Goal: Task Accomplishment & Management: Manage account settings

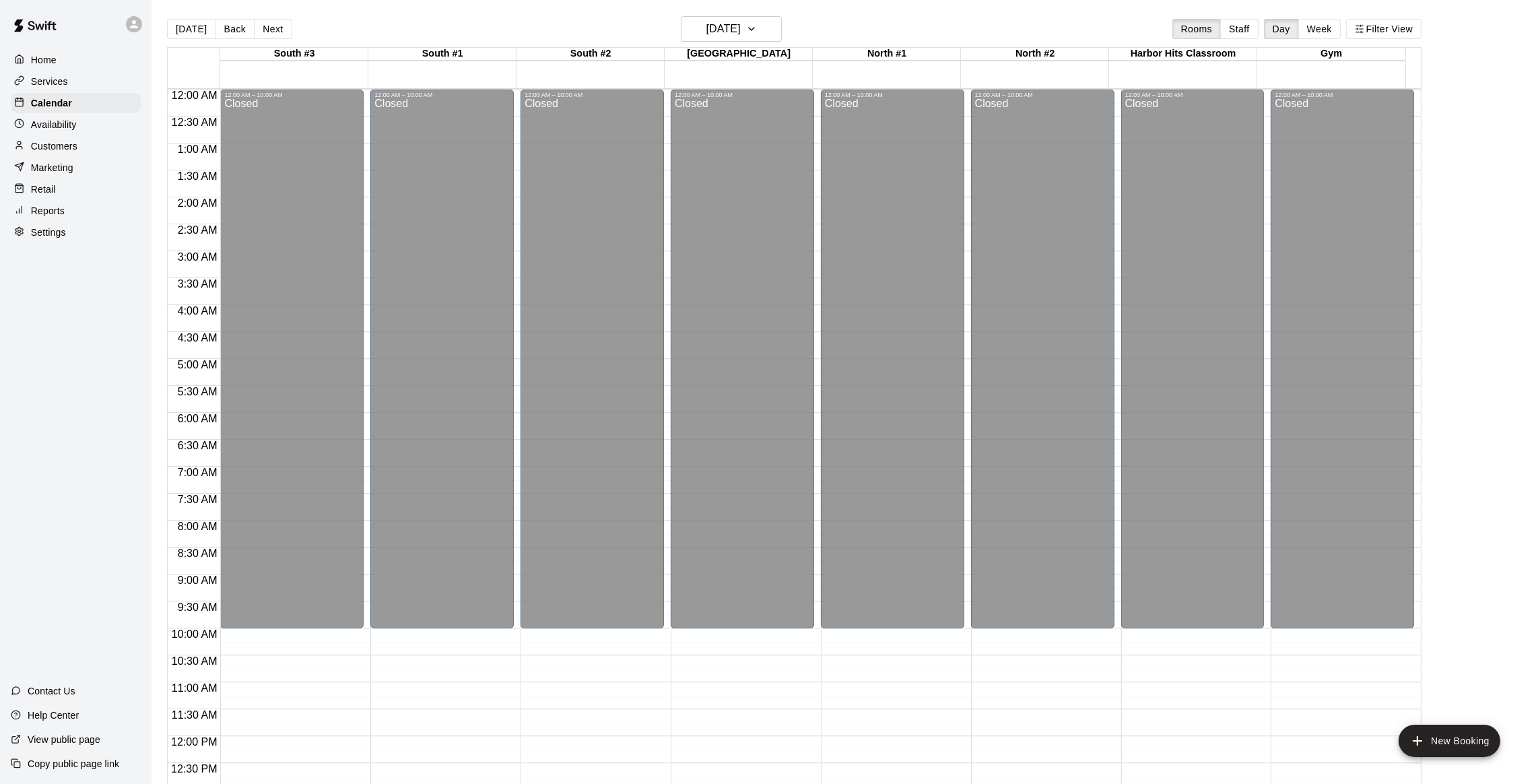
scroll to position [583, 0]
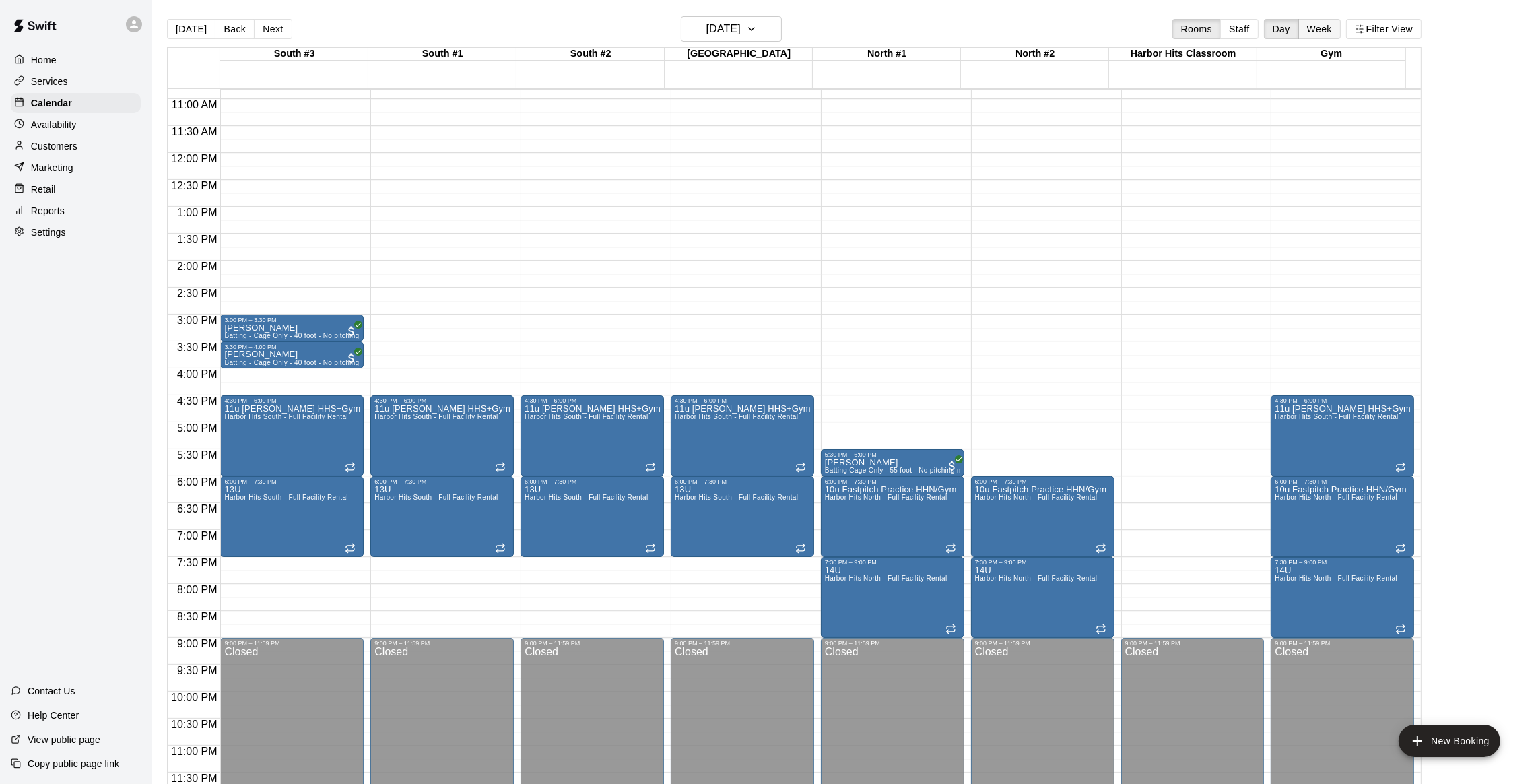
click at [1334, 34] on button "Week" at bounding box center [1319, 29] width 43 height 20
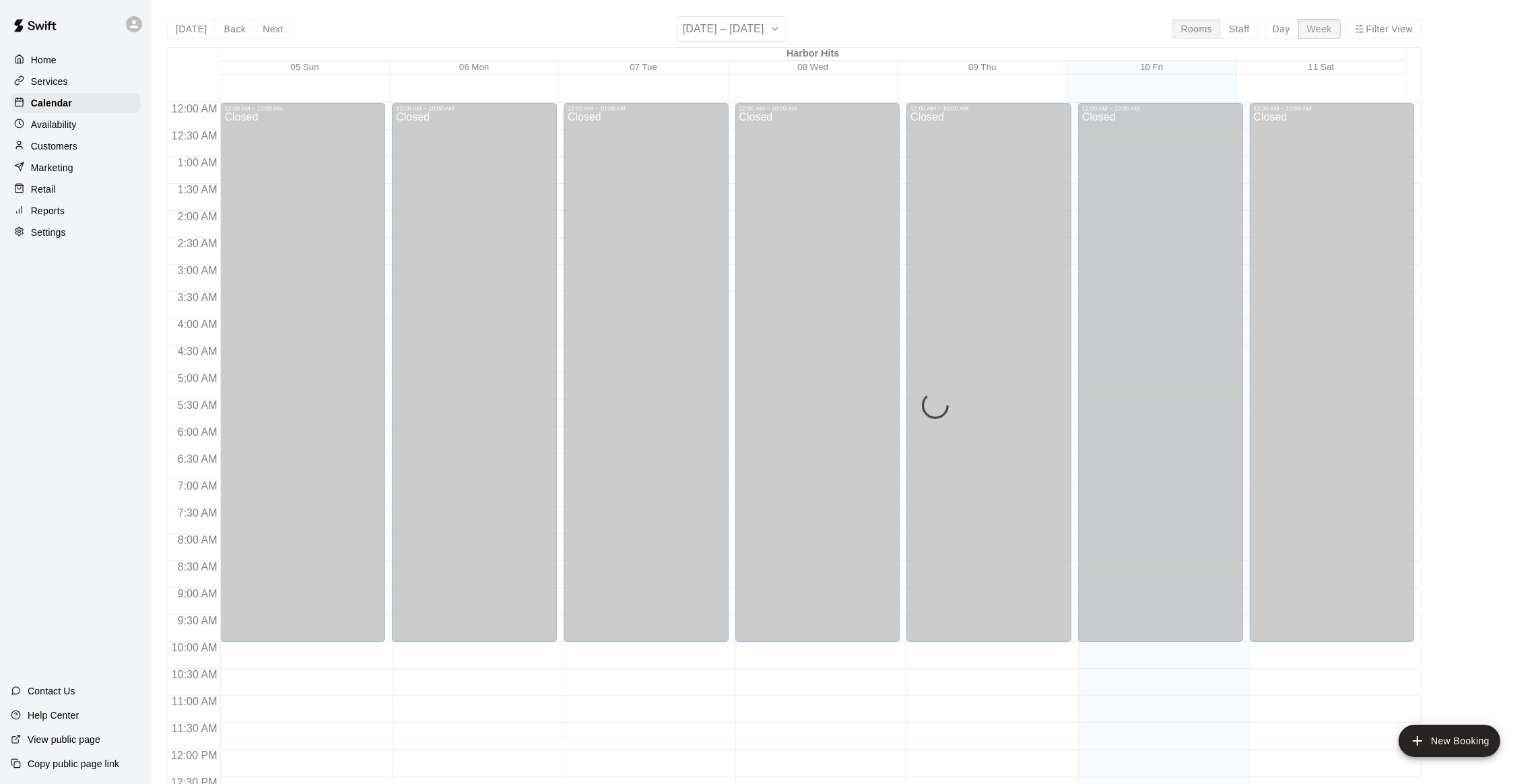
scroll to position [597, 0]
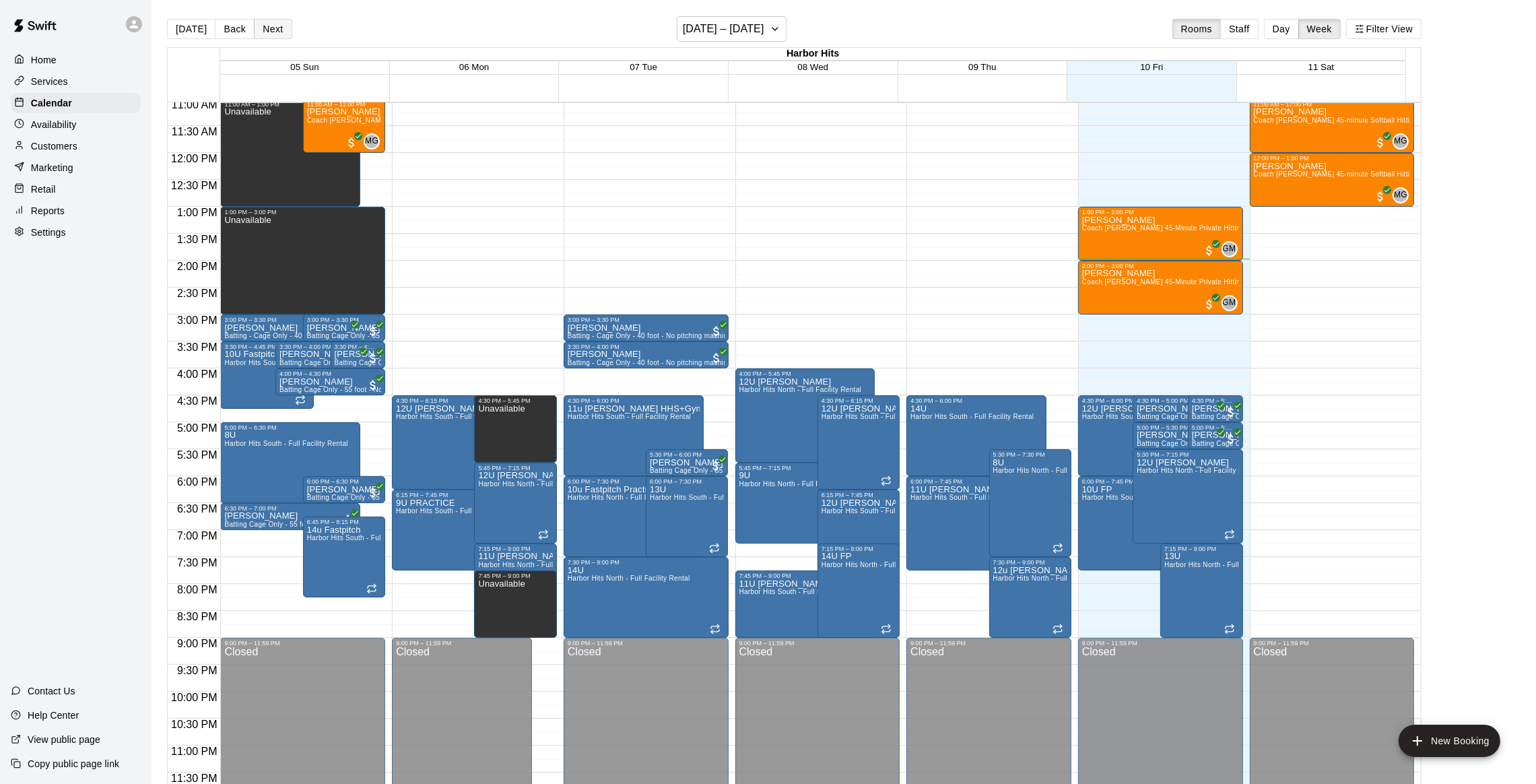
click at [263, 30] on button "Next" at bounding box center [273, 29] width 38 height 20
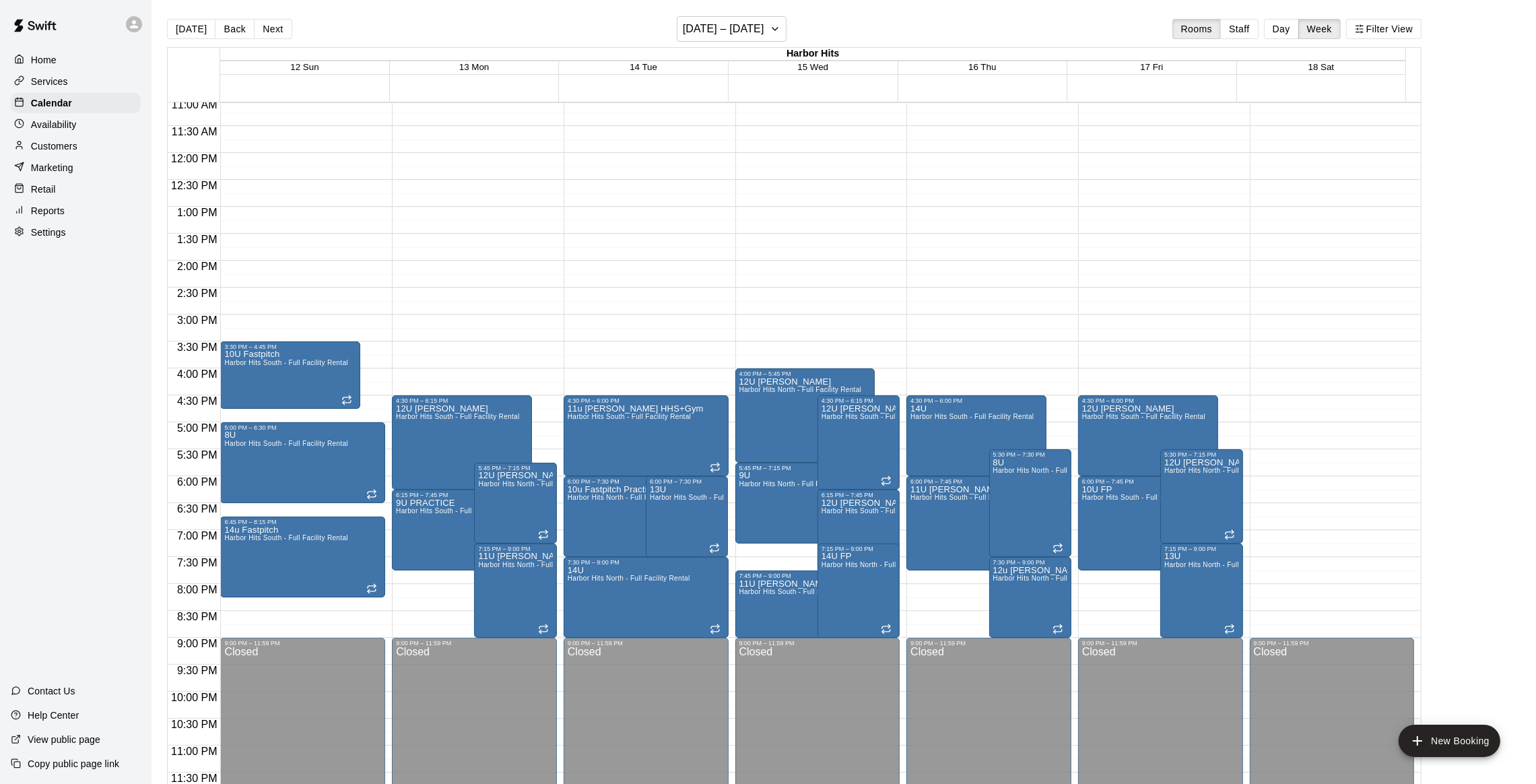
click at [64, 123] on p "Availability" at bounding box center [54, 124] width 46 height 14
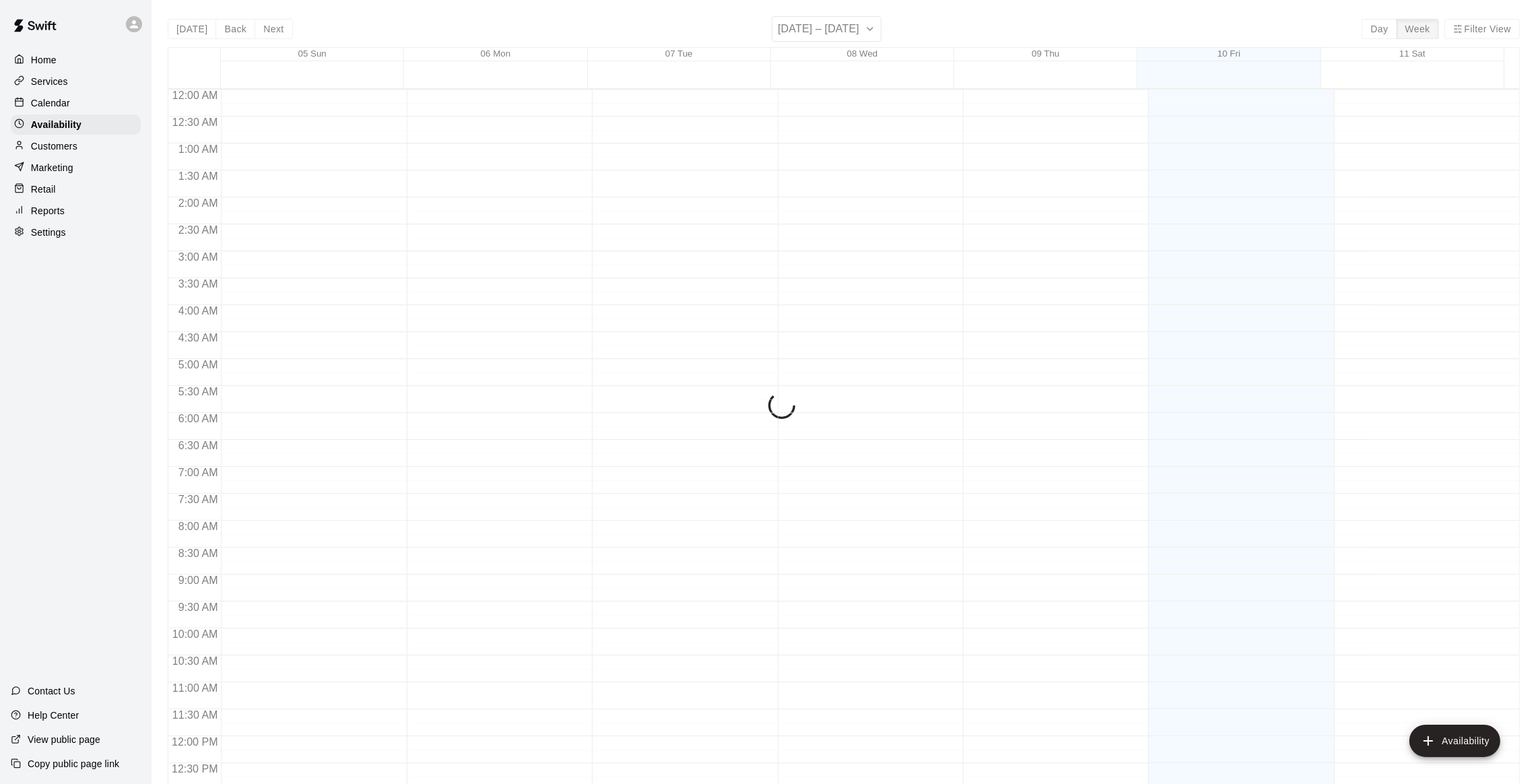
scroll to position [583, 0]
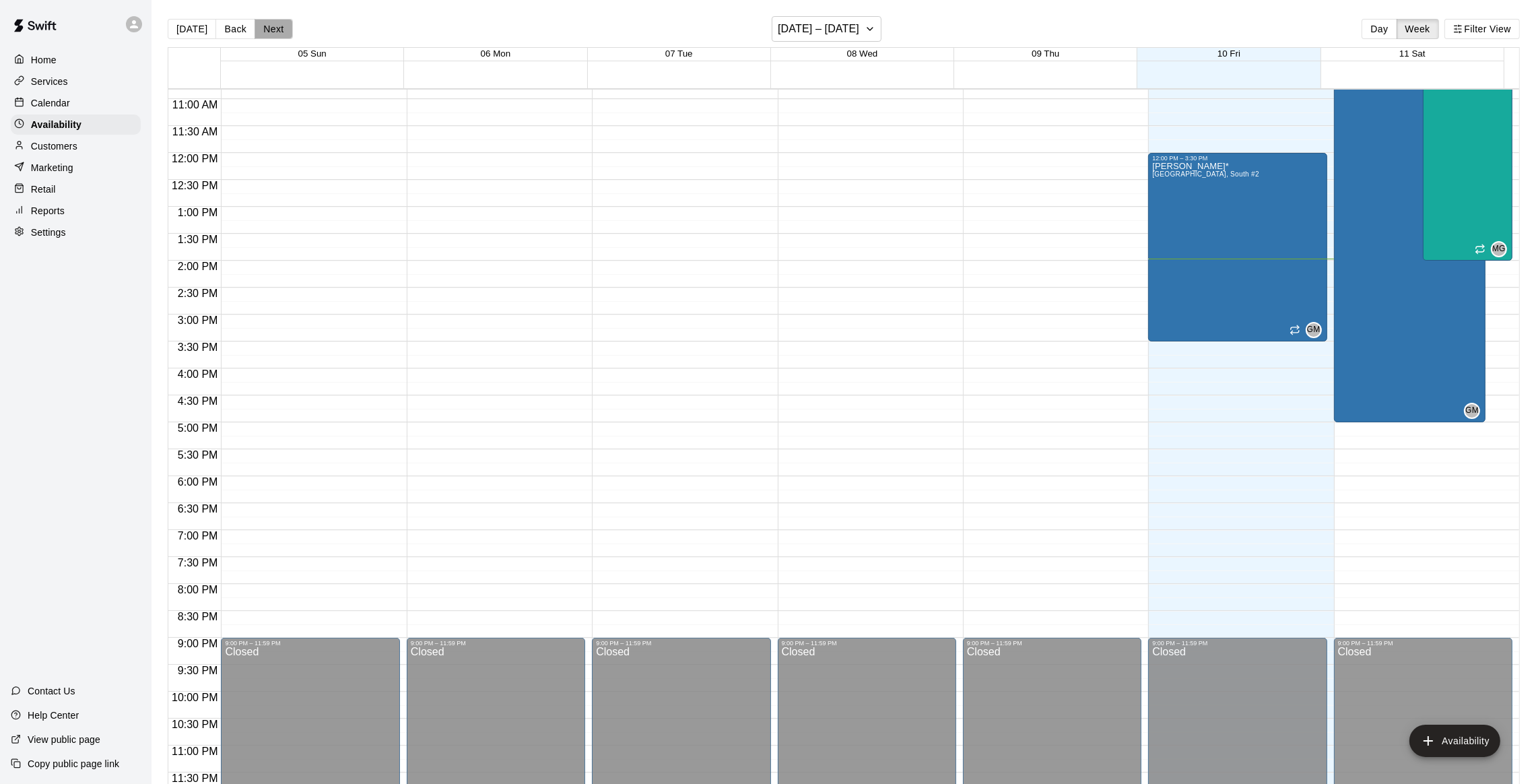
click at [269, 28] on button "Next" at bounding box center [274, 29] width 38 height 20
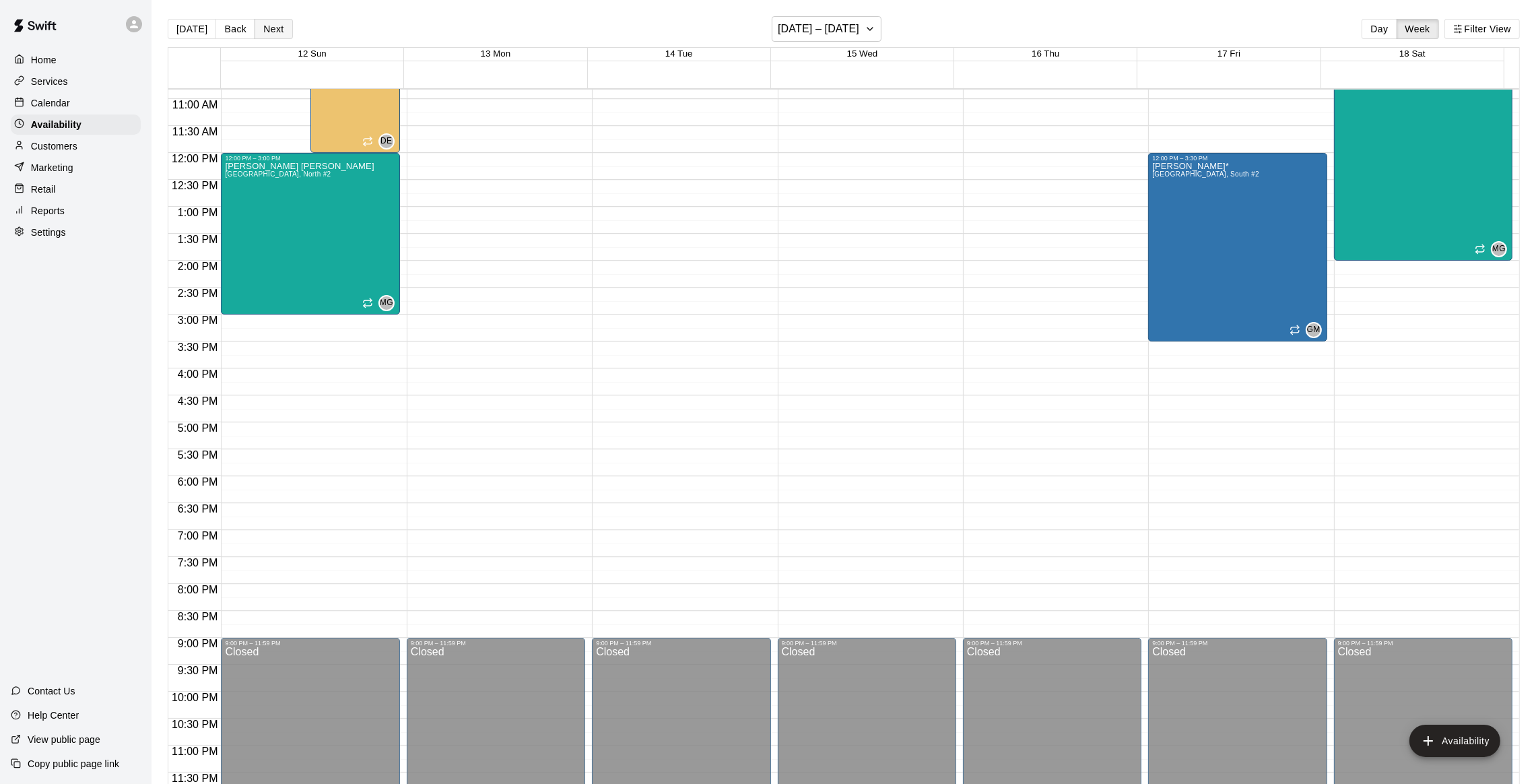
click at [269, 28] on button "Next" at bounding box center [274, 29] width 38 height 20
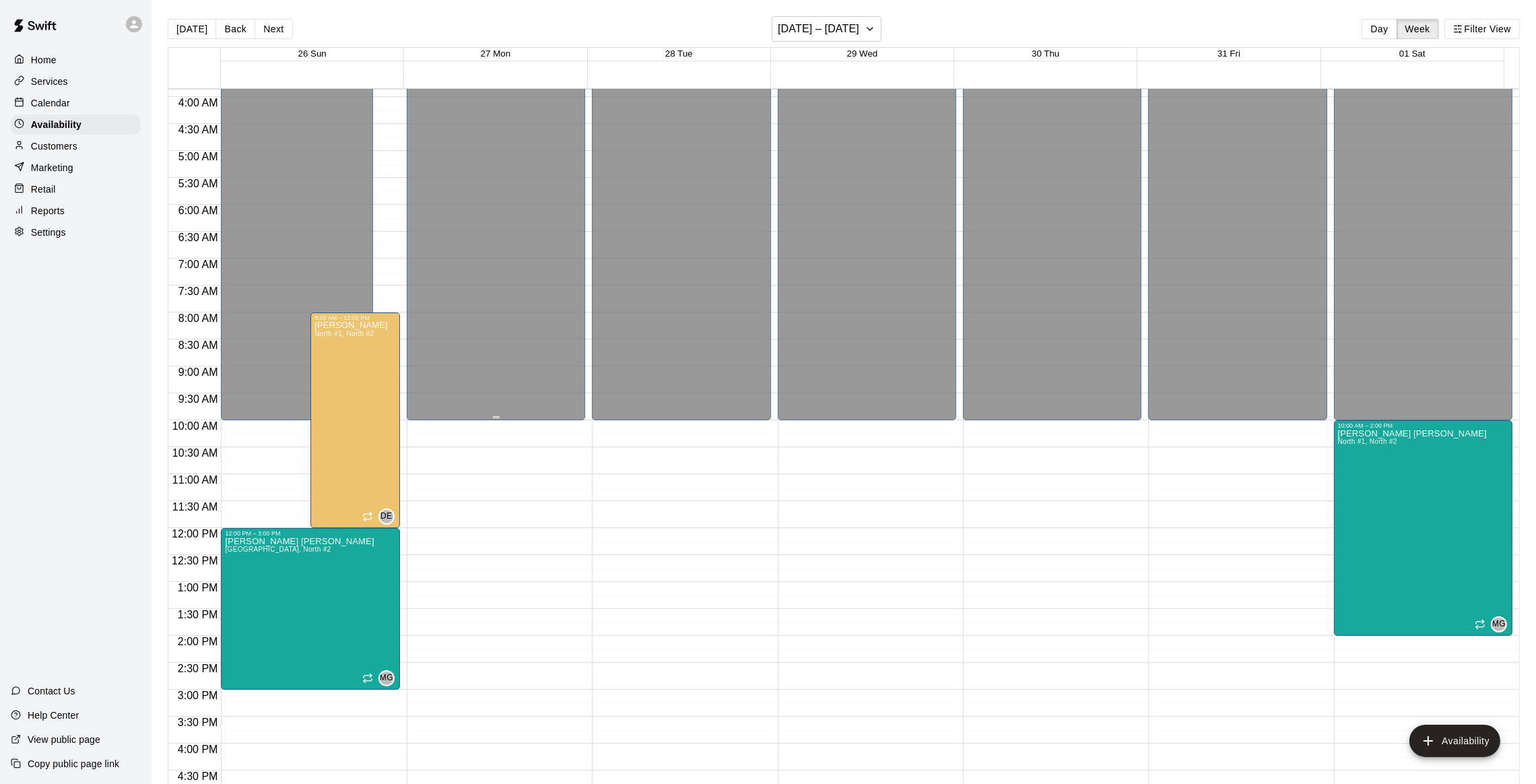
scroll to position [179, 0]
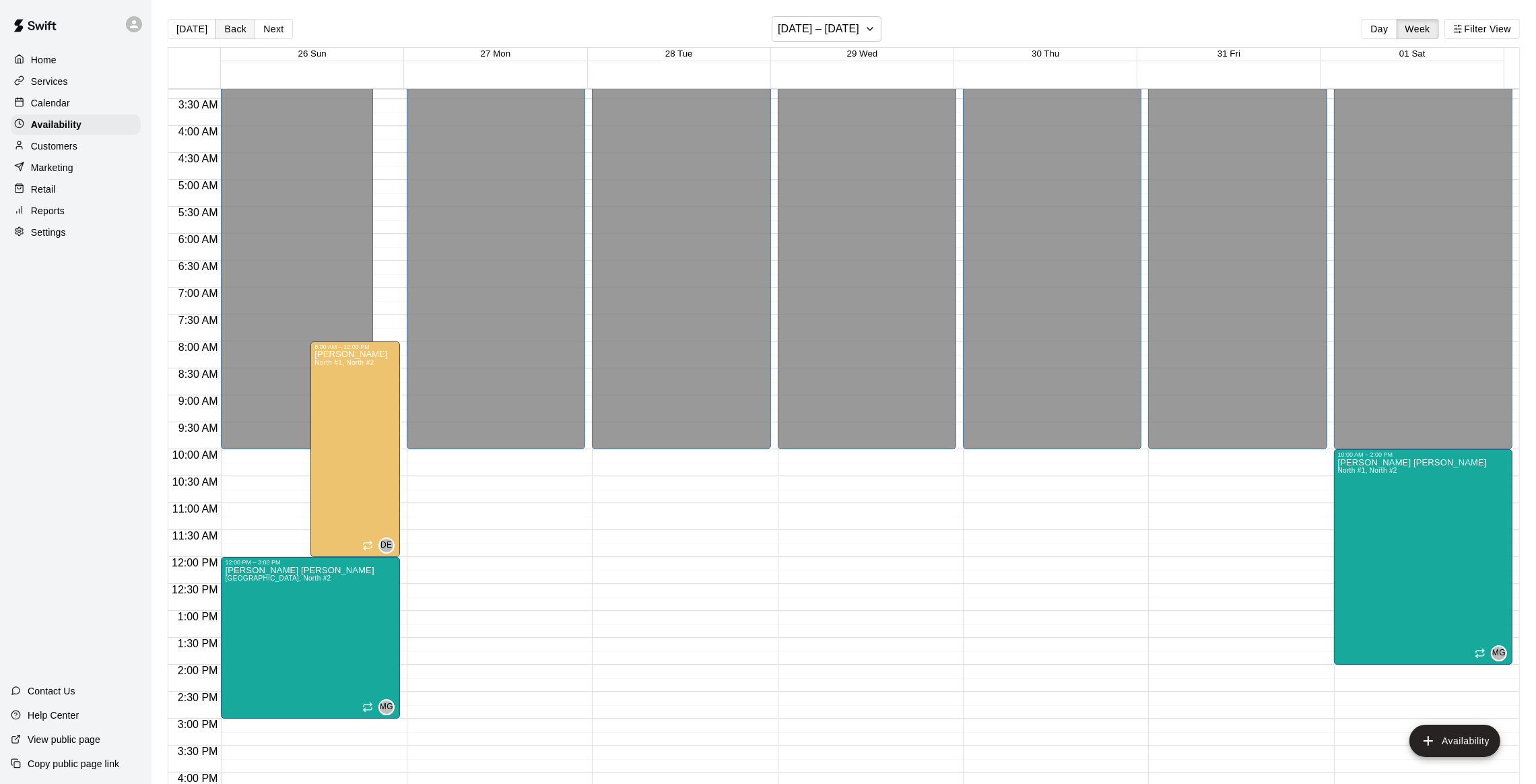
click at [235, 21] on button "Back" at bounding box center [235, 29] width 40 height 20
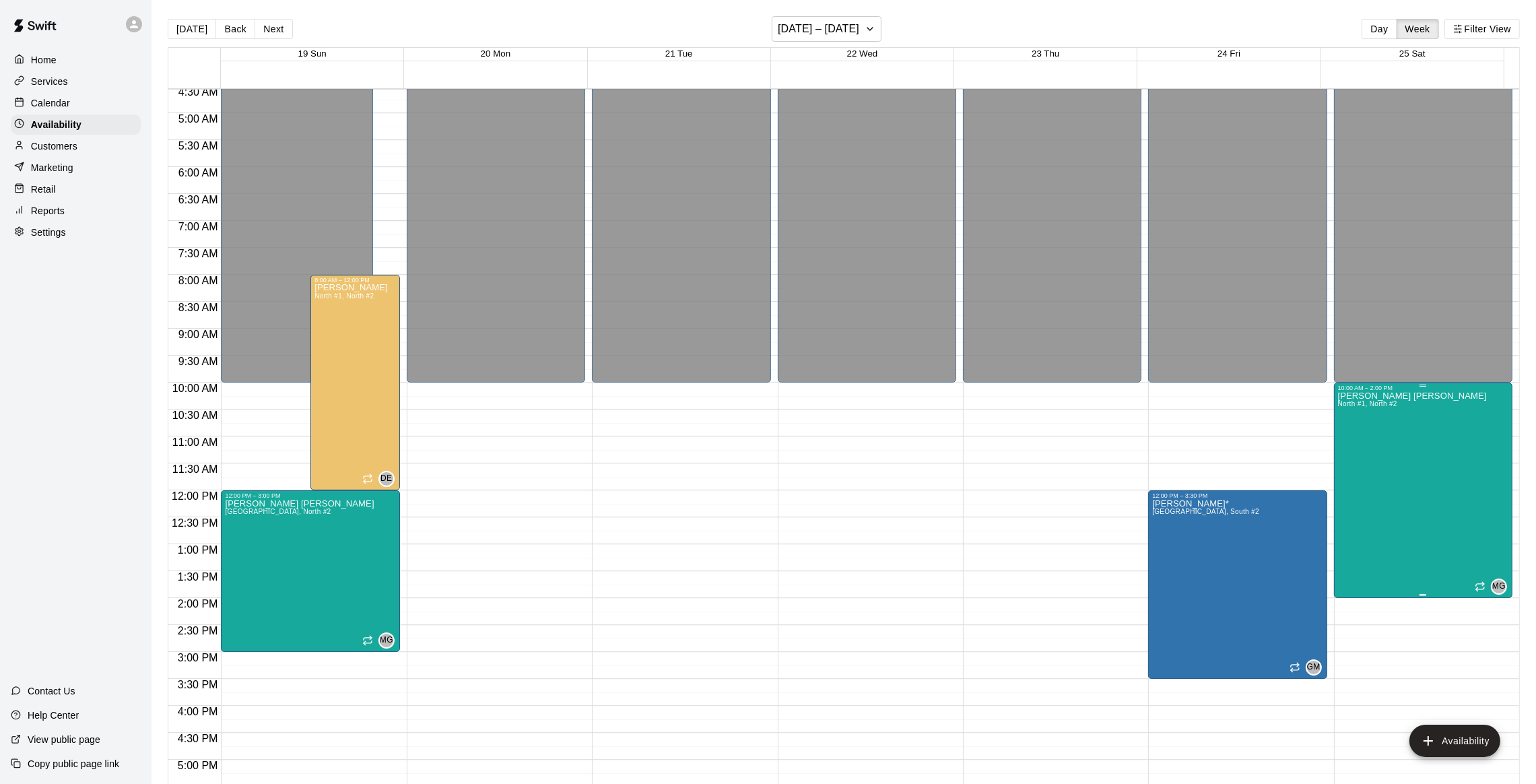
scroll to position [280, 0]
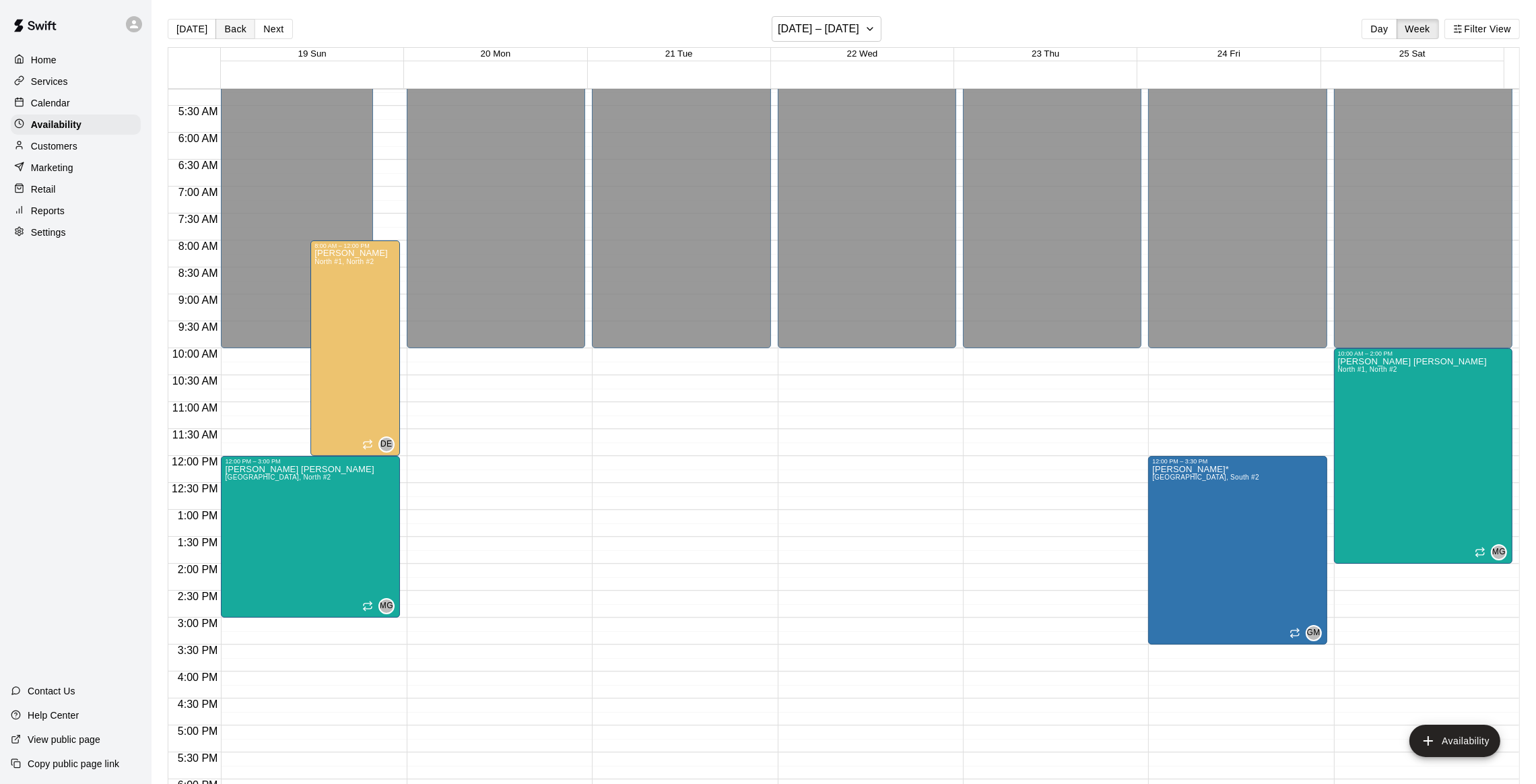
click at [235, 33] on button "Back" at bounding box center [235, 29] width 40 height 20
click at [49, 82] on p "Services" at bounding box center [49, 82] width 37 height 14
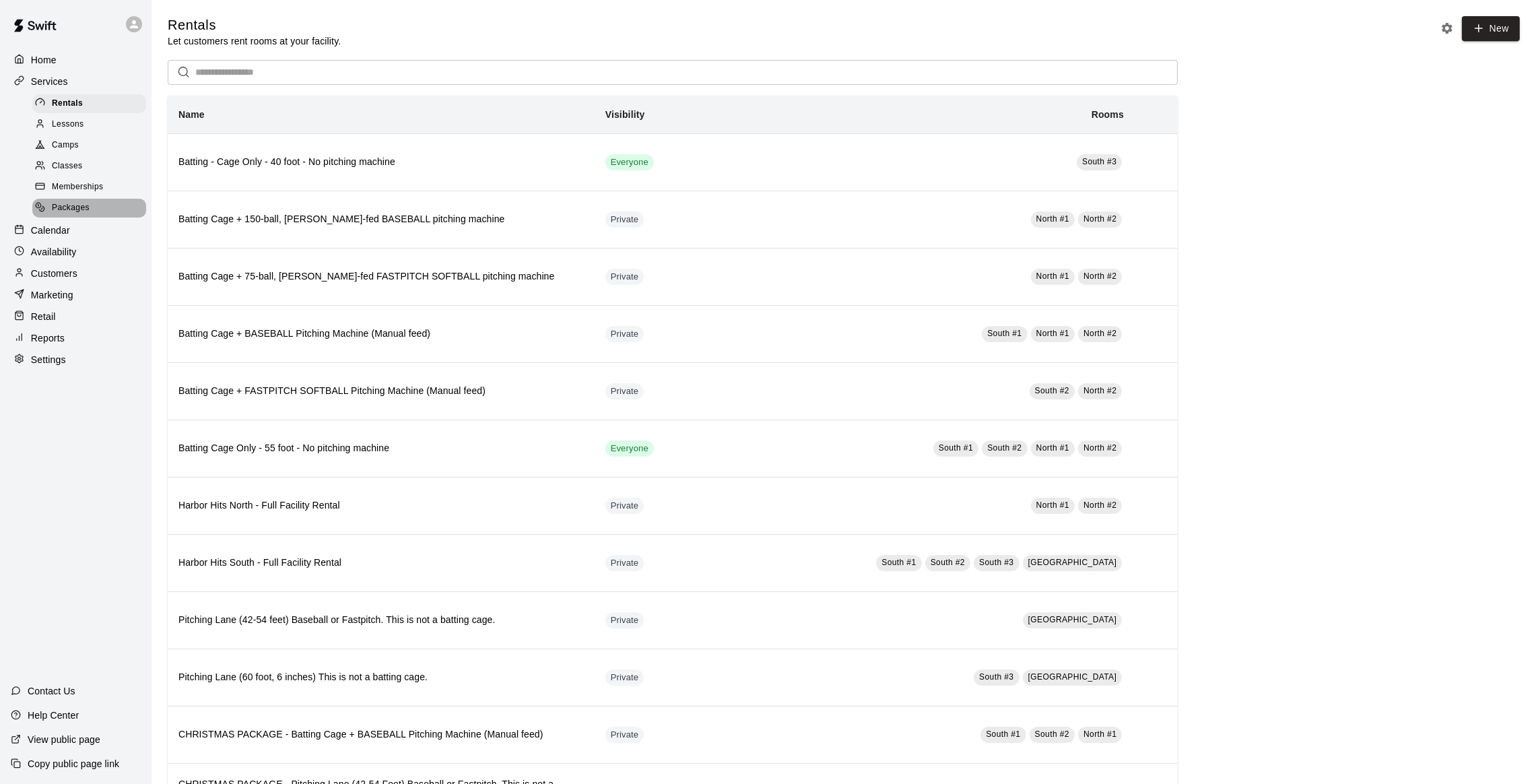
click at [91, 204] on div "Packages" at bounding box center [89, 208] width 114 height 19
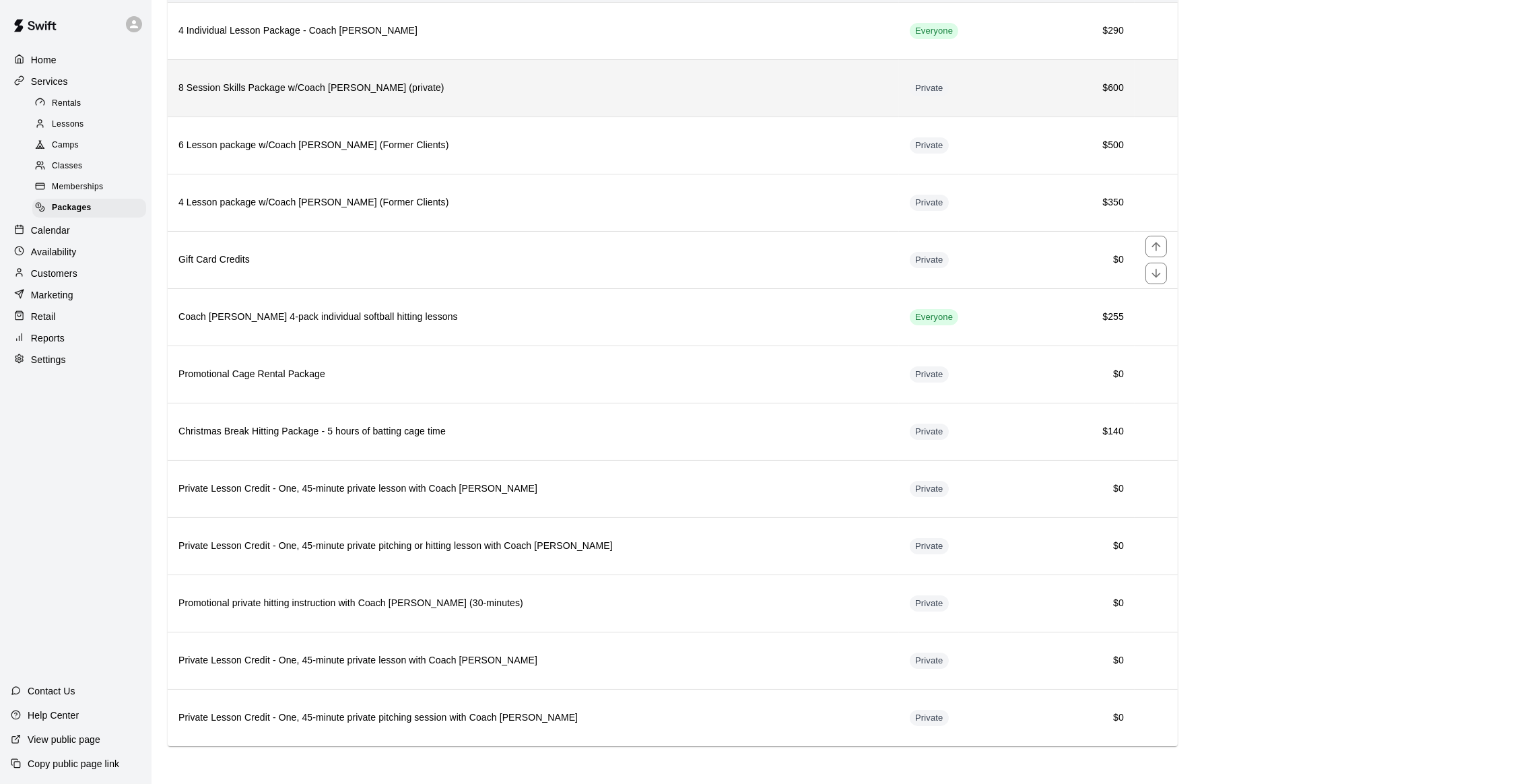
scroll to position [39, 0]
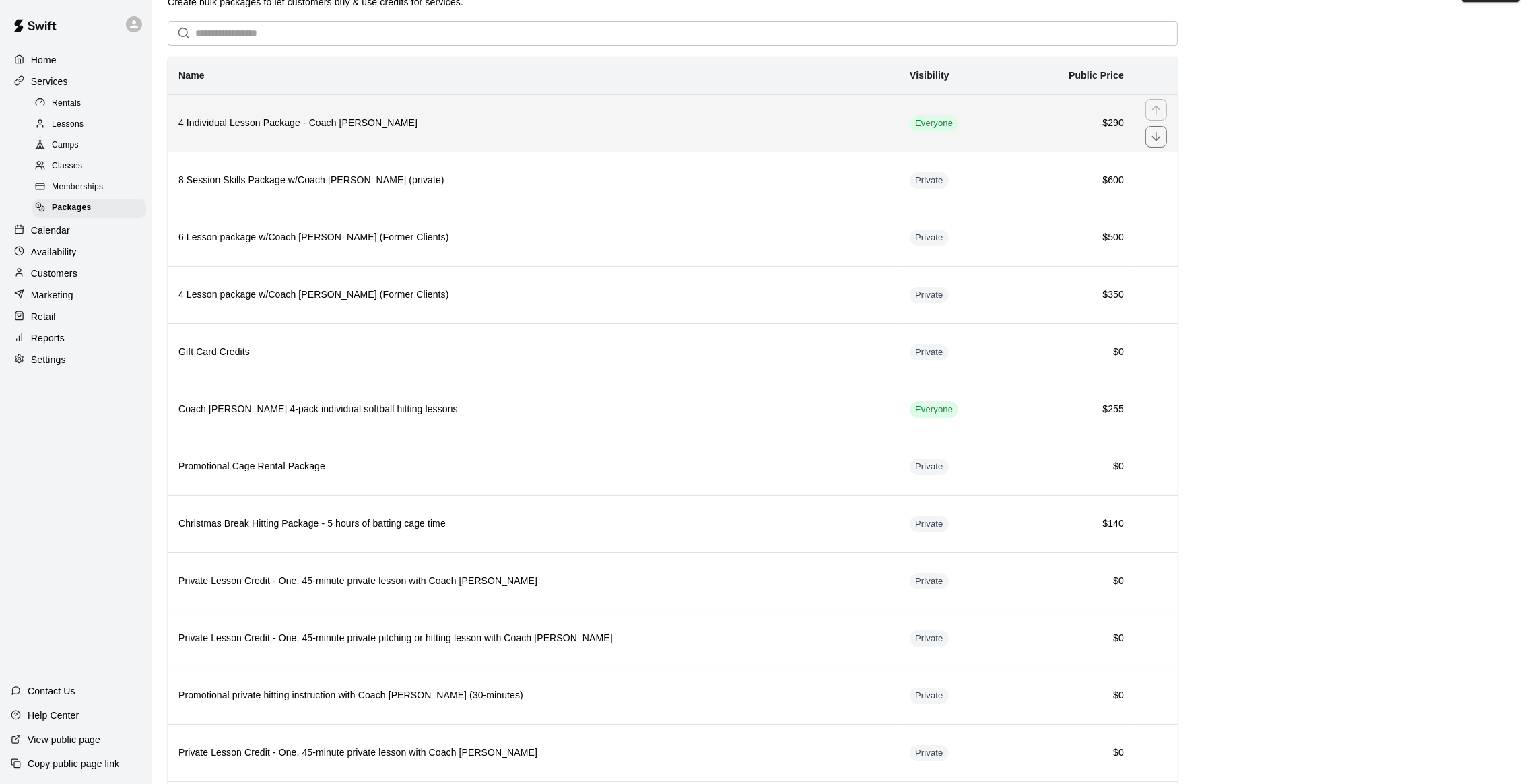
click at [288, 130] on h6 "4 Individual Lesson Package - Coach [PERSON_NAME]" at bounding box center [533, 123] width 710 height 15
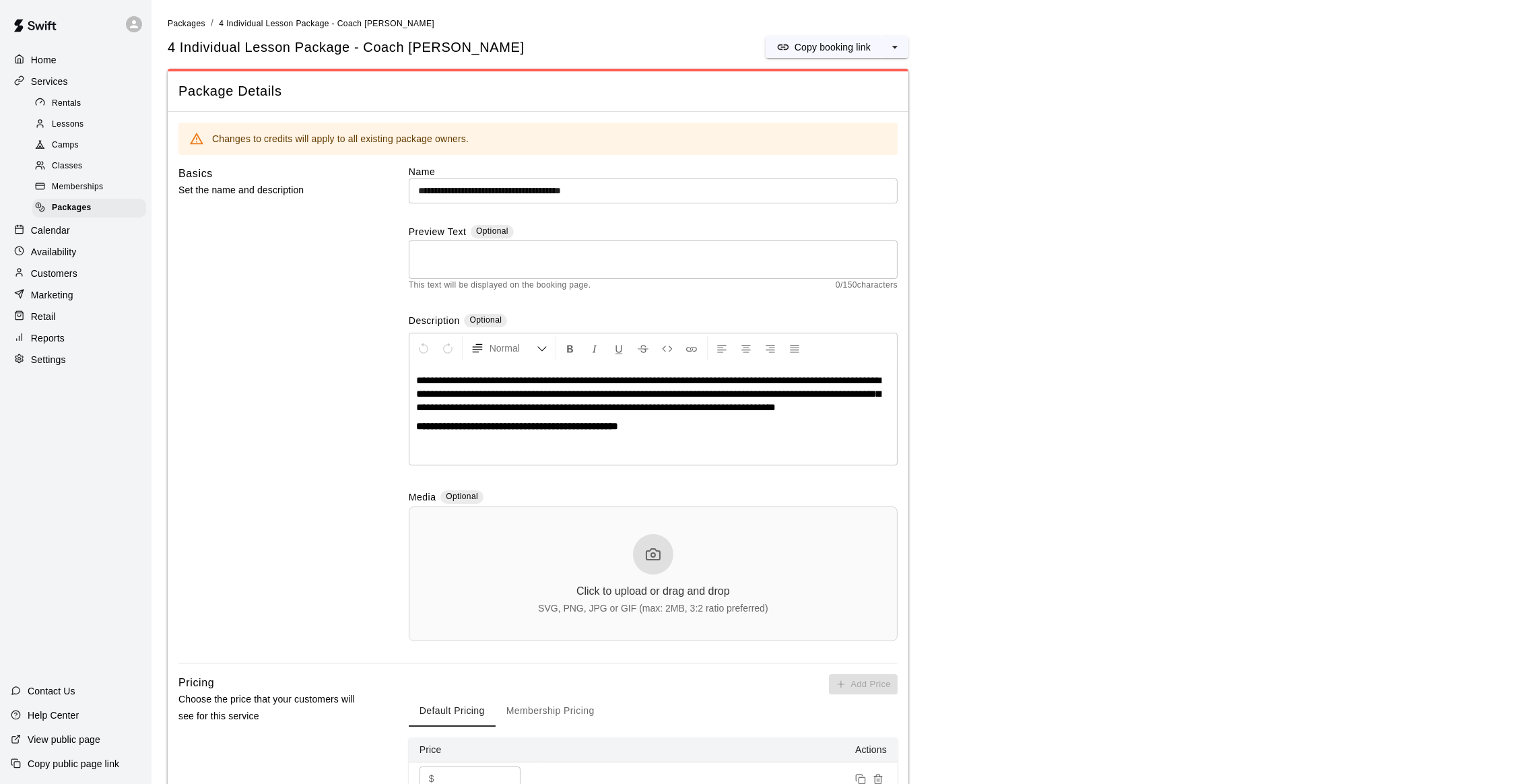
click at [66, 272] on p "Customers" at bounding box center [54, 273] width 47 height 14
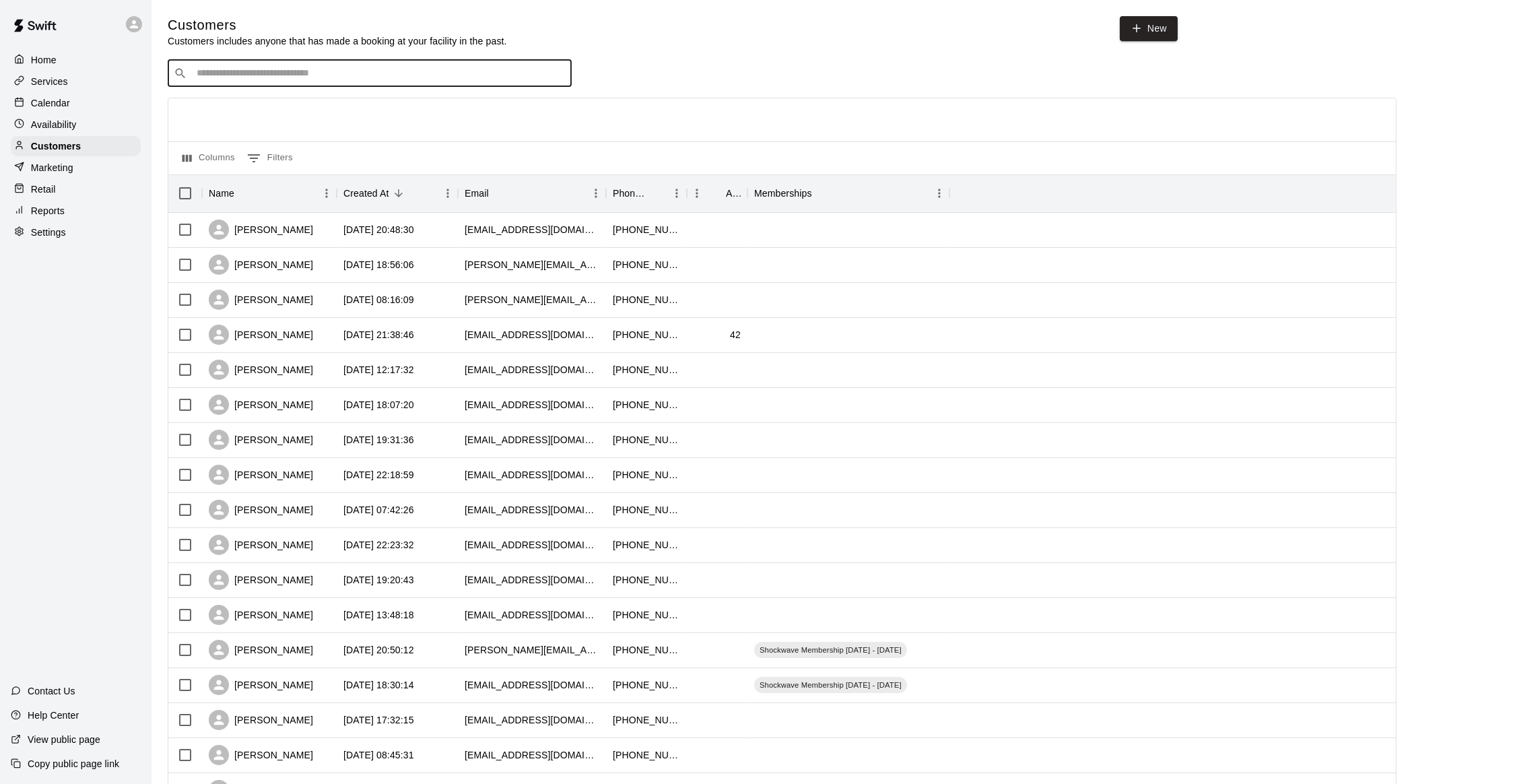
click at [203, 73] on input "Search customers by name or email" at bounding box center [379, 74] width 373 height 14
type input "******"
click at [219, 105] on p "[PERSON_NAME]" at bounding box center [246, 102] width 82 height 14
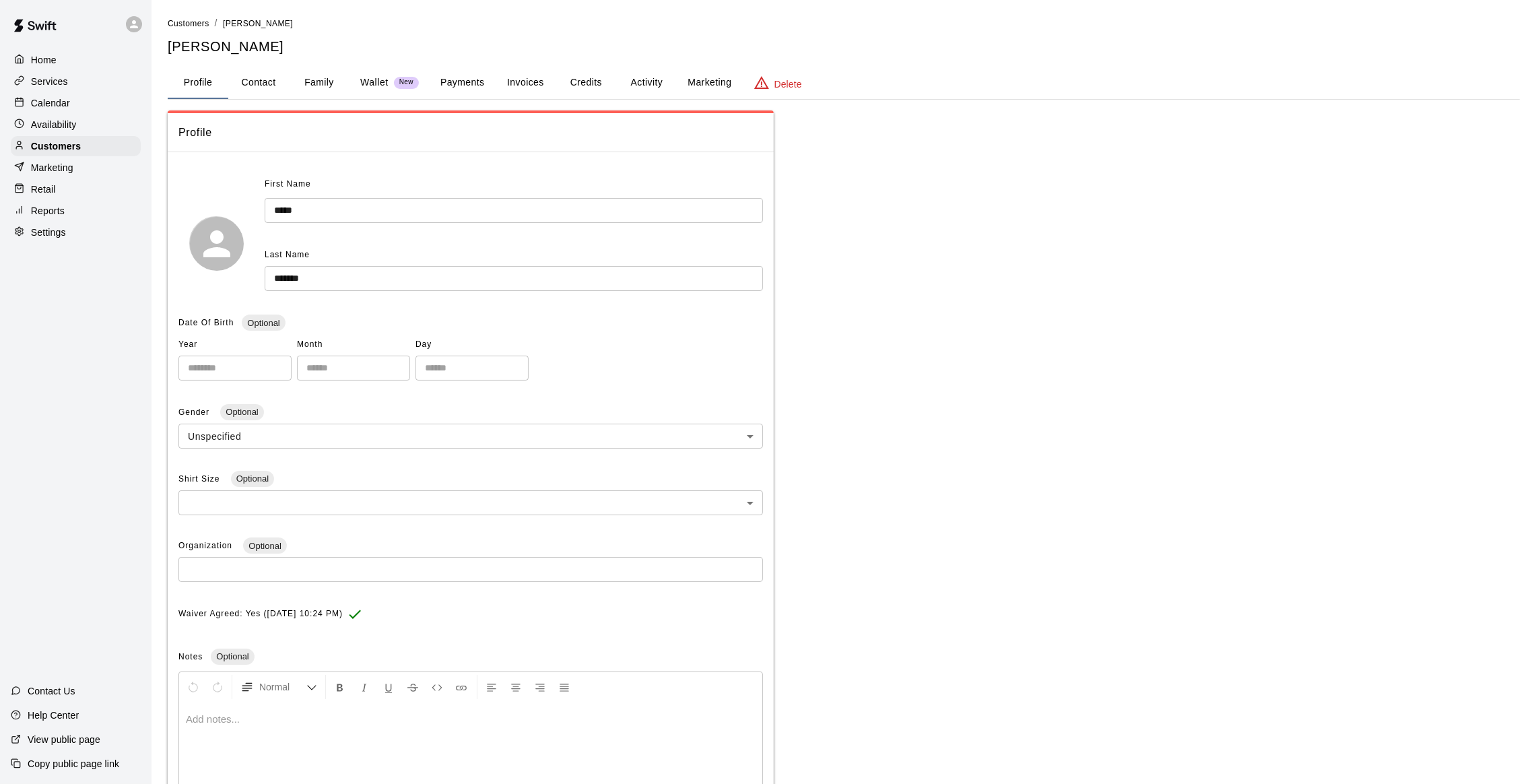
click at [657, 81] on button "Activity" at bounding box center [646, 83] width 61 height 32
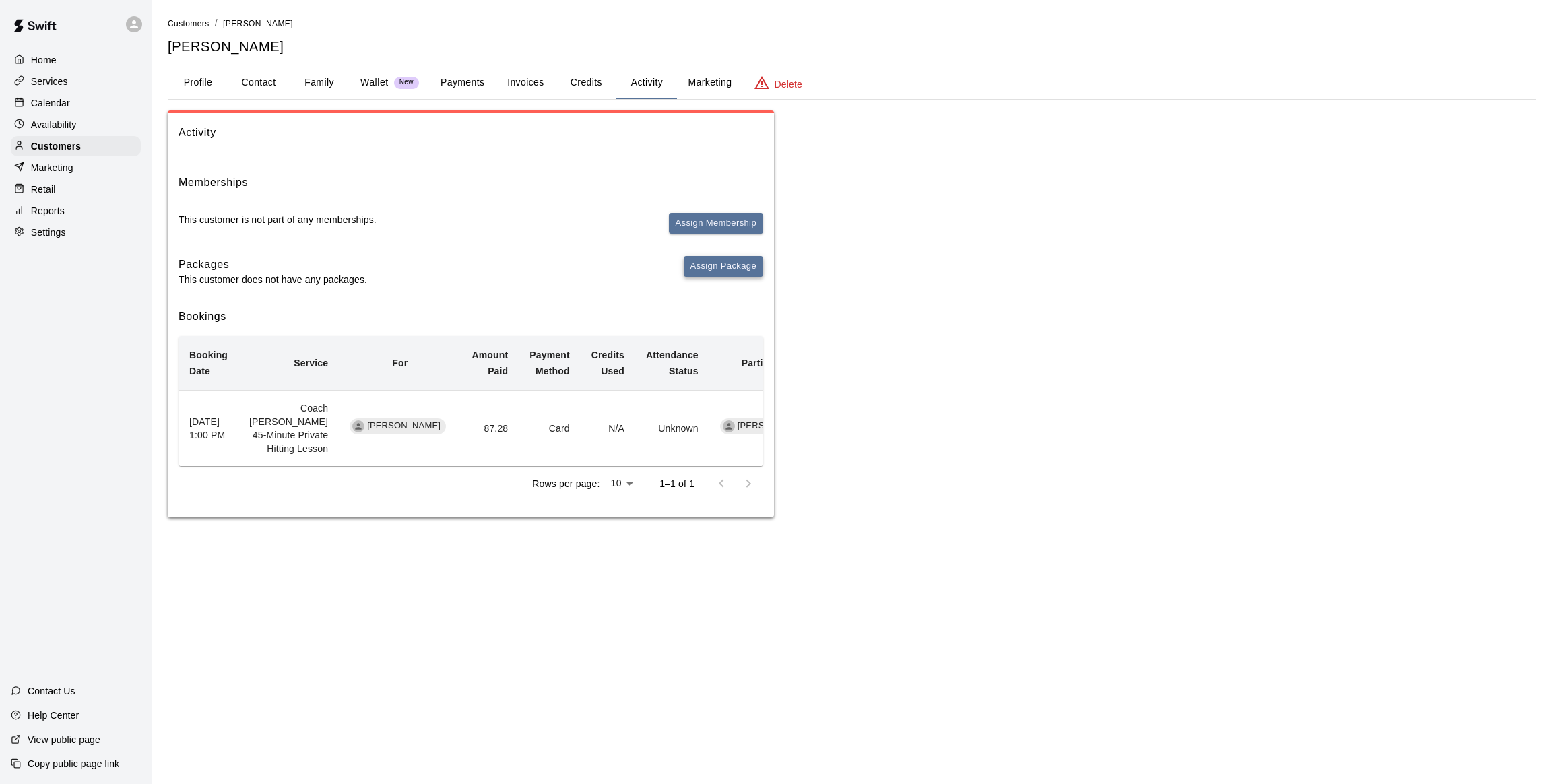
click at [704, 267] on button "Assign Package" at bounding box center [724, 266] width 80 height 21
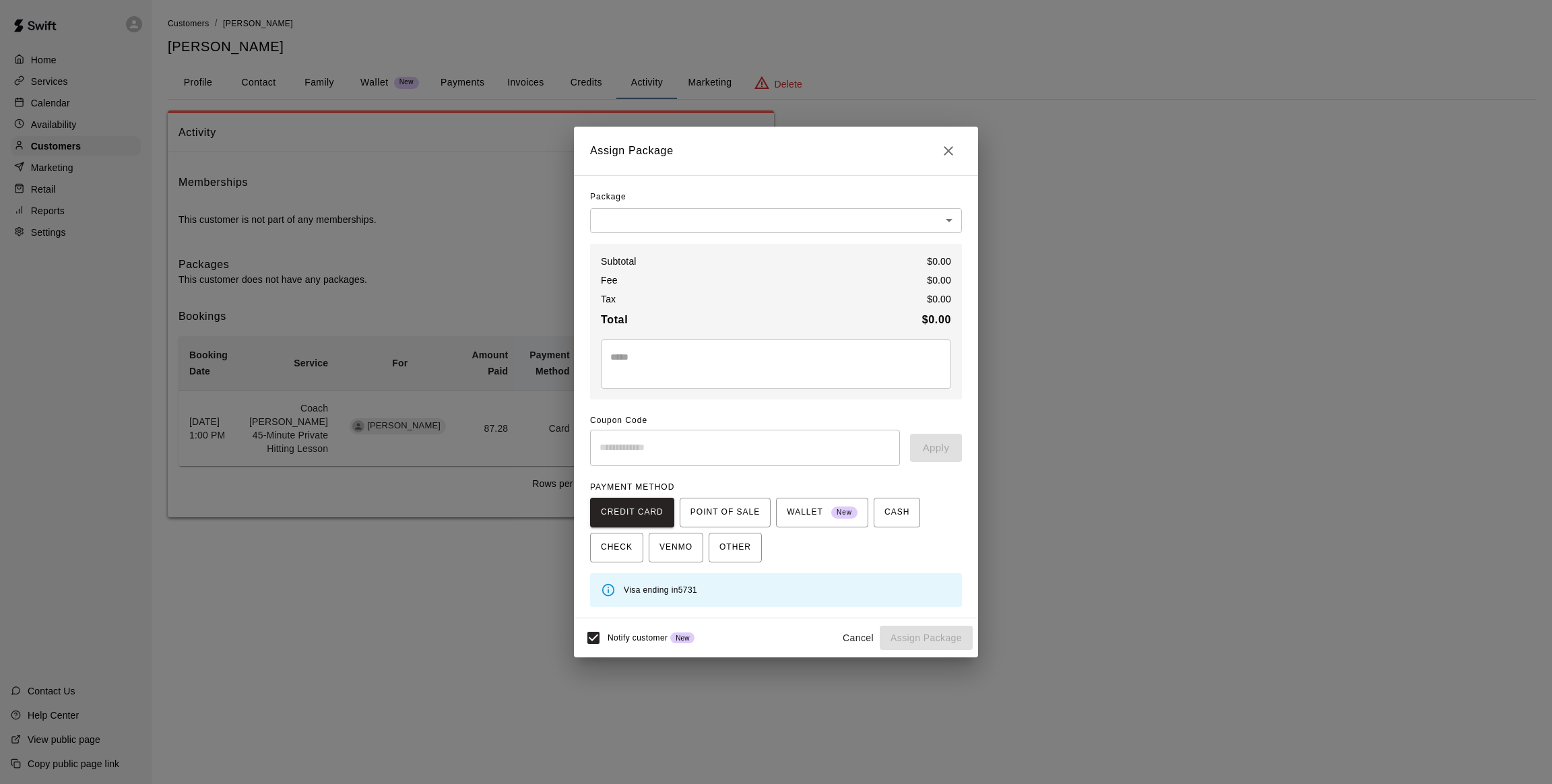
click at [669, 217] on body "Home Services Calendar Availability Customers Marketing Retail Reports Settings…" at bounding box center [776, 272] width 1552 height 544
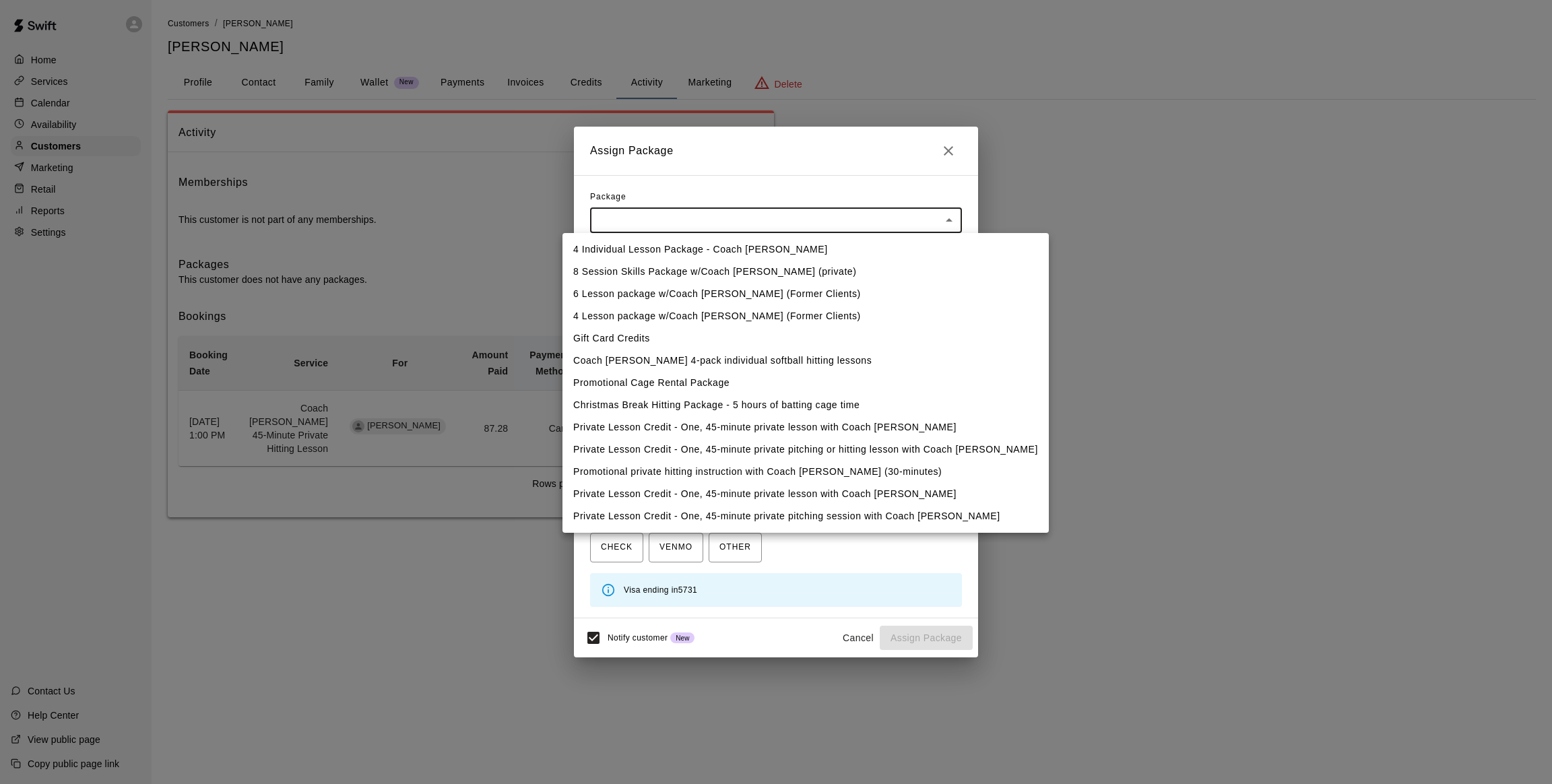
click at [652, 246] on li "4 Individual Lesson Package - Coach [PERSON_NAME]" at bounding box center [806, 249] width 486 height 22
type input "**********"
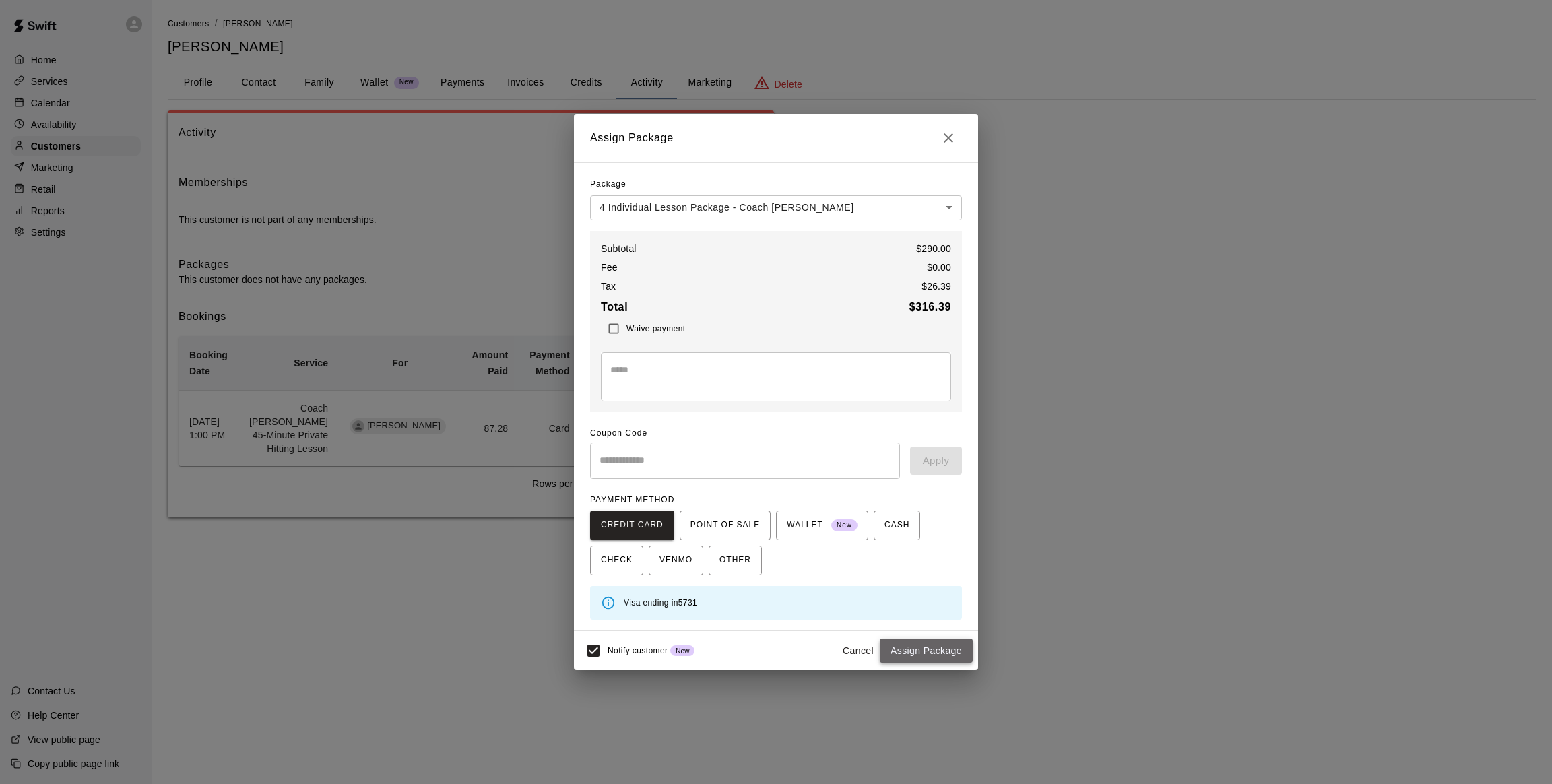
click at [937, 647] on button "Assign Package" at bounding box center [926, 650] width 93 height 25
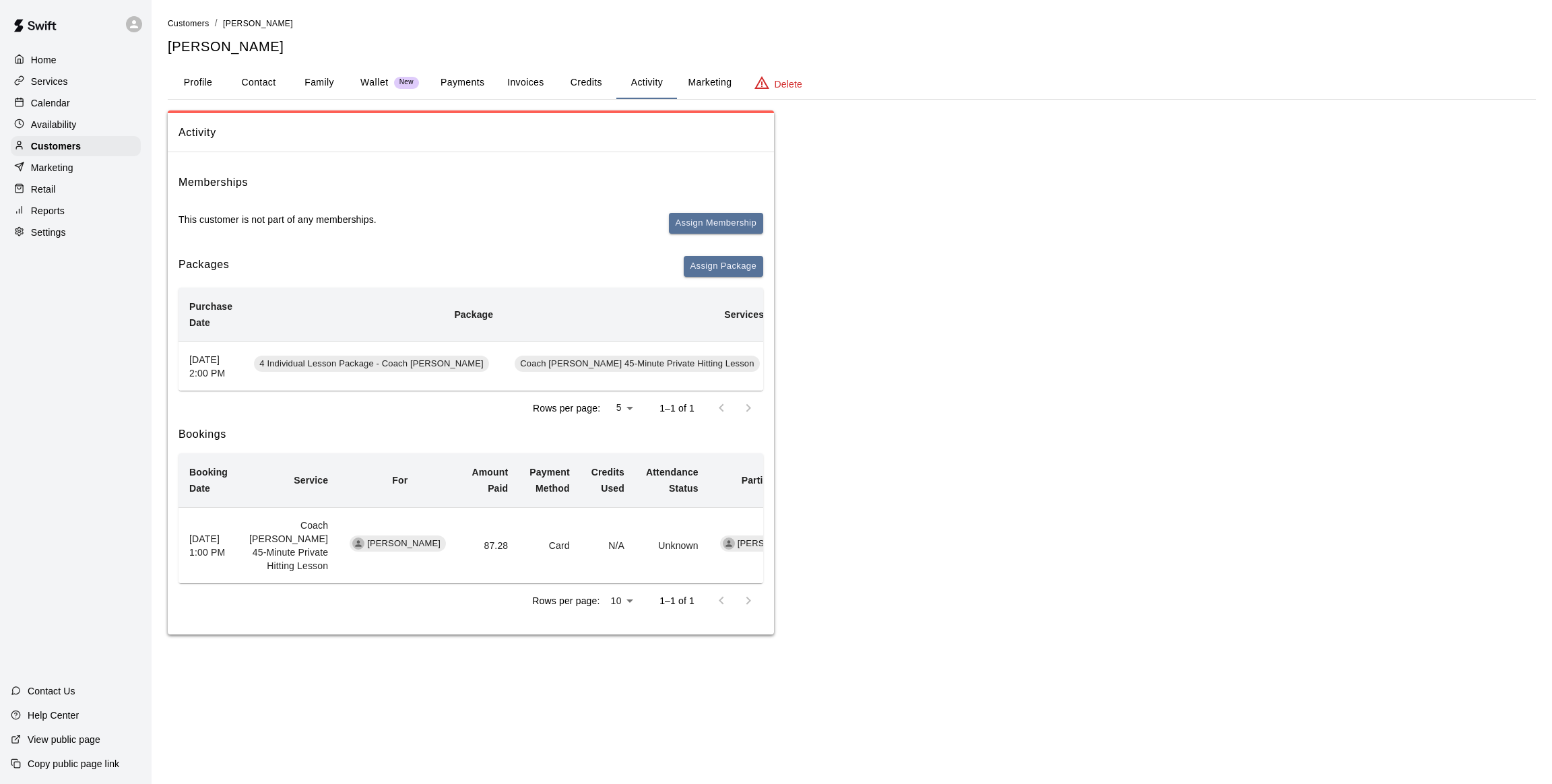
click at [53, 105] on p "Calendar" at bounding box center [51, 103] width 39 height 14
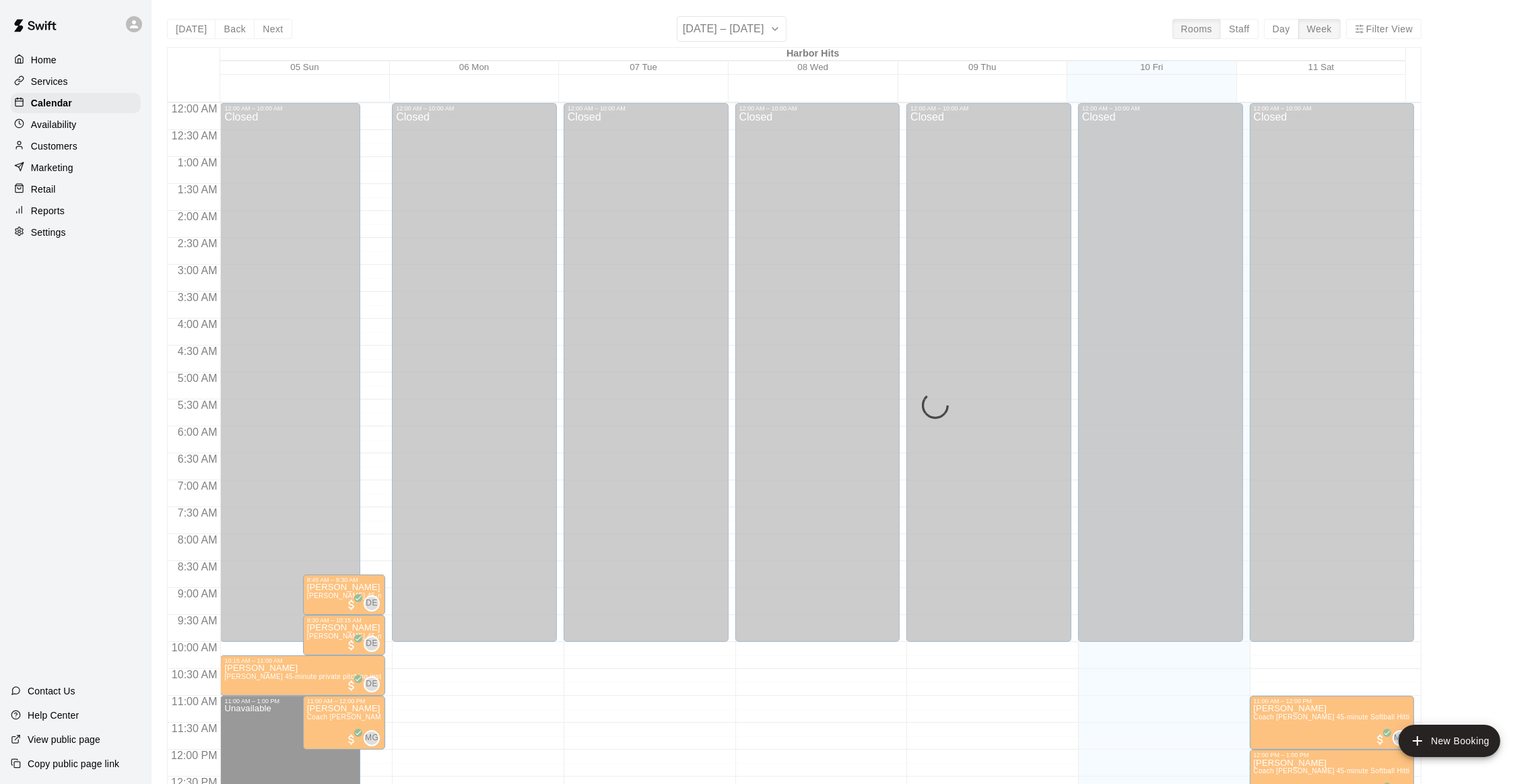
scroll to position [543, 0]
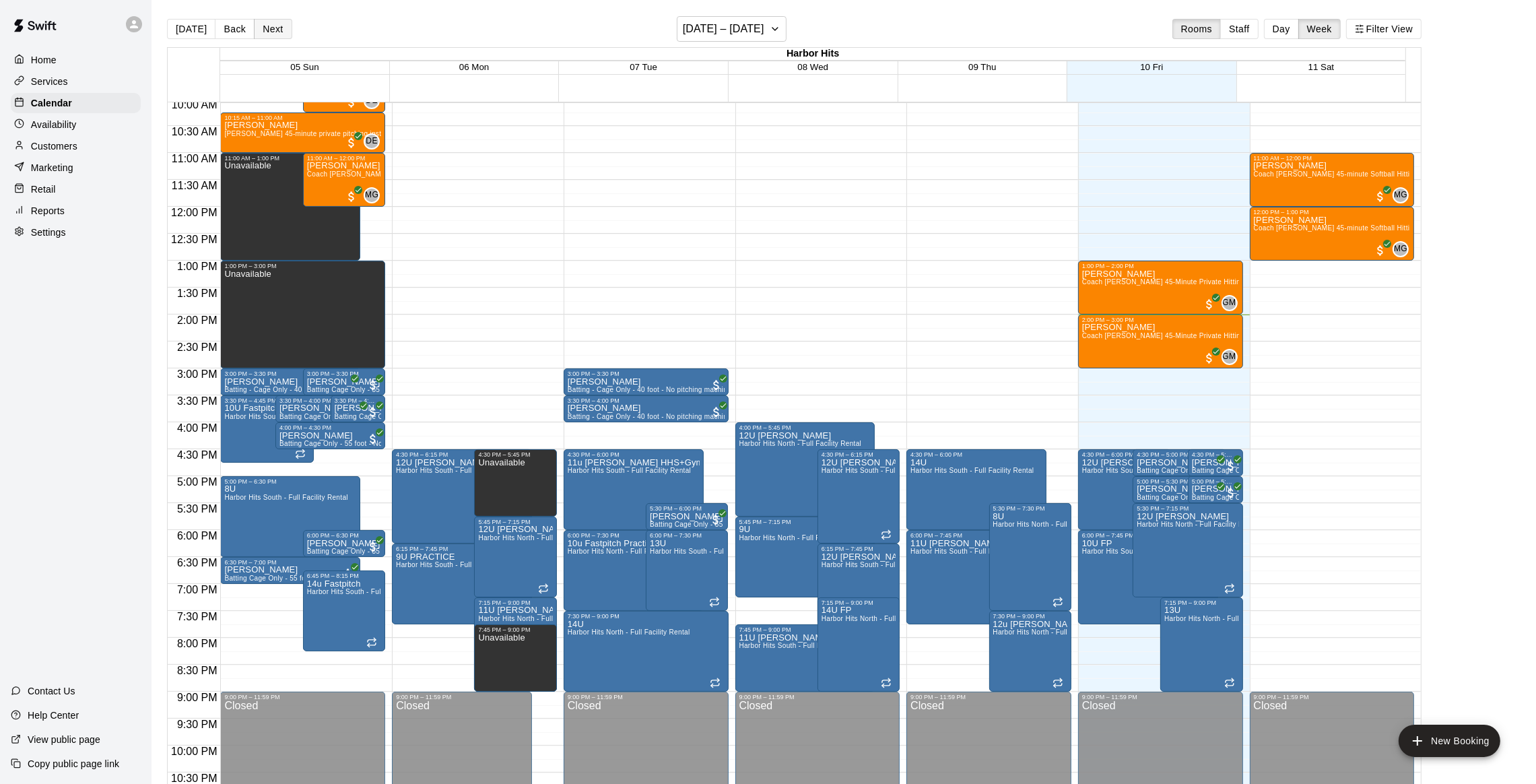
click at [277, 32] on button "Next" at bounding box center [273, 29] width 38 height 20
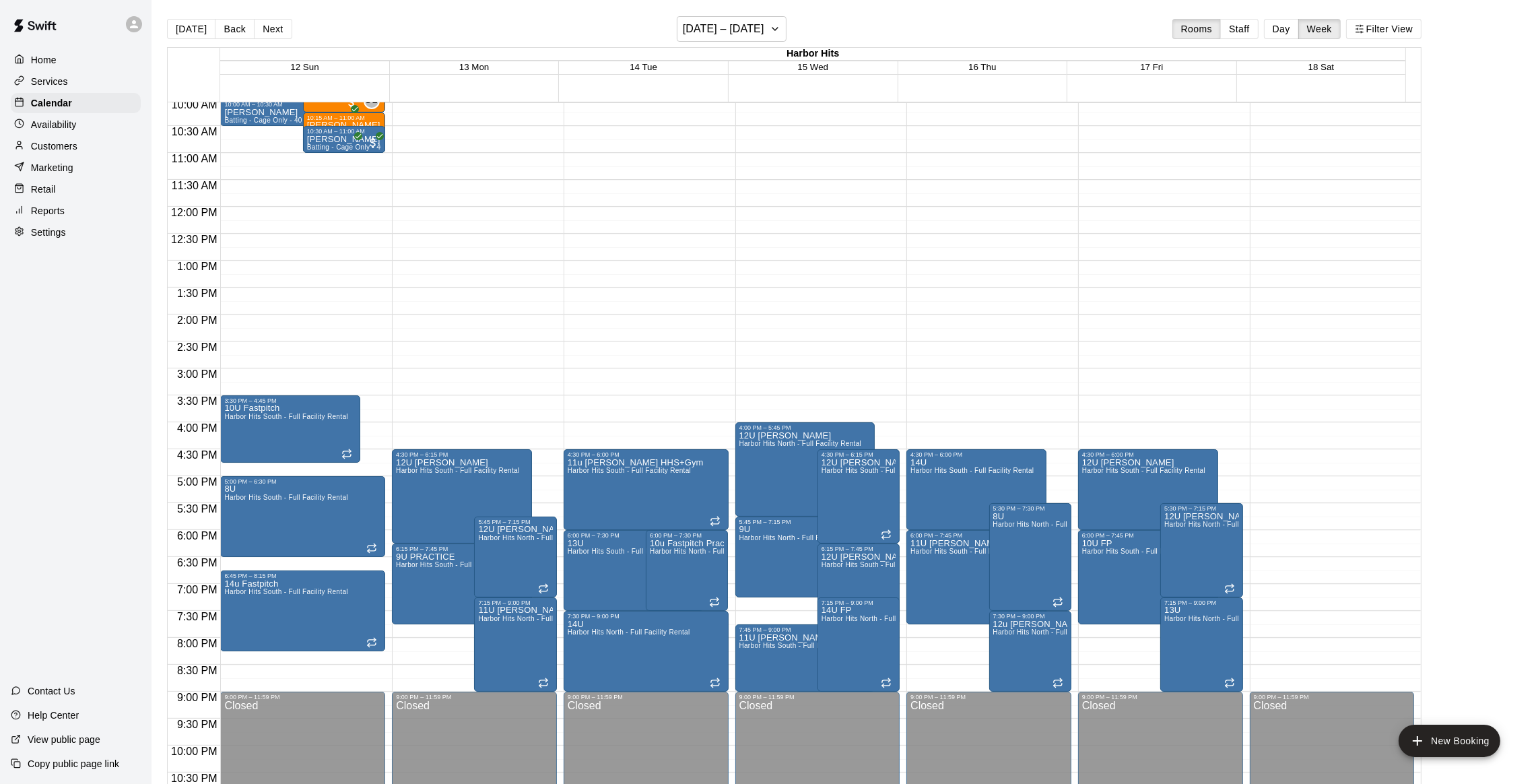
click at [1159, 67] on span "17 Fri" at bounding box center [1152, 67] width 23 height 10
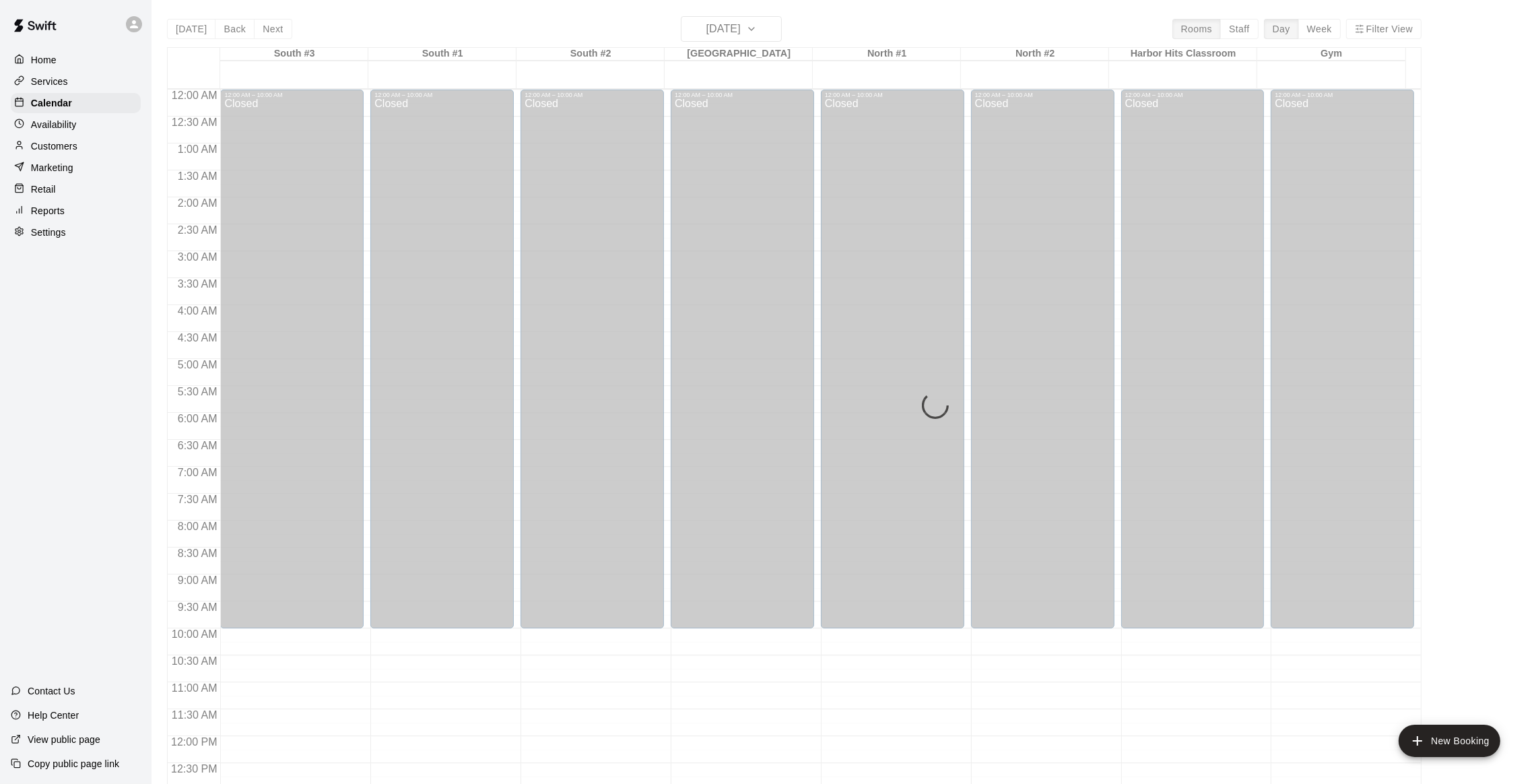
scroll to position [583, 0]
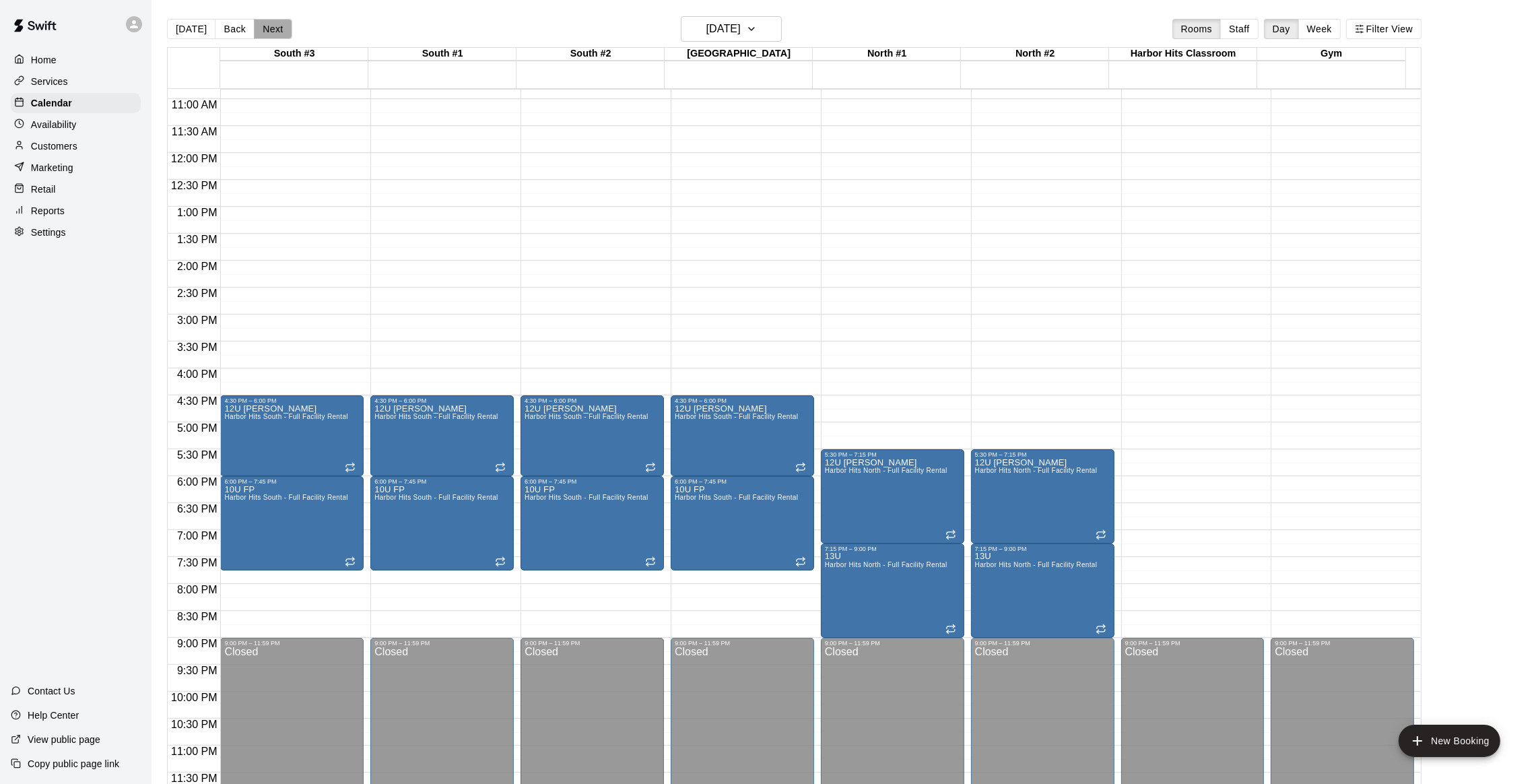
click at [274, 28] on button "Next" at bounding box center [273, 29] width 38 height 20
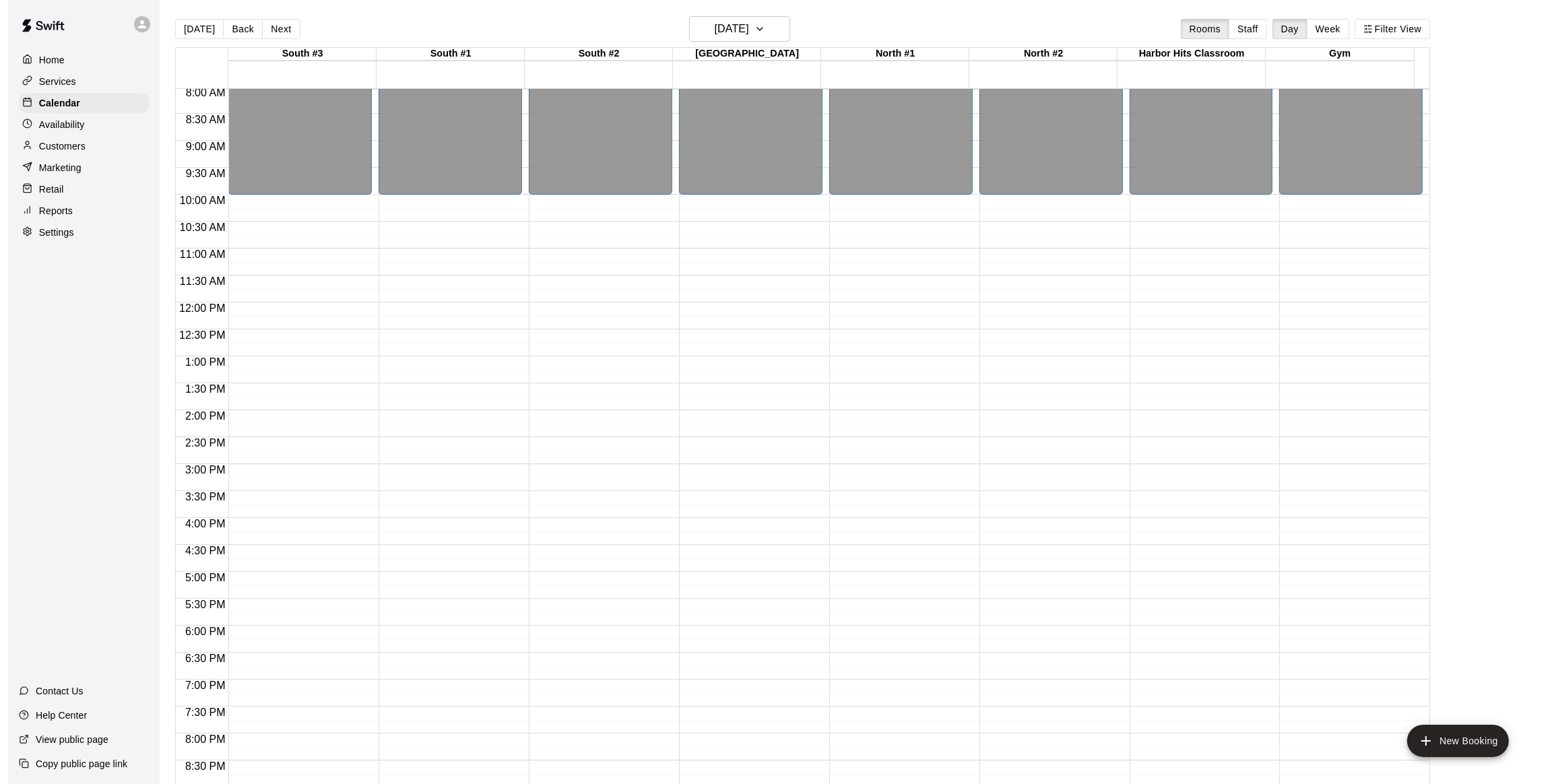
scroll to position [483, 0]
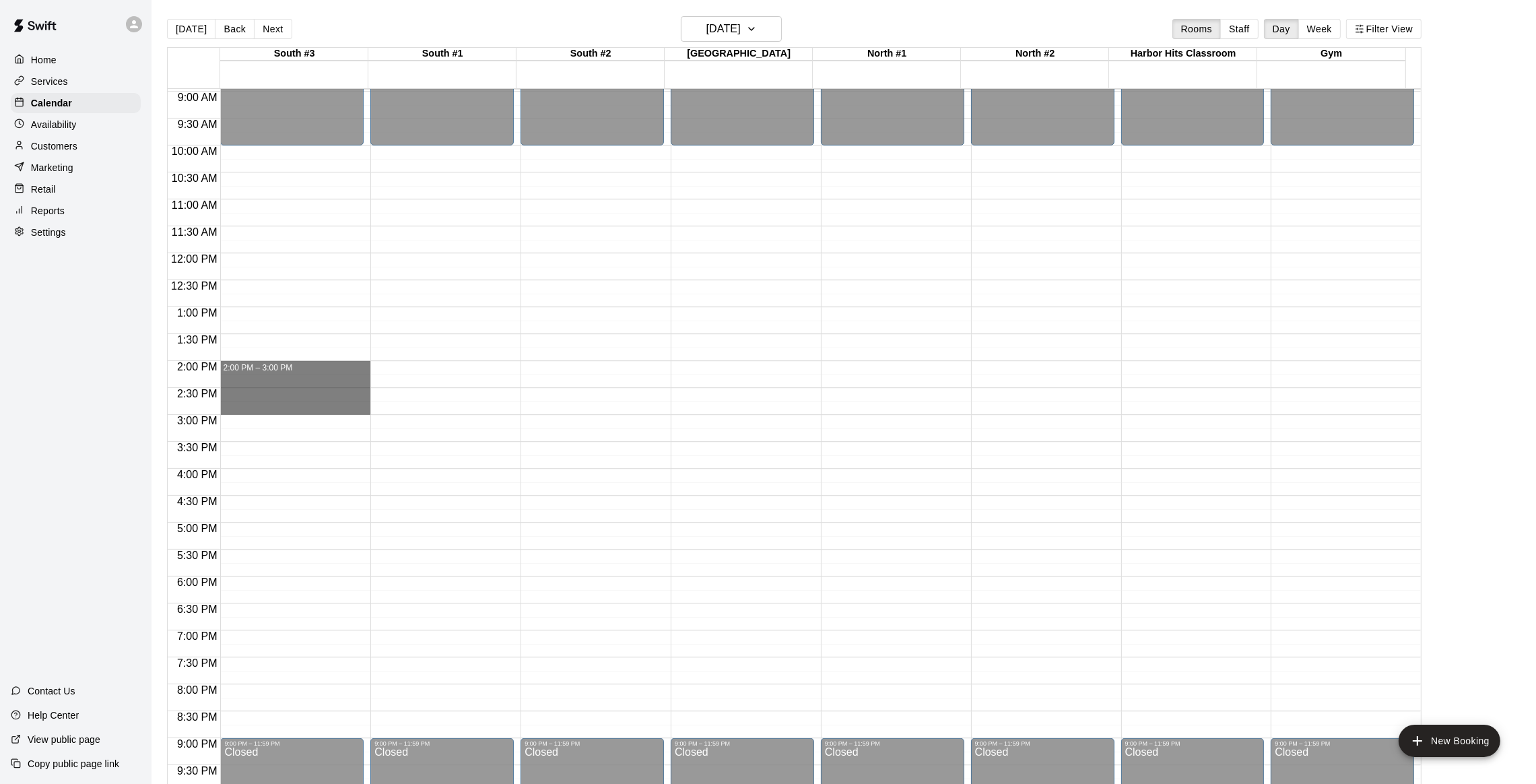
drag, startPoint x: 250, startPoint y: 363, endPoint x: 252, endPoint y: 408, distance: 45.0
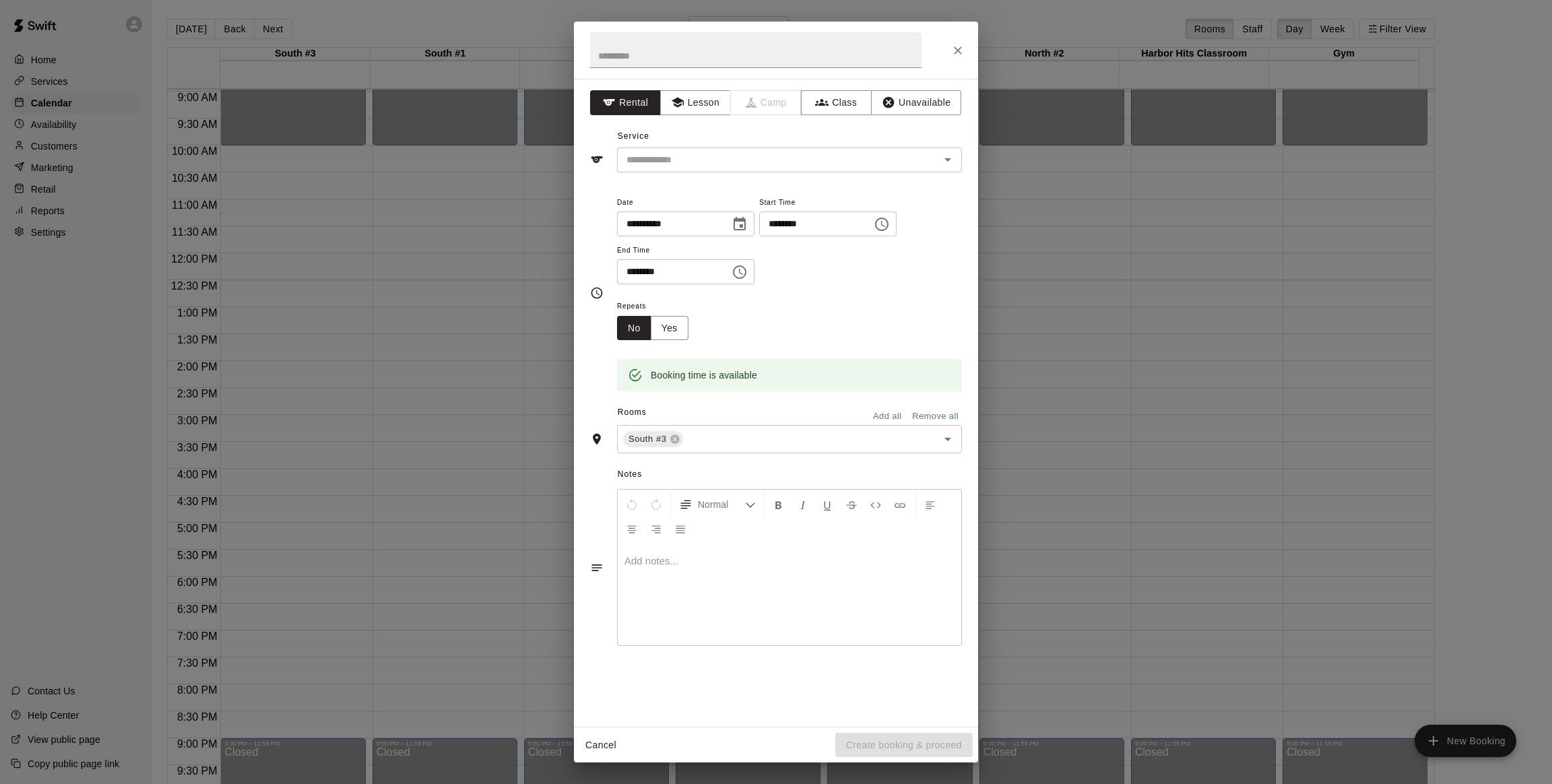
click at [945, 49] on div at bounding box center [776, 50] width 404 height 57
click at [949, 45] on button "Close" at bounding box center [958, 51] width 24 height 24
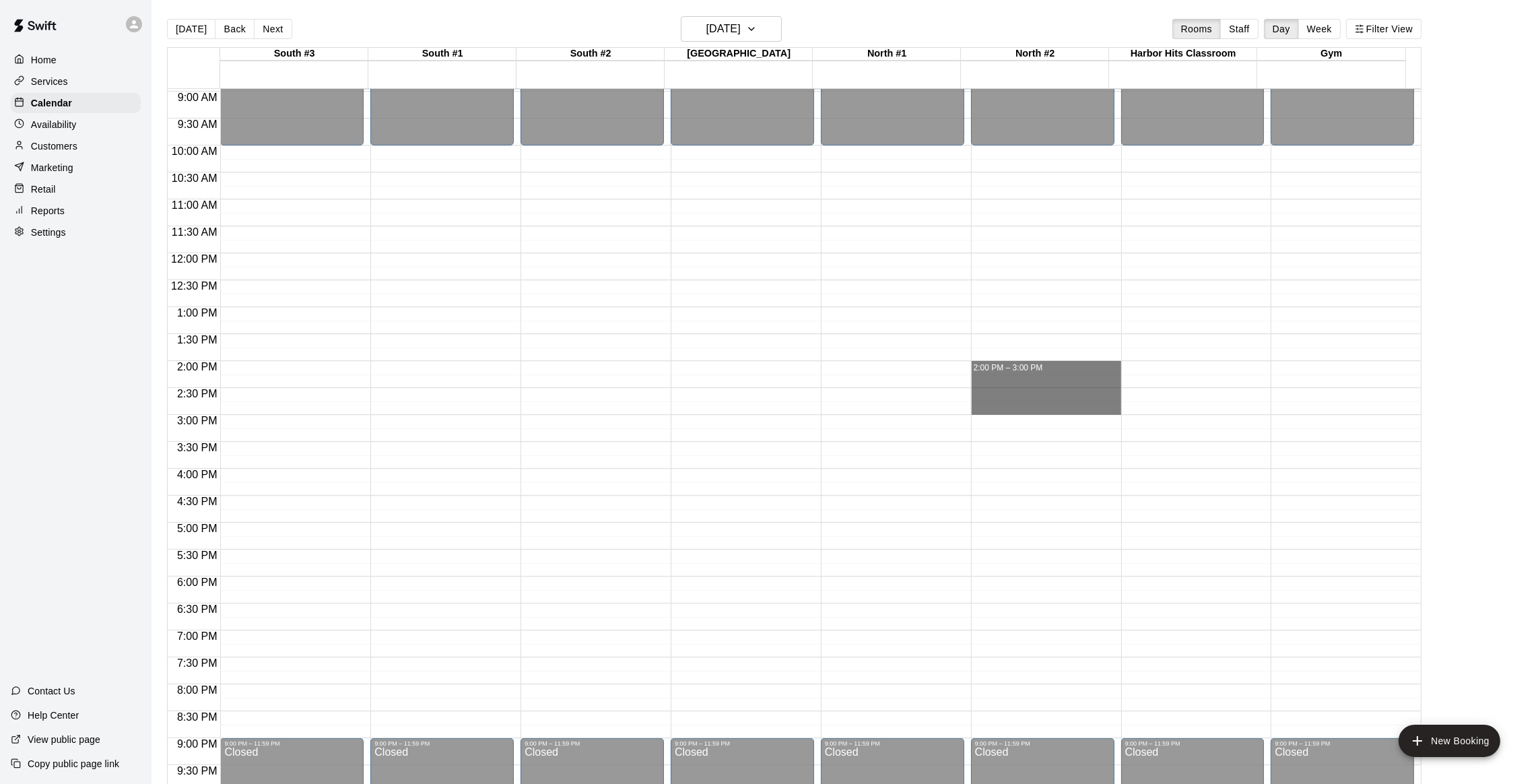
drag, startPoint x: 992, startPoint y: 363, endPoint x: 996, endPoint y: 404, distance: 41.2
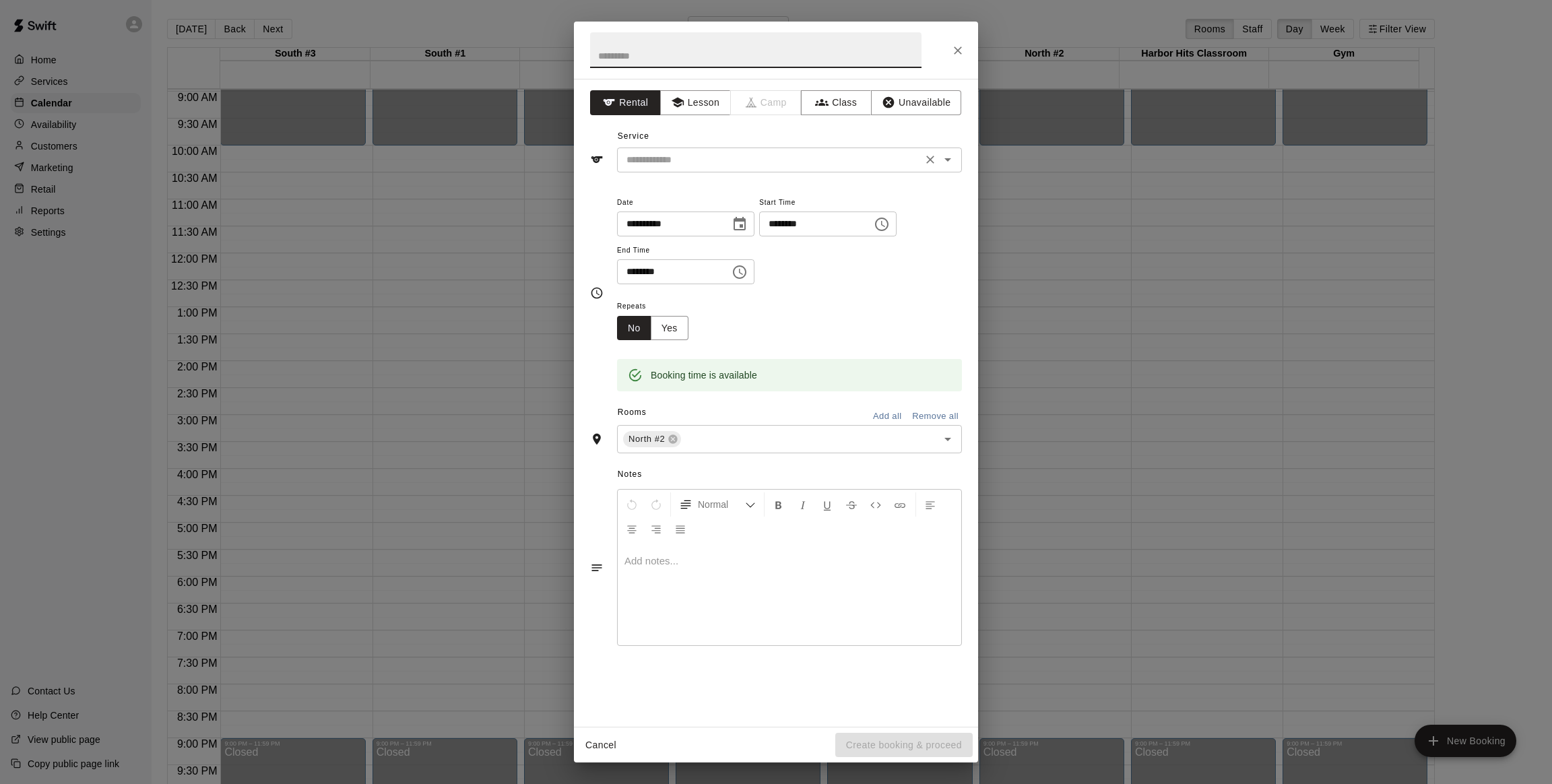
click at [763, 167] on input "text" at bounding box center [770, 159] width 297 height 17
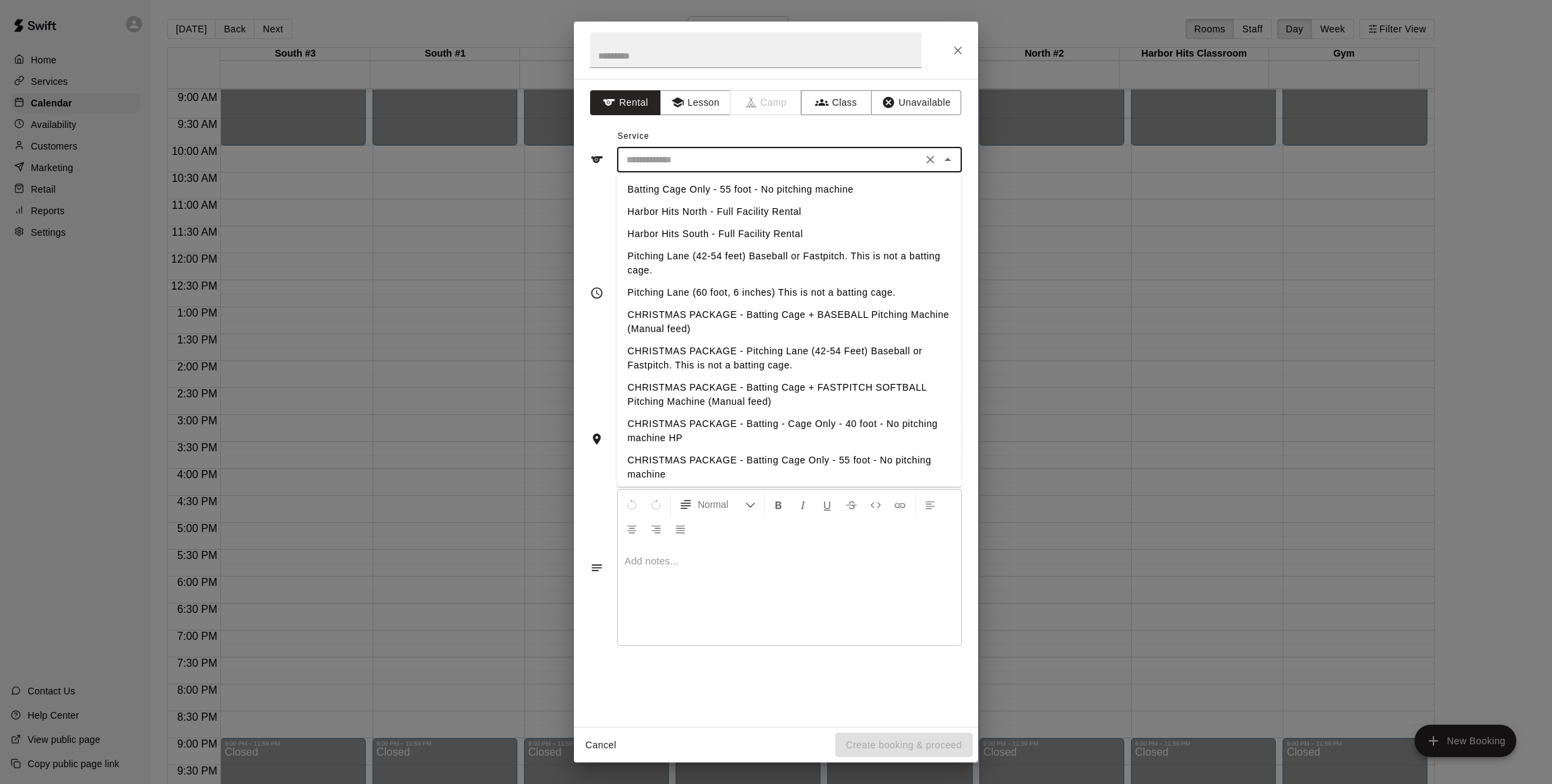
scroll to position [187, 0]
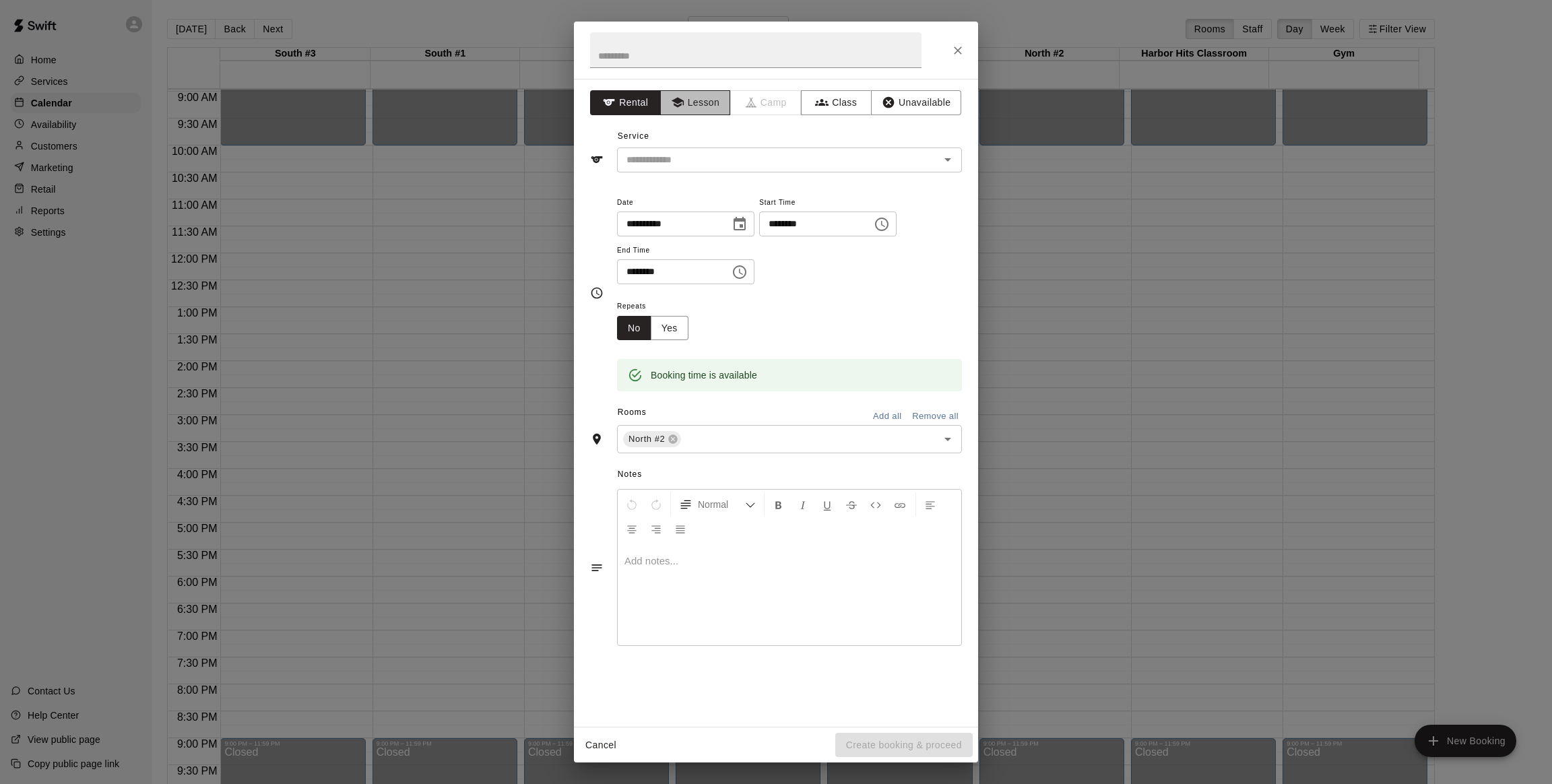
click at [702, 105] on button "Lesson" at bounding box center [695, 103] width 71 height 25
click at [714, 155] on input "text" at bounding box center [770, 159] width 297 height 17
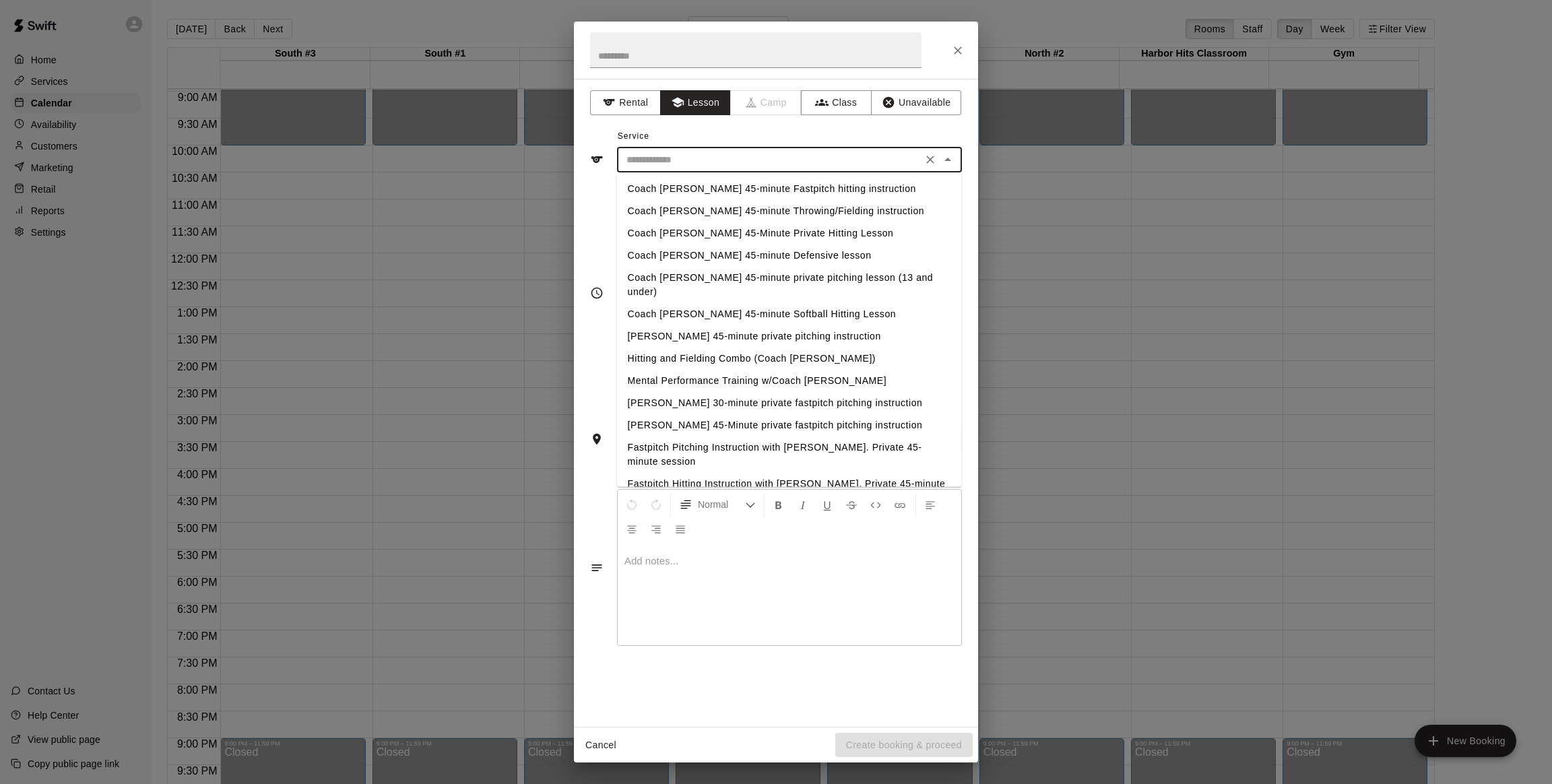
click at [709, 234] on li "Coach [PERSON_NAME] 45-Minute Private Hitting Lesson" at bounding box center [789, 233] width 345 height 22
type input "**********"
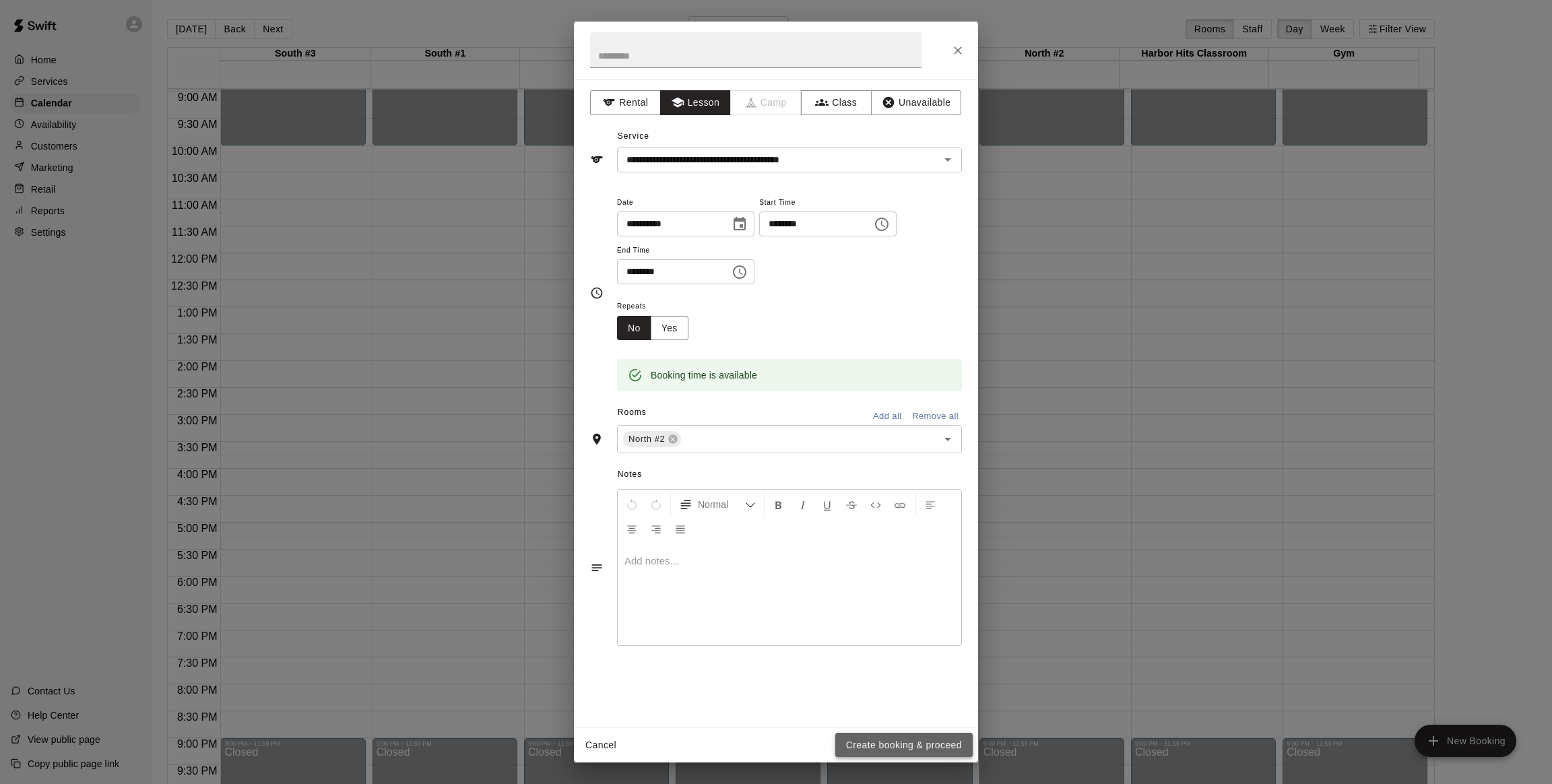
click at [868, 733] on button "Create booking & proceed" at bounding box center [903, 745] width 137 height 25
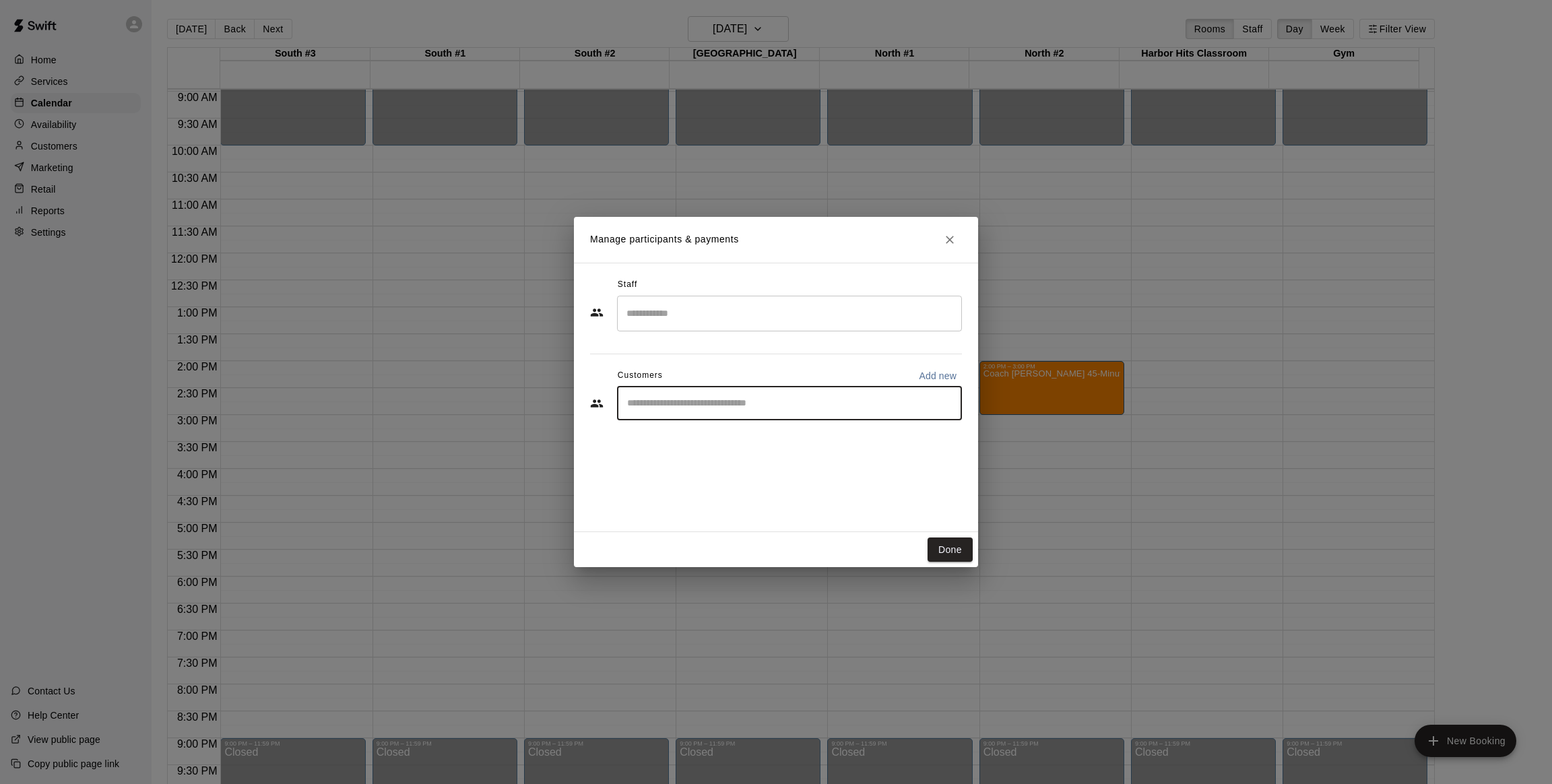
click at [678, 404] on input "Start typing to search customers..." at bounding box center [789, 403] width 333 height 14
type input "******"
click at [684, 425] on div "[PERSON_NAME] [EMAIL_ADDRESS][DOMAIN_NAME]" at bounding box center [789, 442] width 345 height 43
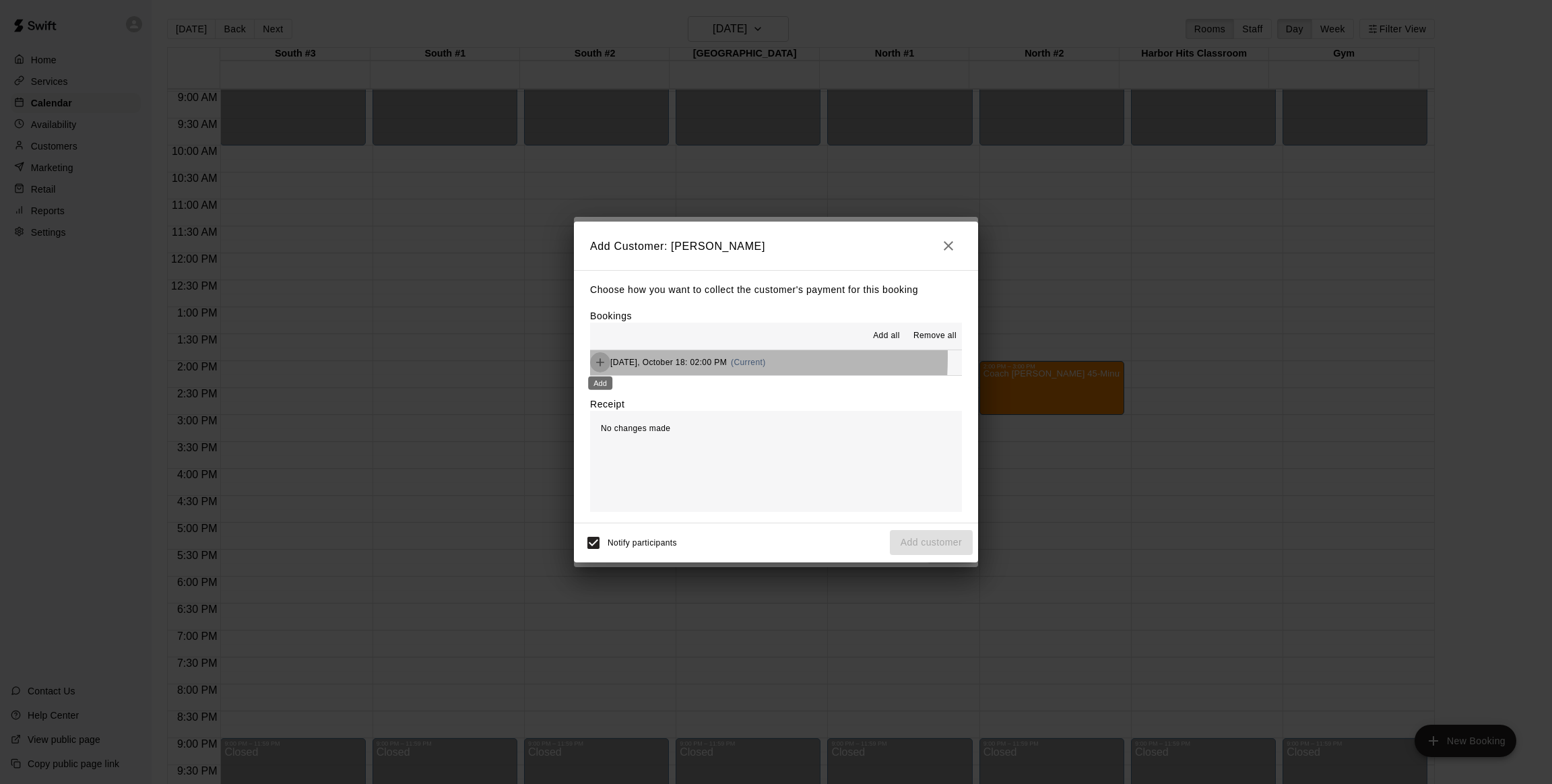
click at [597, 357] on icon "Add" at bounding box center [600, 362] width 14 height 14
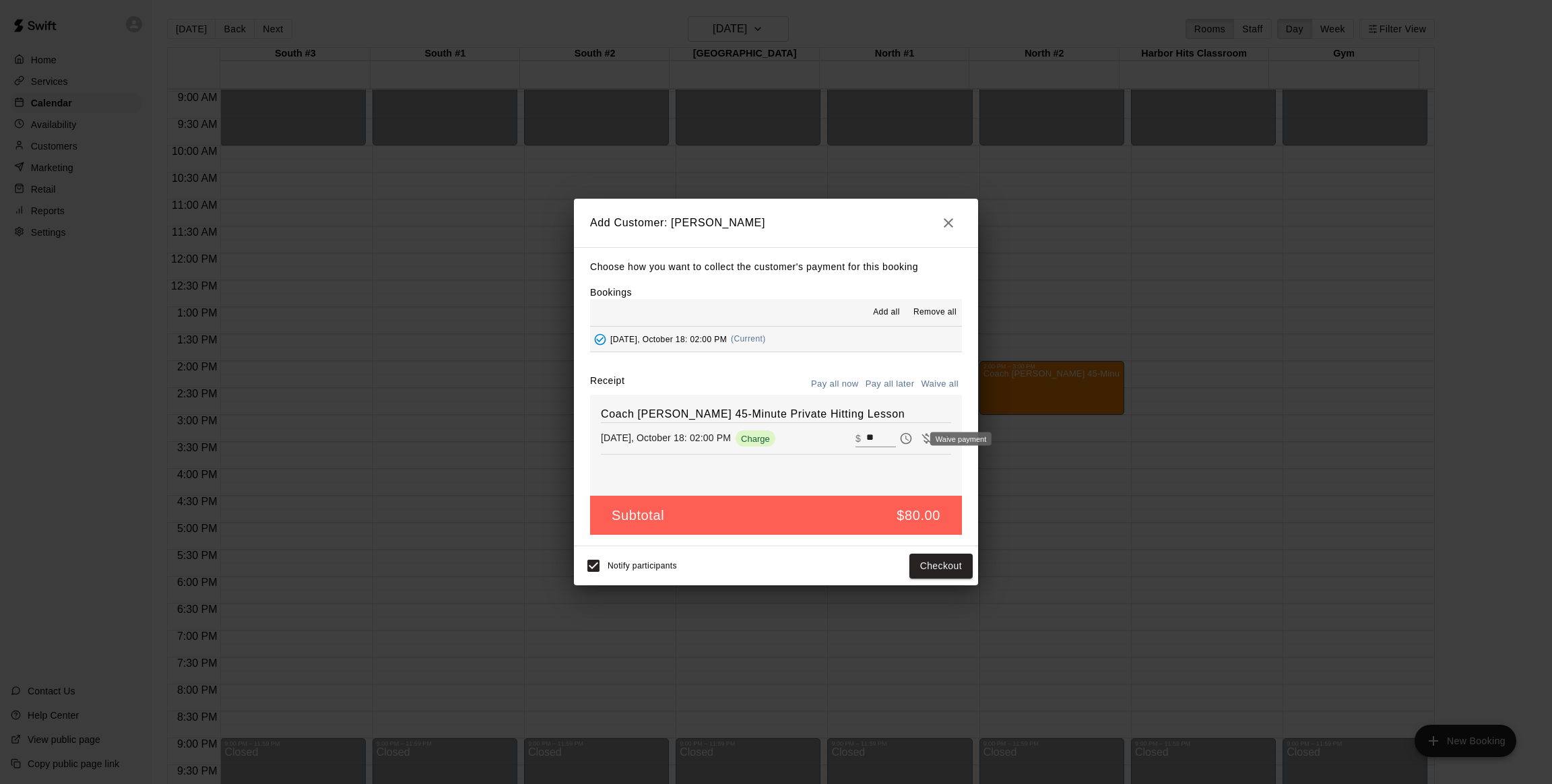
click at [920, 438] on icon "Waive payment" at bounding box center [926, 438] width 14 height 14
type input "*"
click at [941, 569] on button "Add customer" at bounding box center [931, 566] width 83 height 25
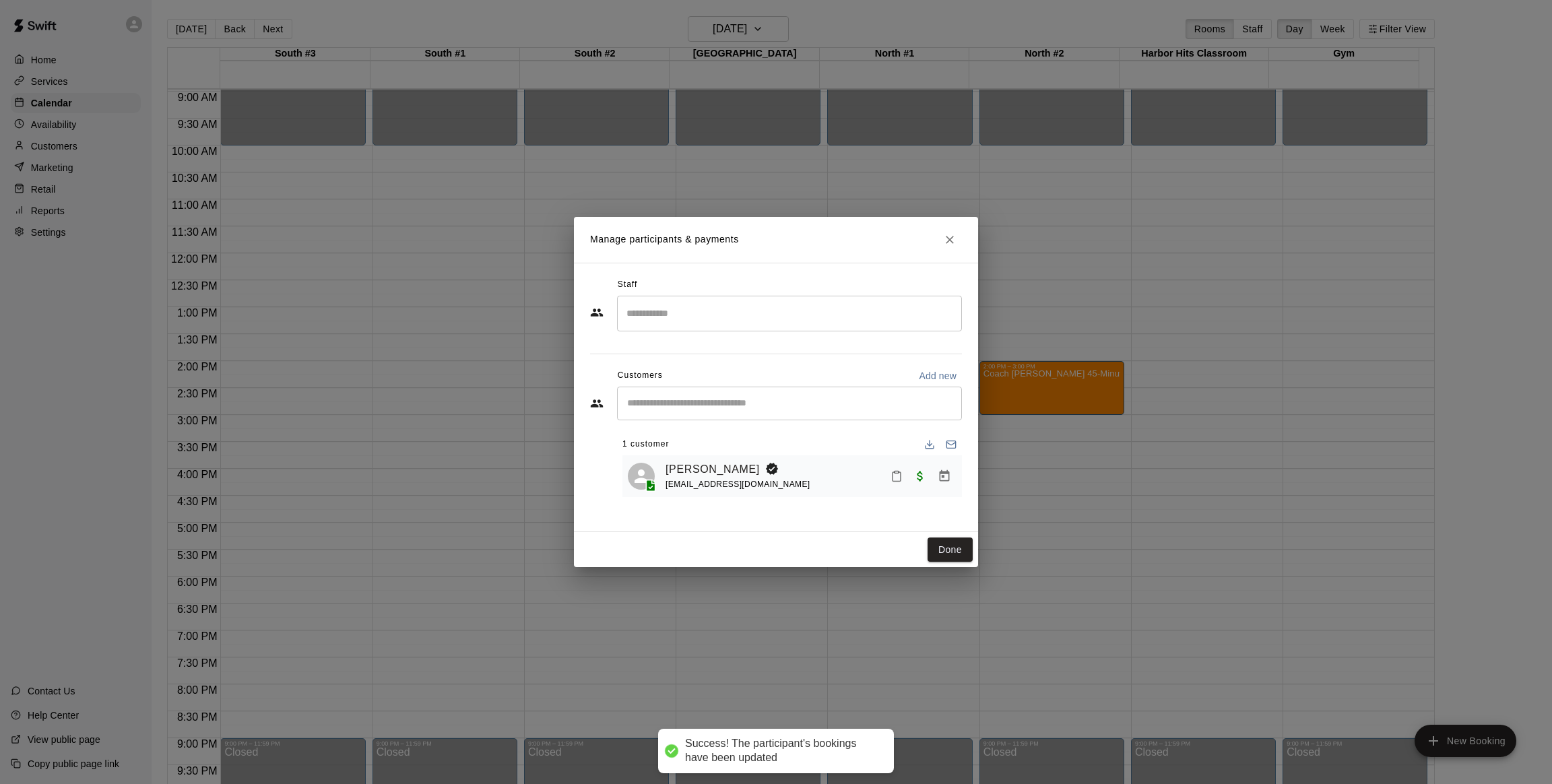
click at [700, 323] on input "Search staff" at bounding box center [789, 313] width 333 height 24
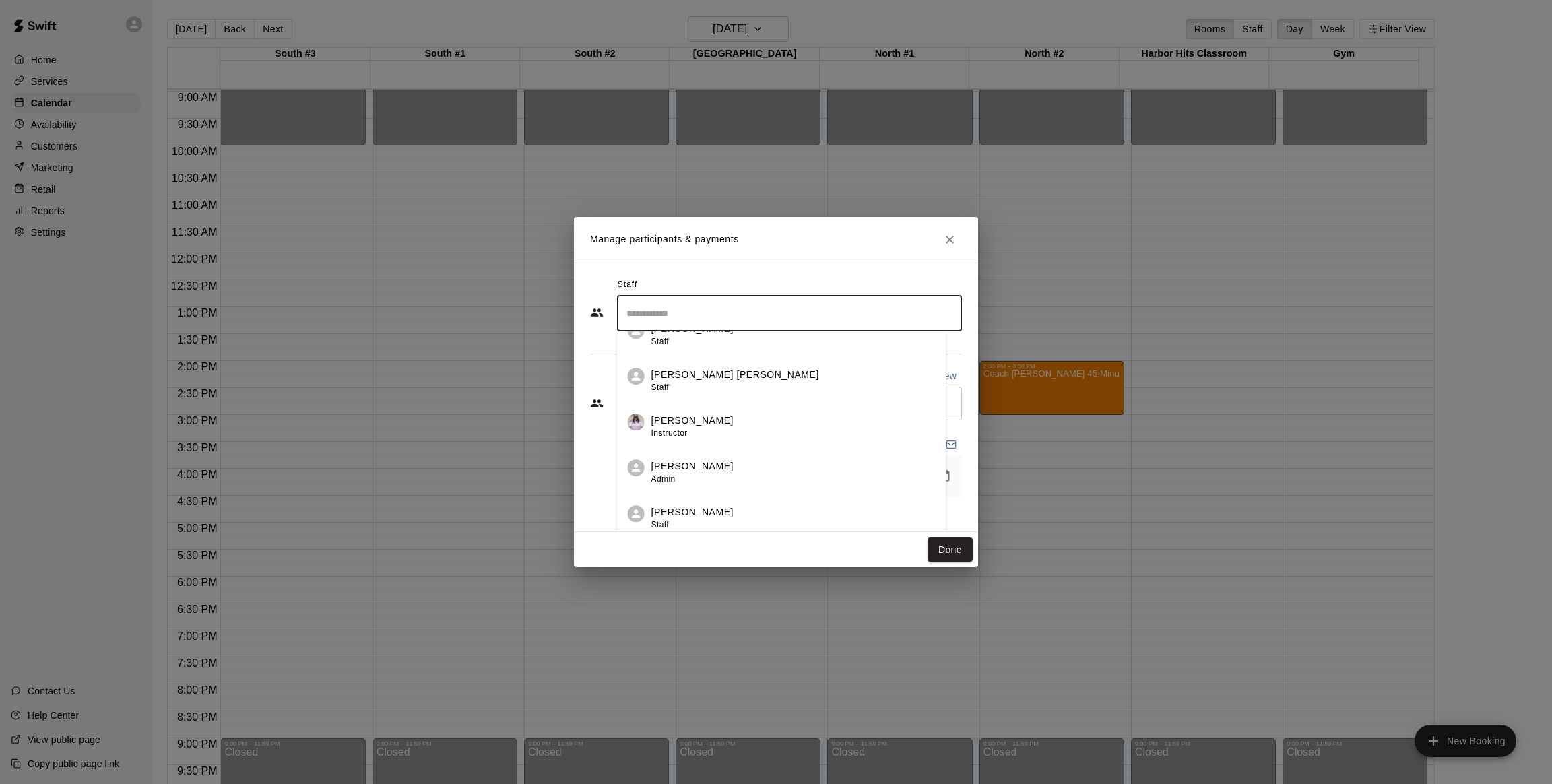
scroll to position [51, 0]
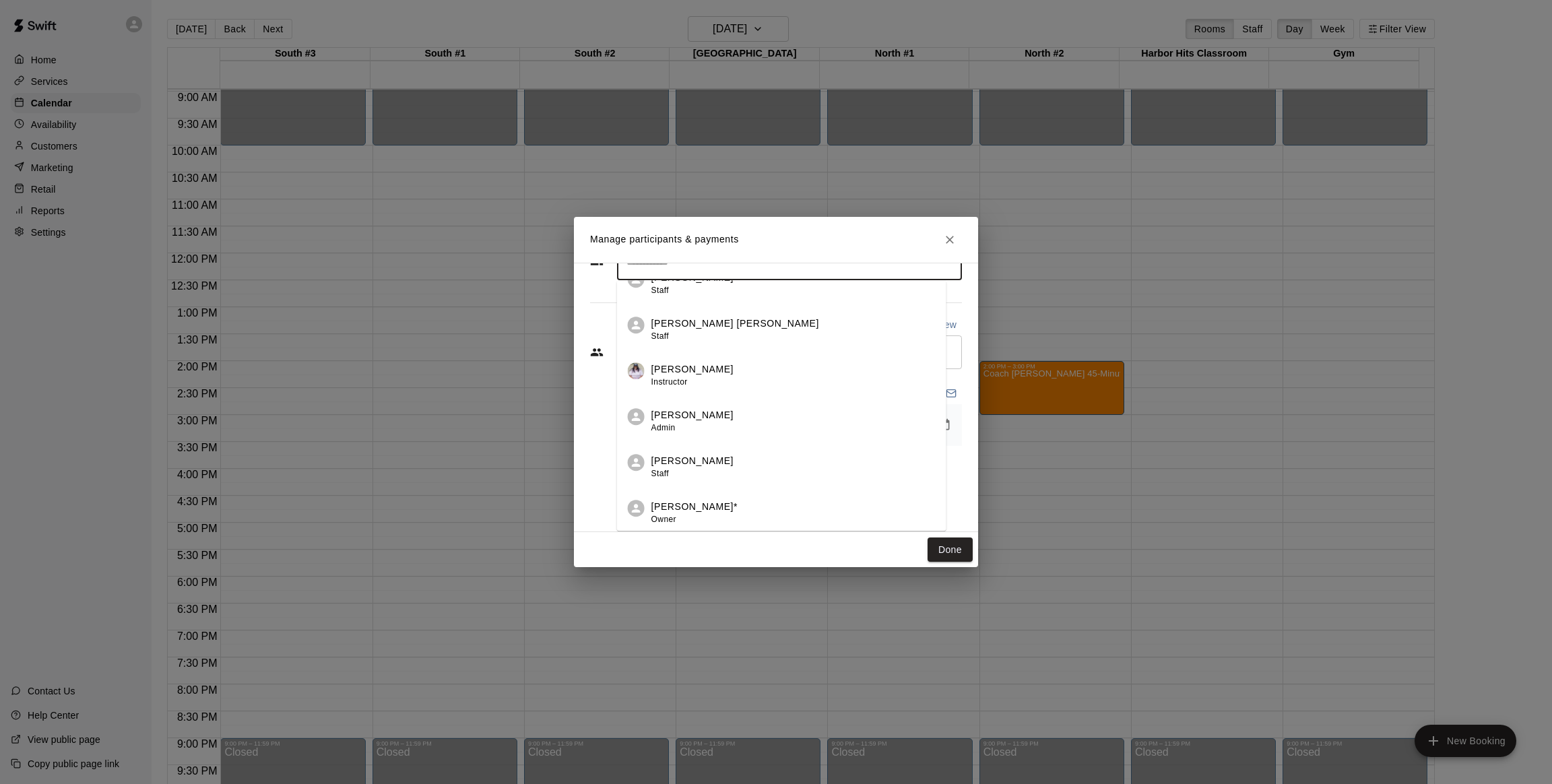
click at [709, 500] on p "[PERSON_NAME]*" at bounding box center [695, 506] width 86 height 14
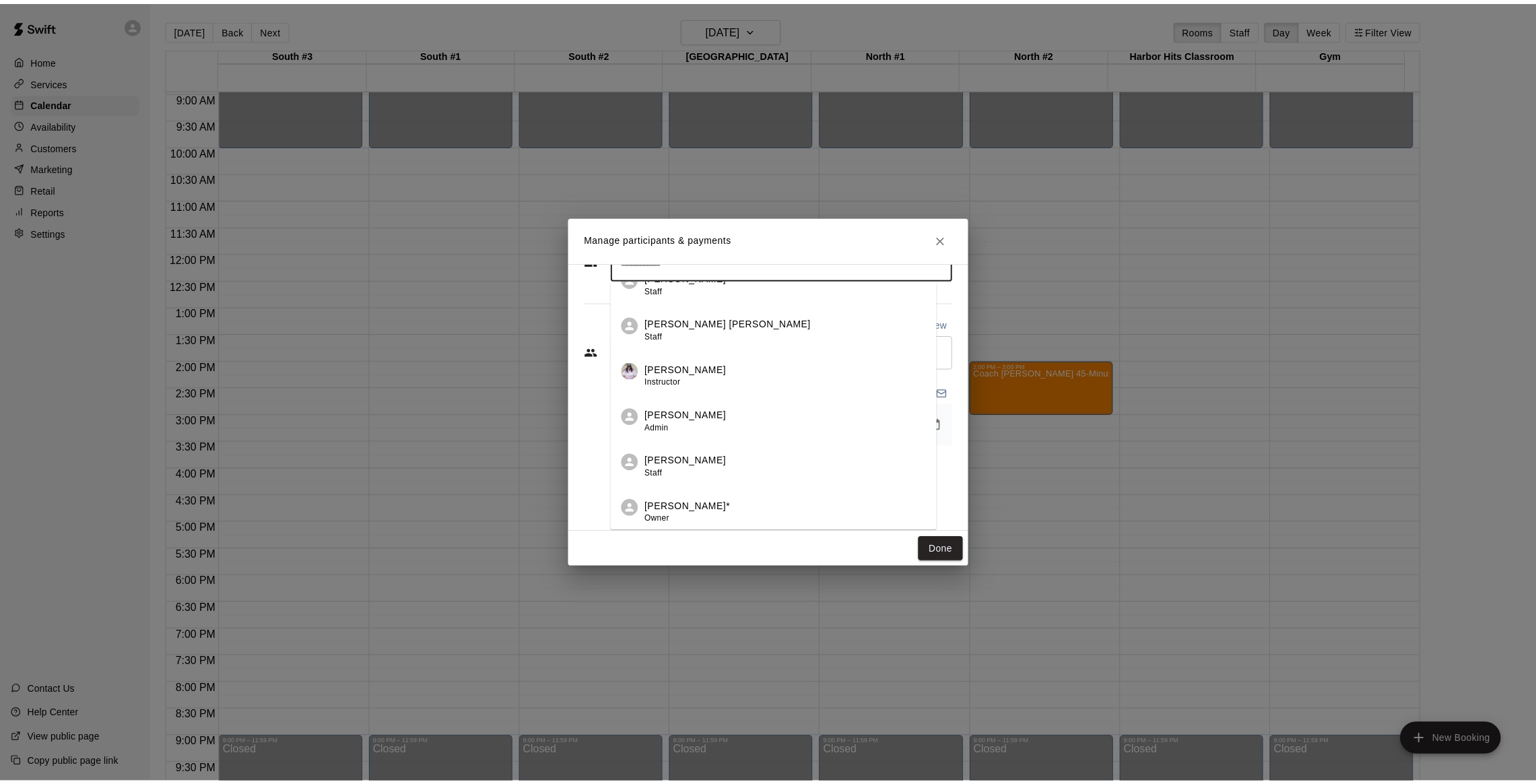
scroll to position [0, 0]
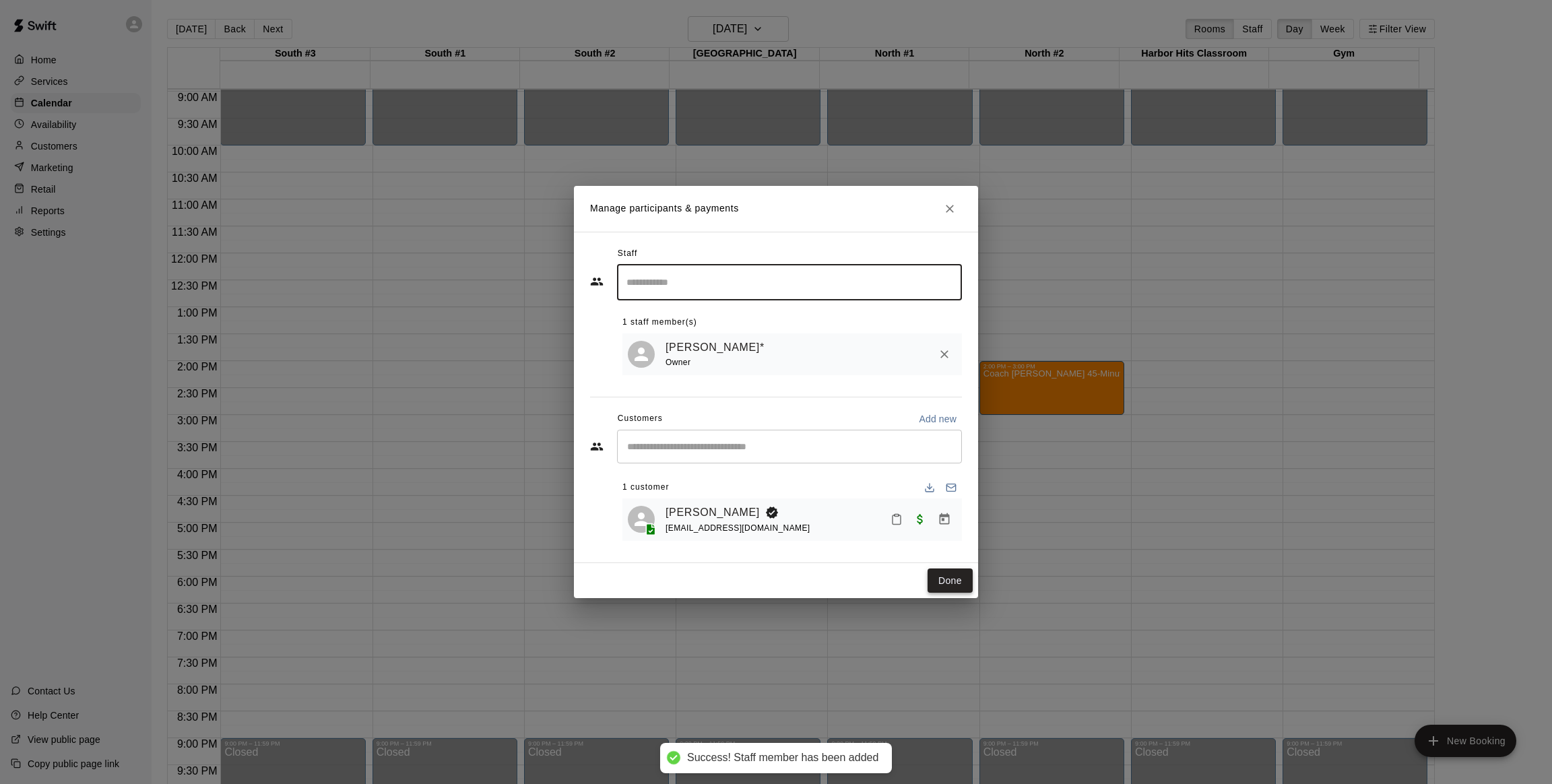
click at [944, 583] on button "Done" at bounding box center [950, 581] width 45 height 25
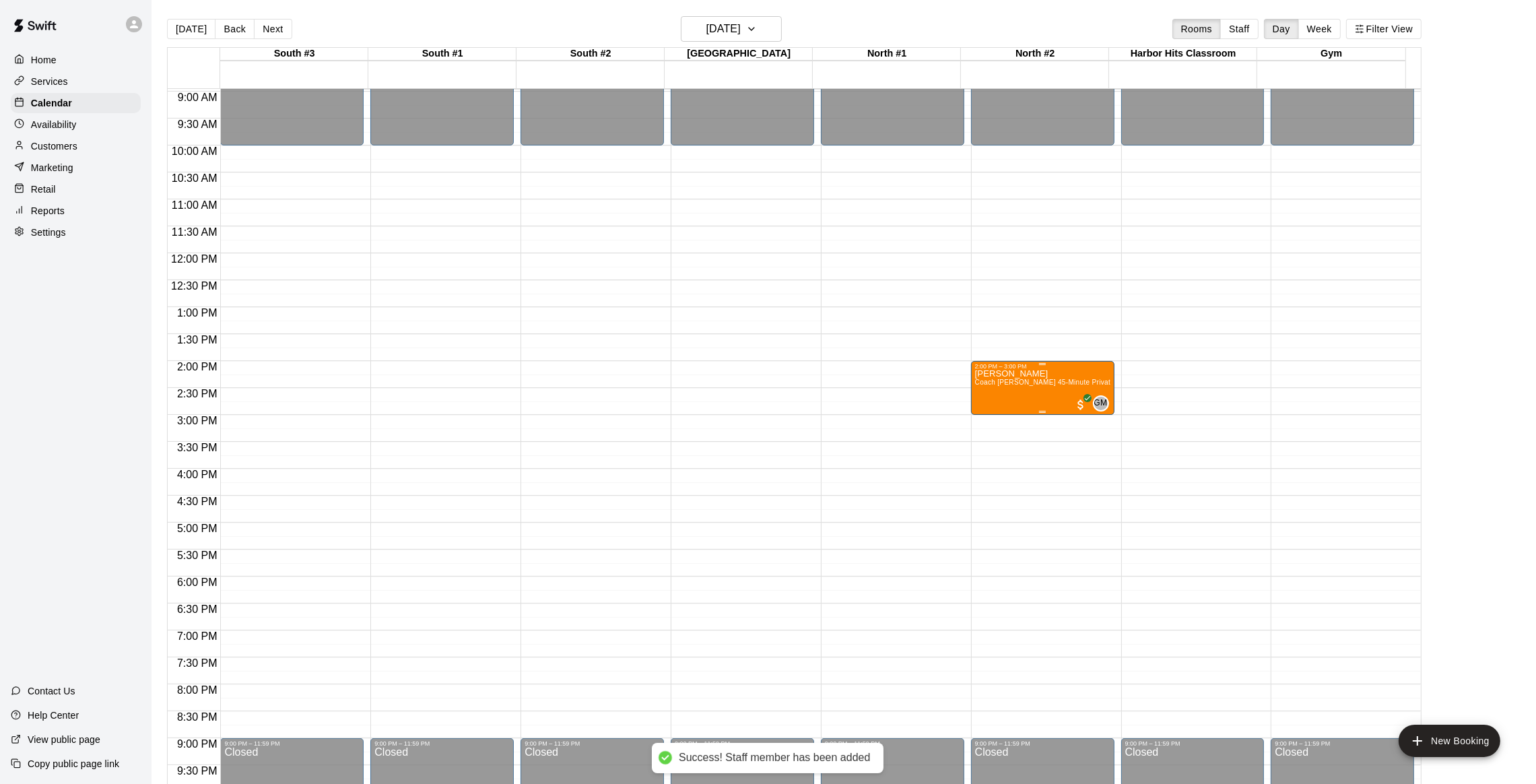
click at [1001, 368] on div "2:00 PM – 3:00 PM" at bounding box center [1043, 366] width 135 height 7
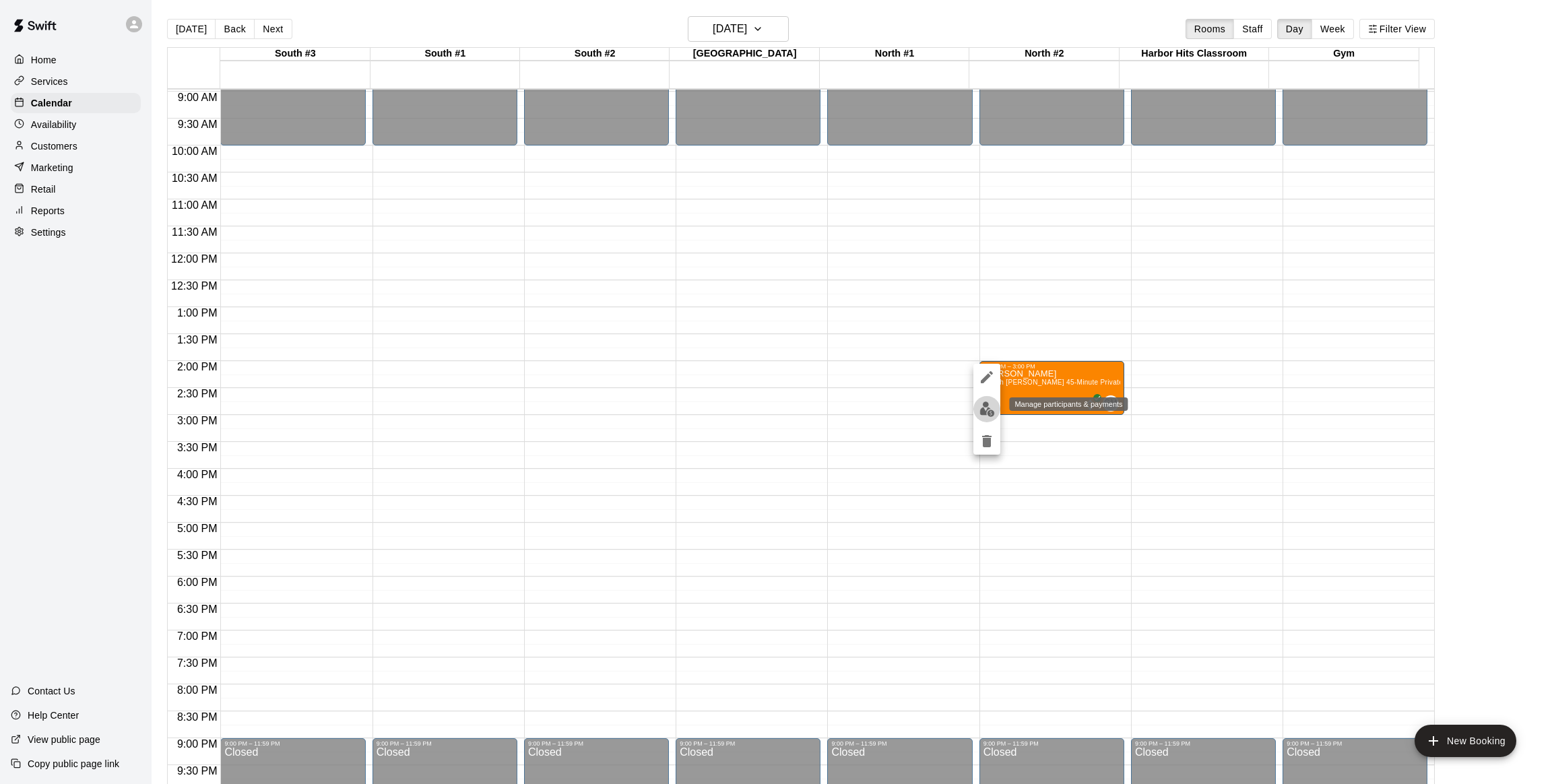
click at [988, 409] on img "edit" at bounding box center [987, 409] width 16 height 16
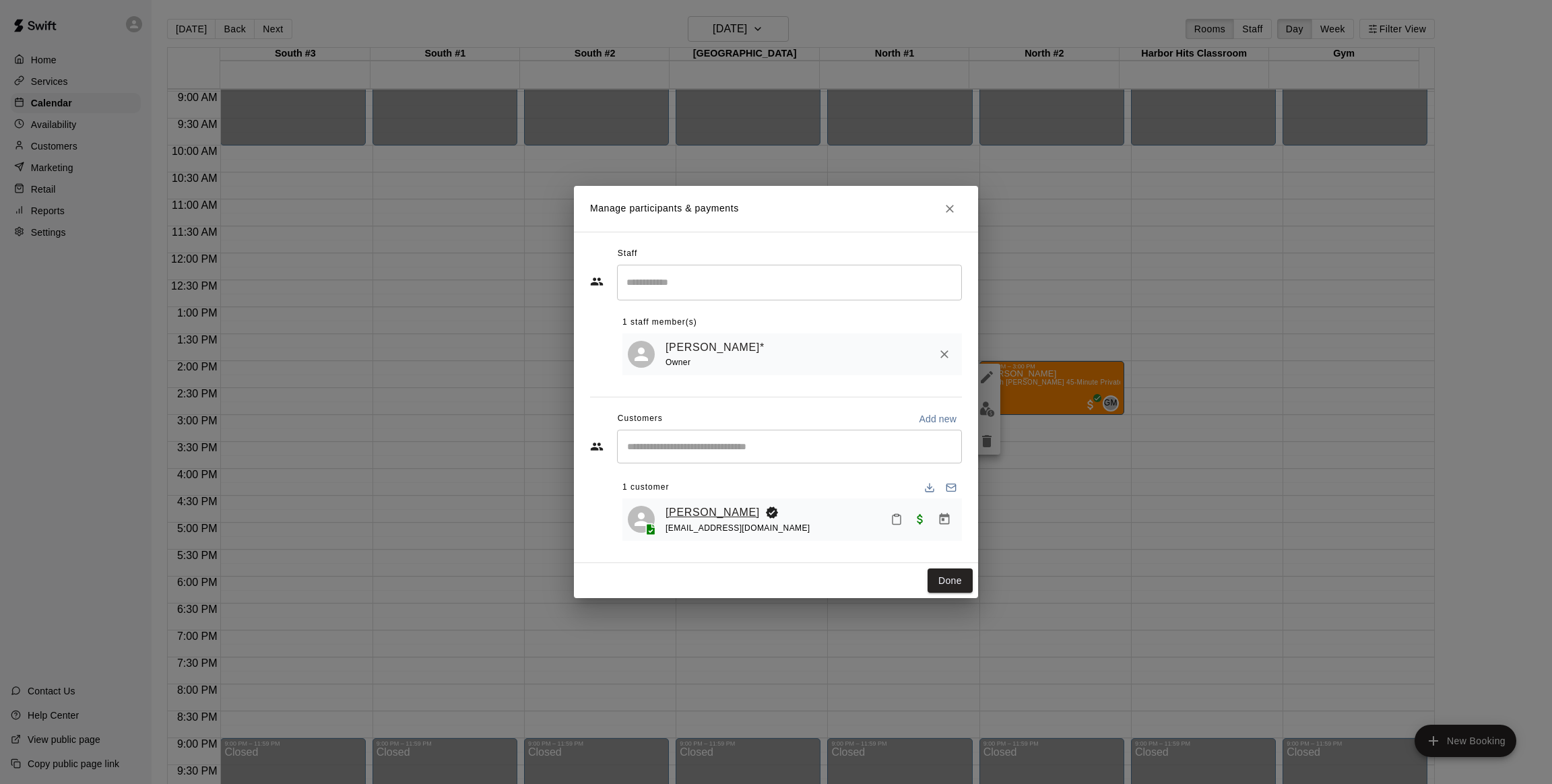
click at [728, 517] on link "[PERSON_NAME]" at bounding box center [713, 513] width 95 height 18
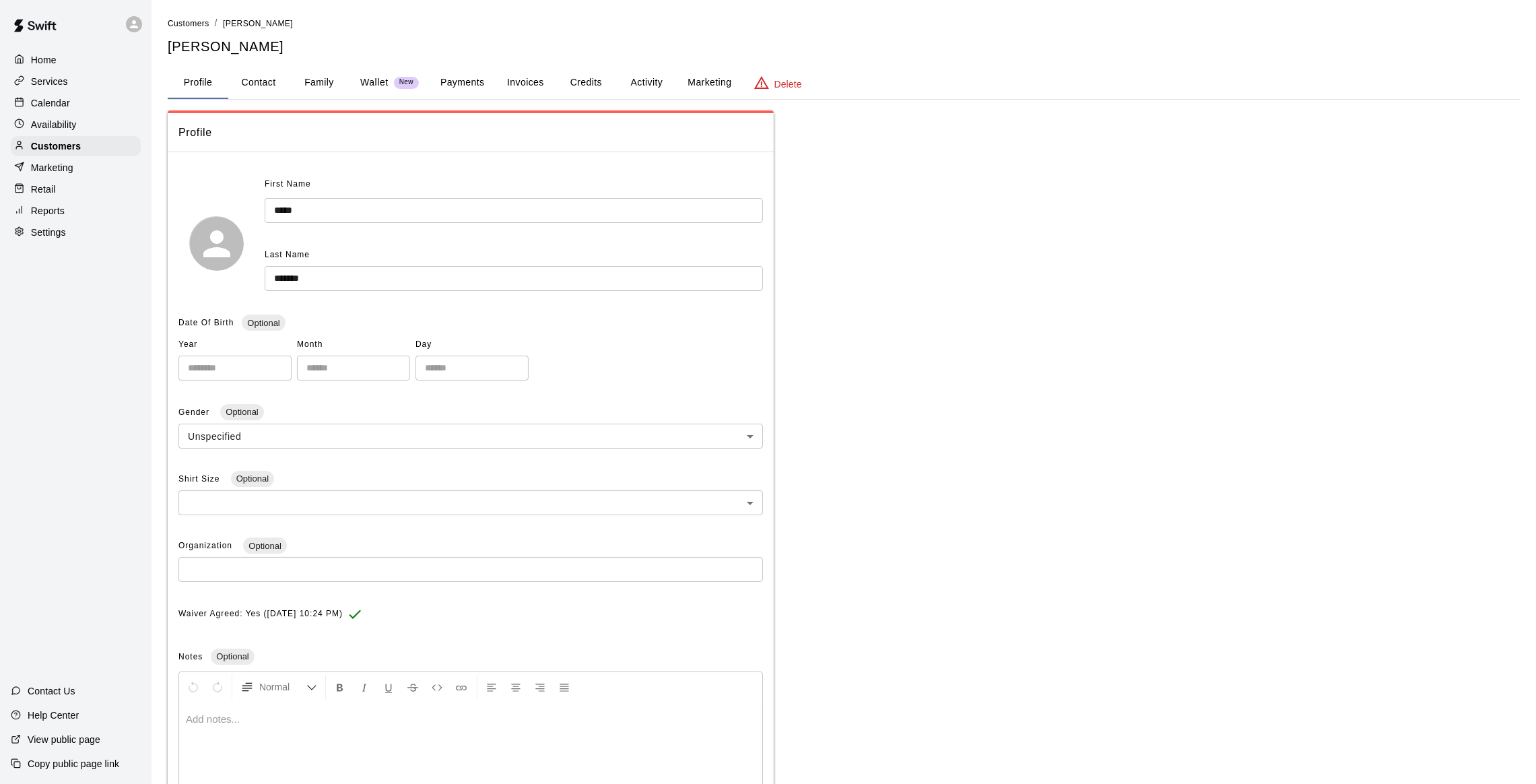
click at [635, 84] on button "Activity" at bounding box center [646, 83] width 61 height 32
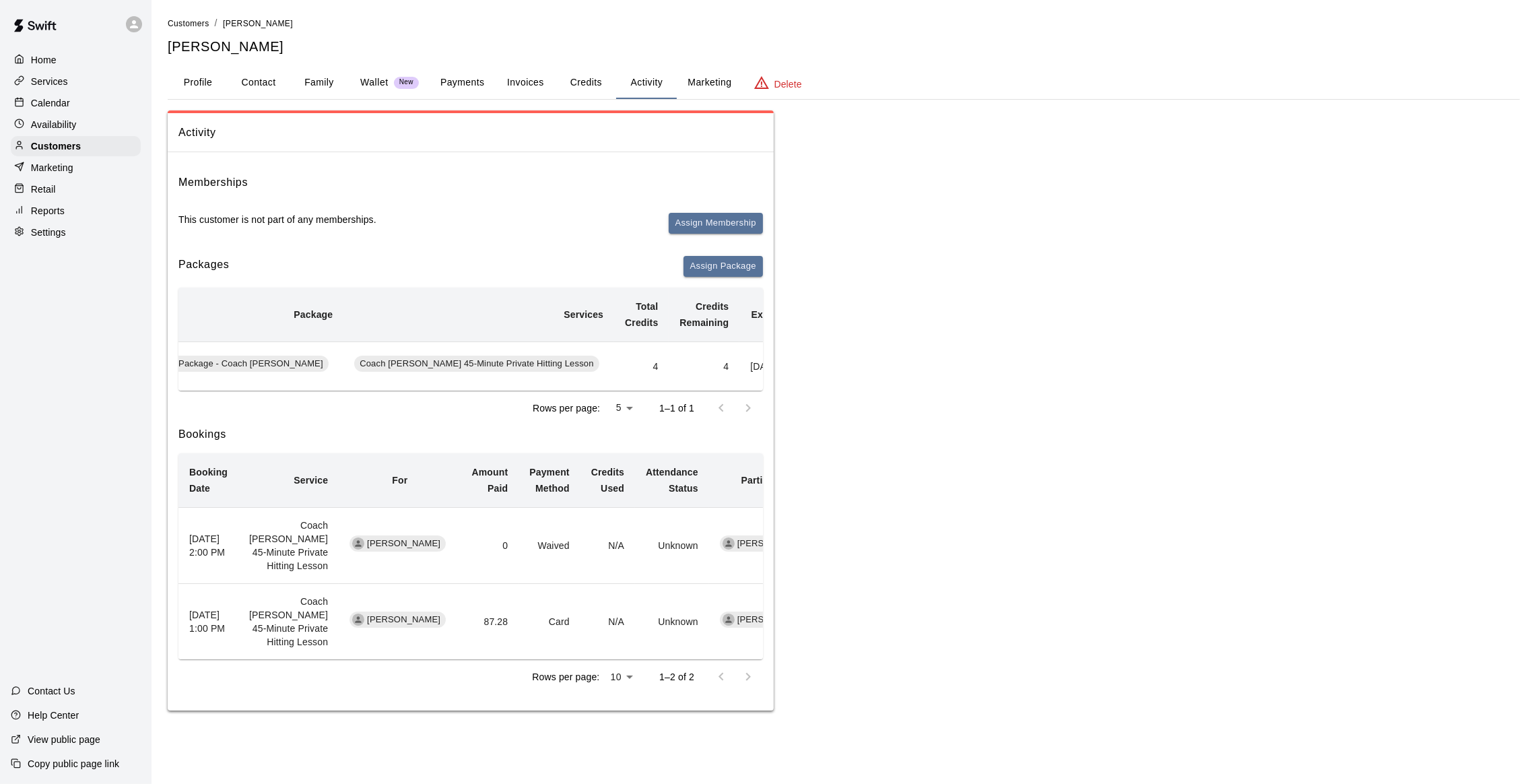
scroll to position [0, 210]
click at [779, 376] on button "Redeem" at bounding box center [800, 365] width 41 height 21
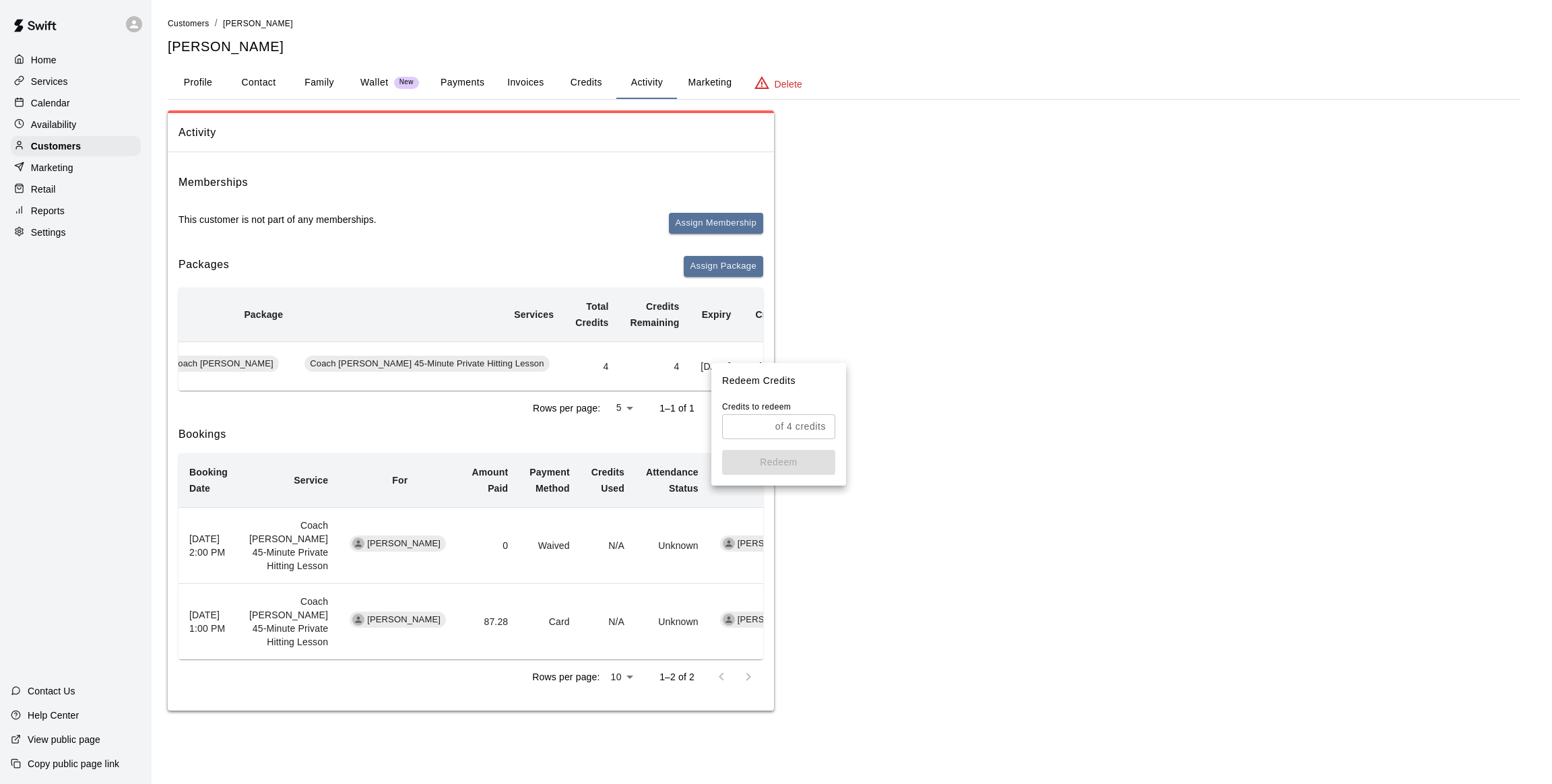
click at [745, 418] on input "text" at bounding box center [746, 426] width 48 height 25
type input "*"
click at [766, 452] on button "Redeem" at bounding box center [779, 462] width 114 height 25
click at [51, 105] on p "Calendar" at bounding box center [51, 103] width 39 height 14
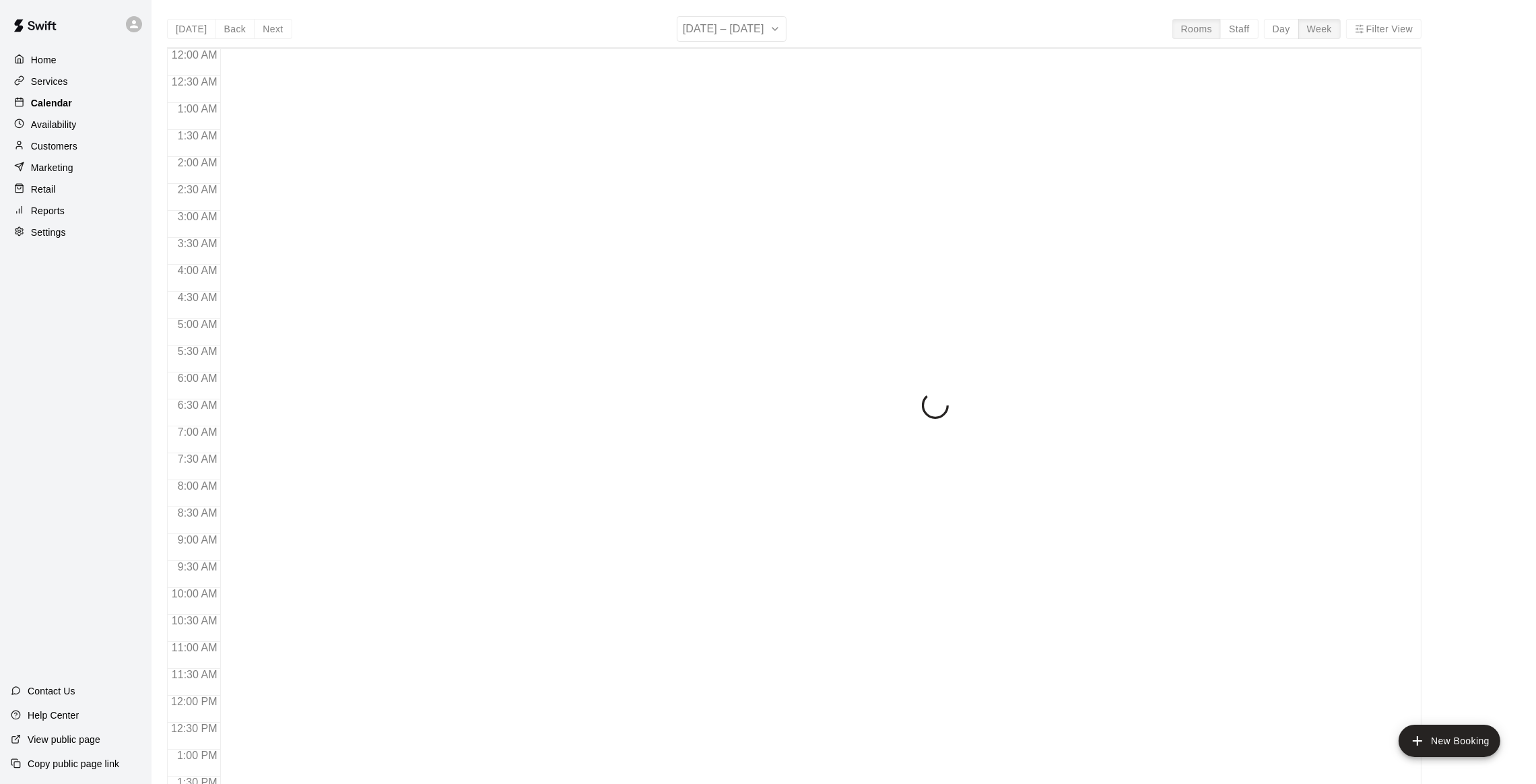
scroll to position [543, 0]
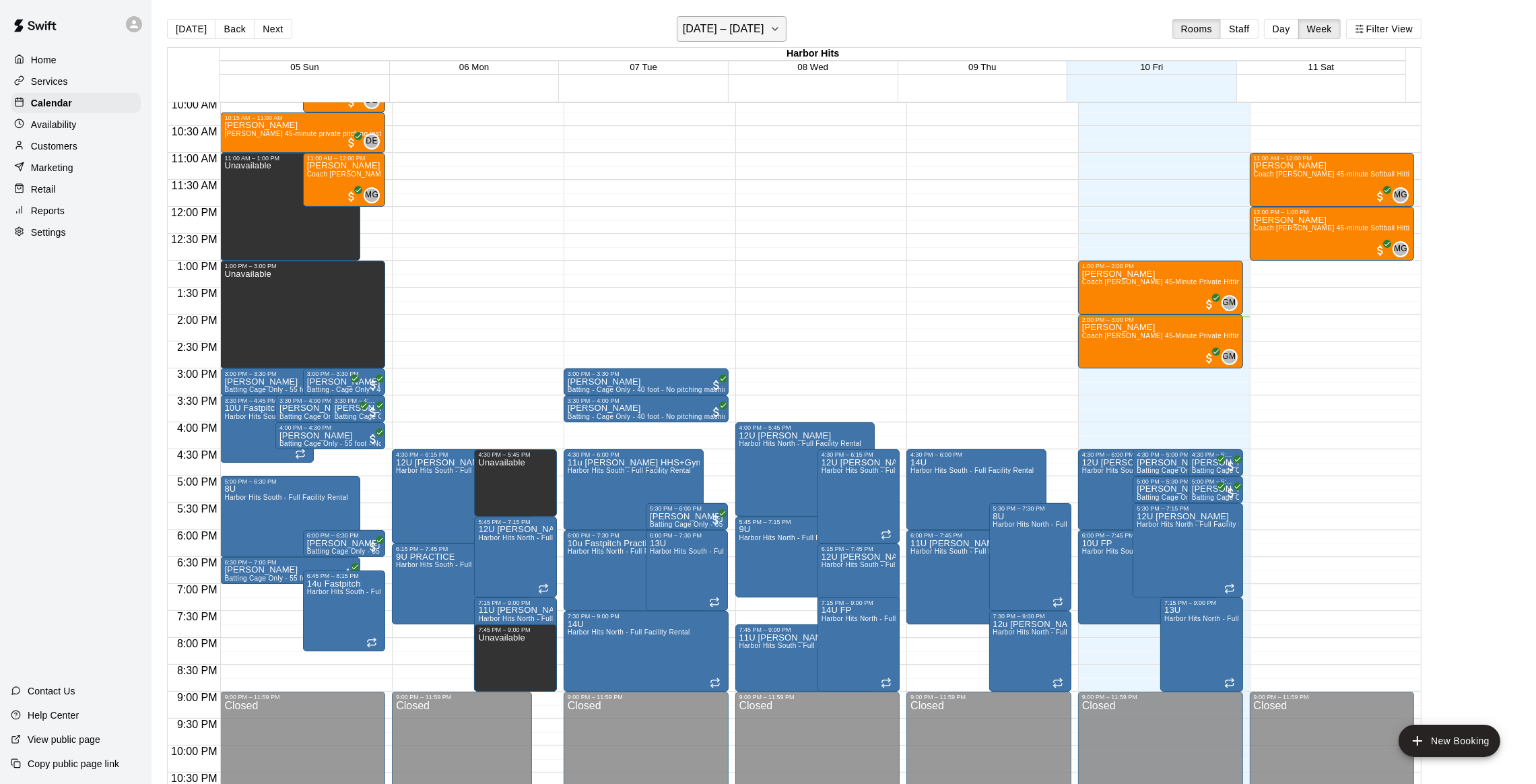
click at [721, 38] on button "[DATE] – [DATE]" at bounding box center [732, 29] width 110 height 26
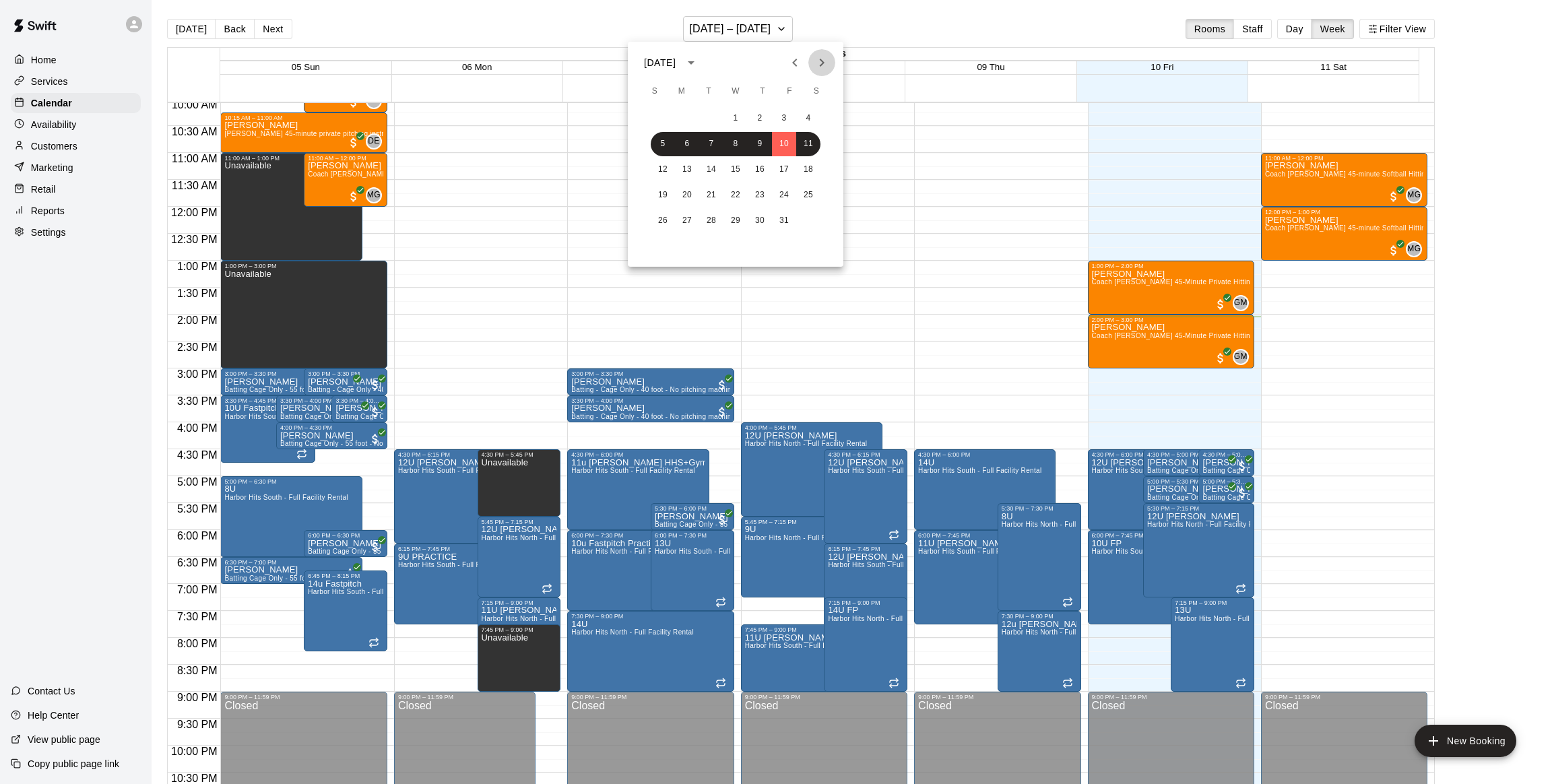
click at [821, 63] on icon "Next month" at bounding box center [822, 63] width 16 height 16
click at [806, 114] on button "1" at bounding box center [809, 119] width 24 height 24
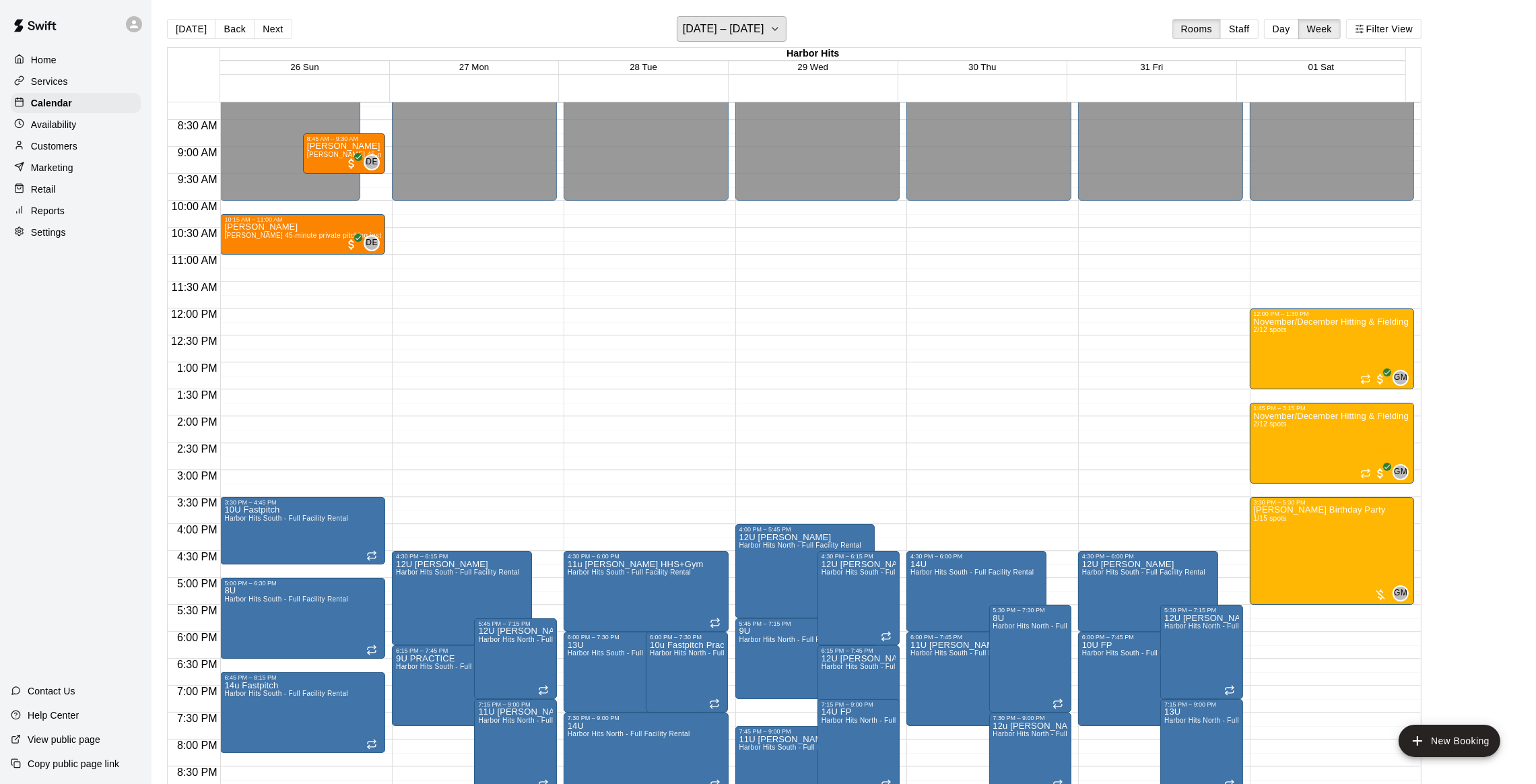
scroll to position [442, 0]
click at [280, 17] on div "[DATE] Back Next [DATE] – [DATE] Rooms Staff Day Week Filter View" at bounding box center [794, 32] width 1255 height 31
click at [280, 20] on button "Next" at bounding box center [273, 29] width 38 height 20
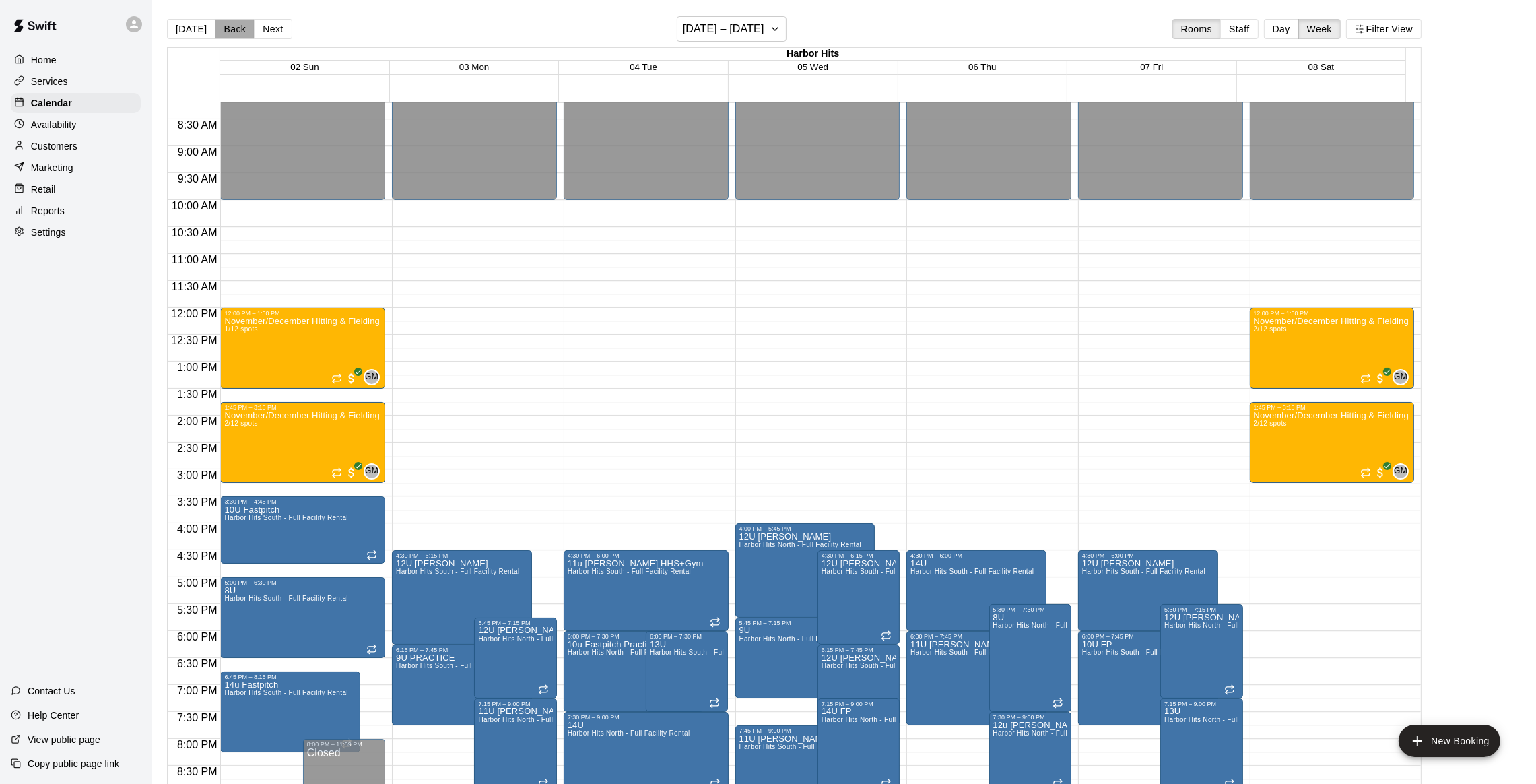
click at [232, 24] on button "Back" at bounding box center [234, 29] width 40 height 20
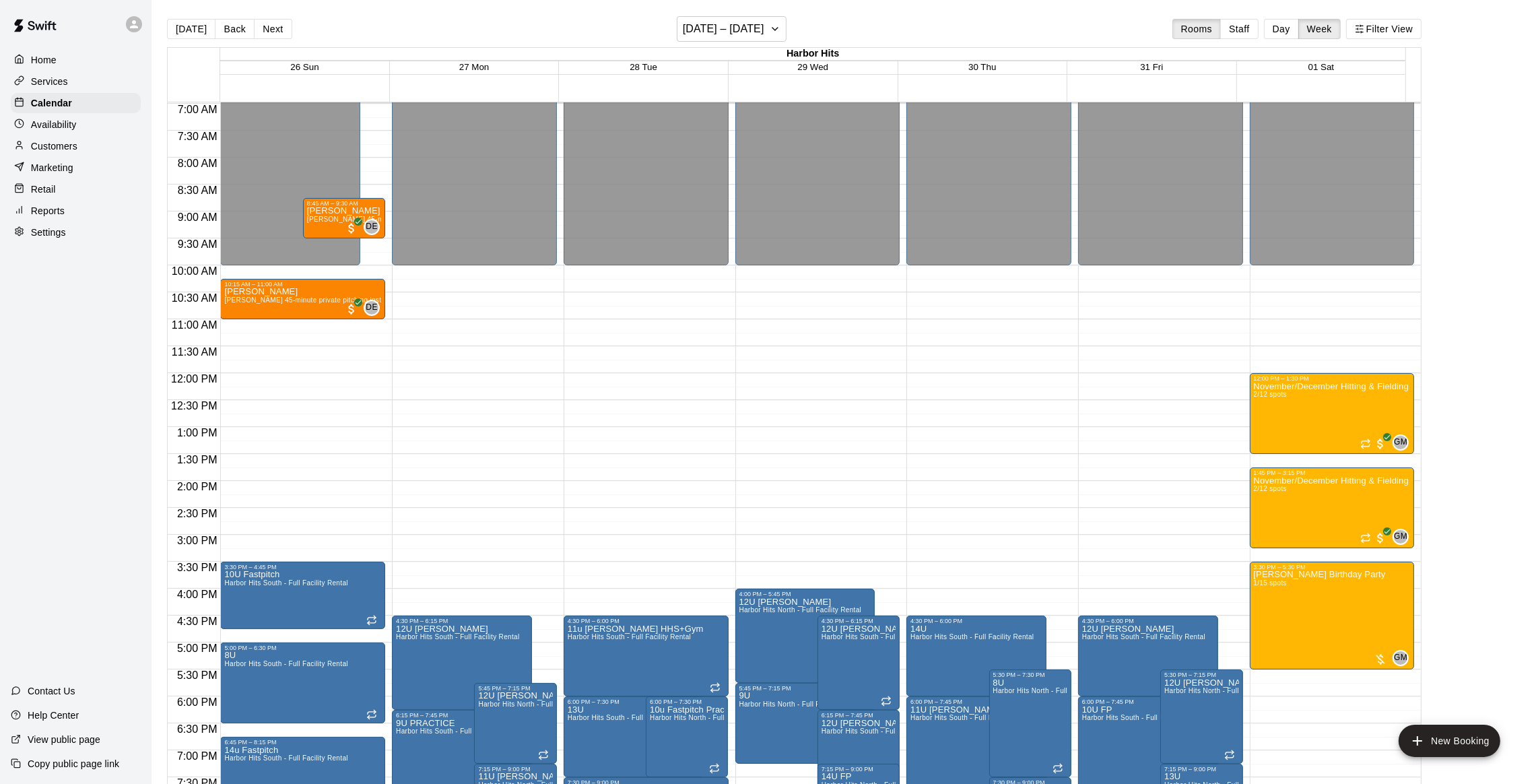
scroll to position [341, 0]
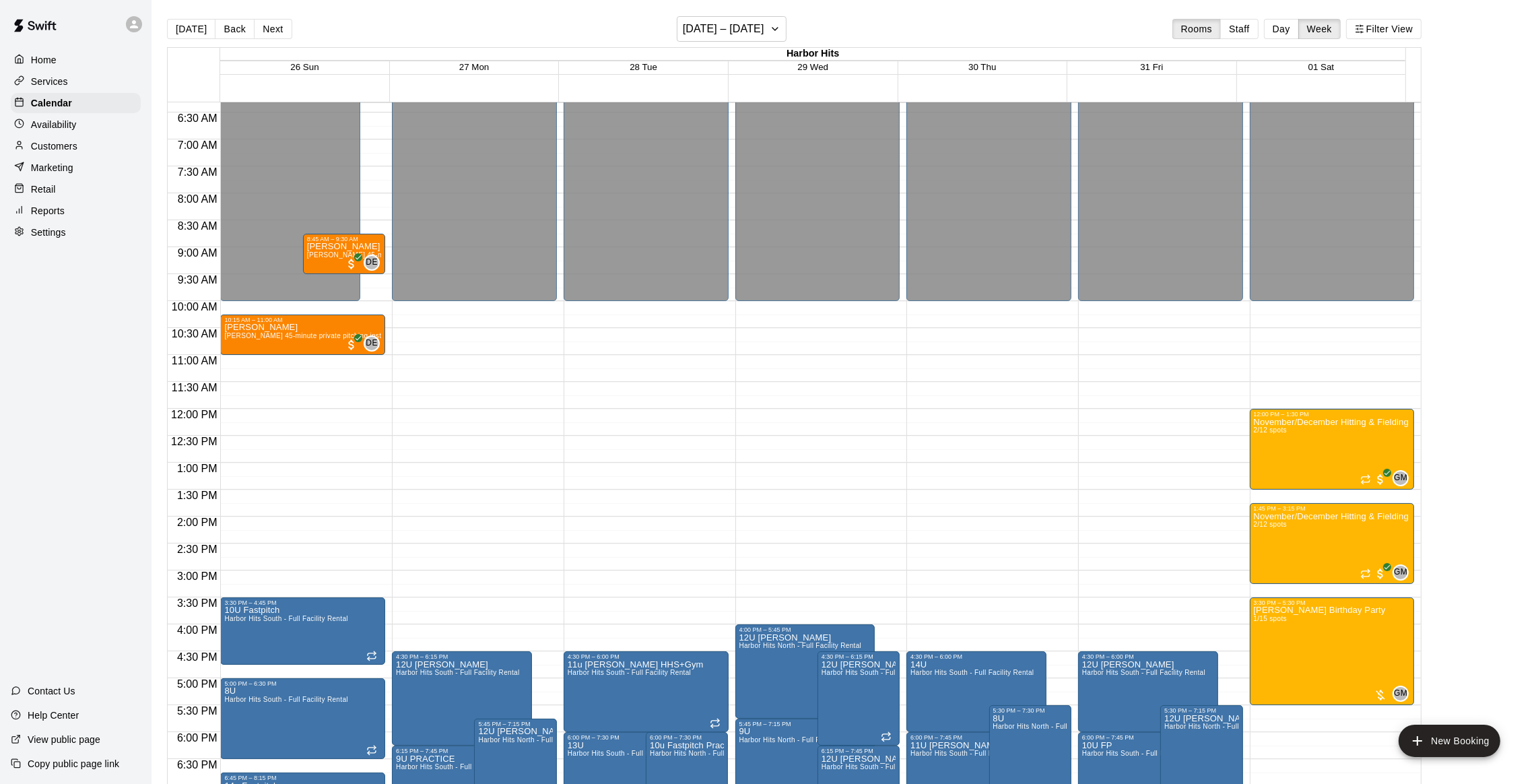
click at [1334, 72] on span "01 Sat" at bounding box center [1321, 67] width 26 height 10
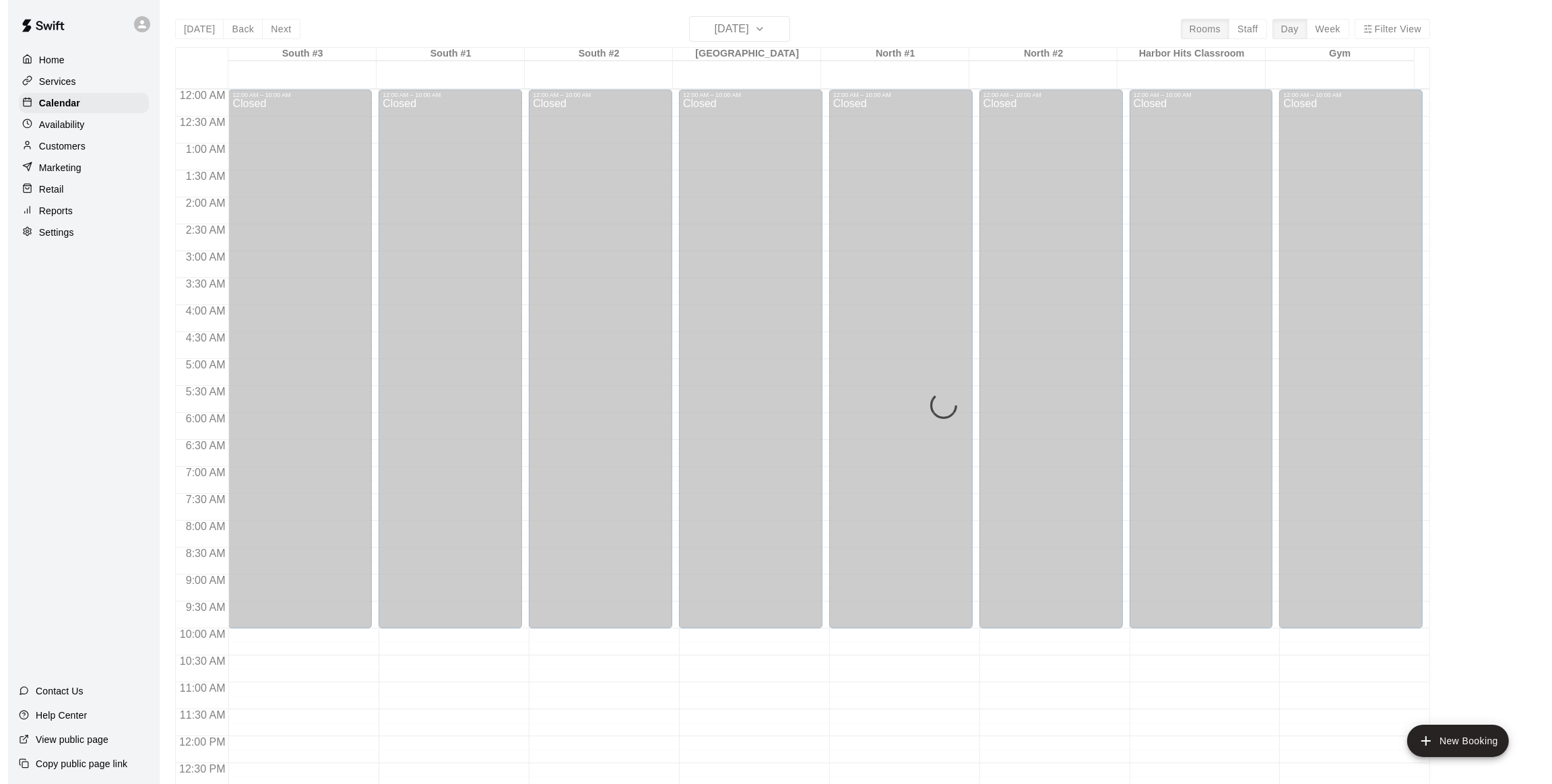
scroll to position [583, 0]
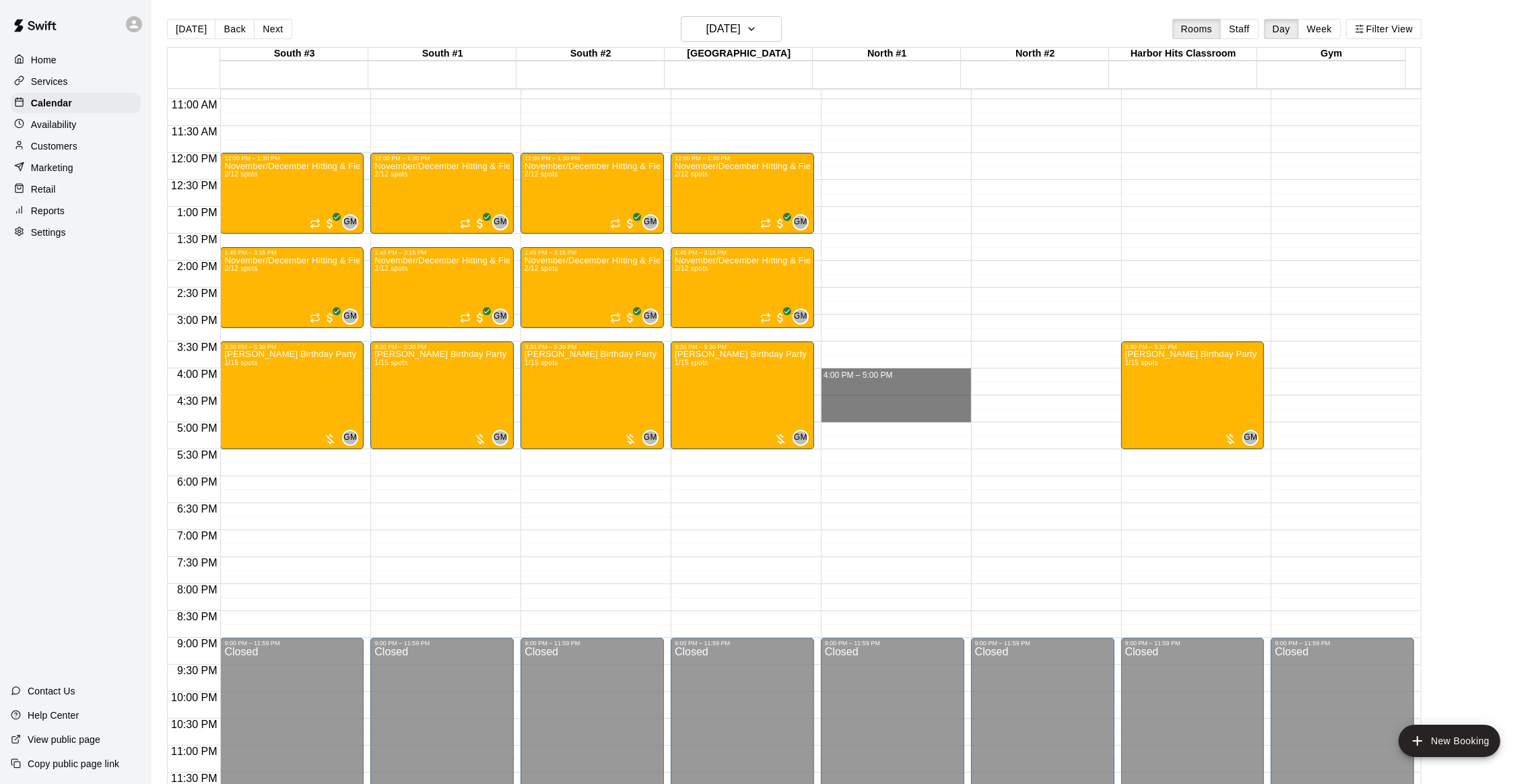
drag, startPoint x: 856, startPoint y: 369, endPoint x: 852, endPoint y: 419, distance: 50.2
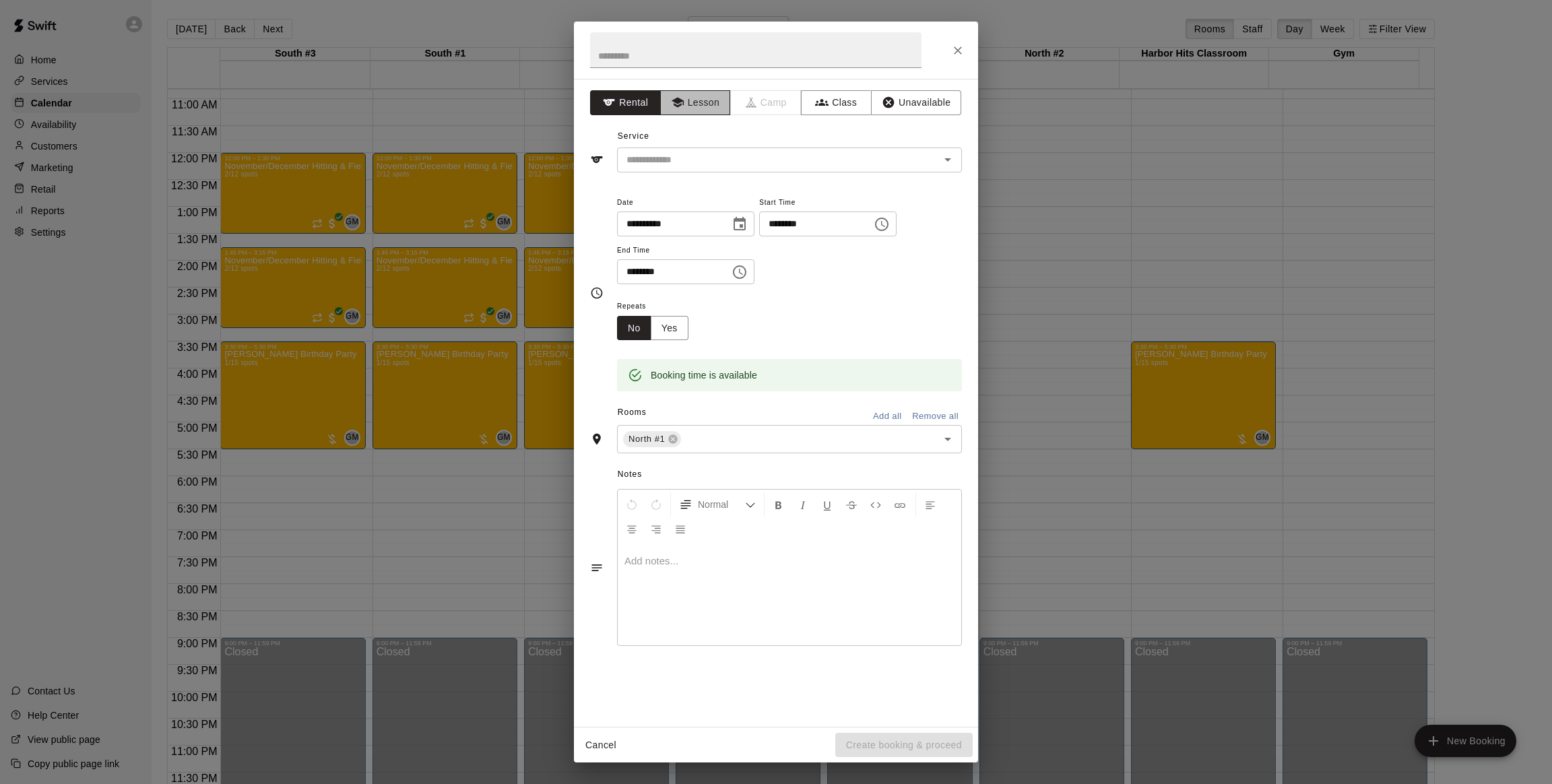
click at [684, 95] on button "Lesson" at bounding box center [695, 103] width 71 height 25
click at [695, 169] on div "​" at bounding box center [789, 159] width 345 height 25
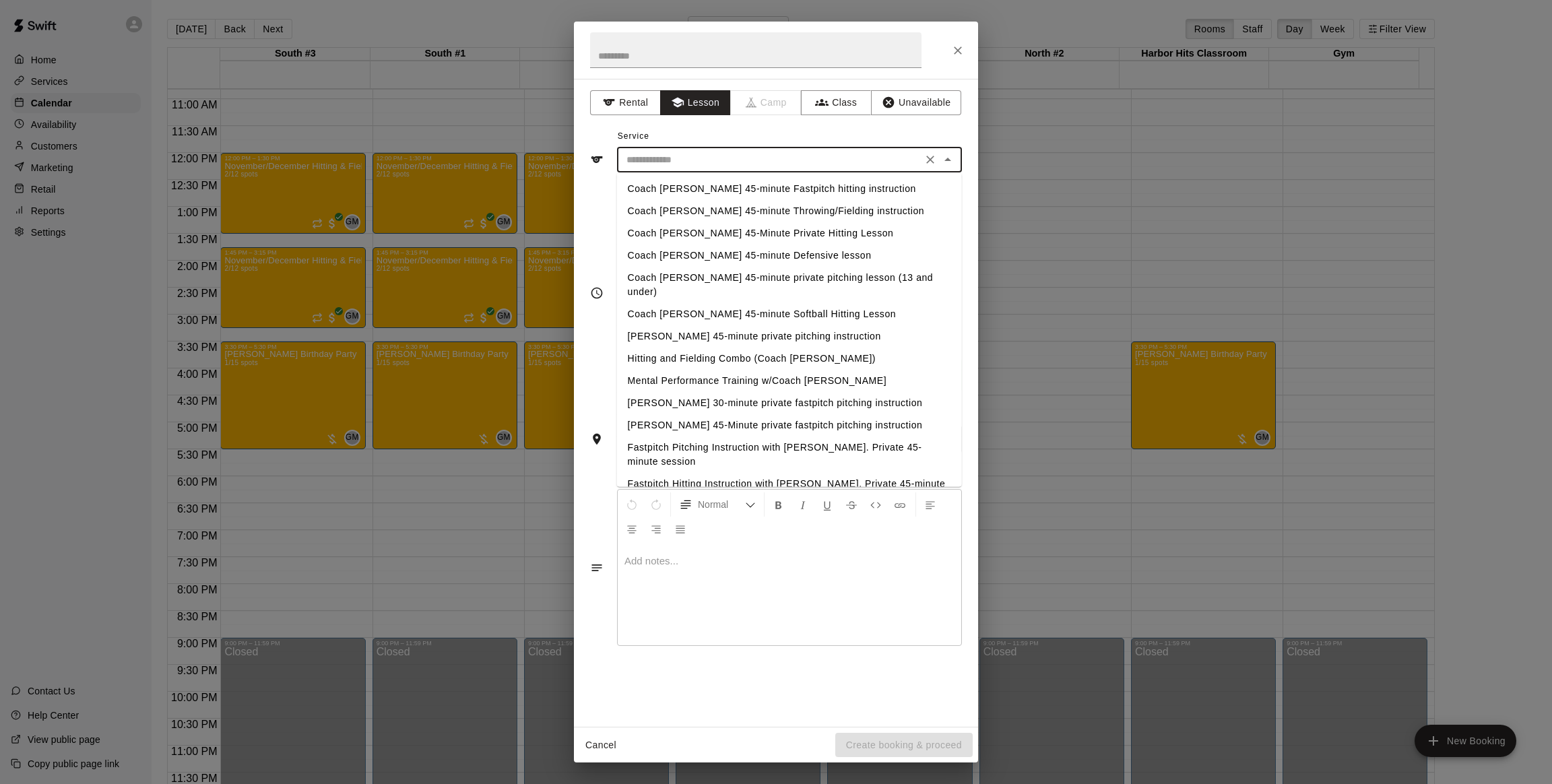
drag, startPoint x: 705, startPoint y: 253, endPoint x: 704, endPoint y: 234, distance: 19.0
click at [704, 234] on ul "Coach [PERSON_NAME] 45-minute Fastpitch hitting instruction Coach [PERSON_NAME]…" at bounding box center [789, 329] width 345 height 314
click at [704, 234] on li "Coach [PERSON_NAME] 45-Minute Private Hitting Lesson" at bounding box center [789, 233] width 345 height 22
type input "**********"
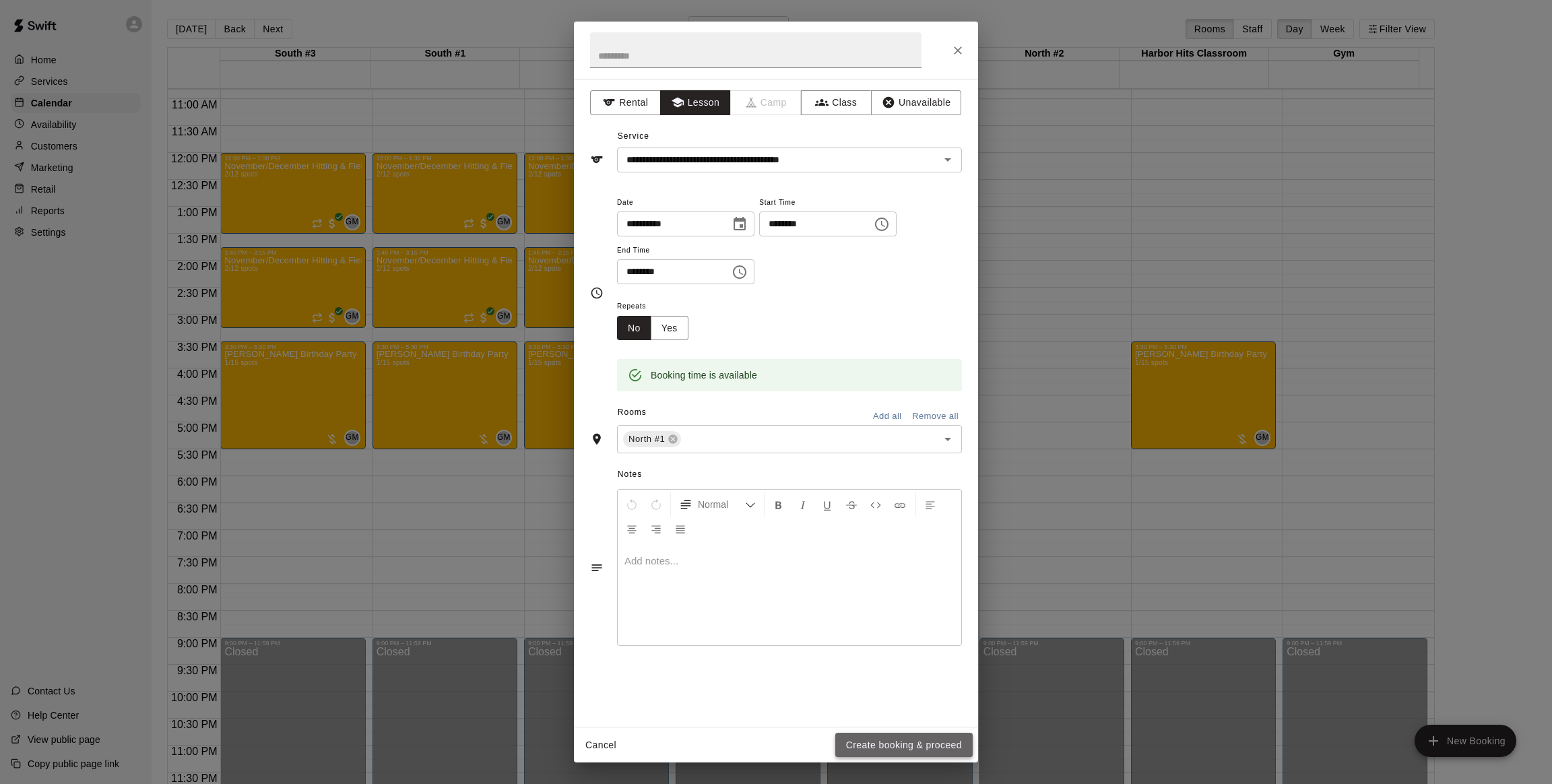
click at [858, 748] on button "Create booking & proceed" at bounding box center [903, 745] width 137 height 25
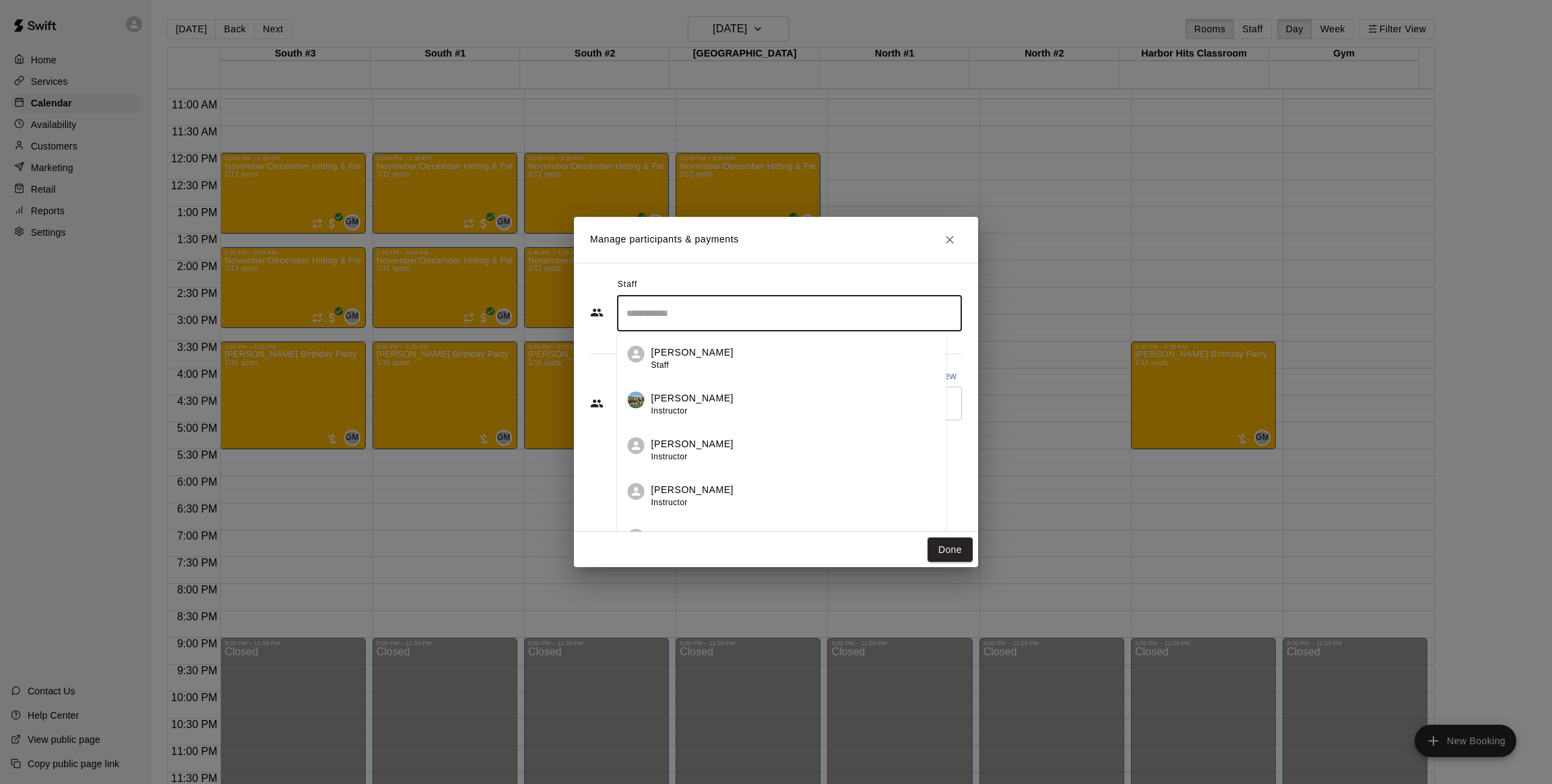
click at [695, 315] on input "Search staff" at bounding box center [789, 313] width 333 height 24
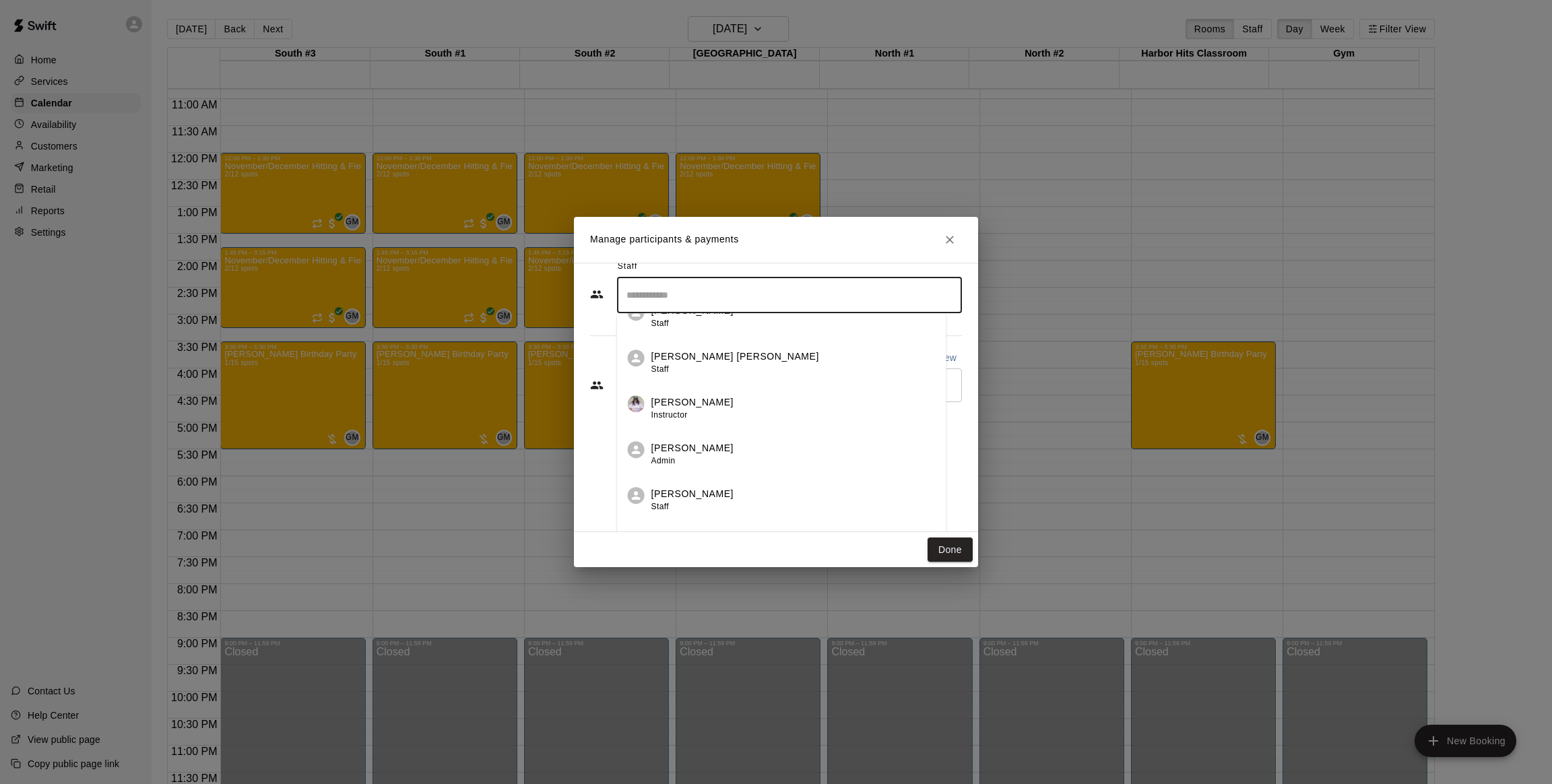
scroll to position [51, 0]
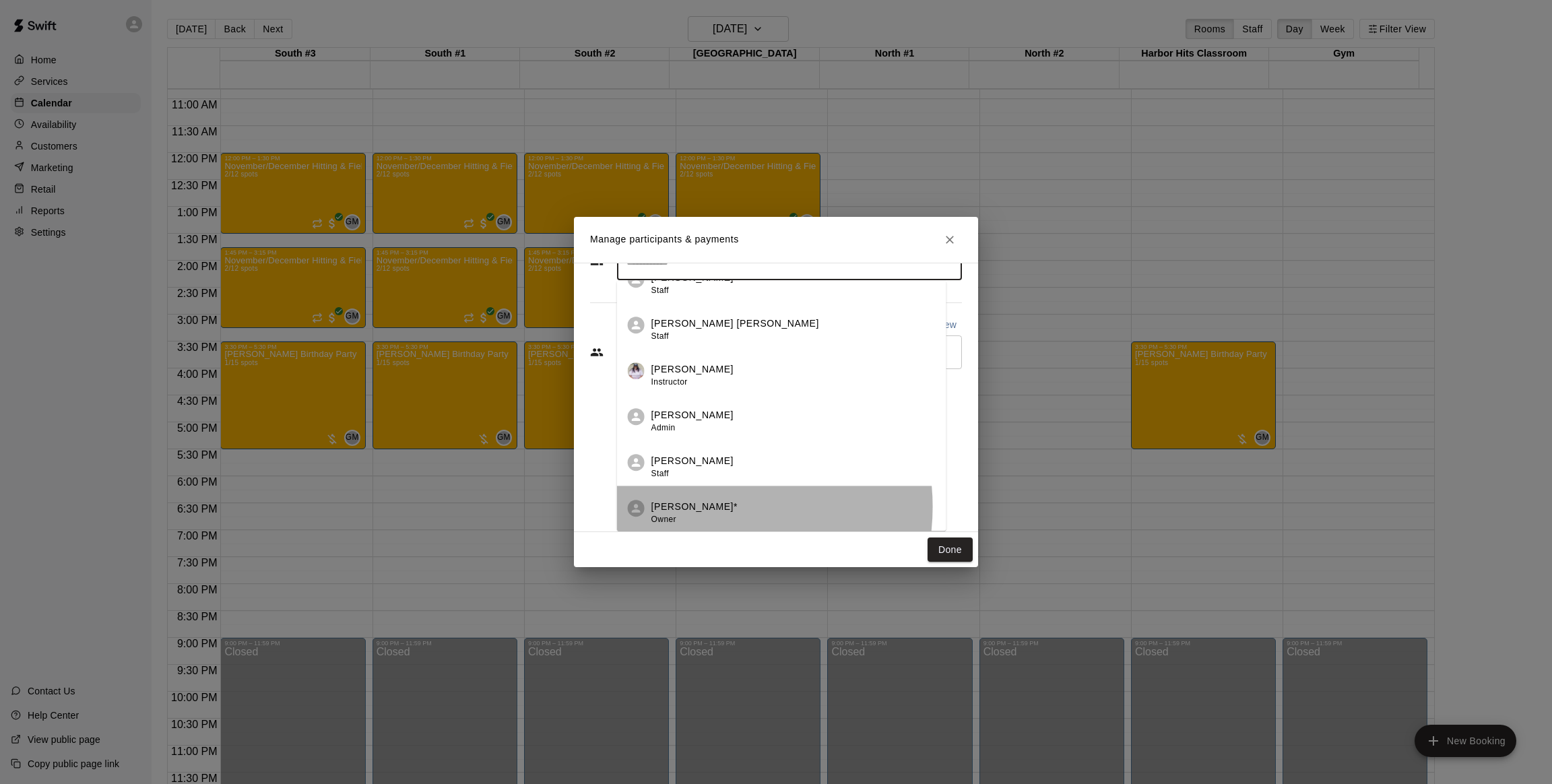
click at [707, 506] on p "[PERSON_NAME]*" at bounding box center [695, 506] width 86 height 14
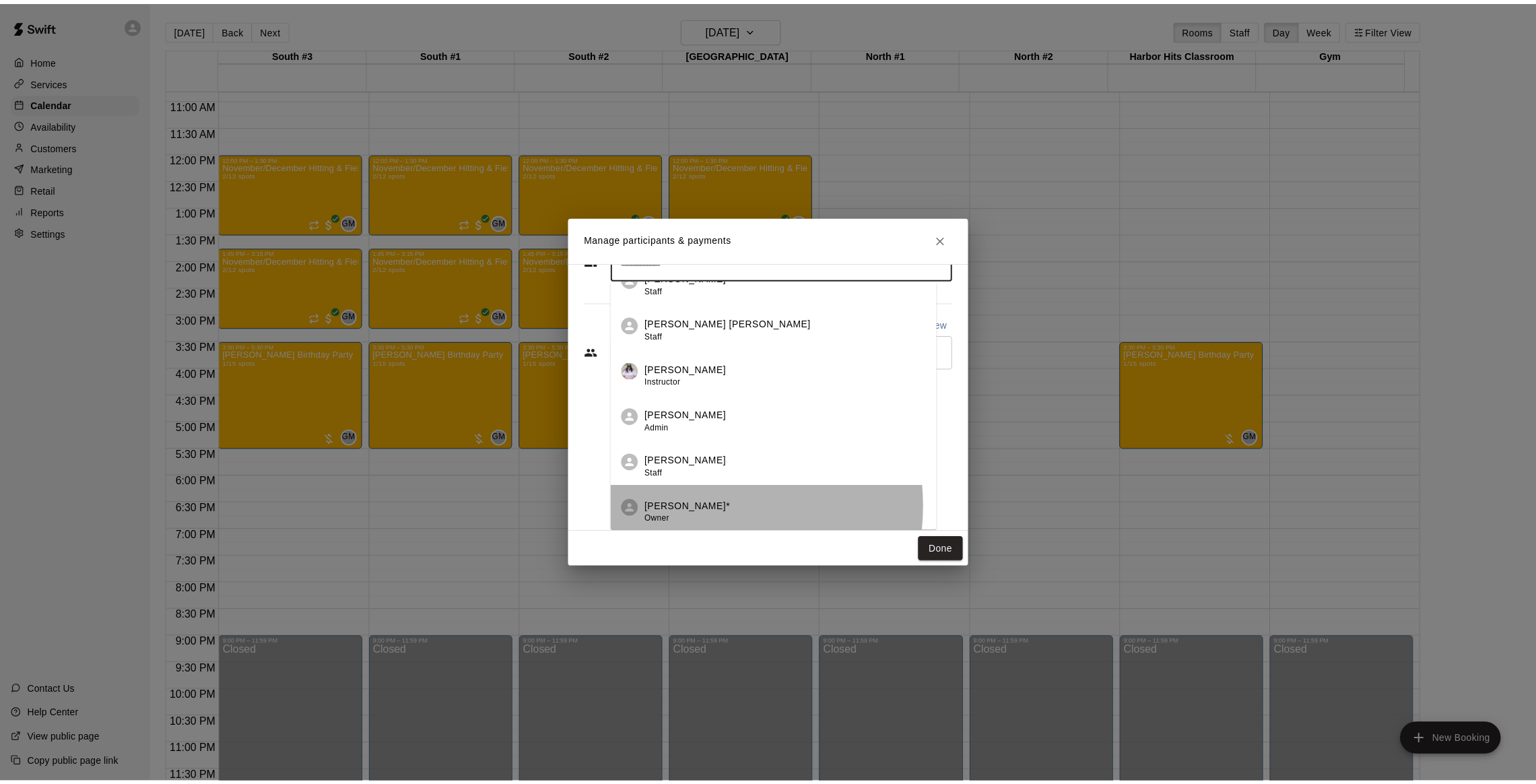
scroll to position [0, 0]
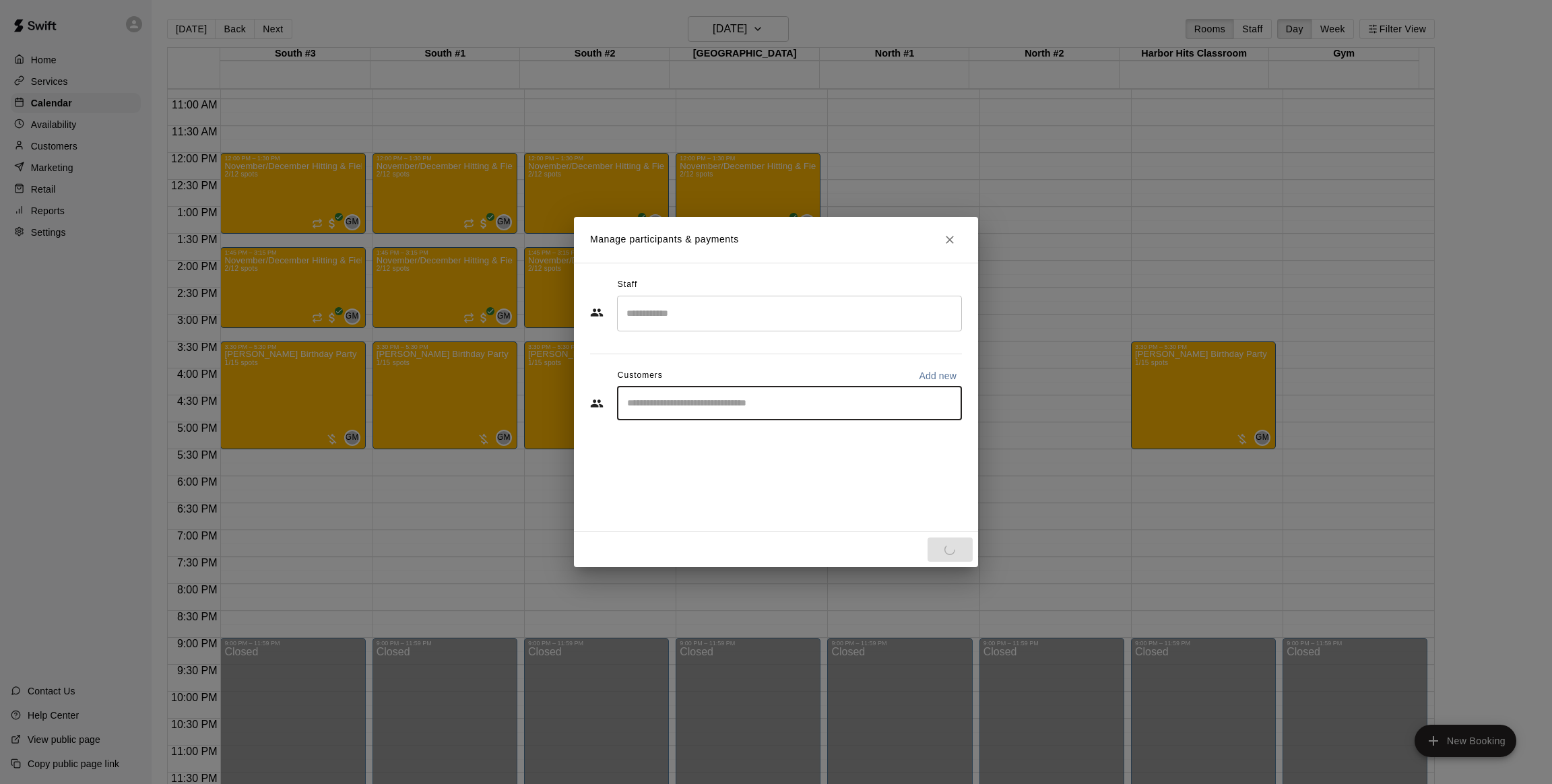
click at [689, 402] on input "Start typing to search customers..." at bounding box center [789, 403] width 333 height 14
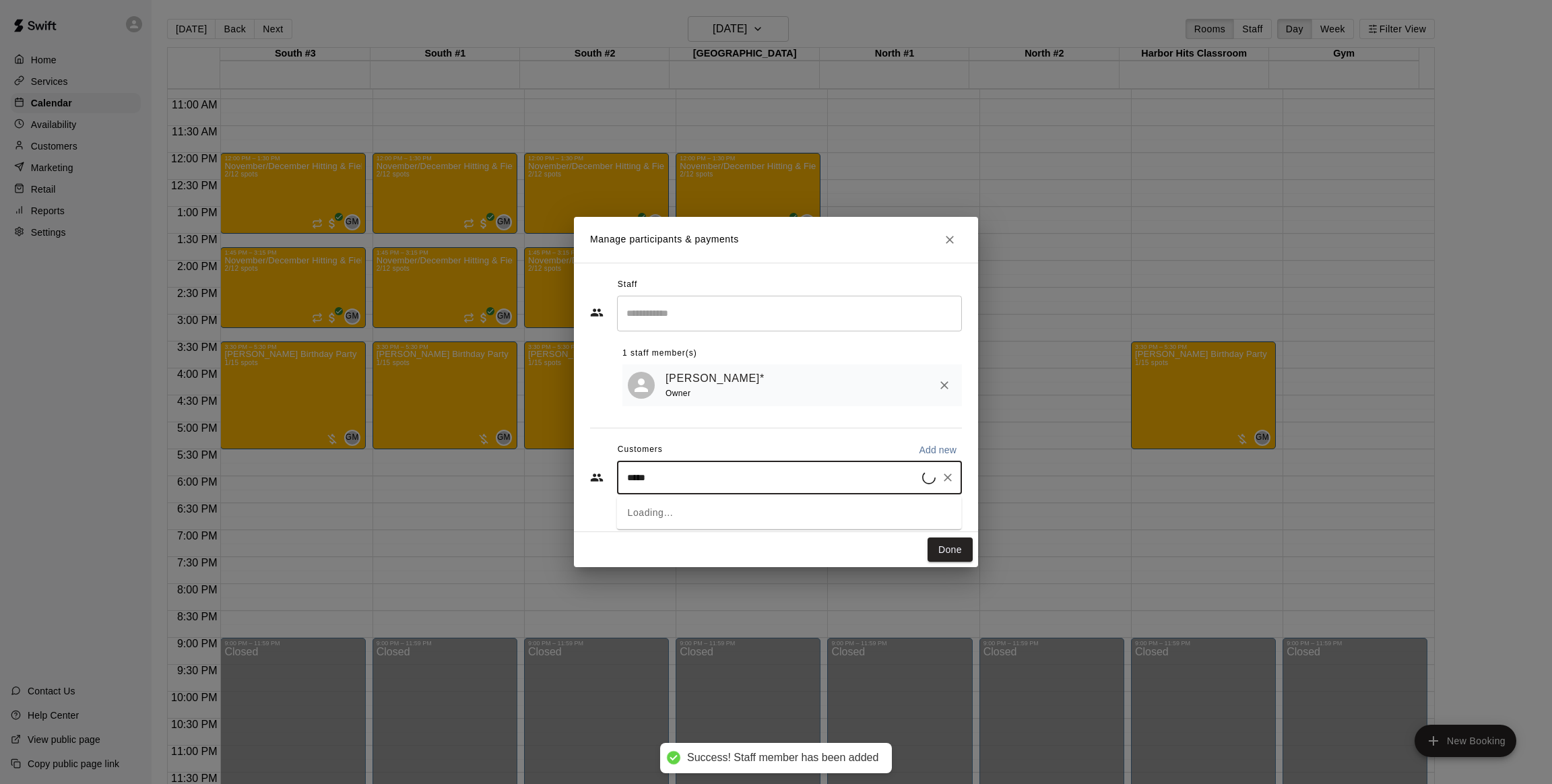
type input "******"
click at [705, 503] on p "[PERSON_NAME]" at bounding box center [696, 510] width 82 height 14
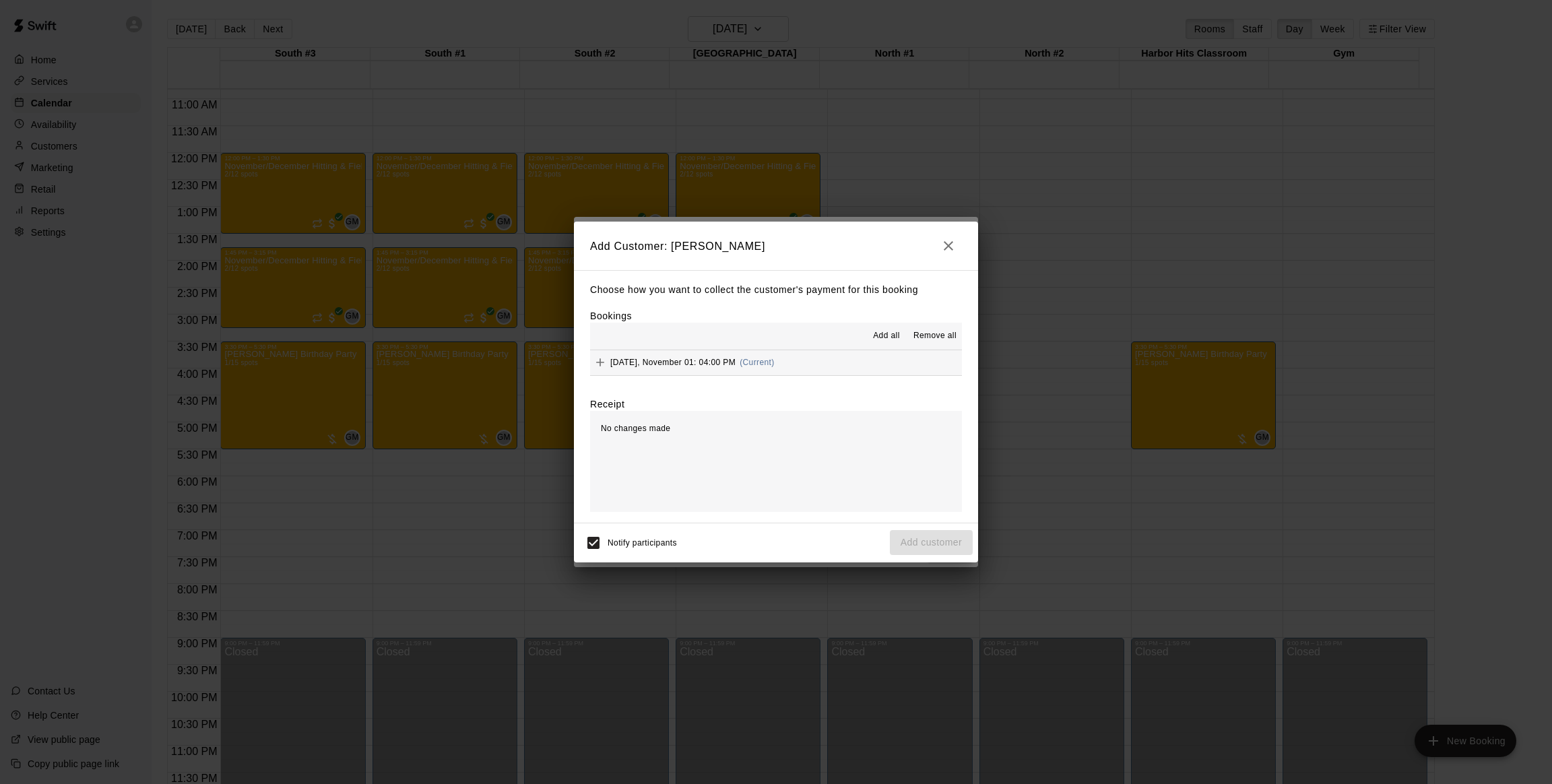
click at [680, 364] on span "[DATE], November 01: 04:00 PM" at bounding box center [672, 362] width 125 height 9
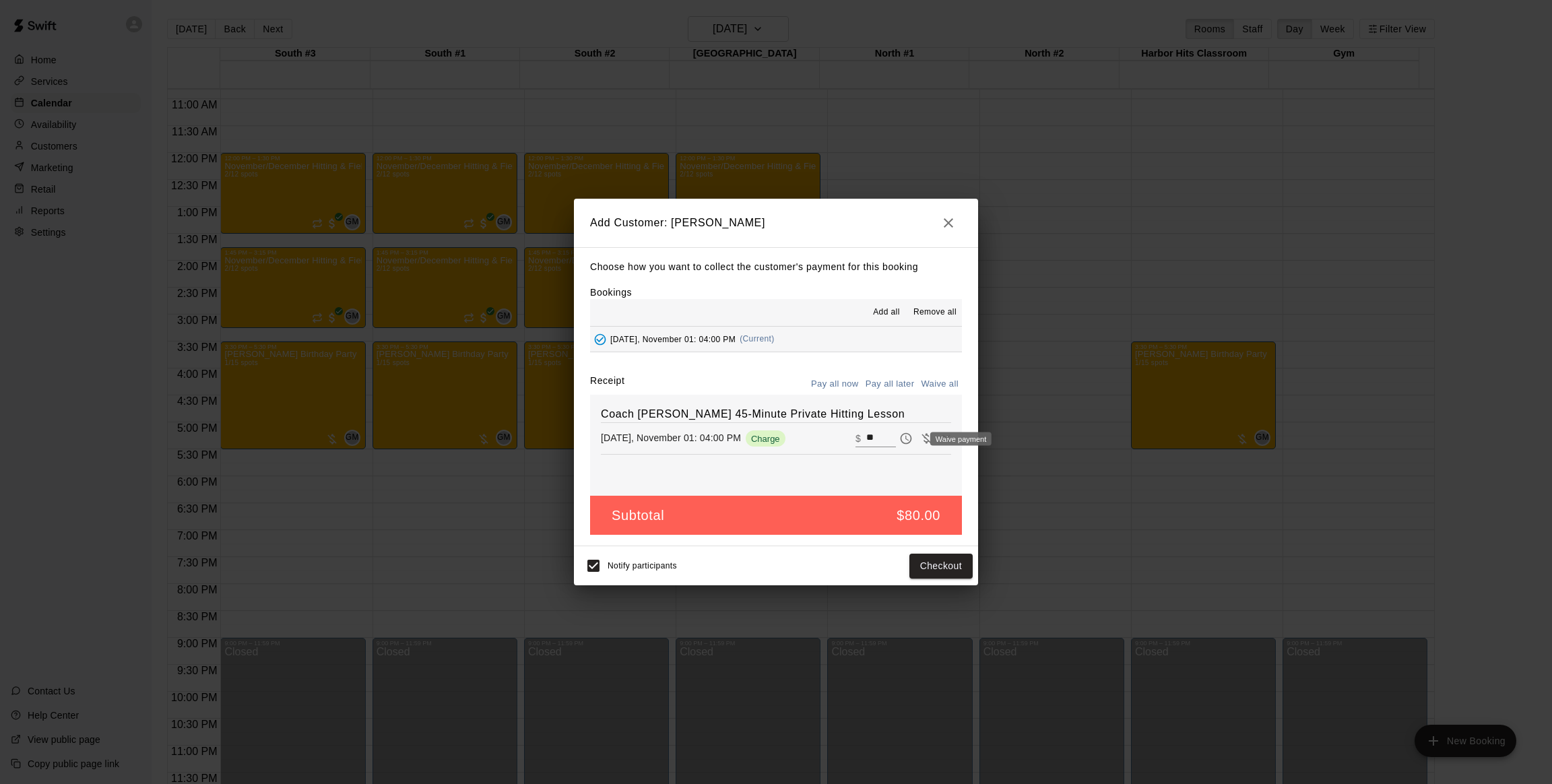
click at [916, 448] on button "Waive payment" at bounding box center [926, 438] width 20 height 20
type input "*"
click at [936, 563] on button "Add customer" at bounding box center [931, 566] width 83 height 25
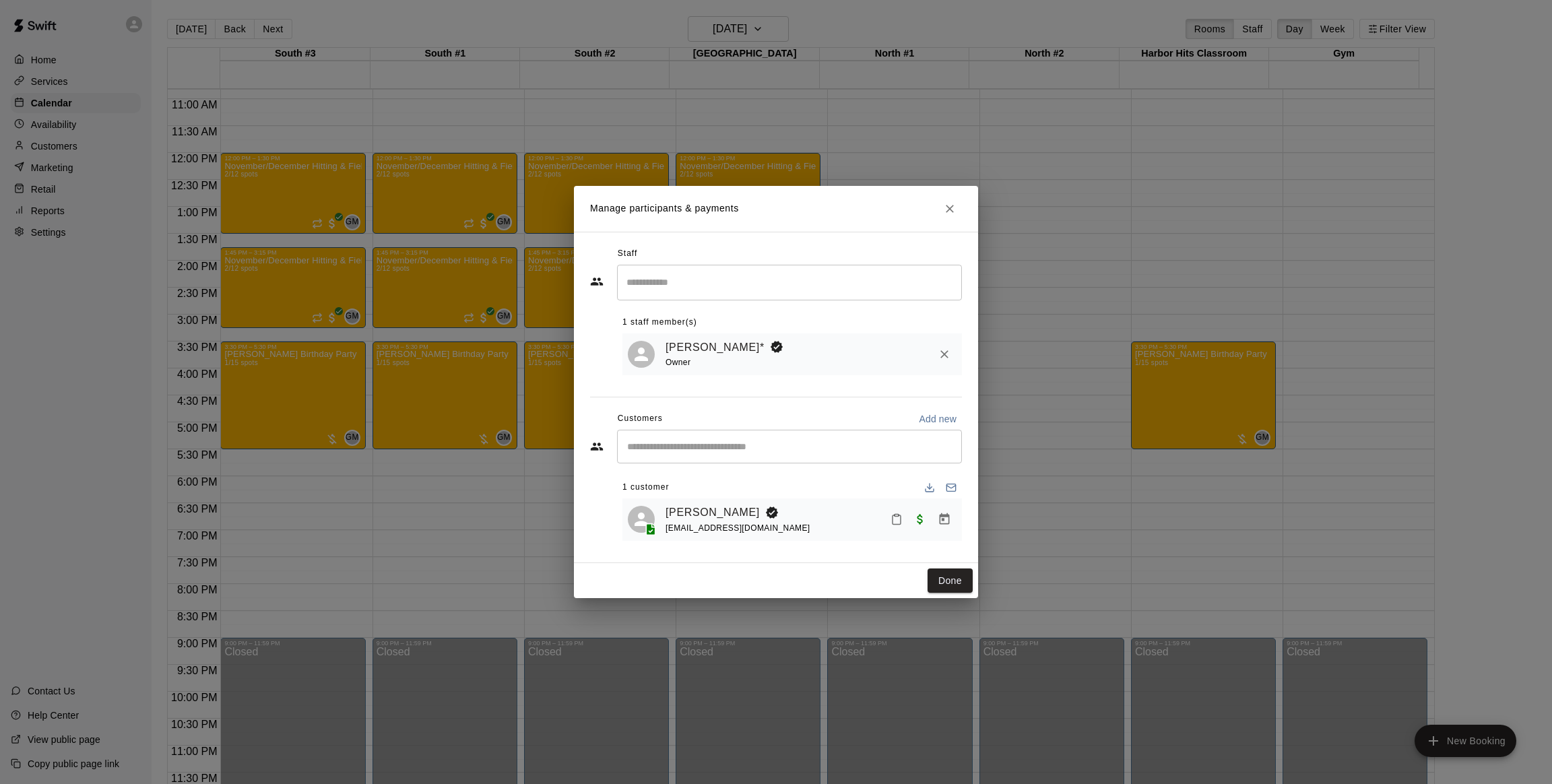
click at [685, 522] on div "[EMAIL_ADDRESS][DOMAIN_NAME]" at bounding box center [738, 528] width 145 height 14
click at [686, 517] on link "[PERSON_NAME]" at bounding box center [713, 513] width 95 height 18
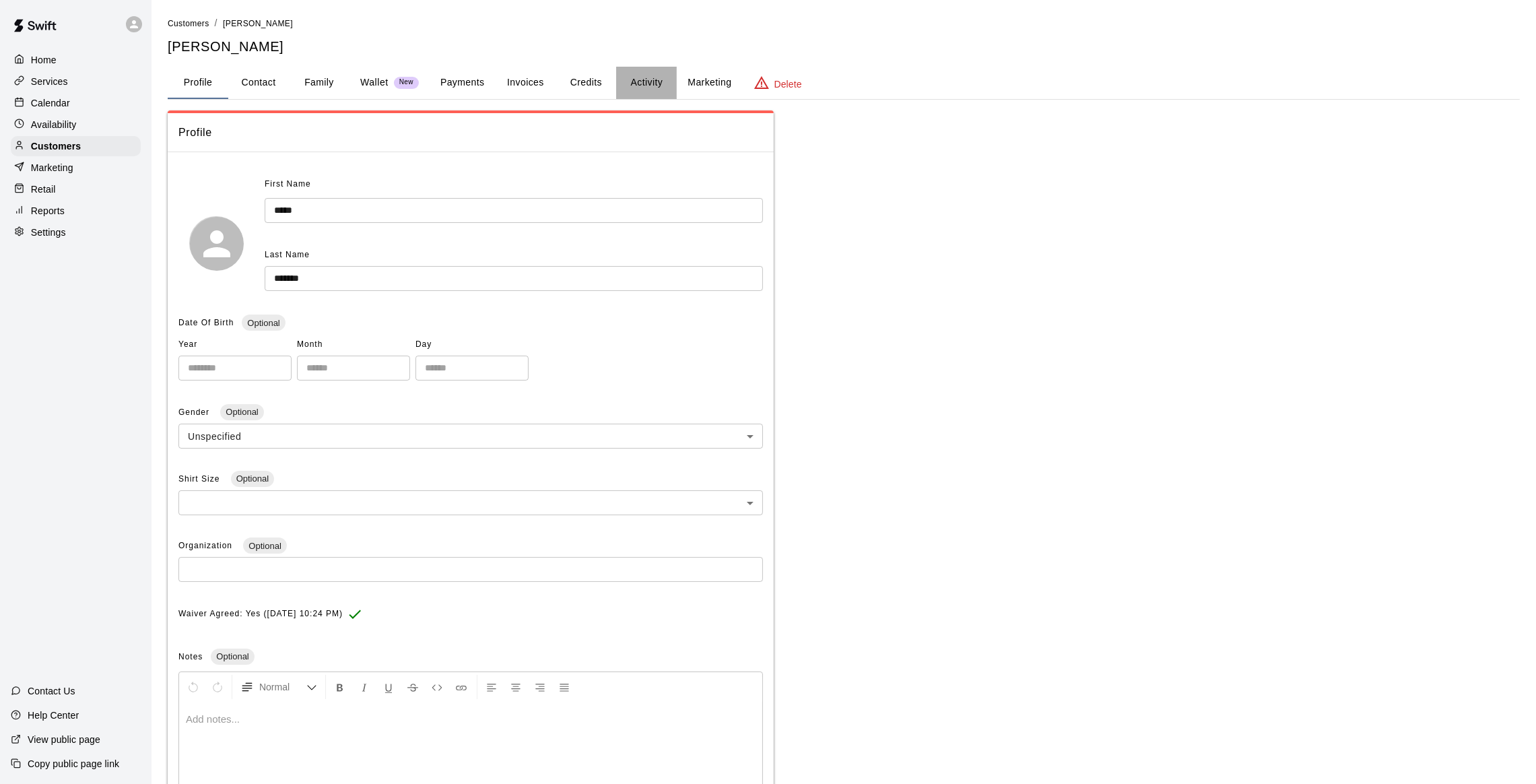
click at [643, 85] on button "Activity" at bounding box center [646, 83] width 61 height 32
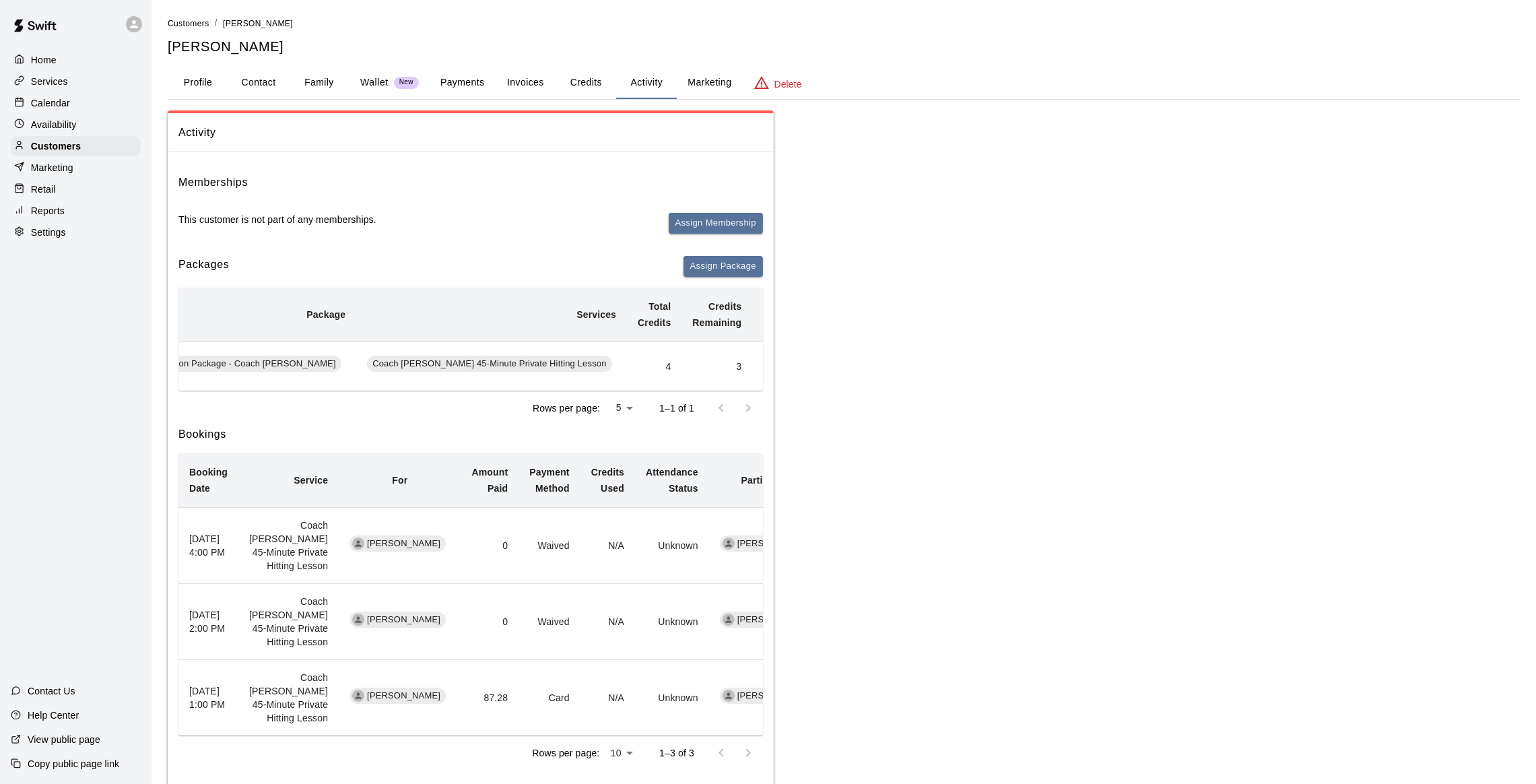
scroll to position [0, 210]
click at [779, 371] on button "Redeem" at bounding box center [800, 365] width 41 height 21
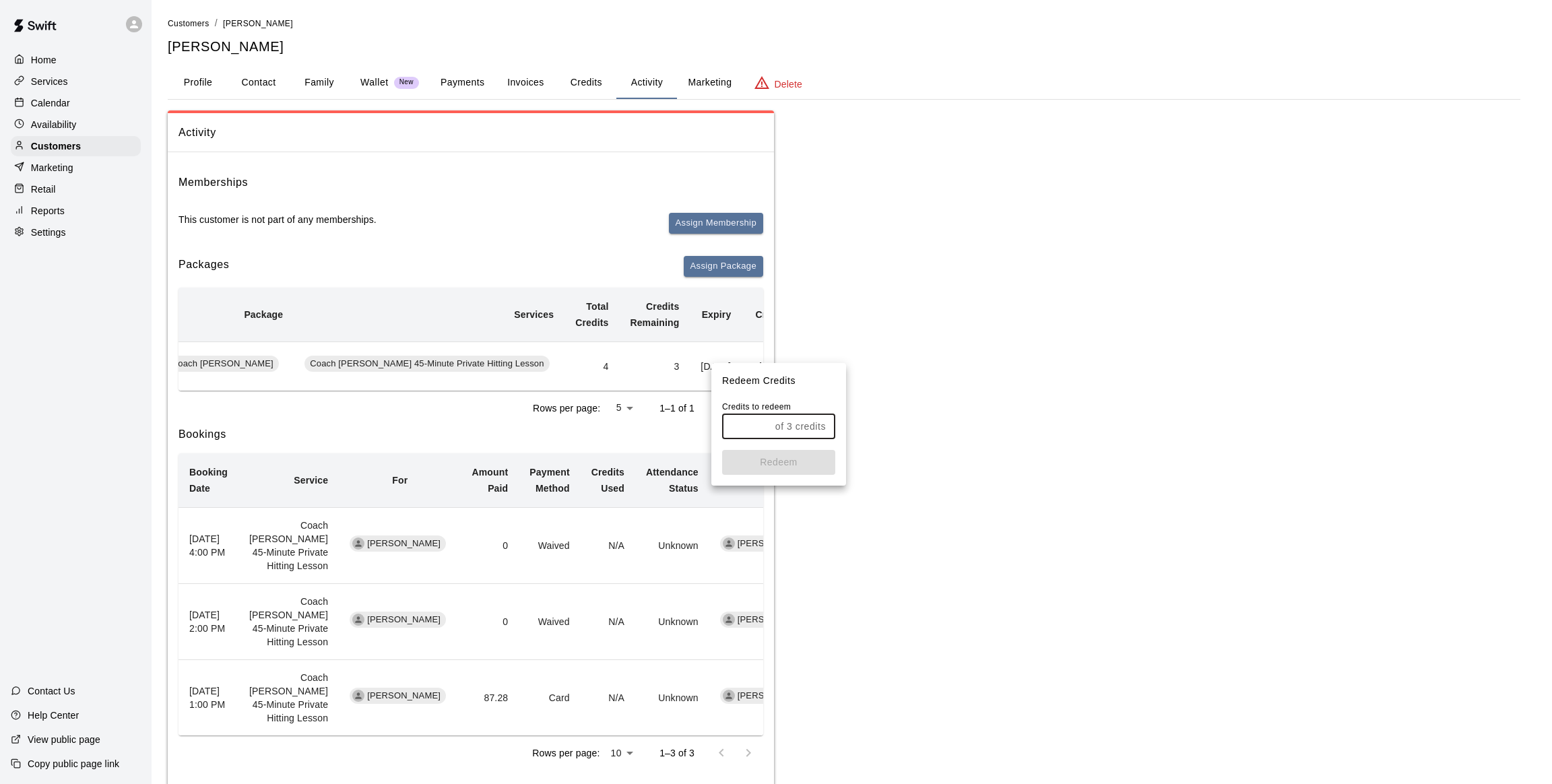
click at [742, 422] on input "text" at bounding box center [746, 426] width 48 height 25
type input "*"
click at [813, 389] on p "Redeem Credits" at bounding box center [778, 380] width 134 height 36
click at [782, 464] on button "Redeem" at bounding box center [779, 462] width 114 height 25
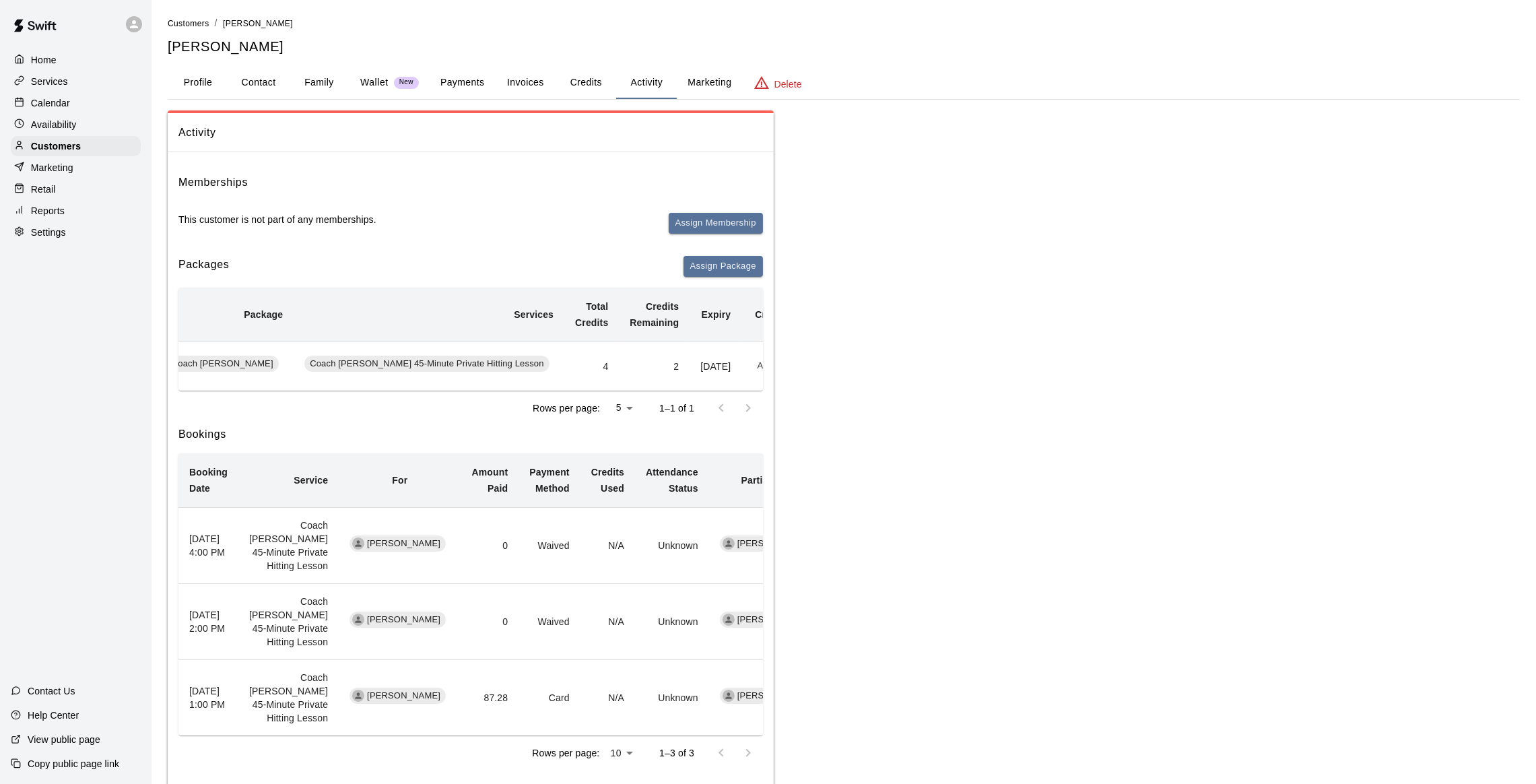
click at [70, 107] on p "Calendar" at bounding box center [51, 103] width 39 height 14
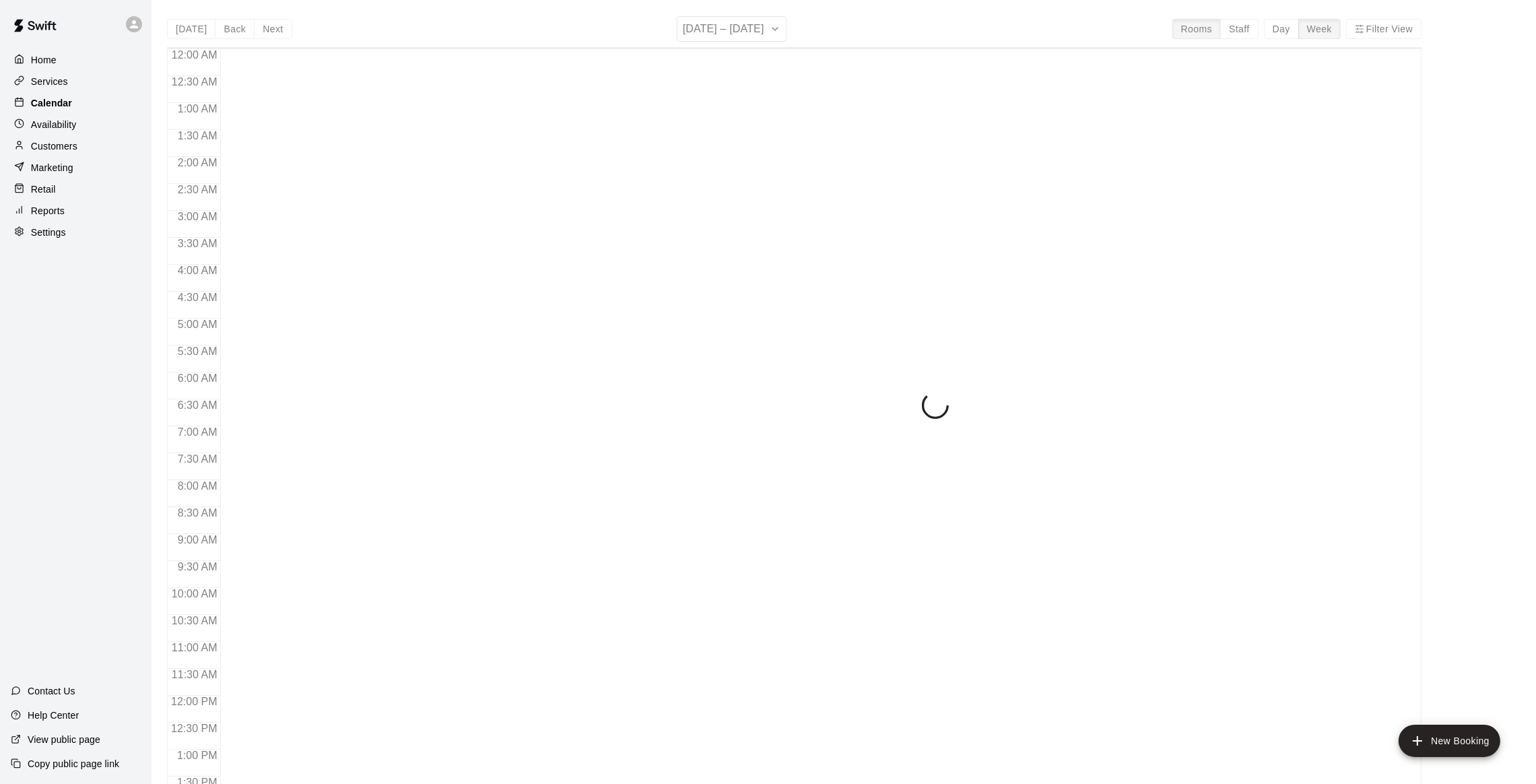
scroll to position [543, 0]
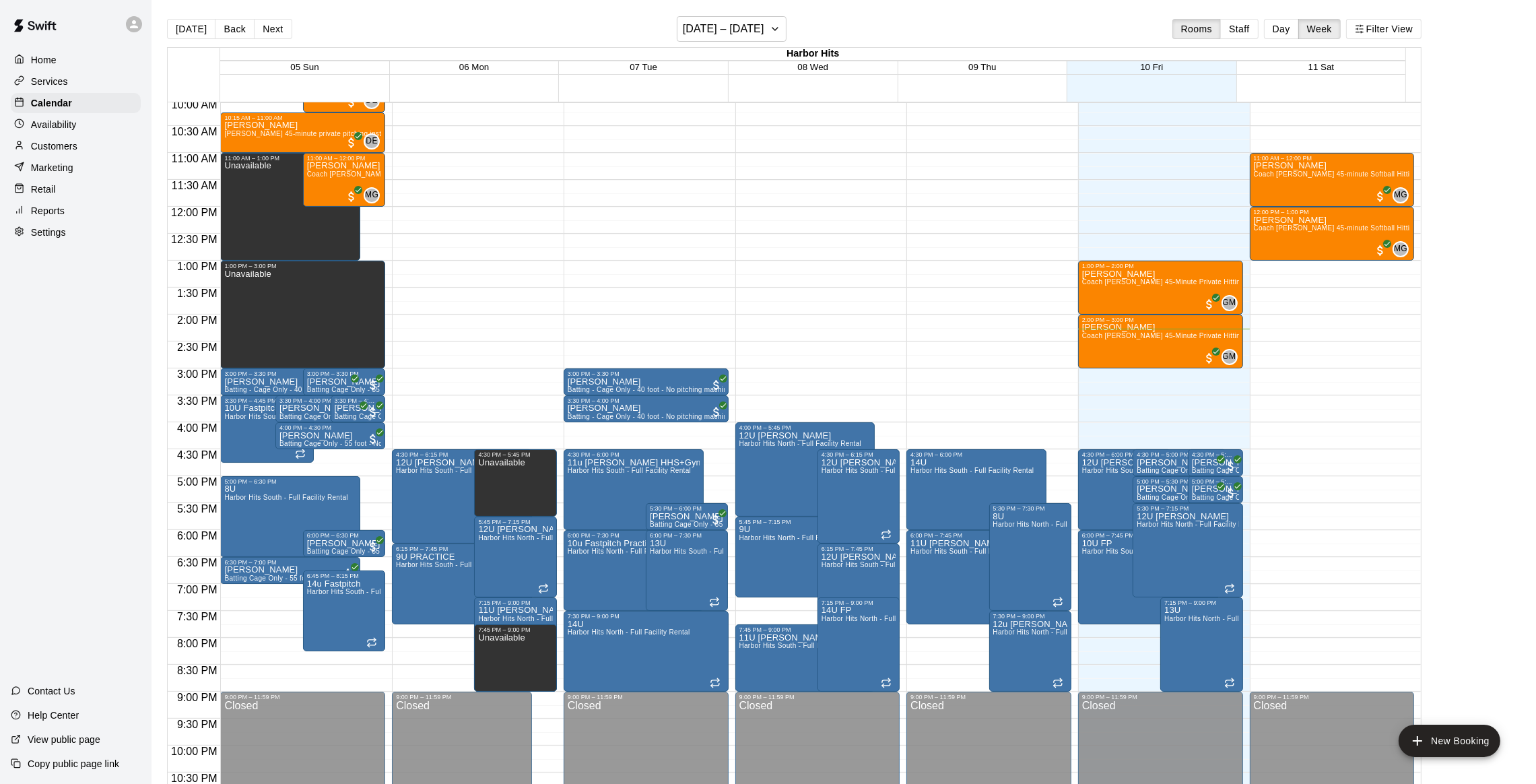
click at [182, 752] on span "10:00 PM" at bounding box center [194, 751] width 53 height 11
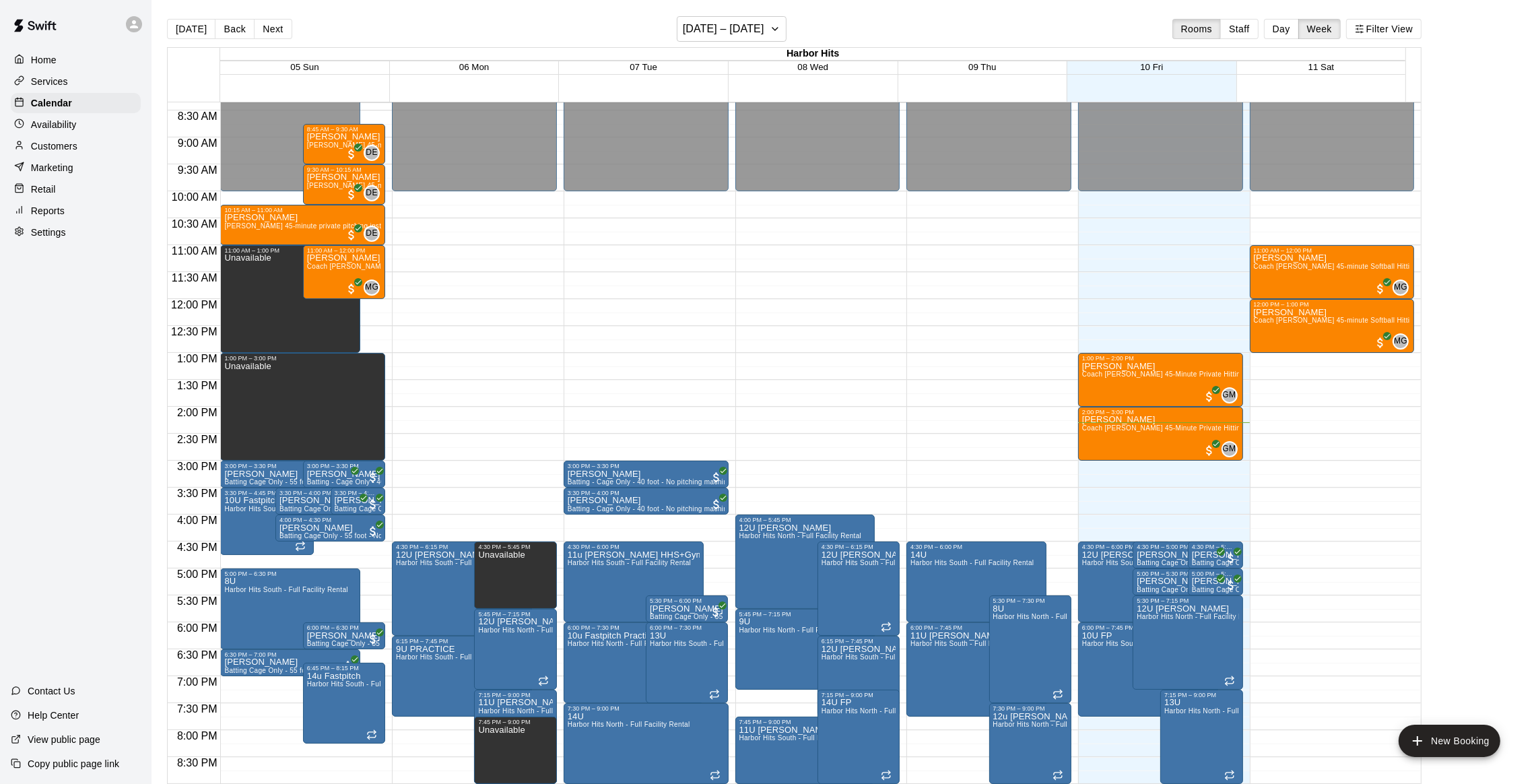
scroll to position [442, 0]
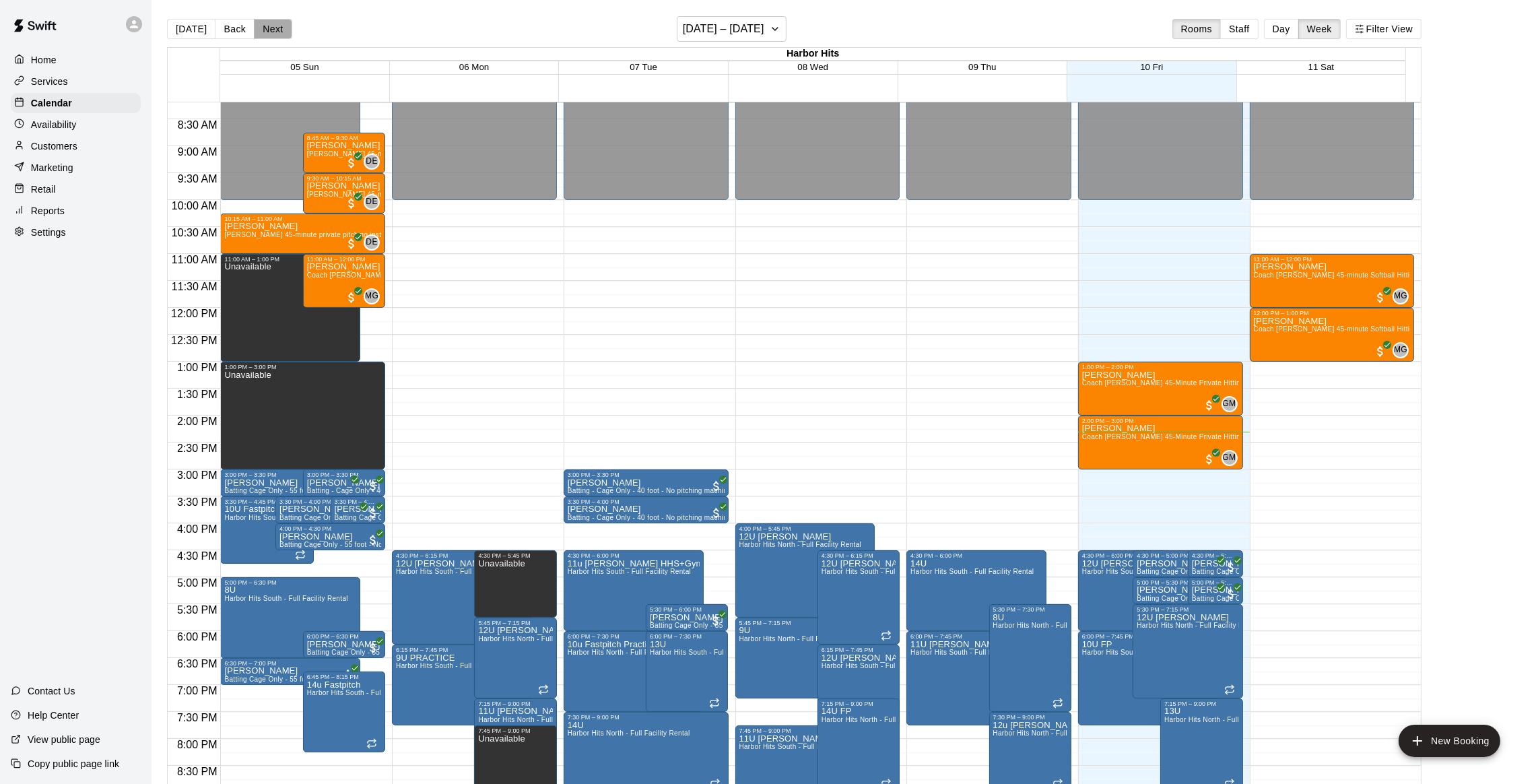
click at [276, 28] on button "Next" at bounding box center [273, 29] width 38 height 20
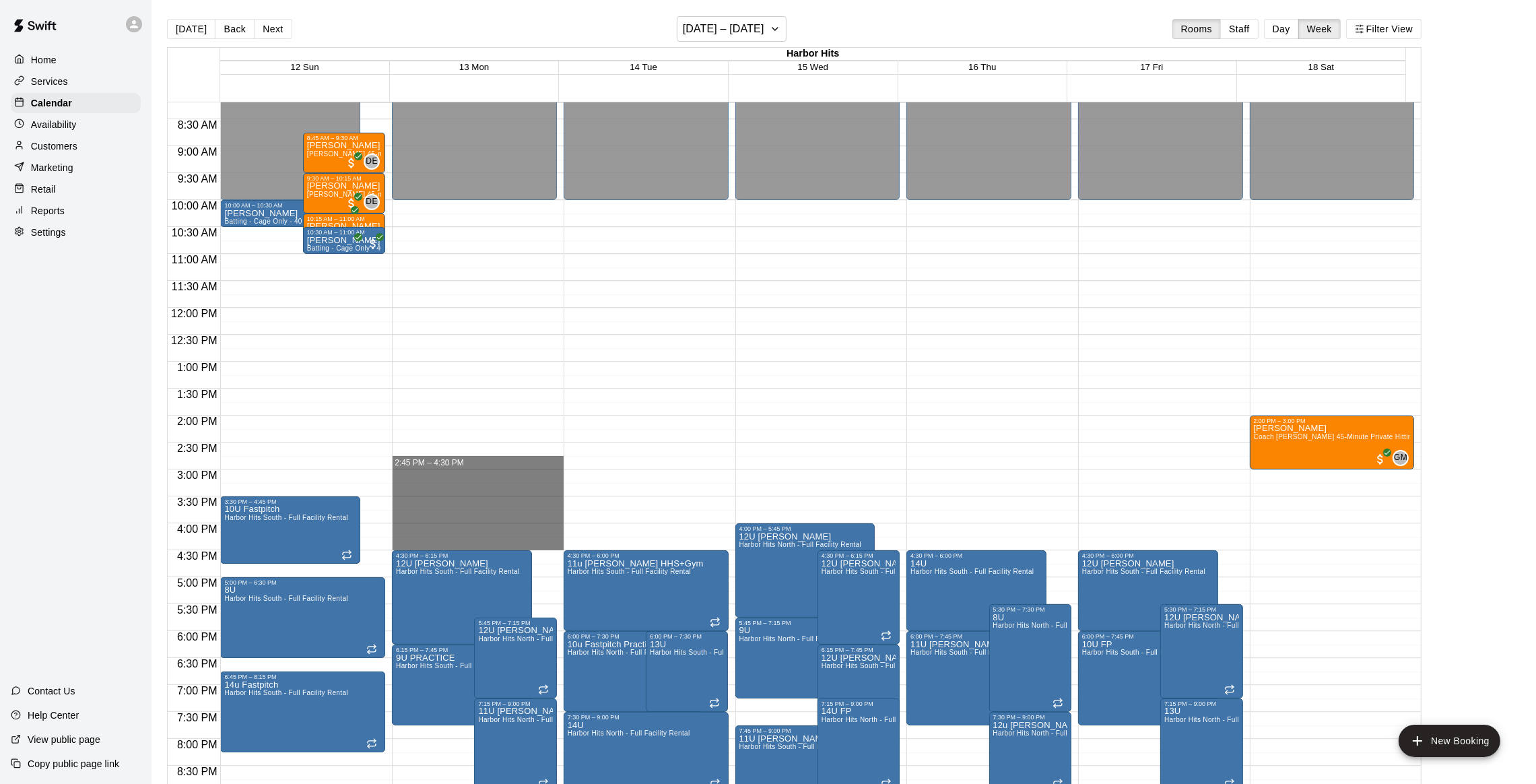
drag, startPoint x: 429, startPoint y: 457, endPoint x: 433, endPoint y: 540, distance: 83.1
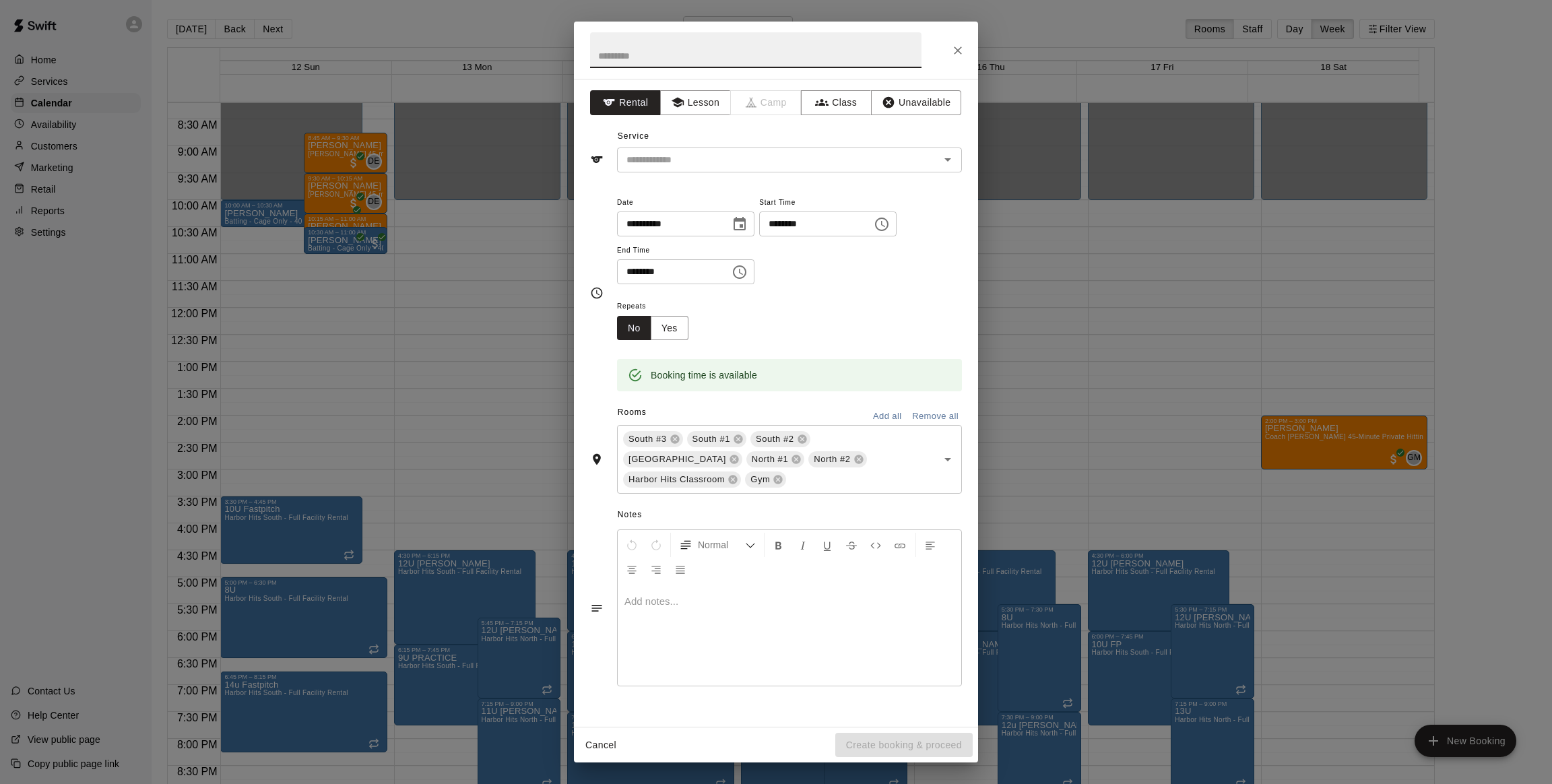
click at [957, 48] on icon "Close" at bounding box center [958, 51] width 14 height 14
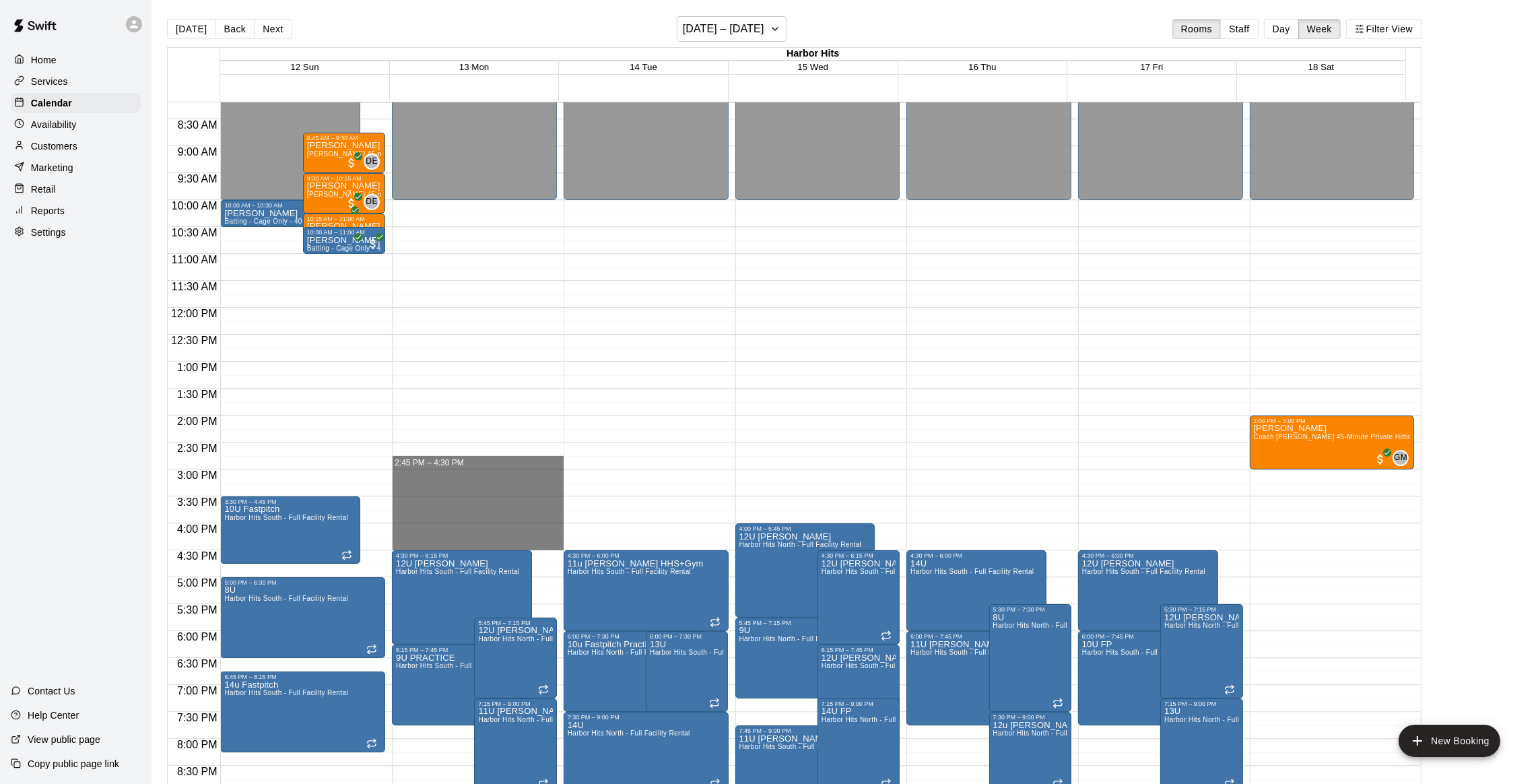
drag, startPoint x: 421, startPoint y: 458, endPoint x: 422, endPoint y: 540, distance: 82.0
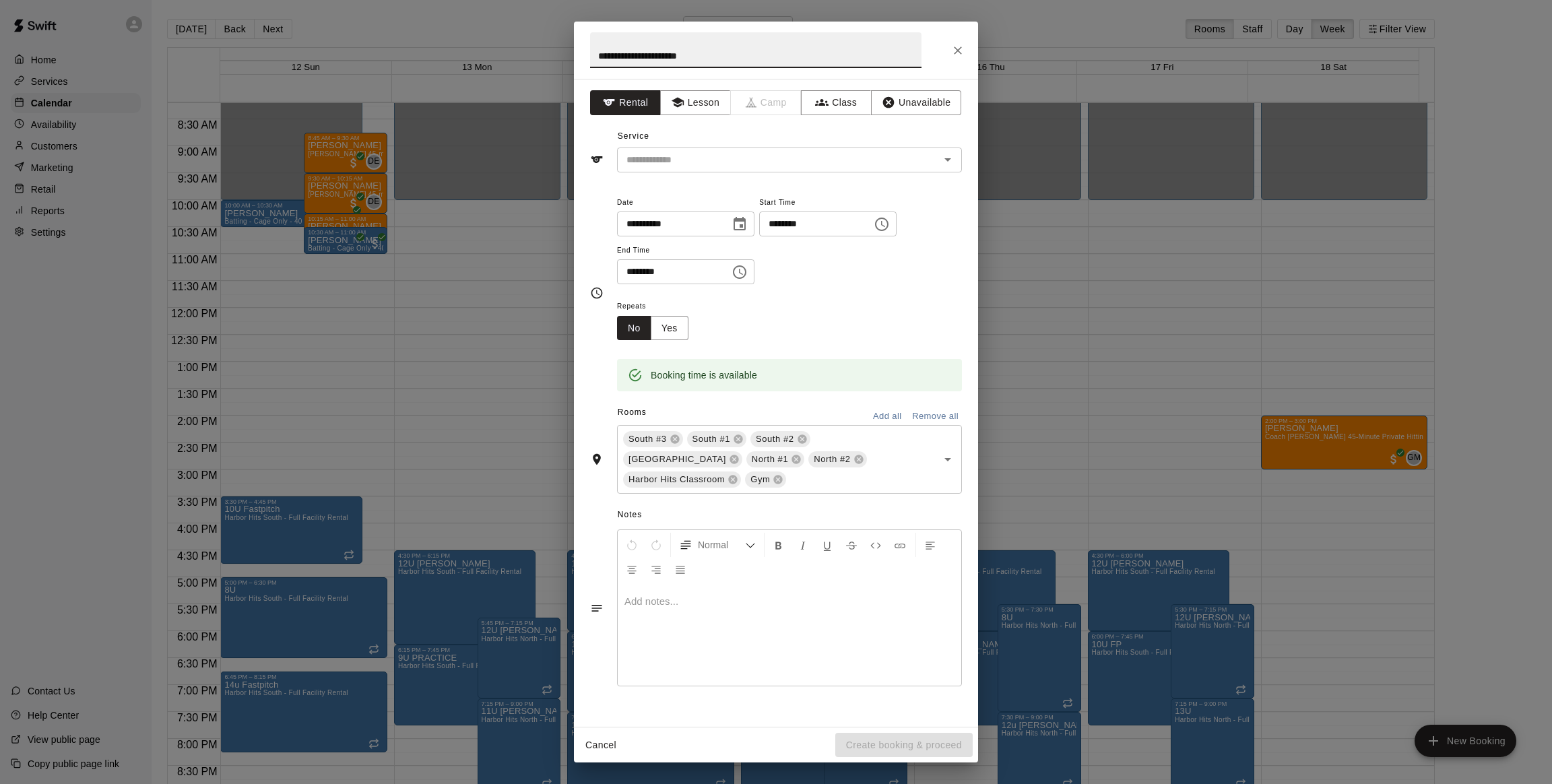
type input "**********"
click at [923, 415] on button "Remove all" at bounding box center [935, 416] width 53 height 21
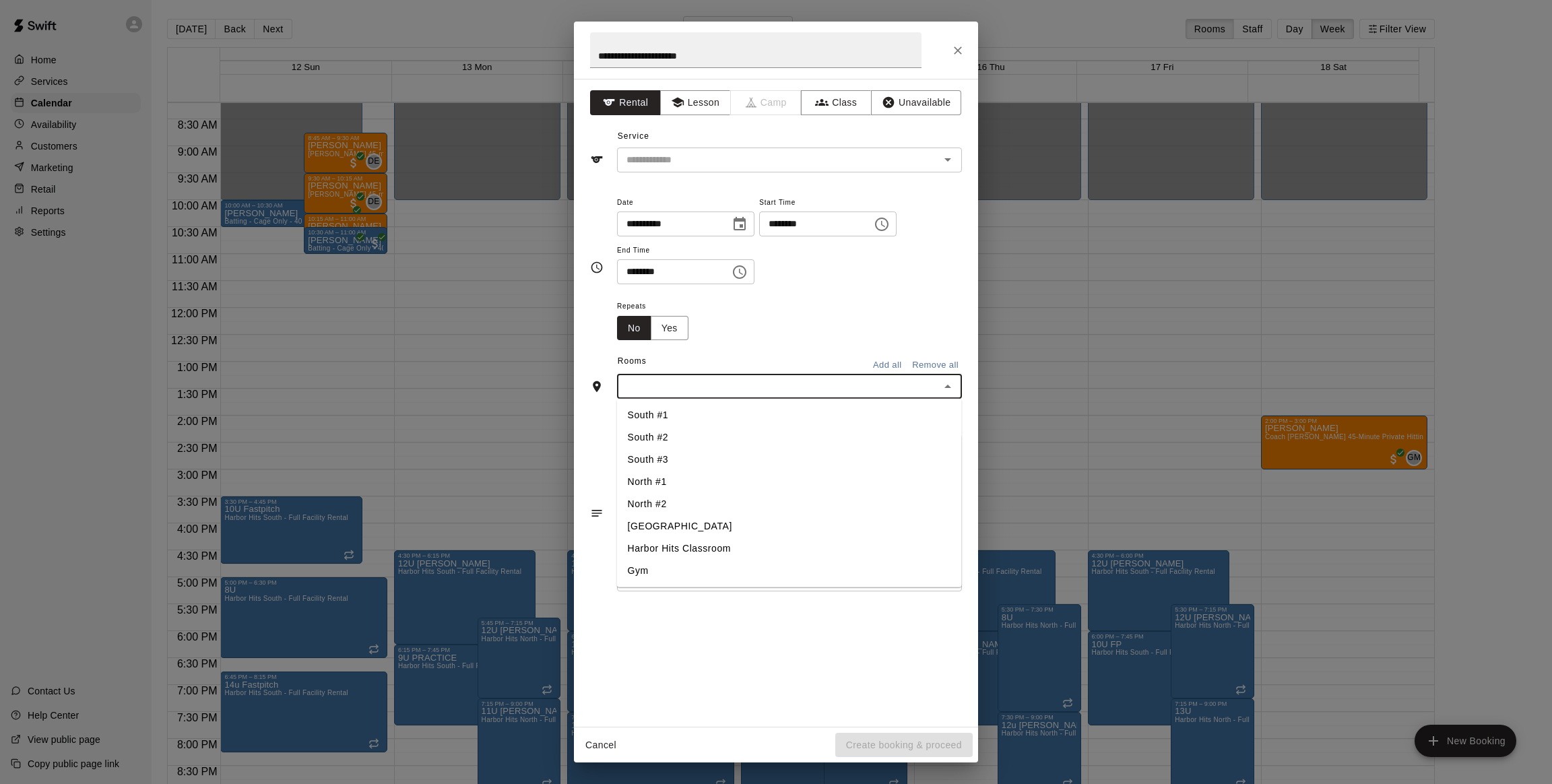
click at [830, 380] on input "text" at bounding box center [778, 386] width 315 height 17
click at [677, 481] on li "North #1" at bounding box center [789, 481] width 345 height 22
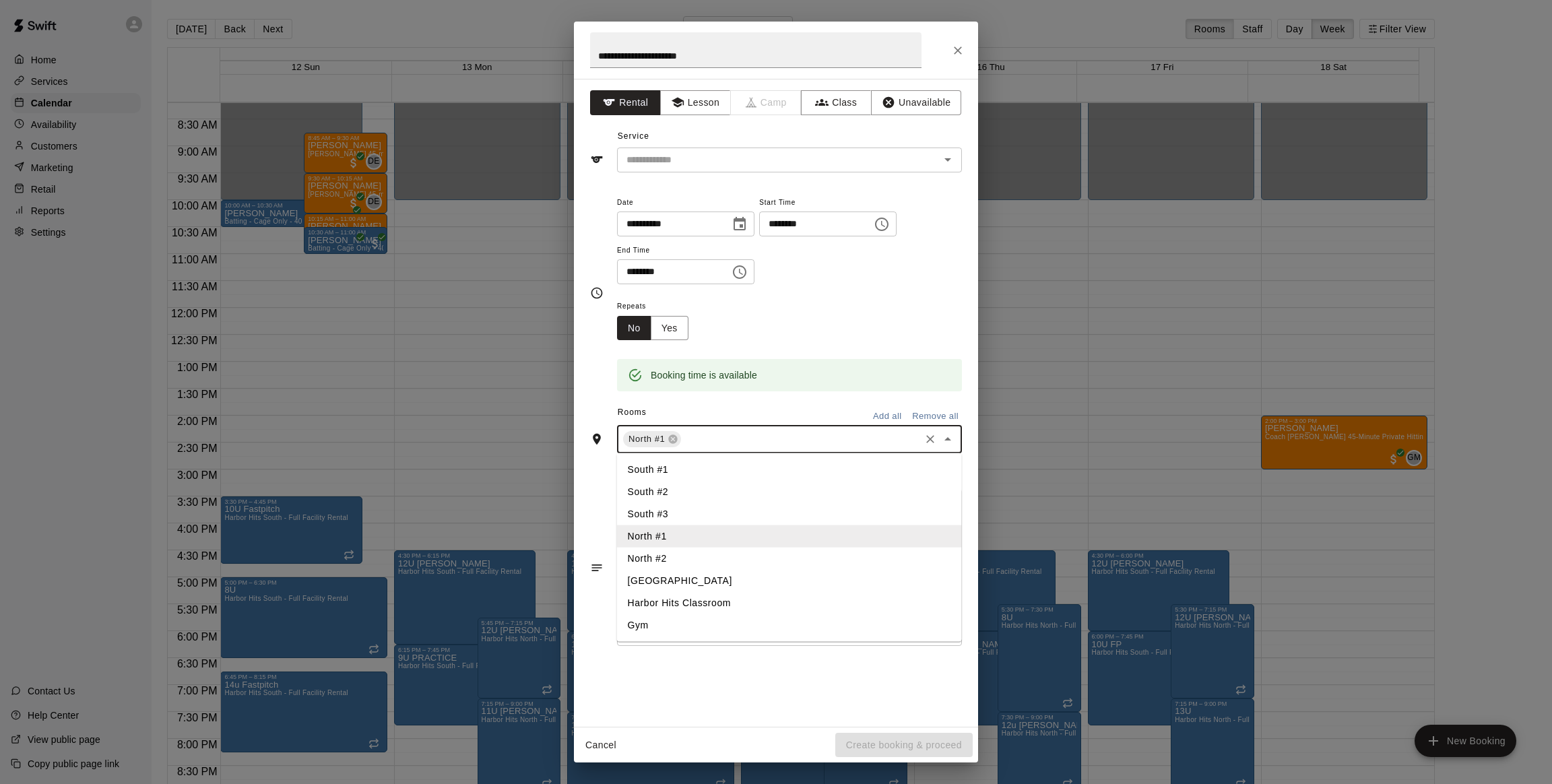
click at [680, 554] on li "North #2" at bounding box center [789, 558] width 345 height 22
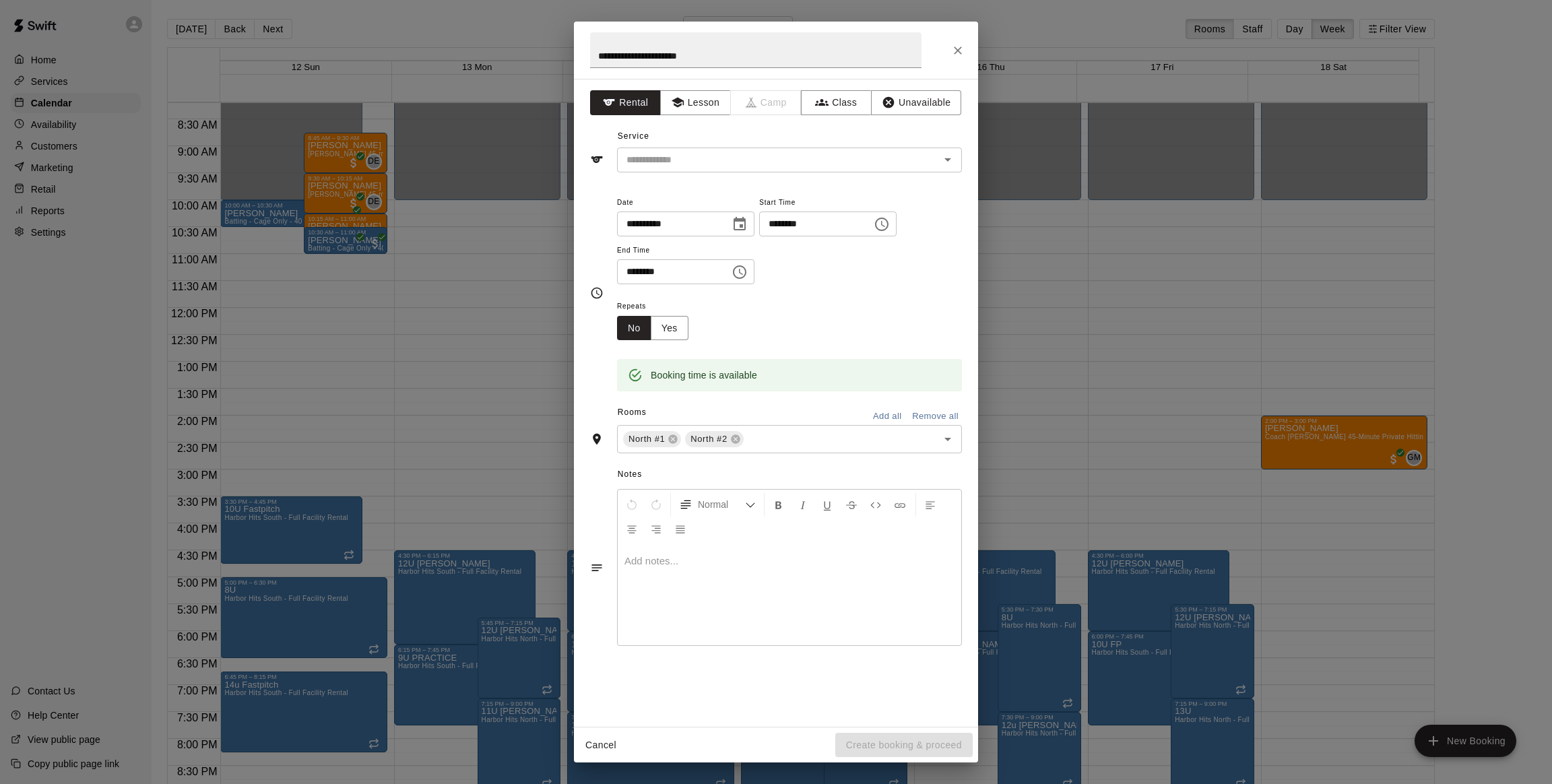
click at [788, 339] on div "Repeats No Yes" at bounding box center [789, 319] width 345 height 43
click at [668, 330] on button "Yes" at bounding box center [670, 328] width 38 height 25
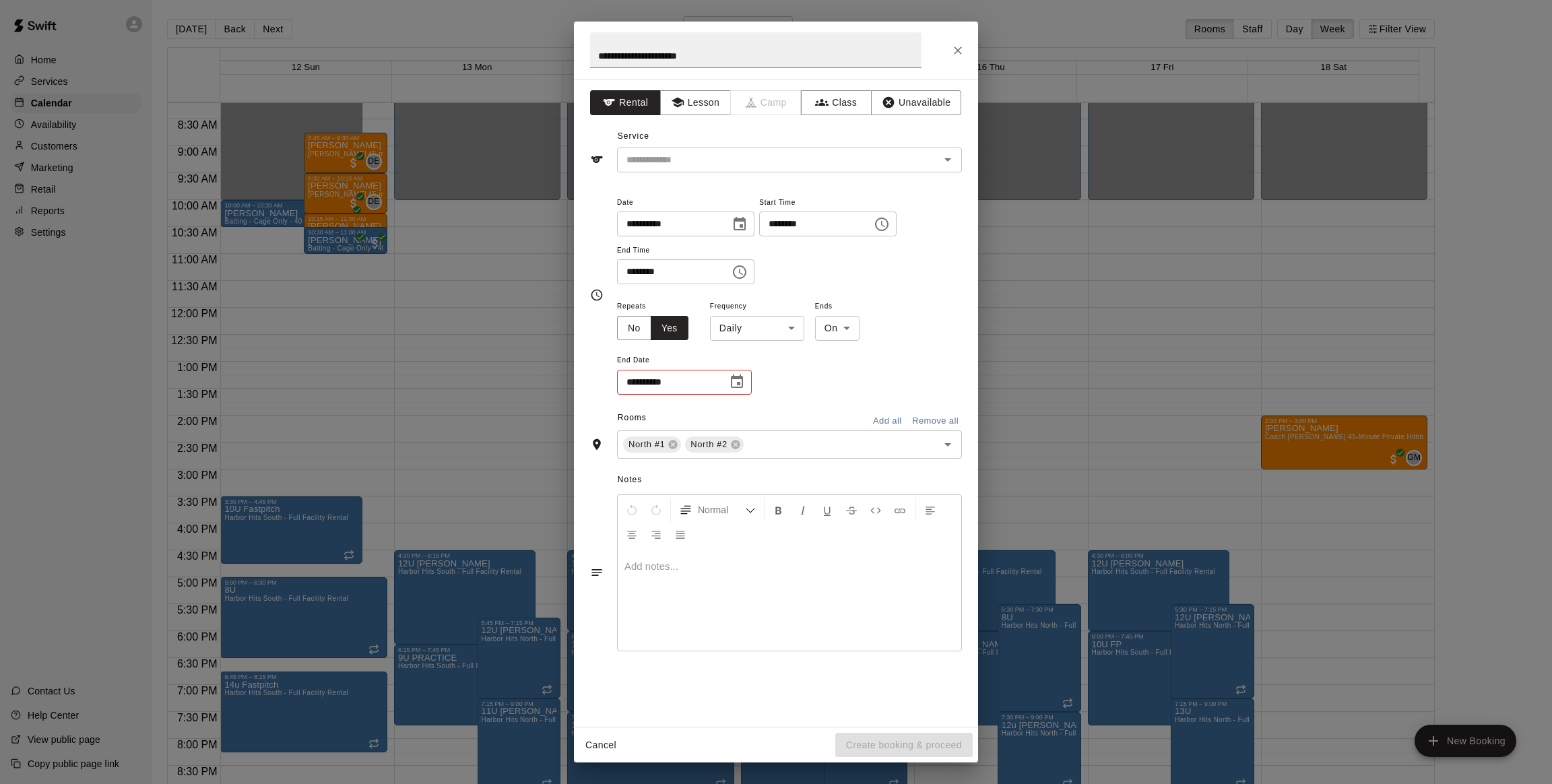
click at [736, 323] on body "Home Services Calendar Availability Customers Marketing Retail Reports Settings…" at bounding box center [776, 402] width 1552 height 806
click at [732, 380] on li "Weekly [DATE]" at bounding box center [757, 379] width 168 height 22
type input "******"
click at [734, 380] on icon "Choose date" at bounding box center [737, 382] width 16 height 16
click at [811, 413] on icon "Next month" at bounding box center [811, 415] width 16 height 16
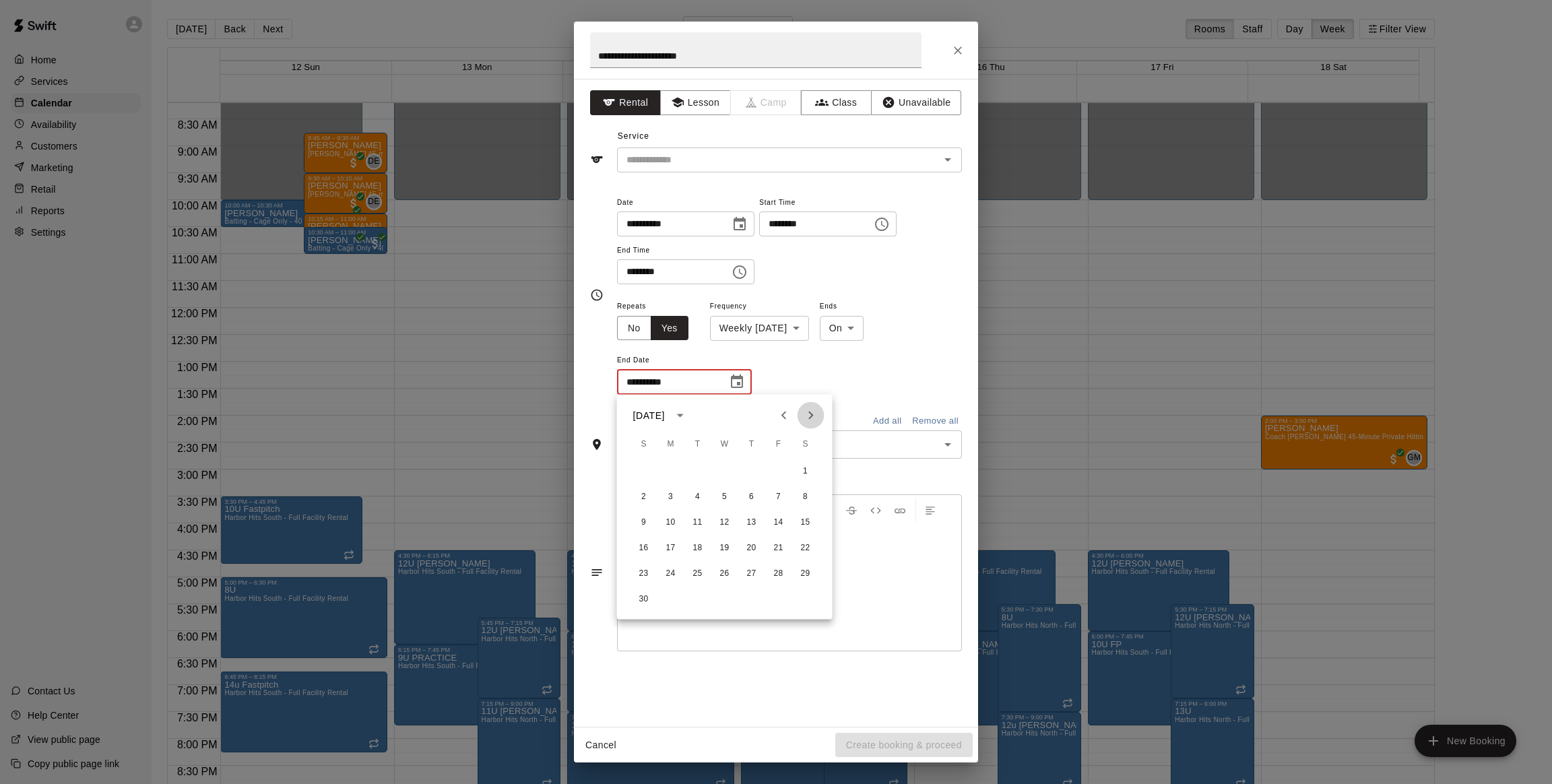
click at [811, 413] on icon "Next month" at bounding box center [811, 415] width 16 height 16
click at [807, 413] on icon "Next month" at bounding box center [811, 415] width 16 height 16
click at [670, 497] on button "5" at bounding box center [671, 497] width 24 height 24
type input "**********"
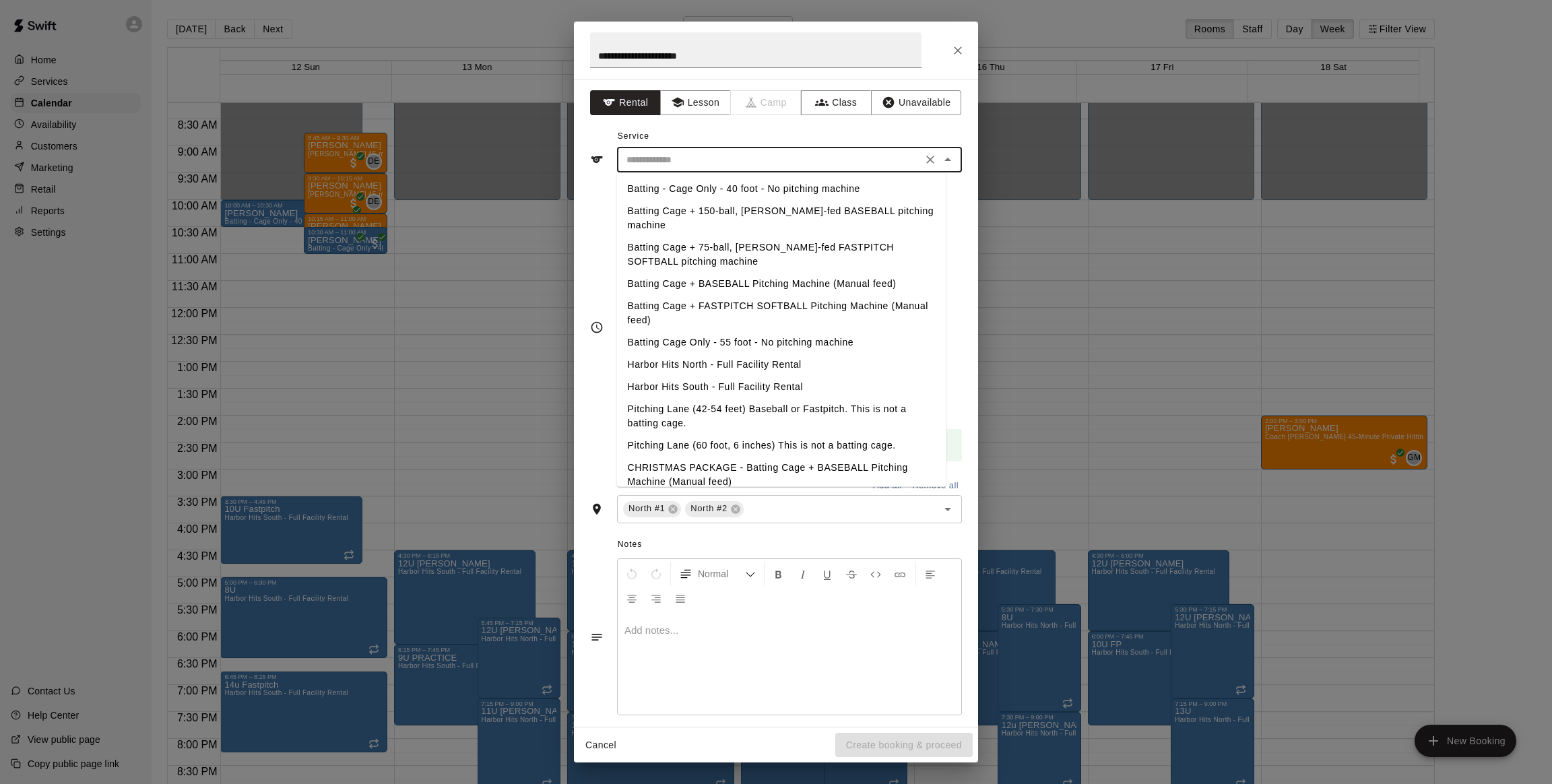
click at [765, 158] on input "text" at bounding box center [770, 159] width 297 height 17
click at [716, 368] on li "Harbor Hits North - Full Facility Rental" at bounding box center [782, 364] width 330 height 22
type input "**********"
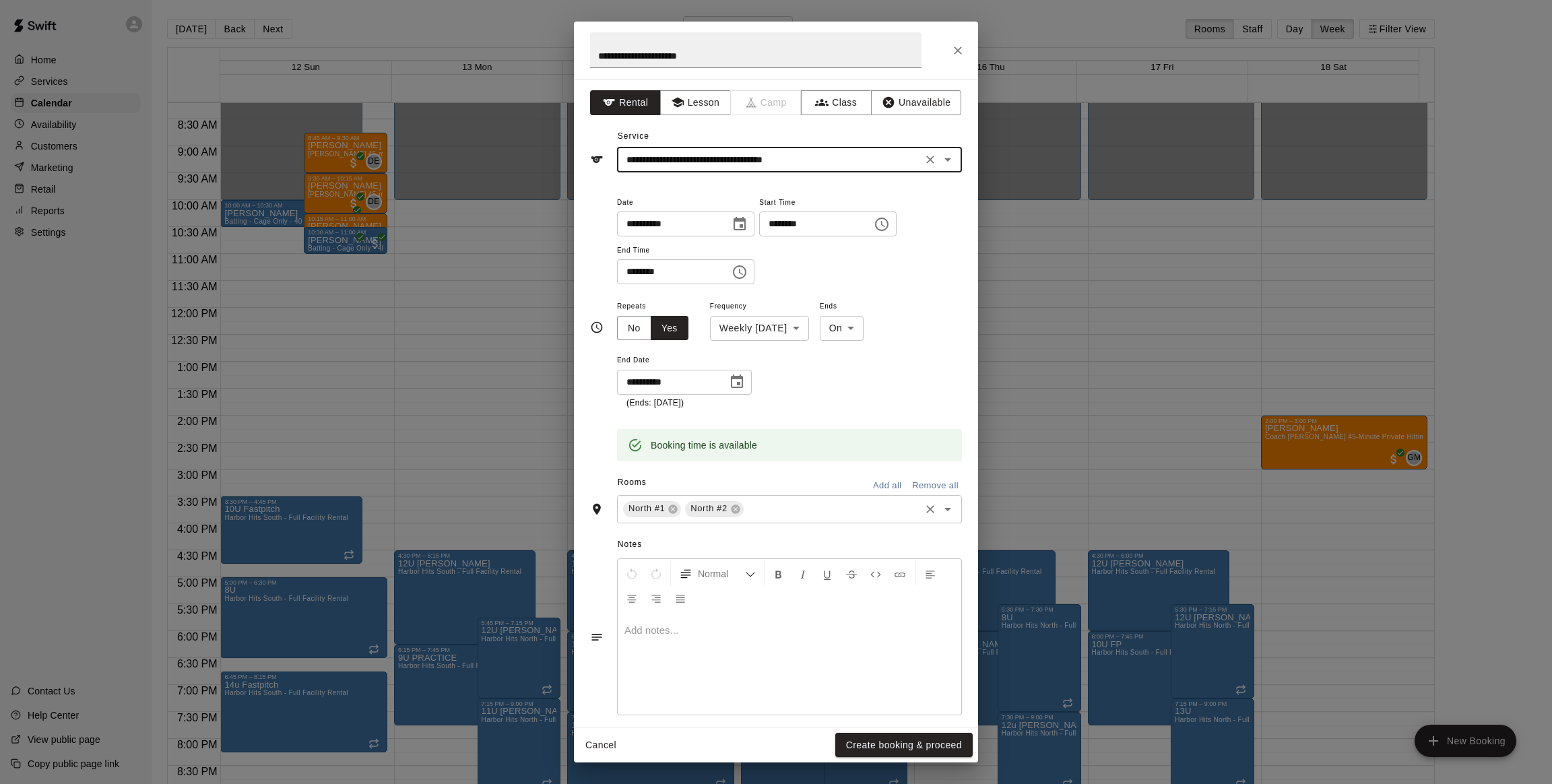
click at [866, 513] on input "text" at bounding box center [832, 508] width 172 height 17
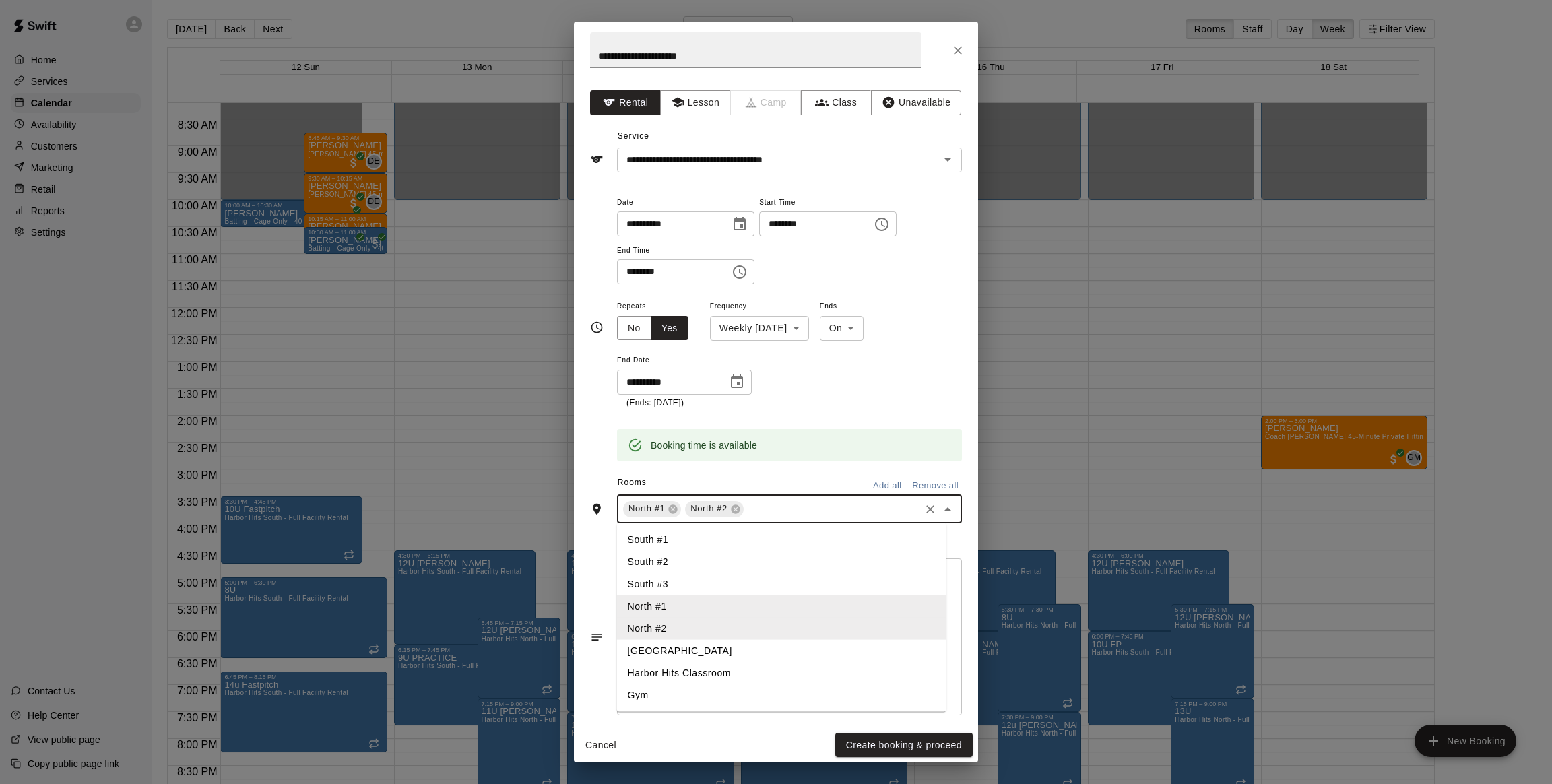
click at [647, 692] on li "Gym" at bounding box center [782, 694] width 330 height 22
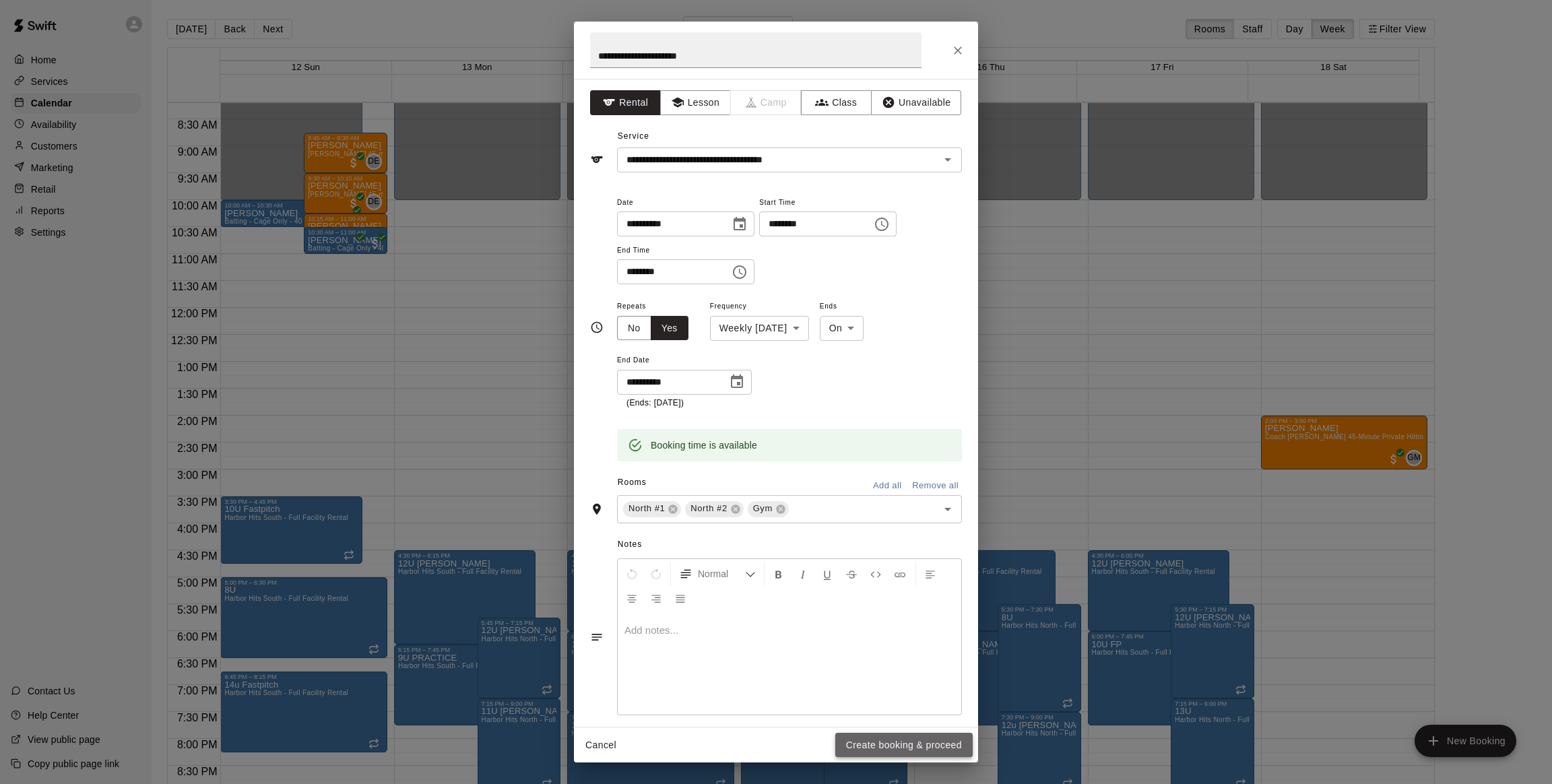
click at [886, 733] on button "Create booking & proceed" at bounding box center [903, 745] width 137 height 25
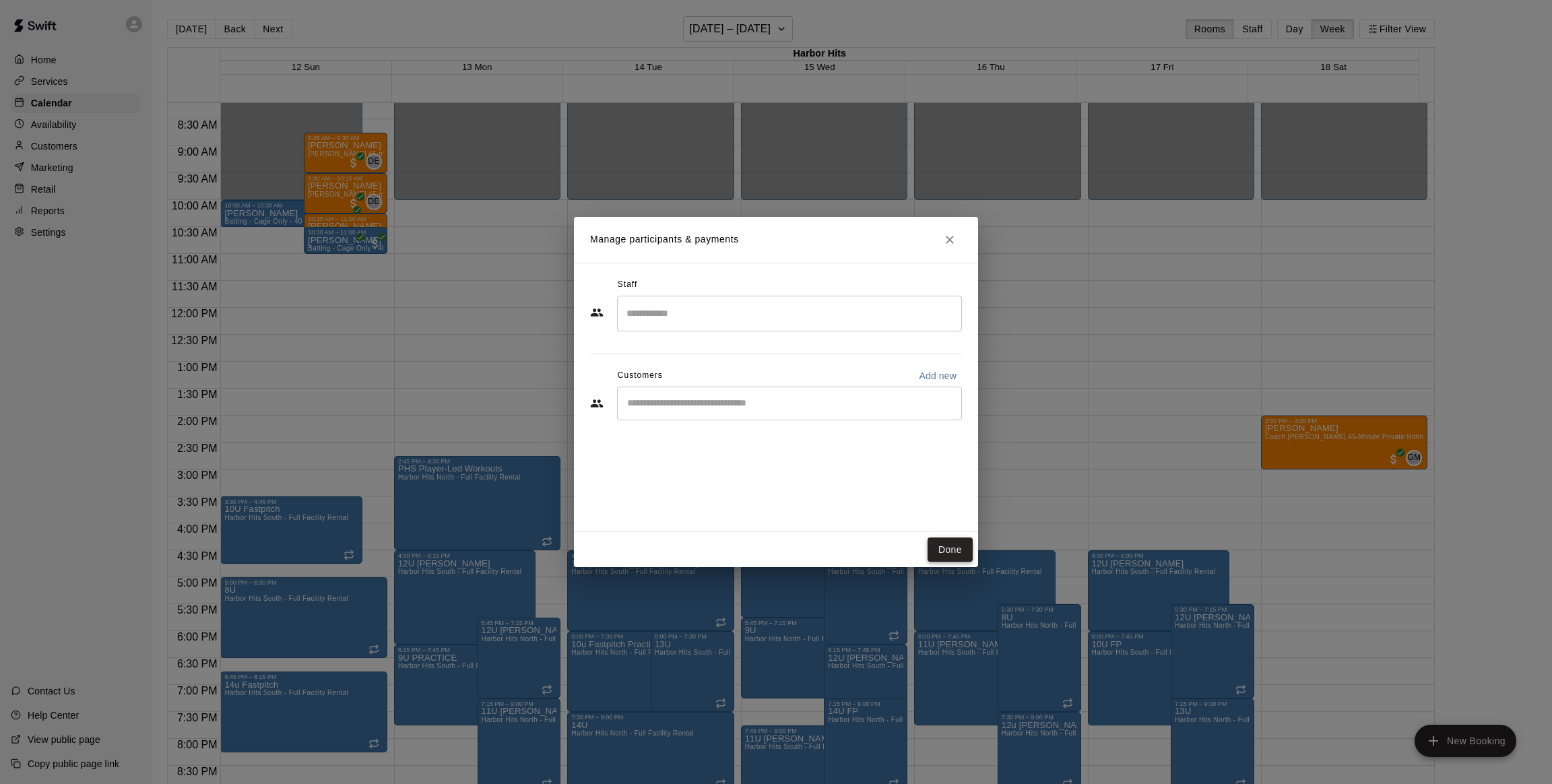
click at [943, 546] on button "Done" at bounding box center [950, 550] width 45 height 25
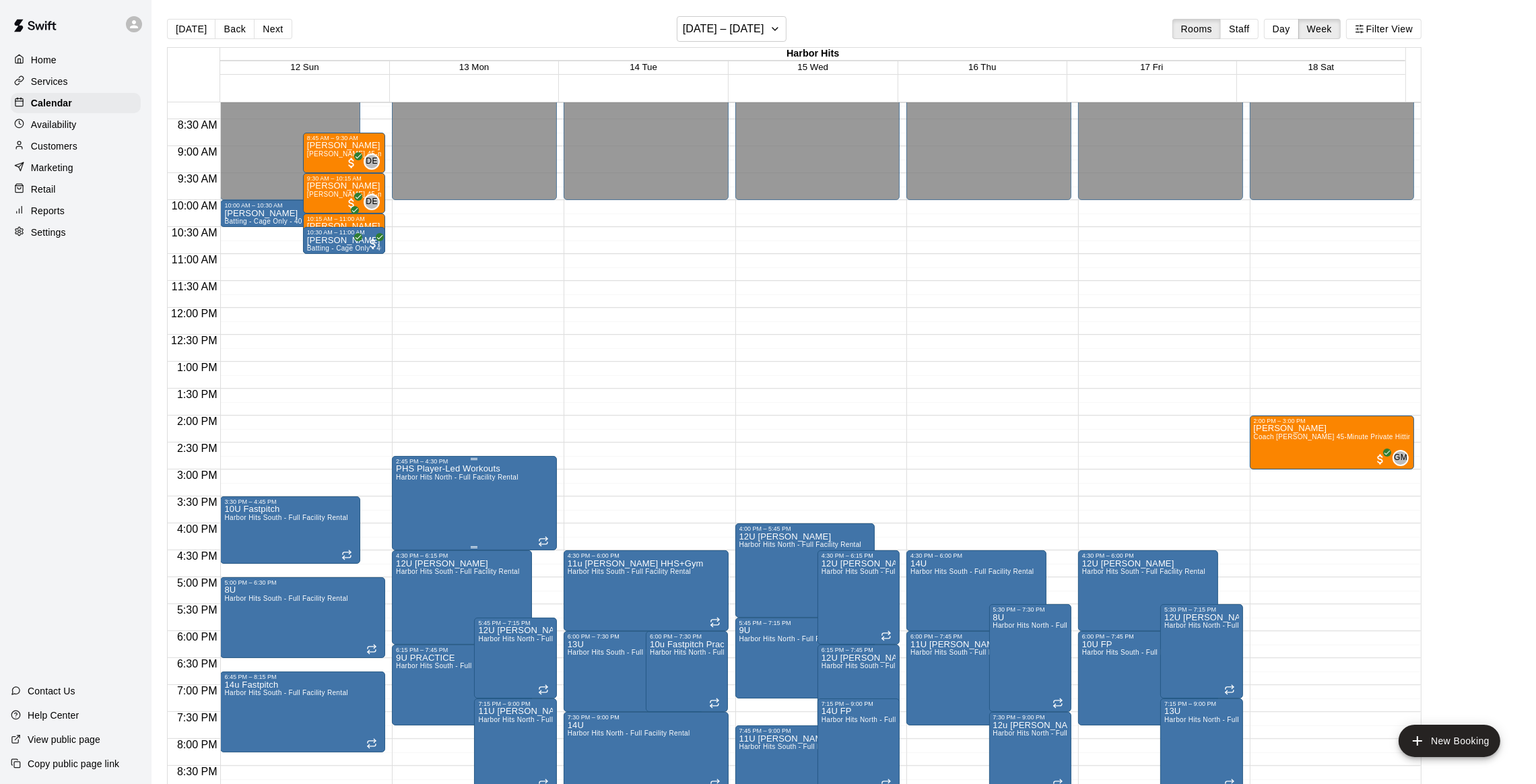
click at [435, 480] on span "Harbor Hits North - Full Facility Rental" at bounding box center [457, 477] width 122 height 7
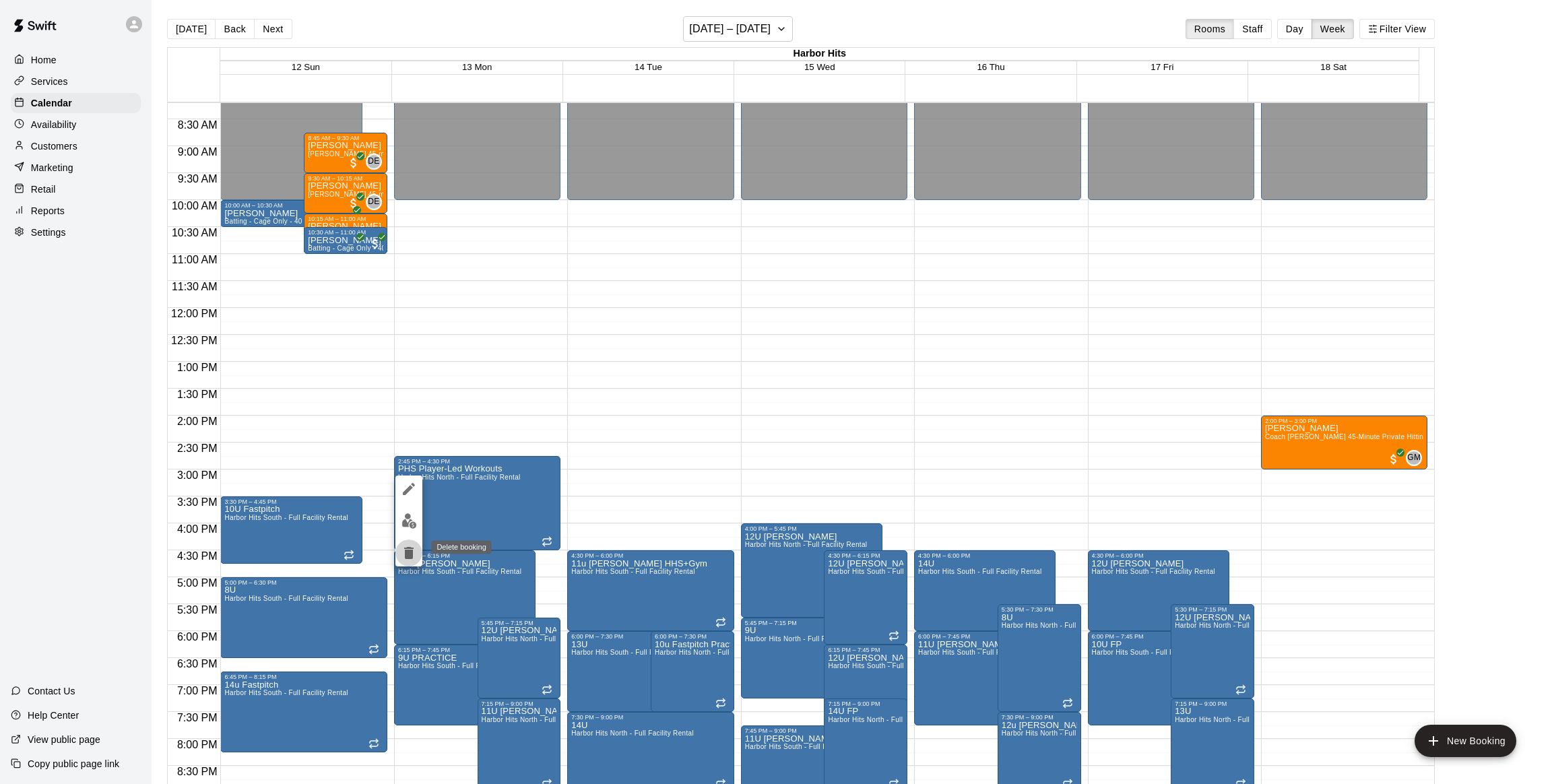
click at [403, 552] on icon "delete" at bounding box center [409, 553] width 16 height 16
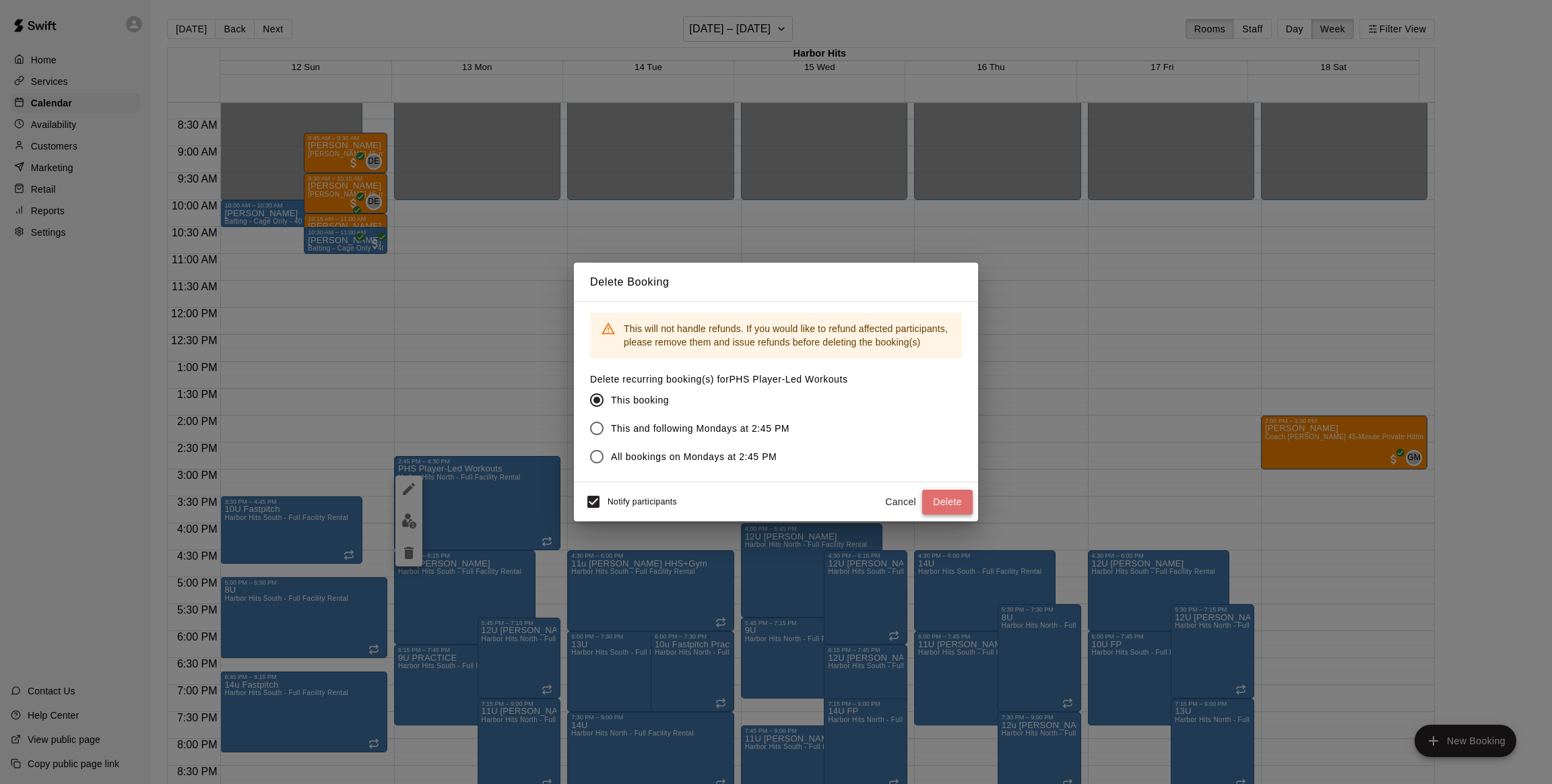
click at [957, 502] on button "Delete" at bounding box center [947, 502] width 51 height 25
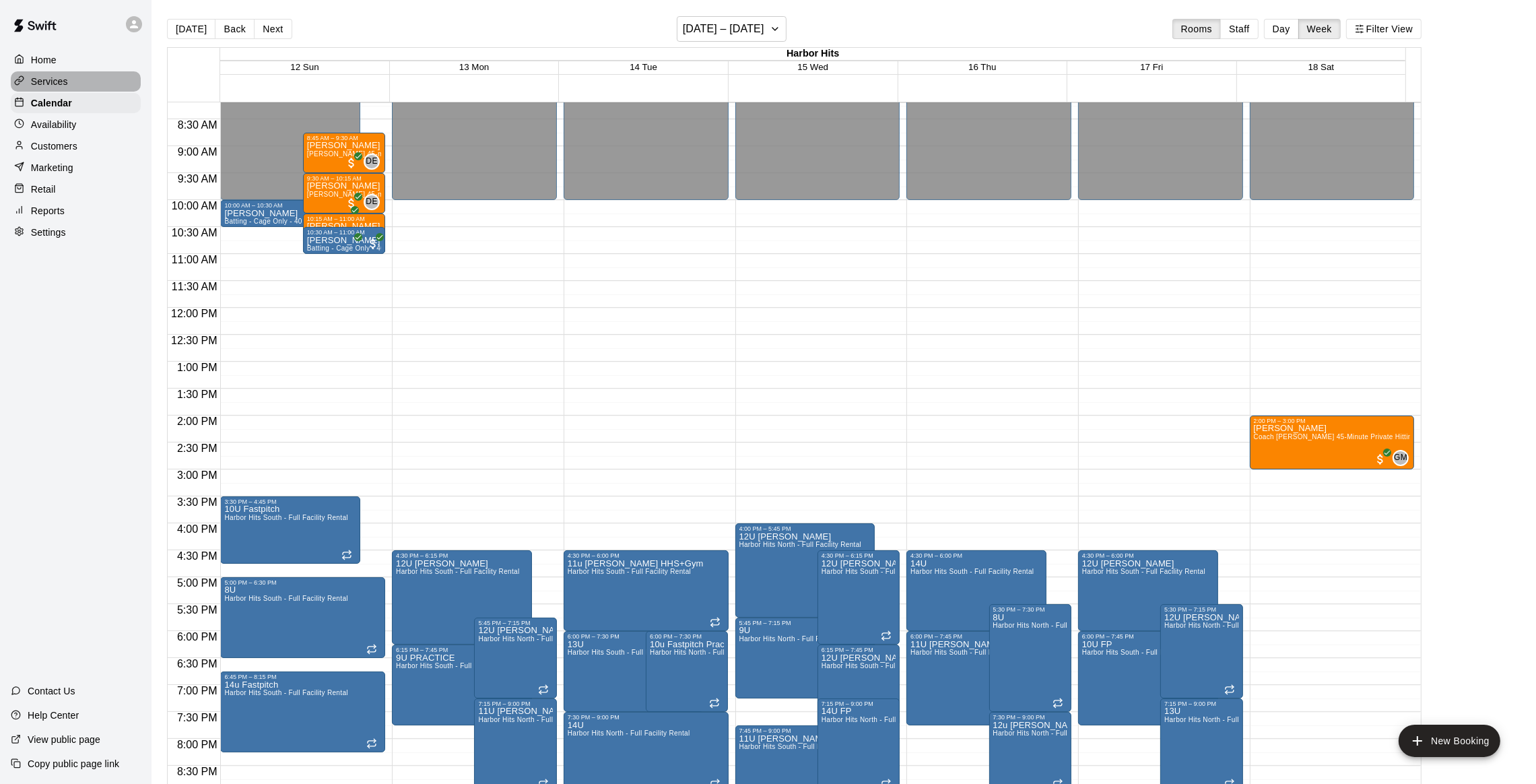
click at [53, 85] on p "Services" at bounding box center [49, 82] width 37 height 14
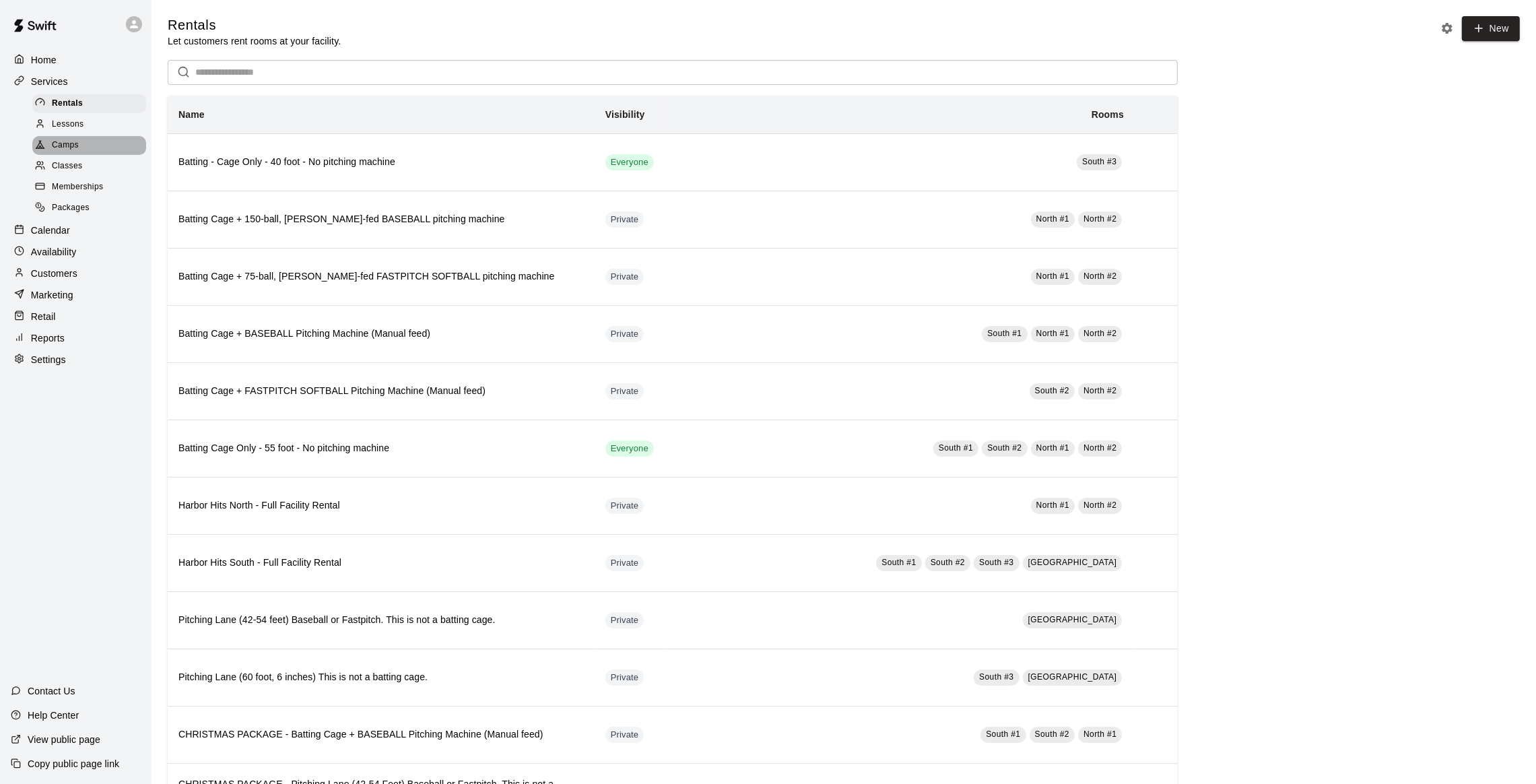
click at [78, 146] on span "Camps" at bounding box center [66, 145] width 27 height 14
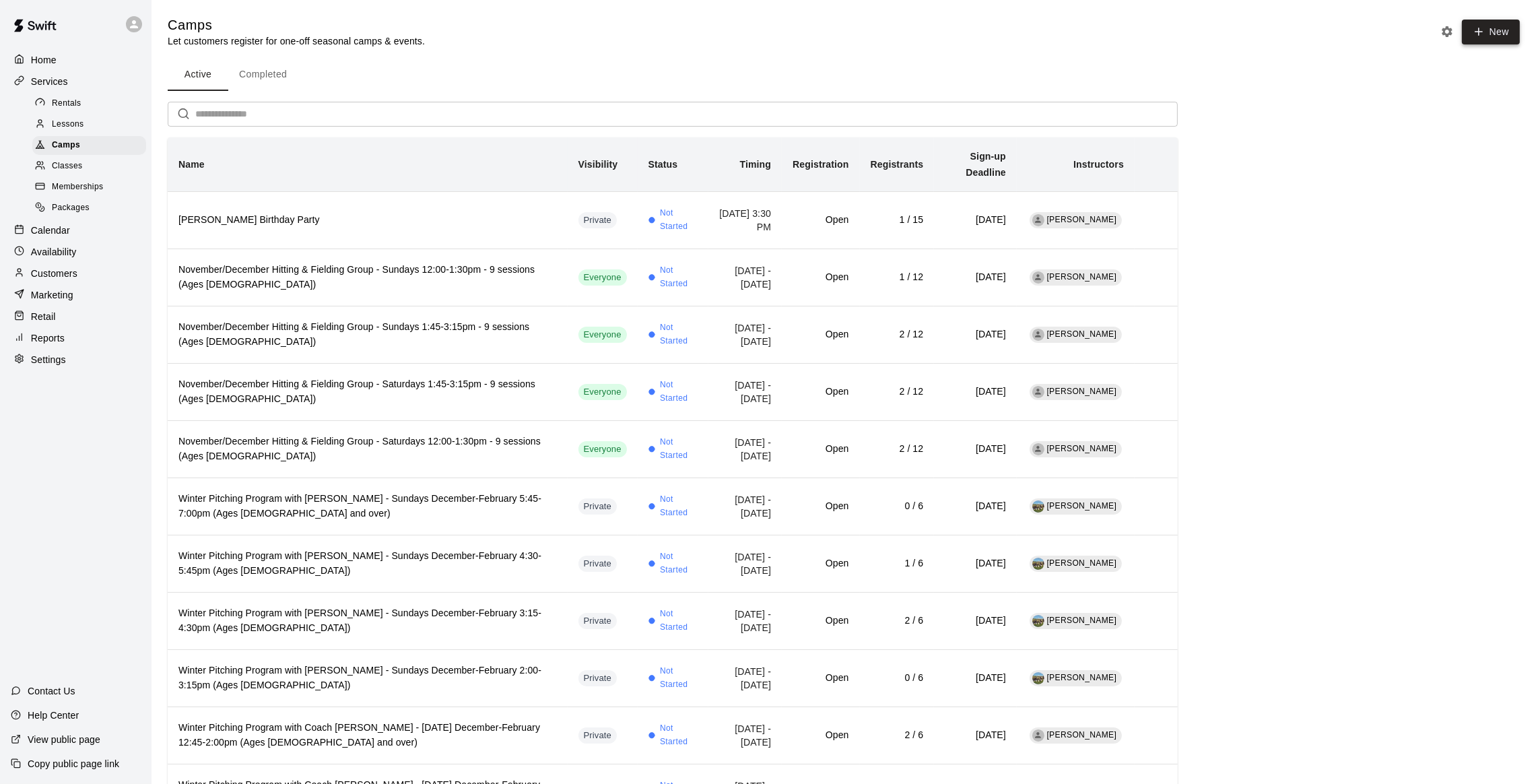
click at [1477, 30] on icon "button" at bounding box center [1479, 32] width 12 height 12
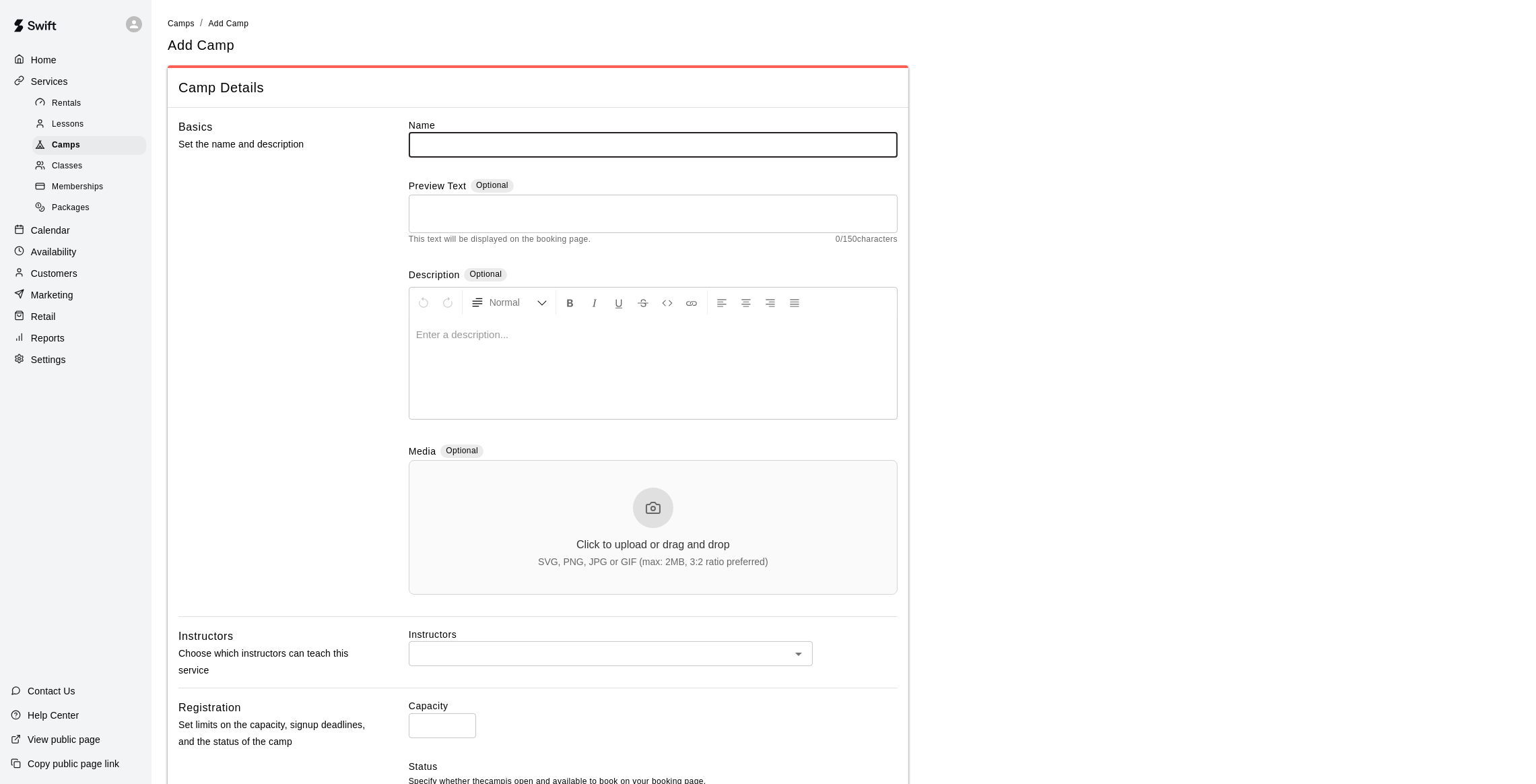
click at [68, 166] on span "Classes" at bounding box center [67, 166] width 30 height 14
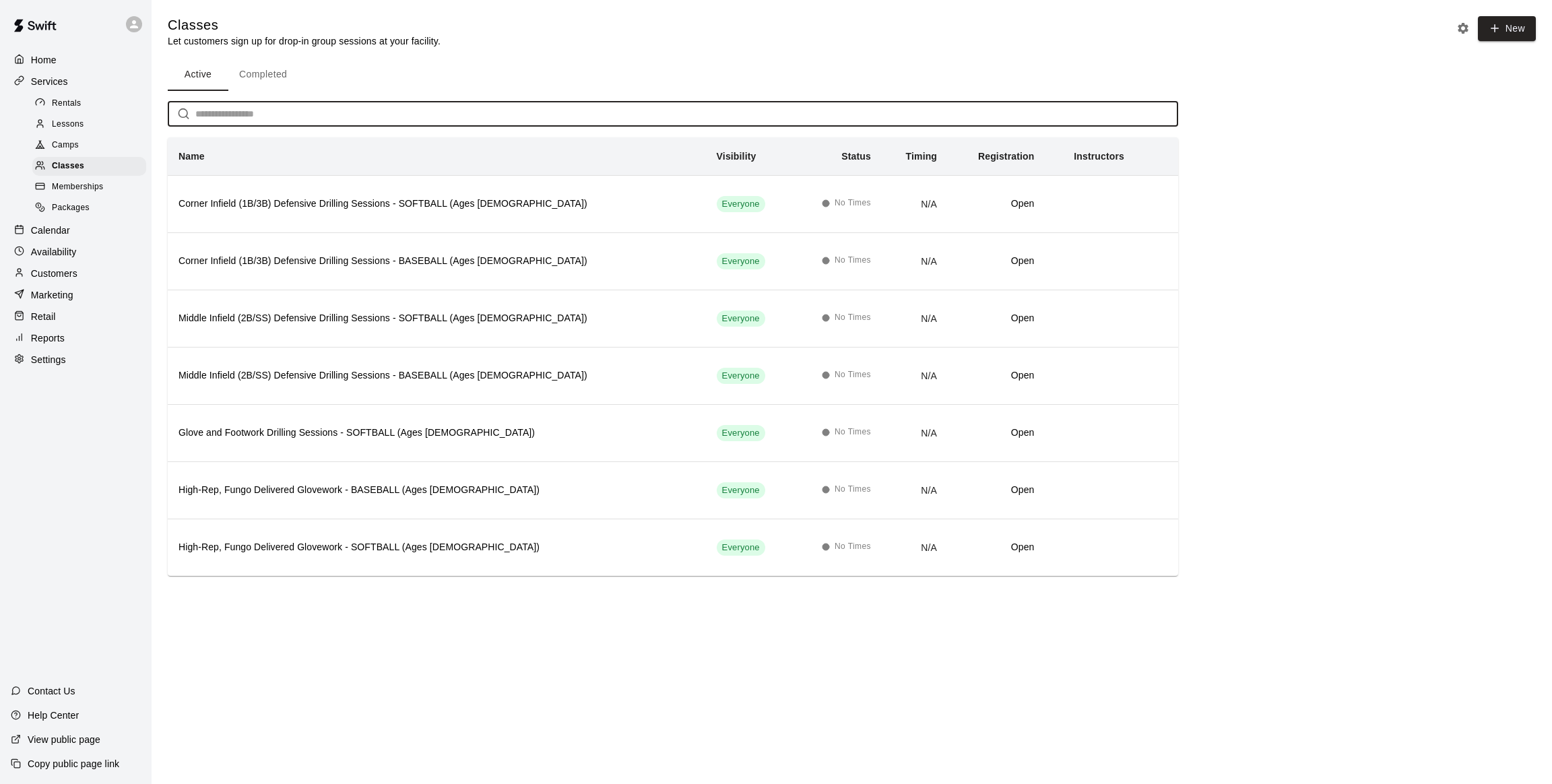
click at [303, 111] on input "text" at bounding box center [686, 114] width 983 height 25
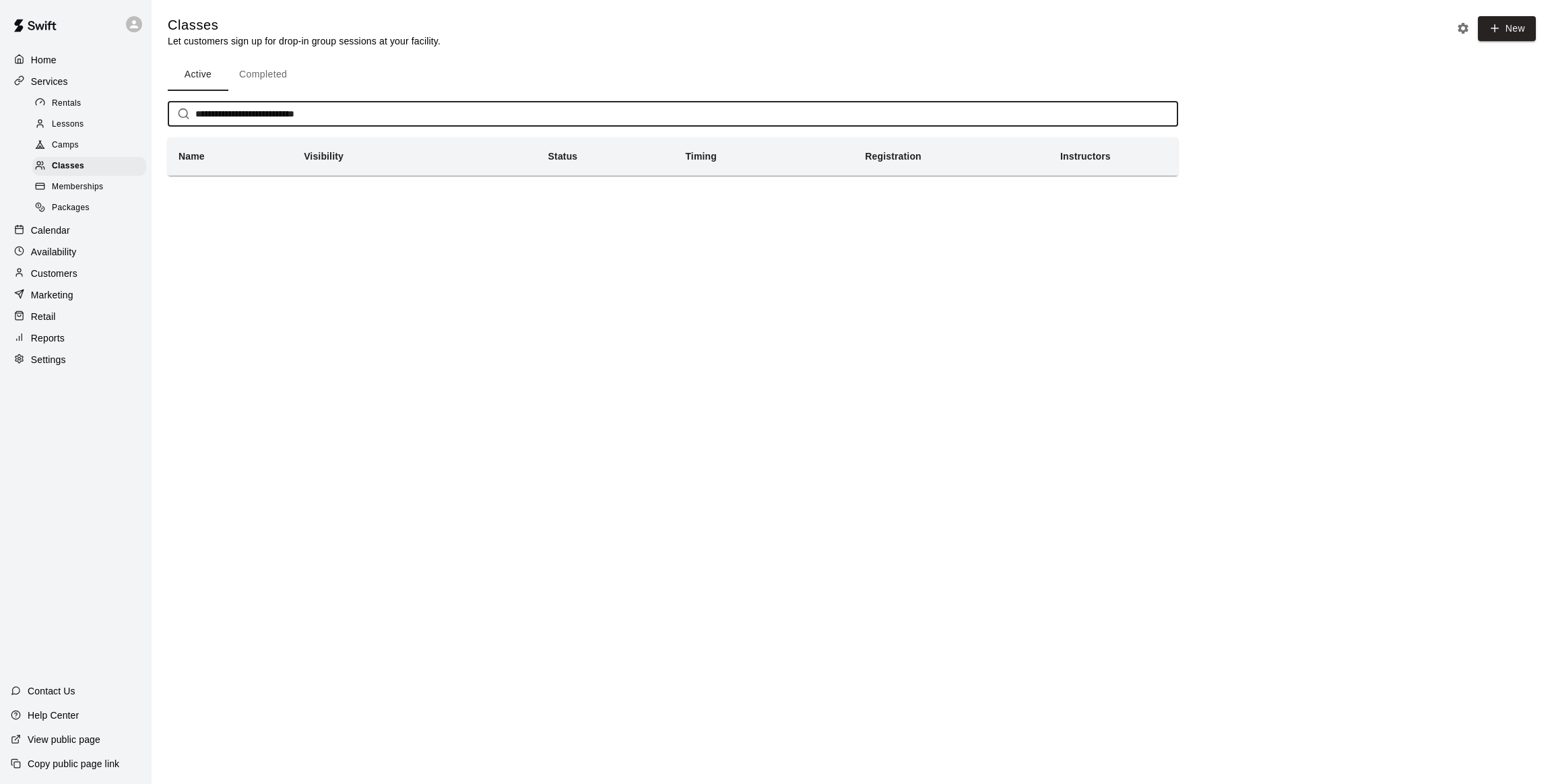
type input "**********"
drag, startPoint x: 354, startPoint y: 109, endPoint x: 193, endPoint y: 121, distance: 161.4
click at [193, 121] on div "**********" at bounding box center [673, 114] width 1011 height 25
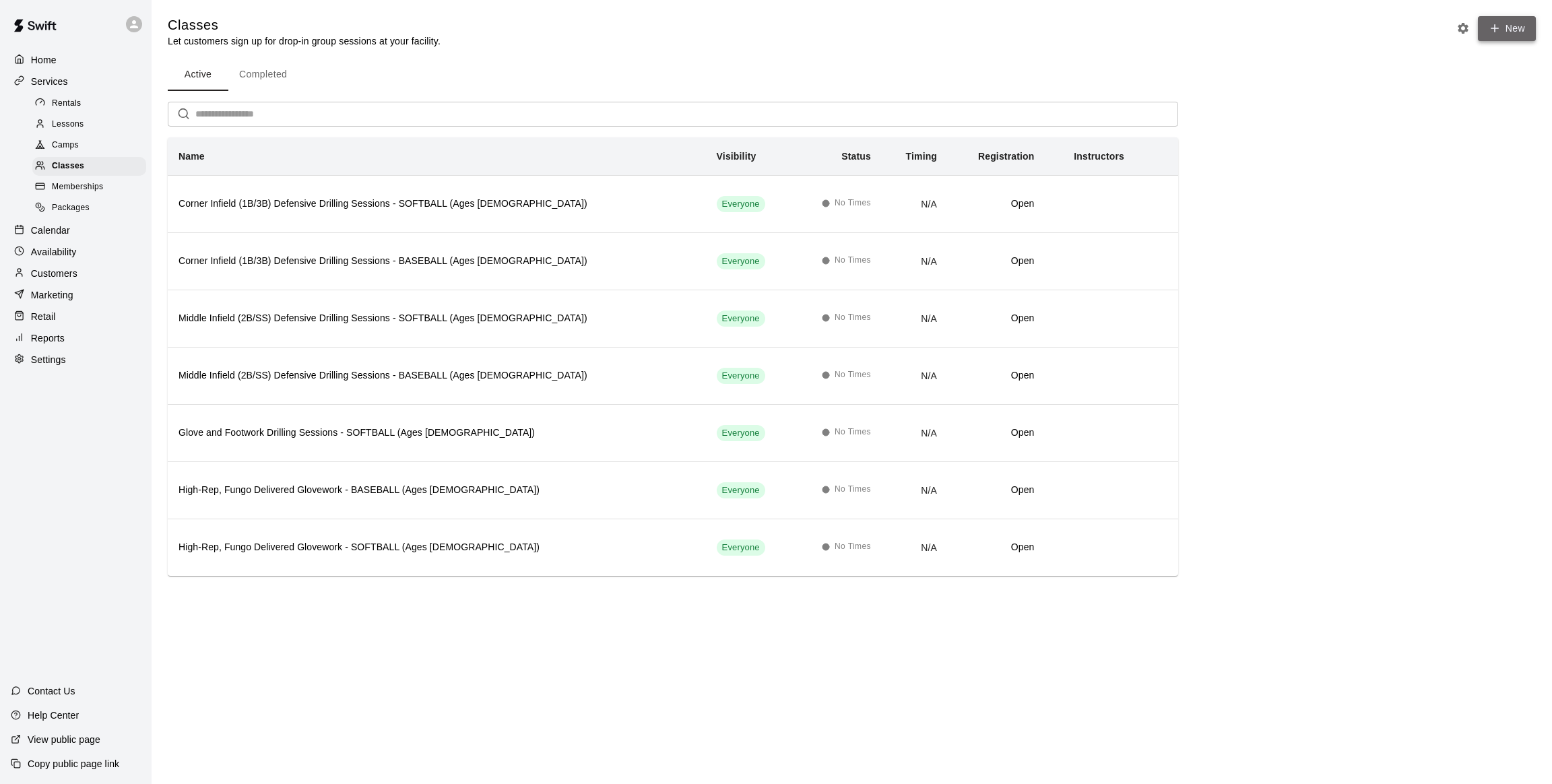
click at [1484, 28] on button "New" at bounding box center [1507, 28] width 58 height 25
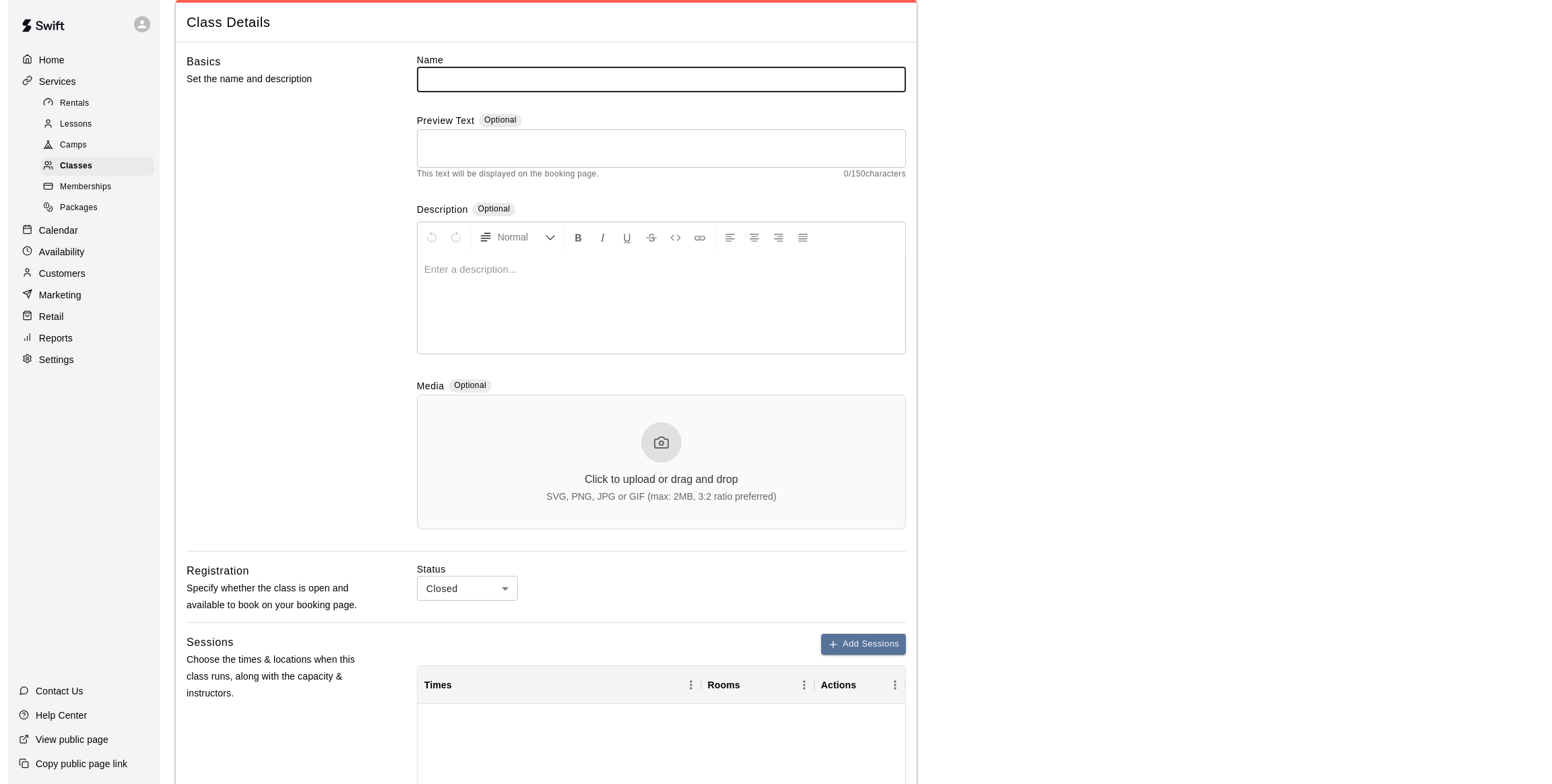
scroll to position [101, 0]
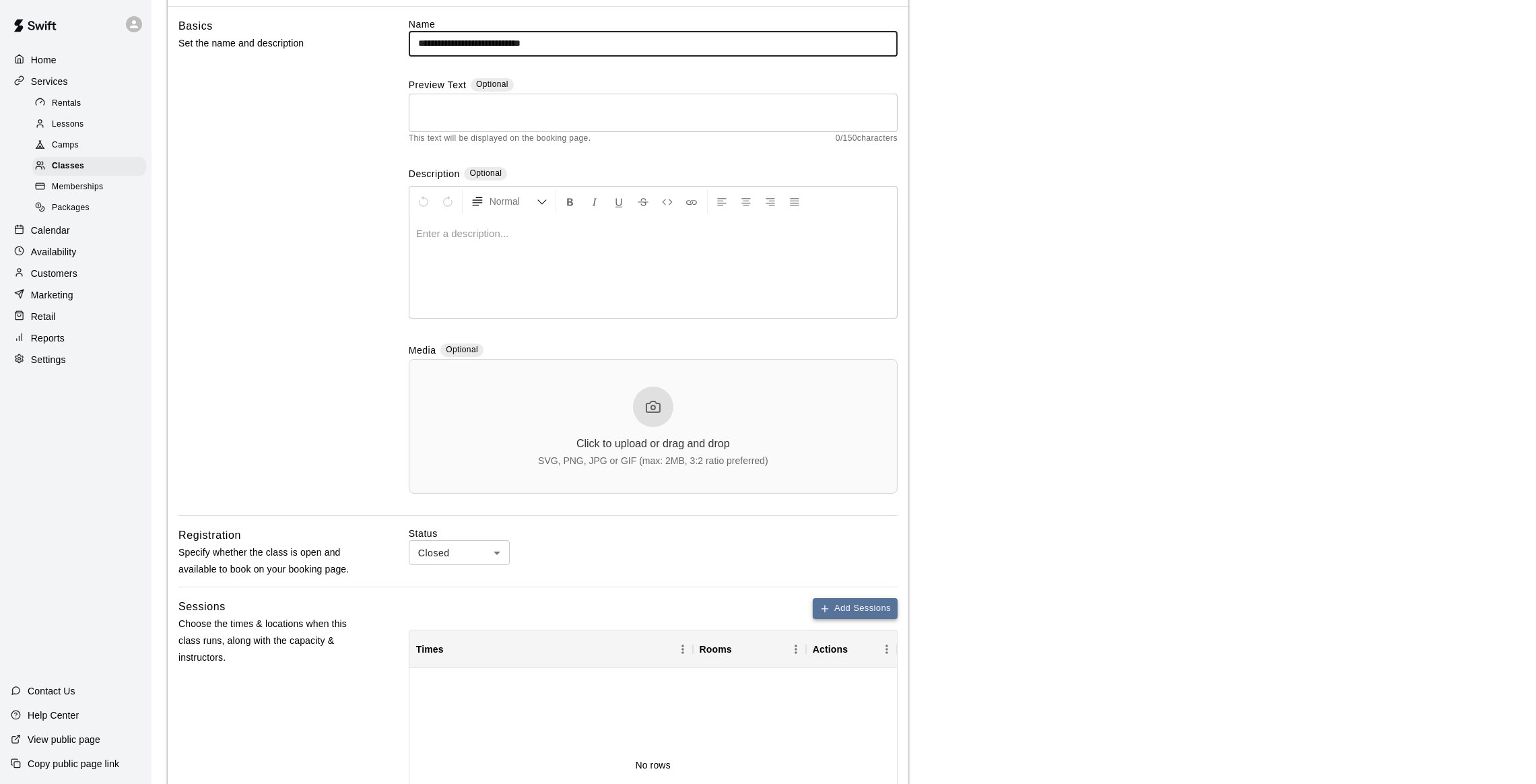
type input "**********"
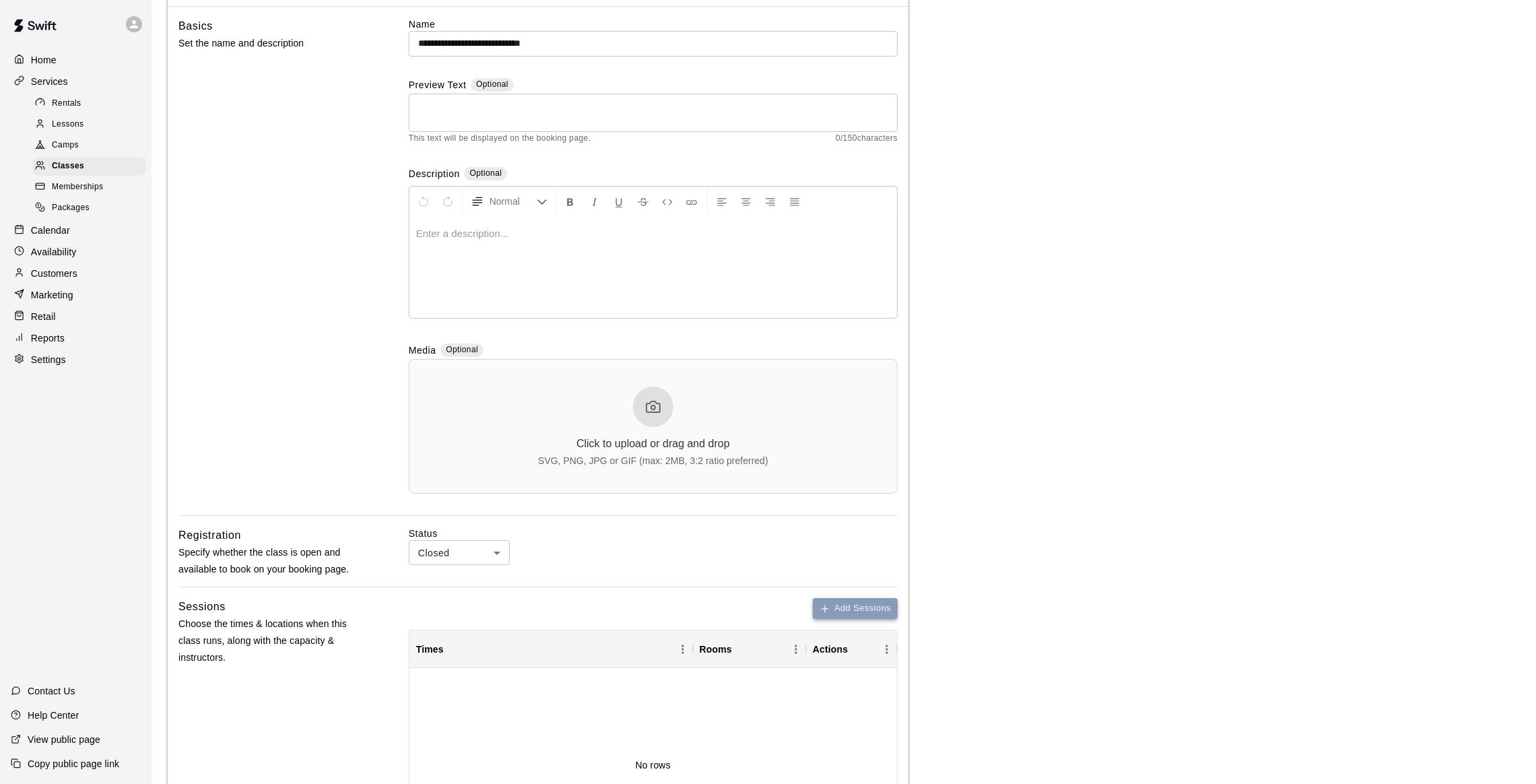
click at [854, 609] on button "Add Sessions" at bounding box center [855, 608] width 85 height 21
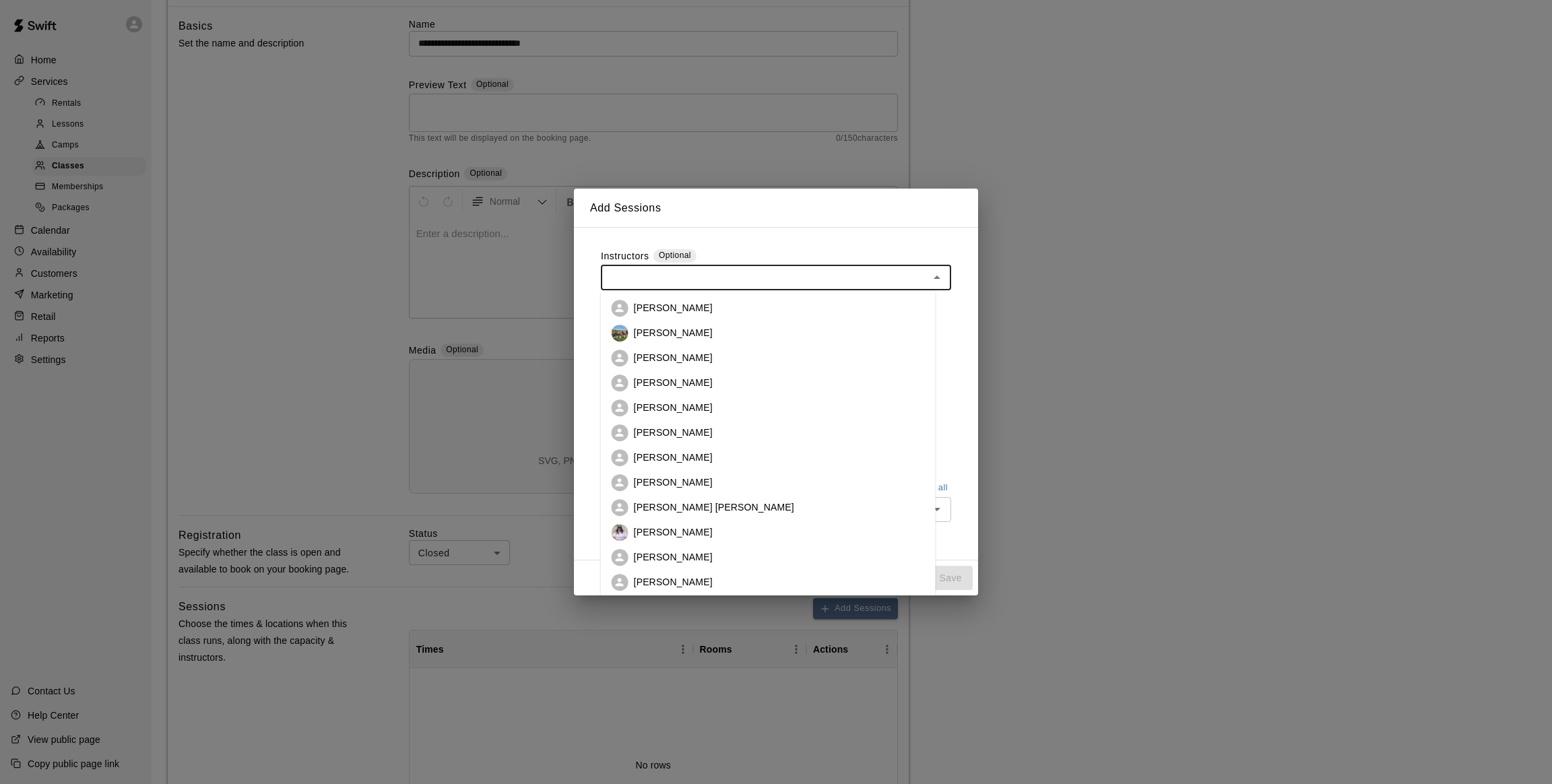
click at [686, 274] on div "Instructors Optional ​ [PERSON_NAME] [PERSON_NAME] [PERSON_NAME] [PERSON_NAME] …" at bounding box center [776, 269] width 350 height 41
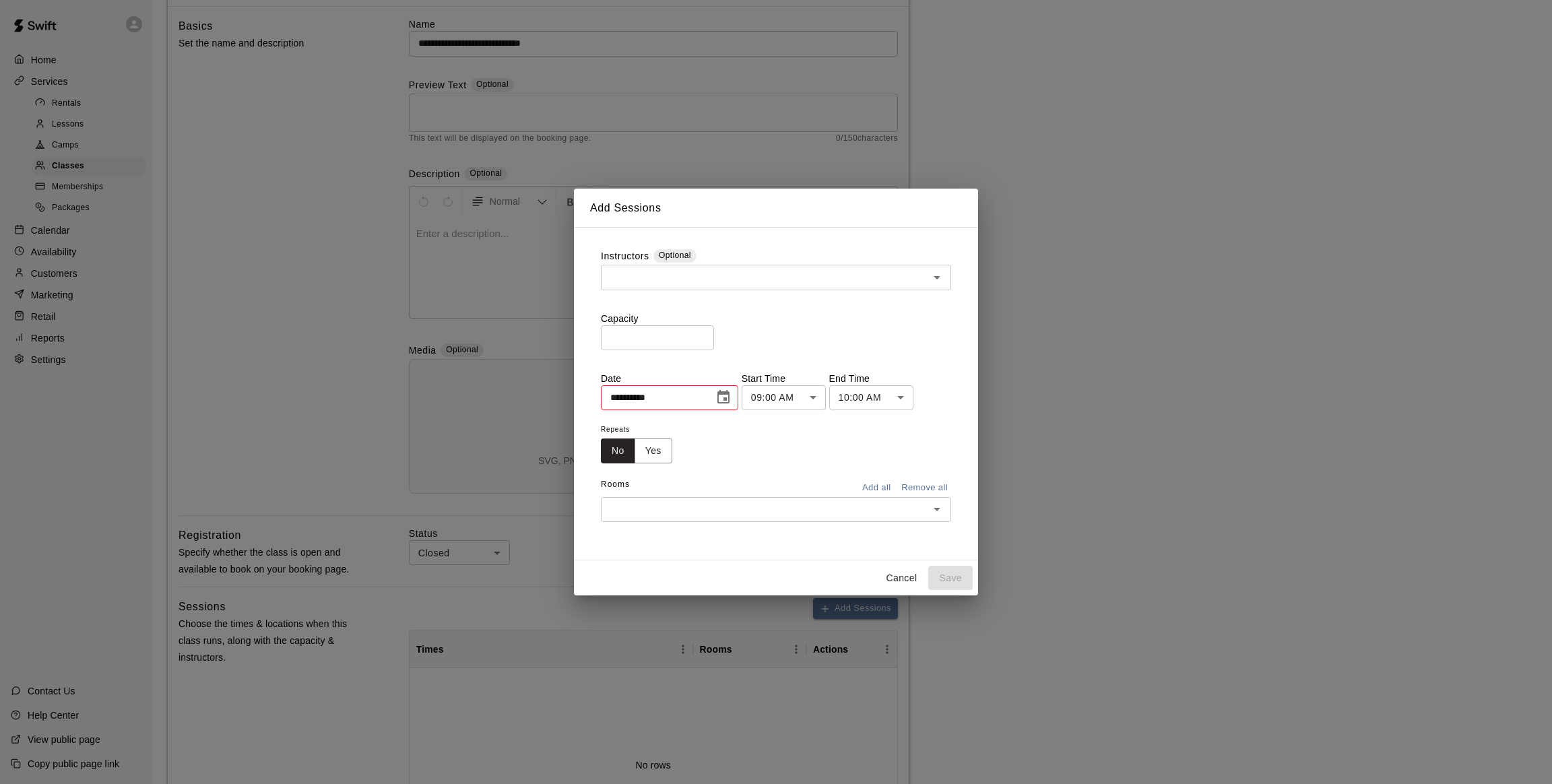
click at [745, 227] on div "**********" at bounding box center [776, 394] width 404 height 334
click at [714, 332] on input "*" at bounding box center [657, 338] width 114 height 25
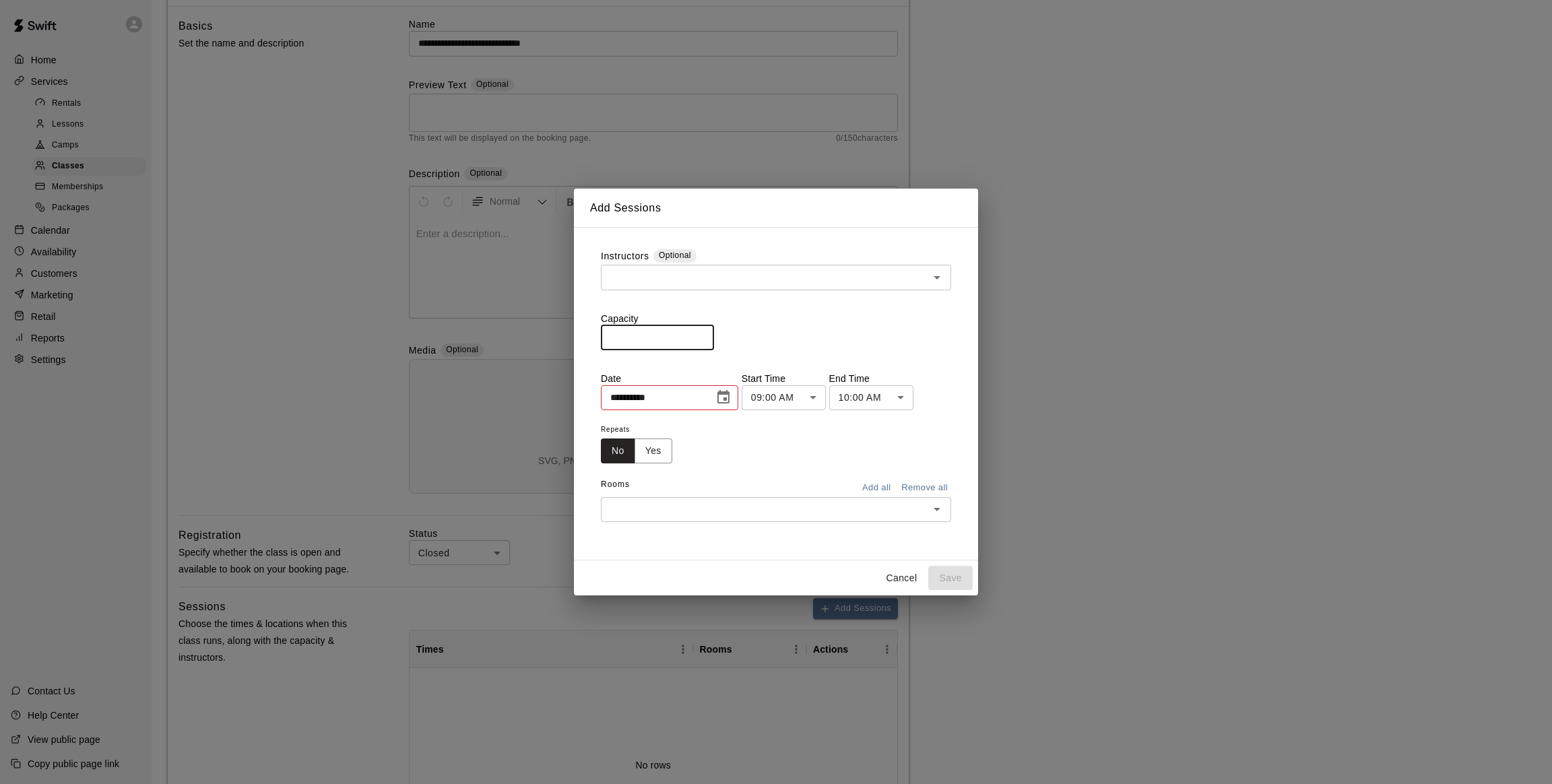
click at [714, 332] on input "*" at bounding box center [657, 338] width 114 height 25
type input "*"
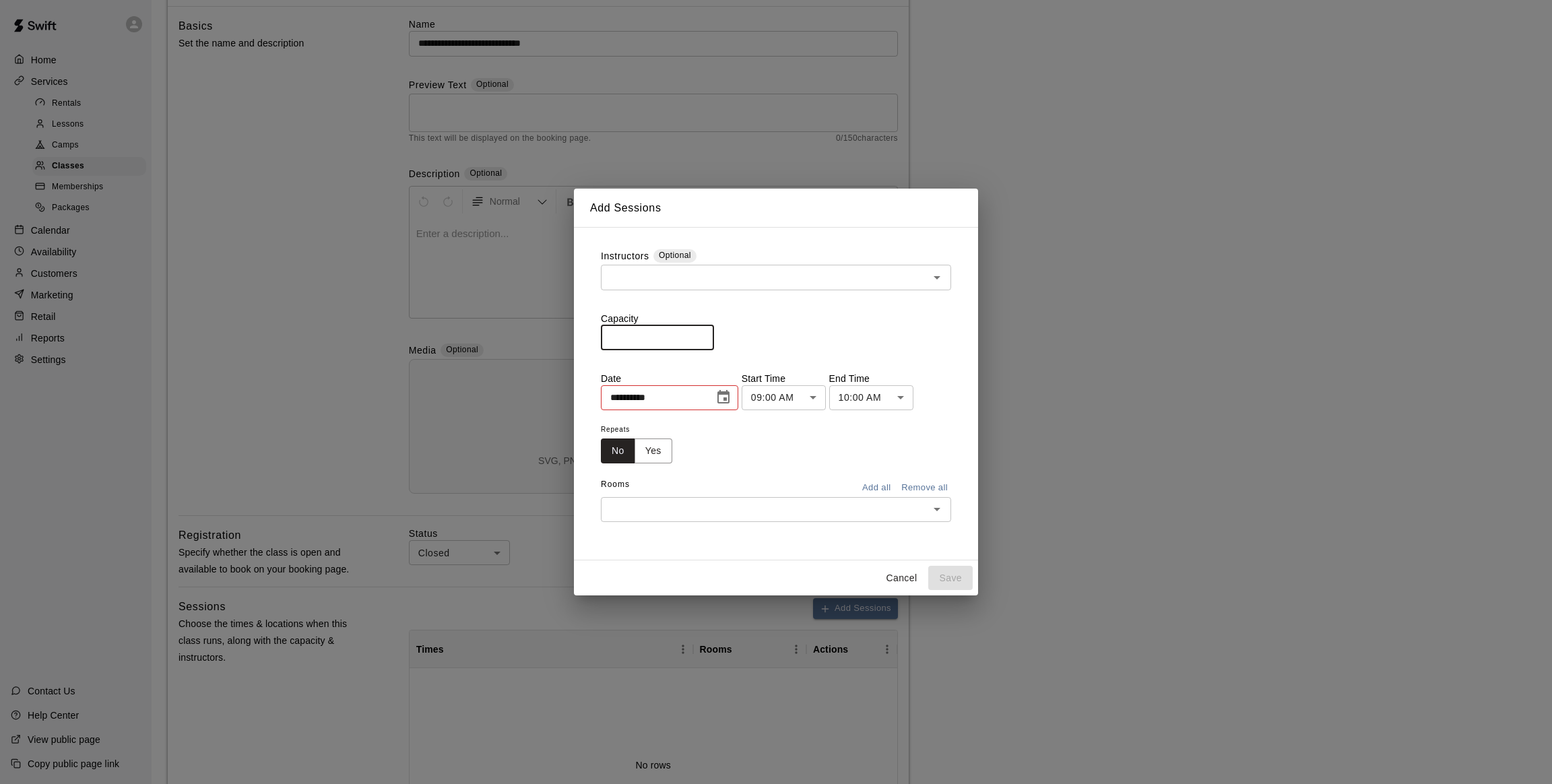
click at [714, 342] on input "*" at bounding box center [657, 338] width 114 height 25
click at [732, 396] on icon "Choose date, selected date is Oct 9, 2025" at bounding box center [724, 397] width 16 height 16
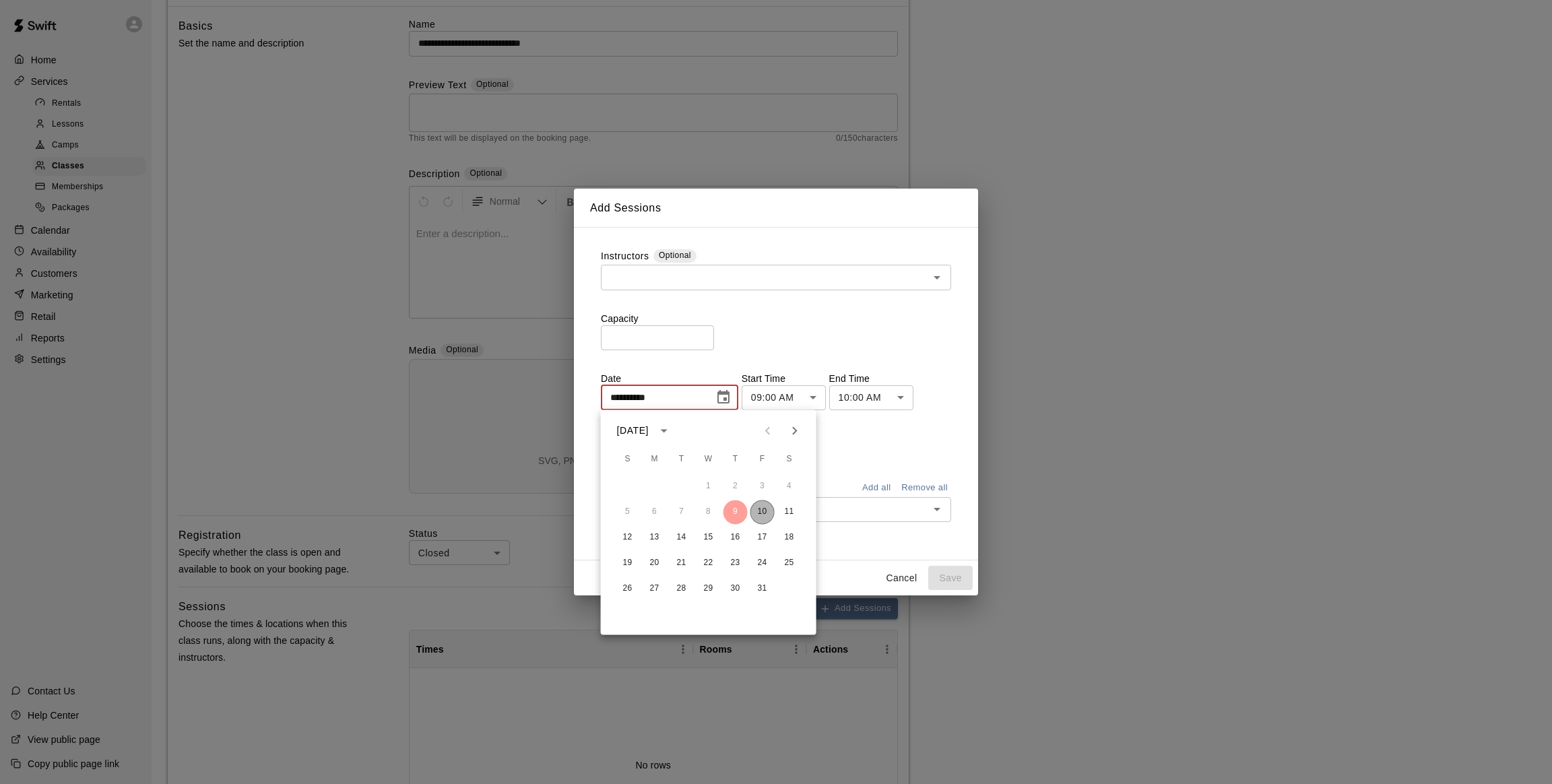
click at [761, 513] on button "10" at bounding box center [763, 512] width 24 height 24
type input "**********"
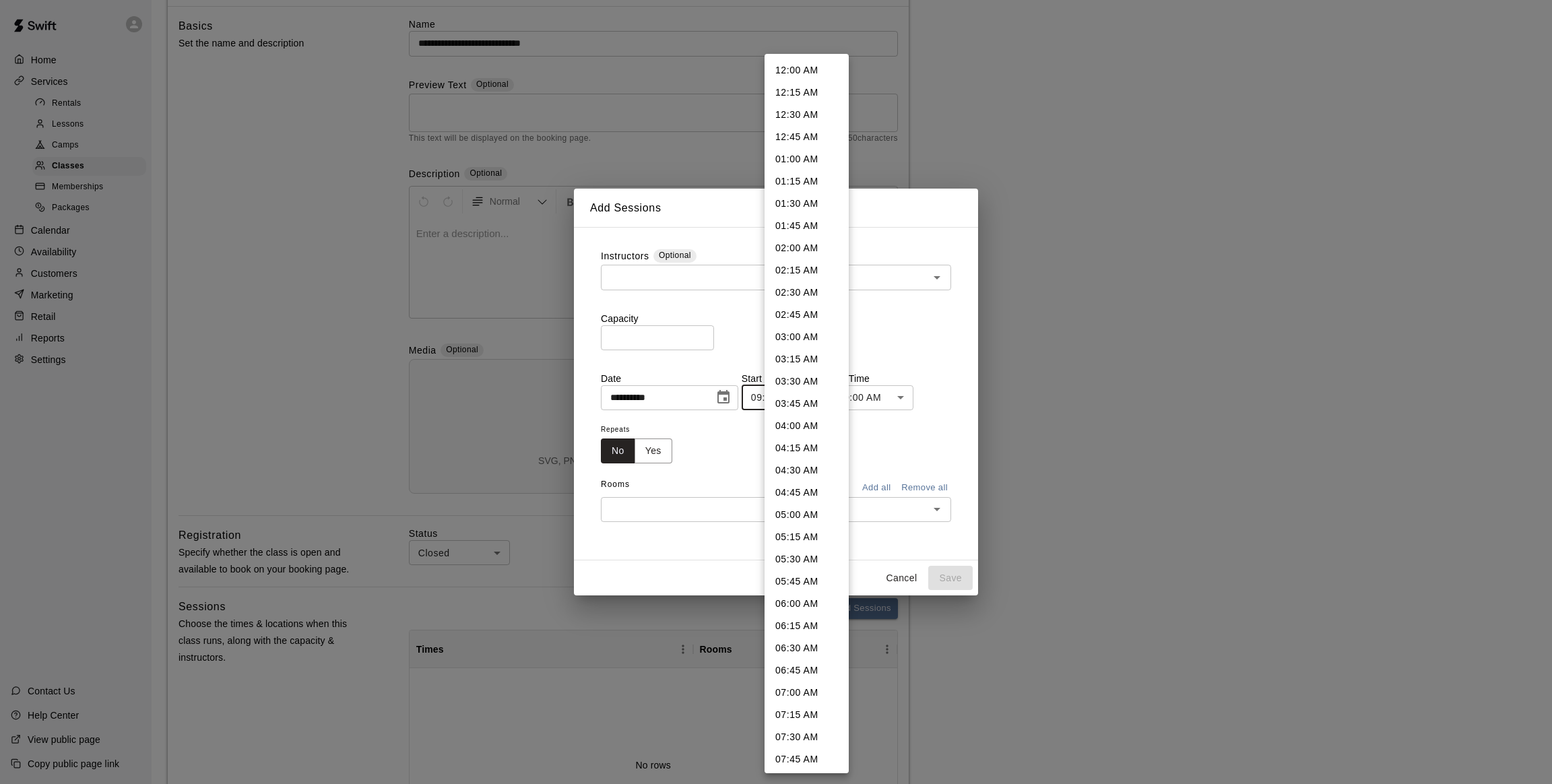
click at [838, 398] on body "**********" at bounding box center [776, 539] width 1552 height 1281
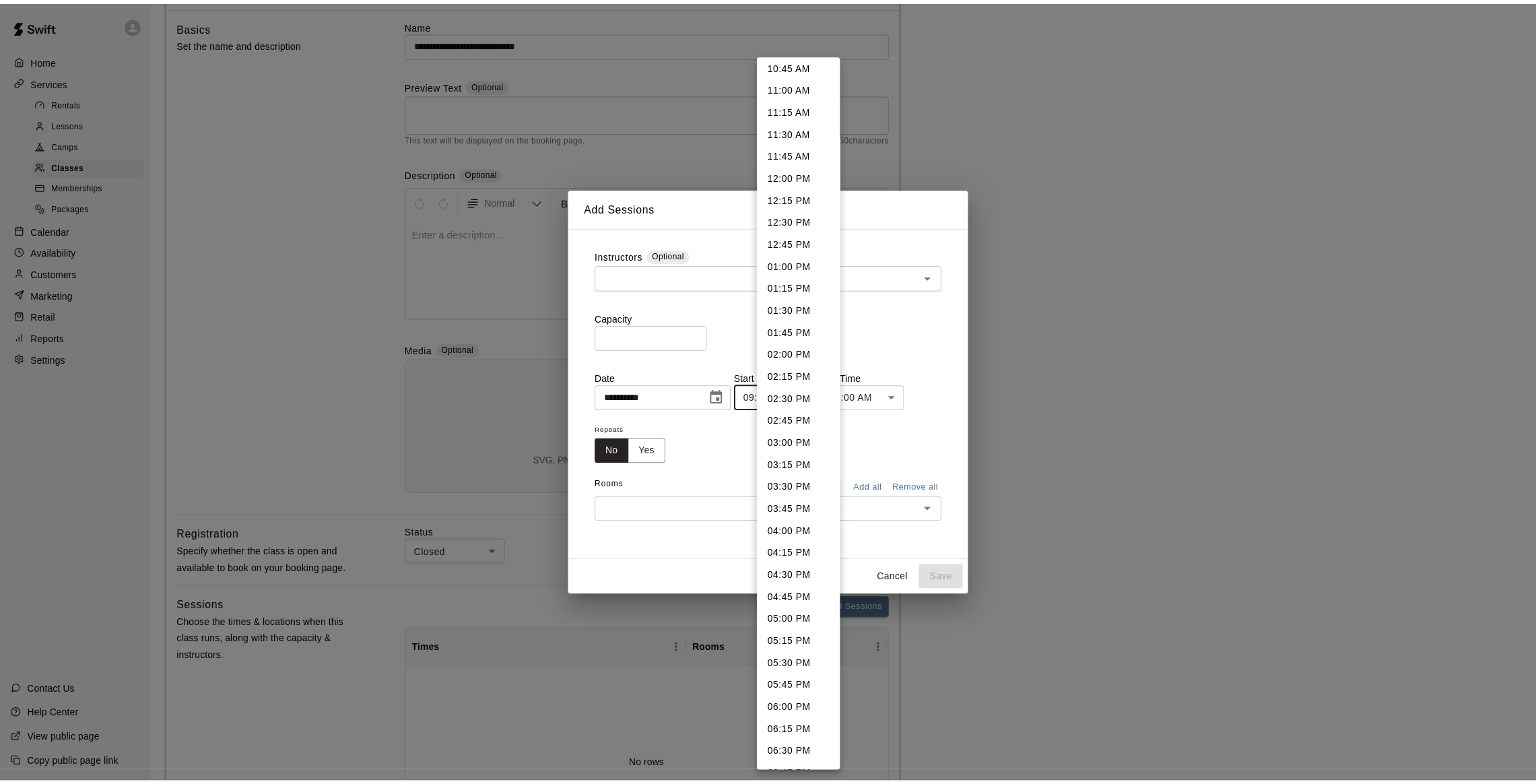
scroll to position [961, 0]
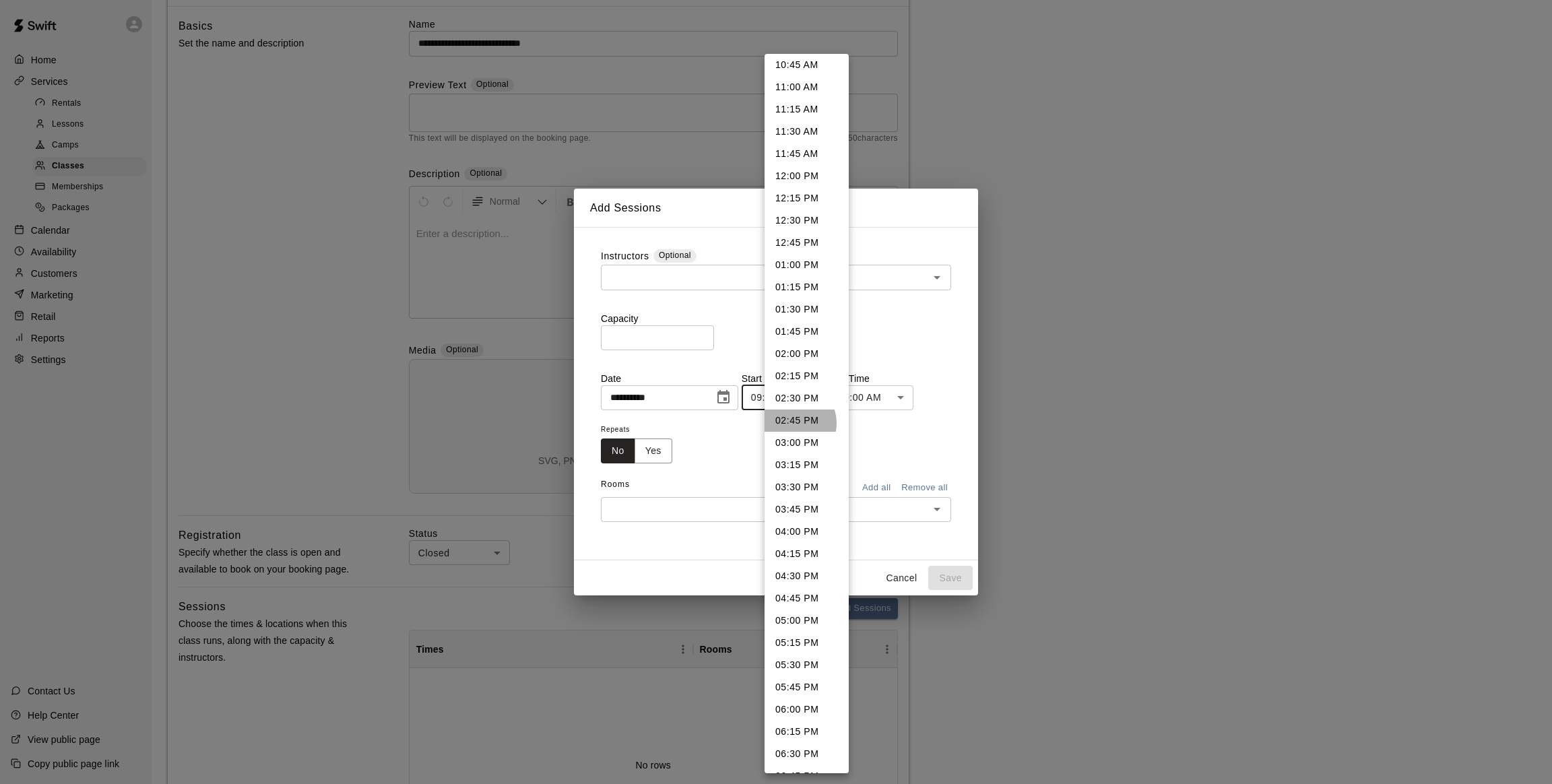
click at [794, 422] on li "02:45 PM" at bounding box center [807, 420] width 84 height 22
type input "********"
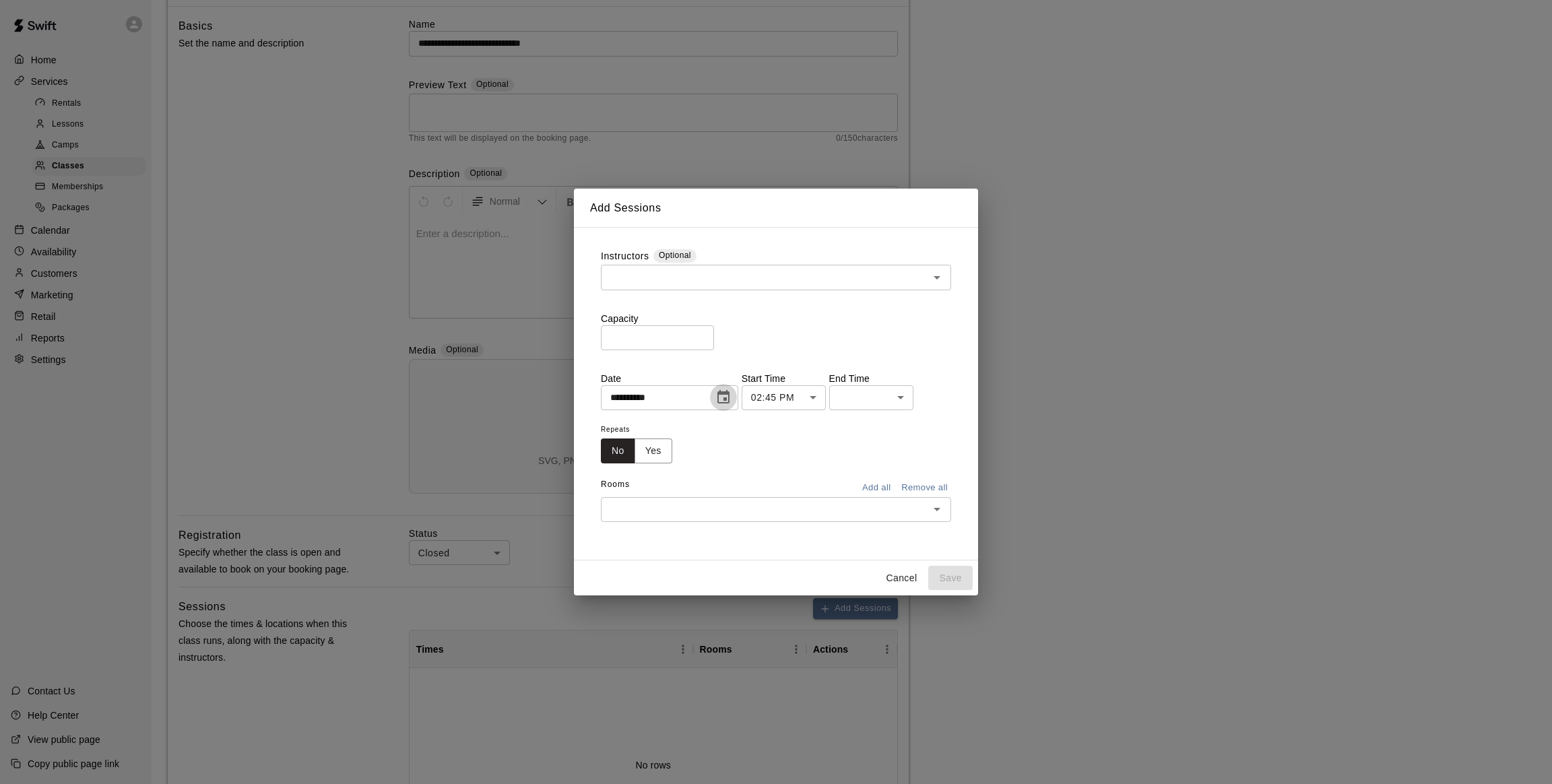
click at [737, 406] on button "Choose date, selected date is Oct 10, 2025" at bounding box center [724, 397] width 27 height 27
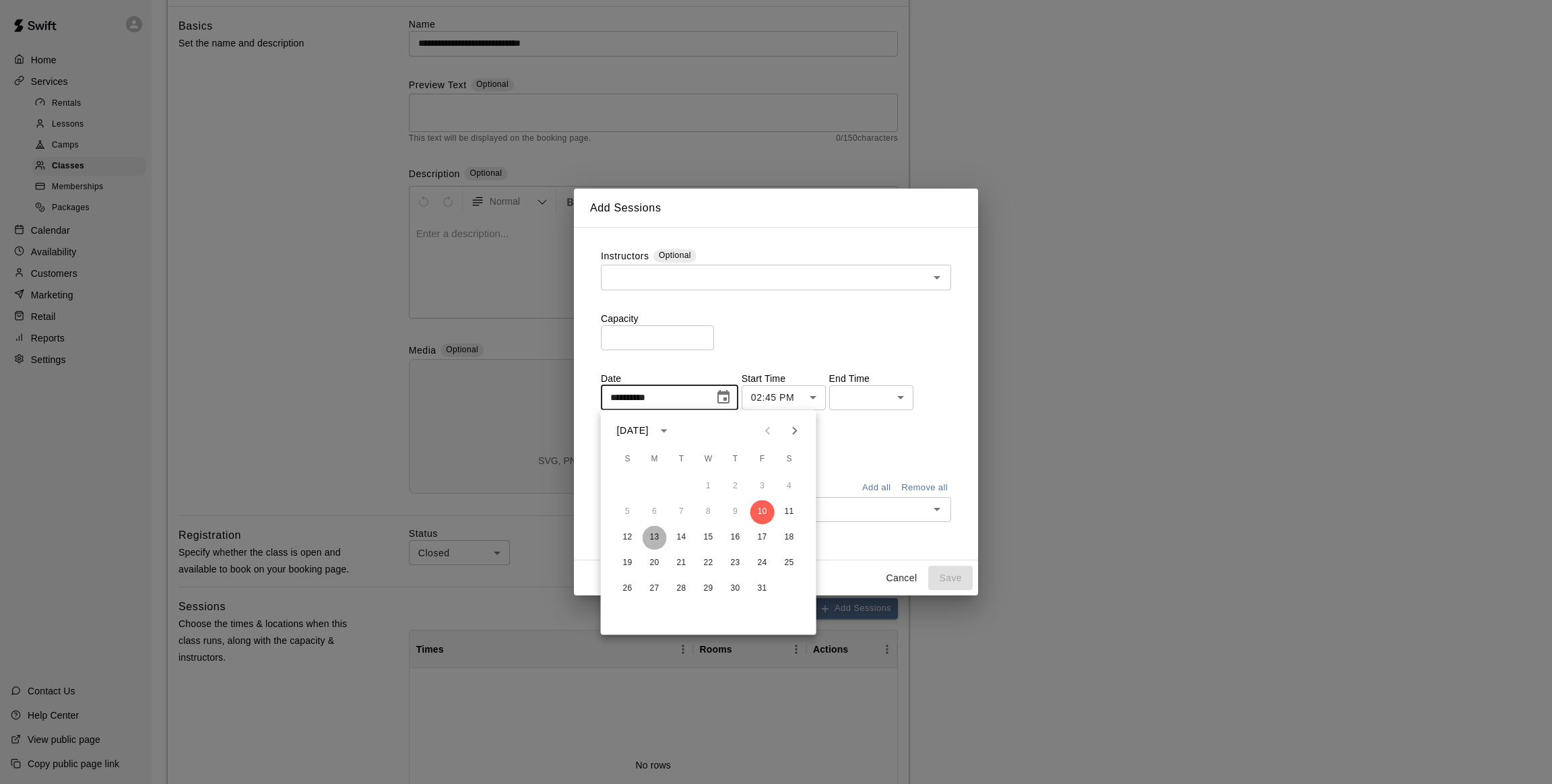
click at [651, 537] on button "13" at bounding box center [655, 538] width 24 height 24
type input "**********"
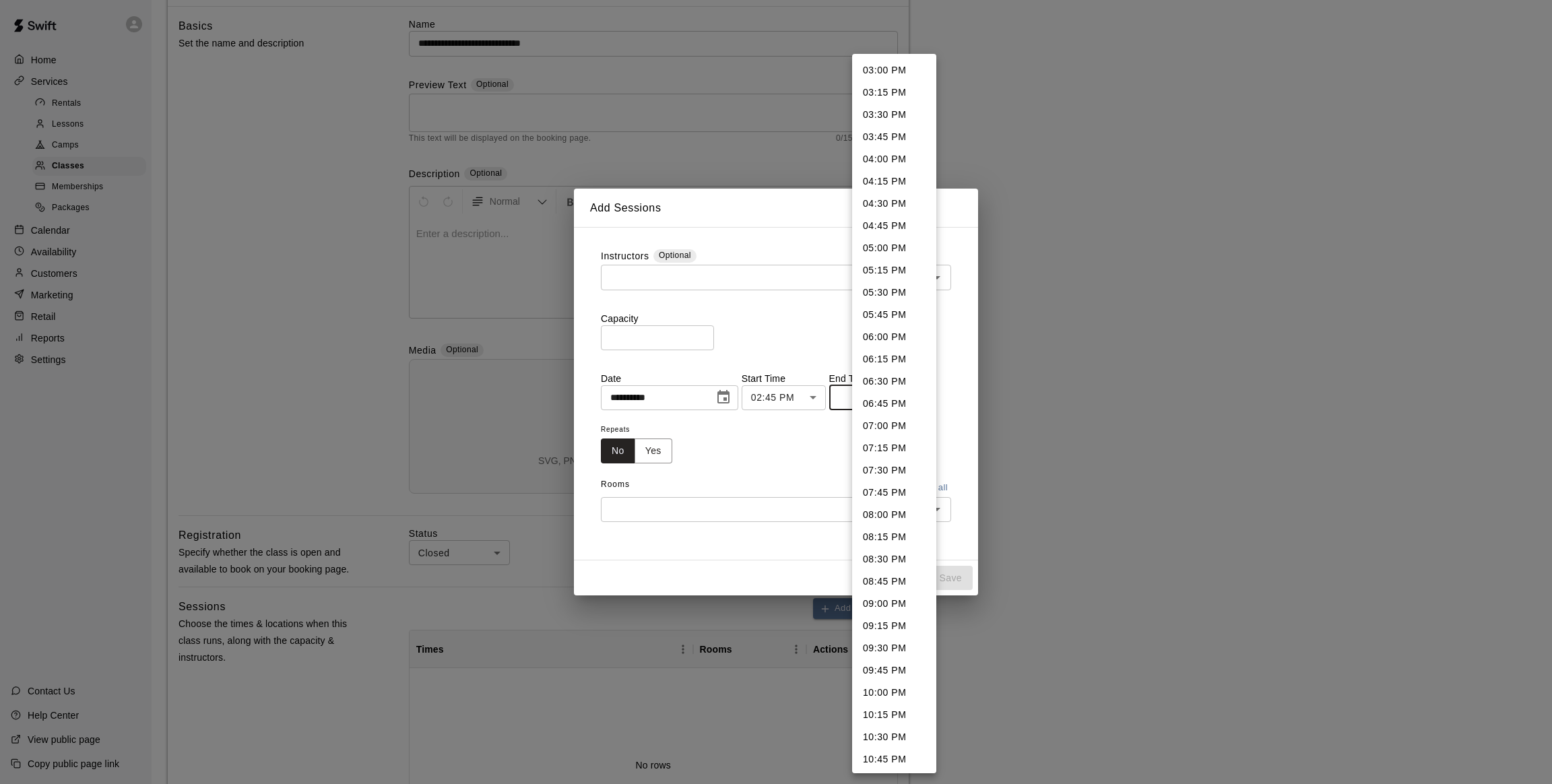
click at [909, 396] on body "**********" at bounding box center [776, 539] width 1552 height 1281
click at [874, 185] on li "04:15 PM" at bounding box center [894, 181] width 84 height 22
type input "********"
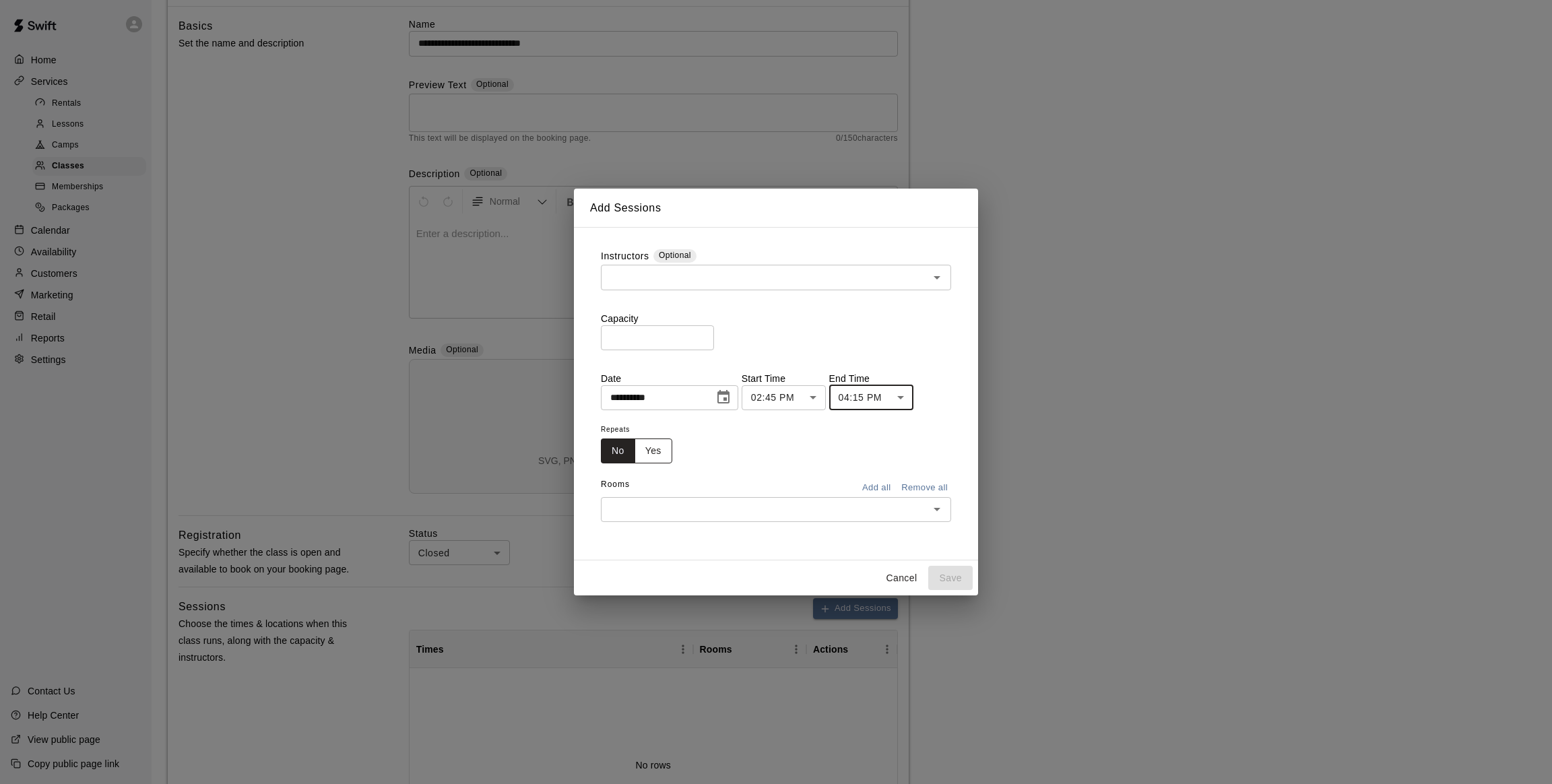
click at [656, 454] on button "Yes" at bounding box center [653, 450] width 38 height 25
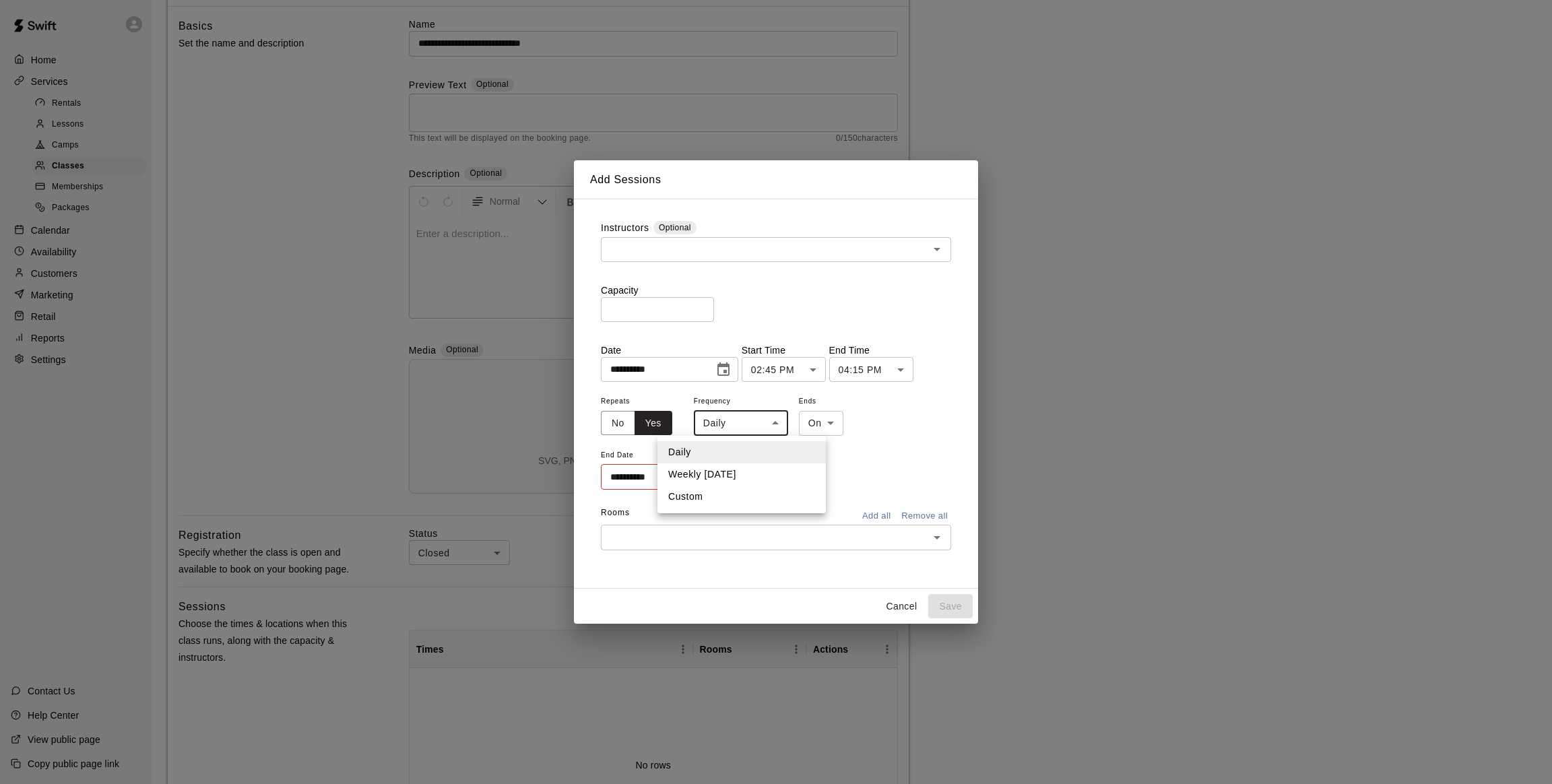
click at [709, 425] on body "**********" at bounding box center [776, 539] width 1552 height 1281
click at [709, 475] on li "Weekly [DATE]" at bounding box center [741, 474] width 168 height 22
type input "******"
click at [715, 474] on icon "Choose date" at bounding box center [721, 476] width 12 height 14
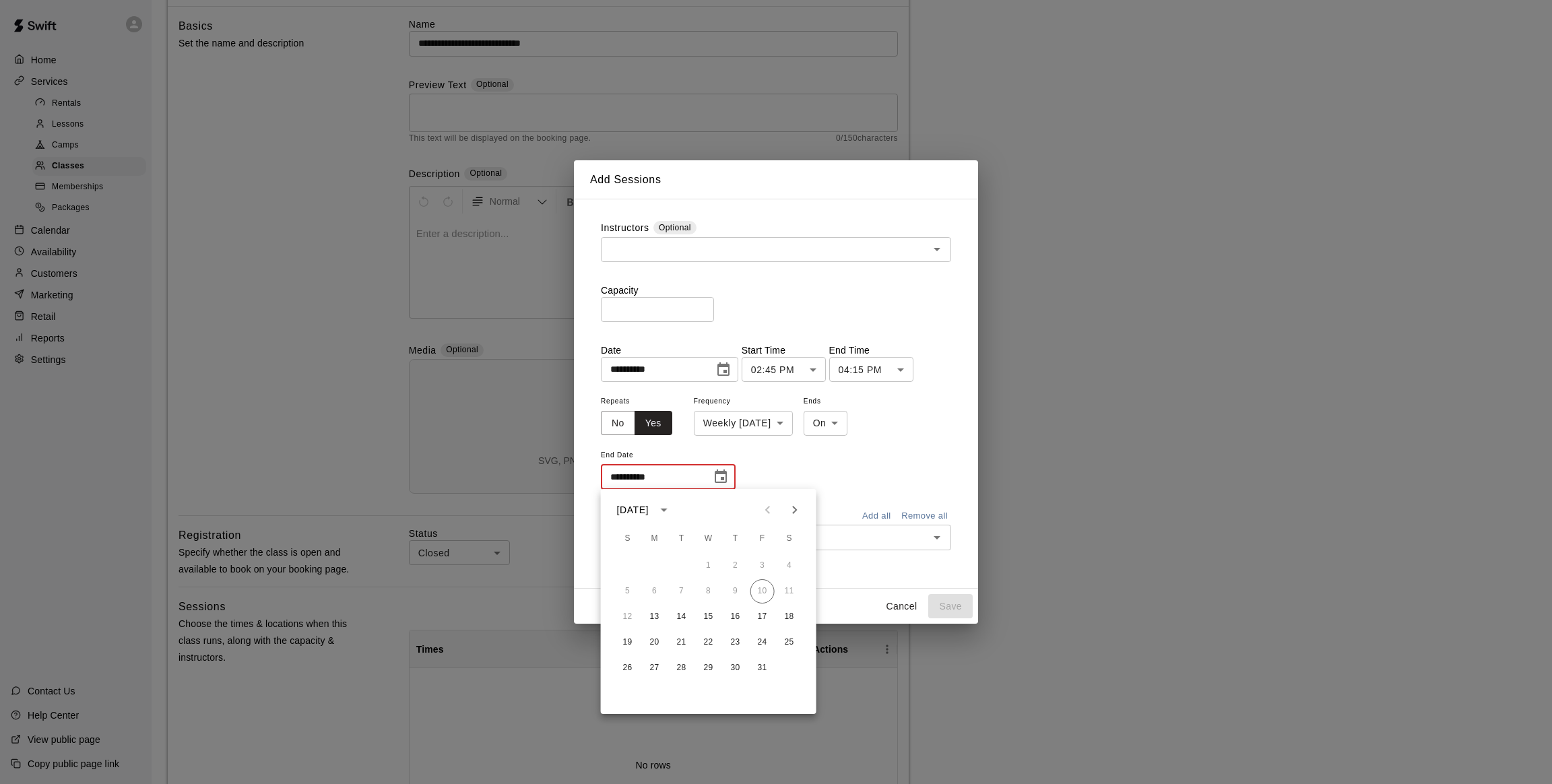
click at [795, 509] on icon "Next month" at bounding box center [795, 510] width 5 height 8
click at [795, 510] on icon "Next month" at bounding box center [795, 510] width 5 height 8
click at [795, 510] on icon "Next month" at bounding box center [795, 510] width 16 height 16
click at [794, 511] on icon "Next month" at bounding box center [795, 510] width 16 height 16
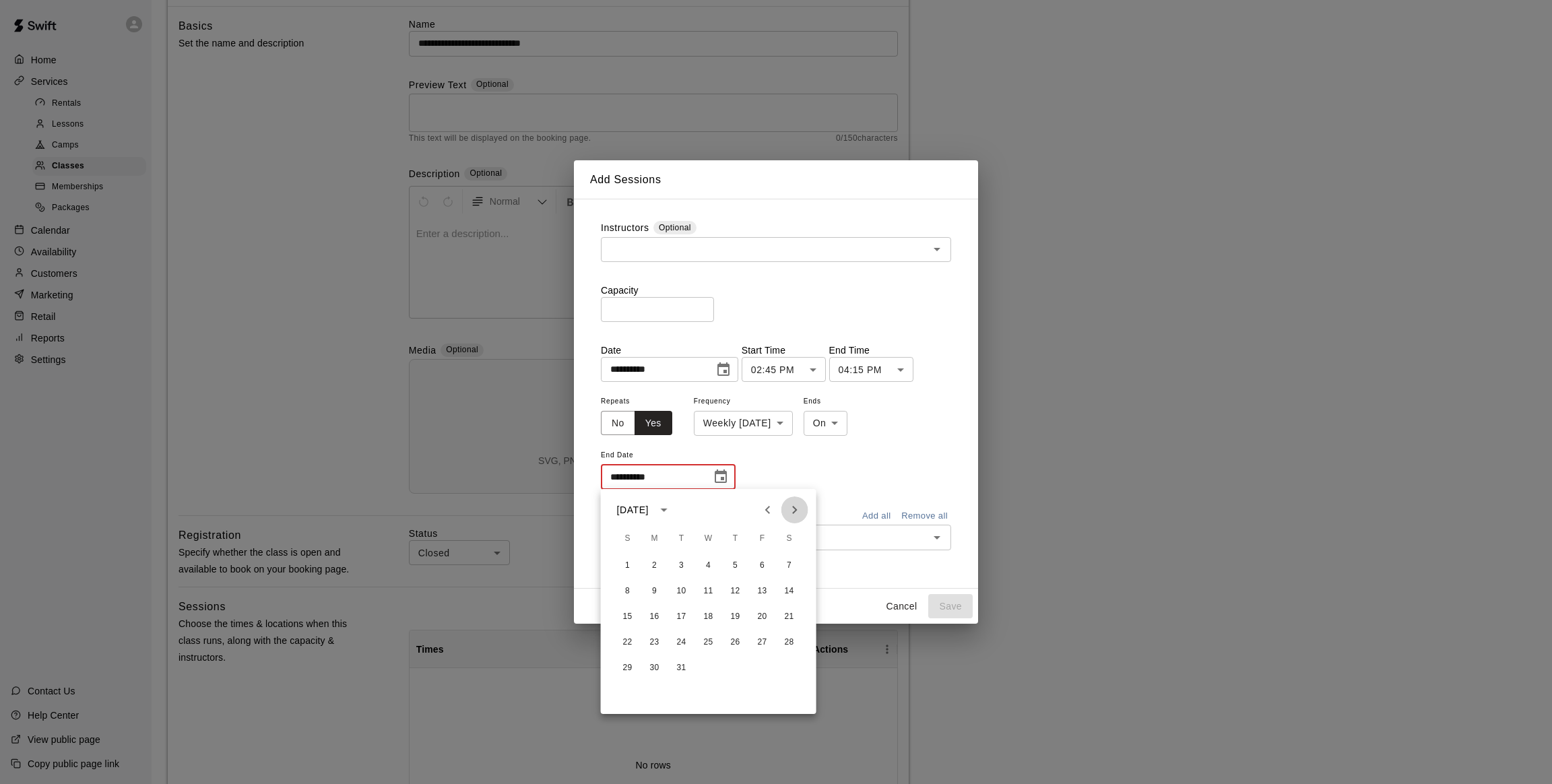
click at [794, 511] on icon "Next month" at bounding box center [795, 510] width 5 height 8
click at [791, 513] on icon "Next month" at bounding box center [795, 510] width 16 height 16
click at [767, 509] on icon "Previous month" at bounding box center [768, 510] width 5 height 8
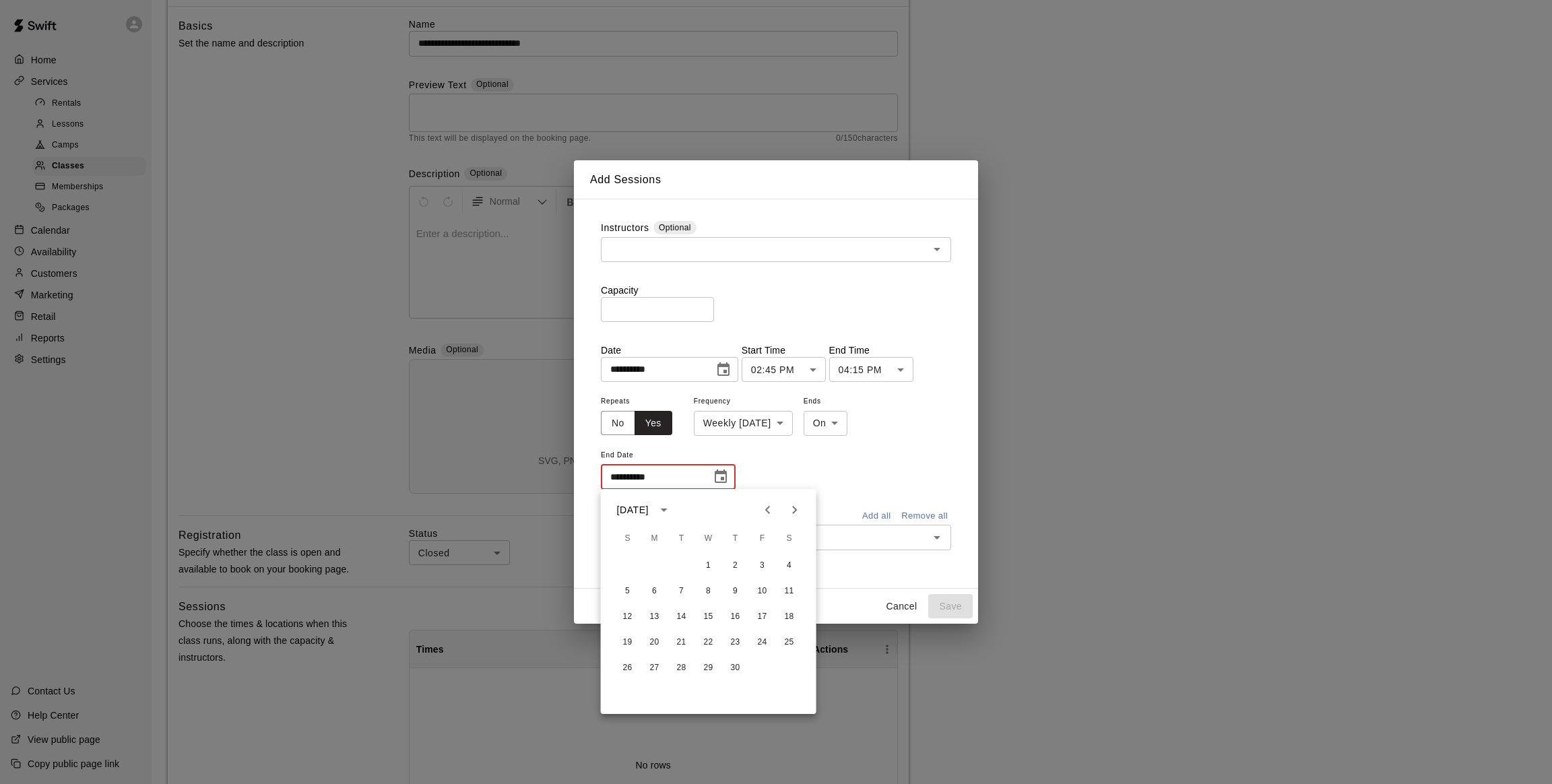
click at [767, 509] on icon "Previous month" at bounding box center [768, 510] width 5 height 8
click at [655, 587] on button "5" at bounding box center [655, 591] width 24 height 24
type input "**********"
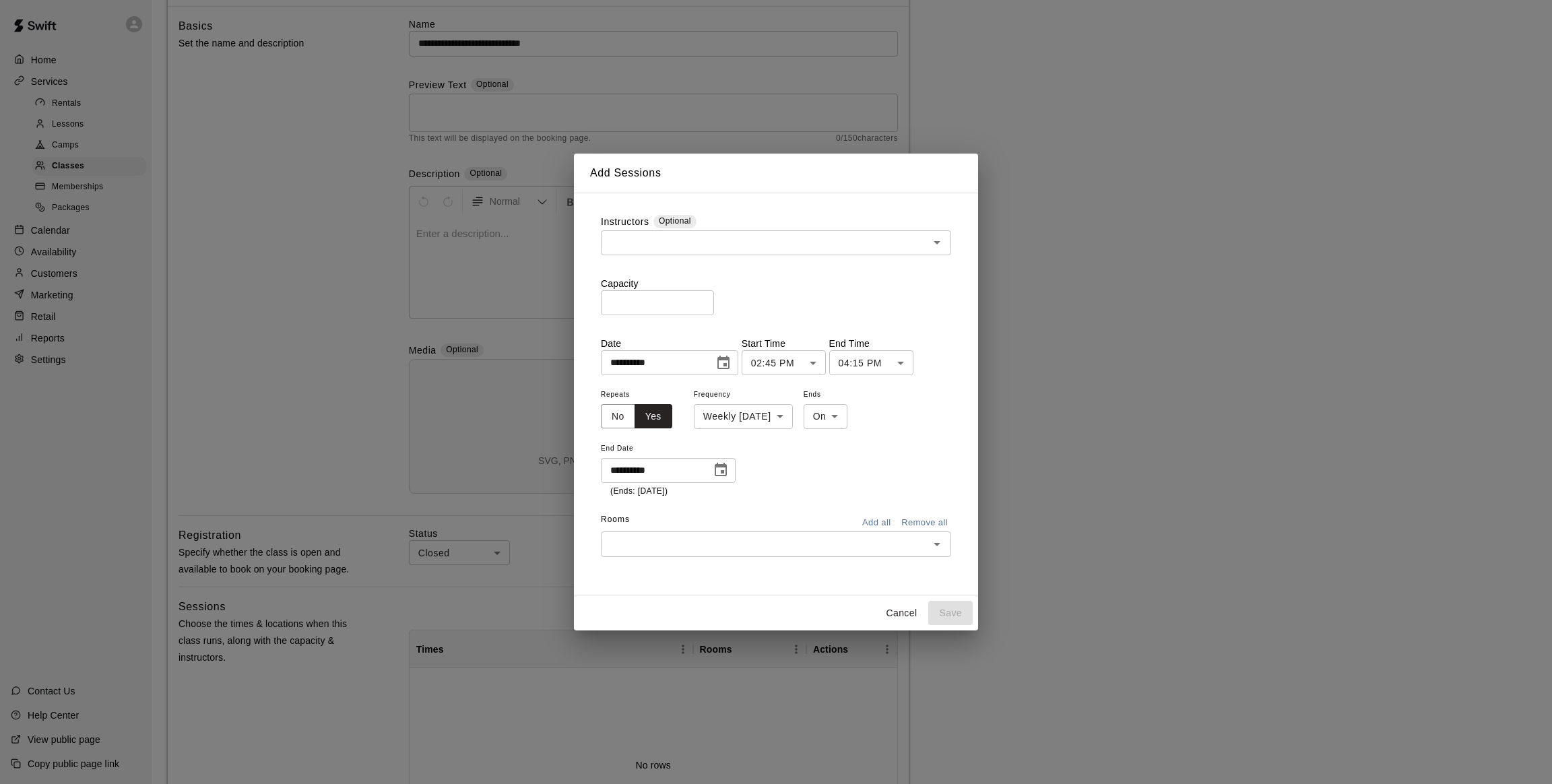
click at [846, 547] on input "text" at bounding box center [765, 544] width 320 height 17
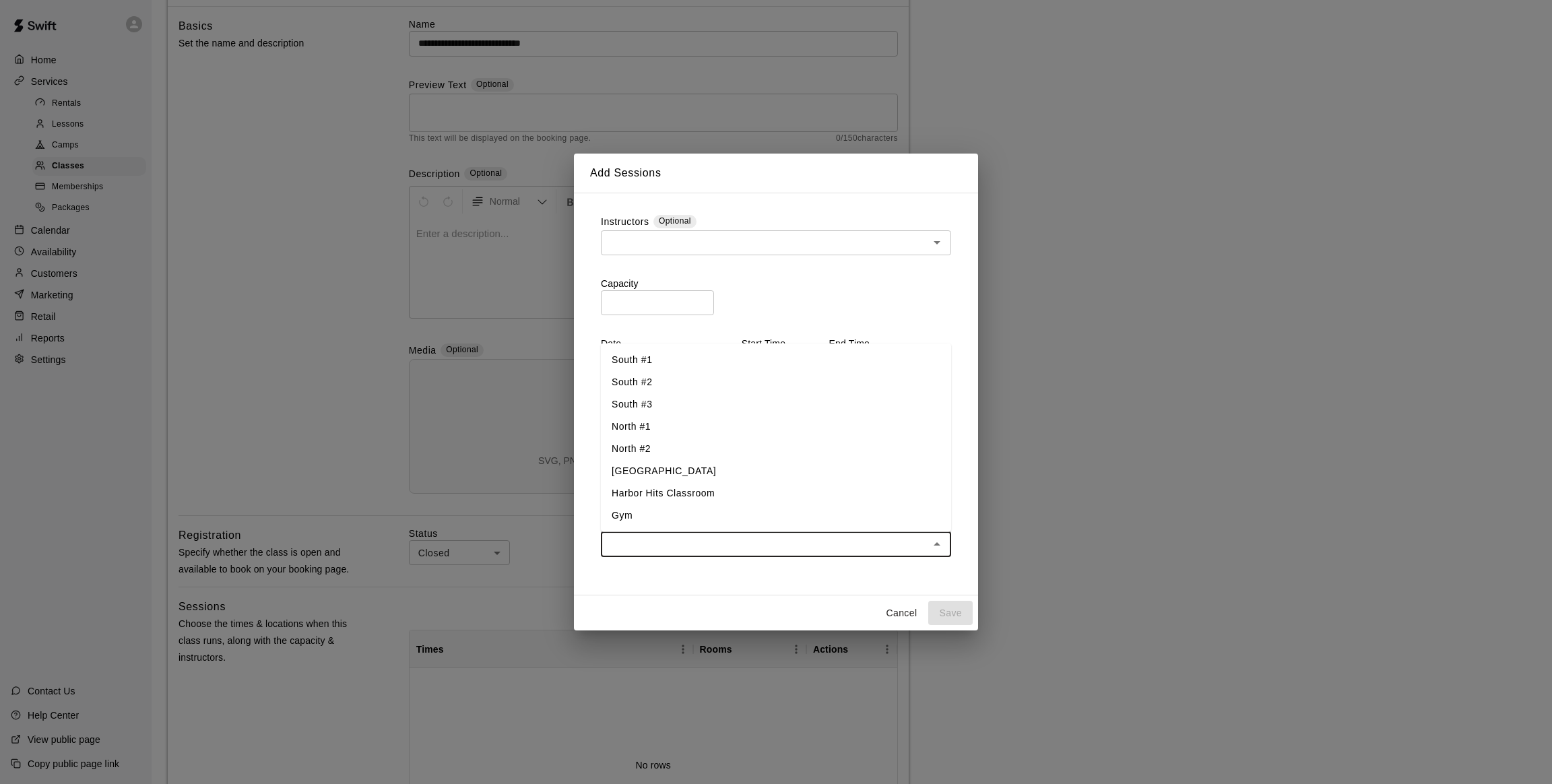
click at [659, 425] on li "North #1" at bounding box center [776, 425] width 350 height 22
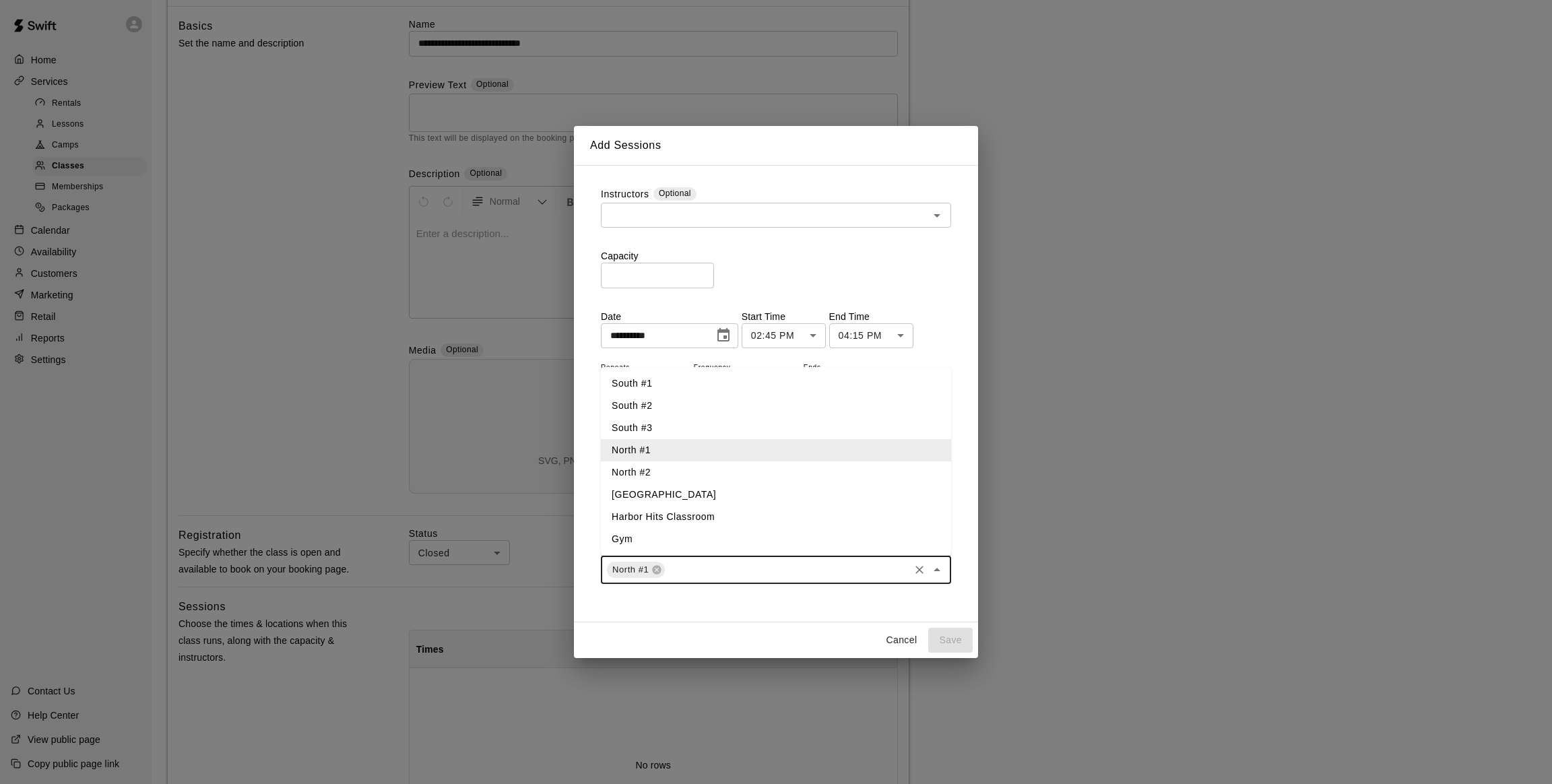
click at [681, 568] on input "text" at bounding box center [787, 569] width 241 height 17
click at [649, 472] on li "North #2" at bounding box center [776, 472] width 350 height 22
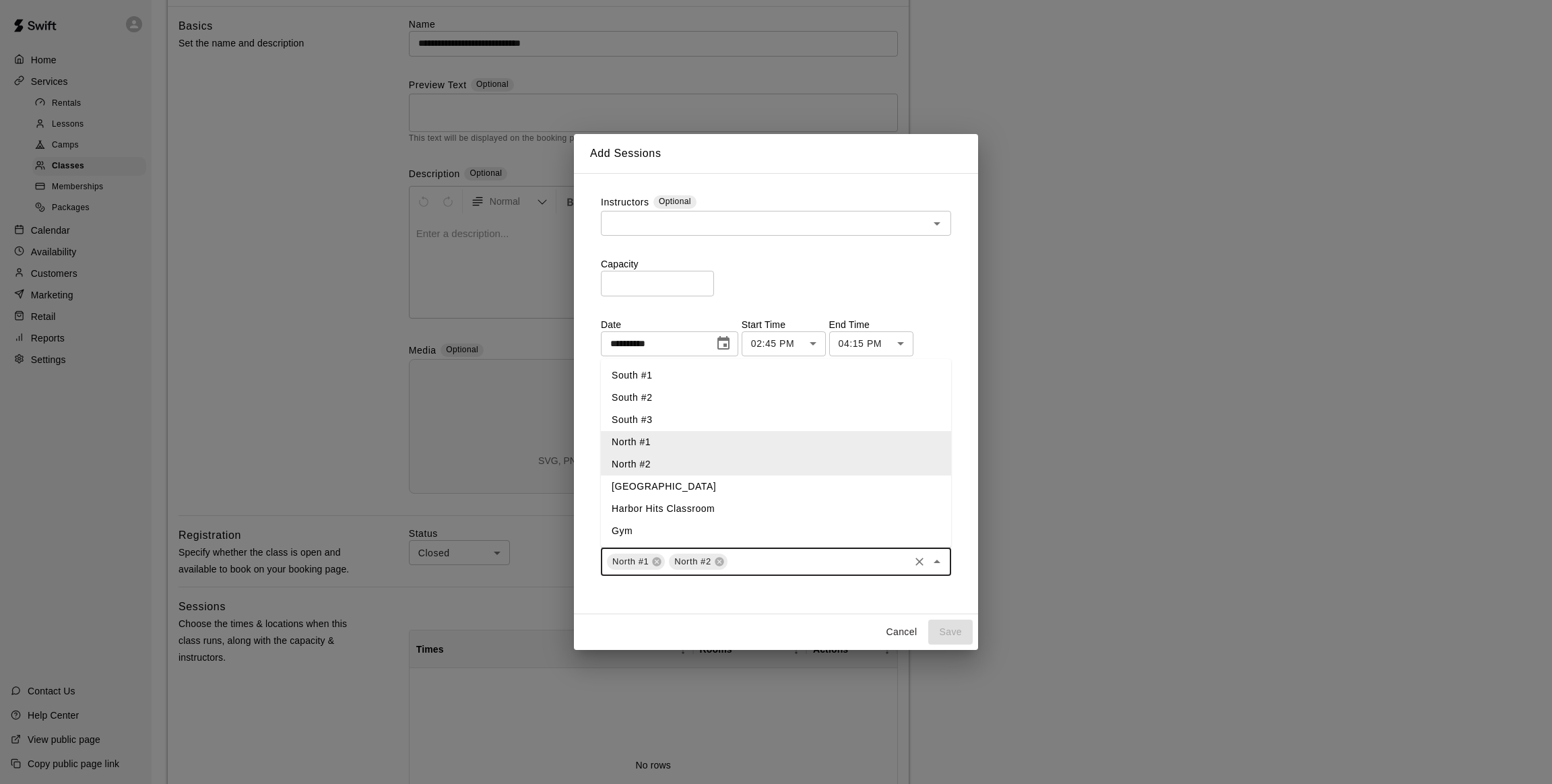
click at [762, 557] on input "text" at bounding box center [818, 561] width 178 height 17
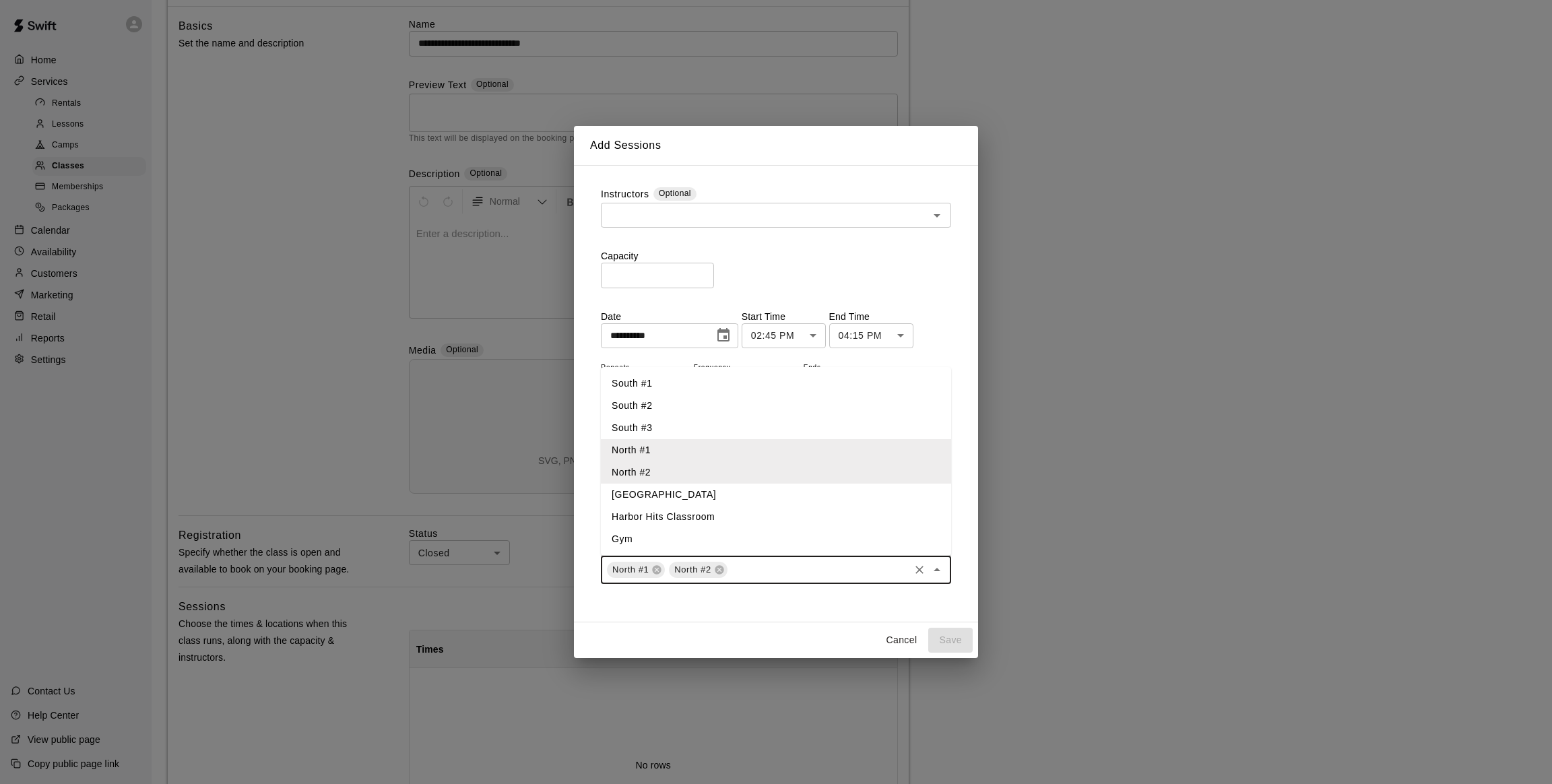
click at [648, 538] on li "Gym" at bounding box center [776, 539] width 350 height 22
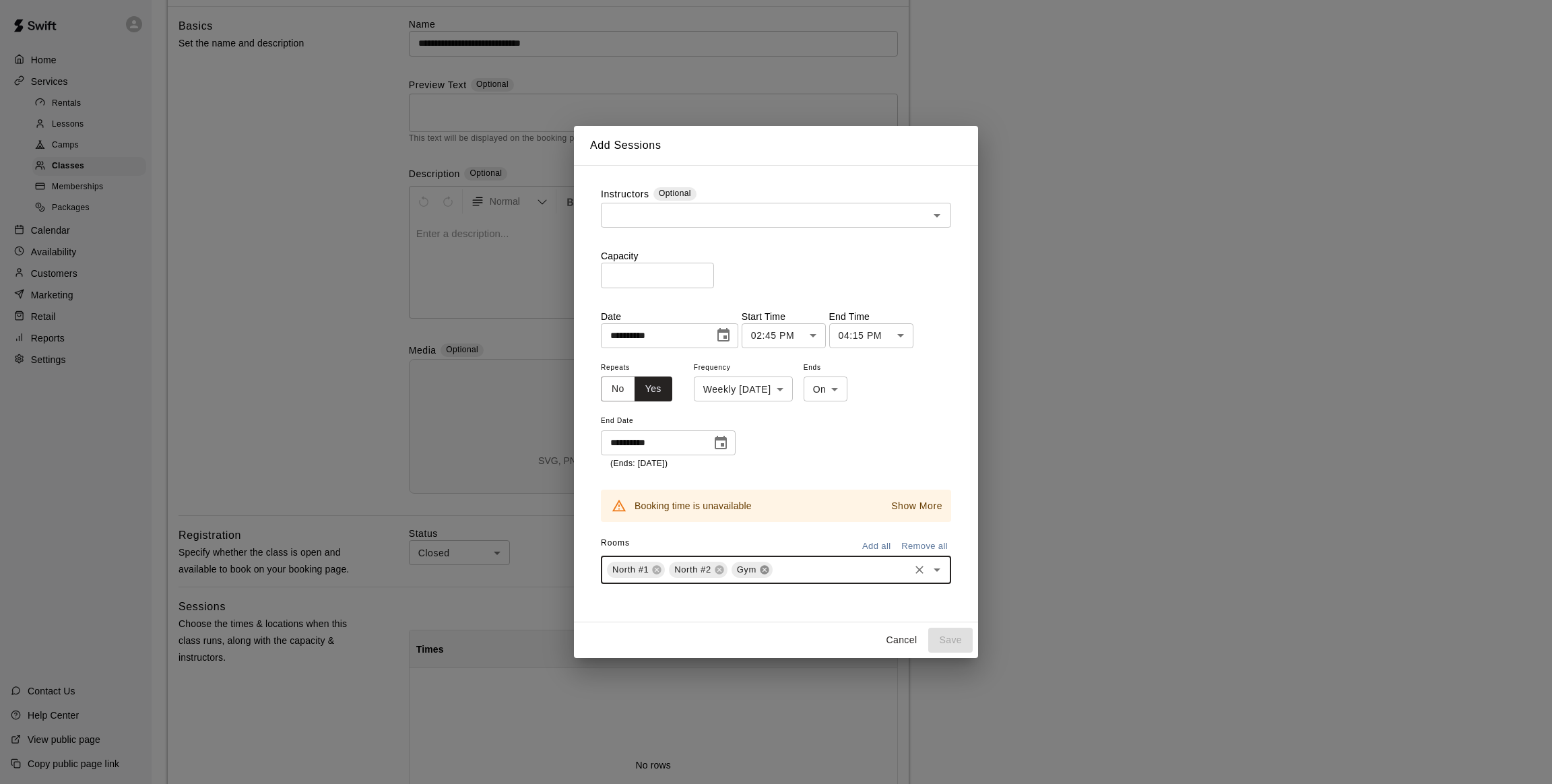
click at [764, 568] on icon at bounding box center [764, 569] width 9 height 9
click at [902, 635] on button "Cancel" at bounding box center [901, 639] width 43 height 25
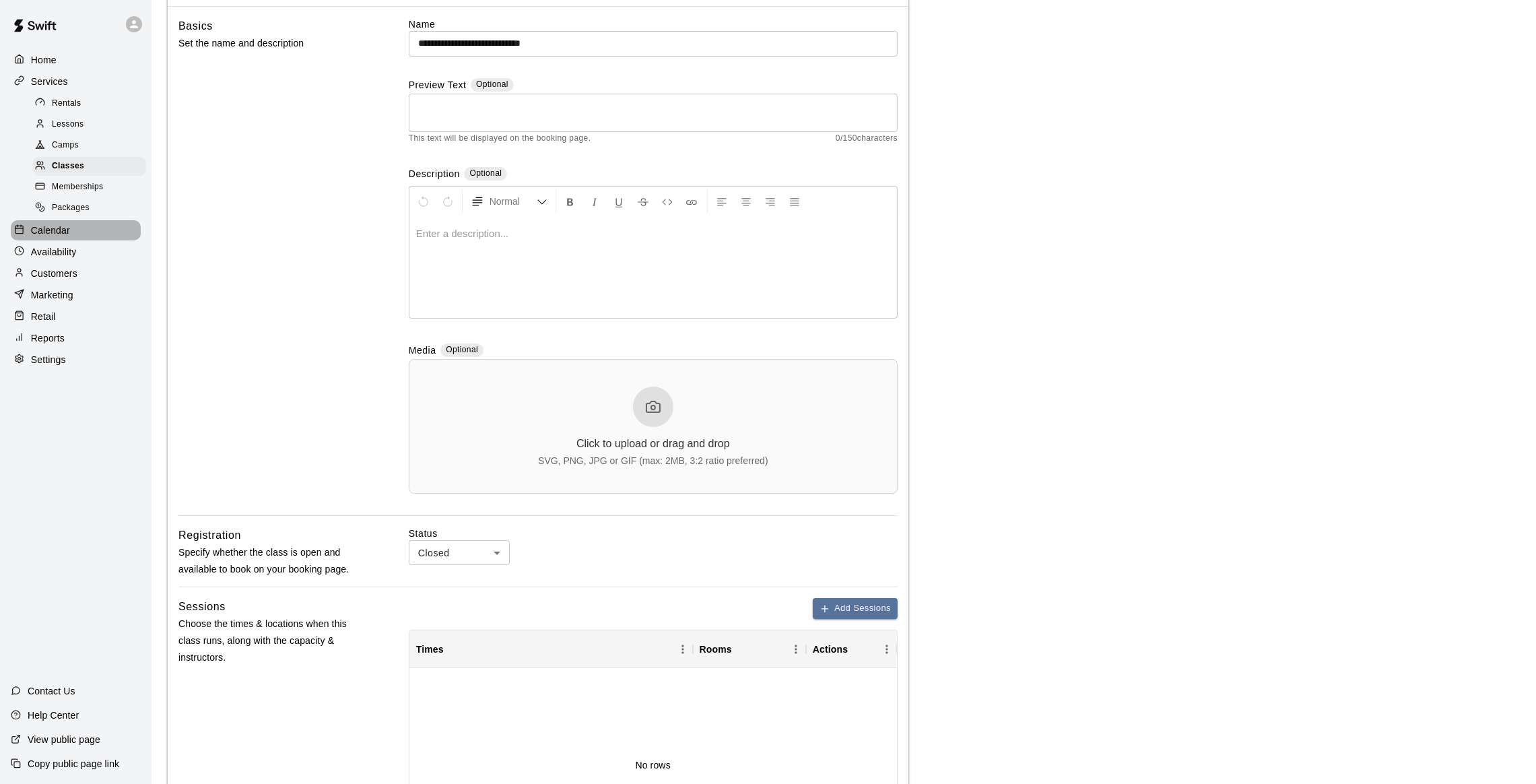
click at [60, 237] on p "Calendar" at bounding box center [51, 230] width 39 height 14
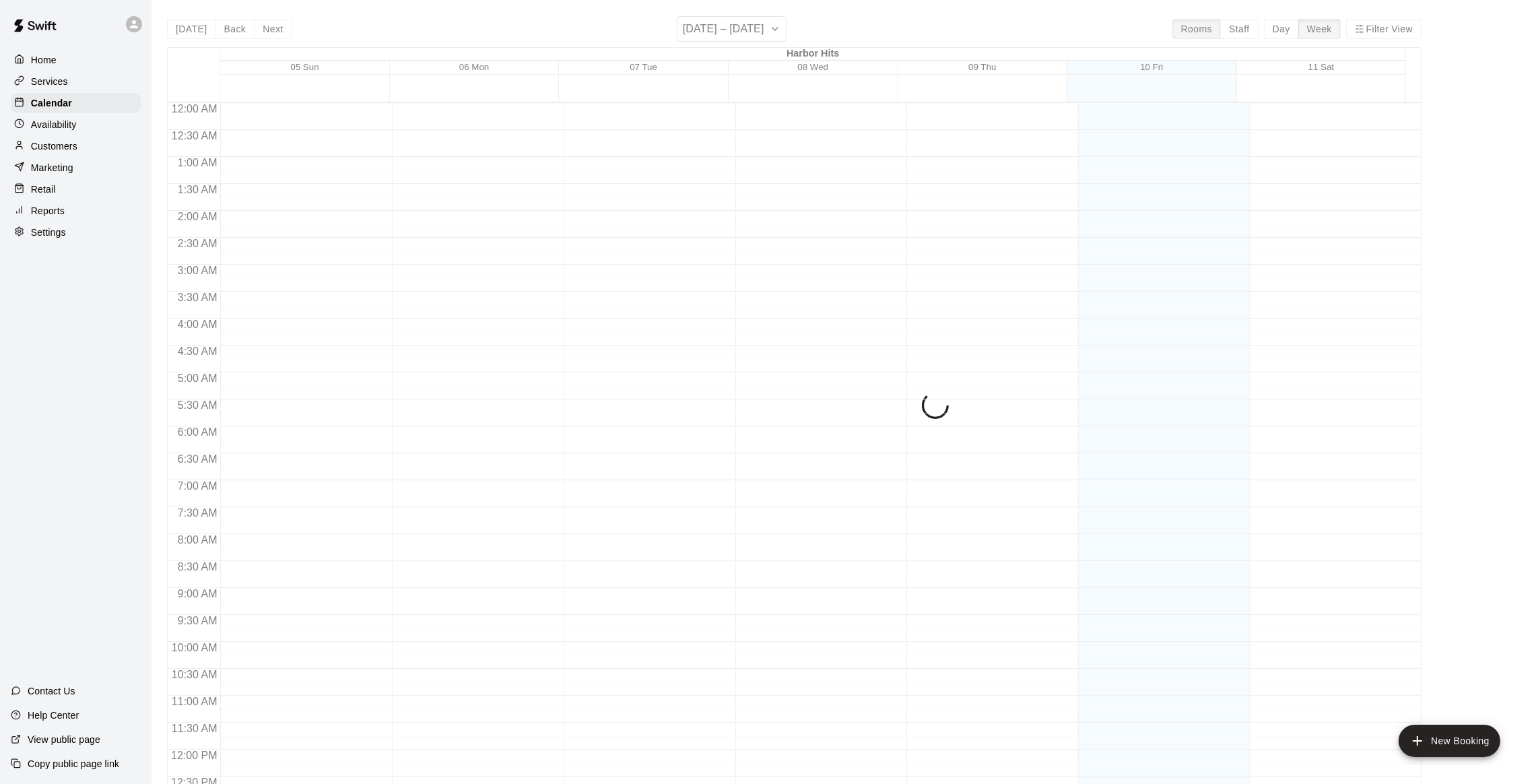
scroll to position [543, 0]
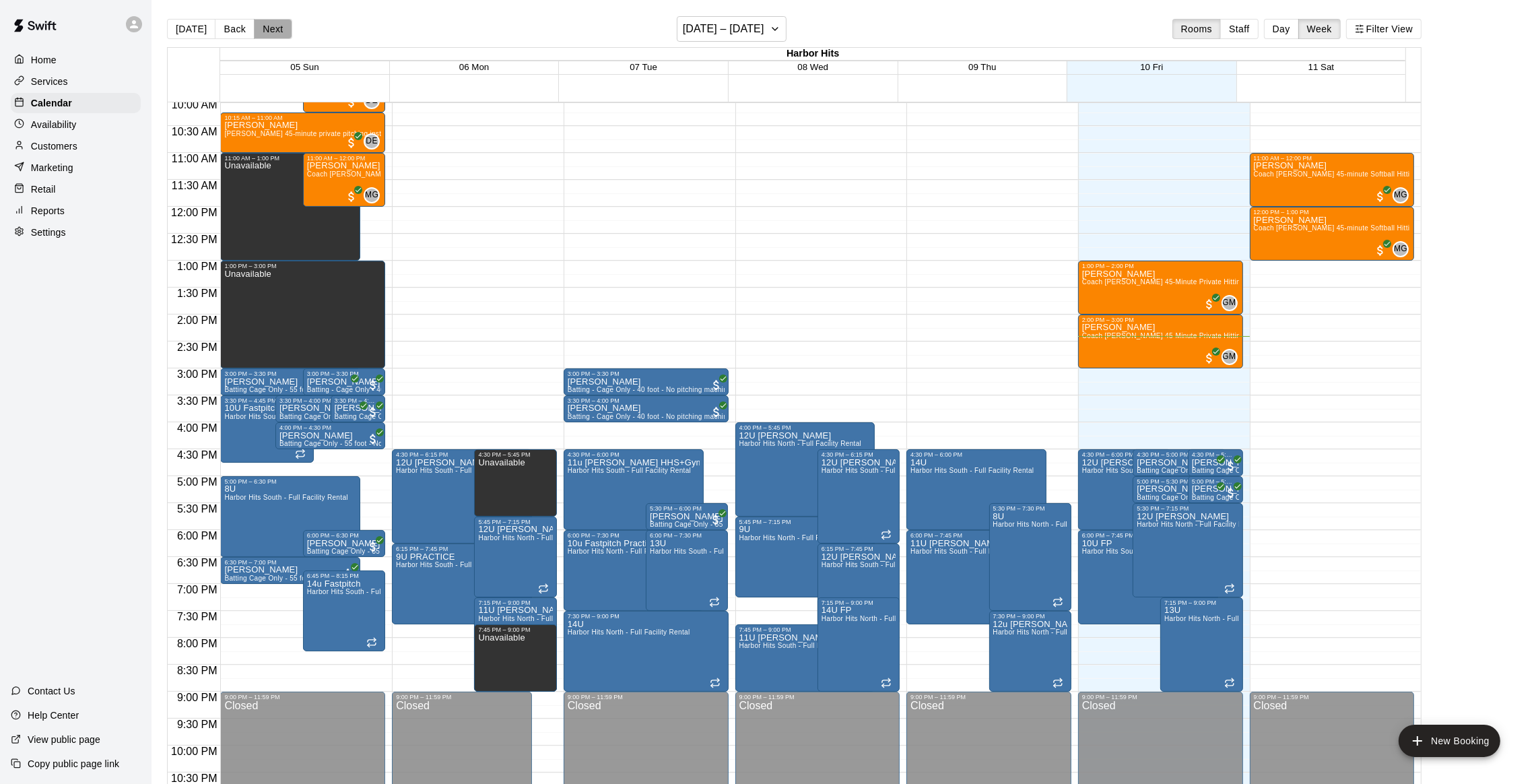
click at [276, 28] on button "Next" at bounding box center [273, 29] width 38 height 20
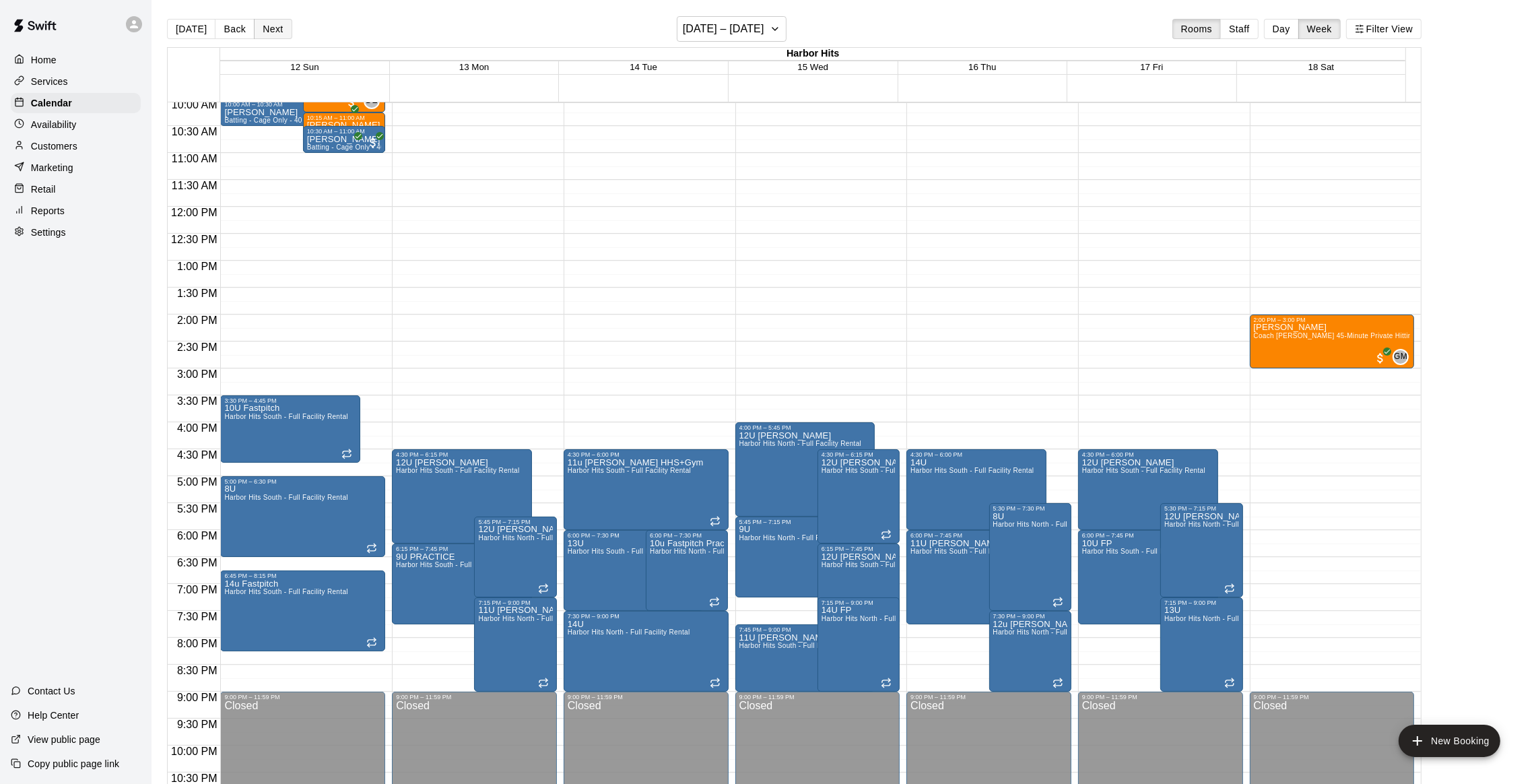
click at [278, 29] on button "Next" at bounding box center [273, 29] width 38 height 20
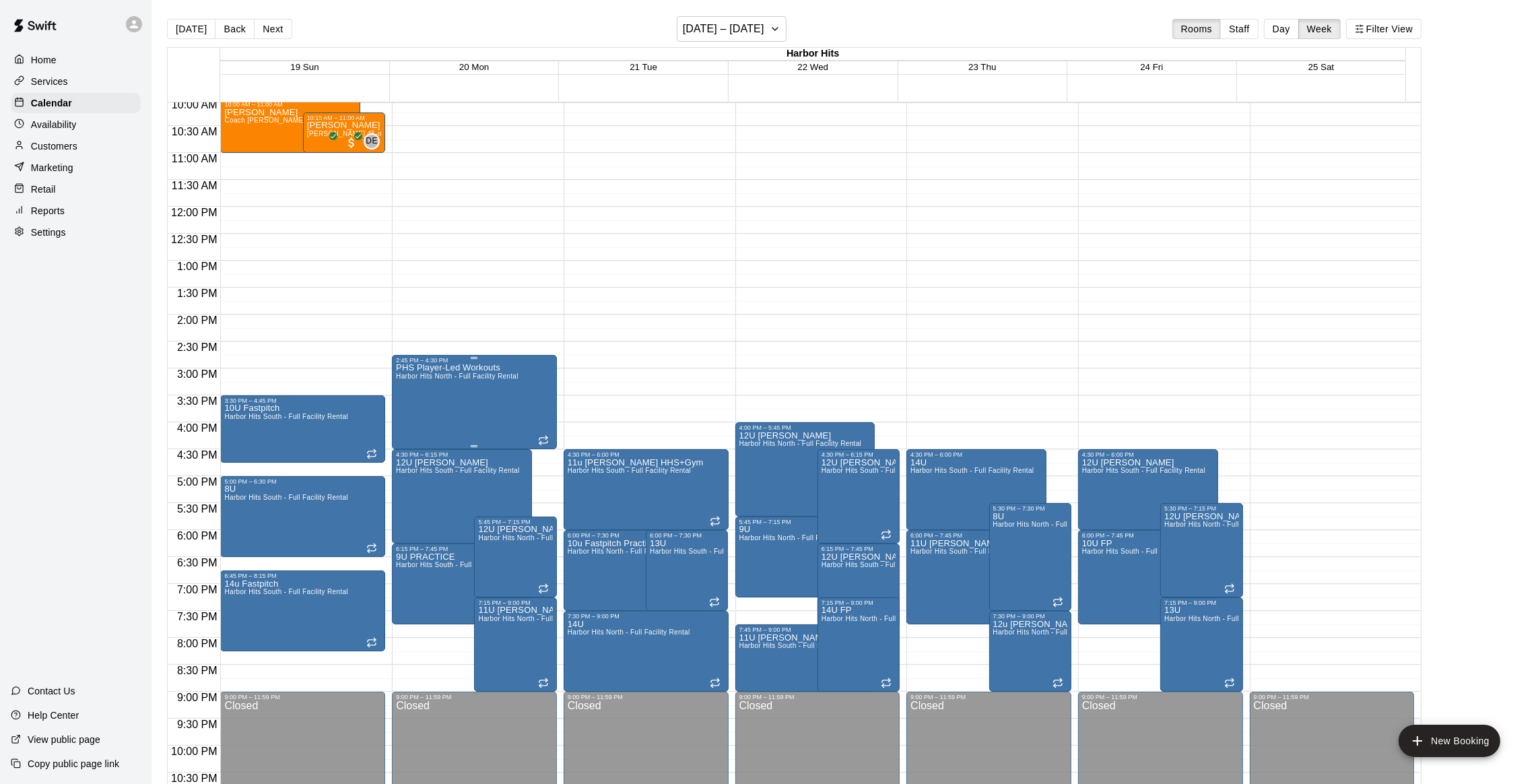
click at [425, 406] on div "PHS Player-Led Workouts Harbor Hits North - Full Facility Rental" at bounding box center [457, 755] width 122 height 784
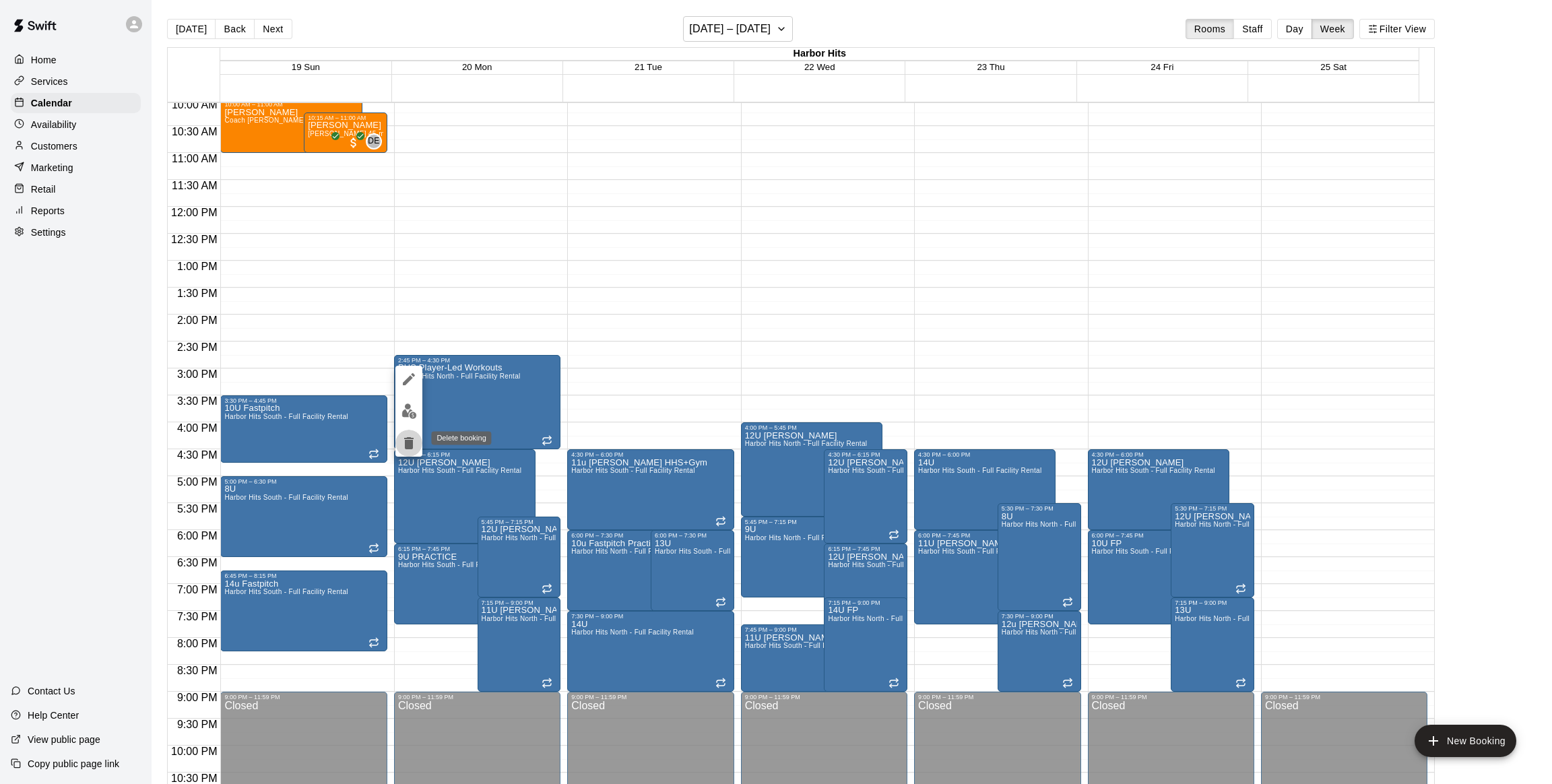
click at [411, 448] on icon "delete" at bounding box center [409, 443] width 9 height 12
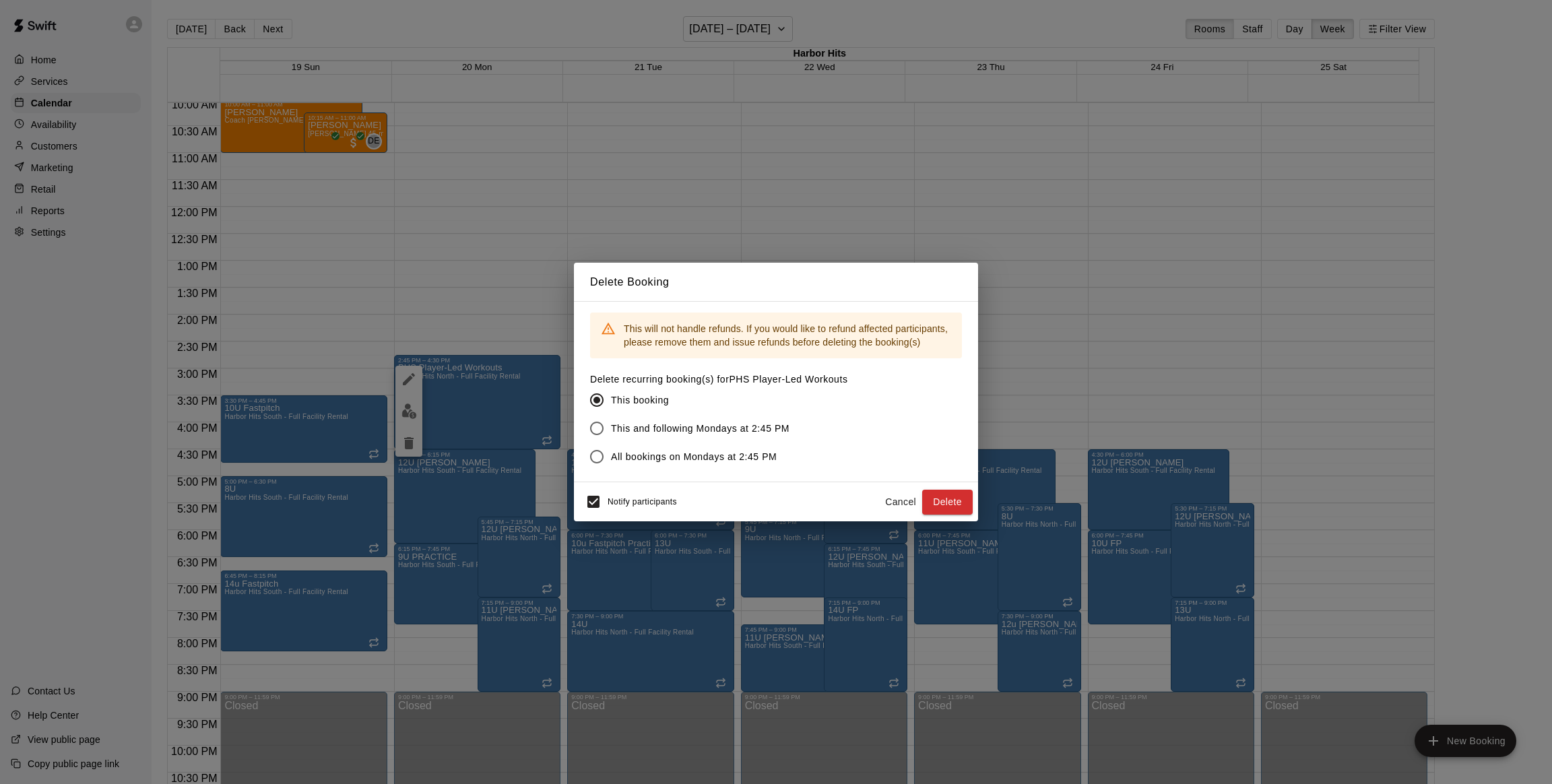
click at [734, 430] on span "This and following Mondays at 2:45 PM" at bounding box center [700, 428] width 178 height 14
click at [939, 500] on button "Delete" at bounding box center [947, 502] width 51 height 25
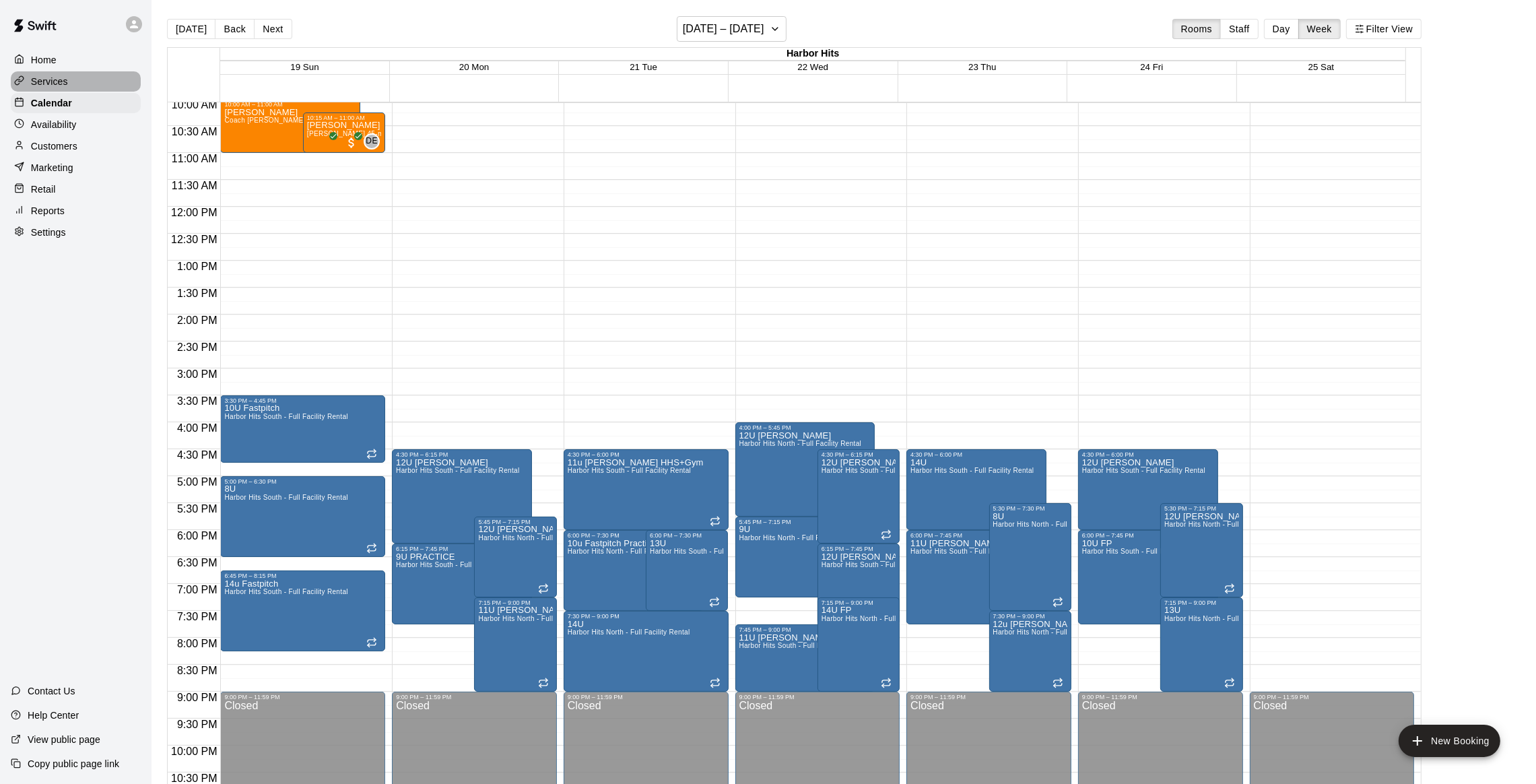
click at [32, 86] on p "Services" at bounding box center [49, 82] width 37 height 14
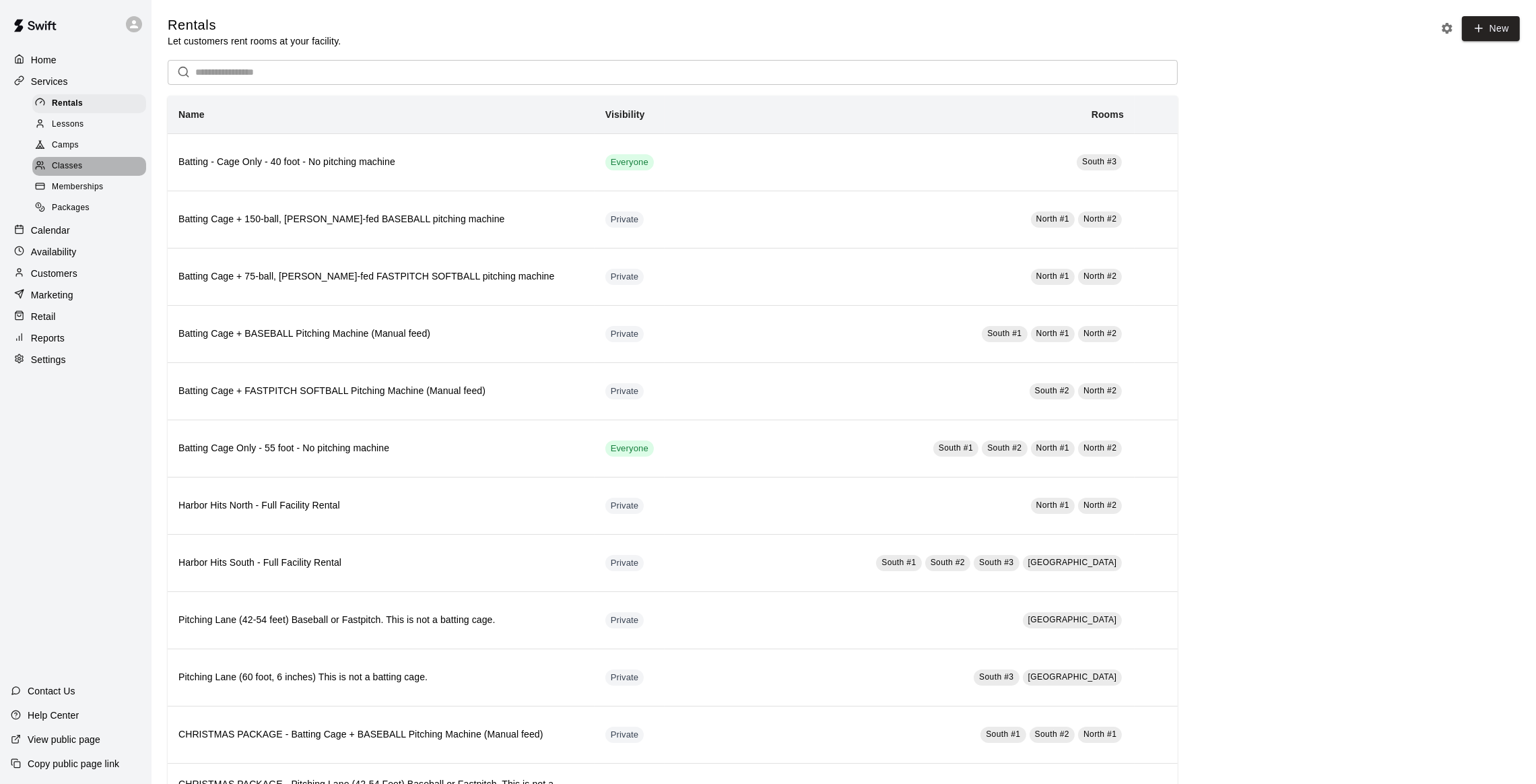
click at [76, 159] on div "Classes" at bounding box center [89, 166] width 114 height 19
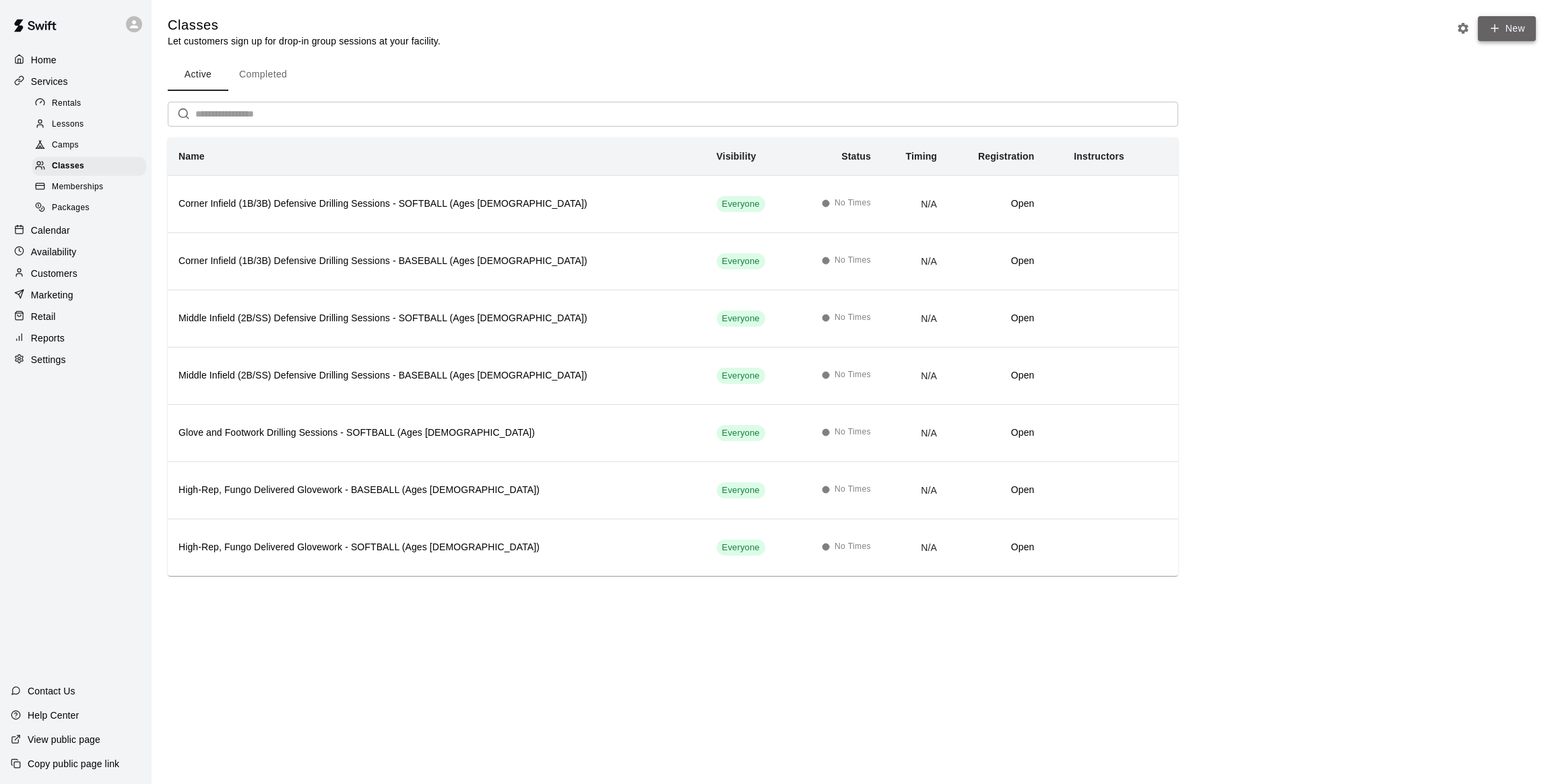
click at [1523, 24] on button "New" at bounding box center [1507, 28] width 58 height 25
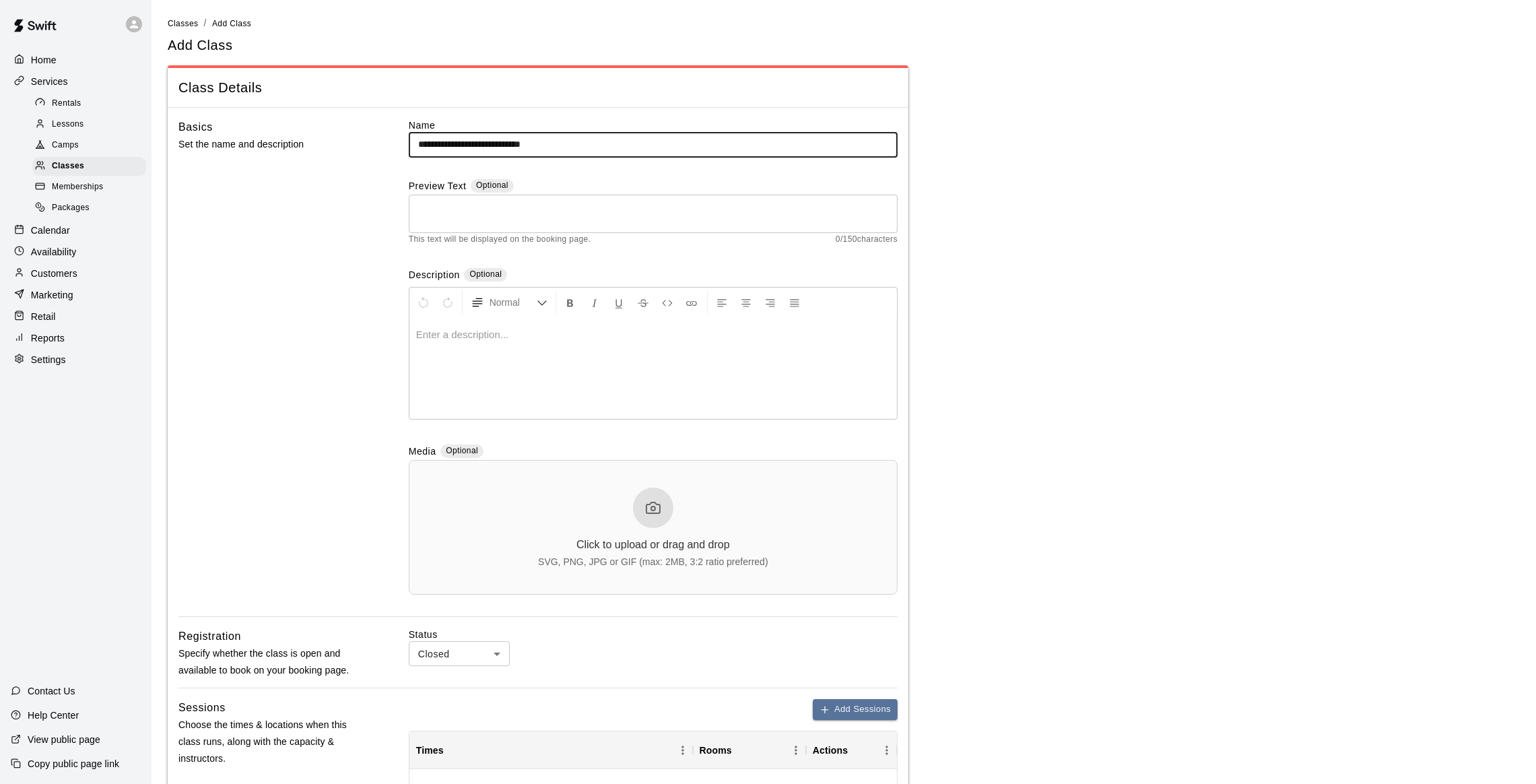
type input "**********"
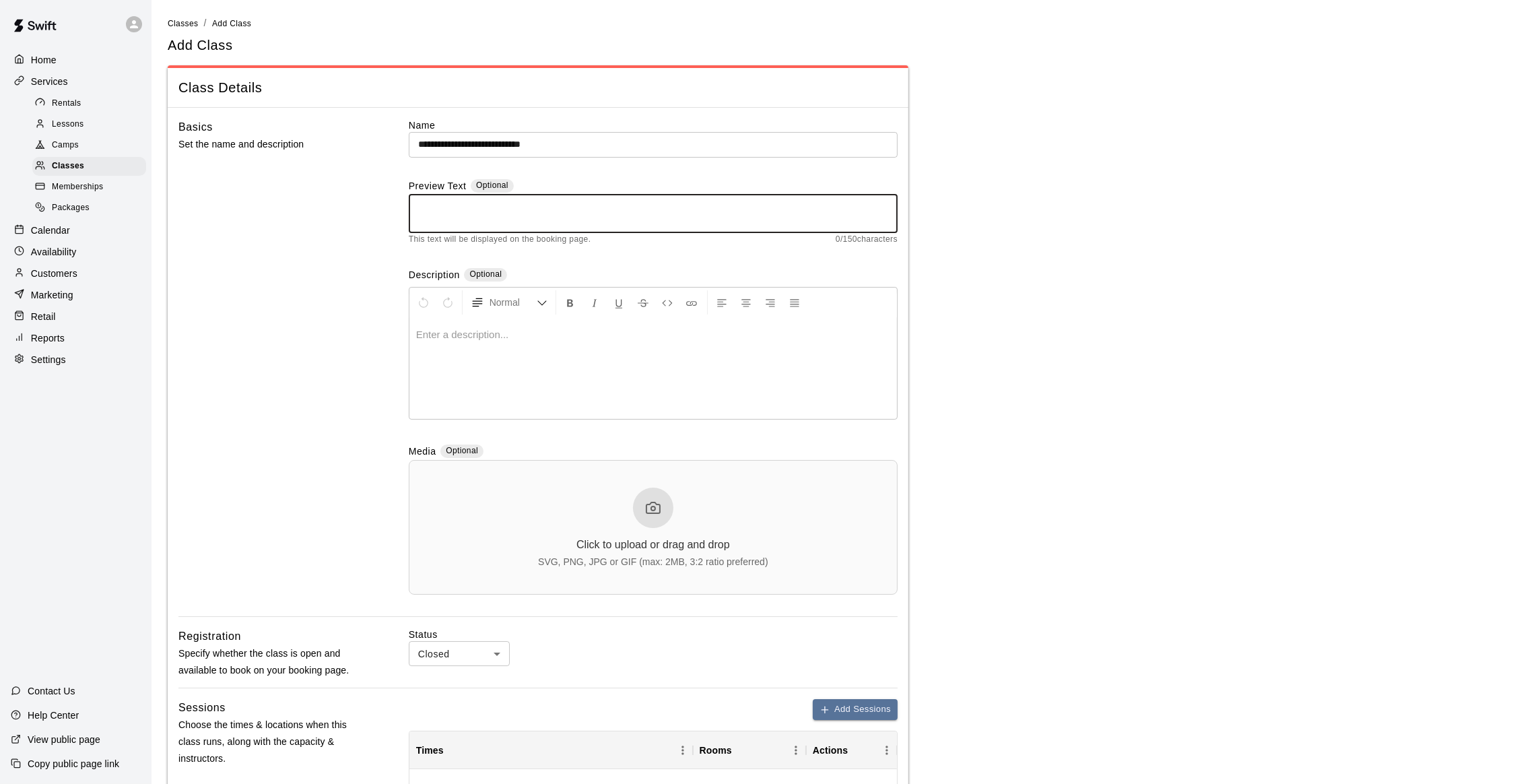
paste textarea "**********"
type textarea "**********"
click at [472, 339] on p at bounding box center [653, 335] width 474 height 14
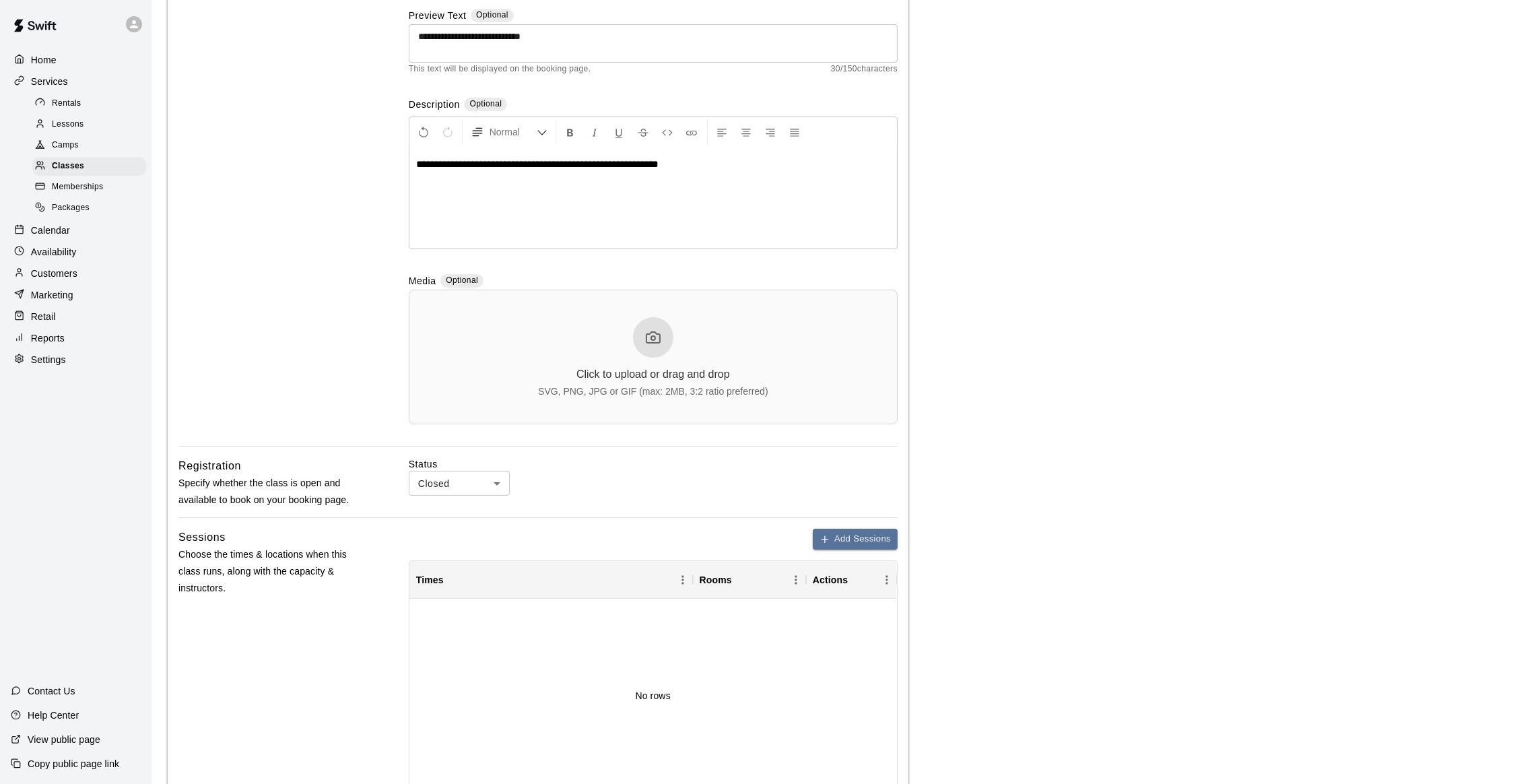
scroll to position [303, 0]
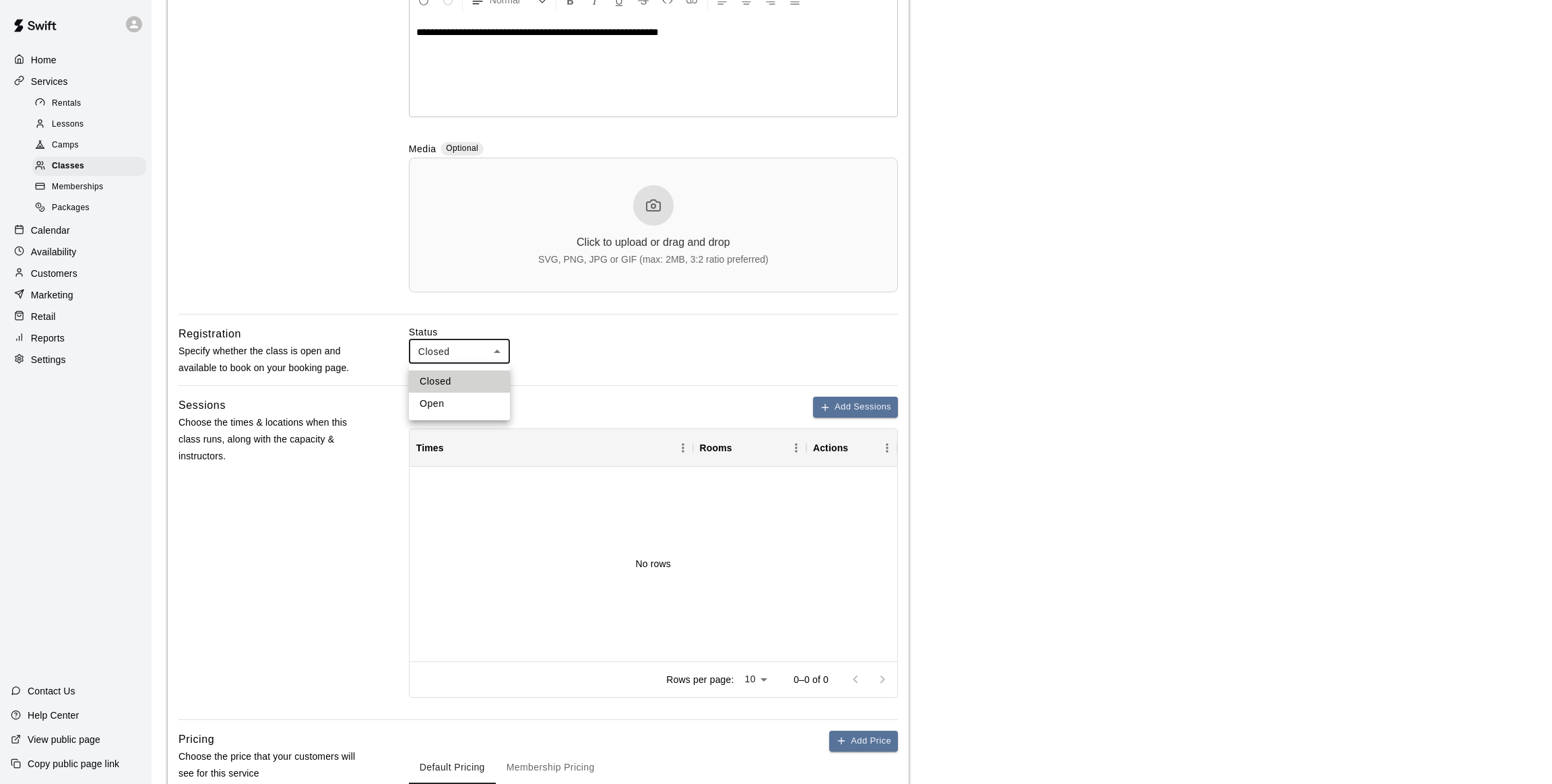
click at [499, 347] on body "**********" at bounding box center [776, 338] width 1552 height 1281
click at [455, 404] on li "Open" at bounding box center [459, 403] width 101 height 22
type input "****"
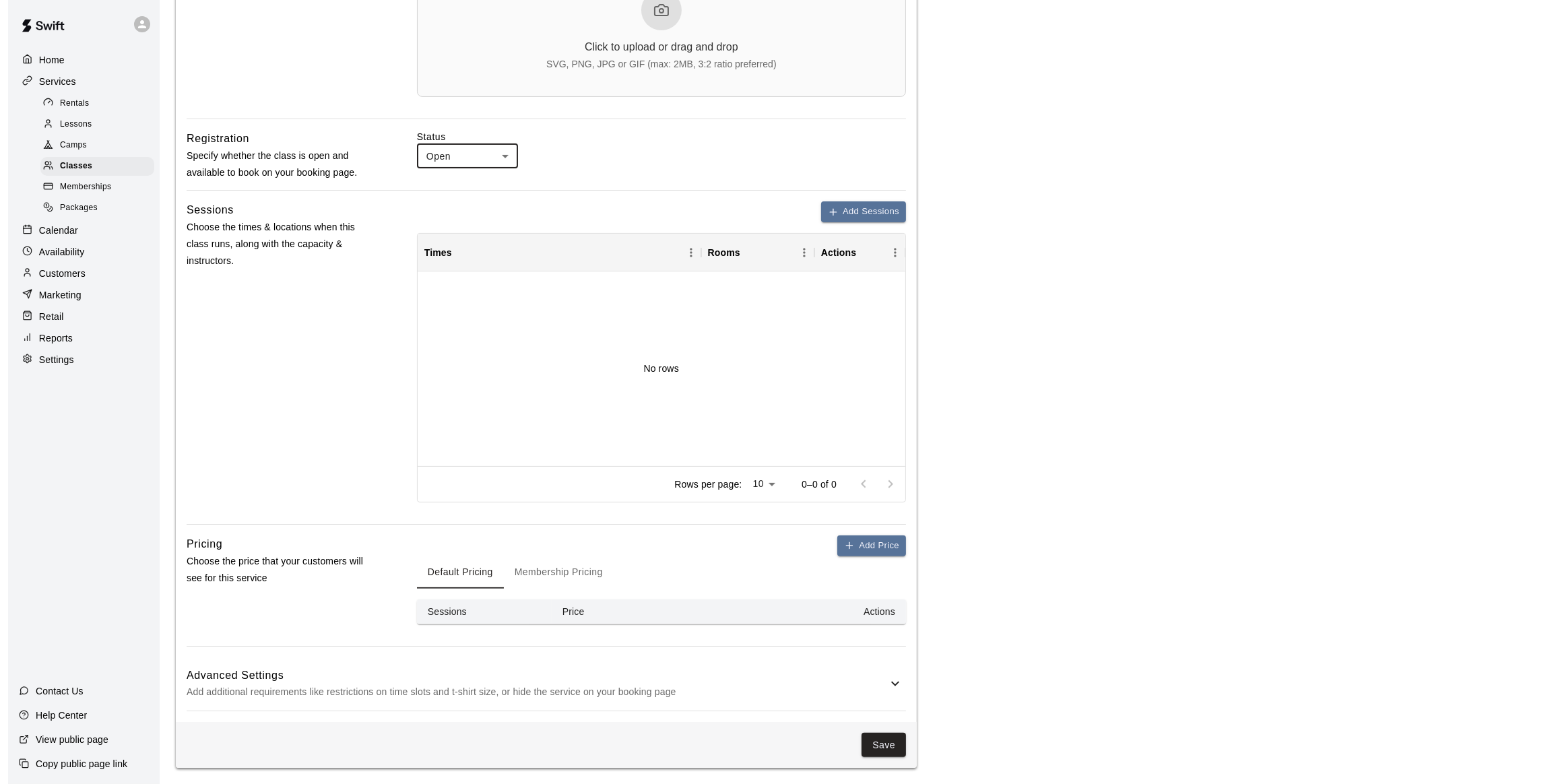
scroll to position [500, 0]
click at [849, 207] on button "Add Sessions" at bounding box center [855, 211] width 85 height 21
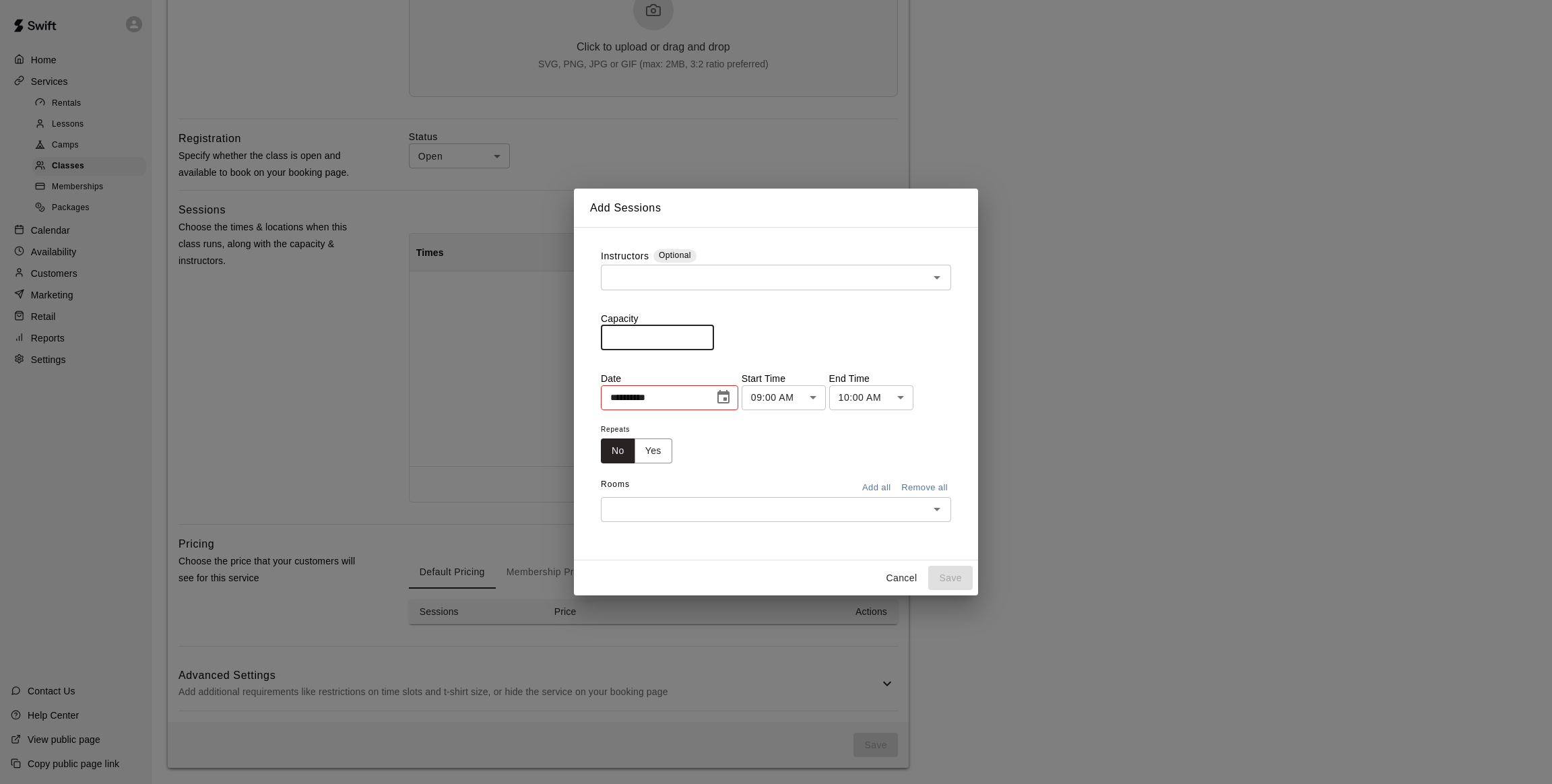
drag, startPoint x: 653, startPoint y: 343, endPoint x: 555, endPoint y: 340, distance: 98.0
click at [555, 340] on div "**********" at bounding box center [776, 392] width 1552 height 784
type input "**"
click at [732, 397] on icon "Choose date, selected date is Oct 9, 2025" at bounding box center [724, 397] width 16 height 16
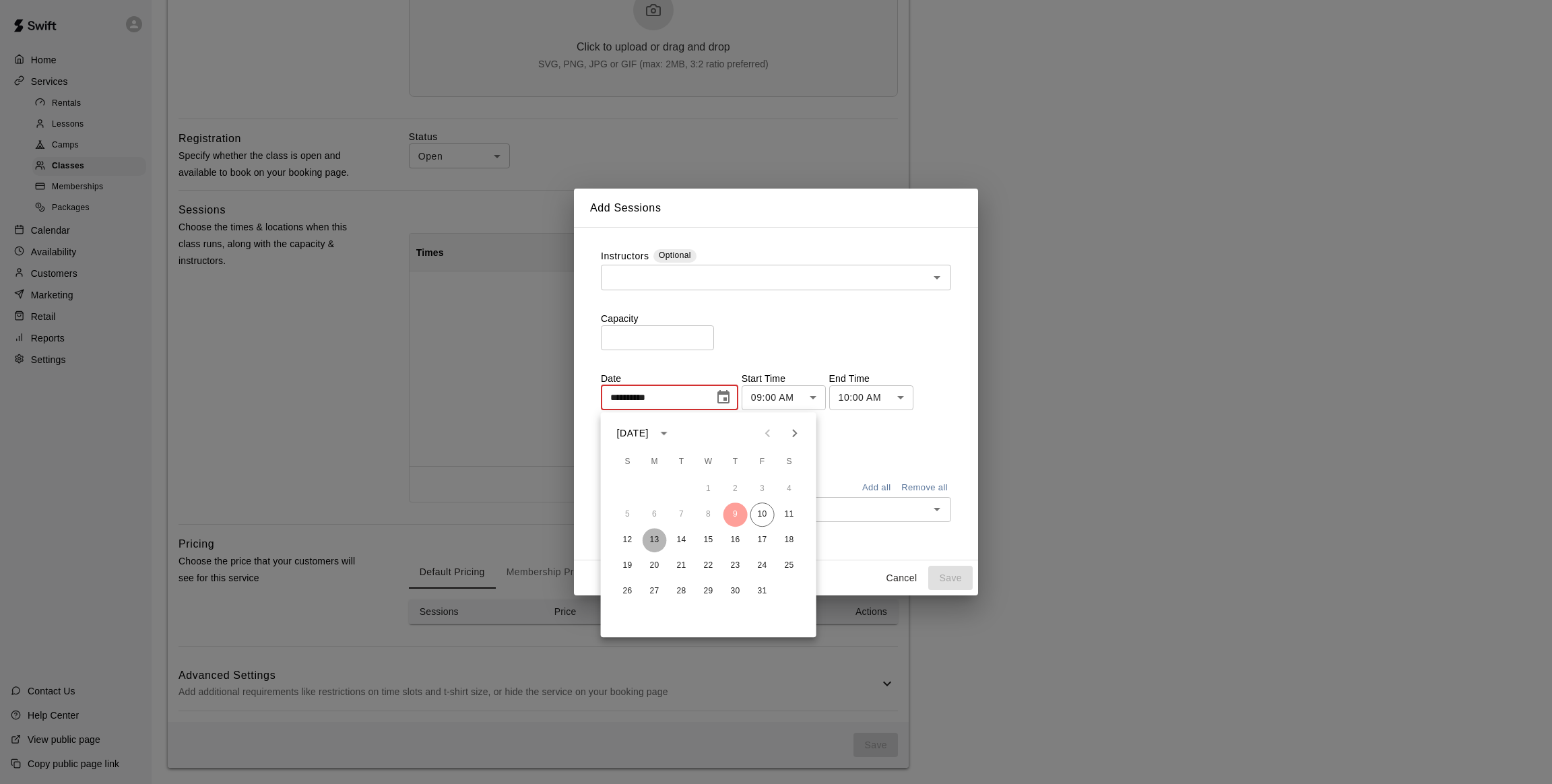
click at [653, 535] on button "13" at bounding box center [655, 540] width 24 height 24
type input "**********"
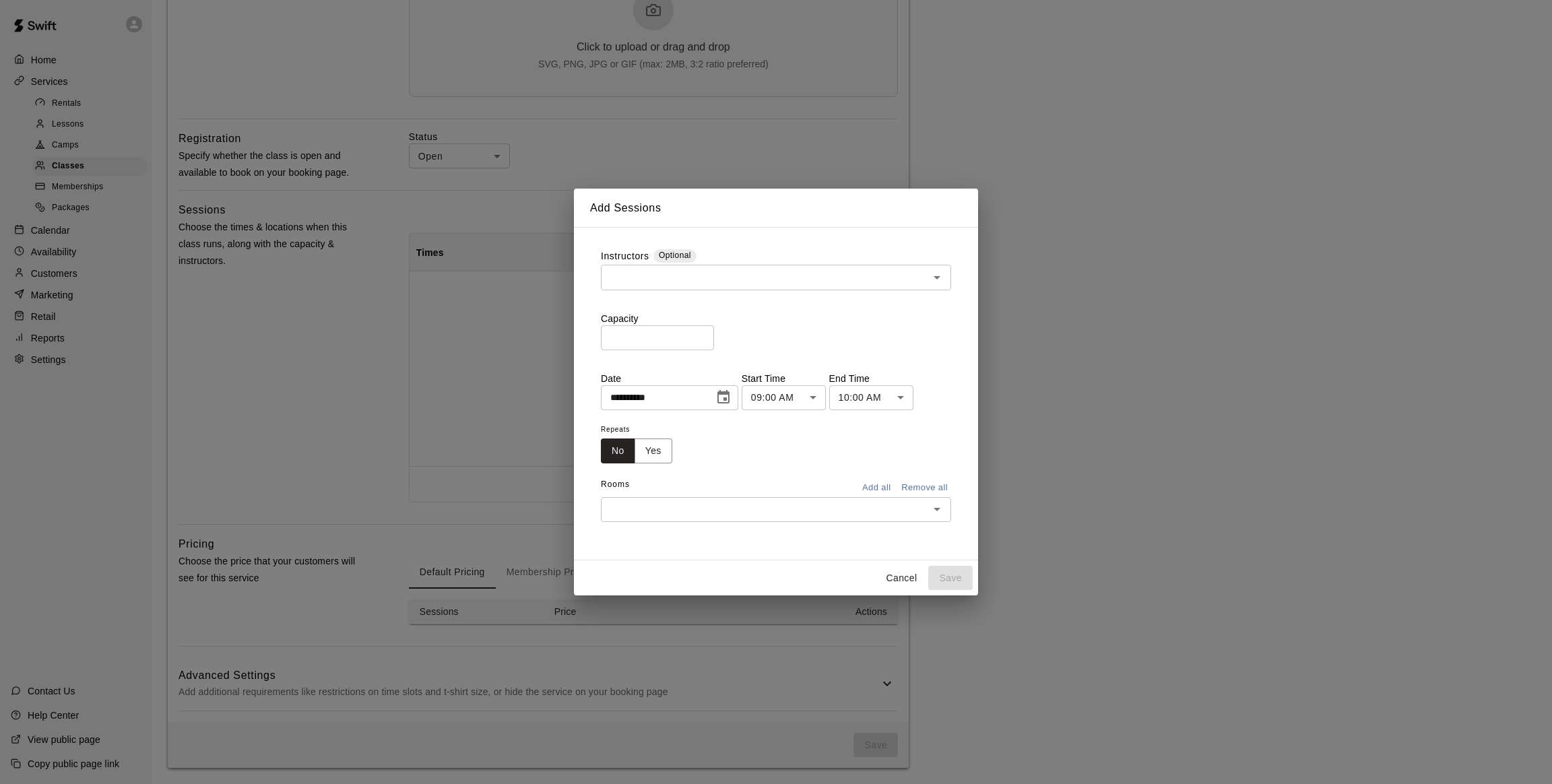
click at [826, 403] on body "**********" at bounding box center [776, 142] width 1552 height 1281
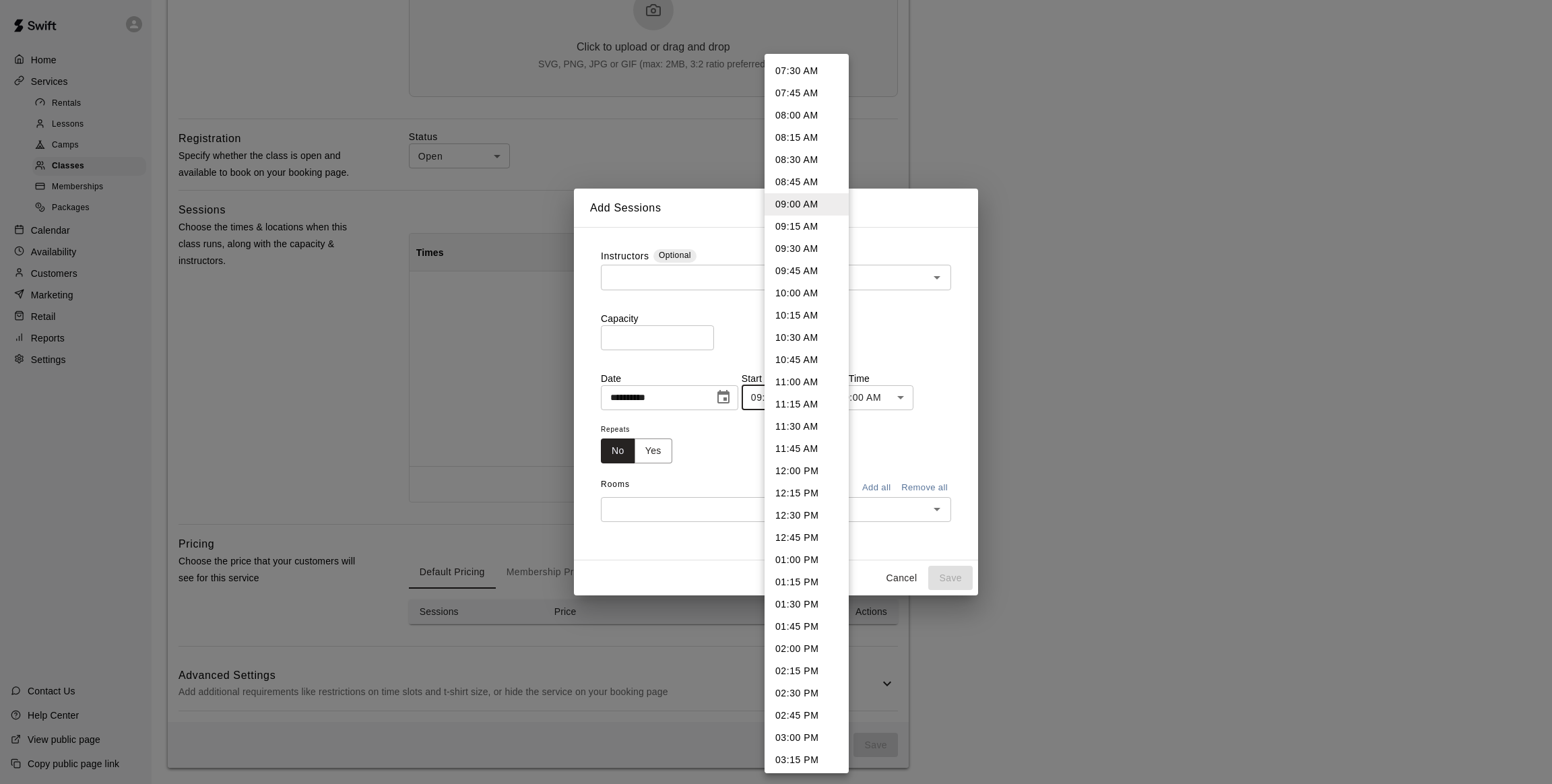
scroll to position [860, 0]
click at [794, 517] on li "02:45 PM" at bounding box center [807, 521] width 84 height 22
type input "********"
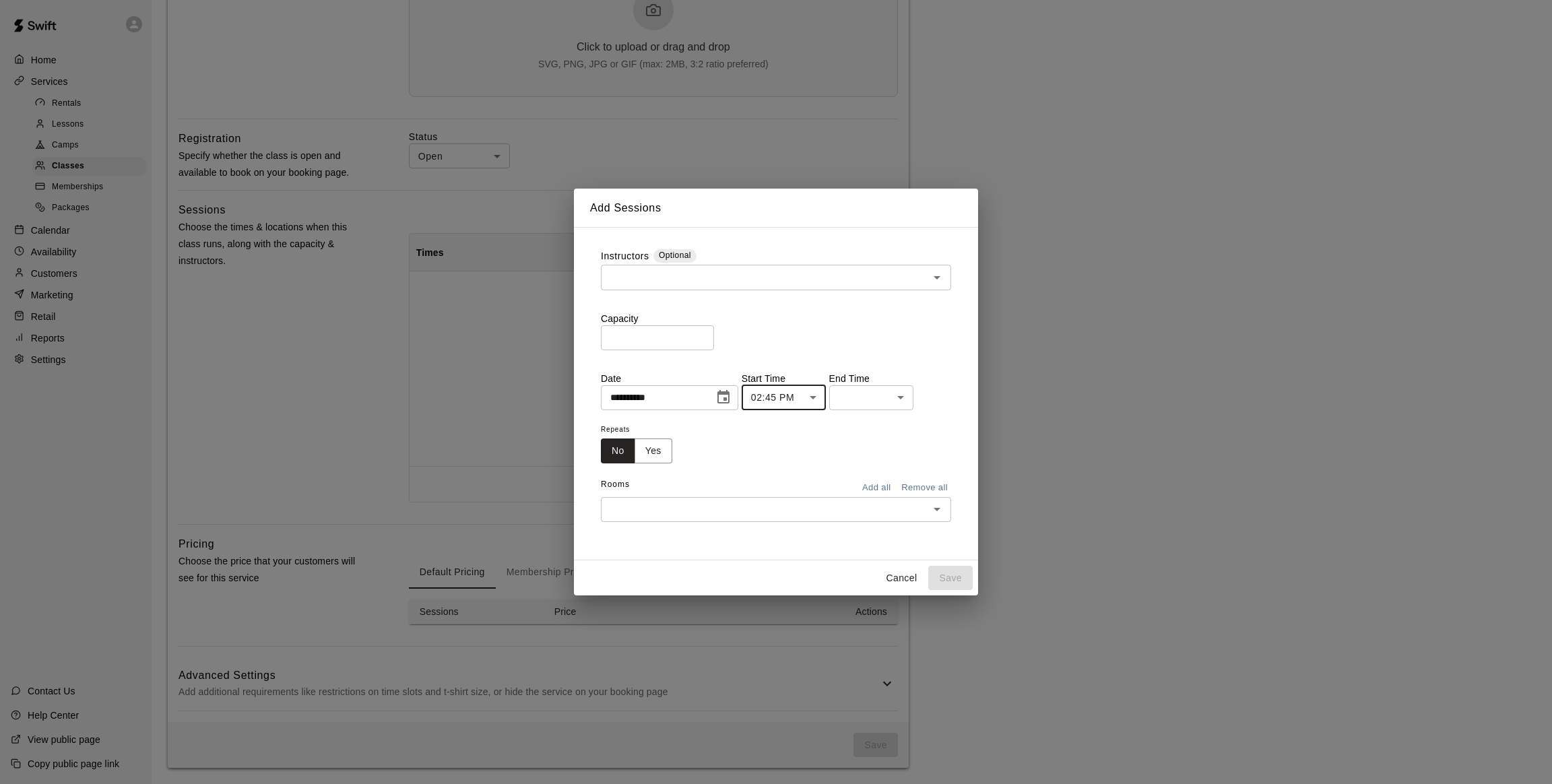
click at [914, 393] on body "**********" at bounding box center [776, 142] width 1552 height 1281
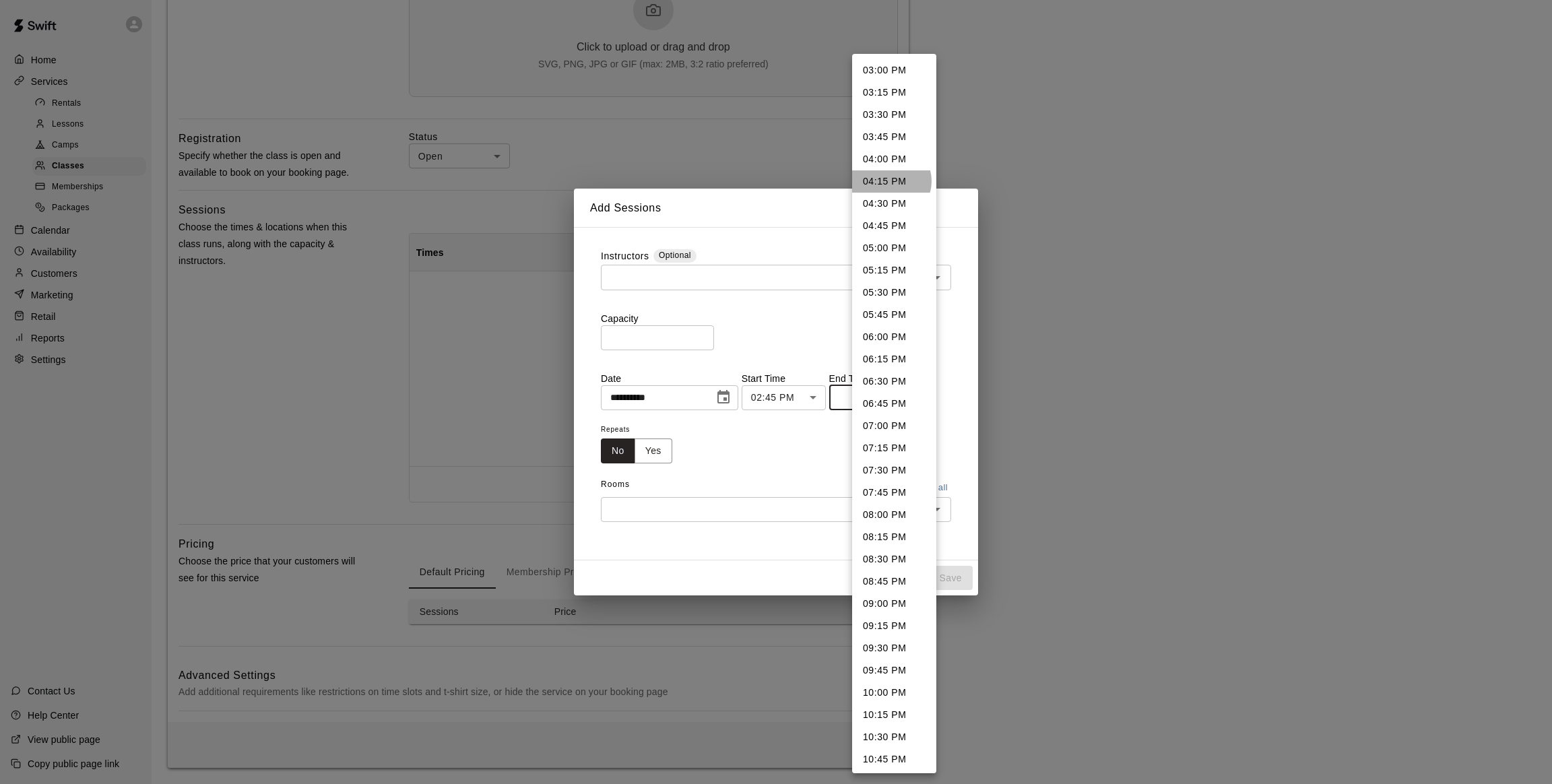
click at [891, 181] on li "04:15 PM" at bounding box center [894, 181] width 84 height 22
type input "********"
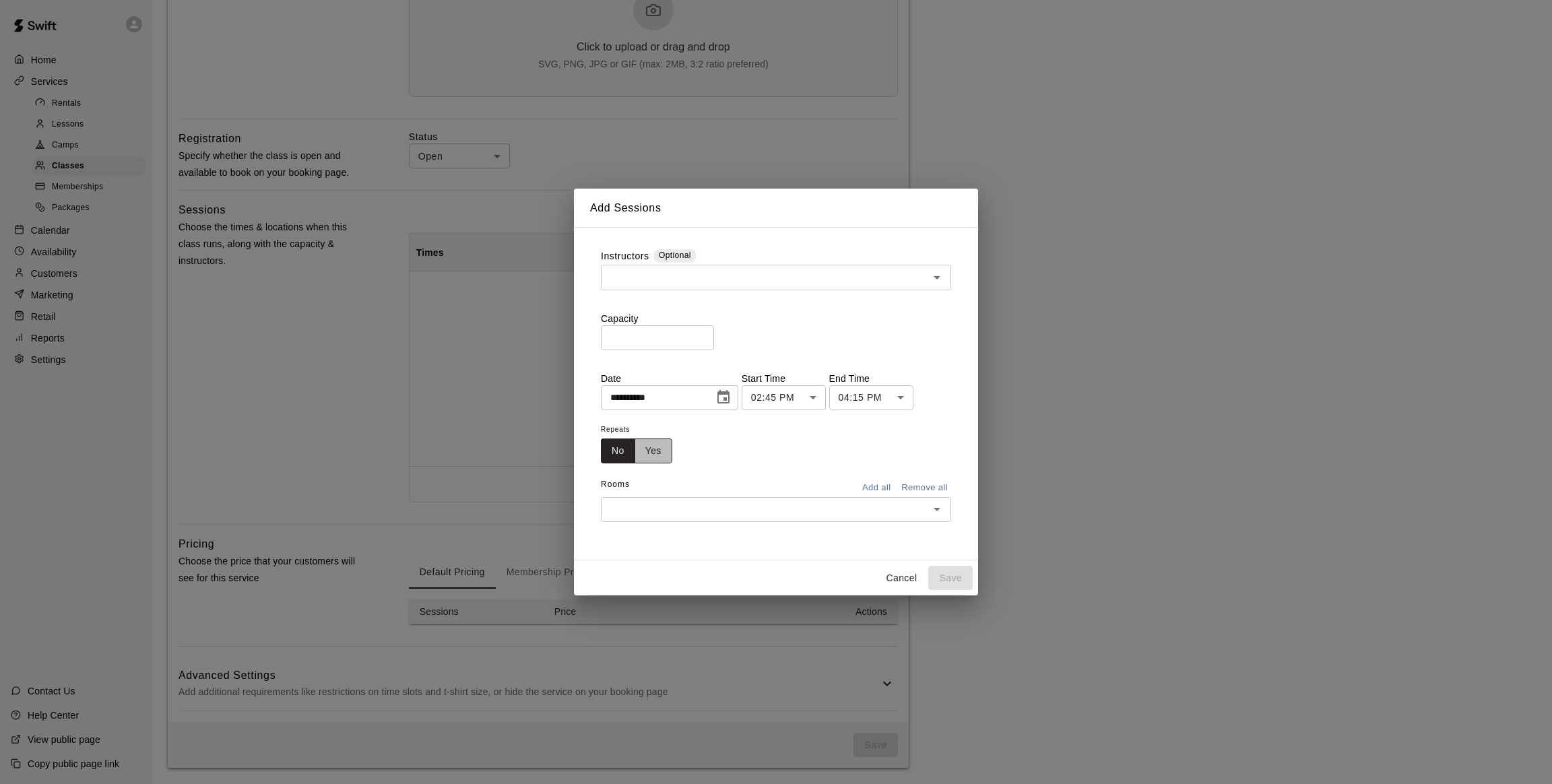
click at [662, 456] on button "Yes" at bounding box center [653, 450] width 38 height 25
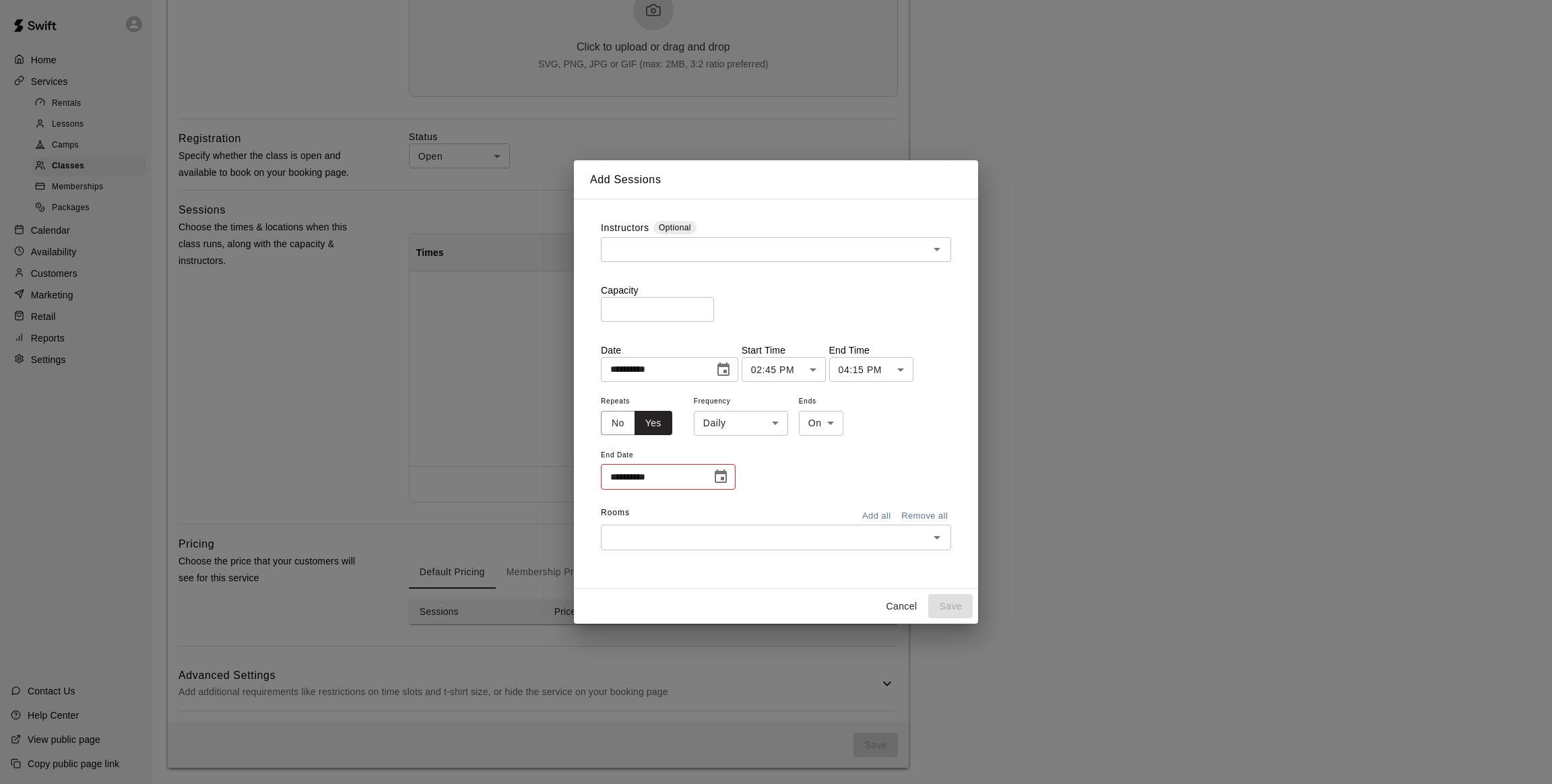
click at [729, 430] on body "**********" at bounding box center [776, 142] width 1552 height 1281
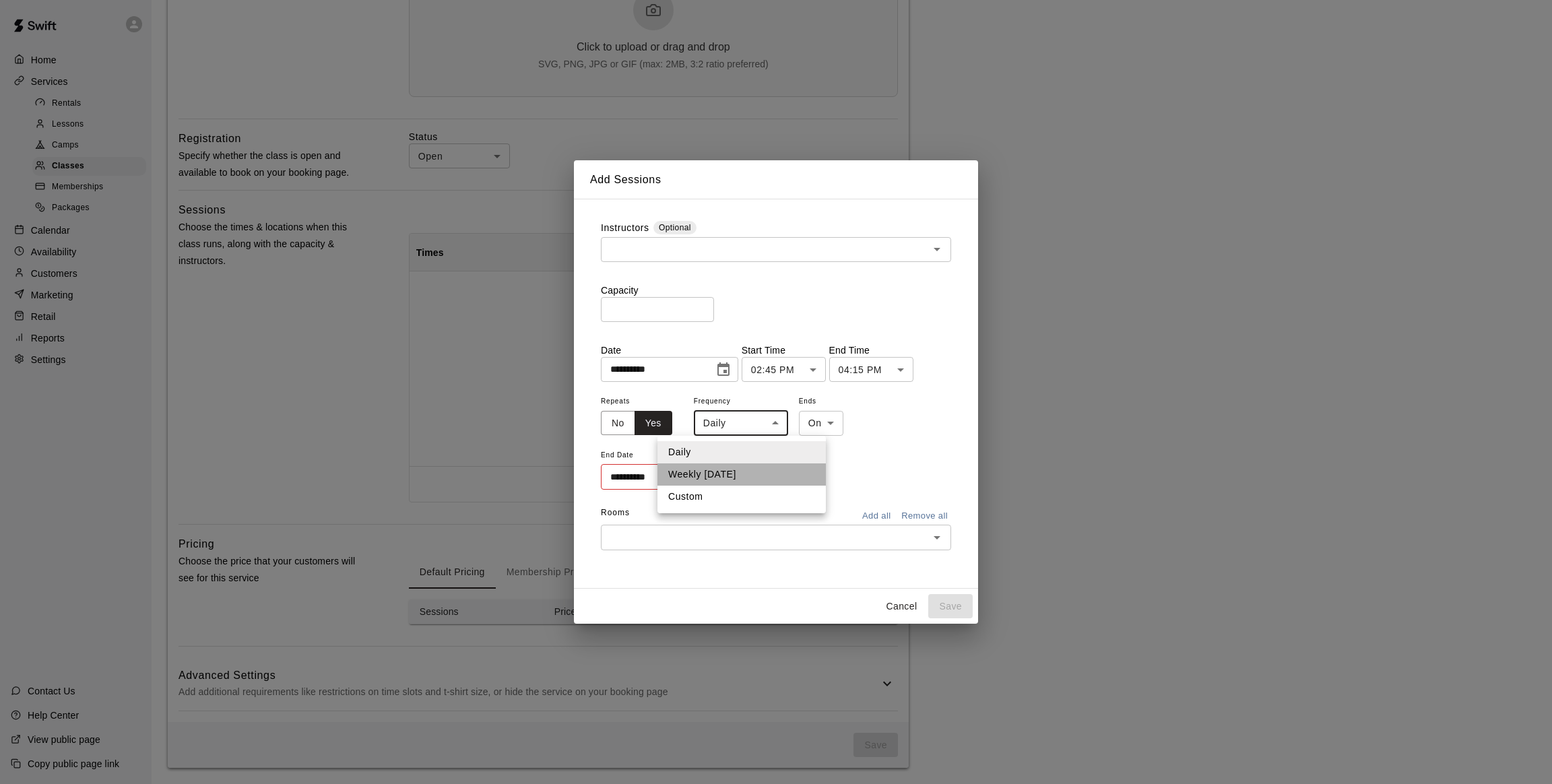
click at [717, 473] on li "Weekly [DATE]" at bounding box center [741, 474] width 168 height 22
type input "******"
click at [721, 472] on icon "Choose date" at bounding box center [721, 476] width 12 height 14
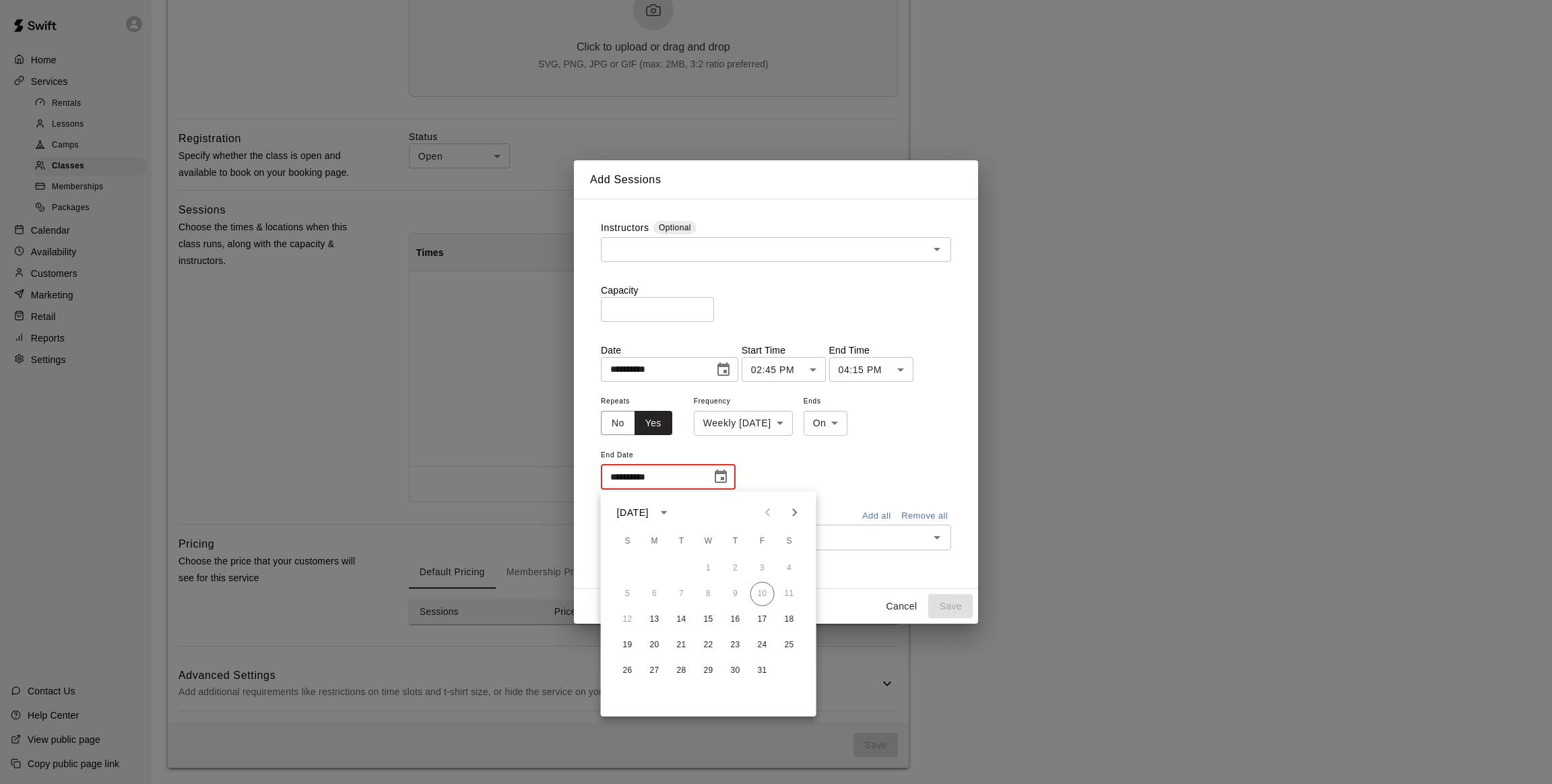
click at [783, 511] on button "Next month" at bounding box center [795, 513] width 27 height 27
click at [760, 511] on icon "Previous month" at bounding box center [768, 513] width 16 height 16
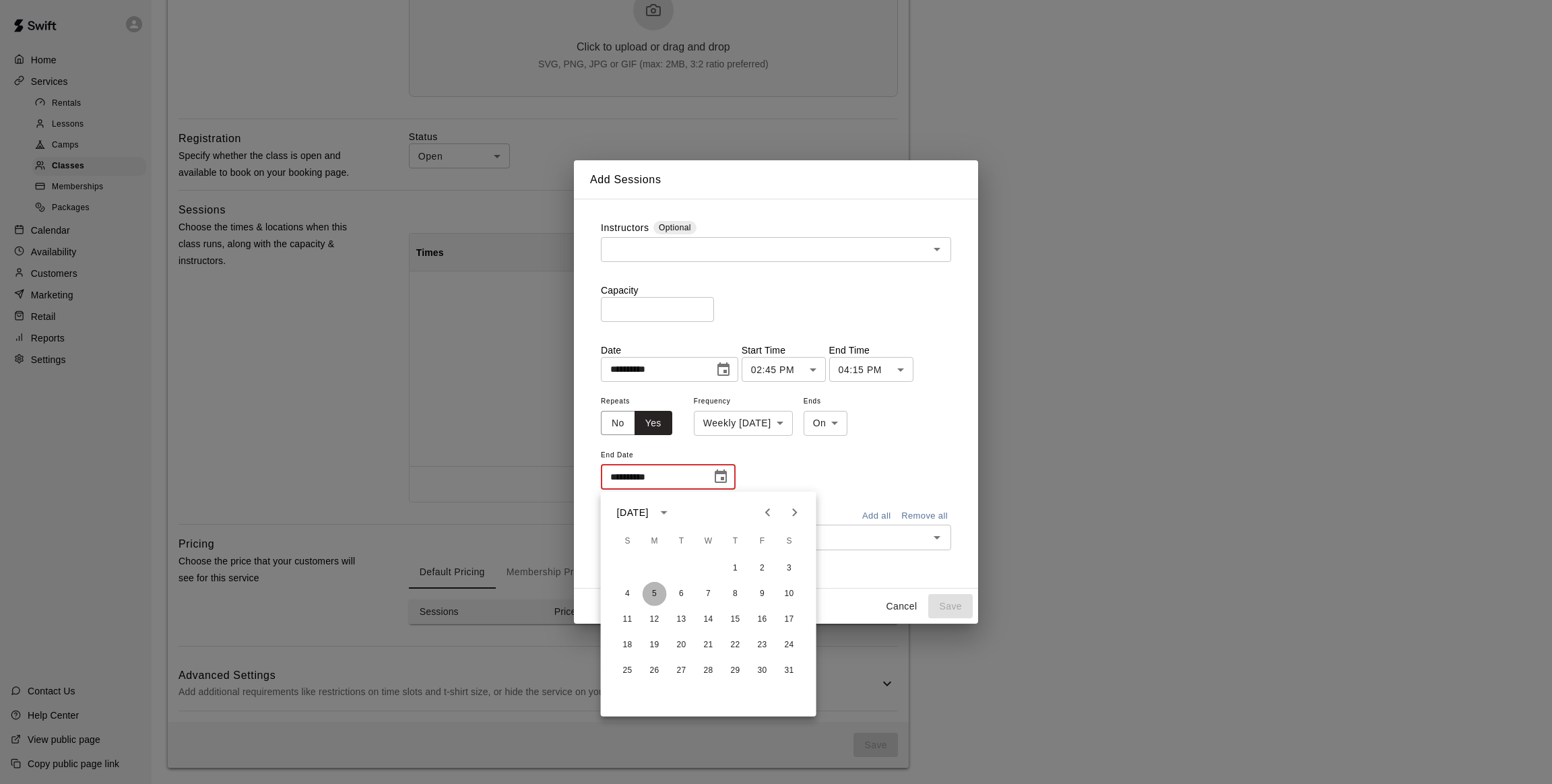
click at [656, 583] on button "5" at bounding box center [655, 594] width 24 height 24
type input "**********"
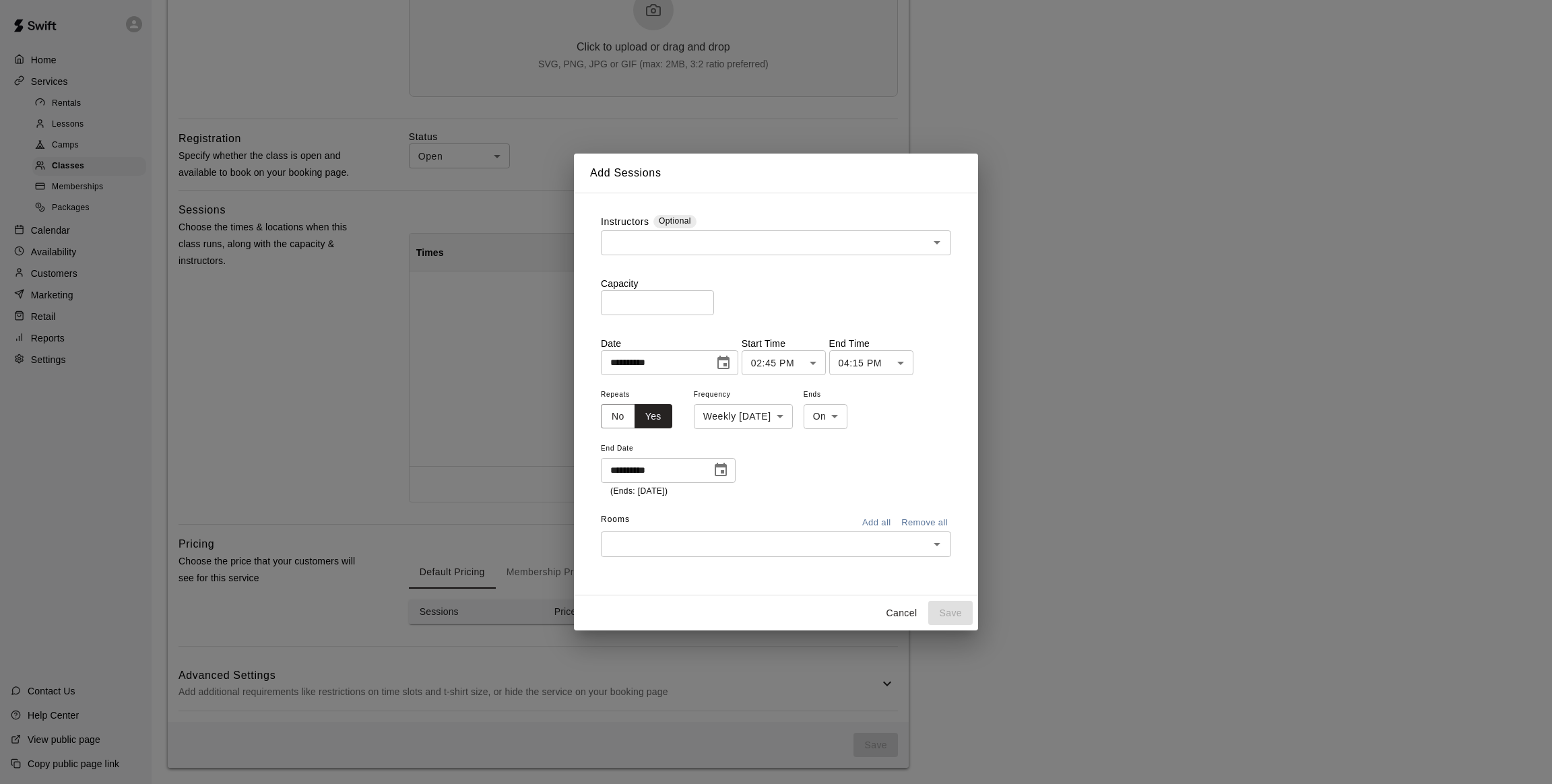
click at [714, 540] on input "text" at bounding box center [765, 544] width 320 height 17
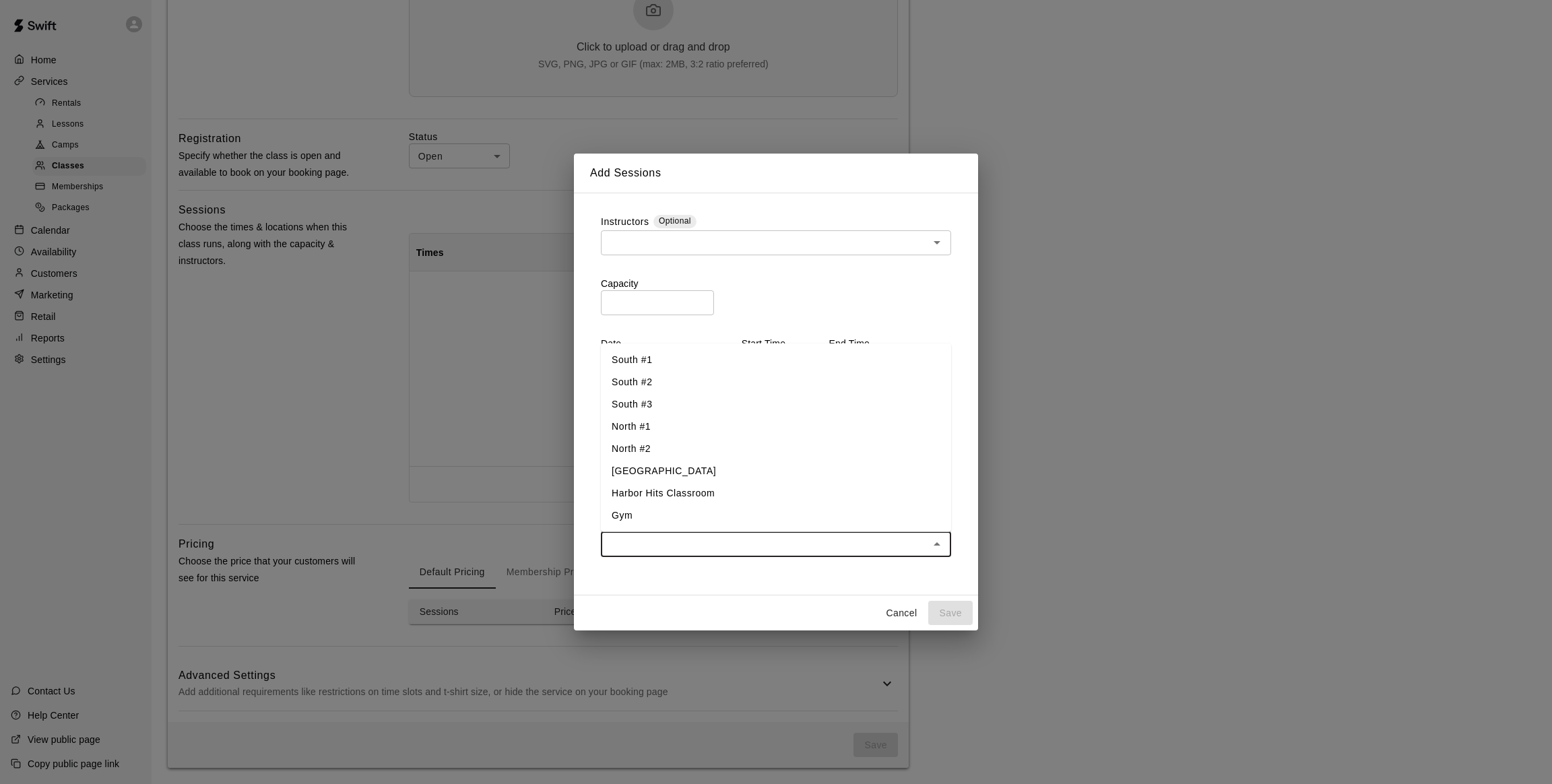
click at [655, 429] on li "North #1" at bounding box center [776, 425] width 350 height 22
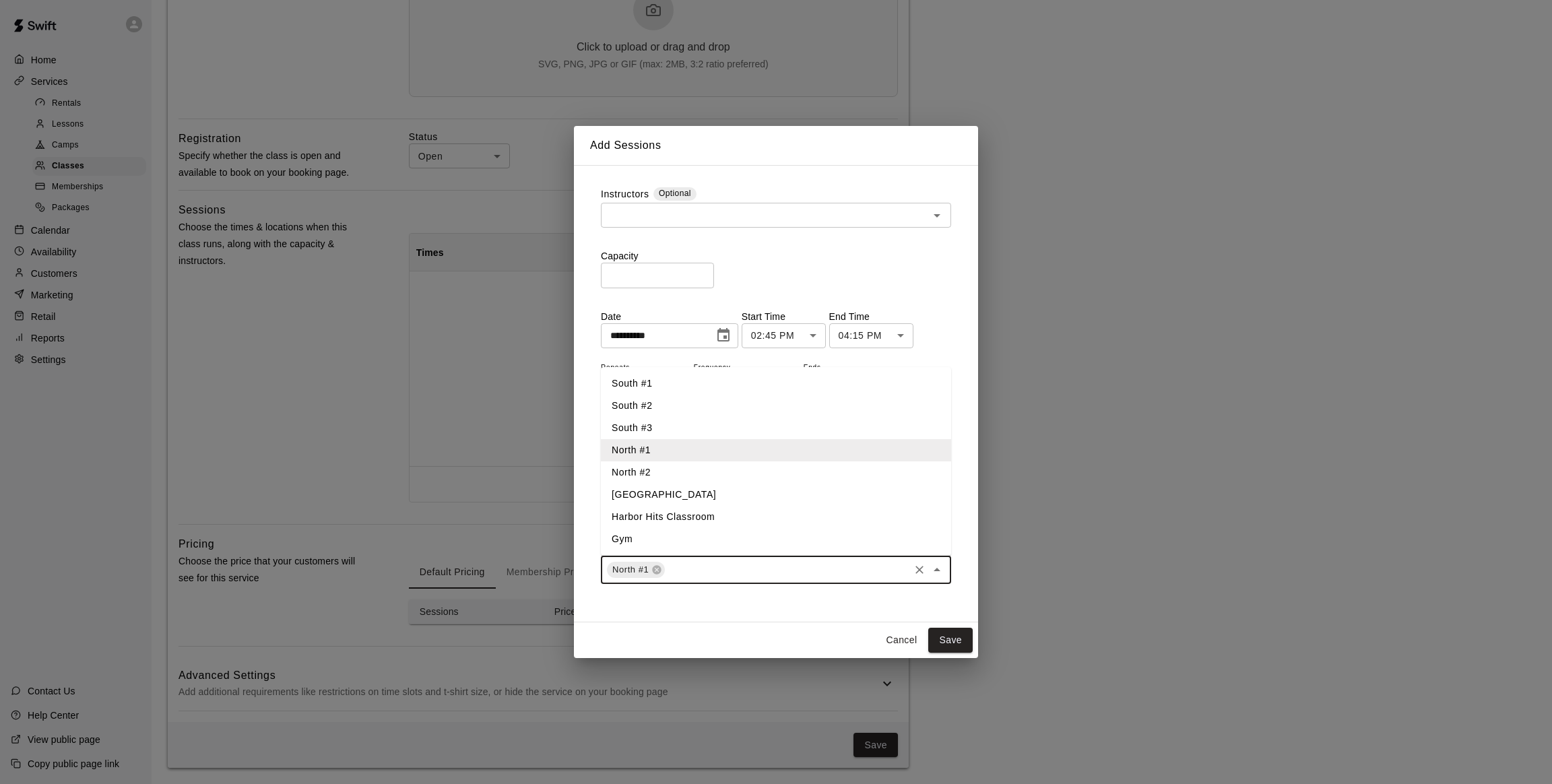
click at [653, 470] on li "North #2" at bounding box center [776, 472] width 350 height 22
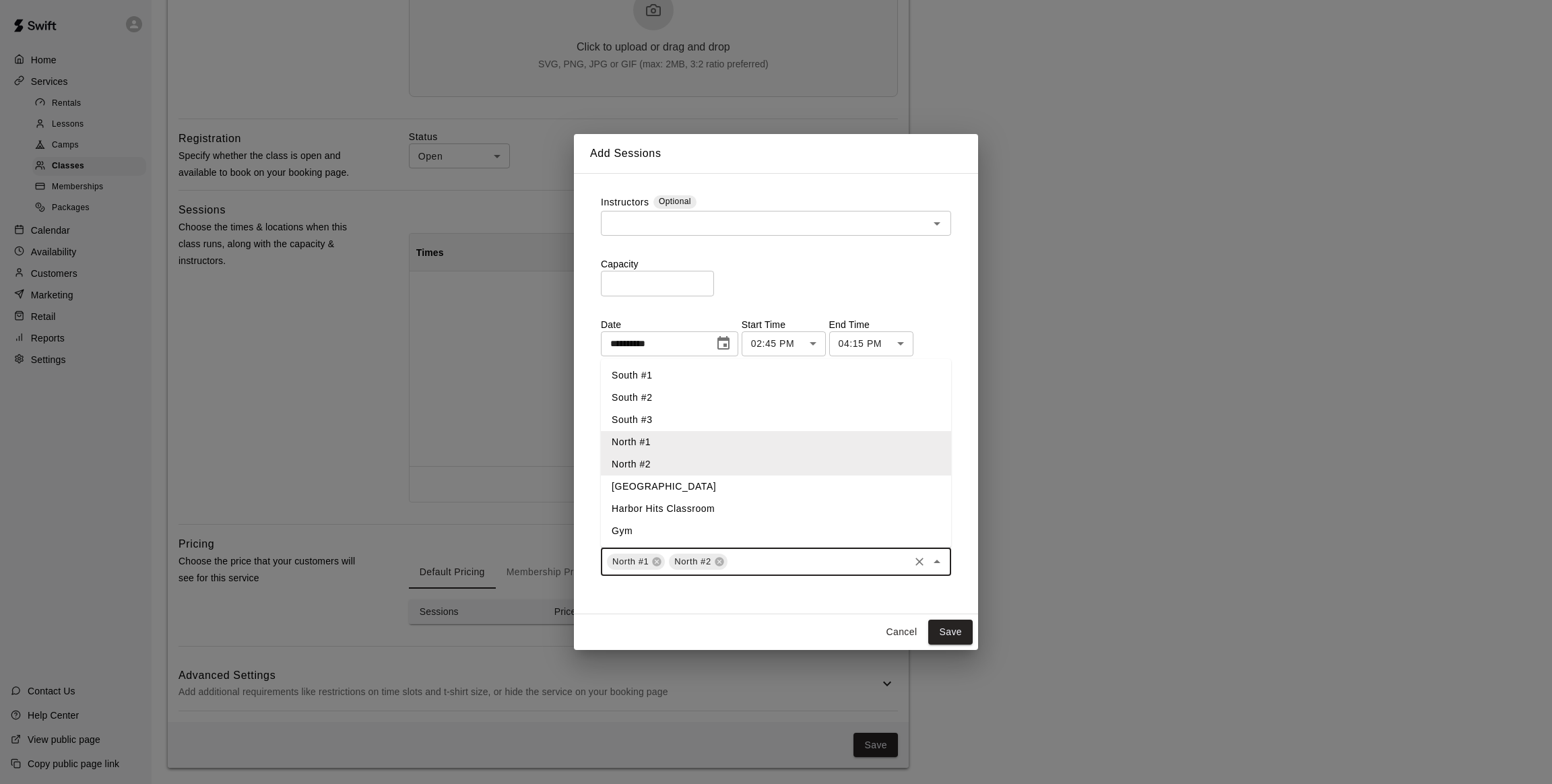
click at [644, 537] on li "Gym" at bounding box center [776, 531] width 350 height 22
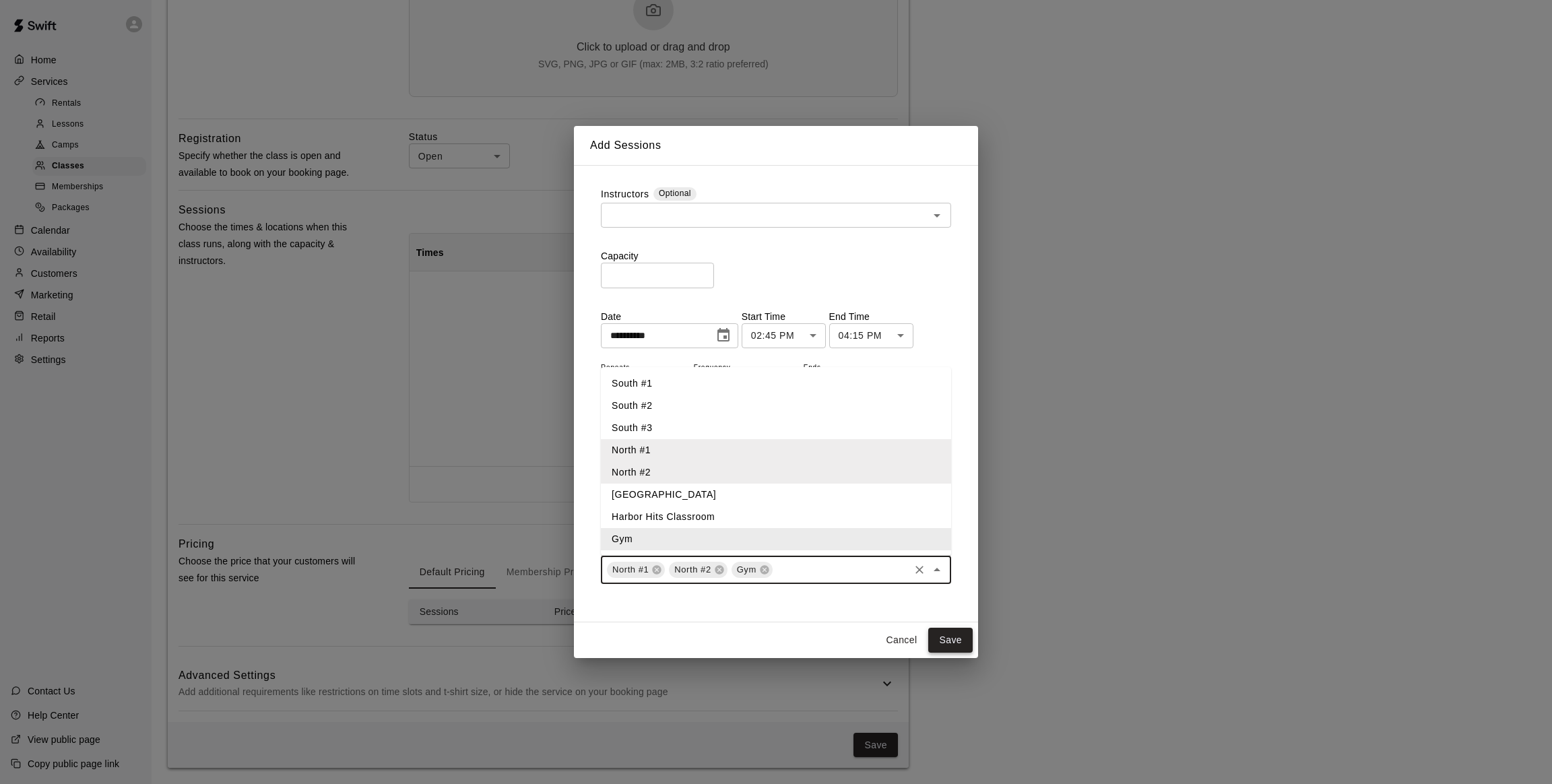
click at [959, 639] on button "Save" at bounding box center [951, 639] width 45 height 25
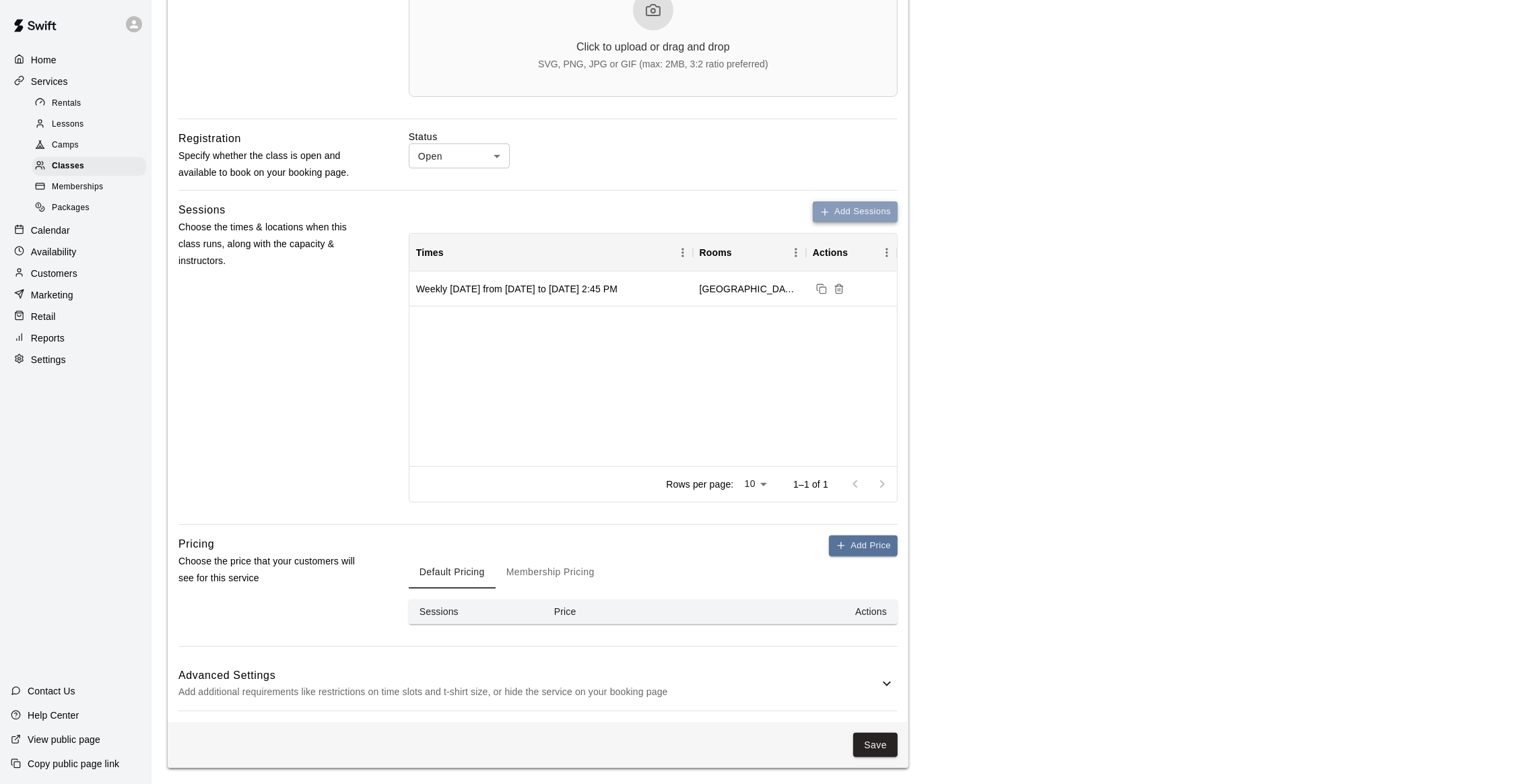
click at [848, 207] on button "Add Sessions" at bounding box center [855, 211] width 85 height 21
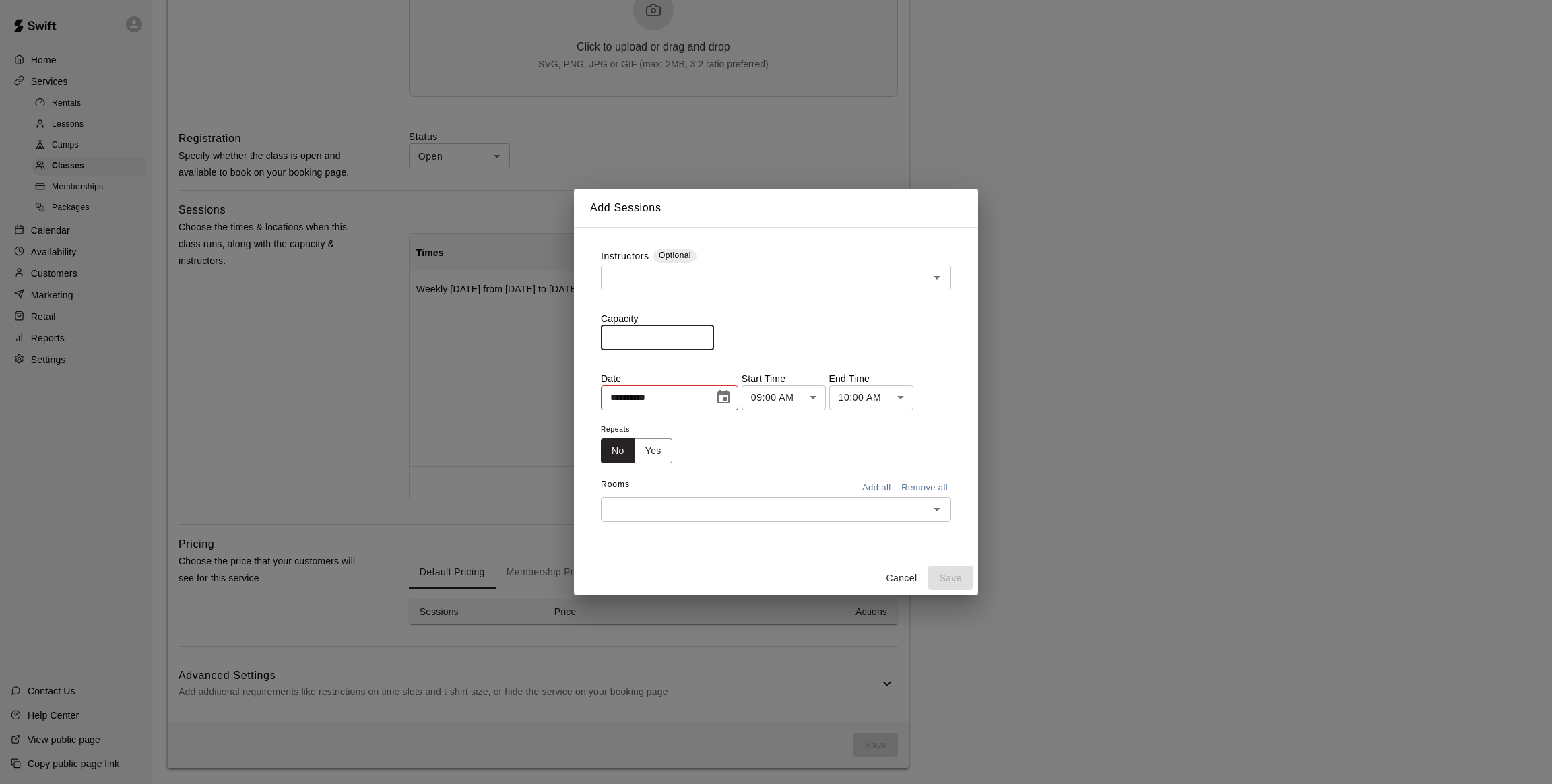
drag, startPoint x: 624, startPoint y: 341, endPoint x: 576, endPoint y: 340, distance: 48.0
click at [576, 340] on div "**********" at bounding box center [776, 394] width 404 height 334
type input "**"
click at [736, 393] on button "Choose date, selected date is Oct 9, 2025" at bounding box center [724, 397] width 27 height 27
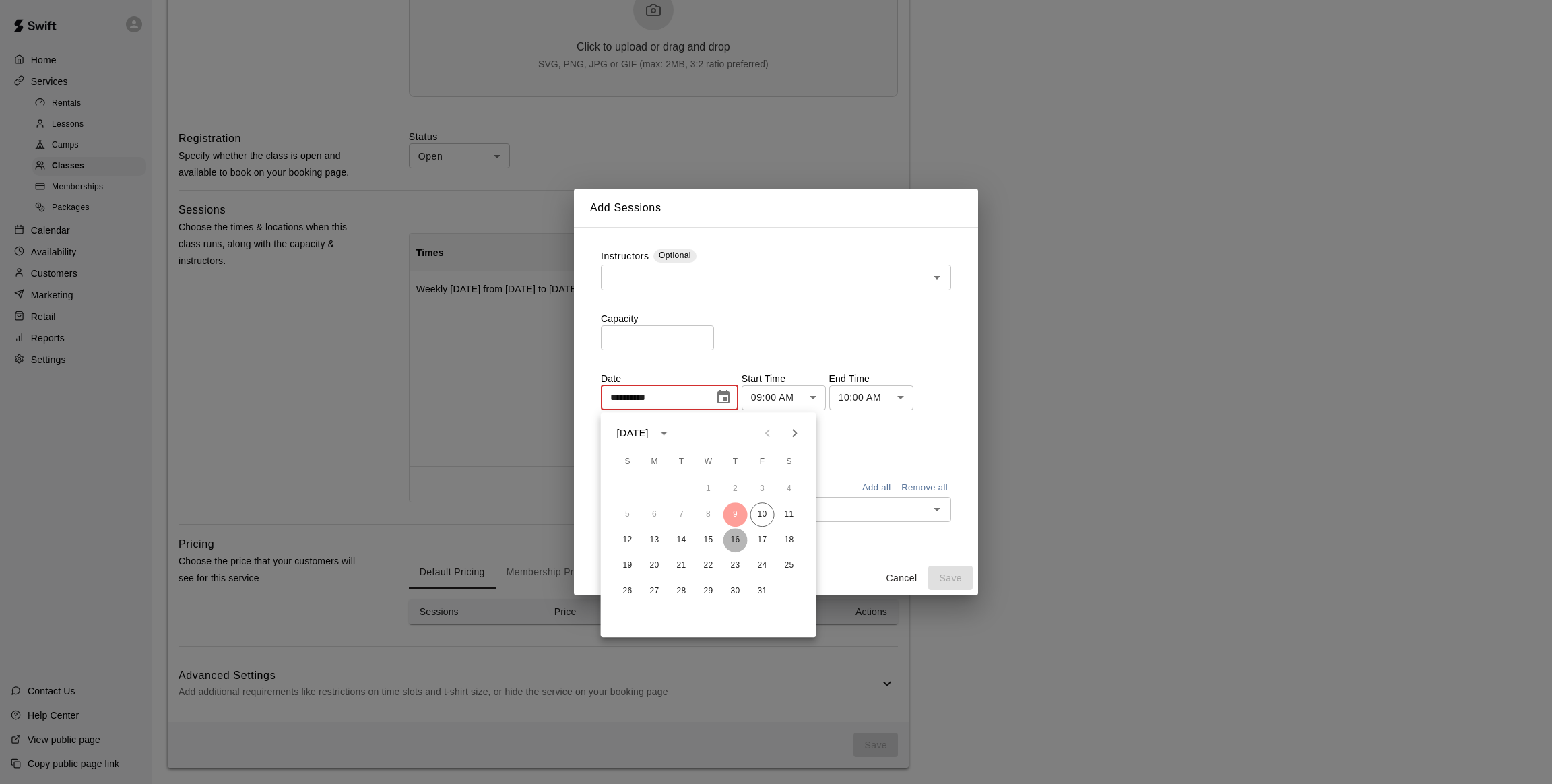
click at [734, 538] on button "16" at bounding box center [736, 540] width 24 height 24
type input "**********"
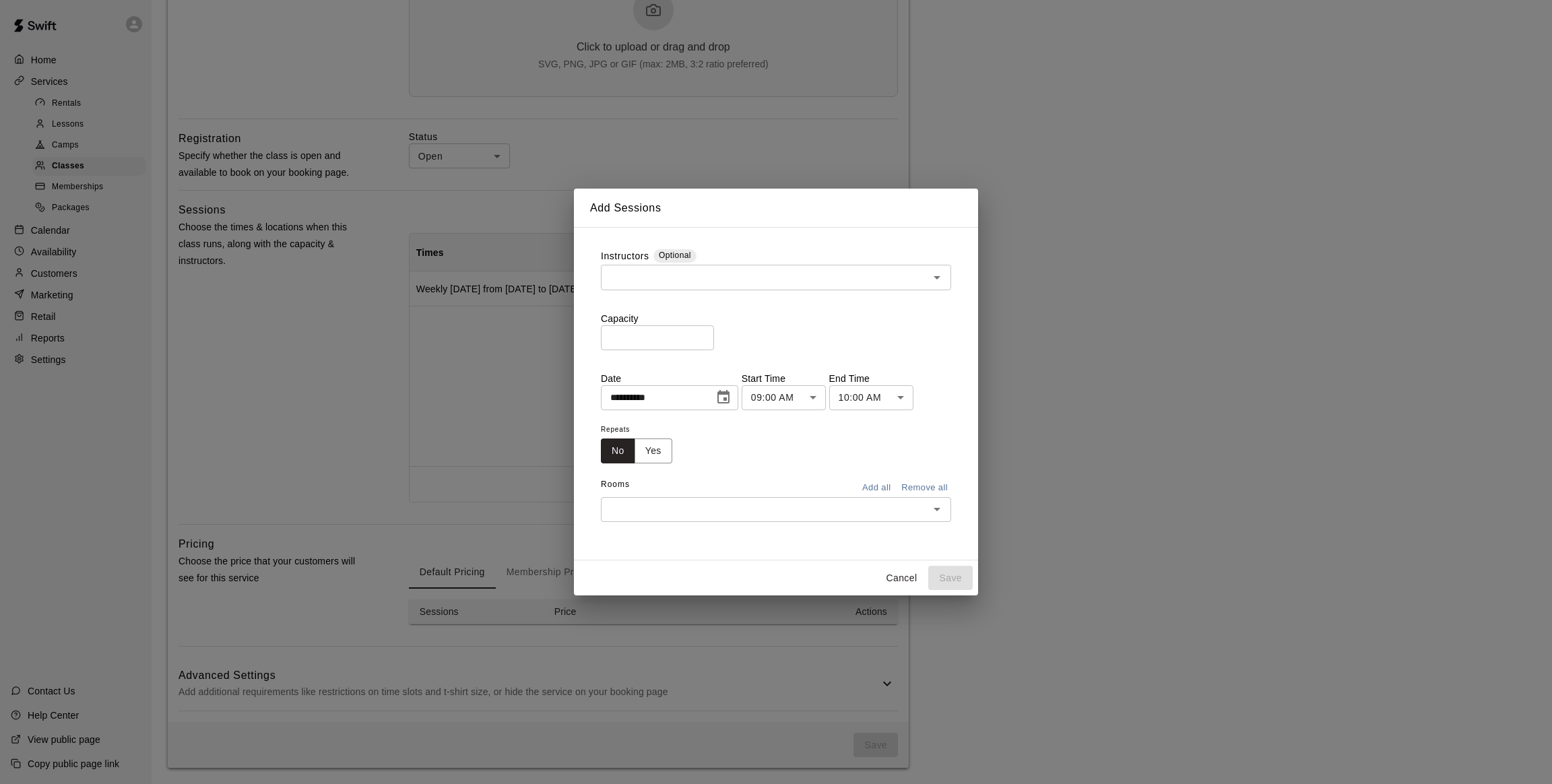
click at [819, 395] on body "**********" at bounding box center [776, 142] width 1552 height 1281
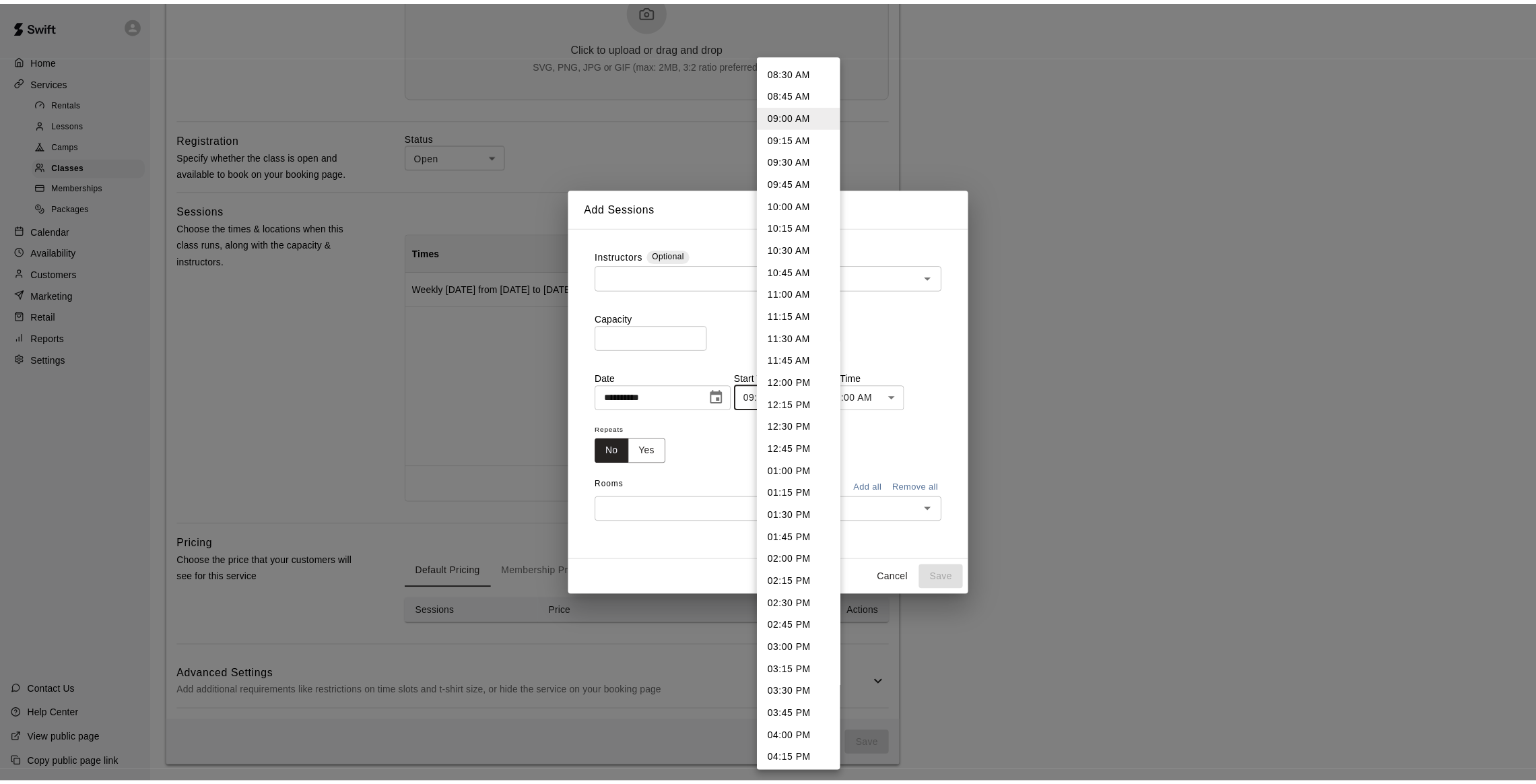
scroll to position [961, 0]
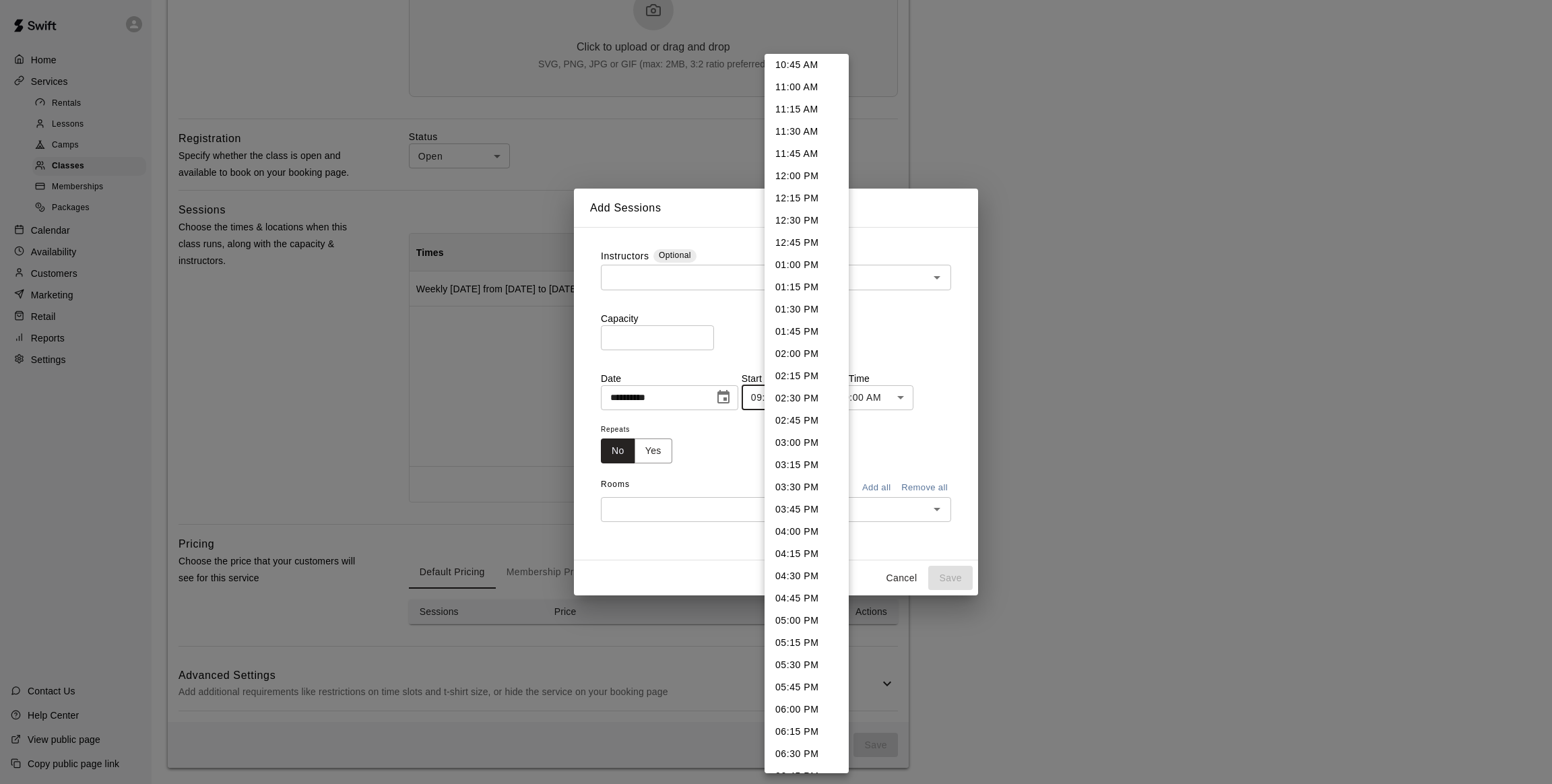
click at [799, 417] on li "02:45 PM" at bounding box center [807, 420] width 84 height 22
type input "********"
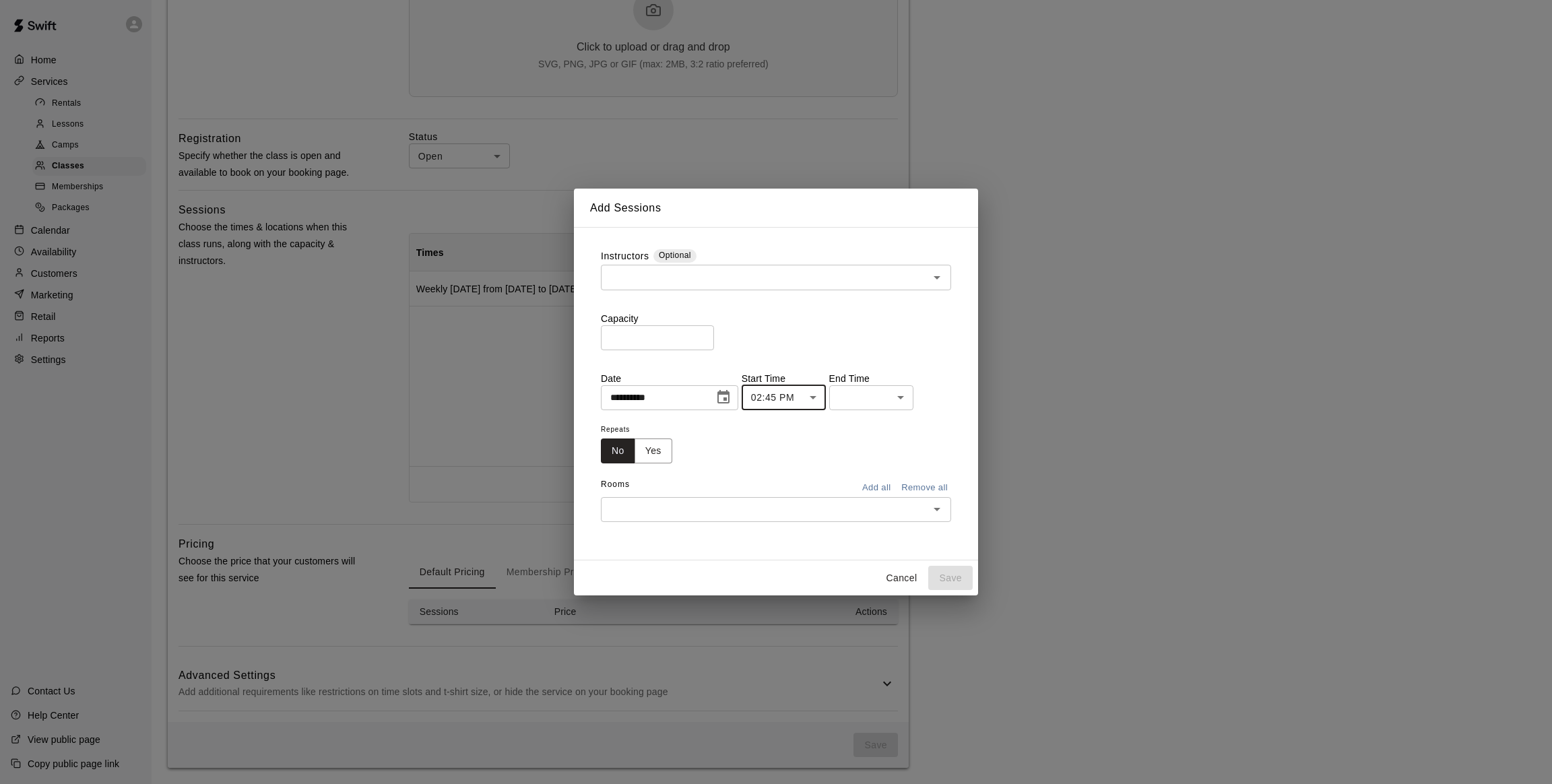
click at [864, 396] on body "**********" at bounding box center [776, 142] width 1552 height 1281
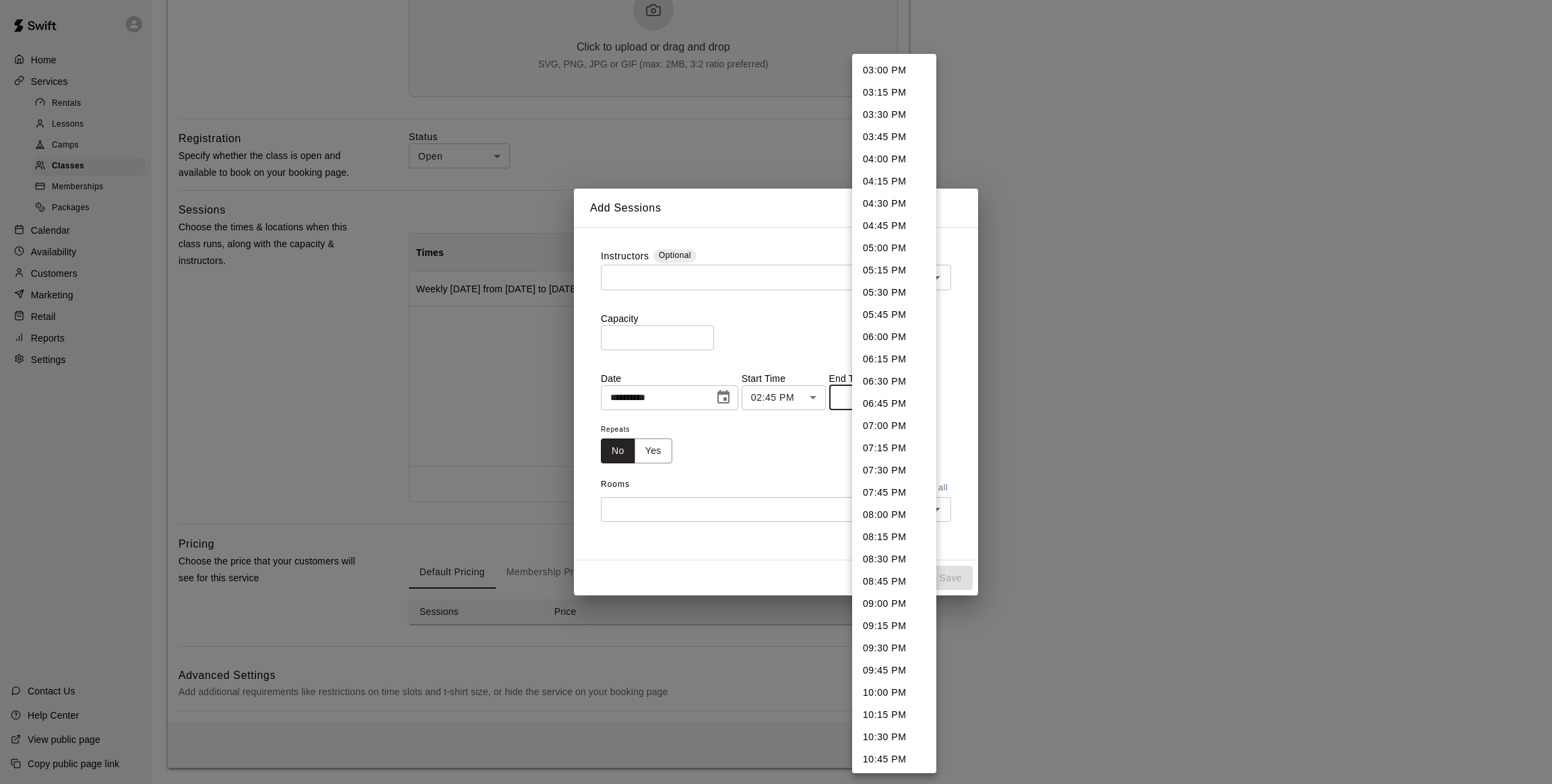
click at [886, 186] on li "04:15 PM" at bounding box center [894, 181] width 84 height 22
type input "********"
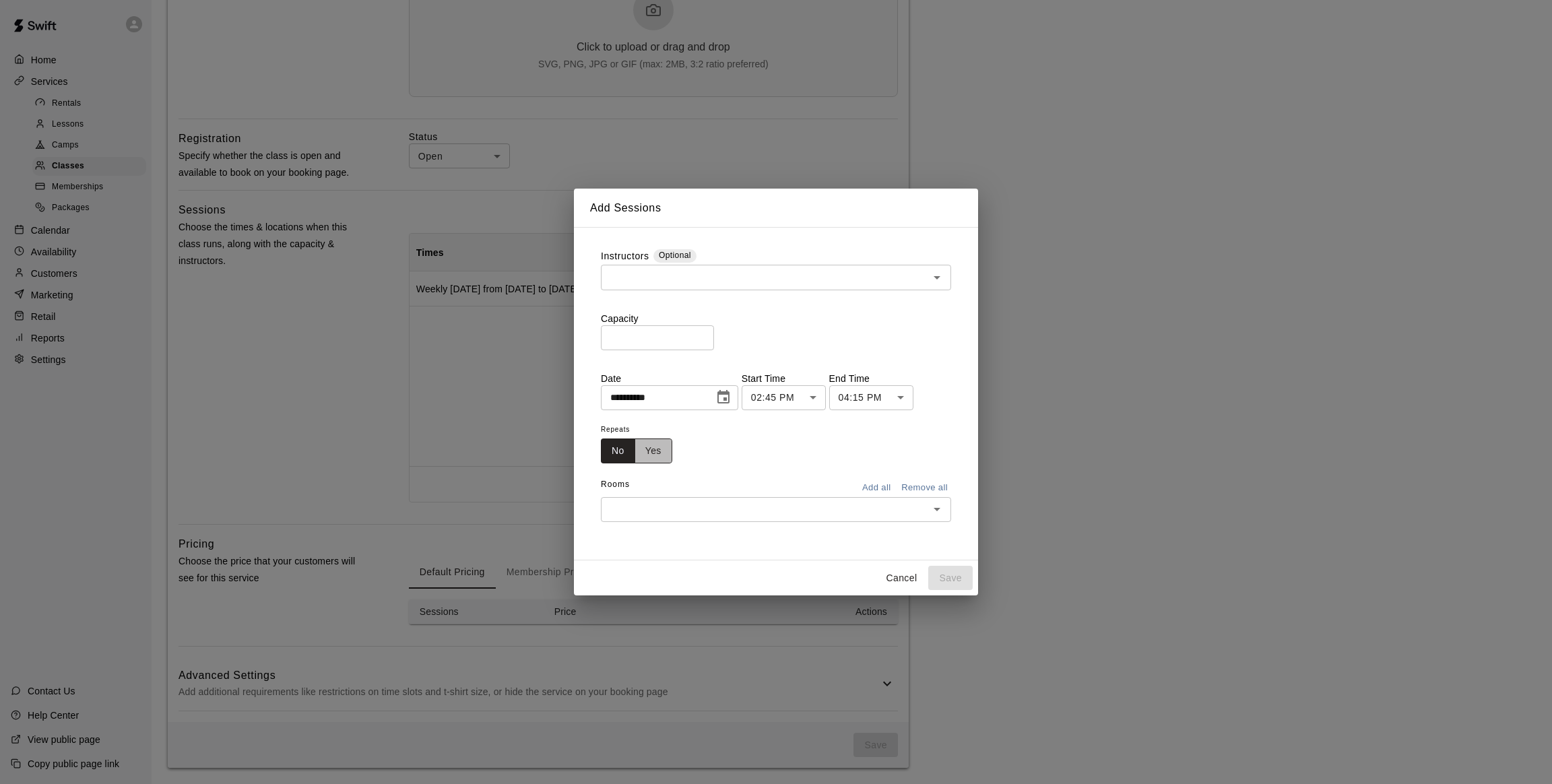
click at [654, 452] on button "Yes" at bounding box center [653, 450] width 38 height 25
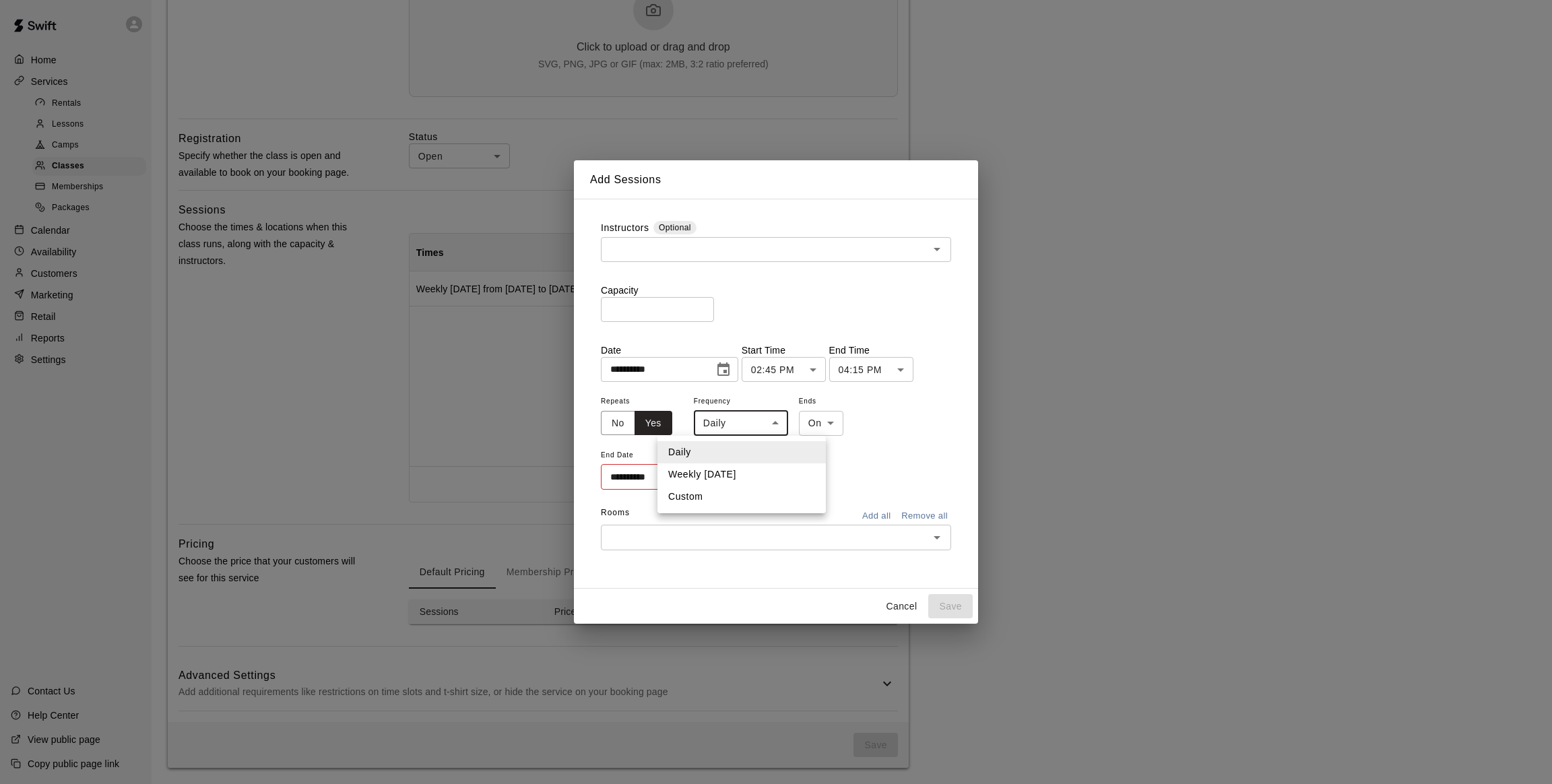
click at [717, 418] on body "**********" at bounding box center [776, 142] width 1552 height 1281
click at [694, 481] on li "Weekly [DATE]" at bounding box center [741, 474] width 168 height 22
type input "******"
click at [719, 477] on icon "Choose date" at bounding box center [721, 477] width 16 height 16
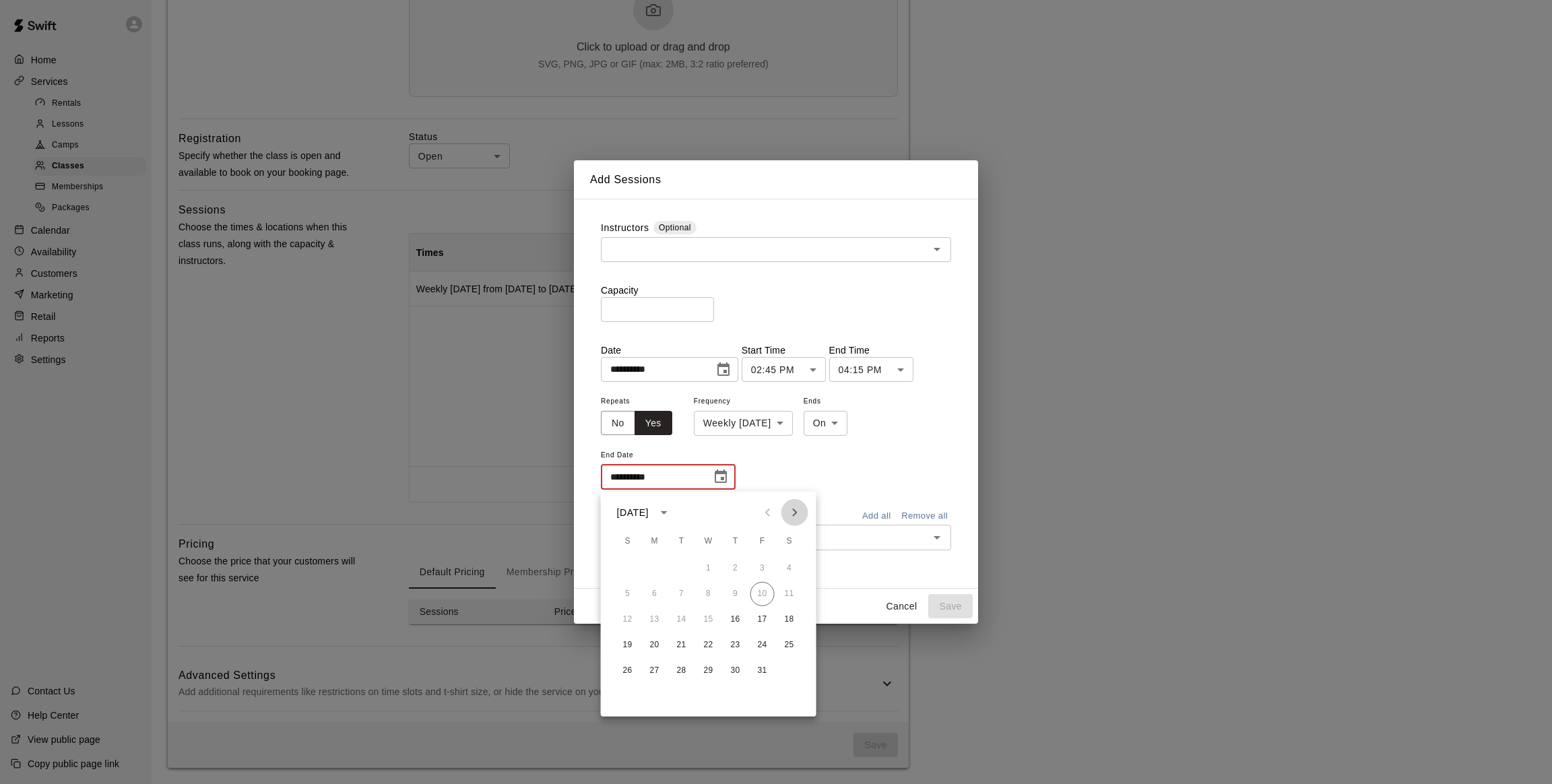
click at [796, 513] on icon "Next month" at bounding box center [795, 513] width 16 height 16
click at [736, 590] on button "8" at bounding box center [736, 594] width 24 height 24
type input "**********"
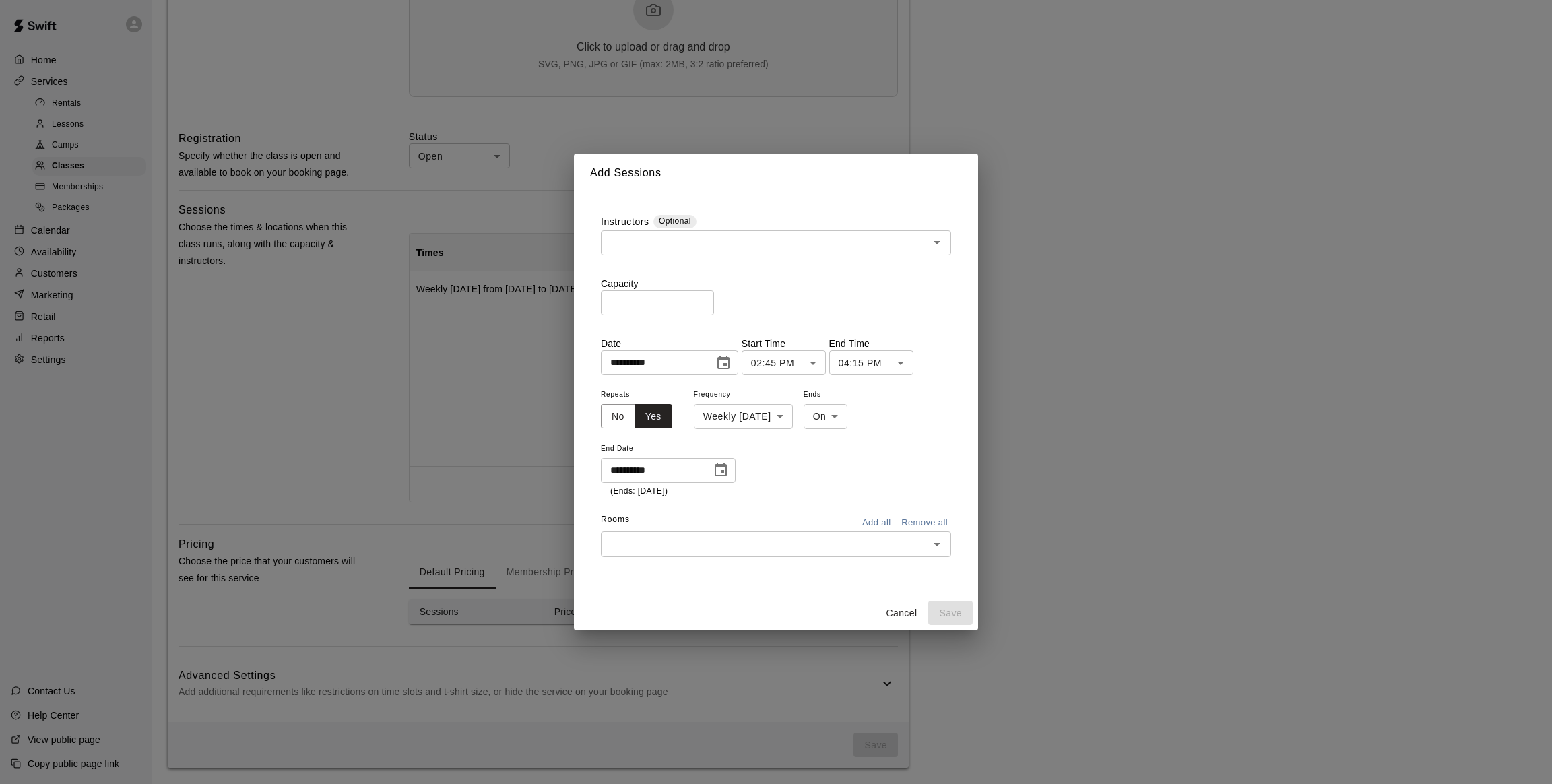
click at [710, 531] on div "​" at bounding box center [776, 544] width 350 height 25
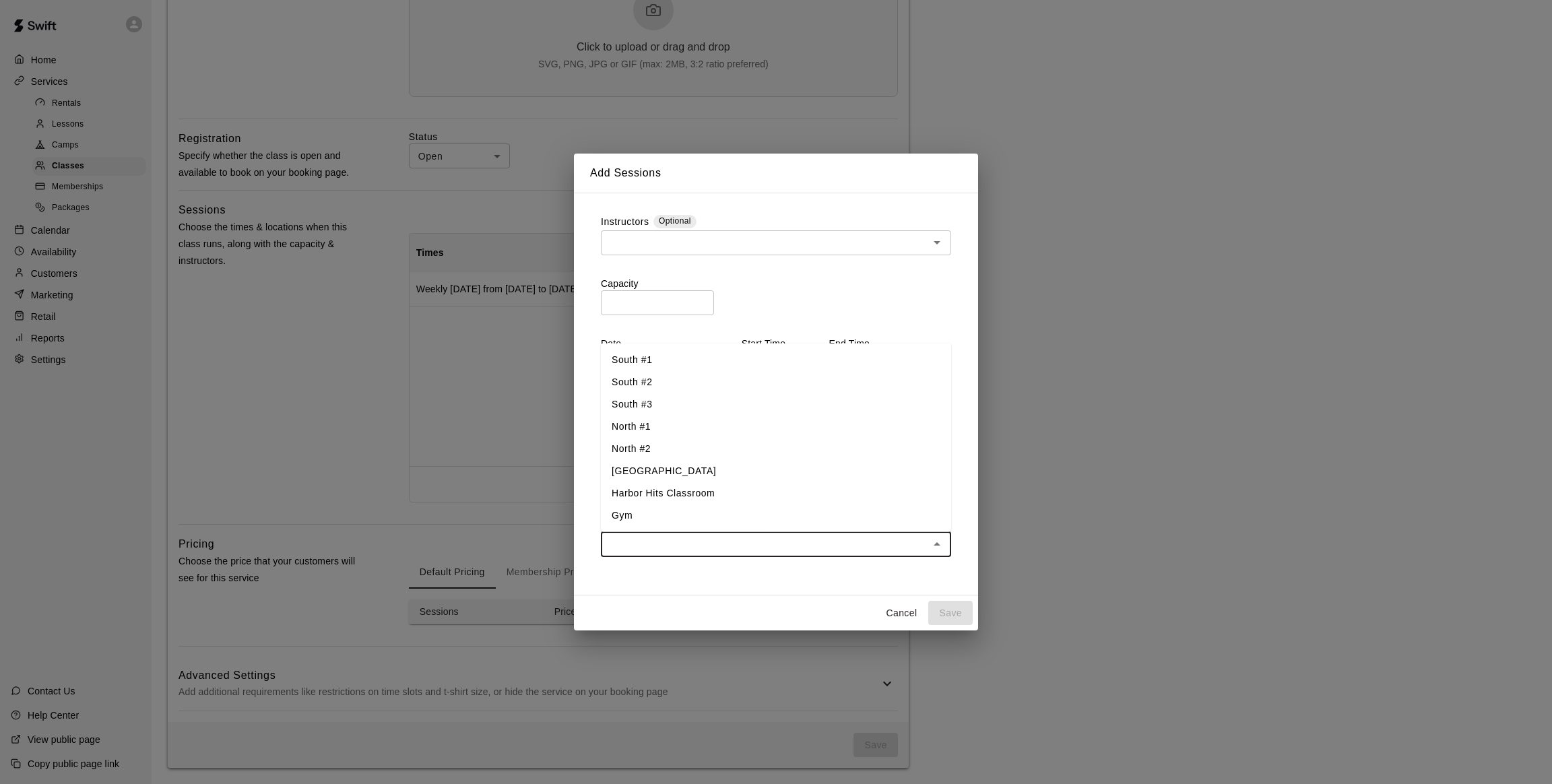
click at [653, 425] on li "North #1" at bounding box center [776, 425] width 350 height 22
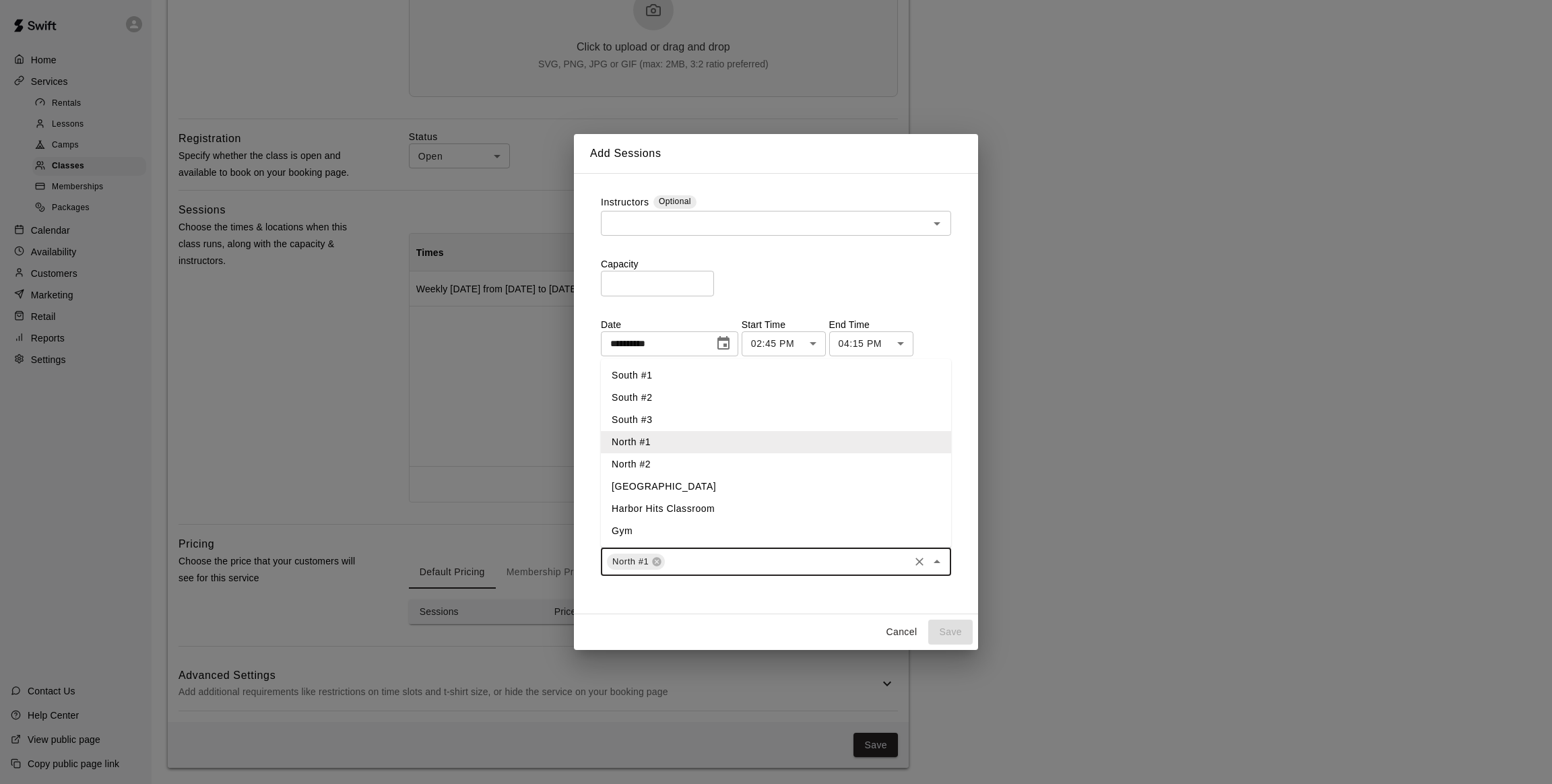
click at [651, 463] on li "North #2" at bounding box center [776, 464] width 350 height 22
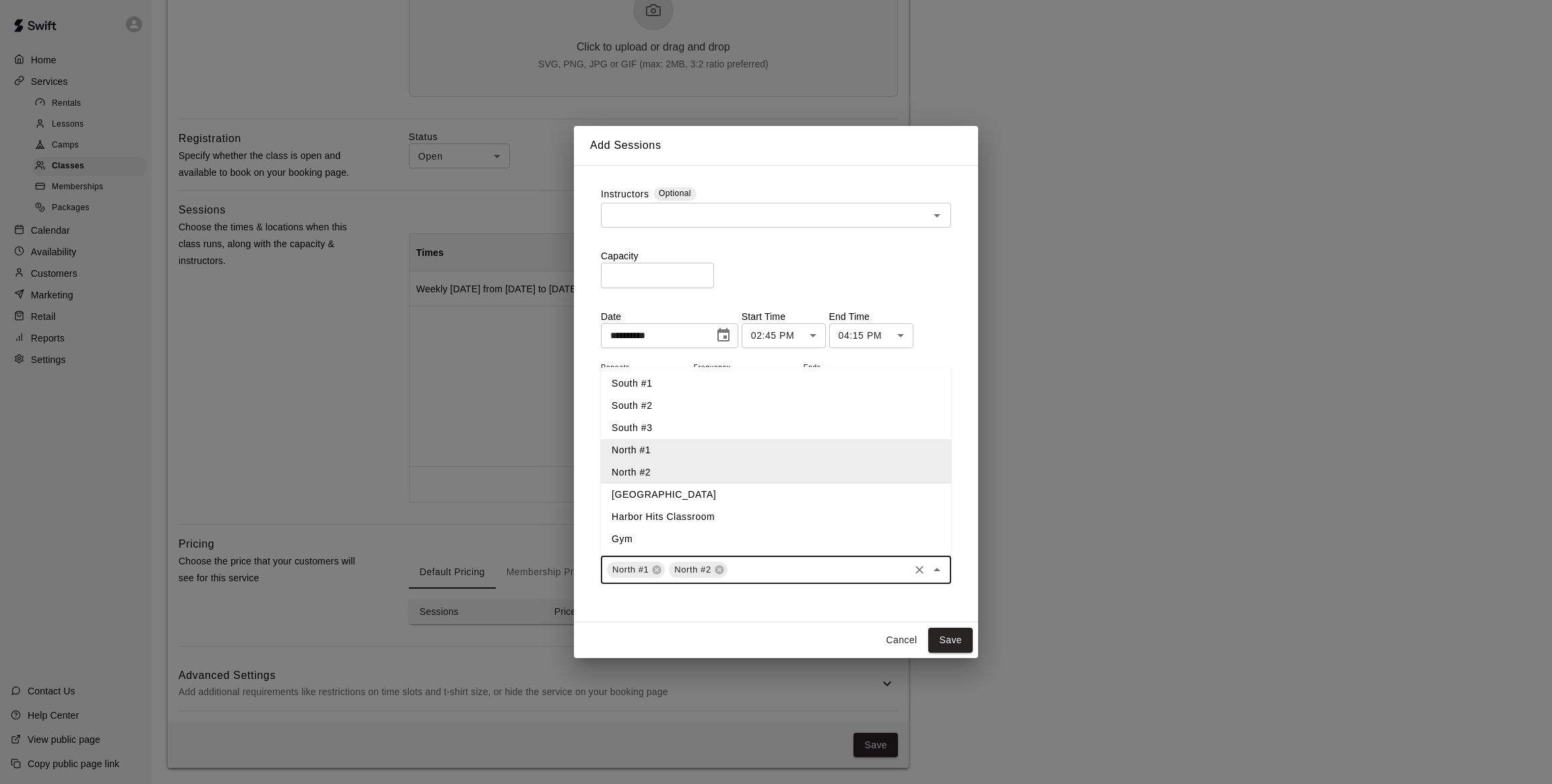
click at [642, 543] on li "Gym" at bounding box center [776, 539] width 350 height 22
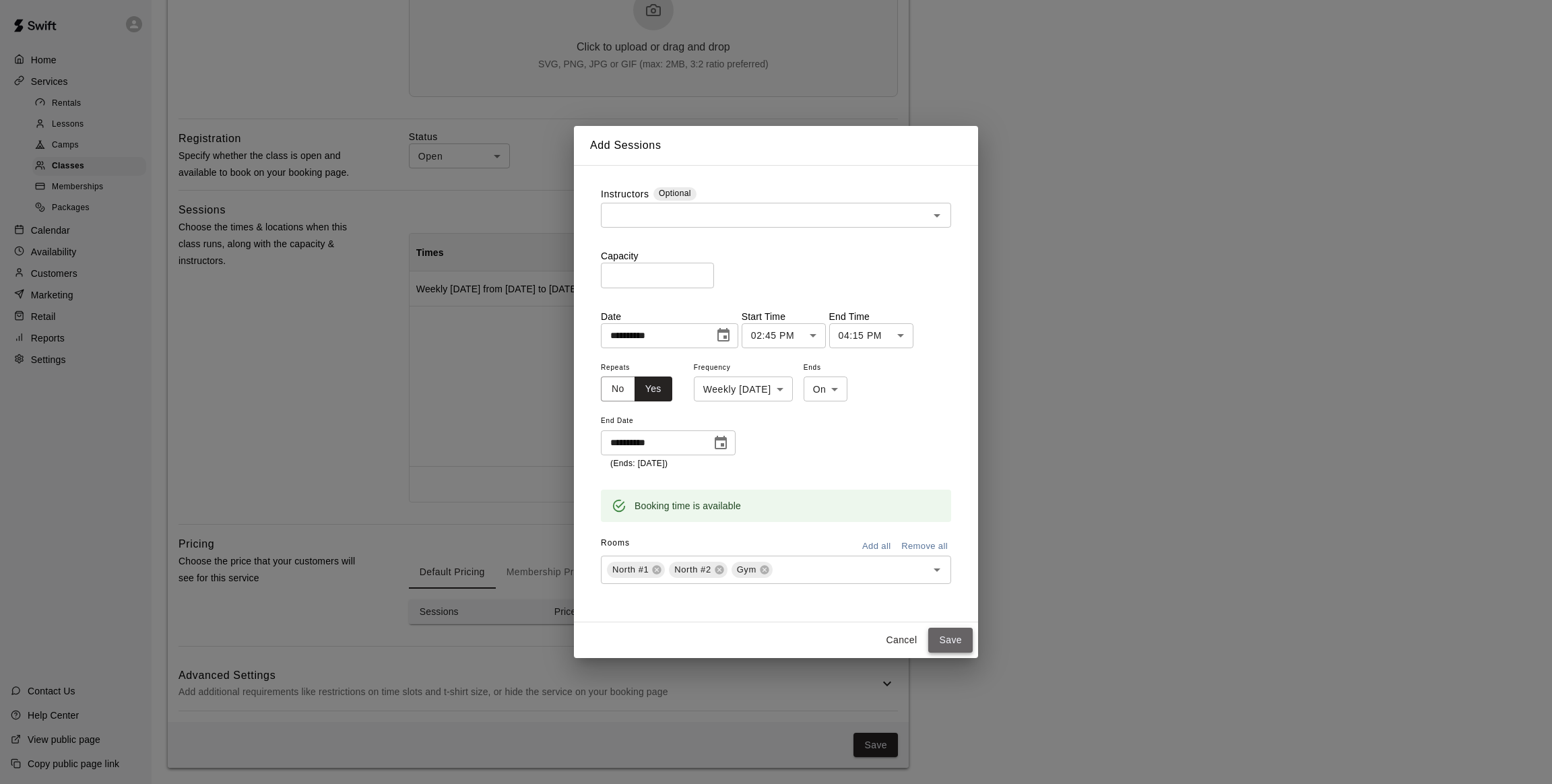
click at [939, 638] on button "Save" at bounding box center [951, 639] width 45 height 25
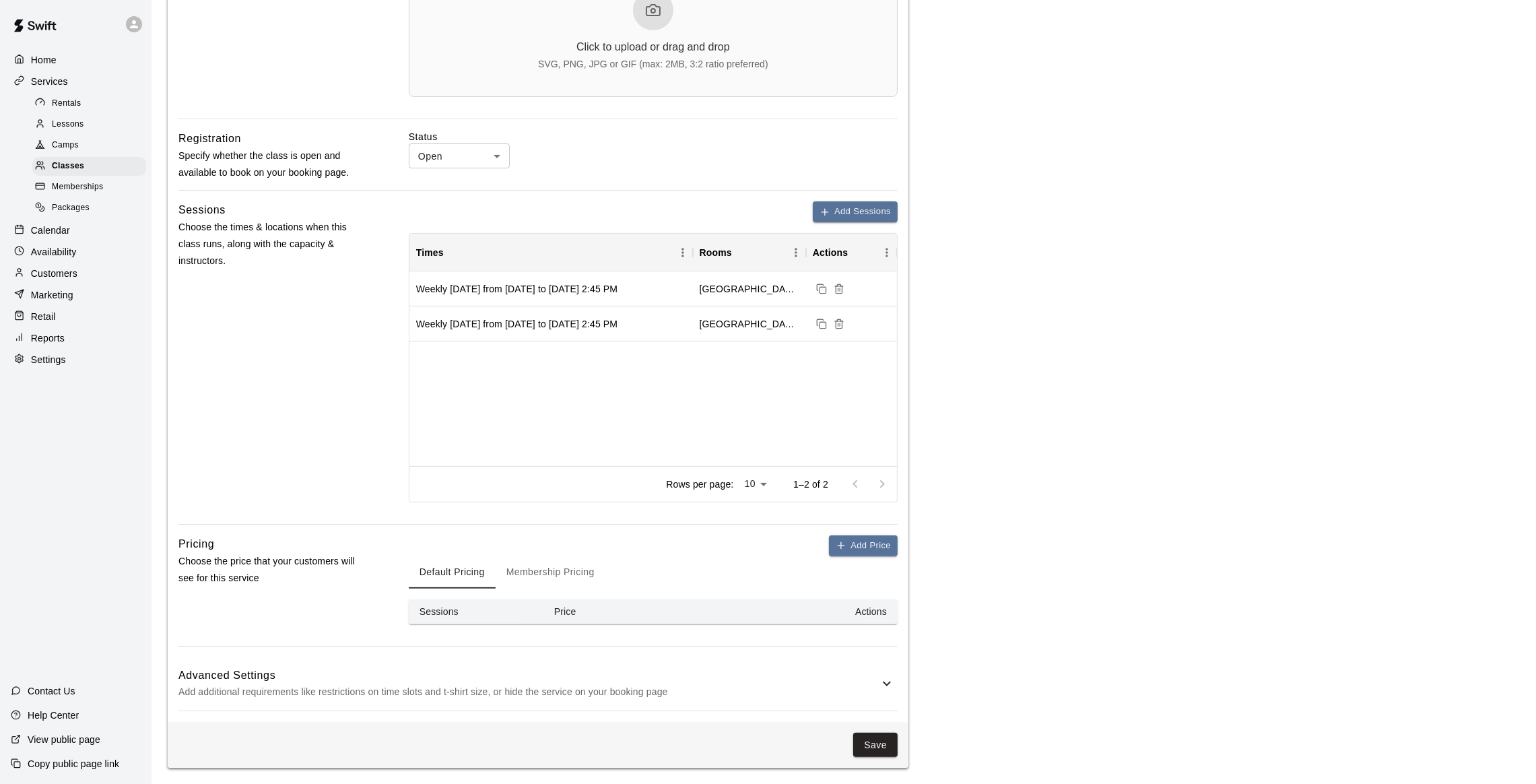
click at [623, 675] on h6 "Advanced Settings" at bounding box center [528, 675] width 700 height 18
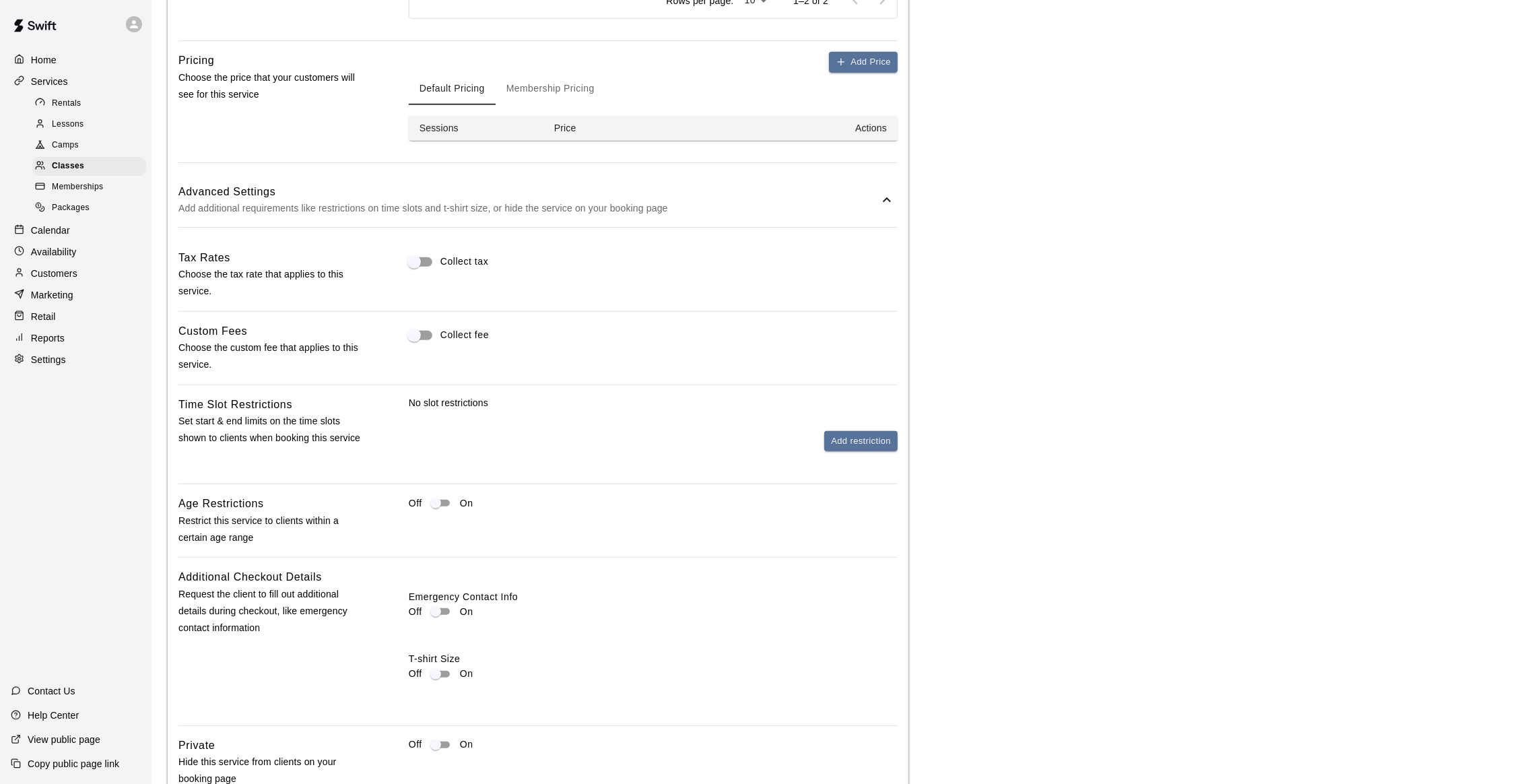
scroll to position [1005, 0]
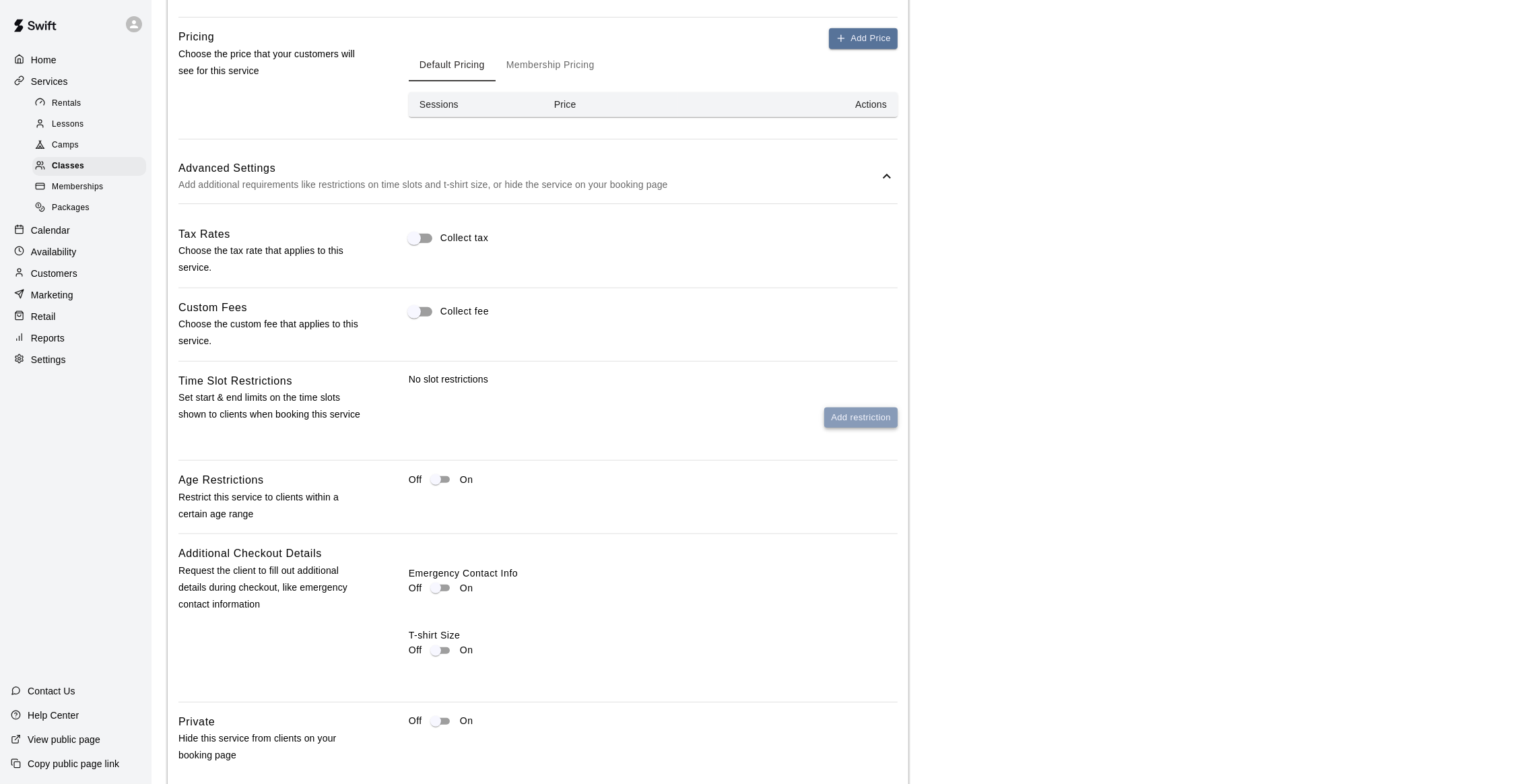
click at [846, 420] on button "Add restriction" at bounding box center [861, 417] width 74 height 21
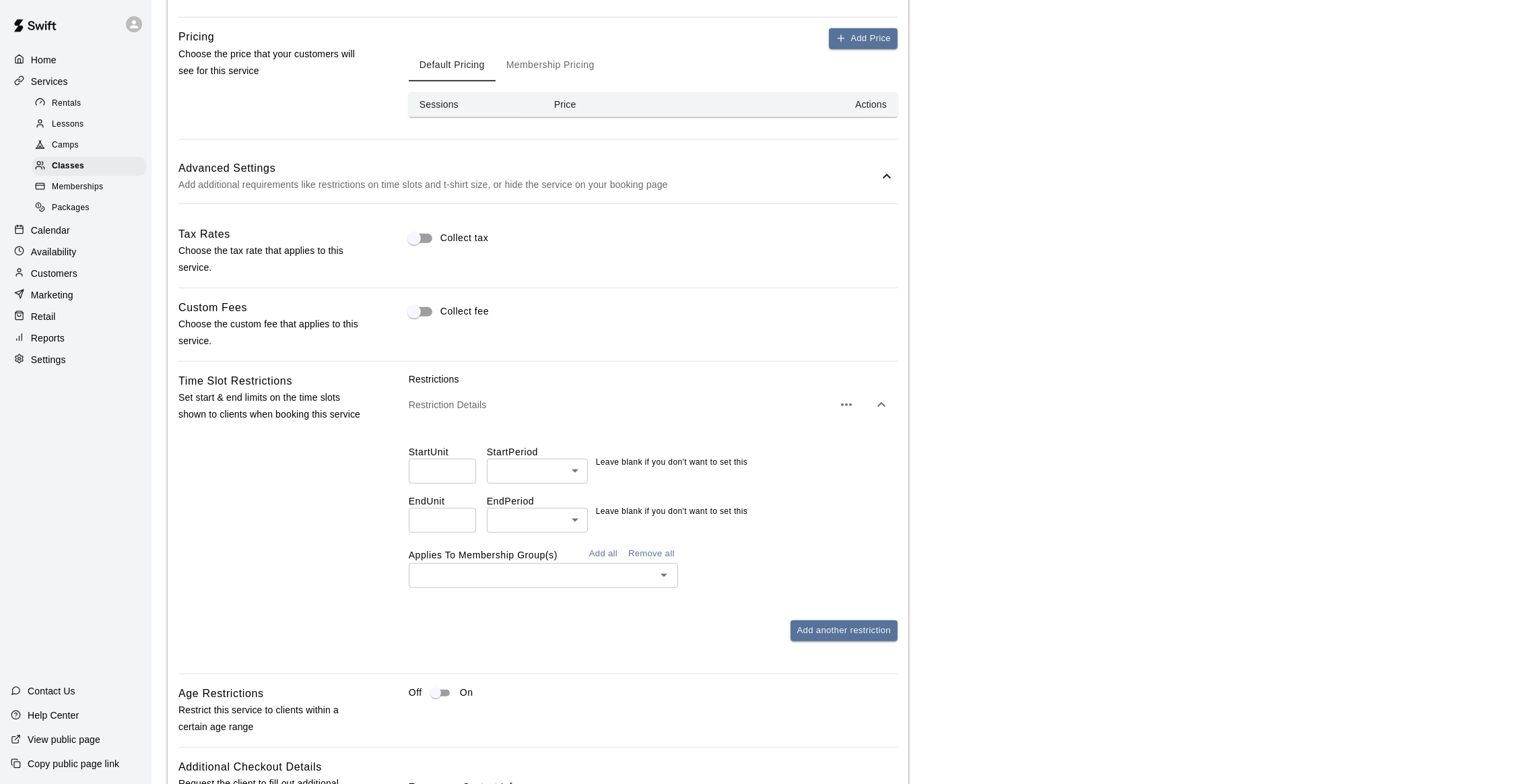
click at [559, 590] on div "Start Unit ​ Start Period ​ ​ Leave blank if you don't want to set this End Uni…" at bounding box center [653, 511] width 489 height 175
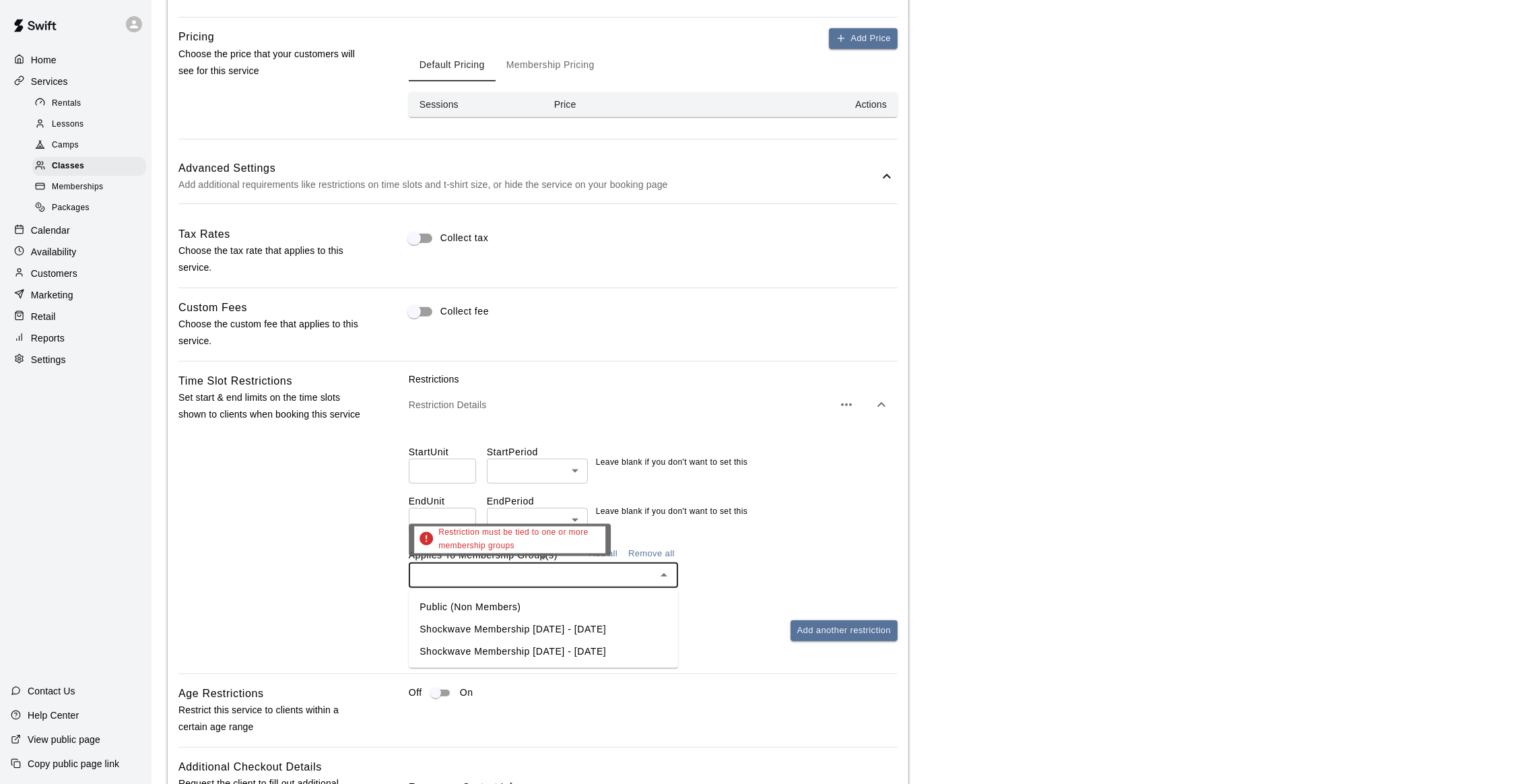
click at [563, 578] on input "text" at bounding box center [532, 575] width 239 height 17
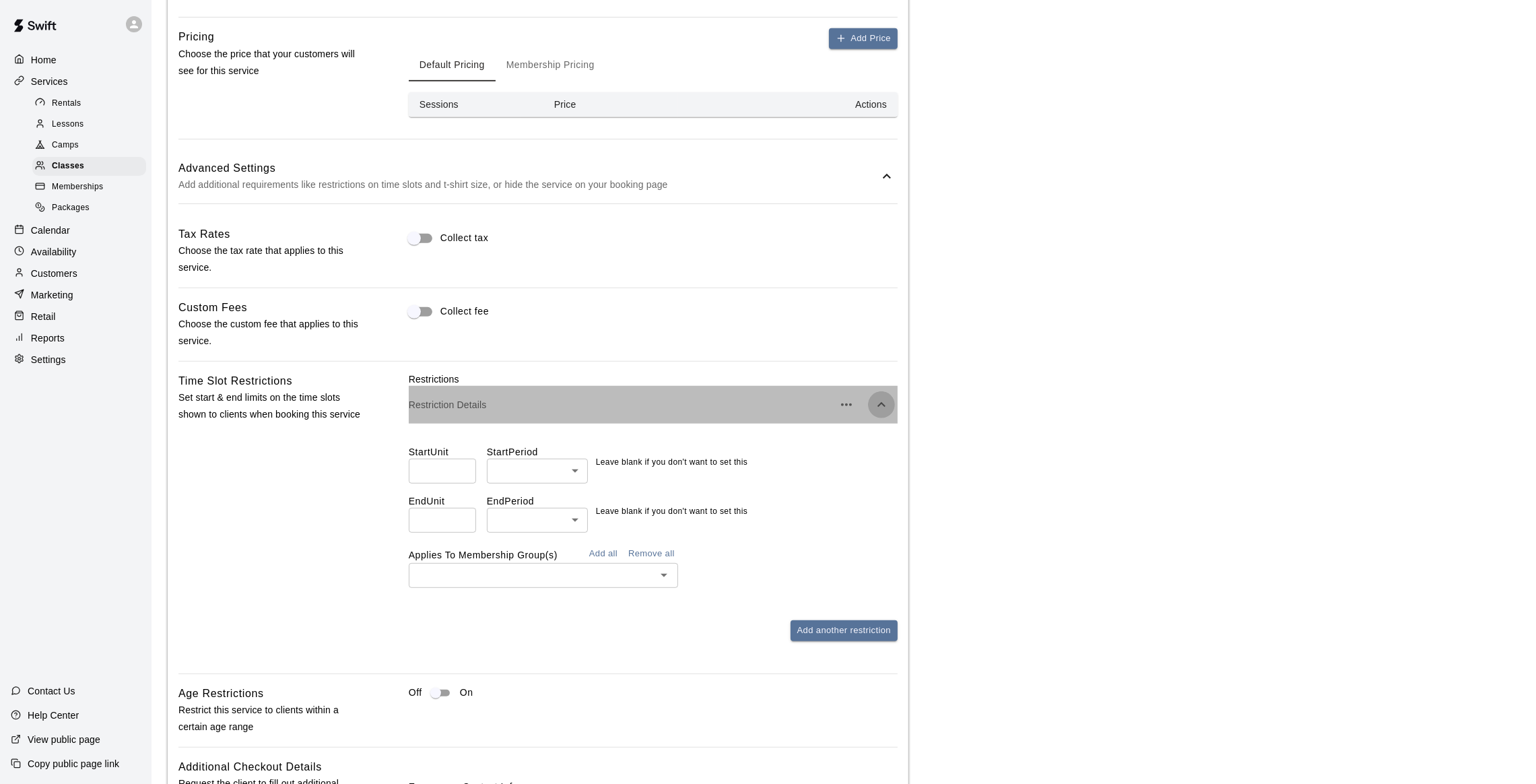
click at [875, 402] on icon "button" at bounding box center [881, 404] width 16 height 16
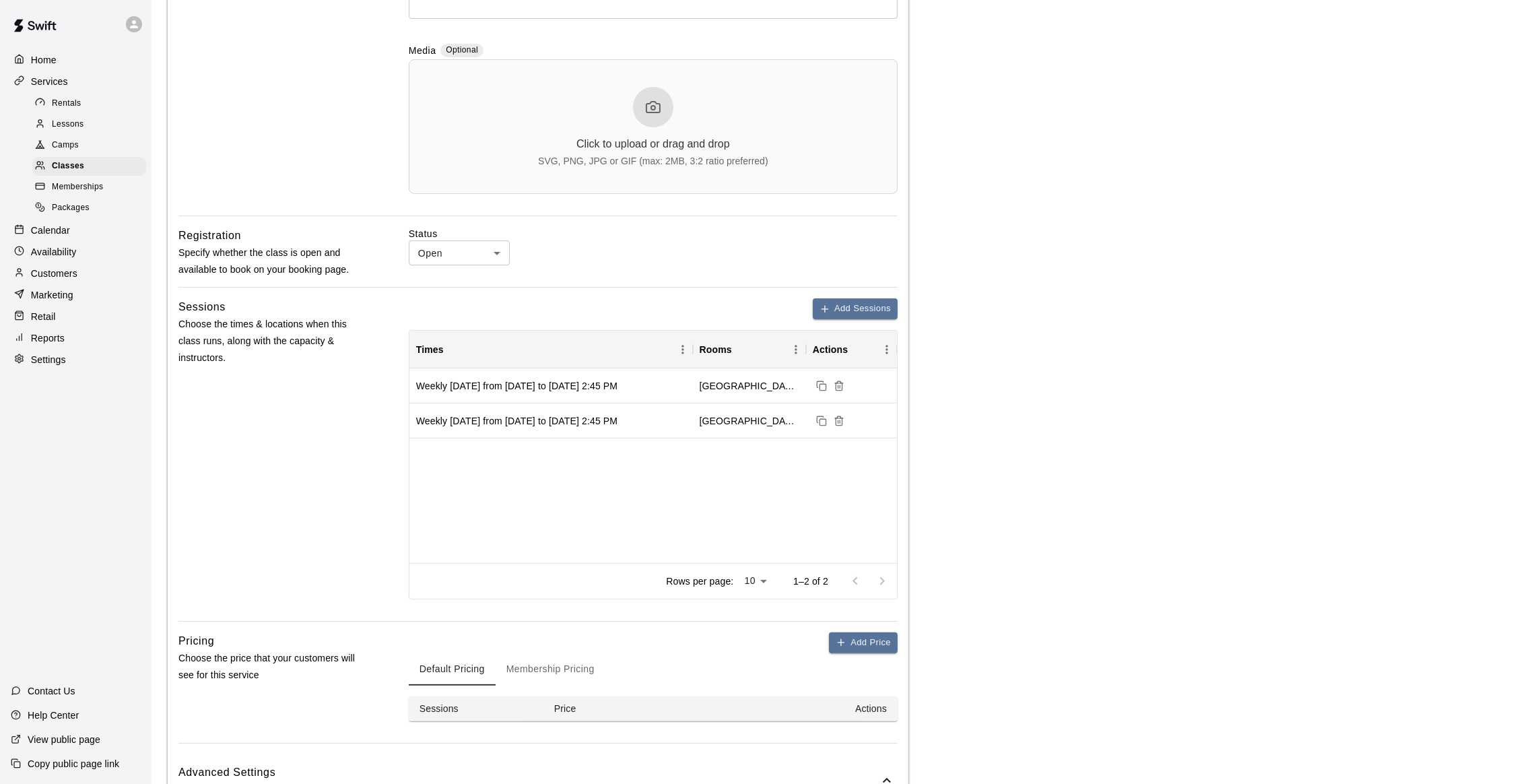
scroll to position [398, 0]
click at [437, 252] on body "**********" at bounding box center [775, 552] width 1552 height 1902
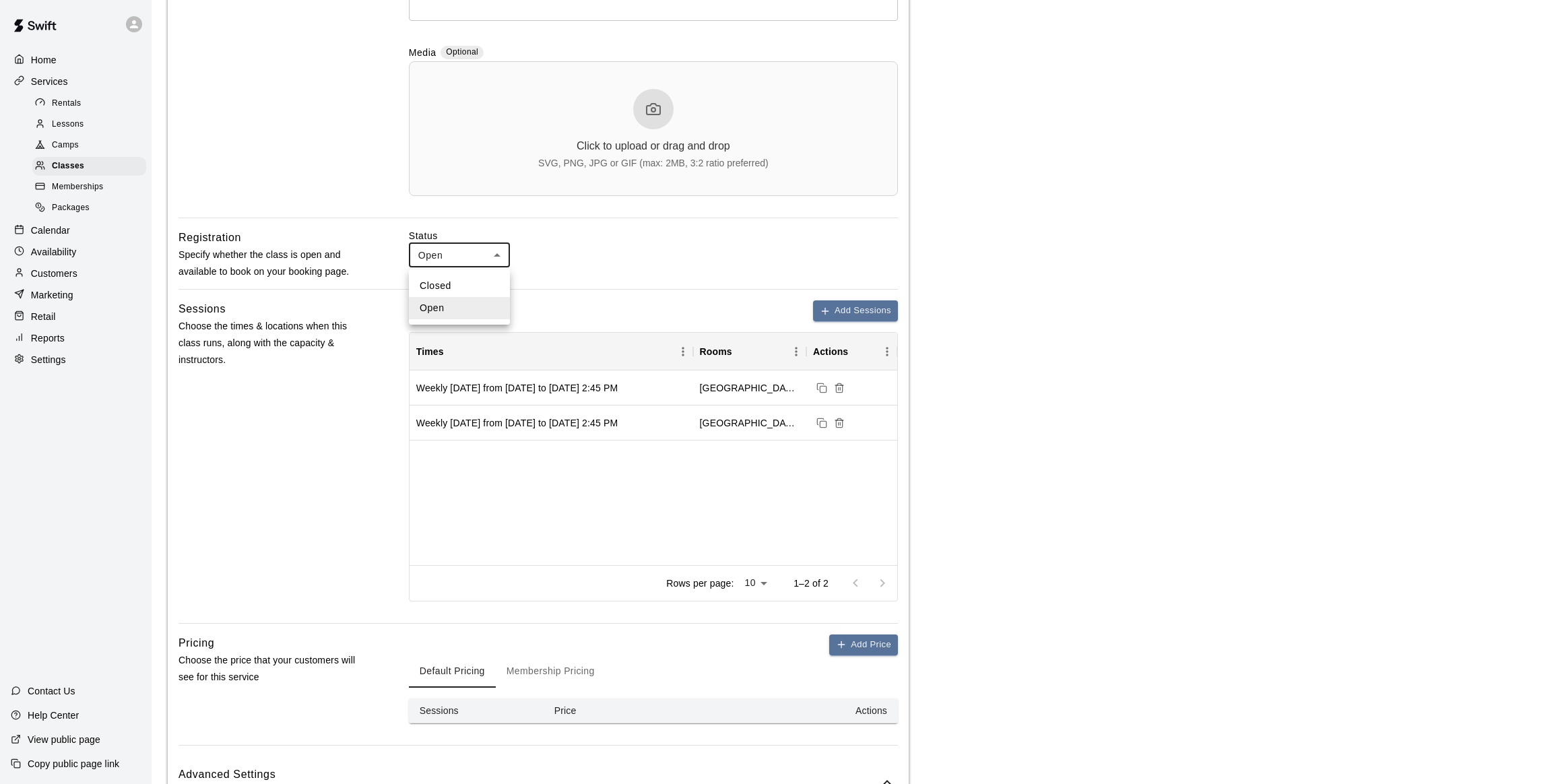
click at [438, 287] on li "Closed" at bounding box center [459, 286] width 101 height 22
type input "******"
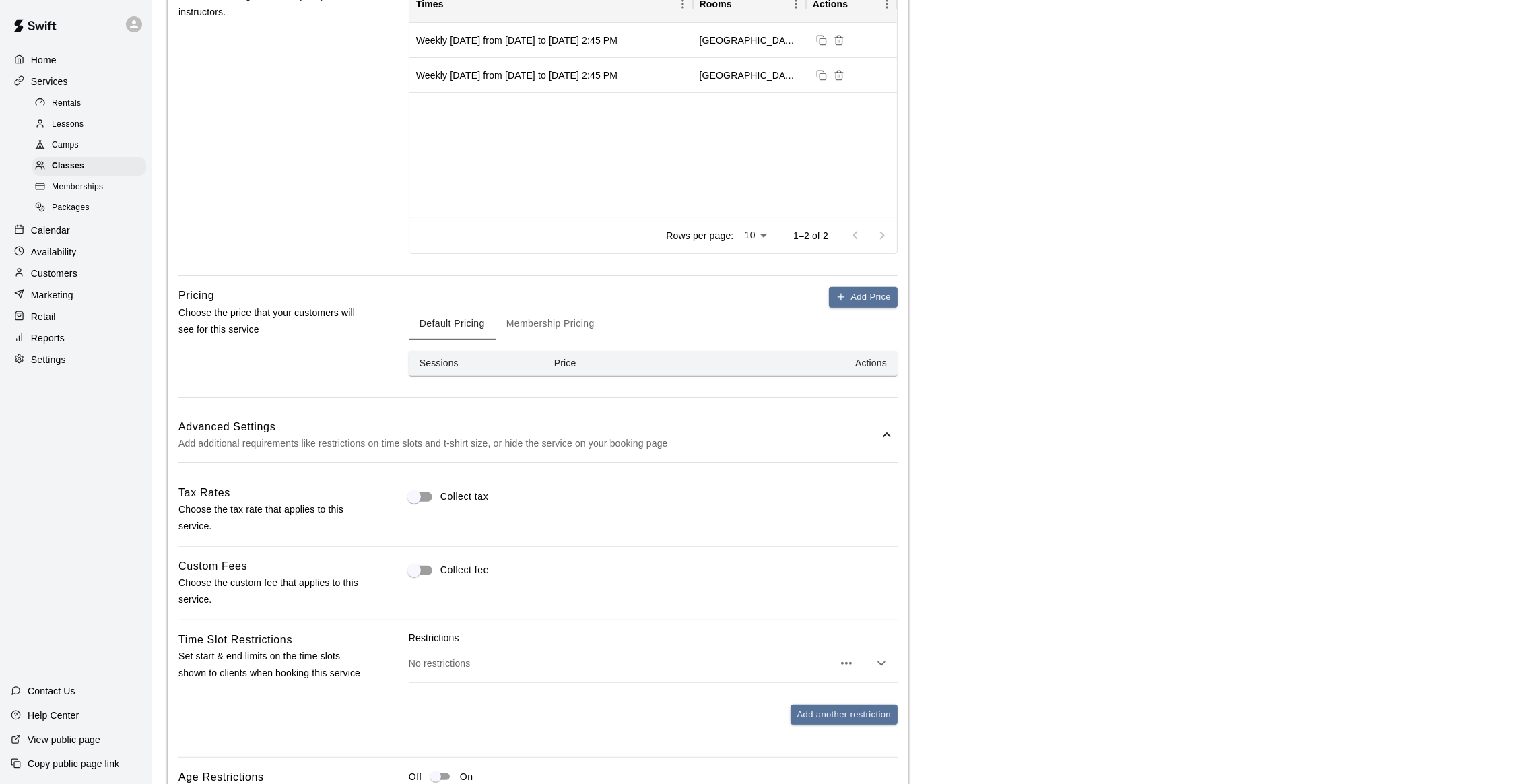
scroll to position [716, 0]
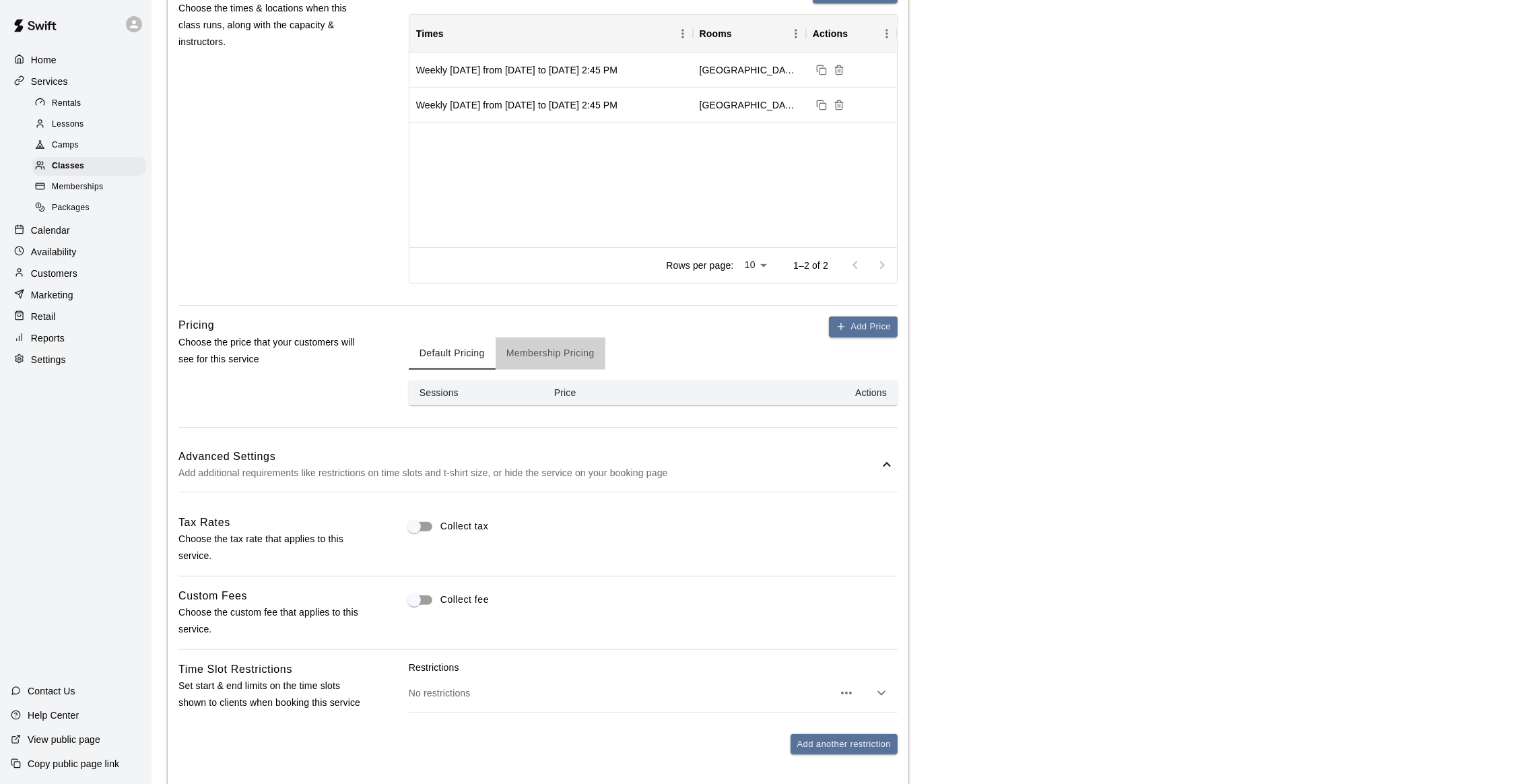
click at [561, 357] on button "Membership Pricing" at bounding box center [551, 354] width 110 height 32
click at [459, 357] on button "Default Pricing" at bounding box center [452, 354] width 87 height 32
click at [854, 331] on button "Add Price" at bounding box center [863, 327] width 69 height 21
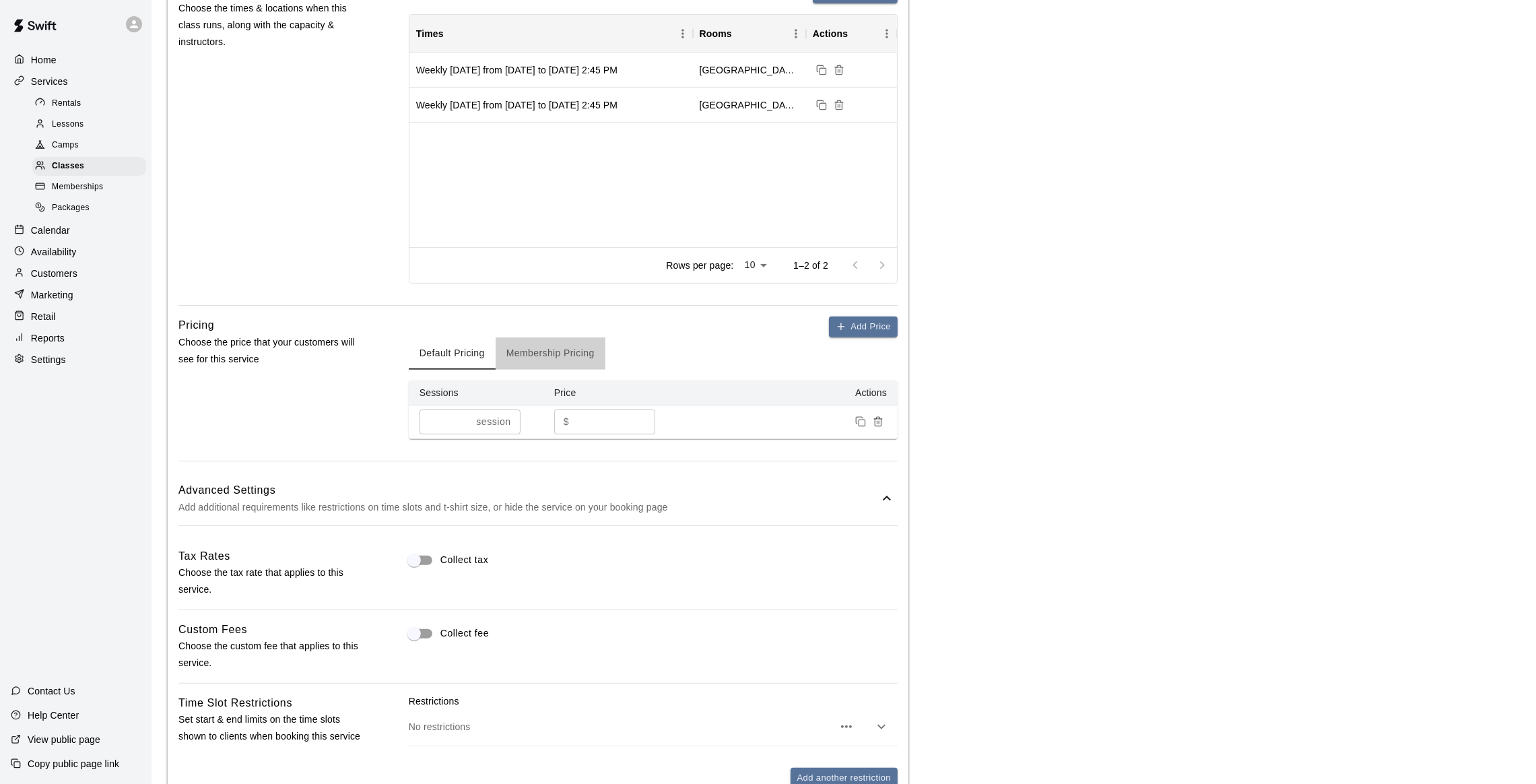
click at [569, 348] on button "Membership Pricing" at bounding box center [551, 354] width 110 height 32
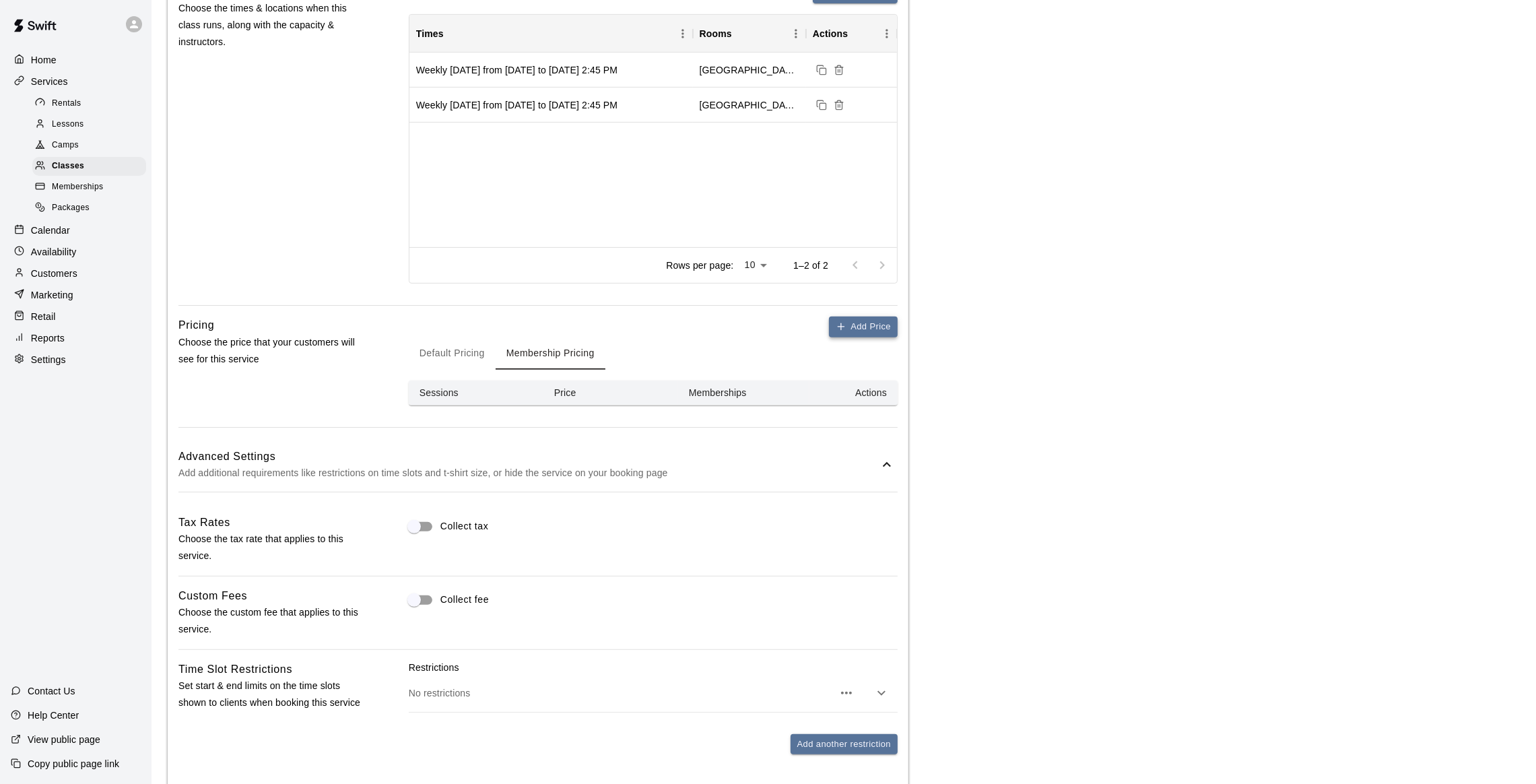
click at [842, 328] on icon "button" at bounding box center [841, 327] width 11 height 11
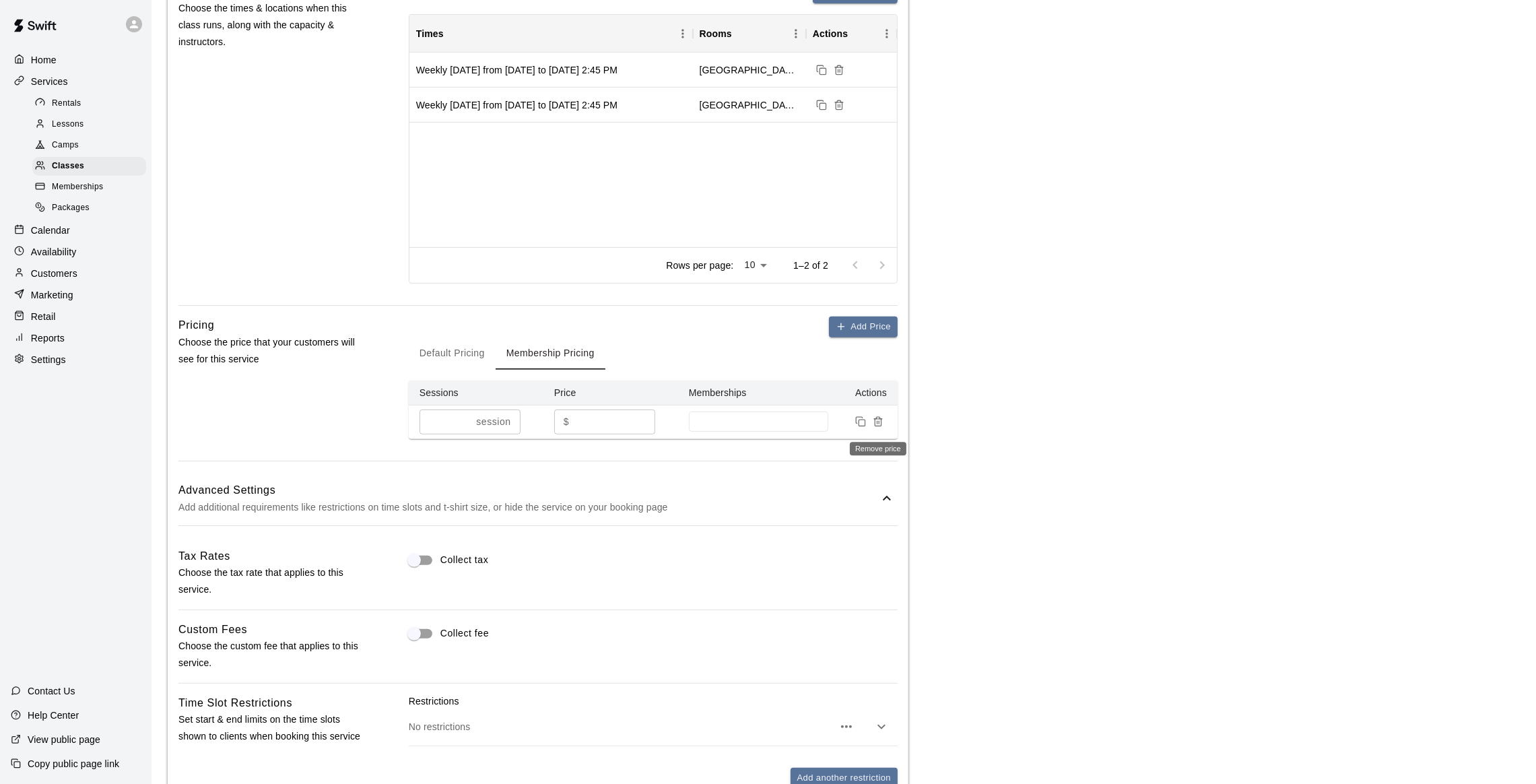
click at [877, 423] on line "Remove price" at bounding box center [877, 423] width 0 height 3
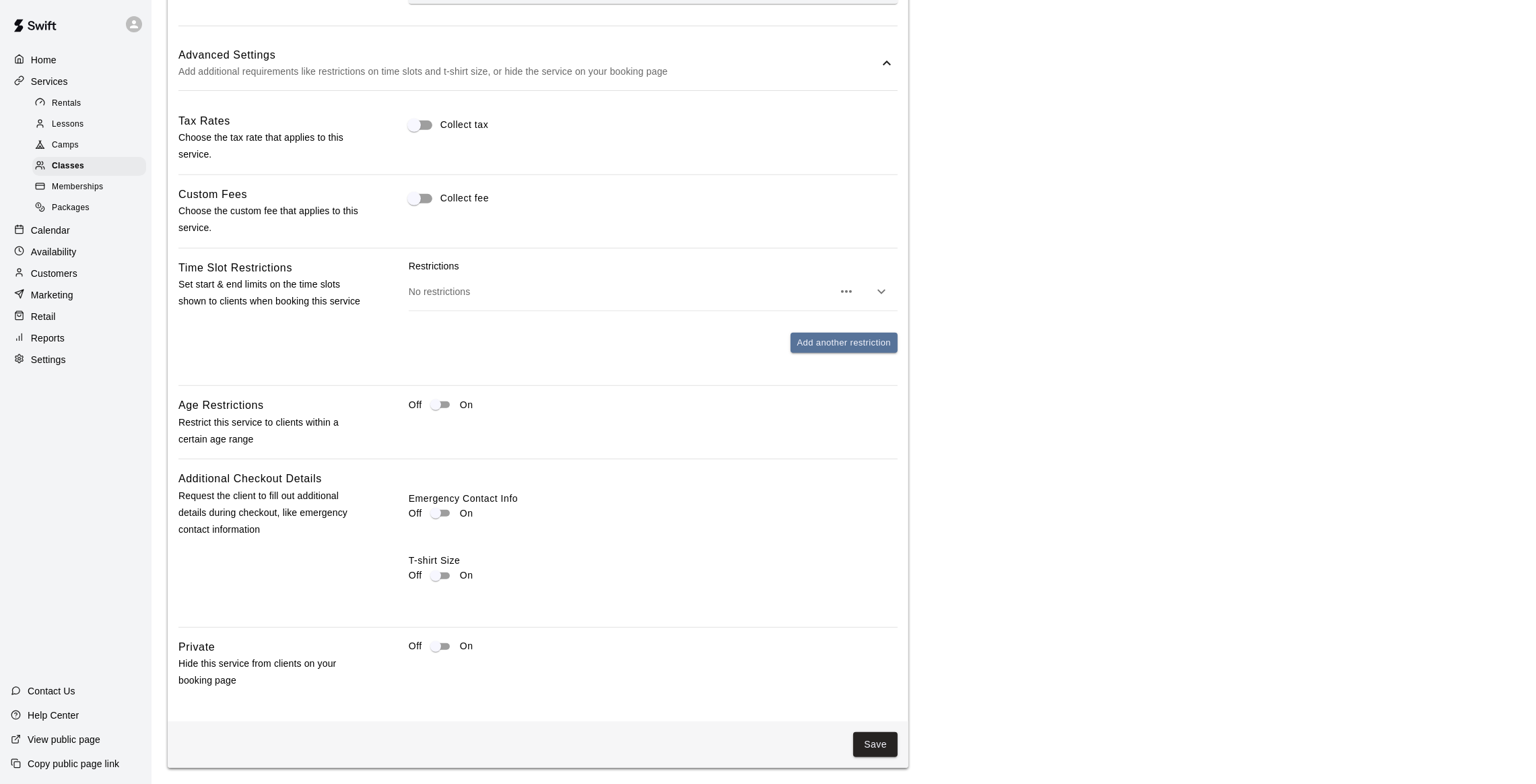
scroll to position [1120, 0]
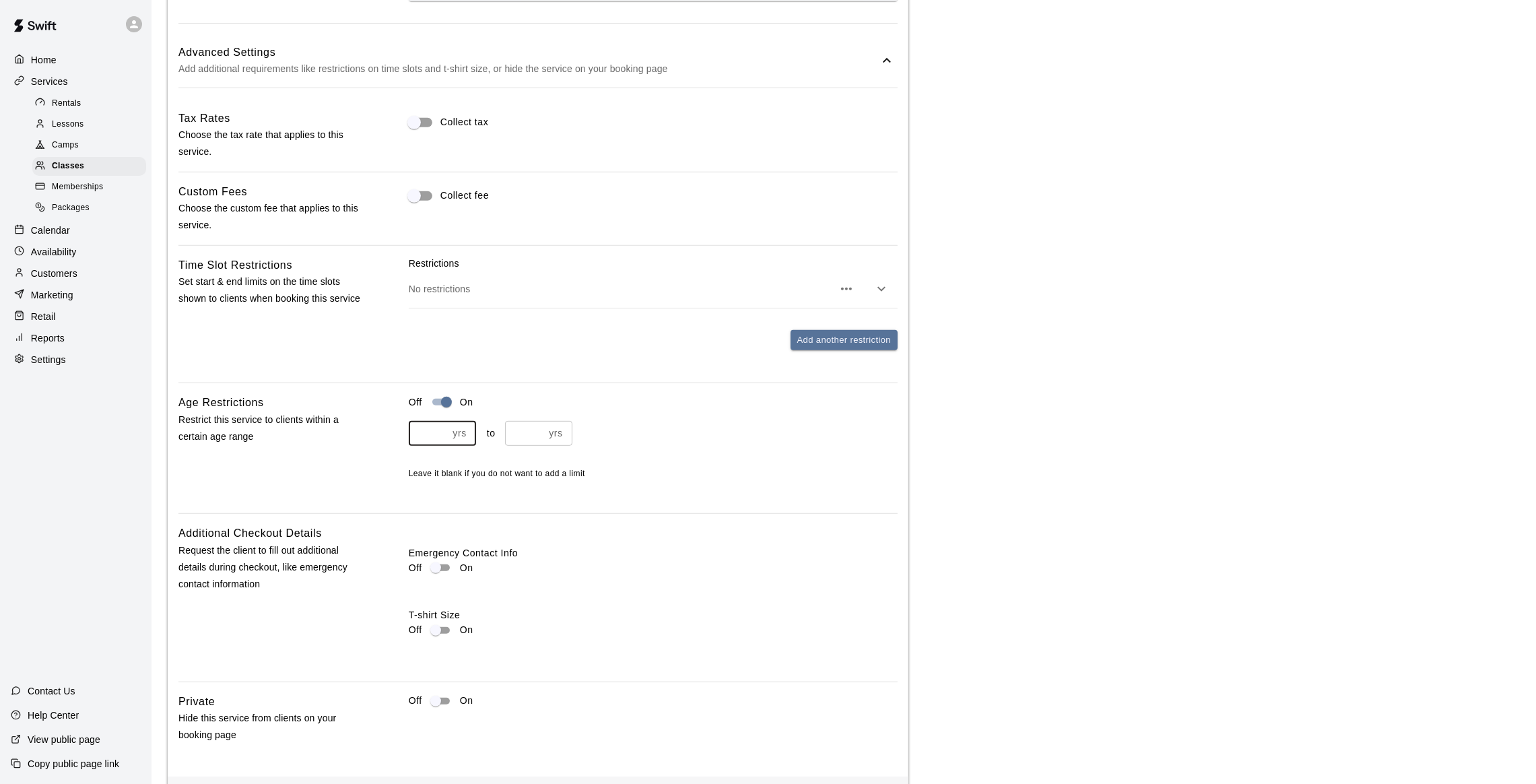
click at [418, 436] on input "number" at bounding box center [428, 433] width 39 height 25
type input "**"
click at [605, 454] on div "** yrs ​ to yrs ​ Leave it blank if you do not want to add a limit" at bounding box center [653, 450] width 489 height 60
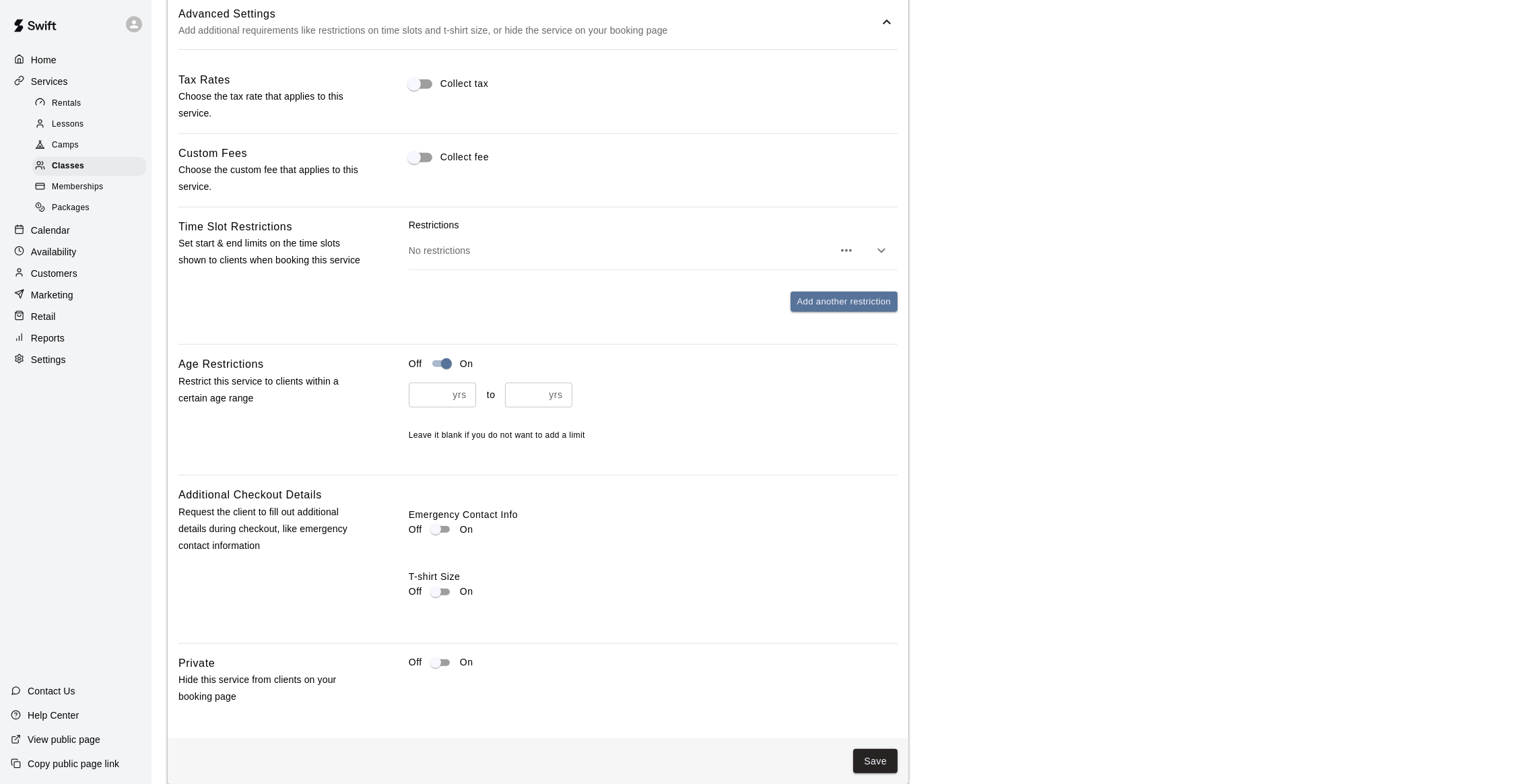
scroll to position [1178, 0]
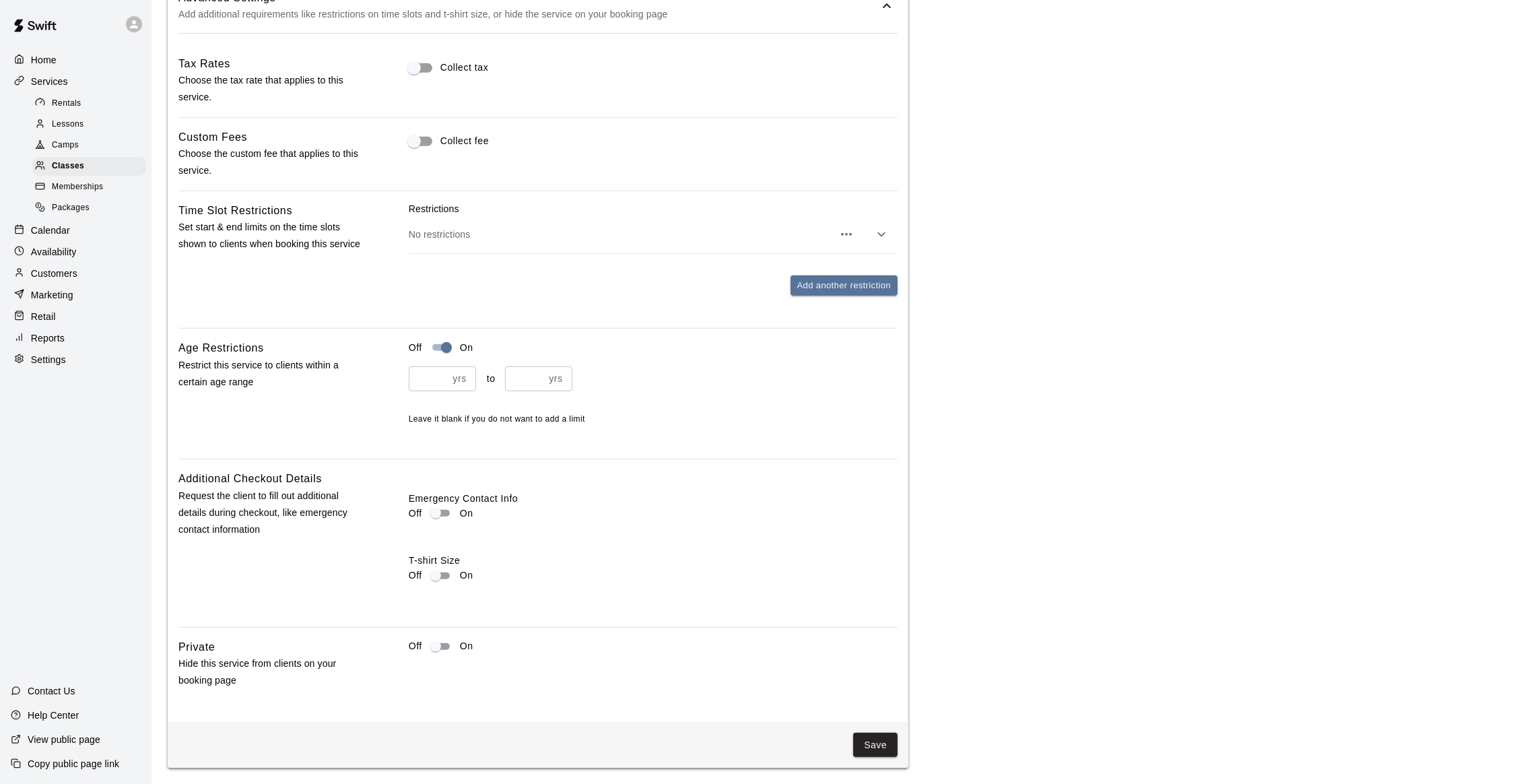
click at [875, 727] on div "Save" at bounding box center [538, 745] width 741 height 47
click at [877, 735] on button "Save" at bounding box center [875, 745] width 45 height 25
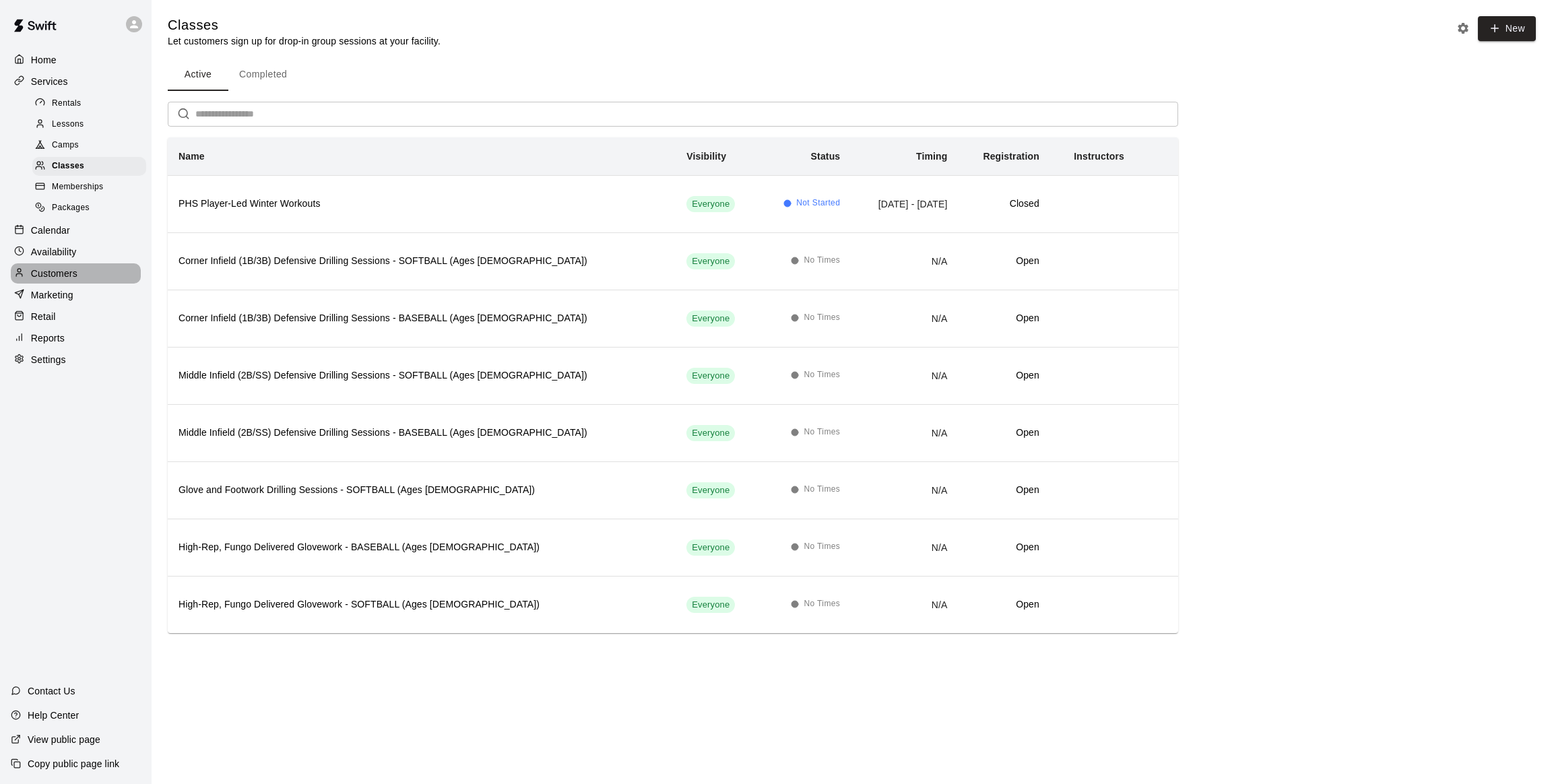
click at [54, 278] on p "Customers" at bounding box center [54, 273] width 47 height 14
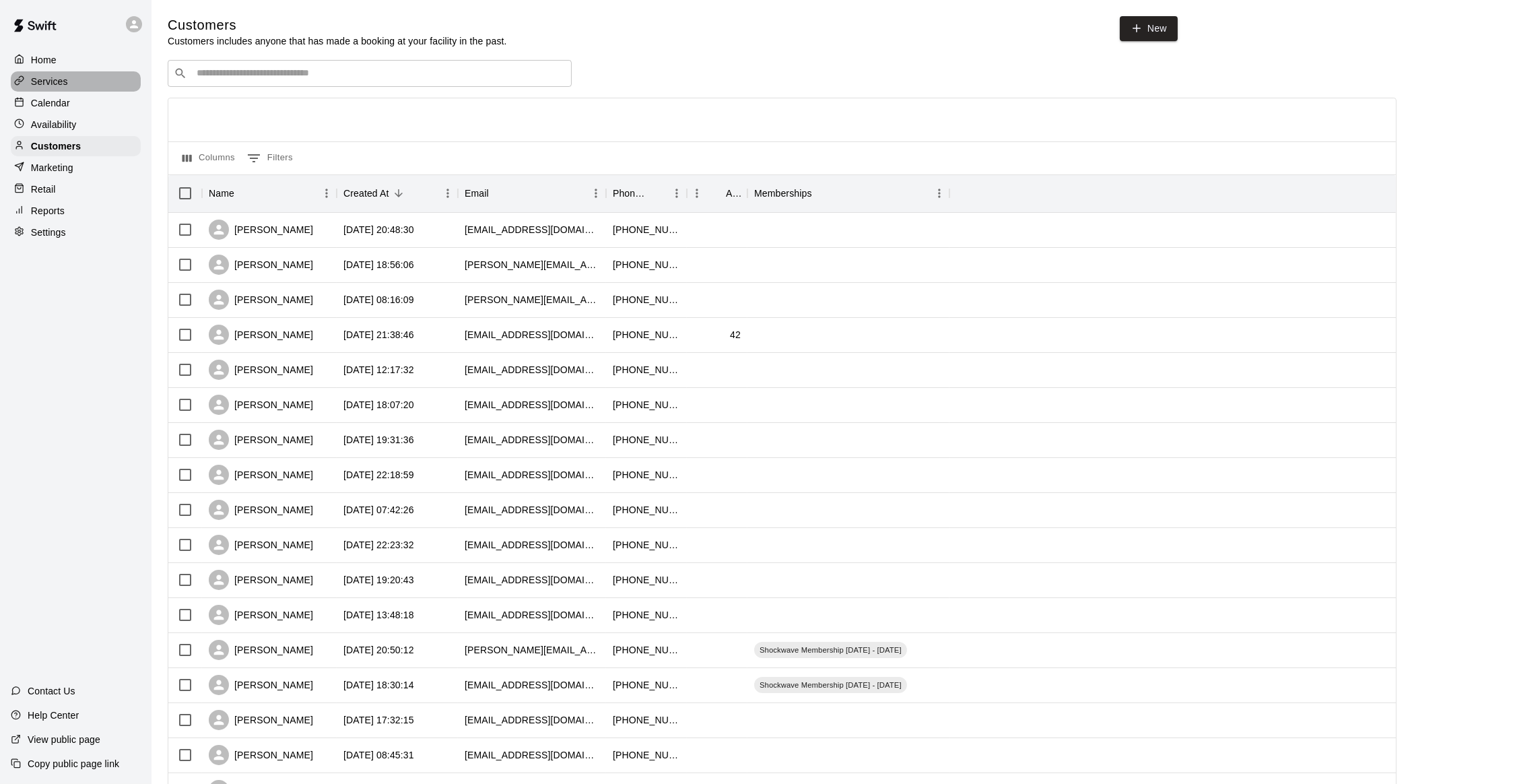
click at [66, 78] on p "Services" at bounding box center [49, 82] width 37 height 14
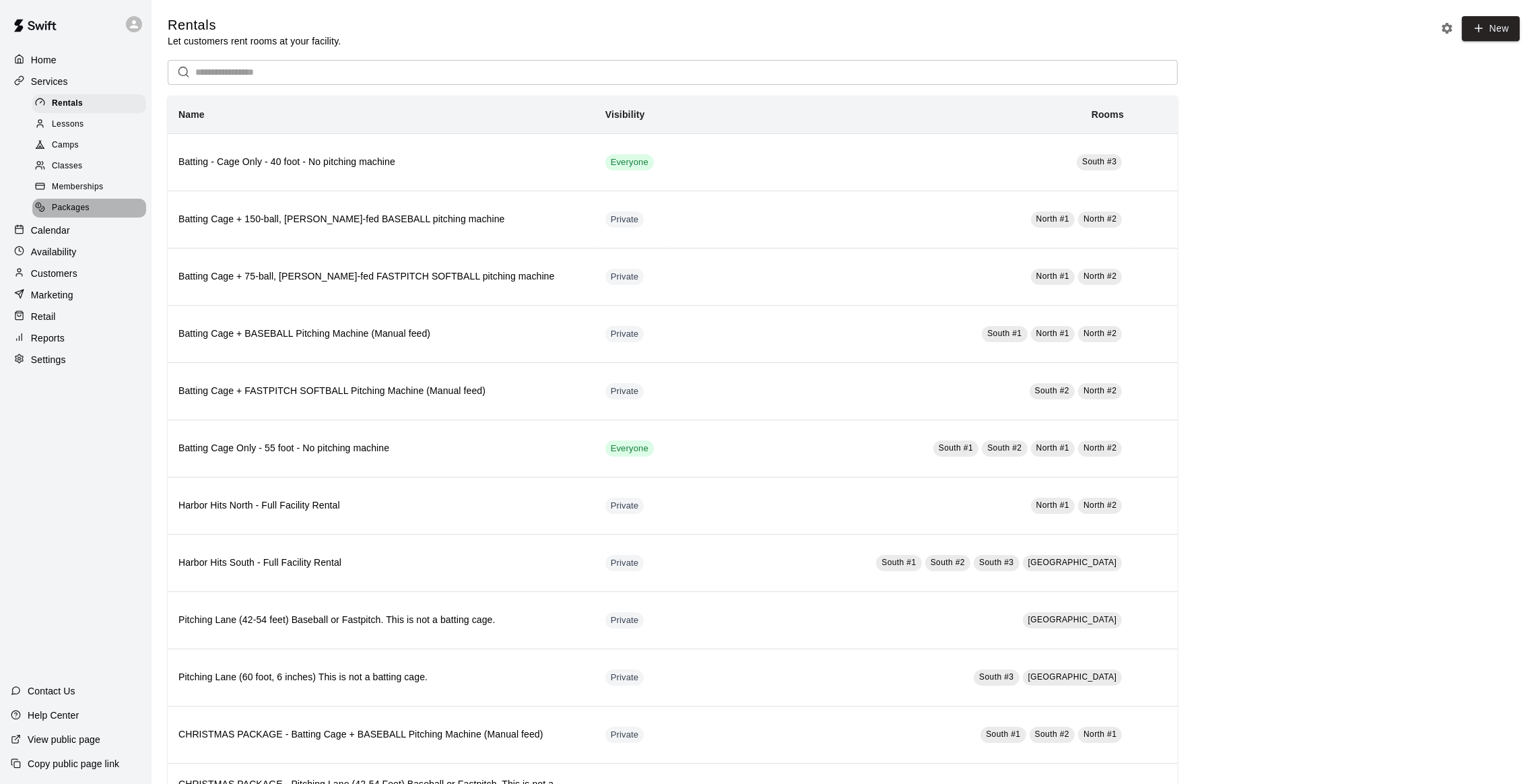
click at [76, 214] on span "Packages" at bounding box center [71, 208] width 38 height 14
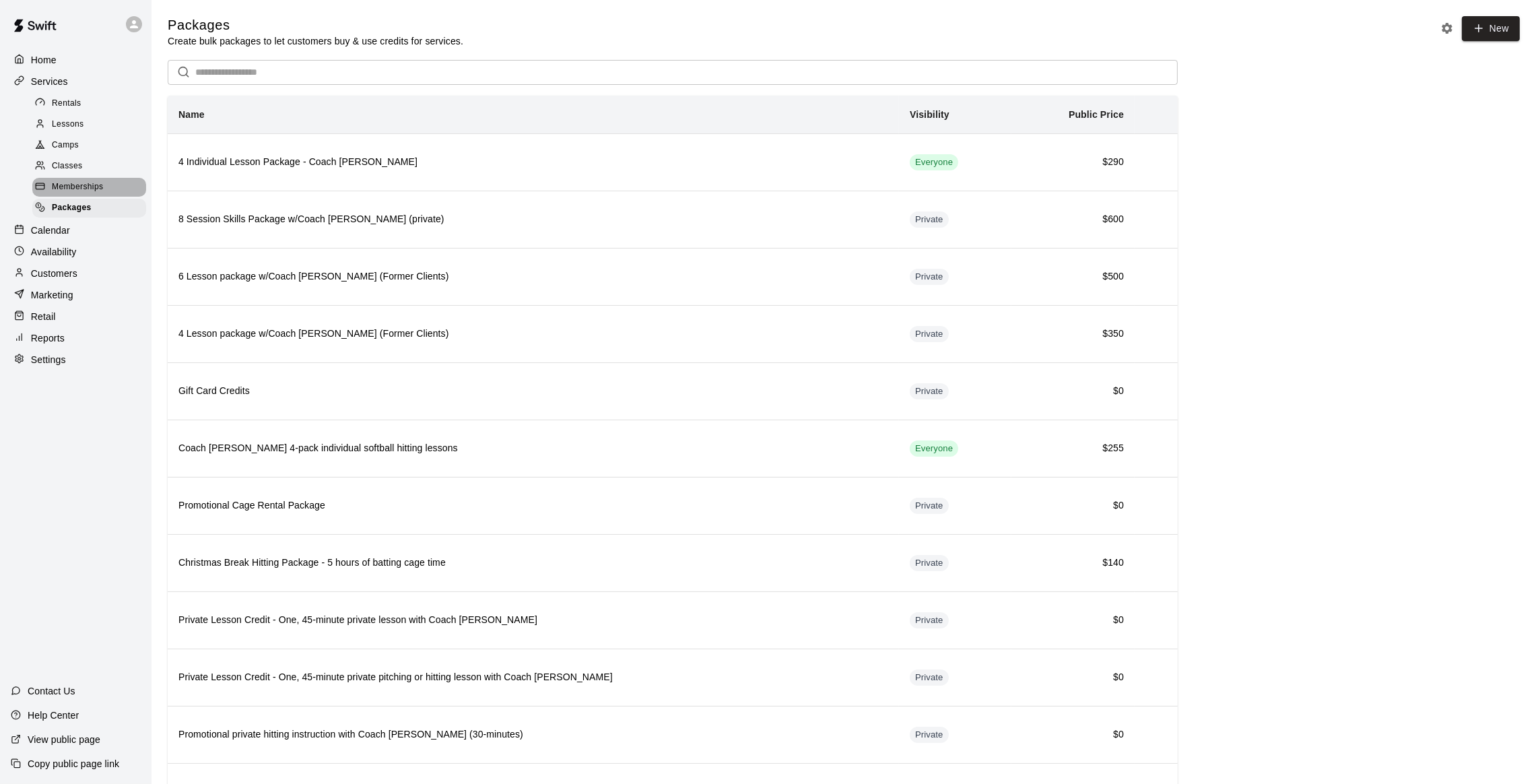
click at [76, 186] on span "Memberships" at bounding box center [78, 187] width 51 height 14
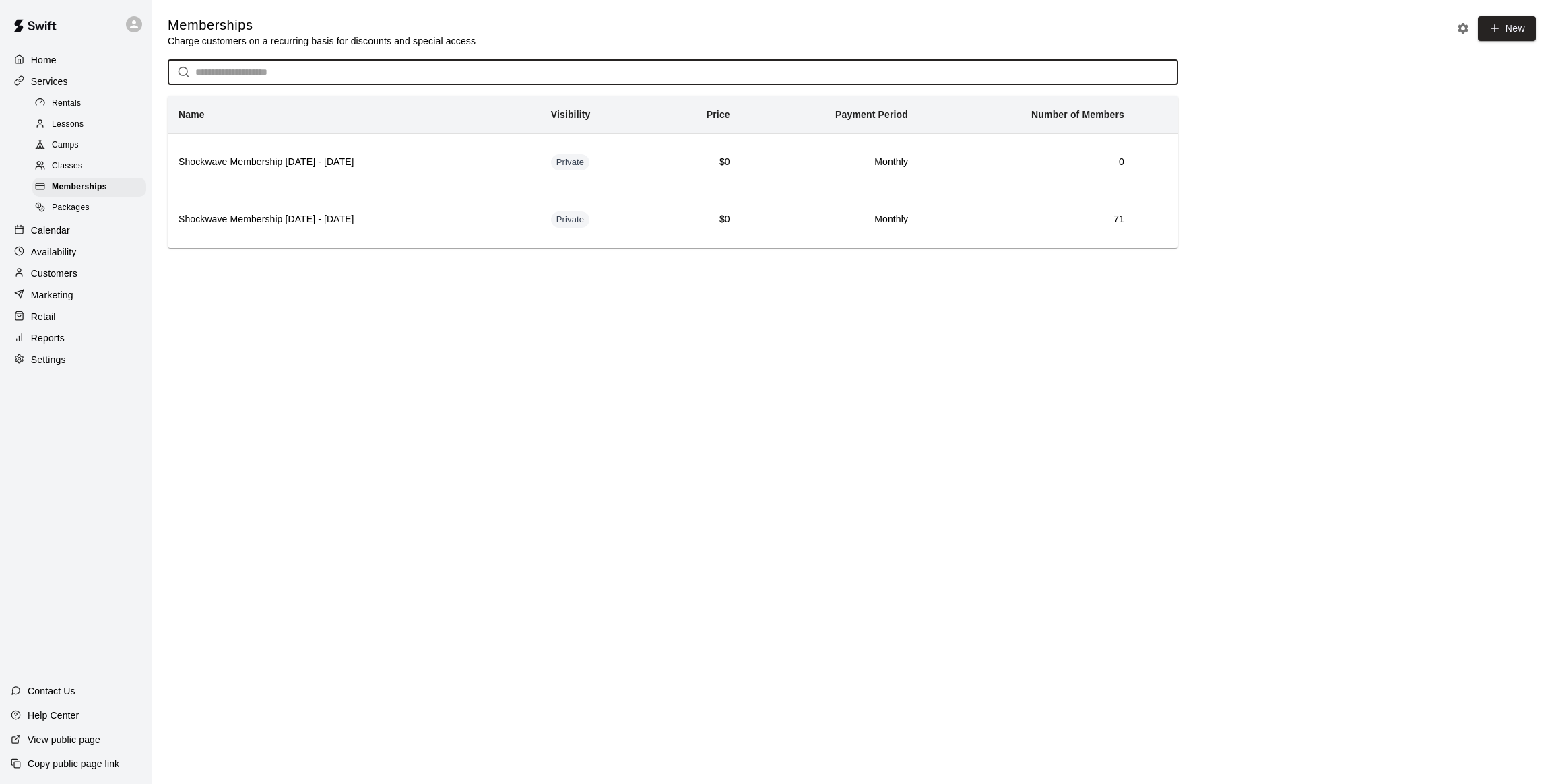
click at [214, 80] on input "text" at bounding box center [686, 72] width 983 height 25
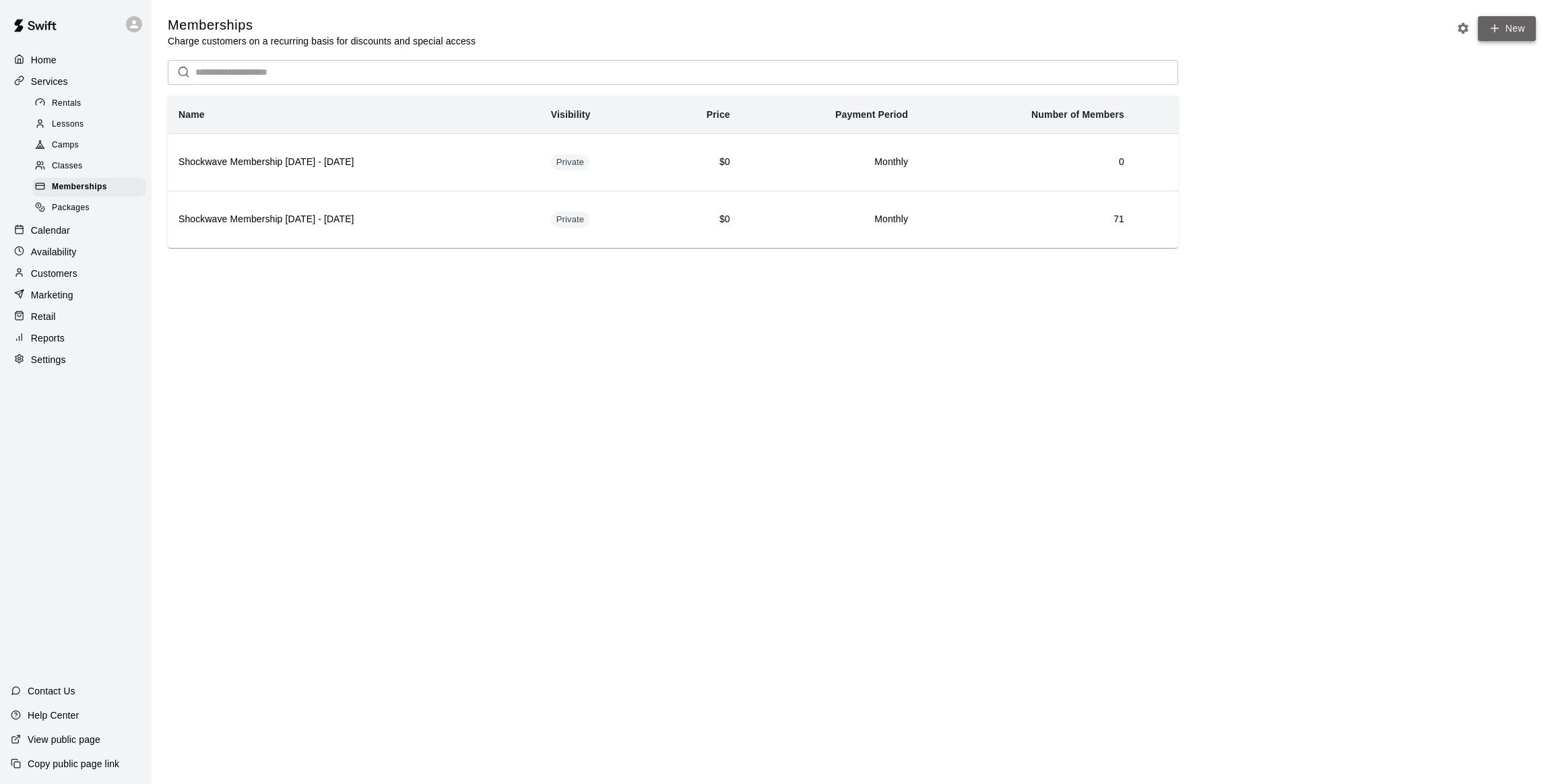
click at [1494, 30] on icon at bounding box center [1495, 28] width 12 height 12
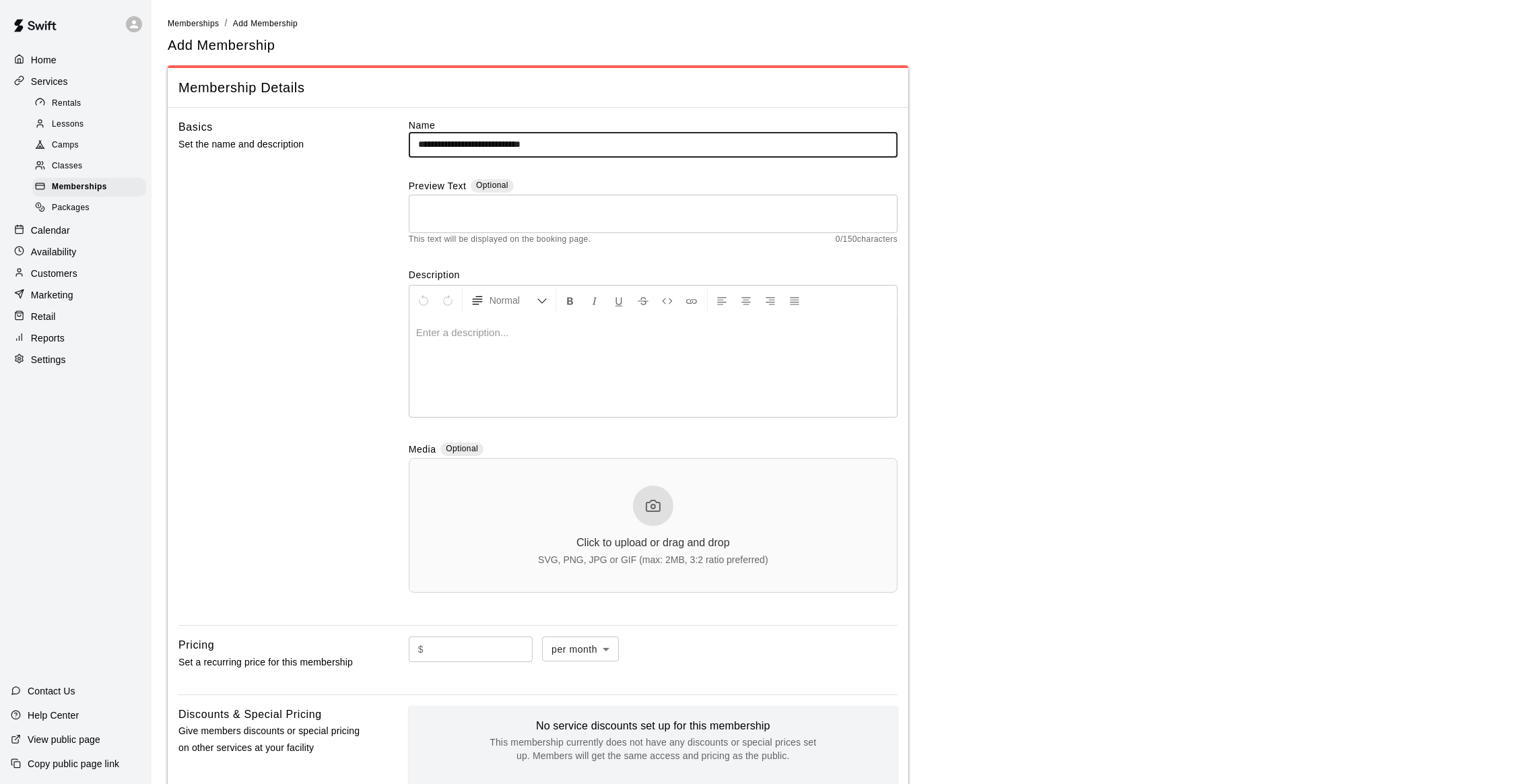
drag, startPoint x: 594, startPoint y: 145, endPoint x: 471, endPoint y: 151, distance: 123.1
click at [471, 151] on input "**********" at bounding box center [653, 144] width 489 height 25
drag, startPoint x: 540, startPoint y: 149, endPoint x: 407, endPoint y: 155, distance: 133.1
click at [407, 155] on div "**********" at bounding box center [538, 366] width 719 height 496
type input "**********"
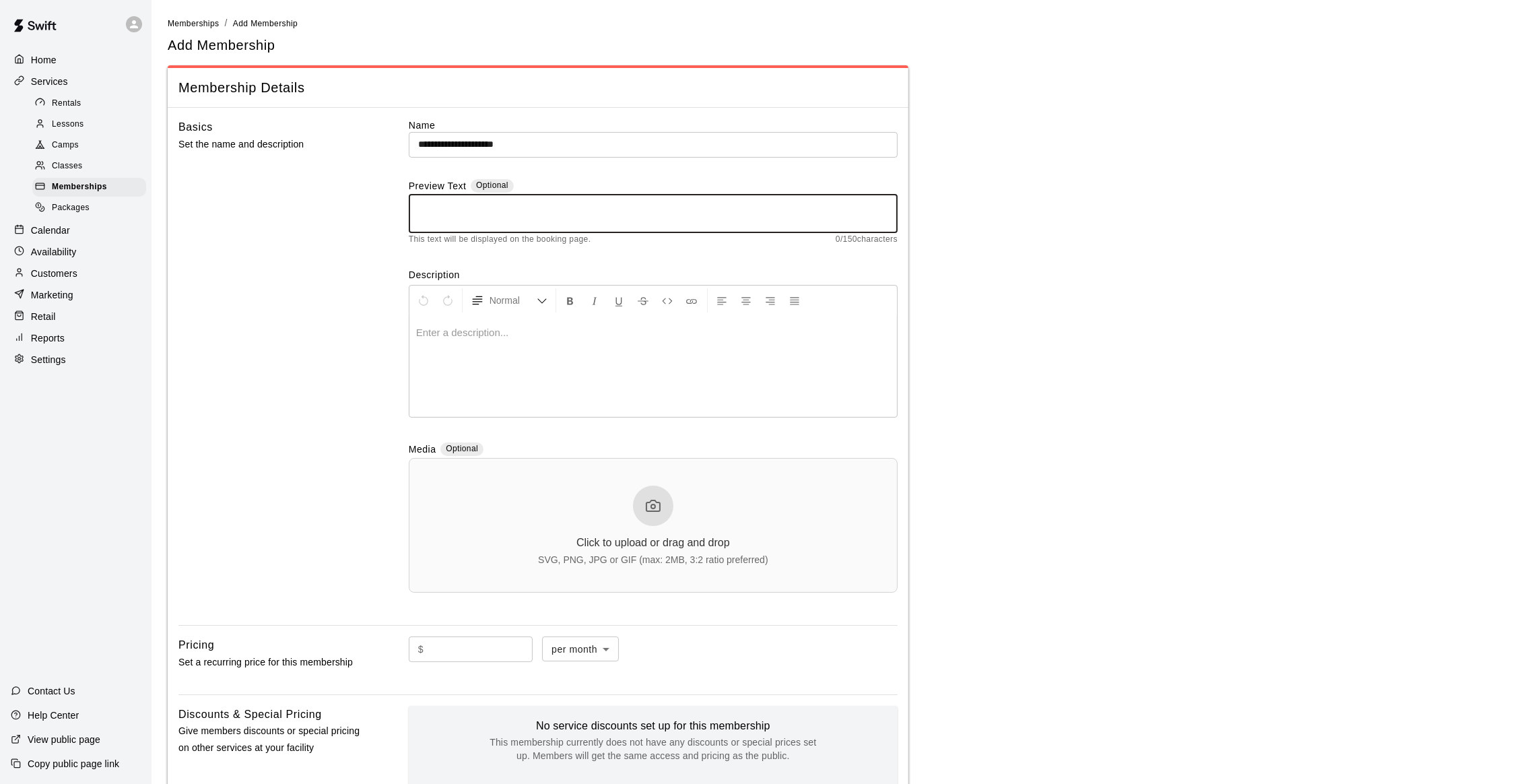
paste textarea "**********"
type textarea "**********"
click at [446, 339] on p at bounding box center [653, 333] width 474 height 14
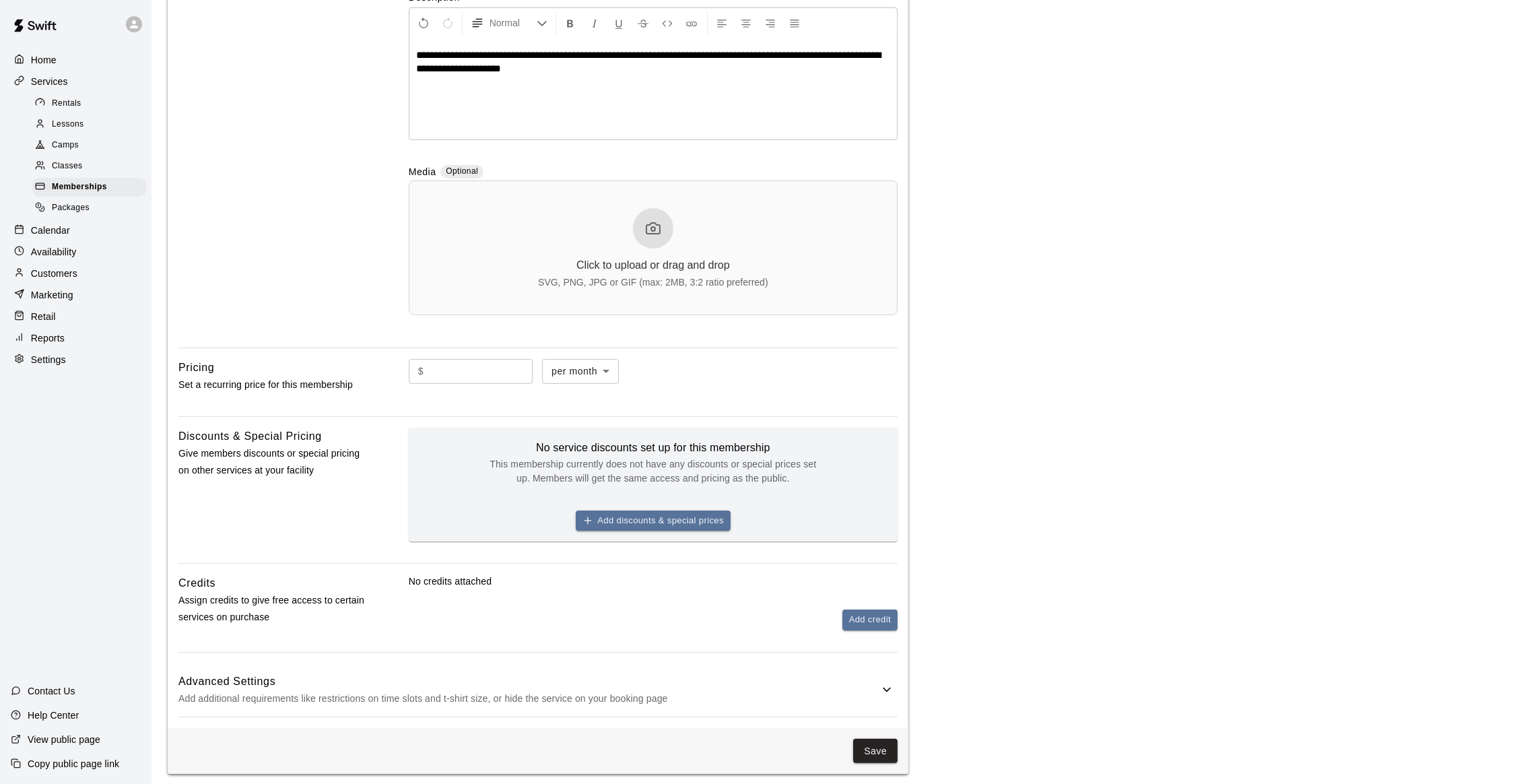
scroll to position [297, 0]
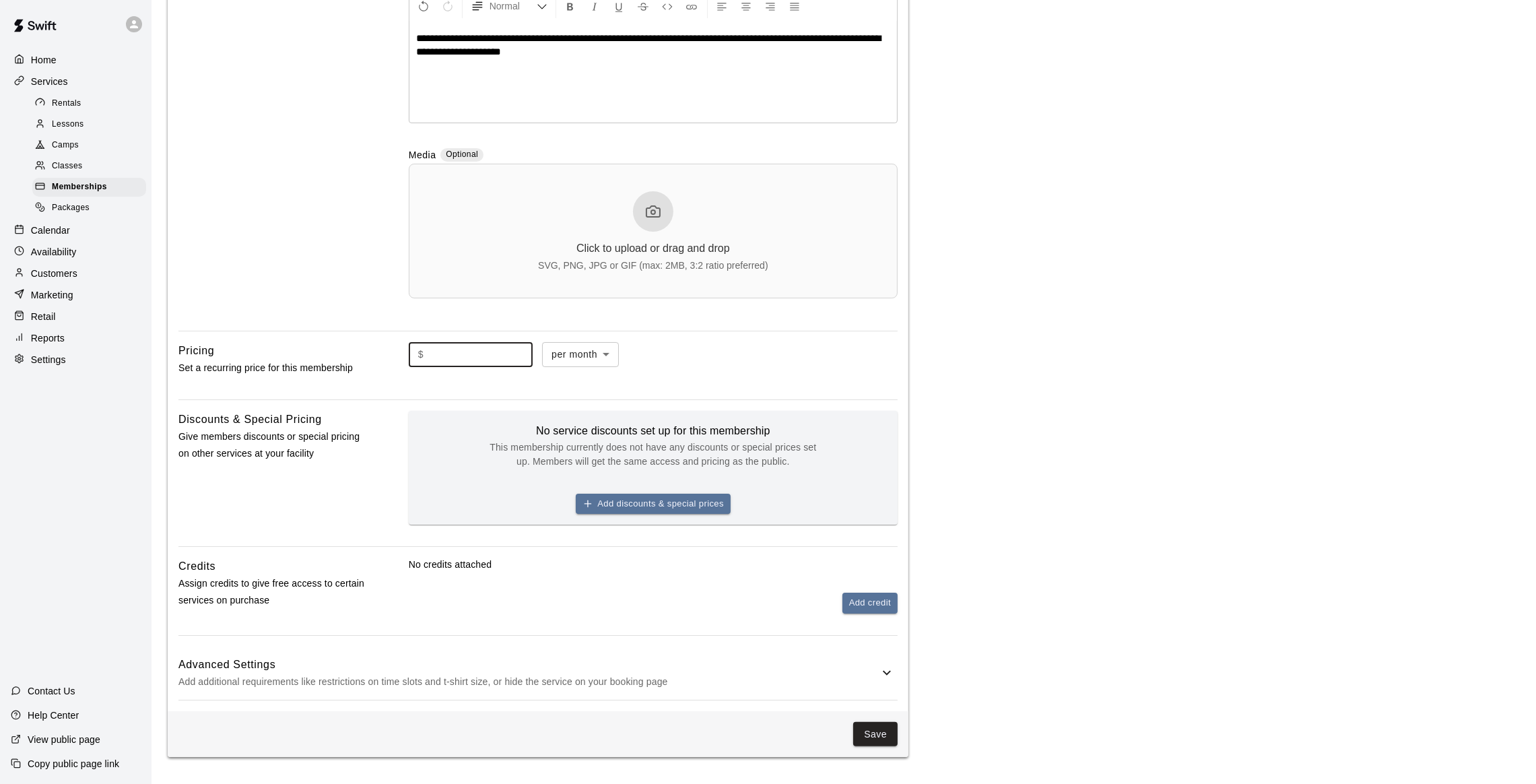
click at [523, 361] on input "text" at bounding box center [481, 355] width 104 height 25
type input "*"
click at [887, 673] on icon at bounding box center [887, 673] width 8 height 5
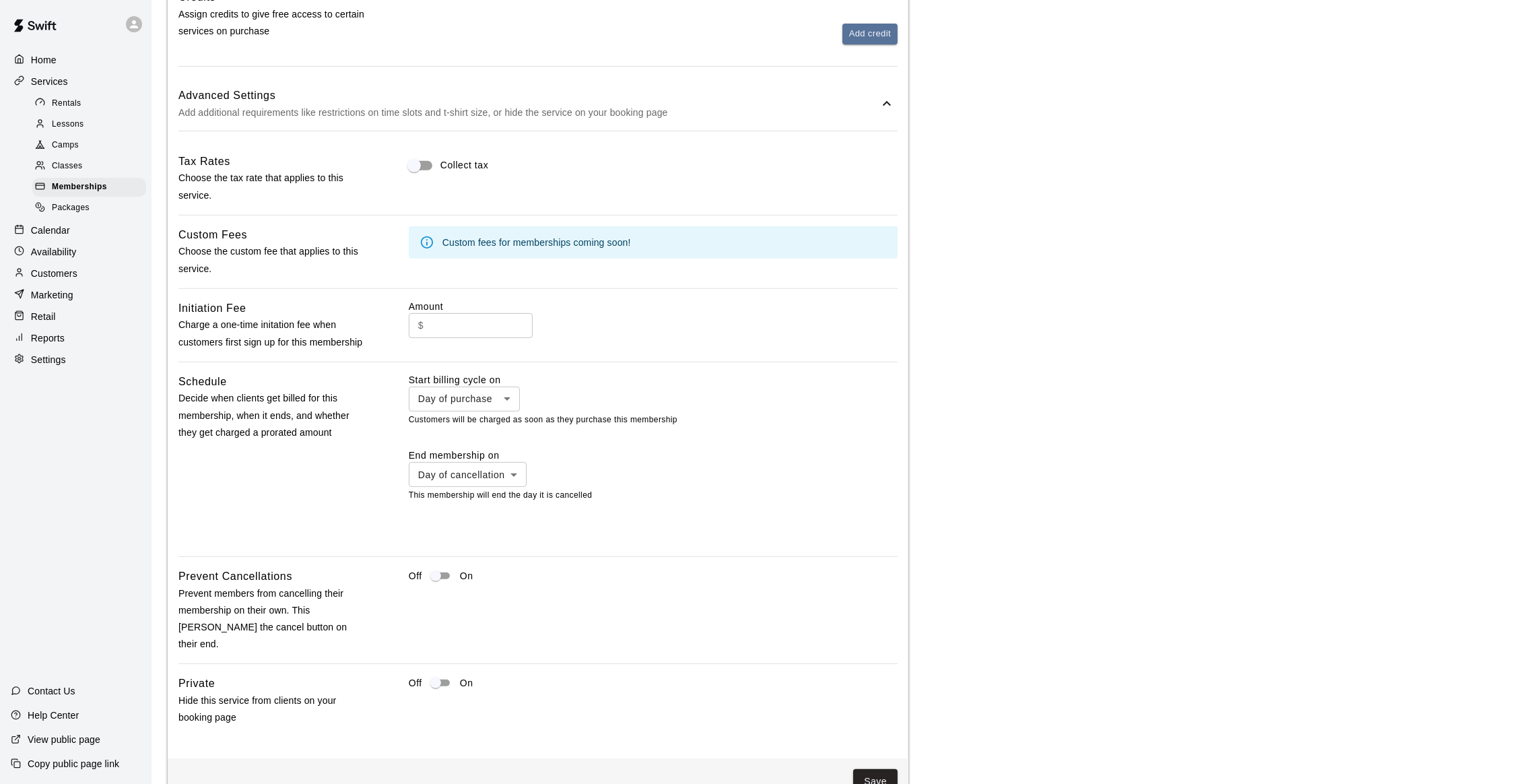
scroll to position [896, 0]
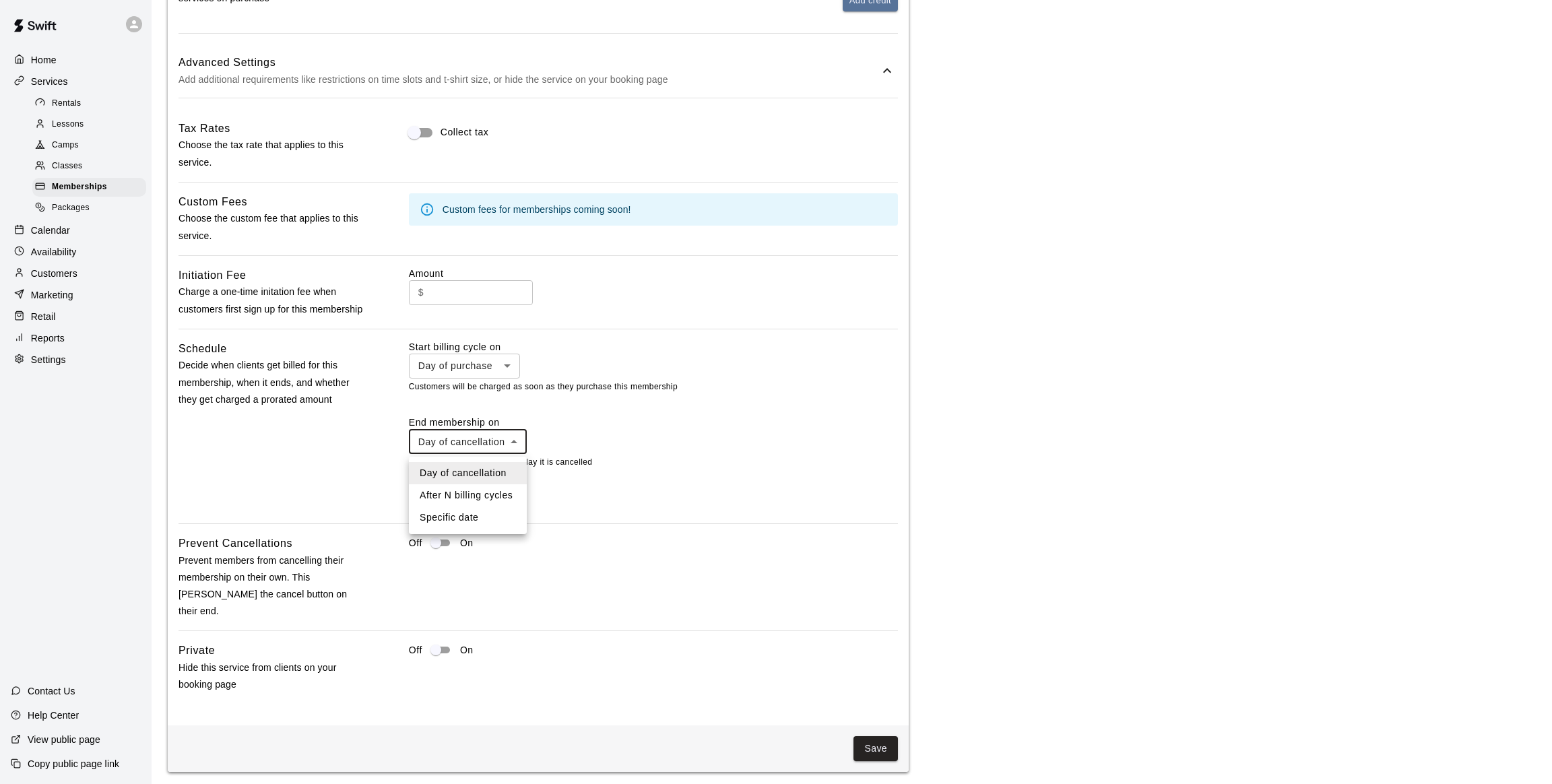
click at [472, 517] on li "Specific date" at bounding box center [468, 517] width 118 height 22
type input "*******"
click at [654, 442] on icon "Choose date" at bounding box center [648, 441] width 12 height 14
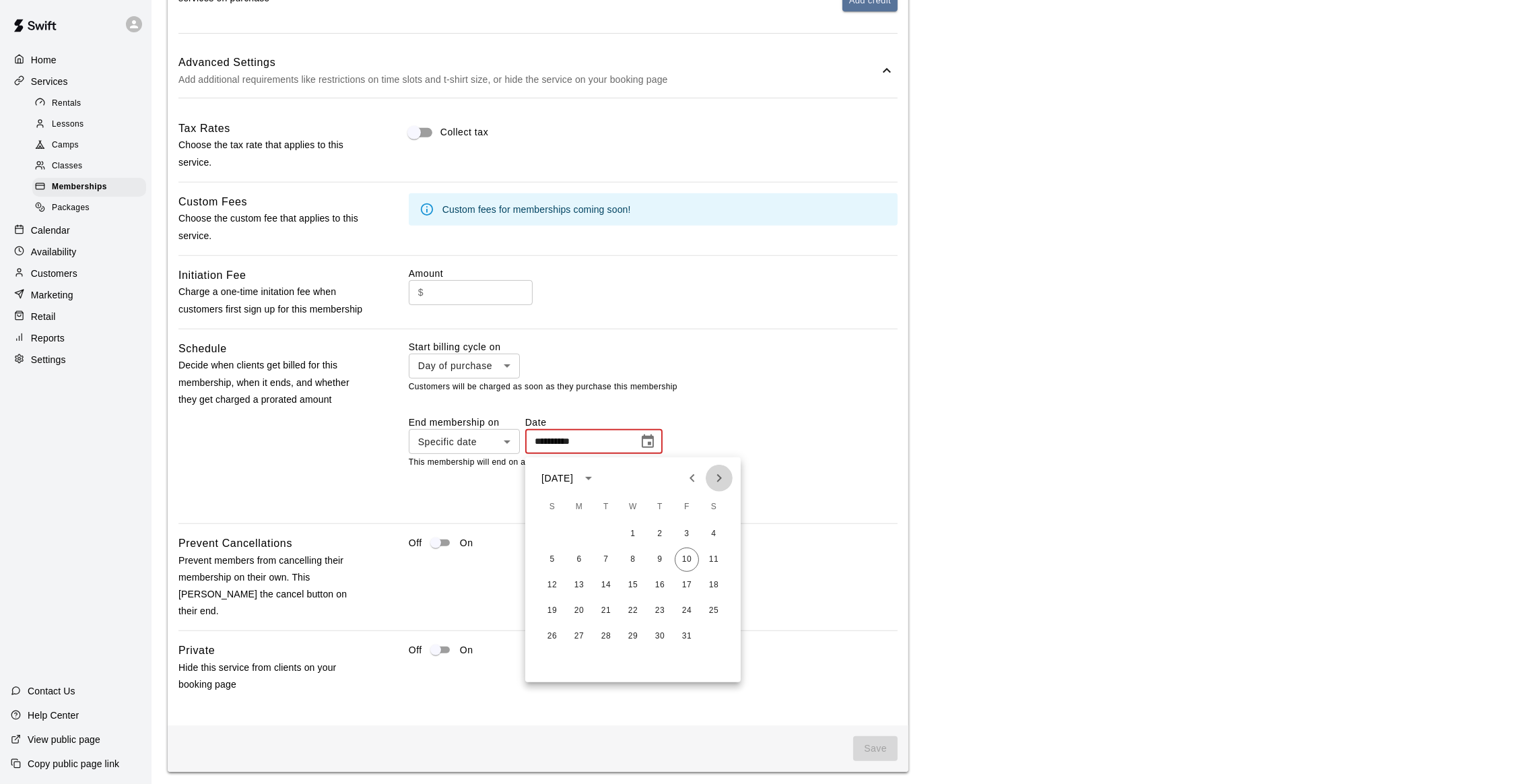
click at [716, 479] on icon "Next month" at bounding box center [719, 478] width 16 height 16
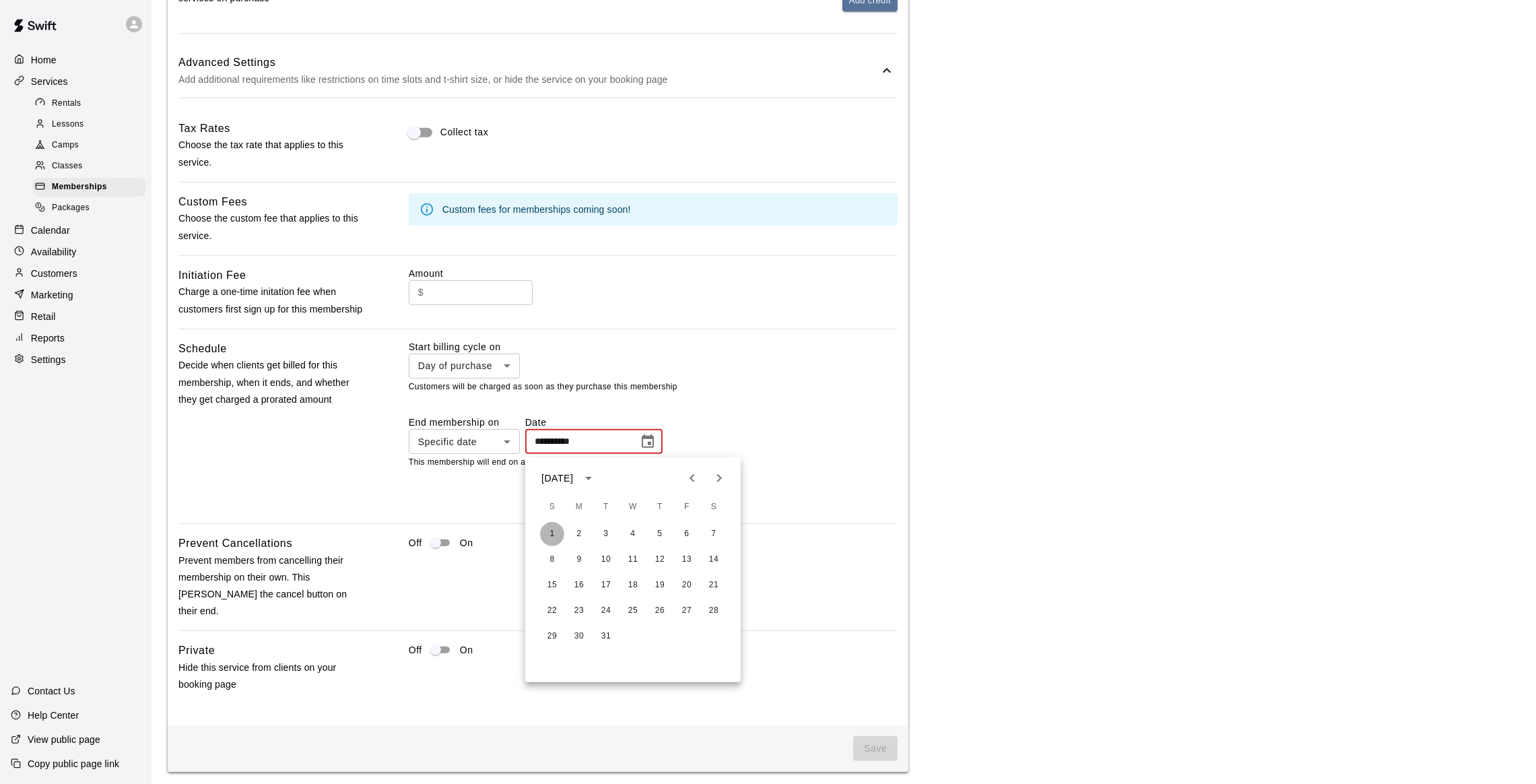
click at [552, 534] on button "1" at bounding box center [553, 534] width 24 height 24
type input "**********"
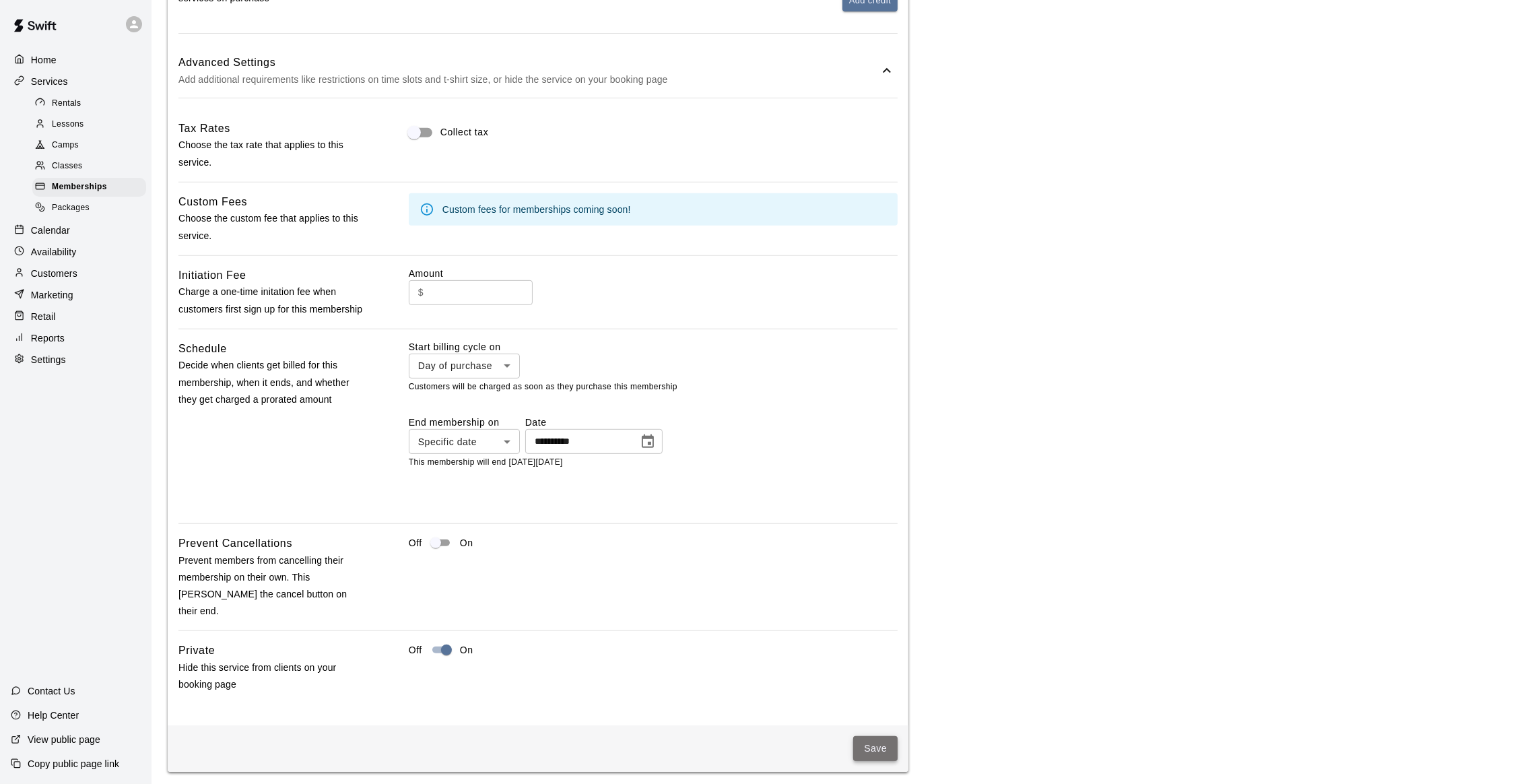
click at [871, 736] on button "Save" at bounding box center [875, 748] width 45 height 25
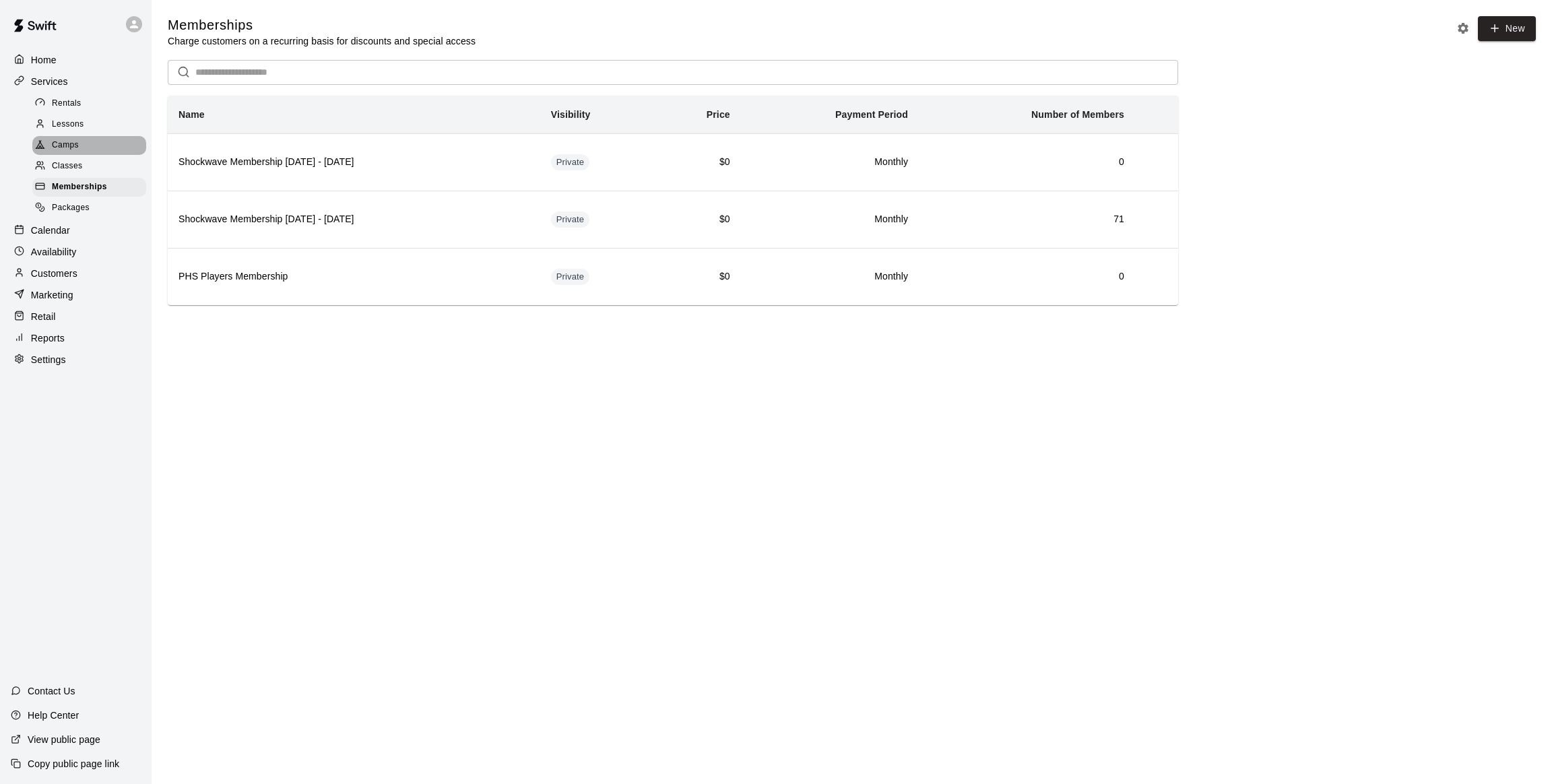
click at [76, 146] on span "Camps" at bounding box center [66, 145] width 27 height 14
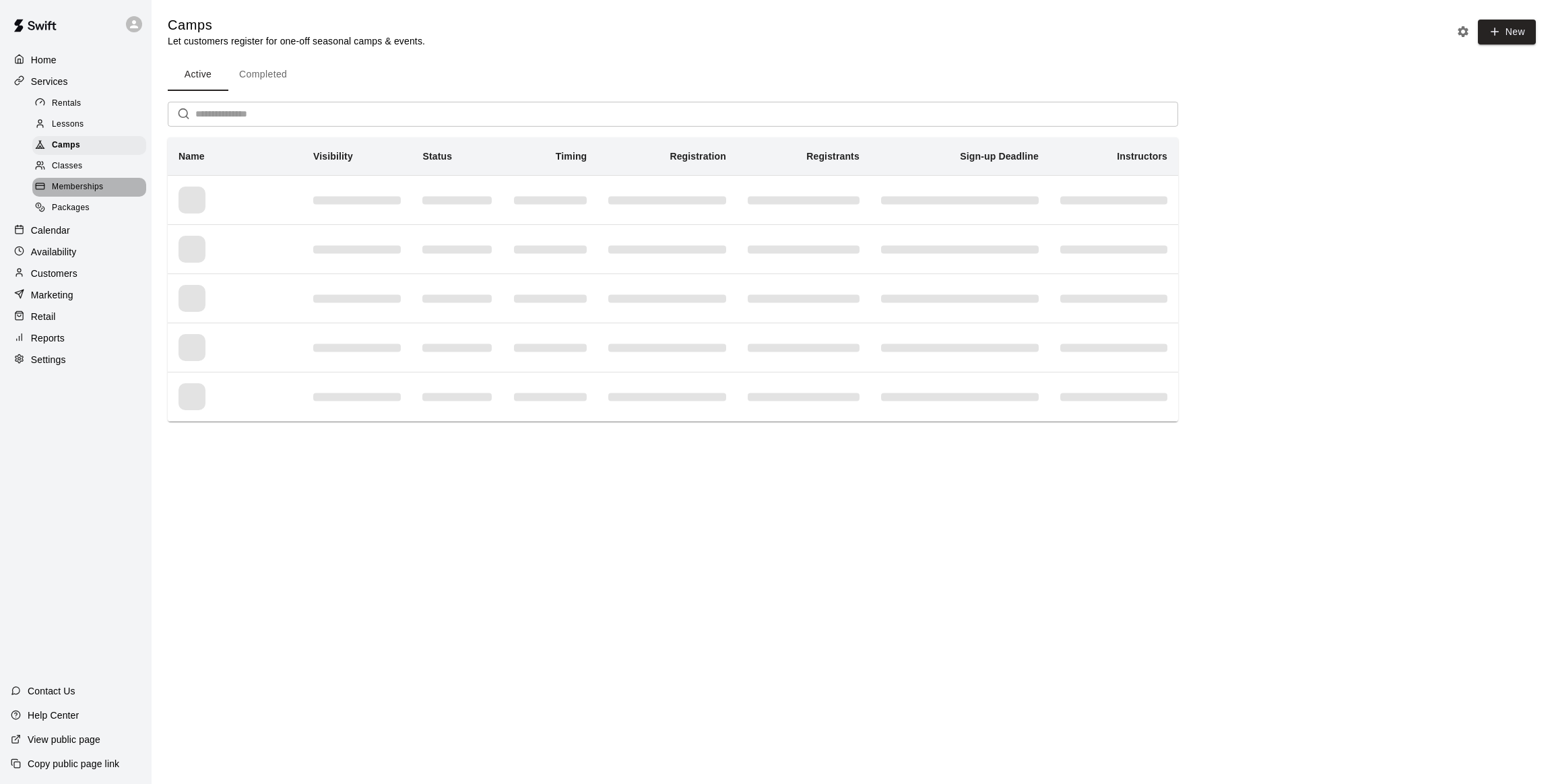
click at [75, 180] on div "Memberships" at bounding box center [89, 187] width 114 height 19
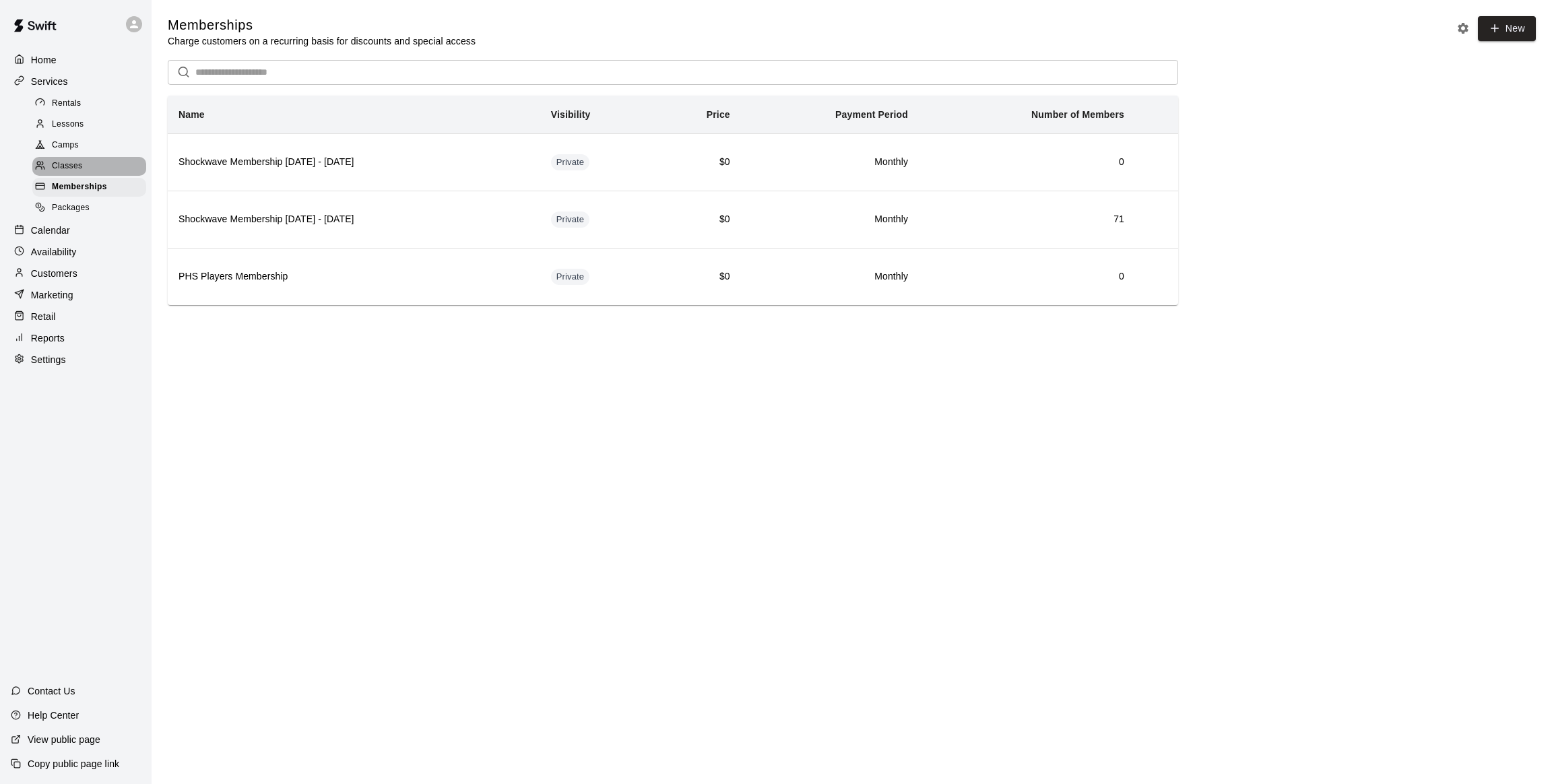
click at [76, 167] on span "Classes" at bounding box center [67, 166] width 30 height 14
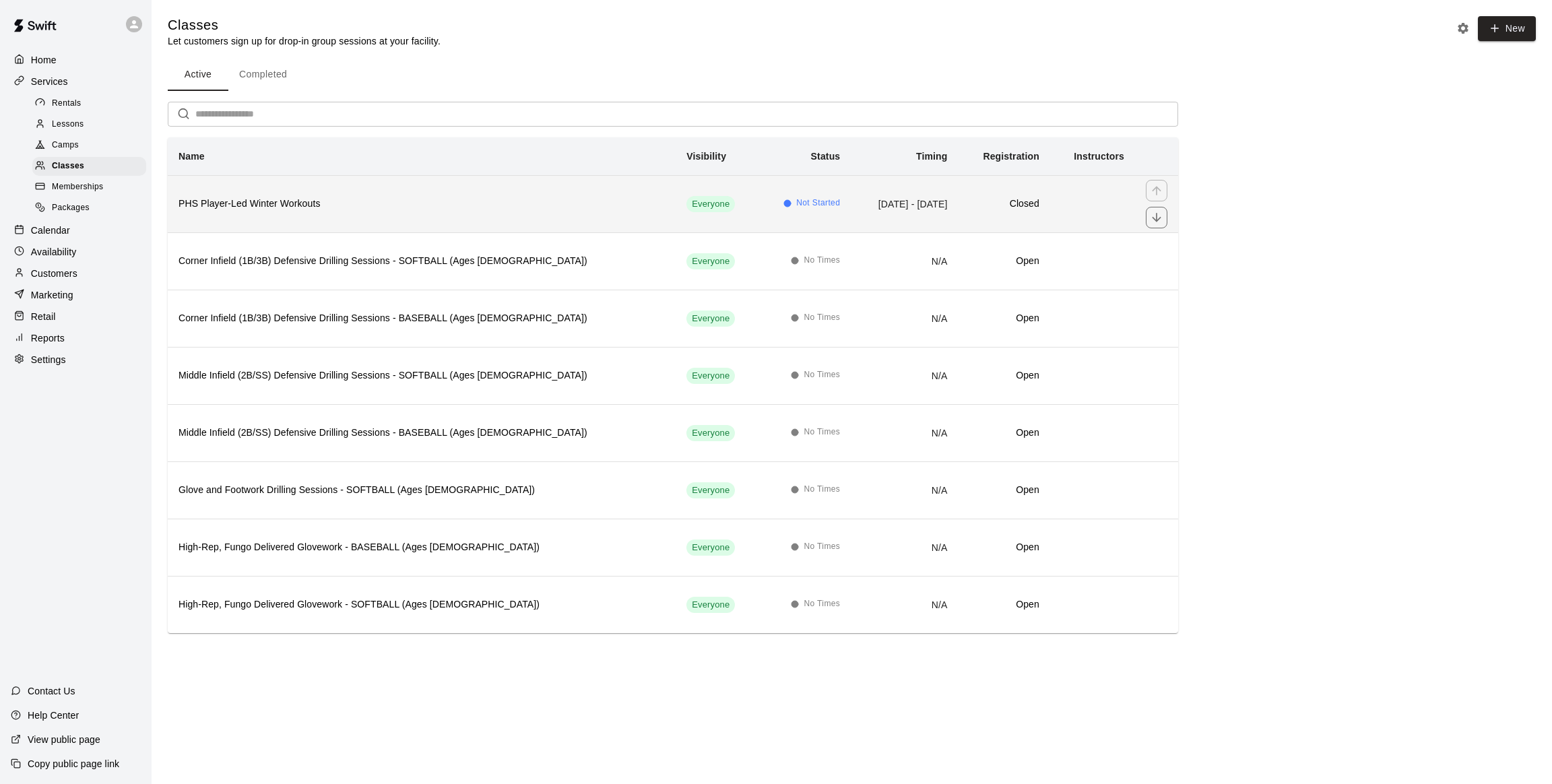
click at [342, 193] on th "PHS Player-Led Winter Workouts" at bounding box center [422, 203] width 508 height 57
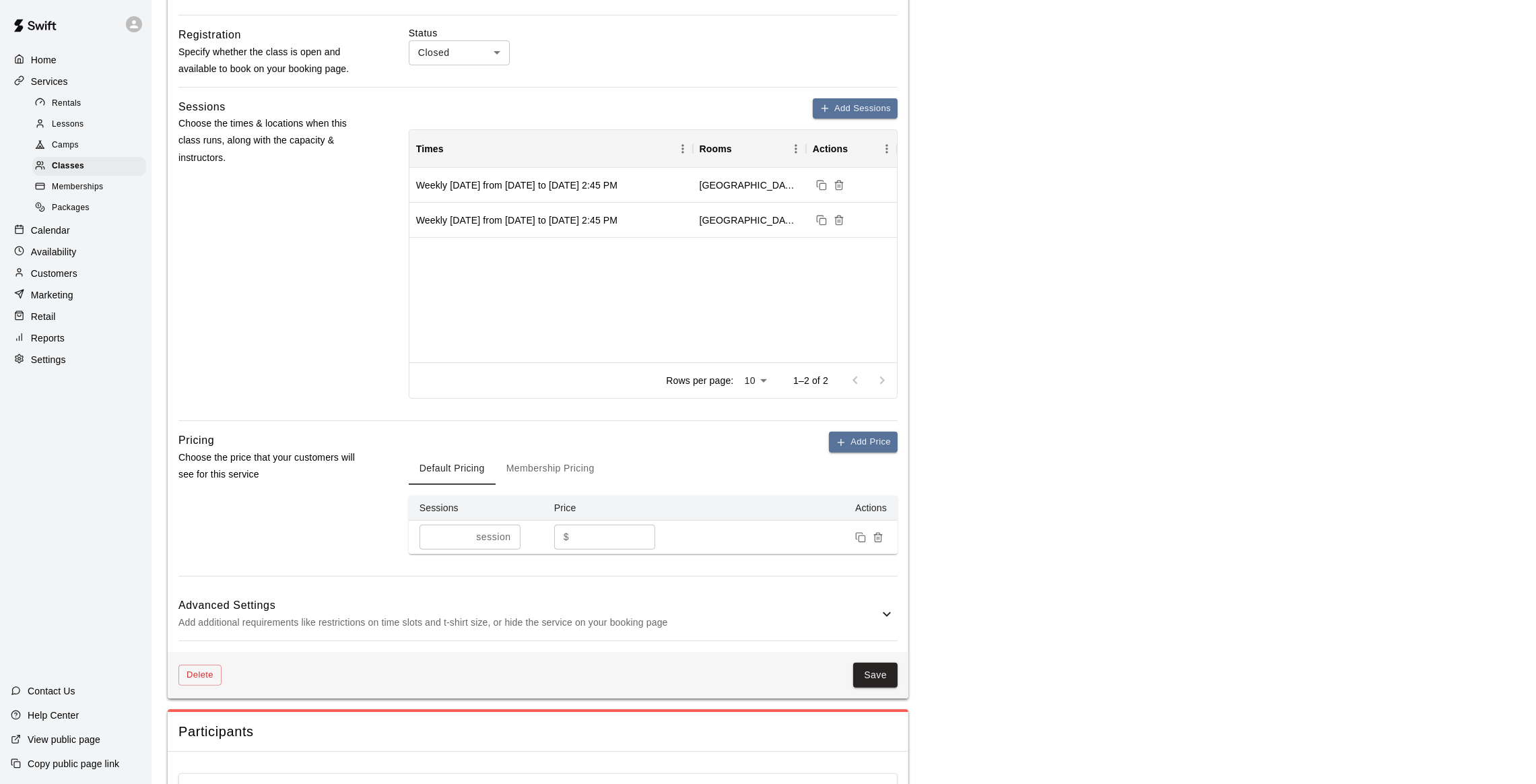
scroll to position [793, 0]
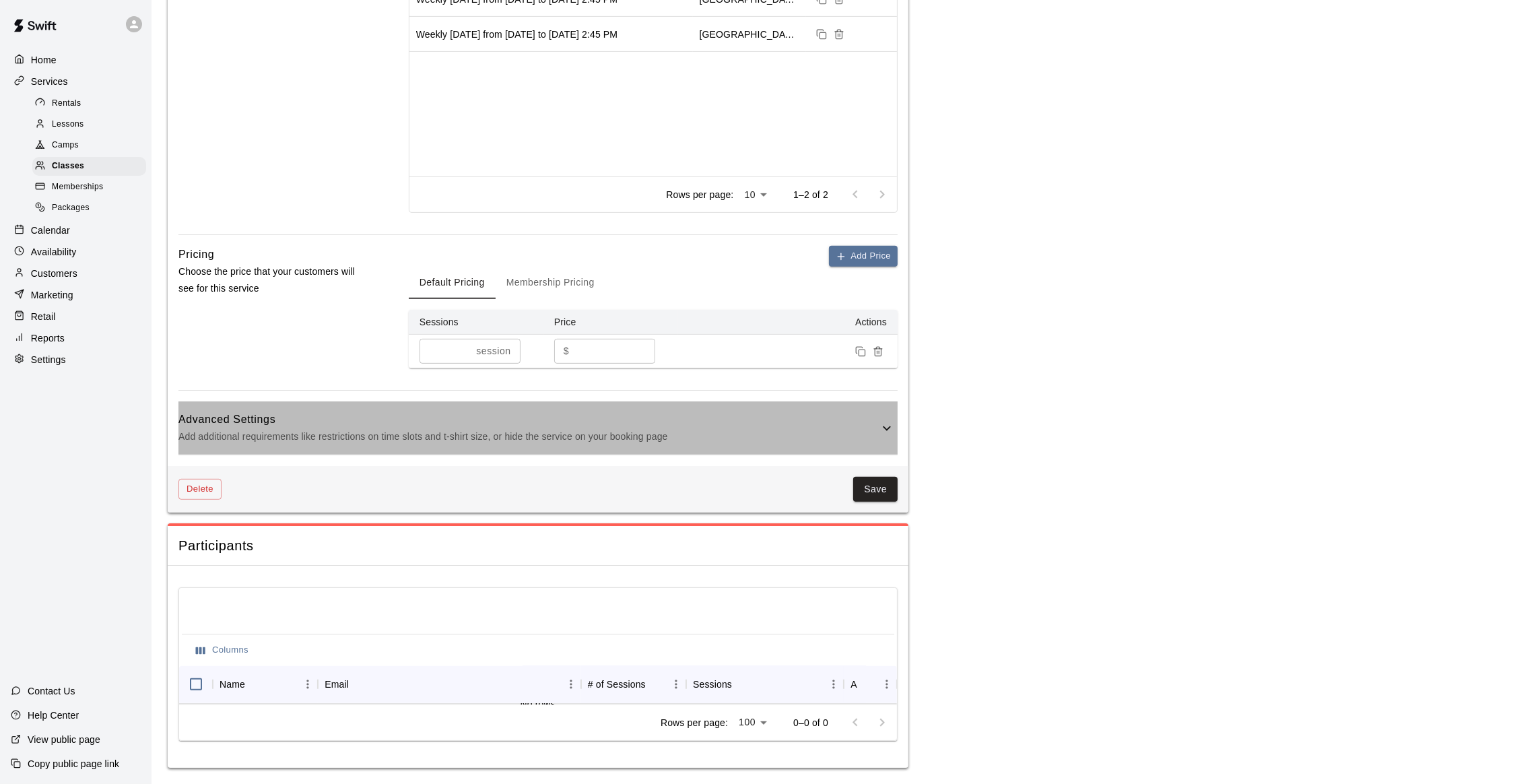
click at [872, 432] on p "Add additional requirements like restrictions on time slots and t-shirt size, o…" at bounding box center [528, 436] width 700 height 17
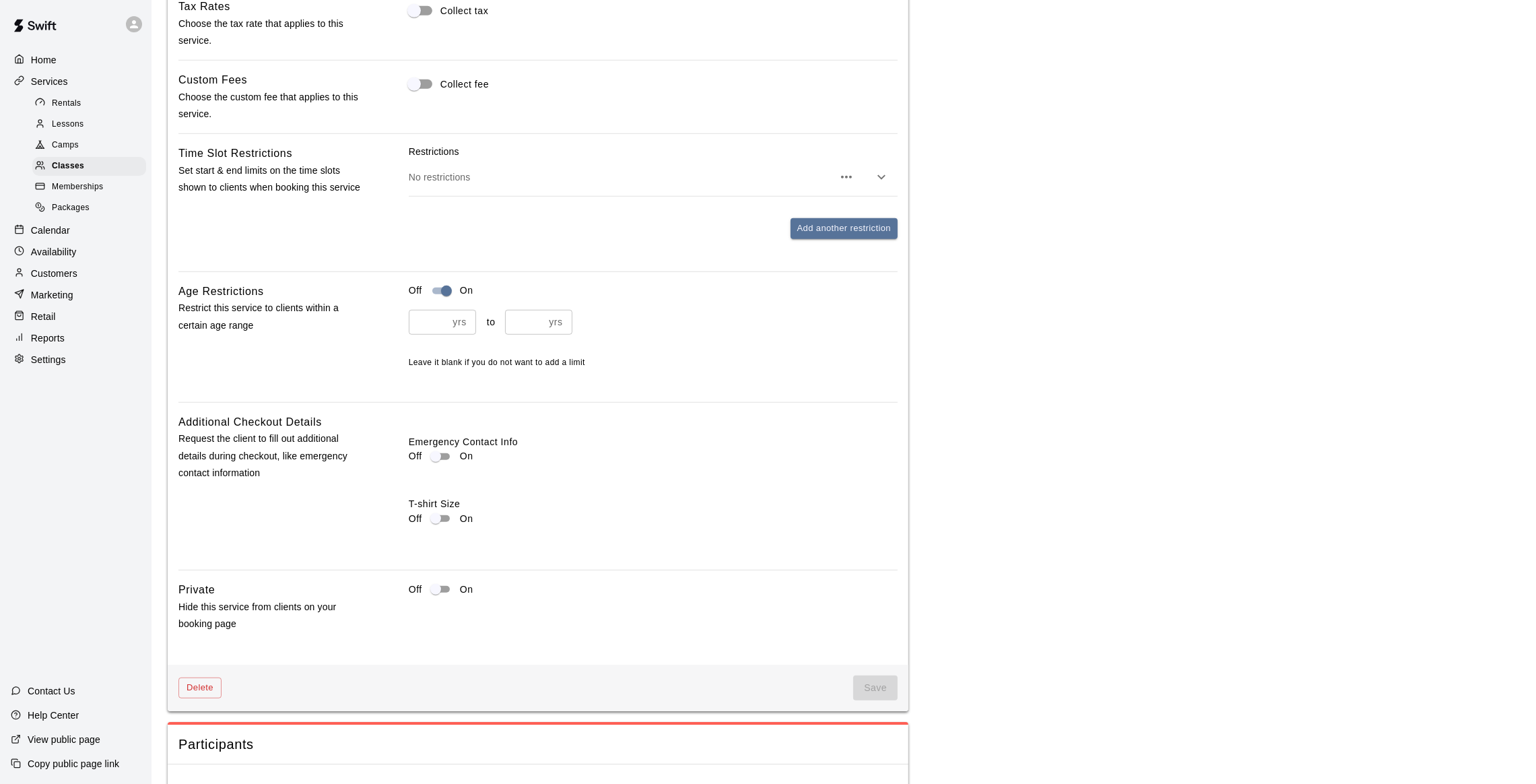
scroll to position [1168, 0]
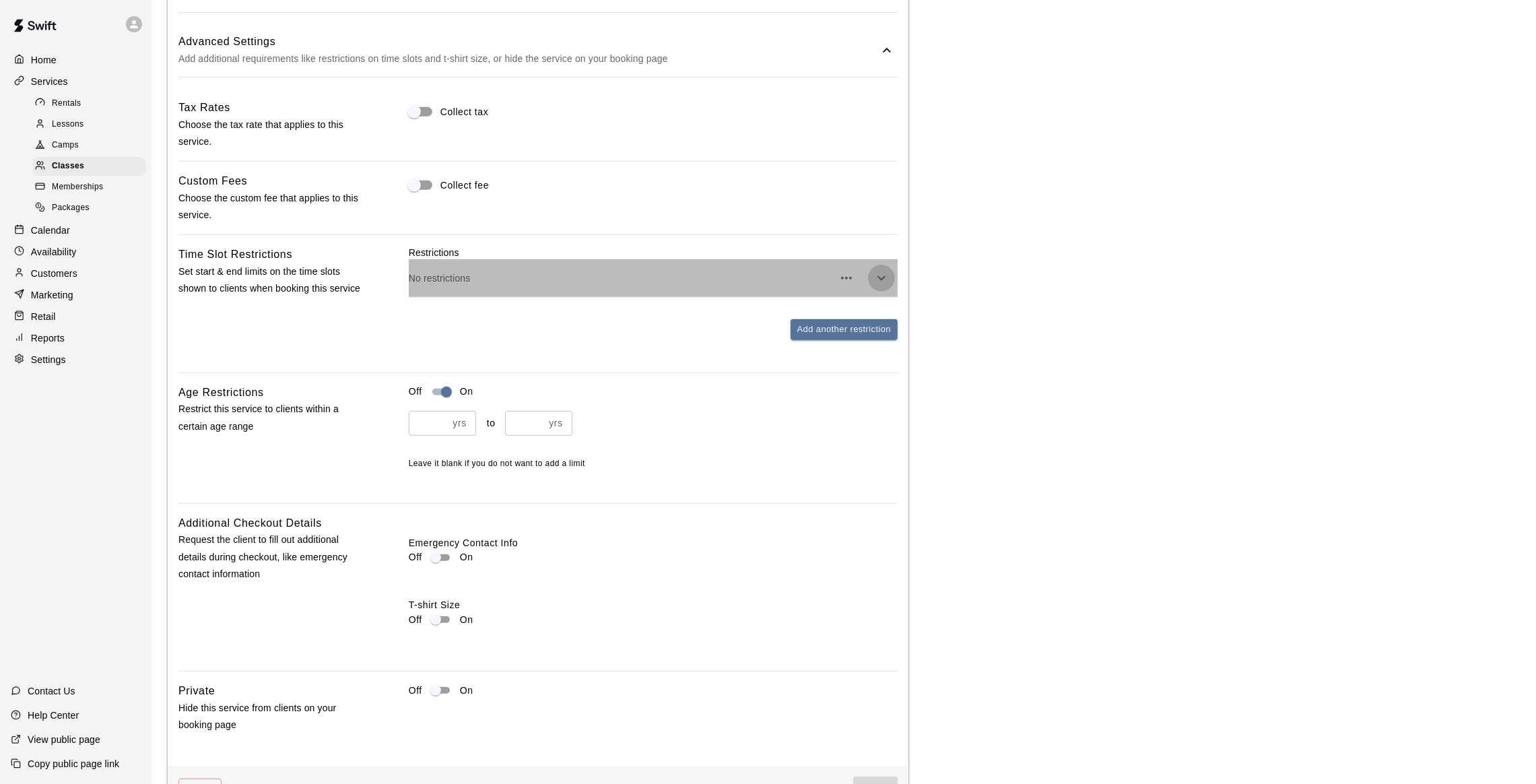
click at [882, 284] on icon "button" at bounding box center [881, 278] width 16 height 16
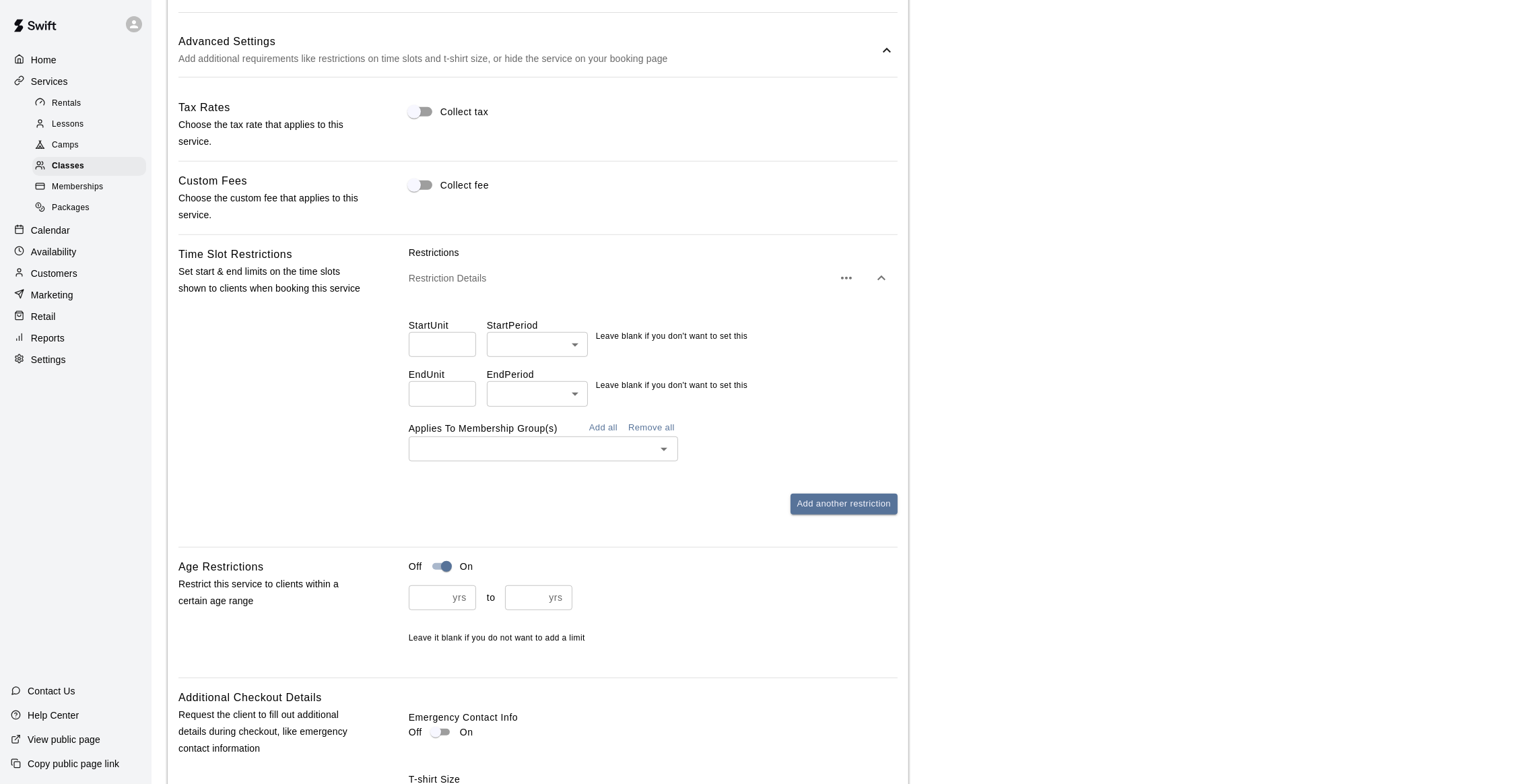
type input "*"
click at [461, 349] on input "*" at bounding box center [442, 344] width 68 height 25
click at [585, 340] on body "**********" at bounding box center [775, 45] width 1552 height 2426
click at [531, 396] on li "minutes" at bounding box center [538, 397] width 101 height 22
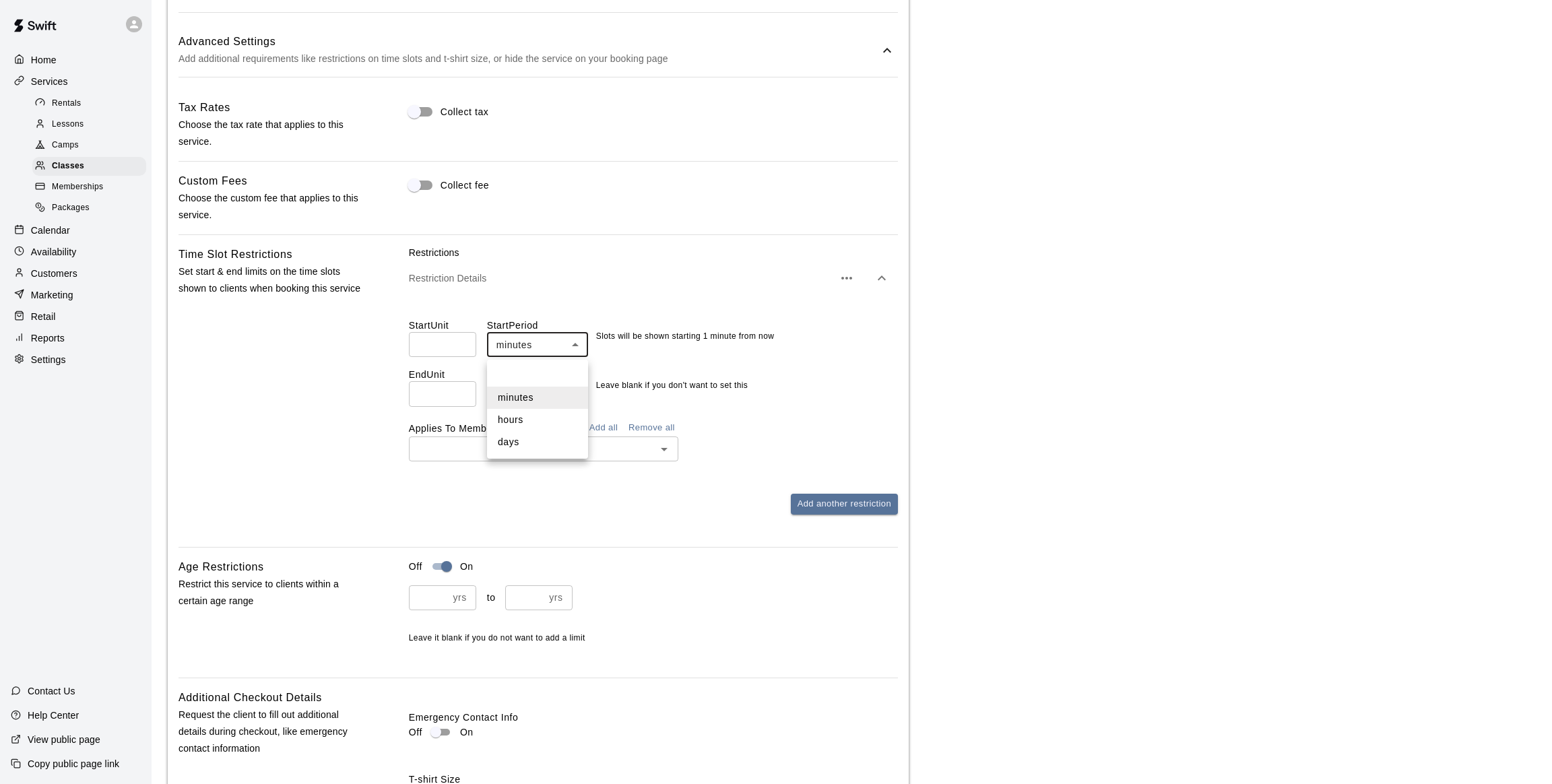
click at [531, 346] on body "**********" at bounding box center [776, 45] width 1552 height 2426
click at [516, 434] on li "days" at bounding box center [538, 442] width 101 height 22
type input "****"
click at [459, 344] on input "*" at bounding box center [443, 344] width 68 height 25
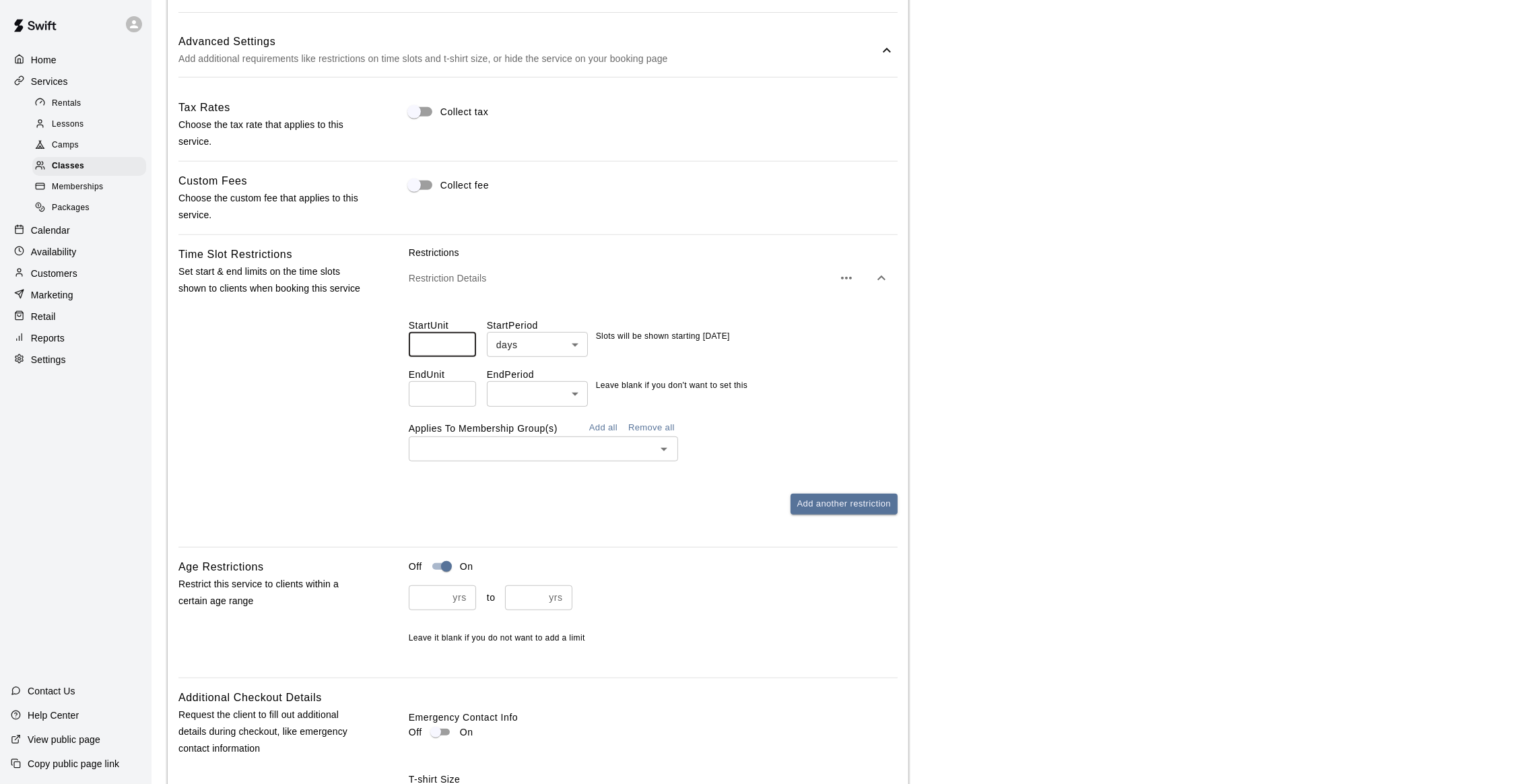
click at [459, 344] on input "*" at bounding box center [442, 344] width 68 height 25
click at [459, 343] on input "*" at bounding box center [442, 344] width 68 height 25
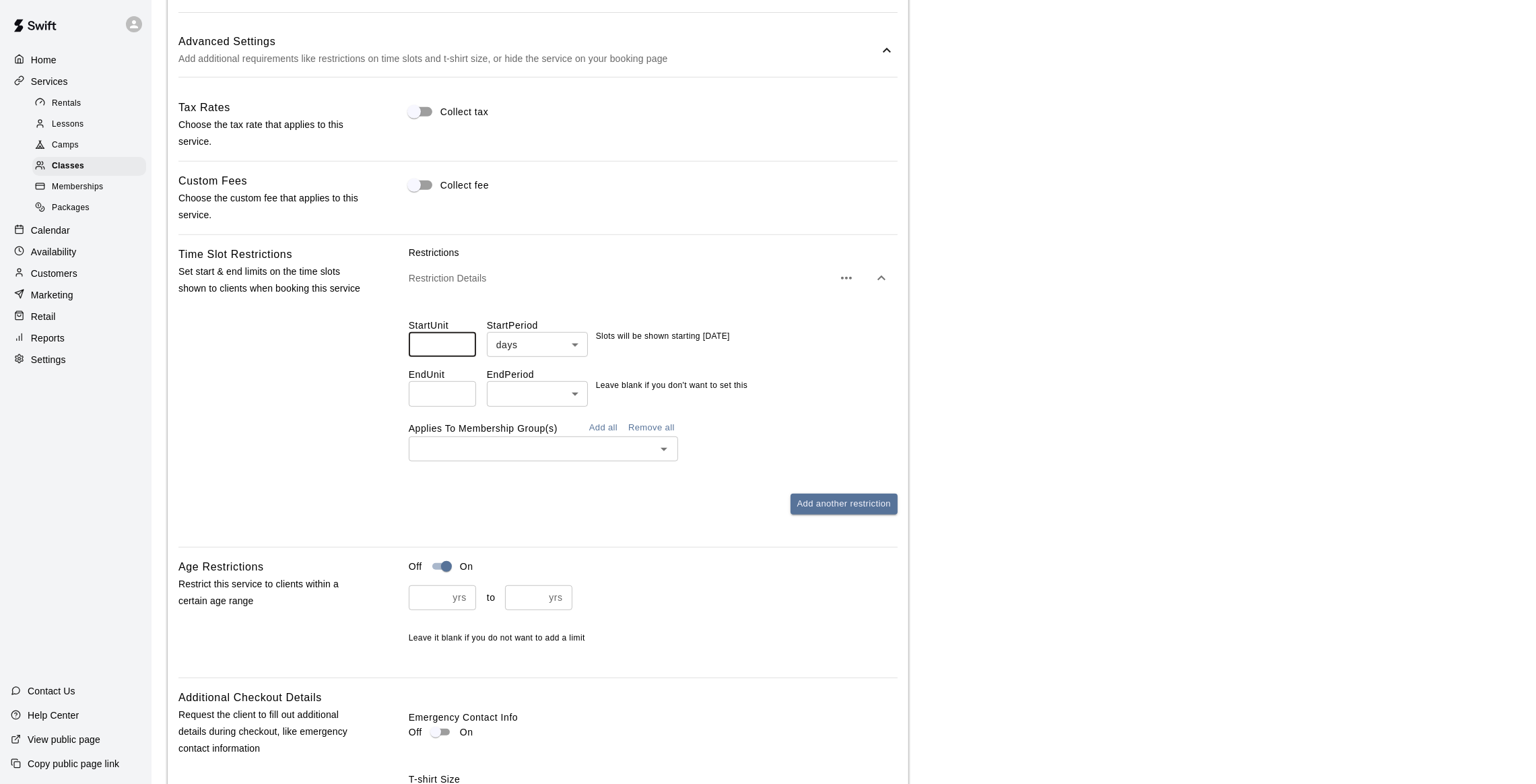
click at [459, 343] on input "**" at bounding box center [442, 344] width 68 height 25
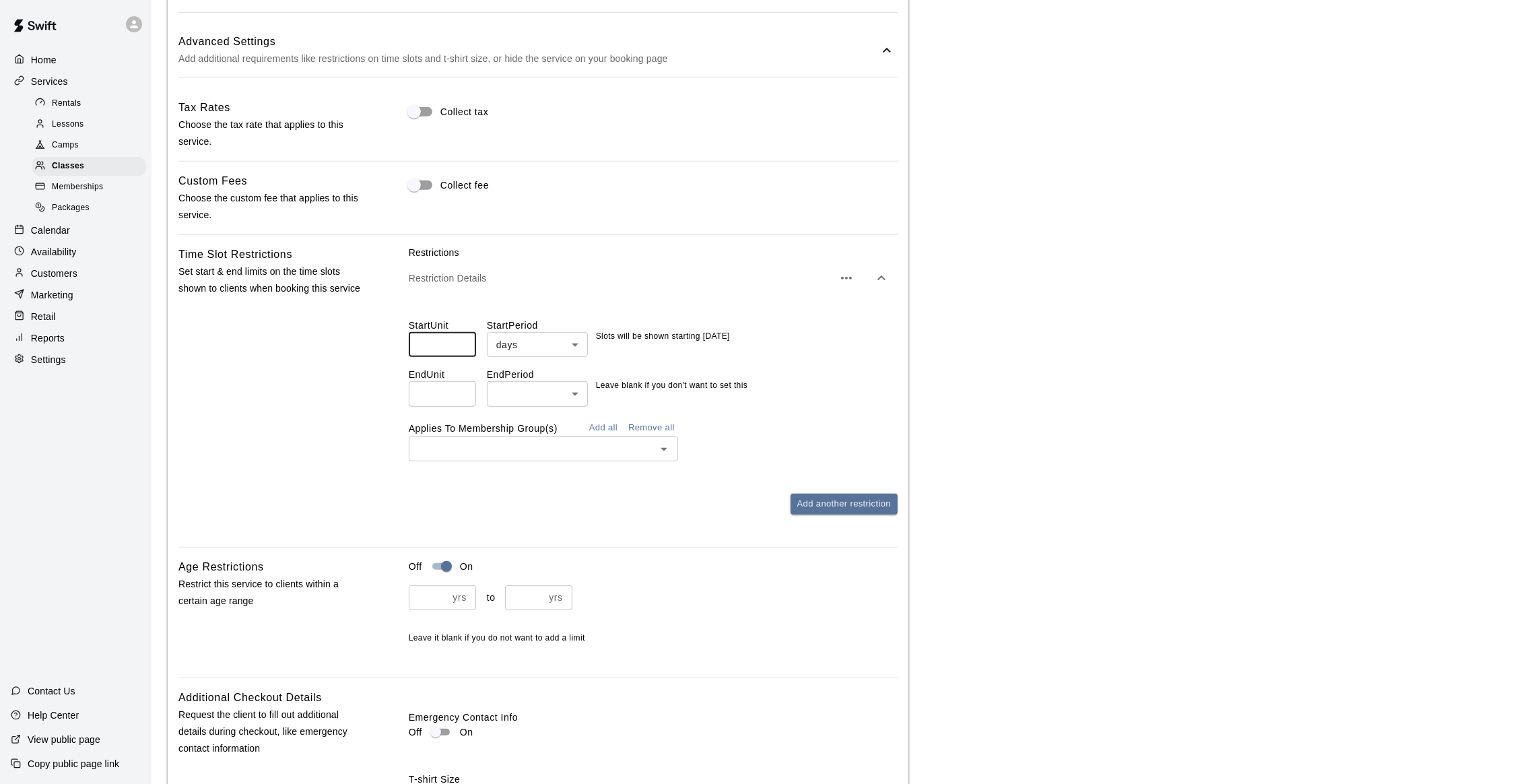
type input "**"
click at [459, 343] on input "**" at bounding box center [442, 344] width 68 height 25
type input "*"
click at [463, 394] on input "*" at bounding box center [442, 393] width 68 height 25
click at [573, 386] on body "**********" at bounding box center [775, 45] width 1552 height 2426
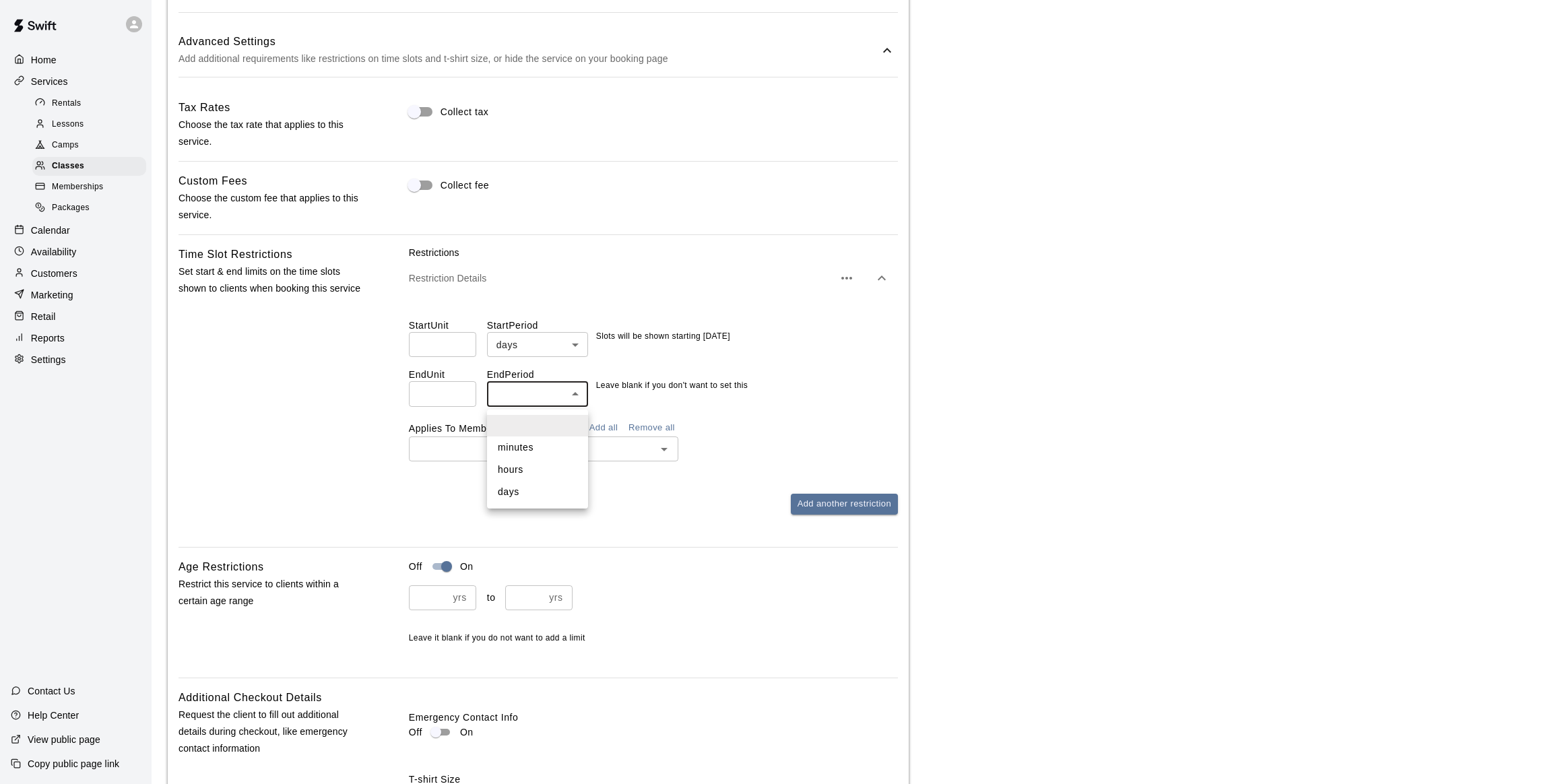
click at [521, 472] on li "hours" at bounding box center [538, 469] width 101 height 22
type input "*****"
click at [382, 369] on div "Time Slot Restrictions Set start & end limits on the time slots shown to client…" at bounding box center [538, 391] width 720 height 290
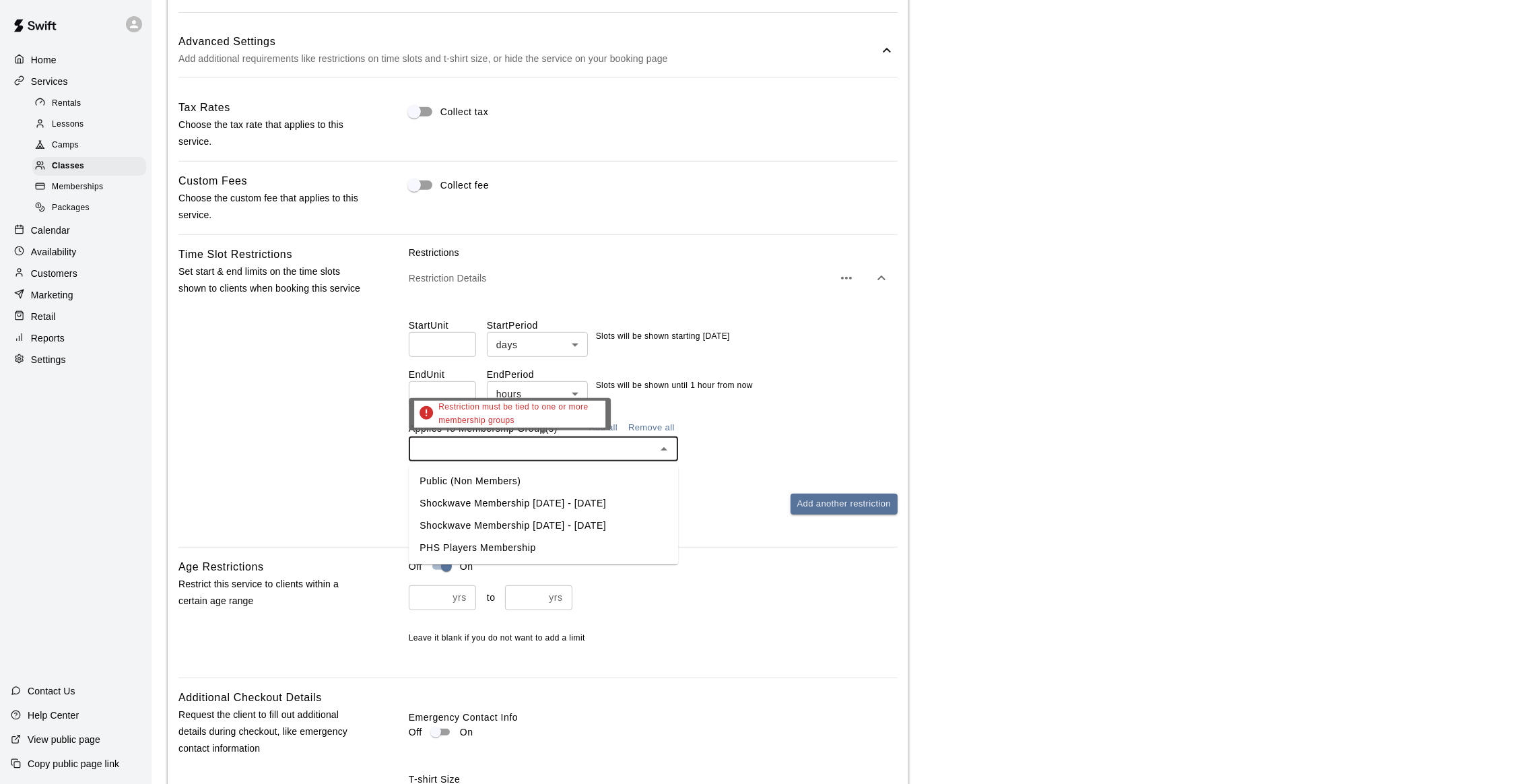
click at [539, 452] on input "text" at bounding box center [532, 448] width 239 height 17
click at [507, 559] on li "PHS Players Membership" at bounding box center [543, 548] width 270 height 22
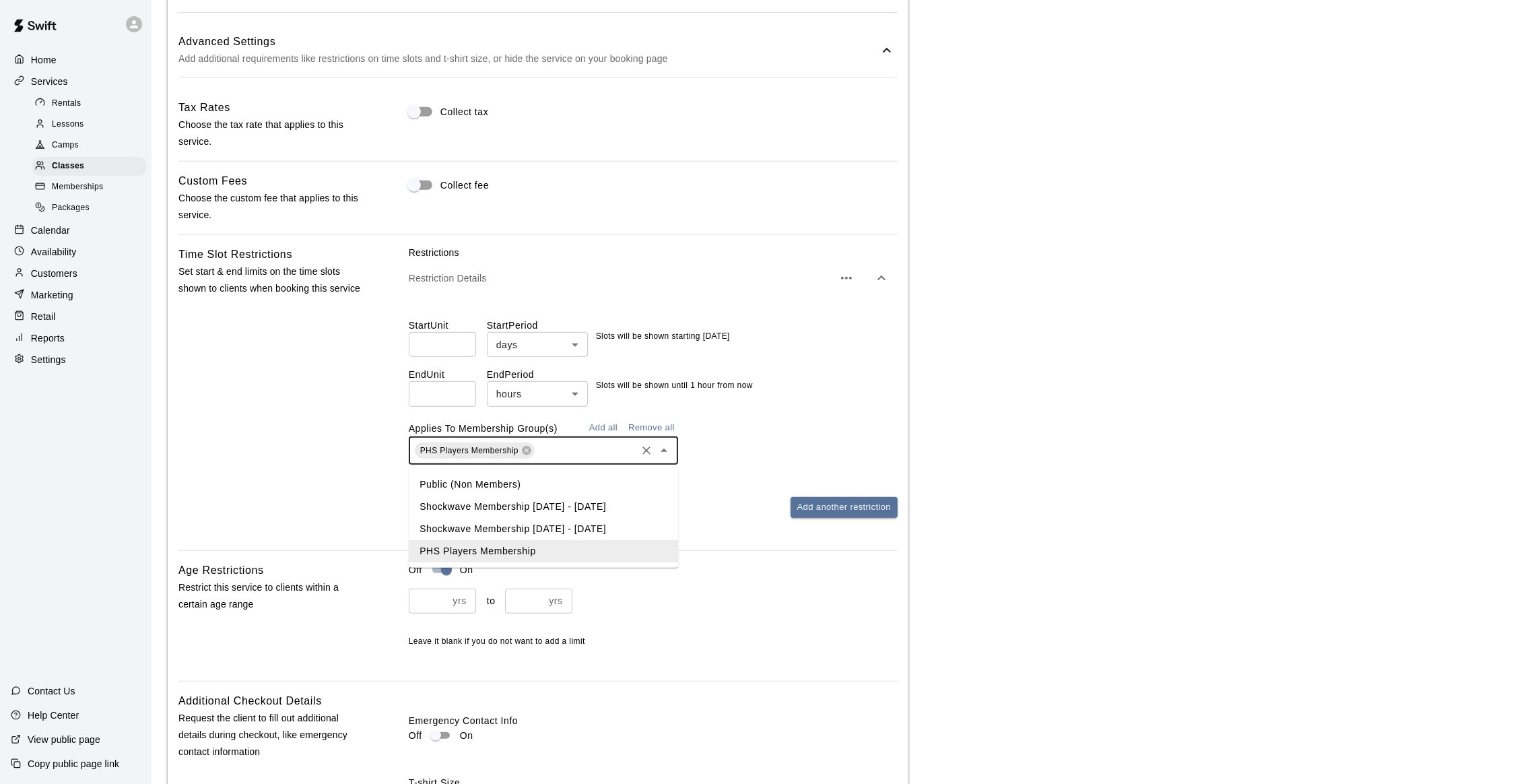
click at [591, 459] on input "text" at bounding box center [586, 450] width 98 height 17
click at [709, 448] on div "PHS Players Membership ​" at bounding box center [653, 450] width 489 height 28
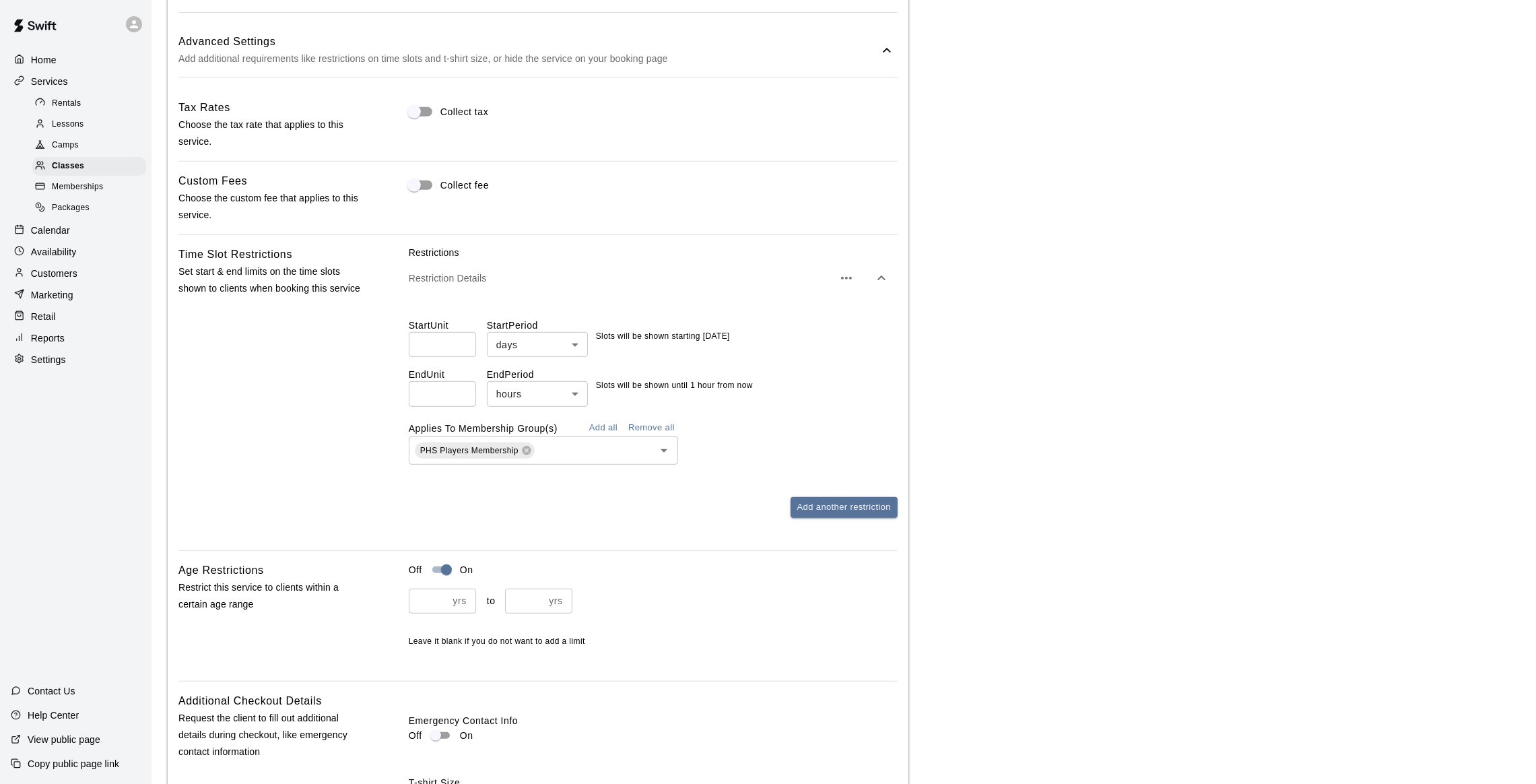
click at [692, 437] on div "Applies To Membership Group(s) Add all Remove all PHS Players Membership ​" at bounding box center [653, 441] width 489 height 48
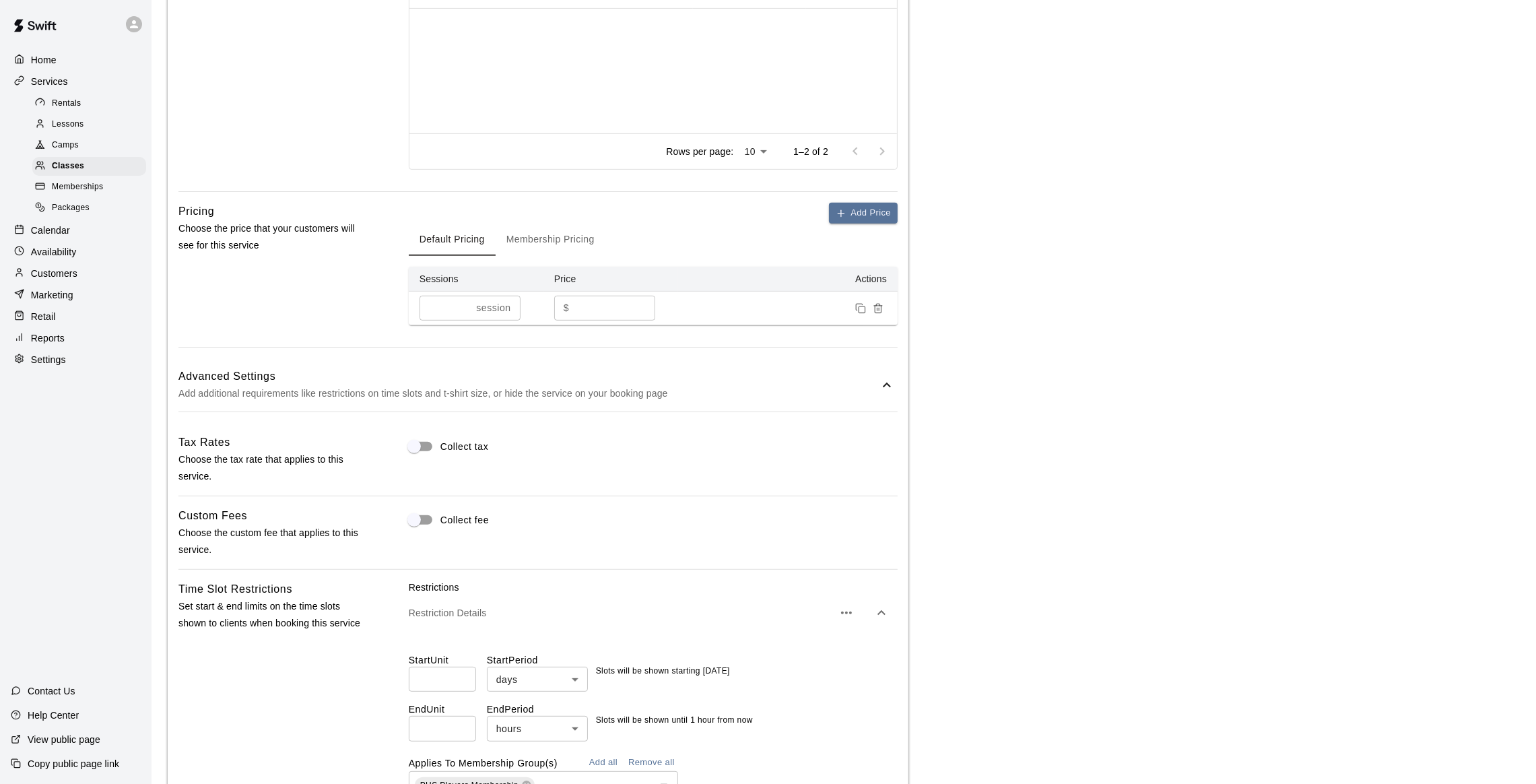
scroll to position [865, 0]
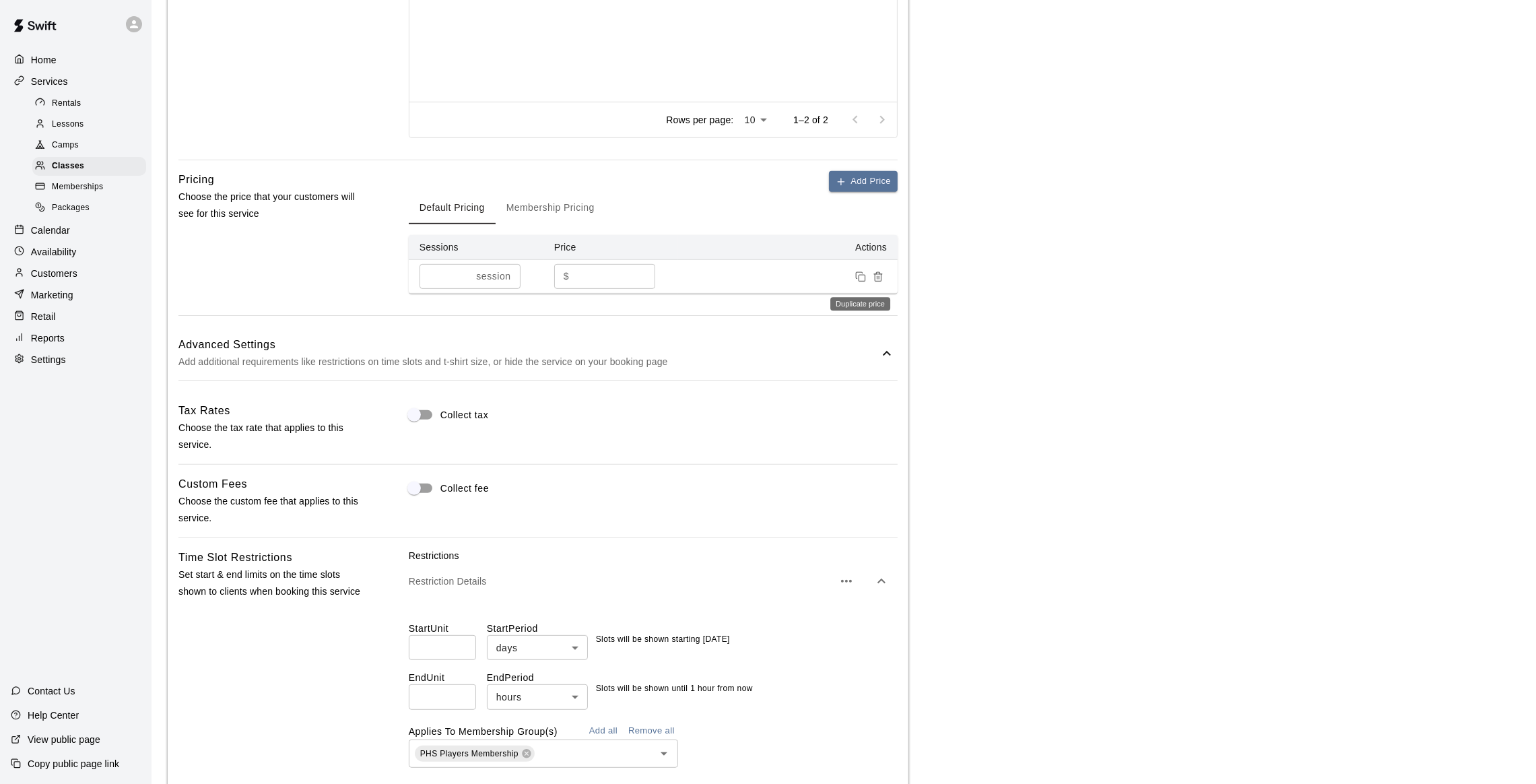
click at [858, 281] on icon "Duplicate price" at bounding box center [861, 277] width 11 height 11
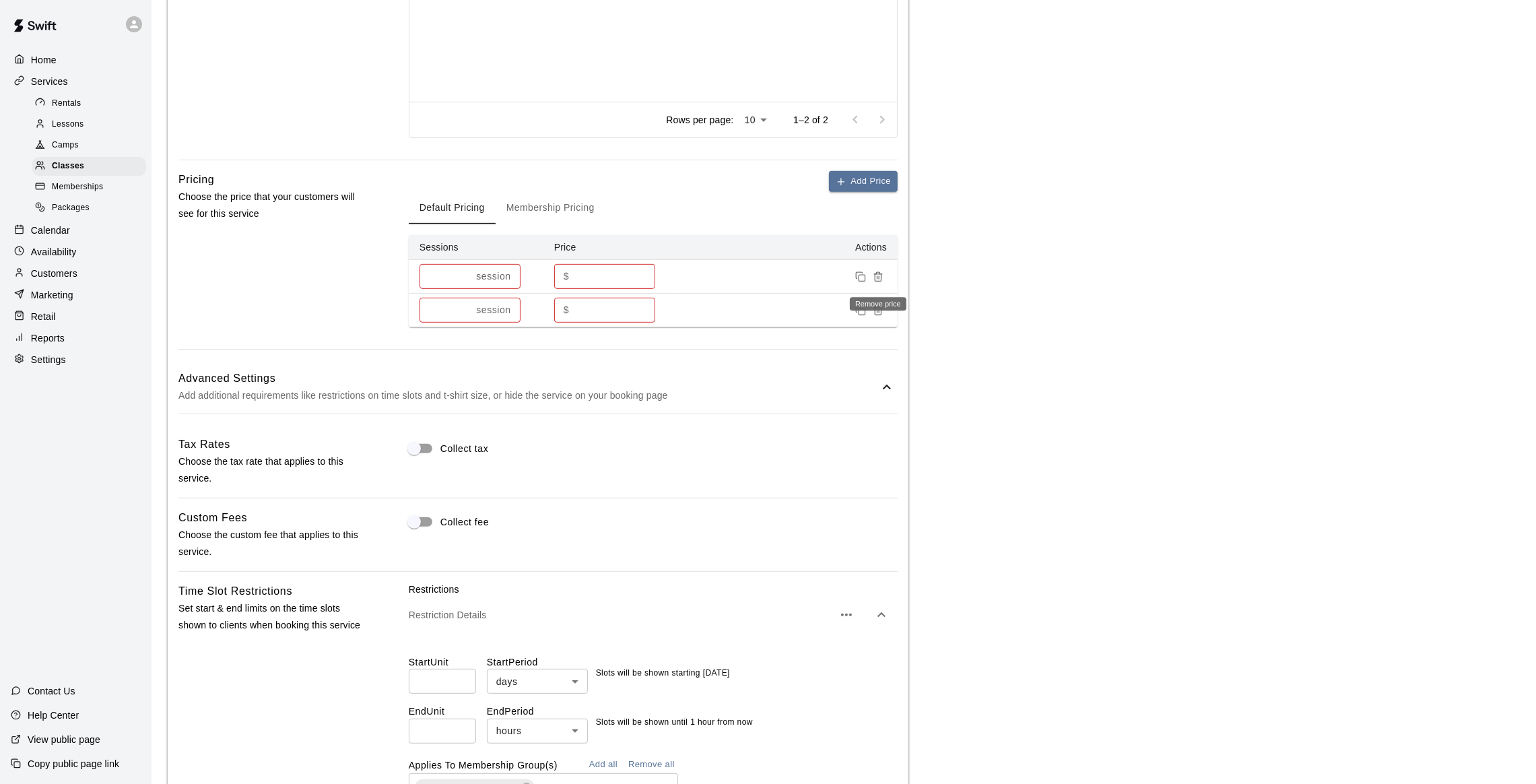
click at [877, 279] on line "Remove price" at bounding box center [877, 278] width 0 height 3
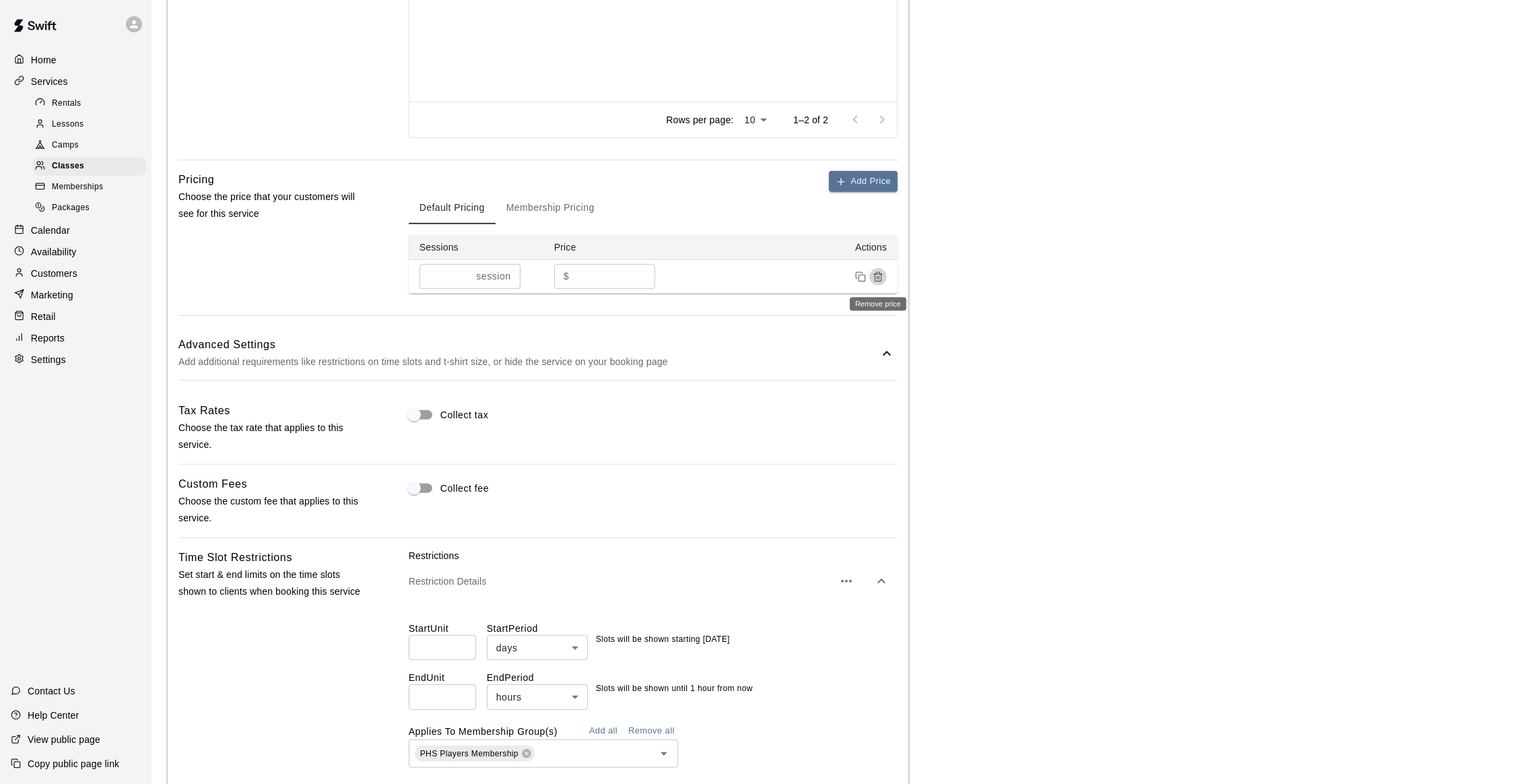
click at [877, 279] on line "Remove price" at bounding box center [877, 278] width 0 height 3
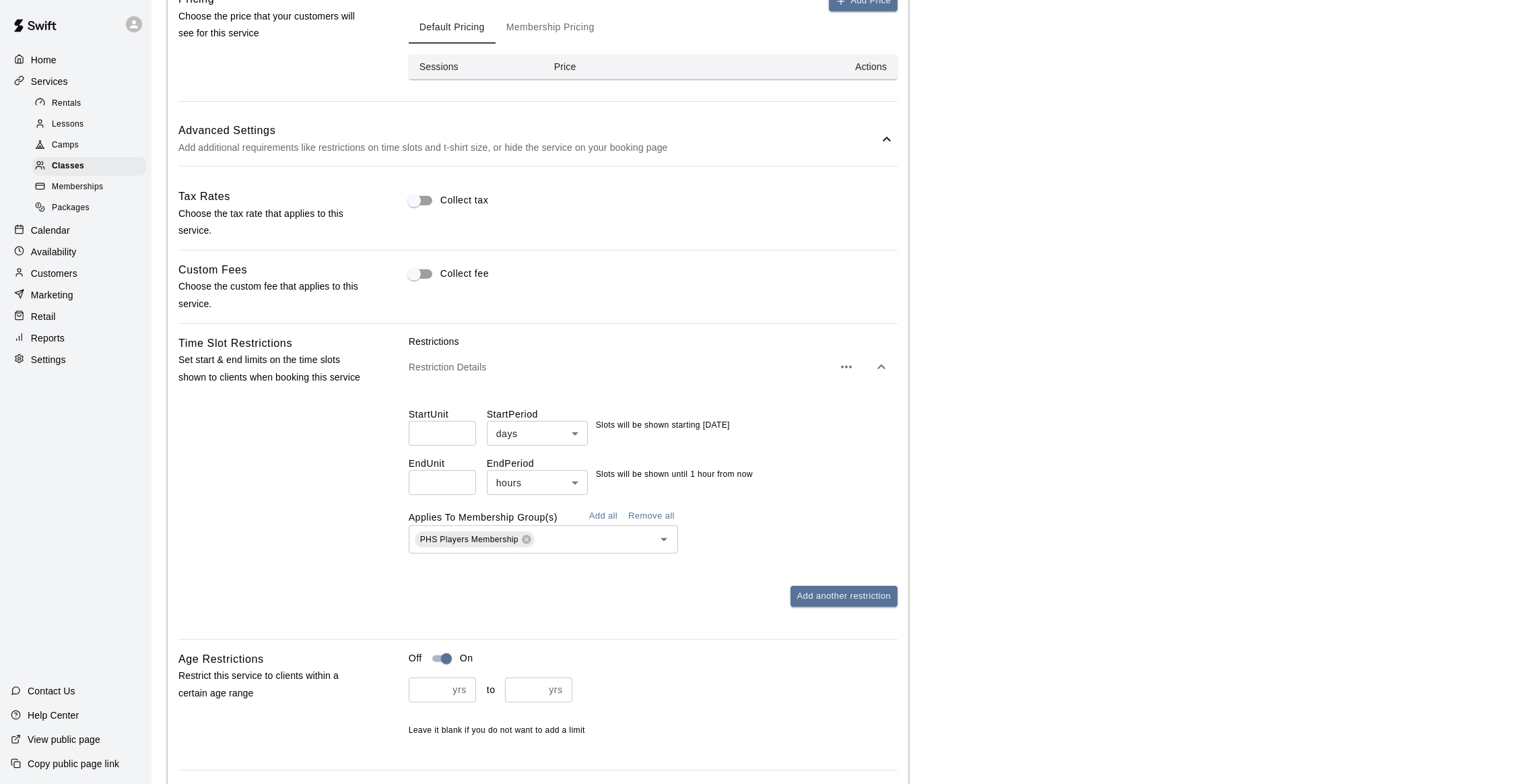
scroll to position [1067, 0]
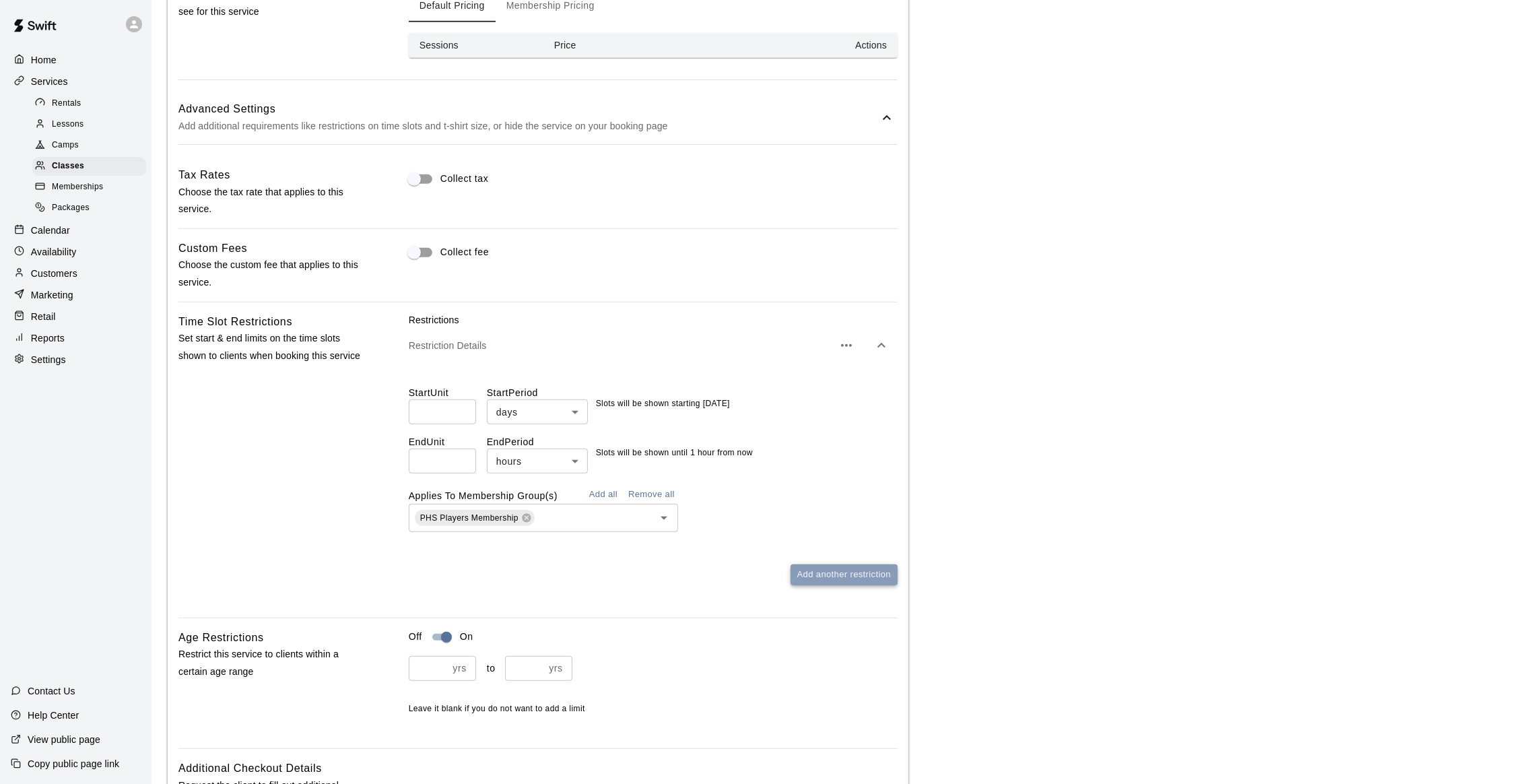
click at [834, 579] on button "Add another restriction" at bounding box center [844, 575] width 107 height 21
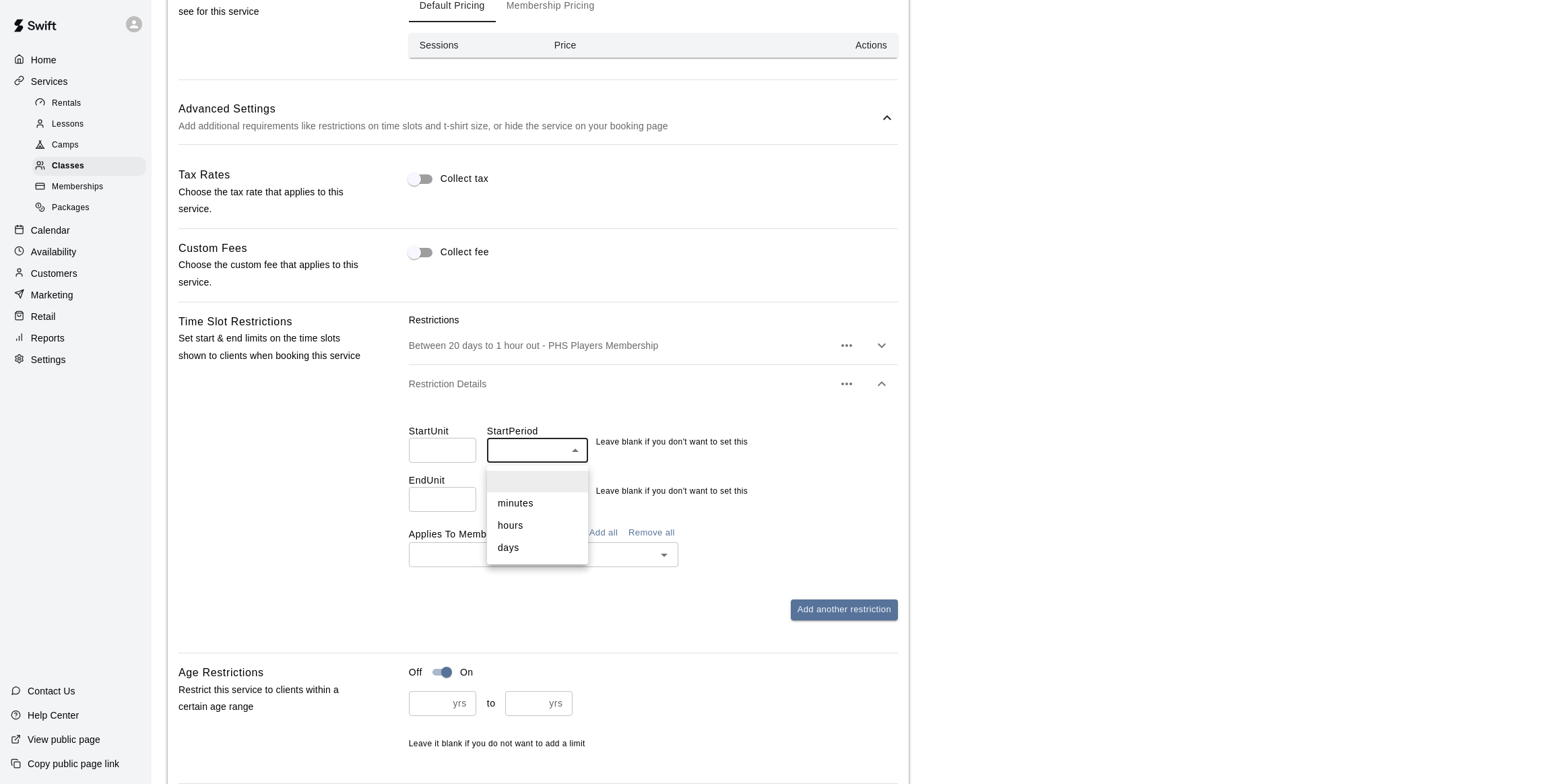
click at [526, 457] on body "**********" at bounding box center [776, 148] width 1552 height 2430
click at [517, 503] on li "minutes" at bounding box center [538, 503] width 101 height 22
type input "*******"
click at [518, 503] on body "**********" at bounding box center [776, 148] width 1552 height 2430
click at [520, 547] on li "minutes" at bounding box center [538, 552] width 101 height 22
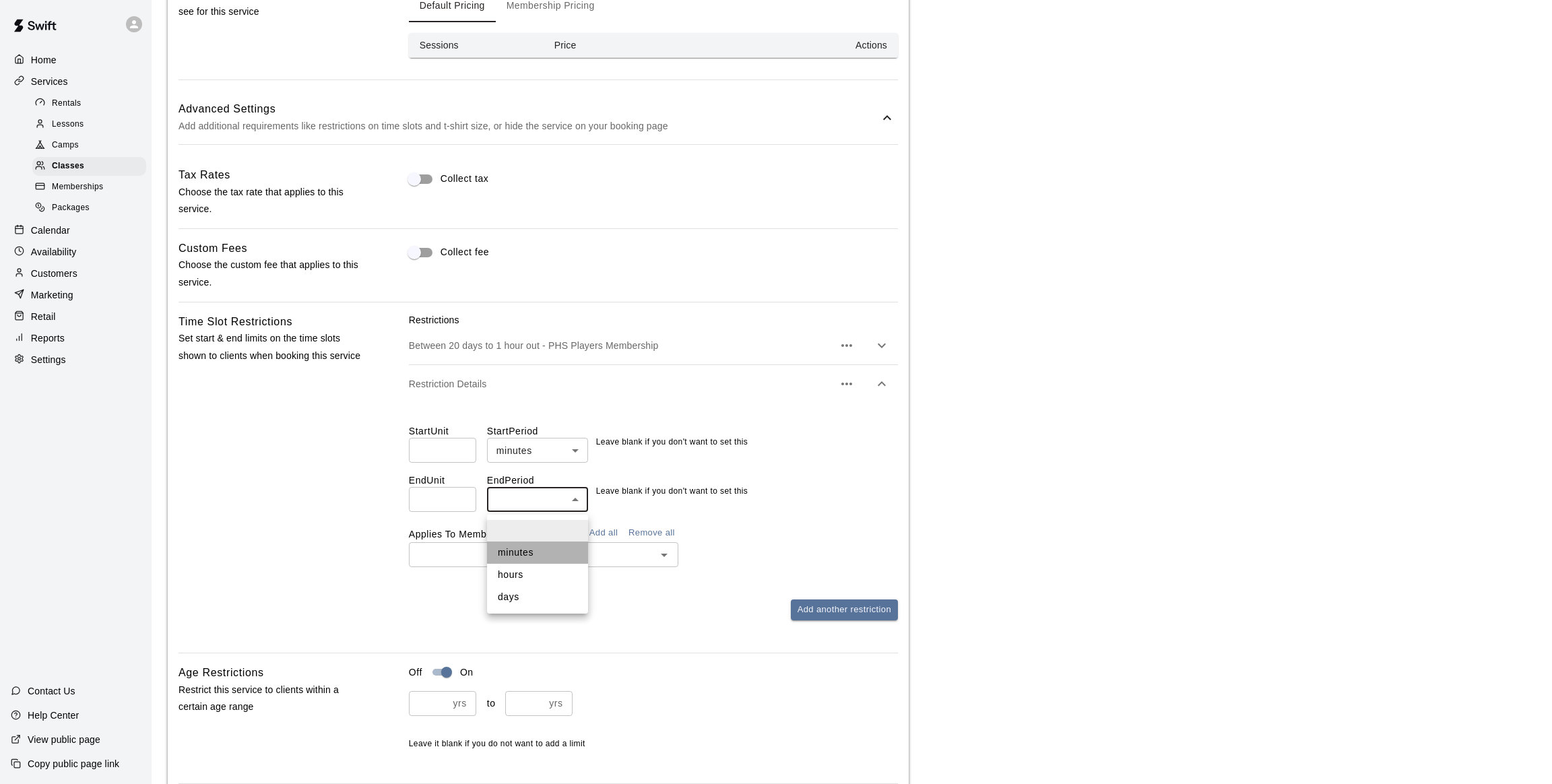
type input "*******"
click at [448, 448] on input "number" at bounding box center [443, 450] width 68 height 25
type input "*"
click at [429, 500] on input "number" at bounding box center [443, 499] width 68 height 25
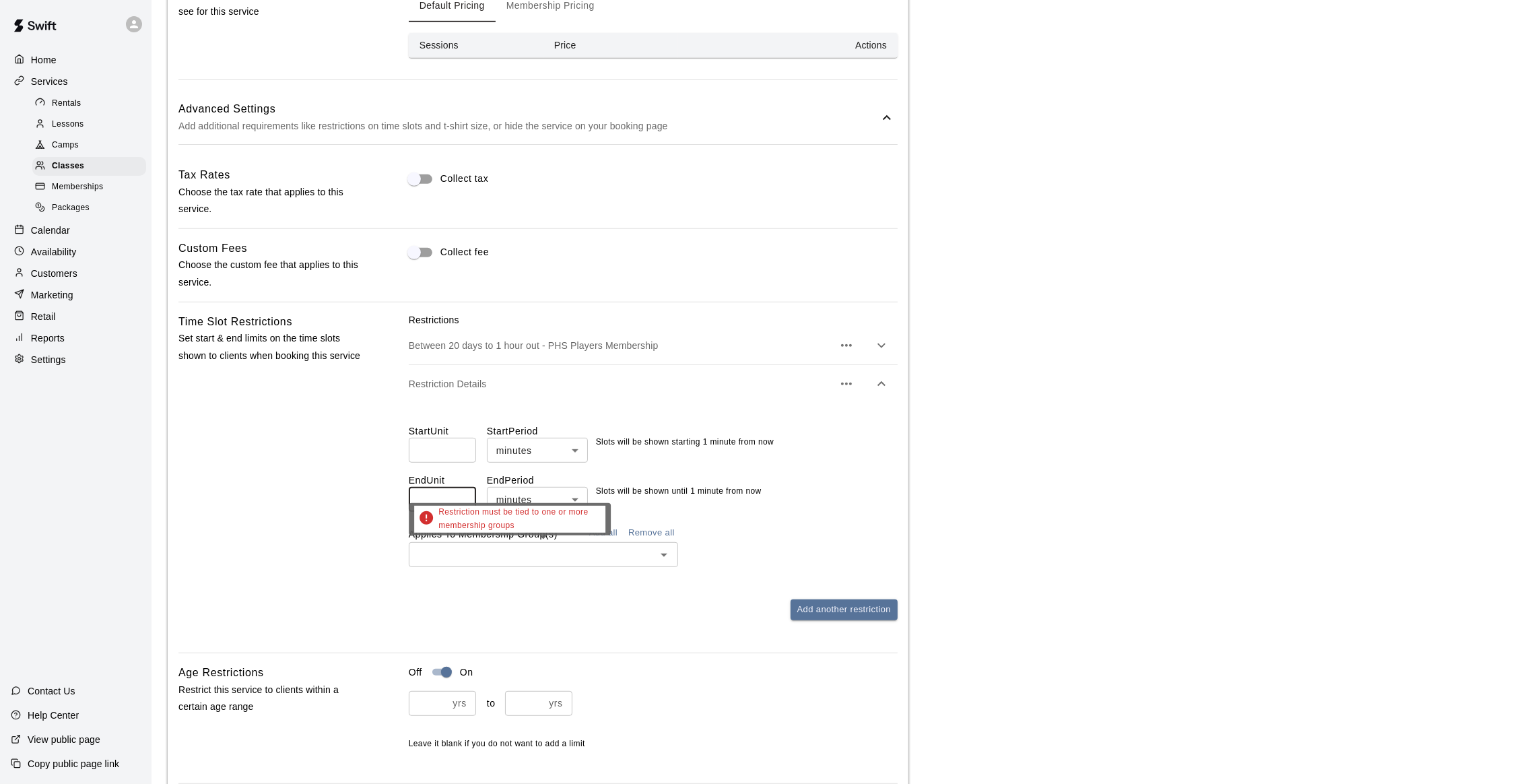
type input "*"
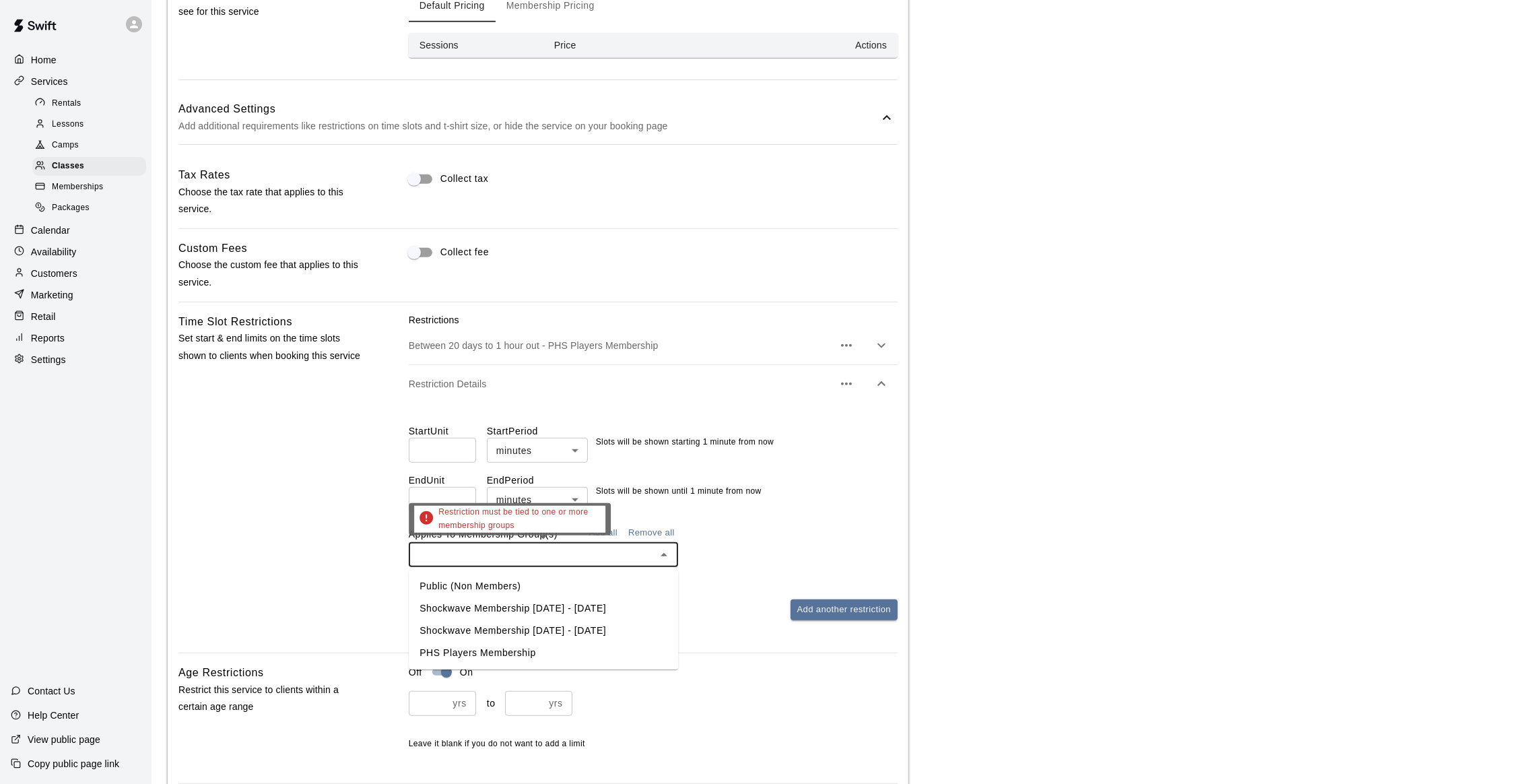
click at [468, 549] on input "text" at bounding box center [532, 554] width 239 height 17
click at [478, 583] on li "Public (Non Members)" at bounding box center [543, 586] width 270 height 22
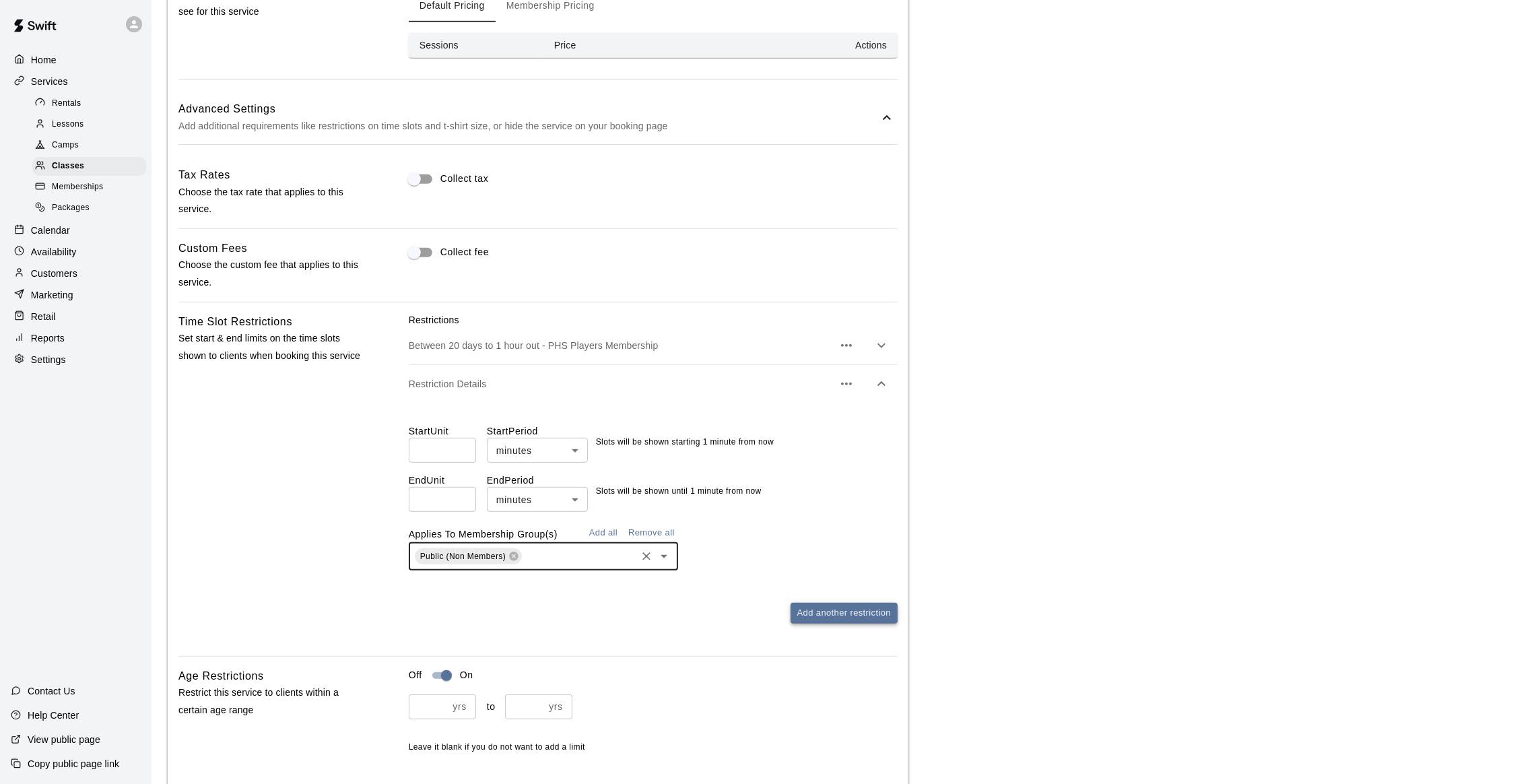
click at [851, 613] on button "Add another restriction" at bounding box center [844, 612] width 107 height 21
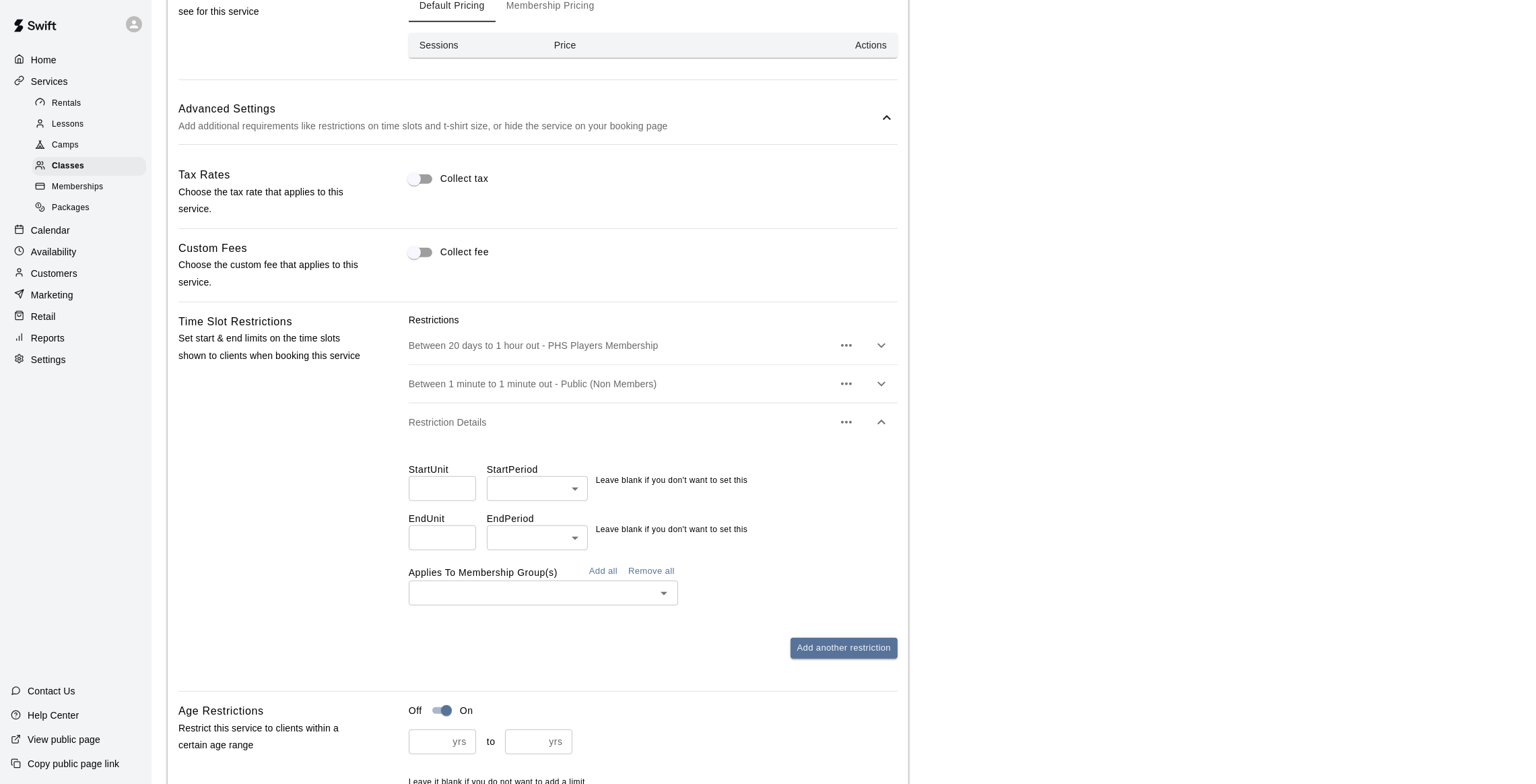
click at [442, 490] on input "number" at bounding box center [442, 488] width 68 height 25
type input "*"
click at [511, 493] on body "**********" at bounding box center [775, 167] width 1552 height 2469
click at [514, 541] on li "minutes" at bounding box center [538, 542] width 101 height 22
type input "*******"
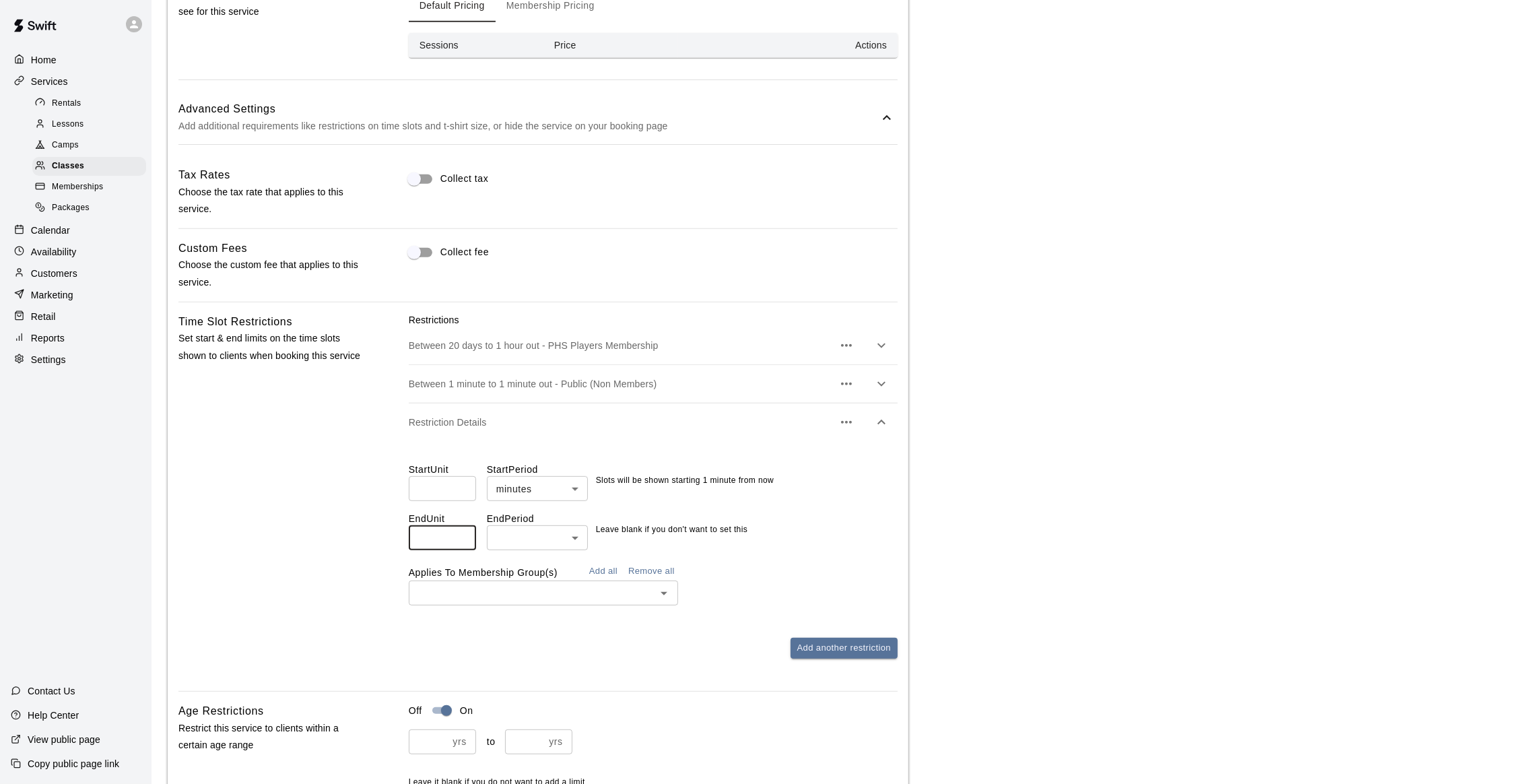
click at [453, 537] on input "number" at bounding box center [442, 538] width 68 height 25
type input "*"
click at [551, 538] on body "**********" at bounding box center [775, 167] width 1552 height 2469
click at [532, 583] on li "minutes" at bounding box center [538, 591] width 101 height 22
type input "*******"
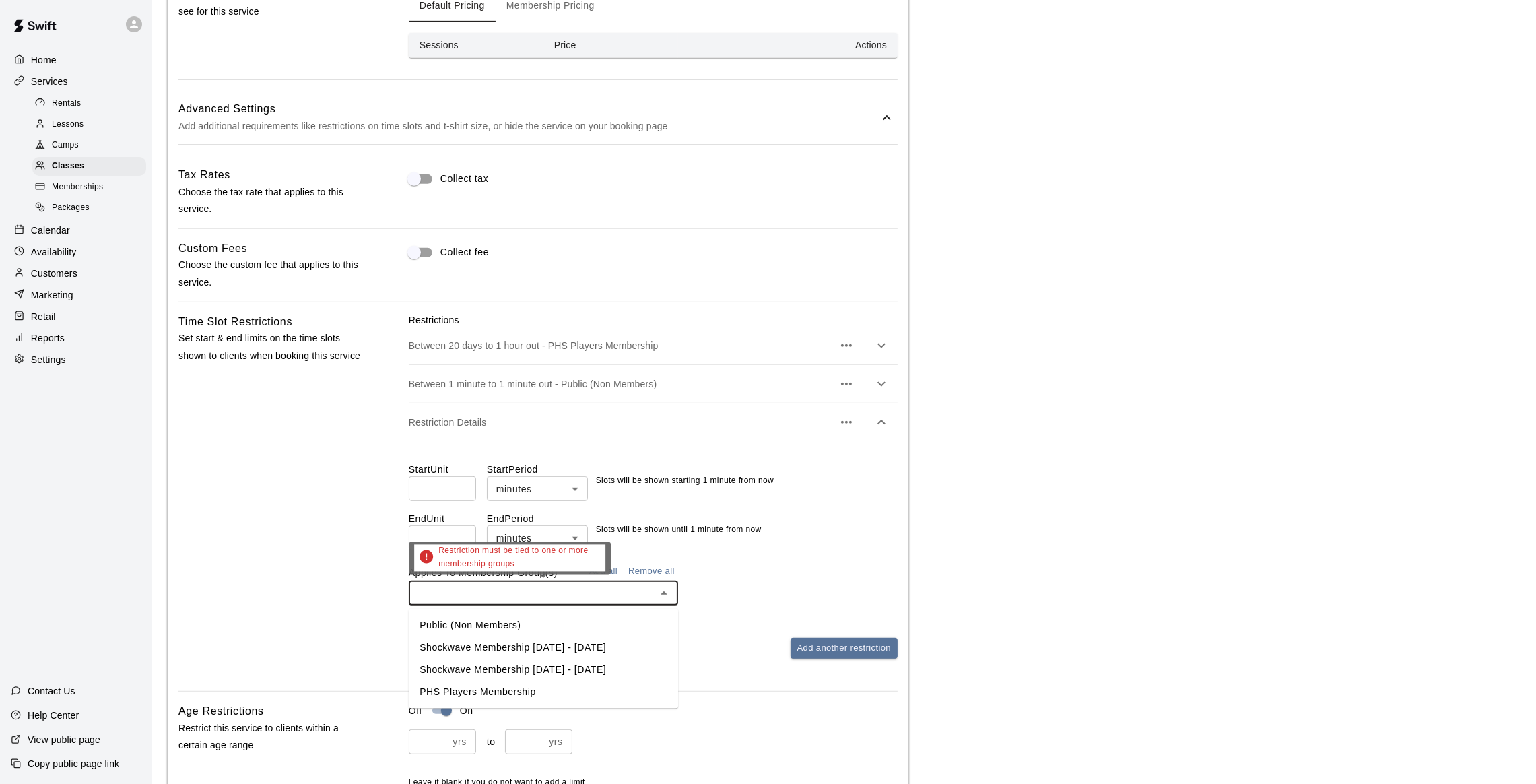
click at [509, 600] on input "text" at bounding box center [532, 592] width 239 height 17
click at [468, 652] on li "Shockwave Membership [DATE] - [DATE]" at bounding box center [543, 647] width 270 height 22
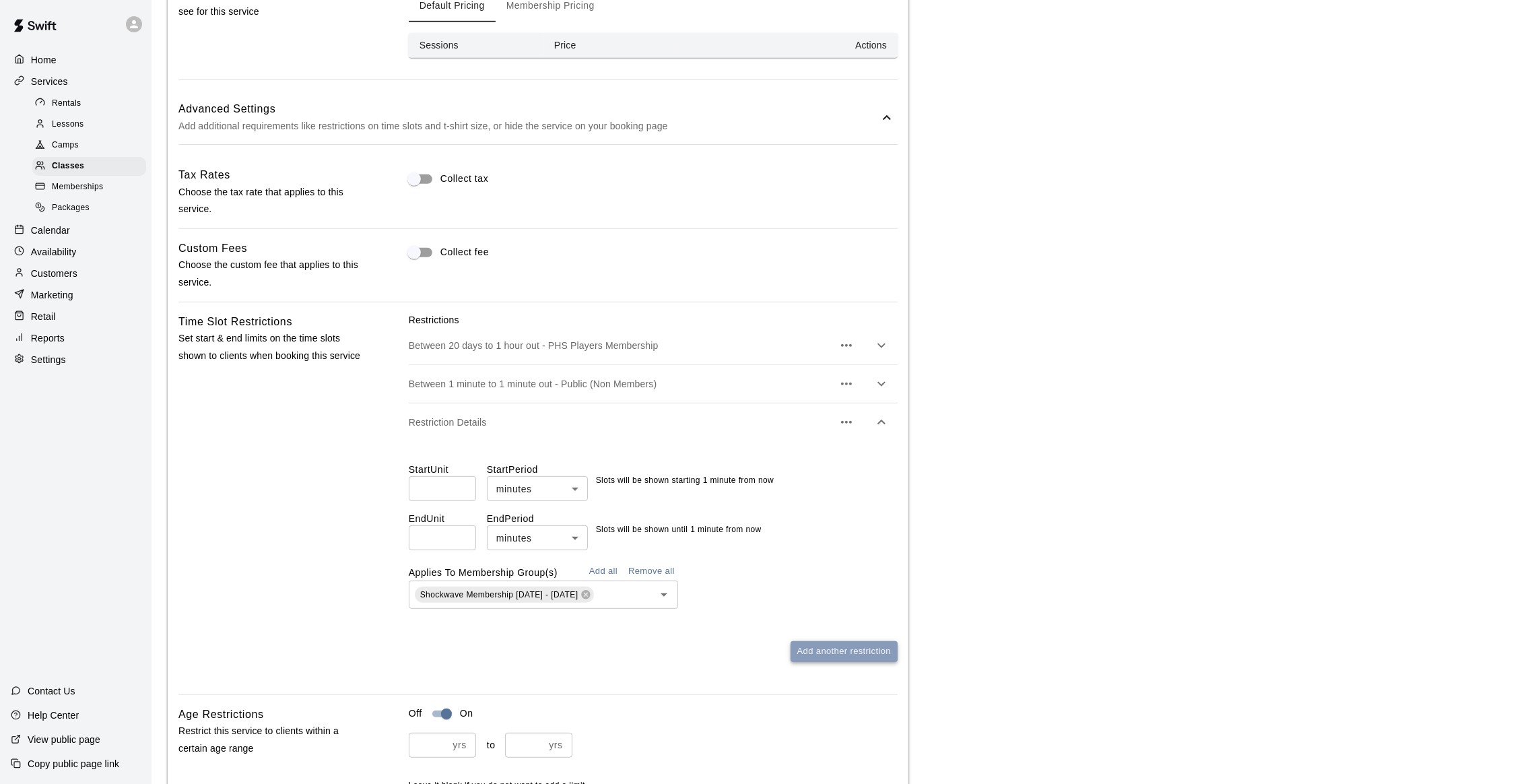
click at [822, 662] on button "Add another restriction" at bounding box center [844, 651] width 107 height 21
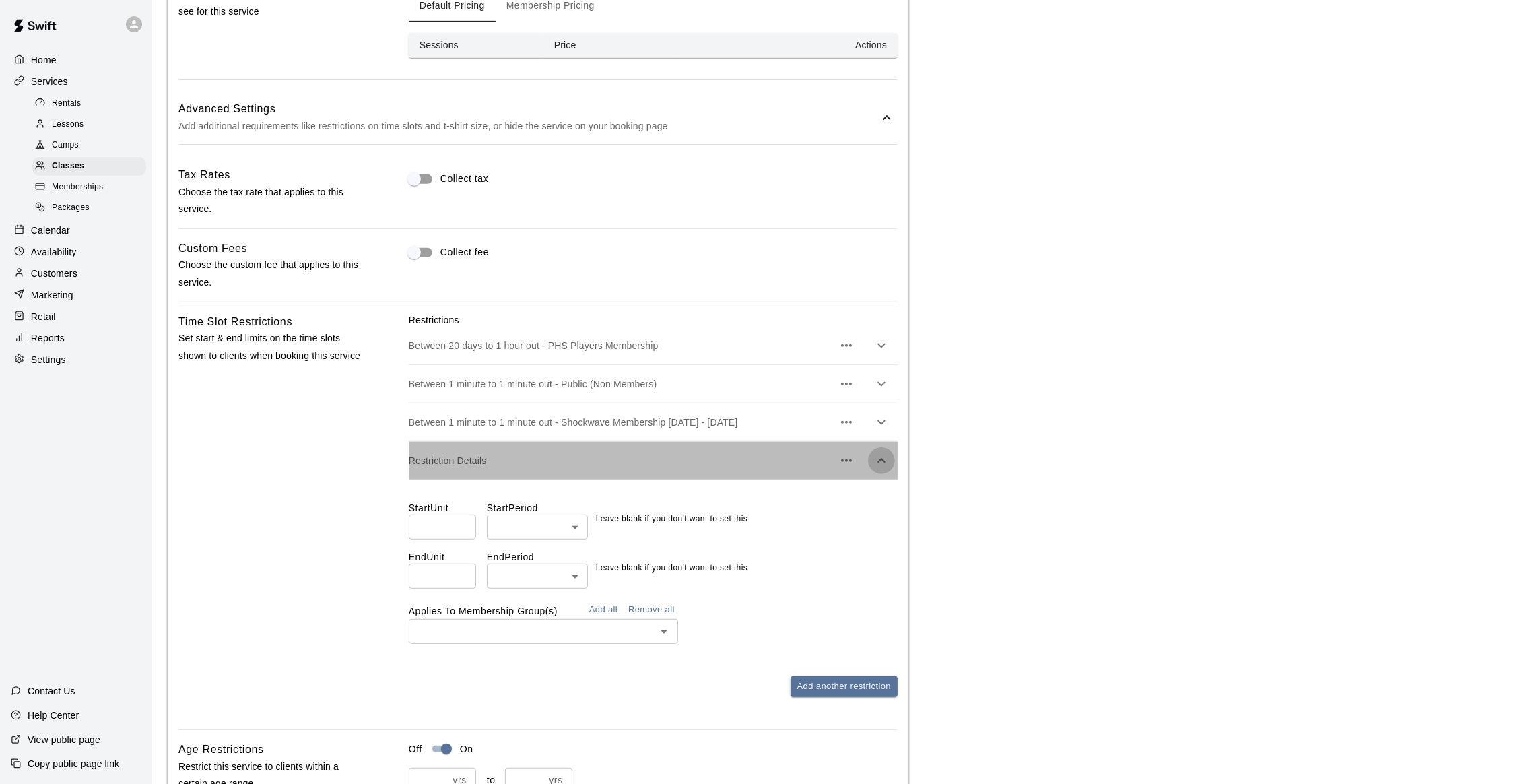
click at [879, 463] on icon "button" at bounding box center [881, 460] width 8 height 5
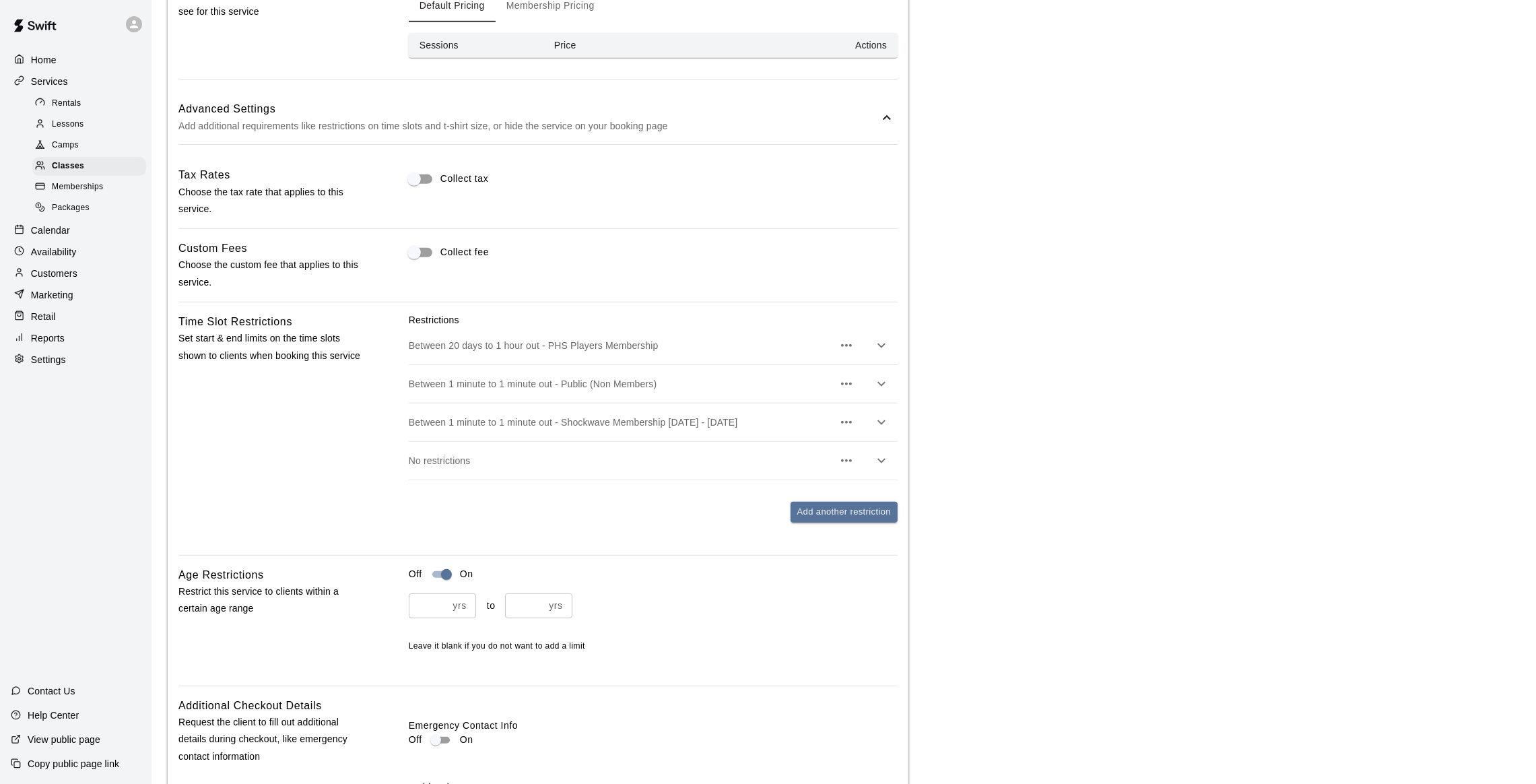
click at [846, 462] on icon "button" at bounding box center [846, 461] width 11 height 3
click at [805, 495] on p "Delete restriction" at bounding box center [782, 497] width 73 height 14
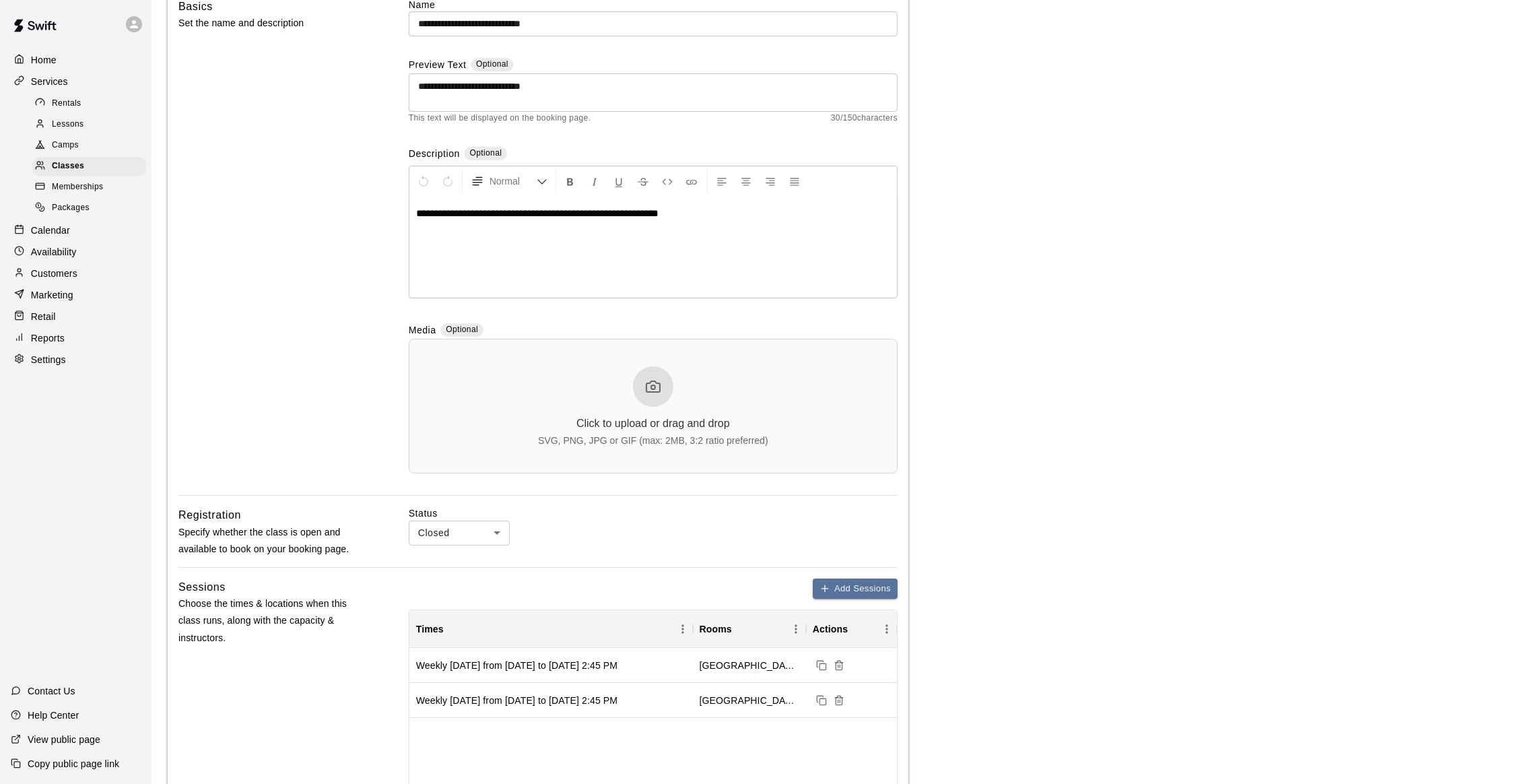
scroll to position [0, 0]
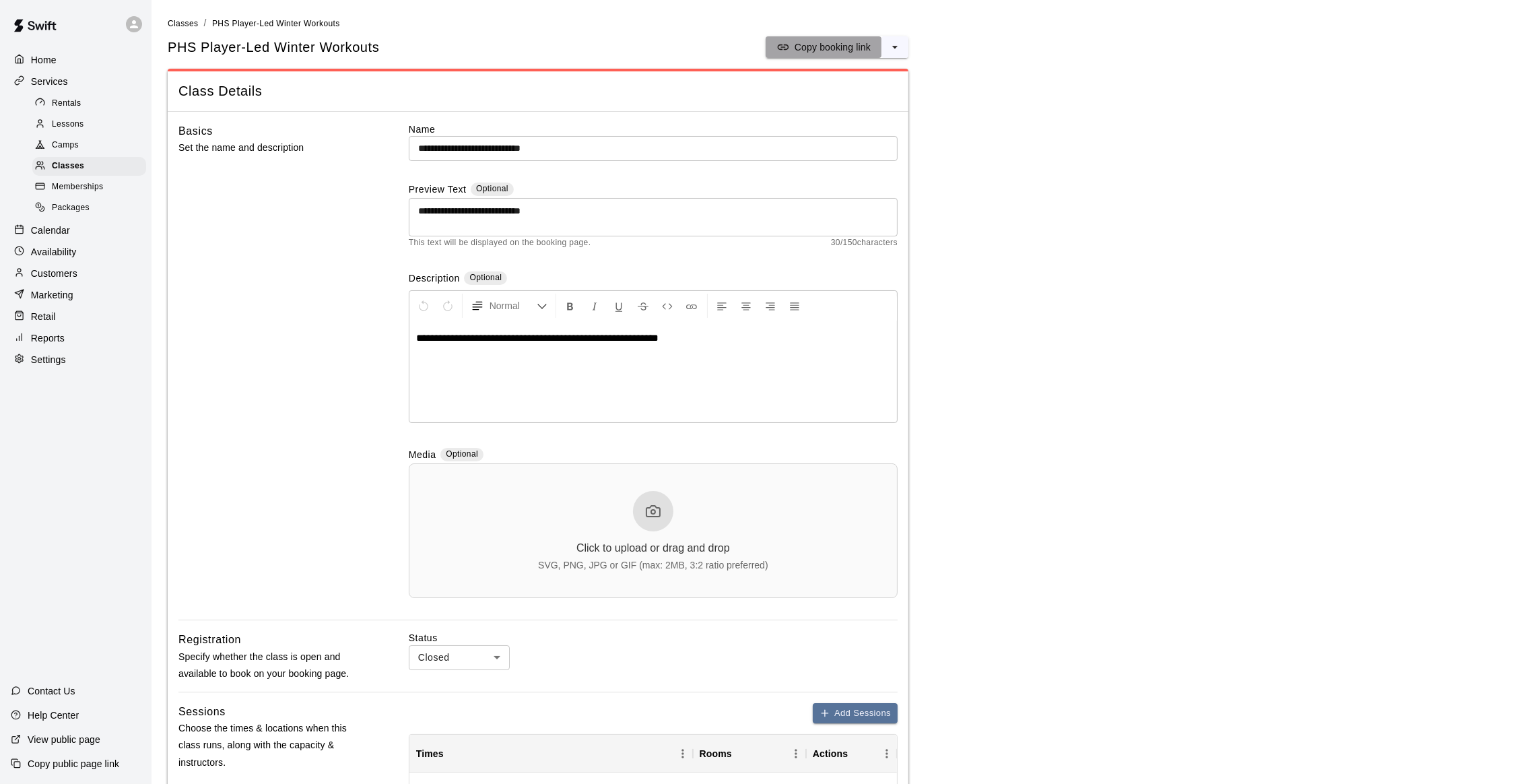
click at [823, 49] on p "Copy booking link" at bounding box center [833, 47] width 76 height 14
click at [68, 147] on span "Camps" at bounding box center [66, 145] width 27 height 14
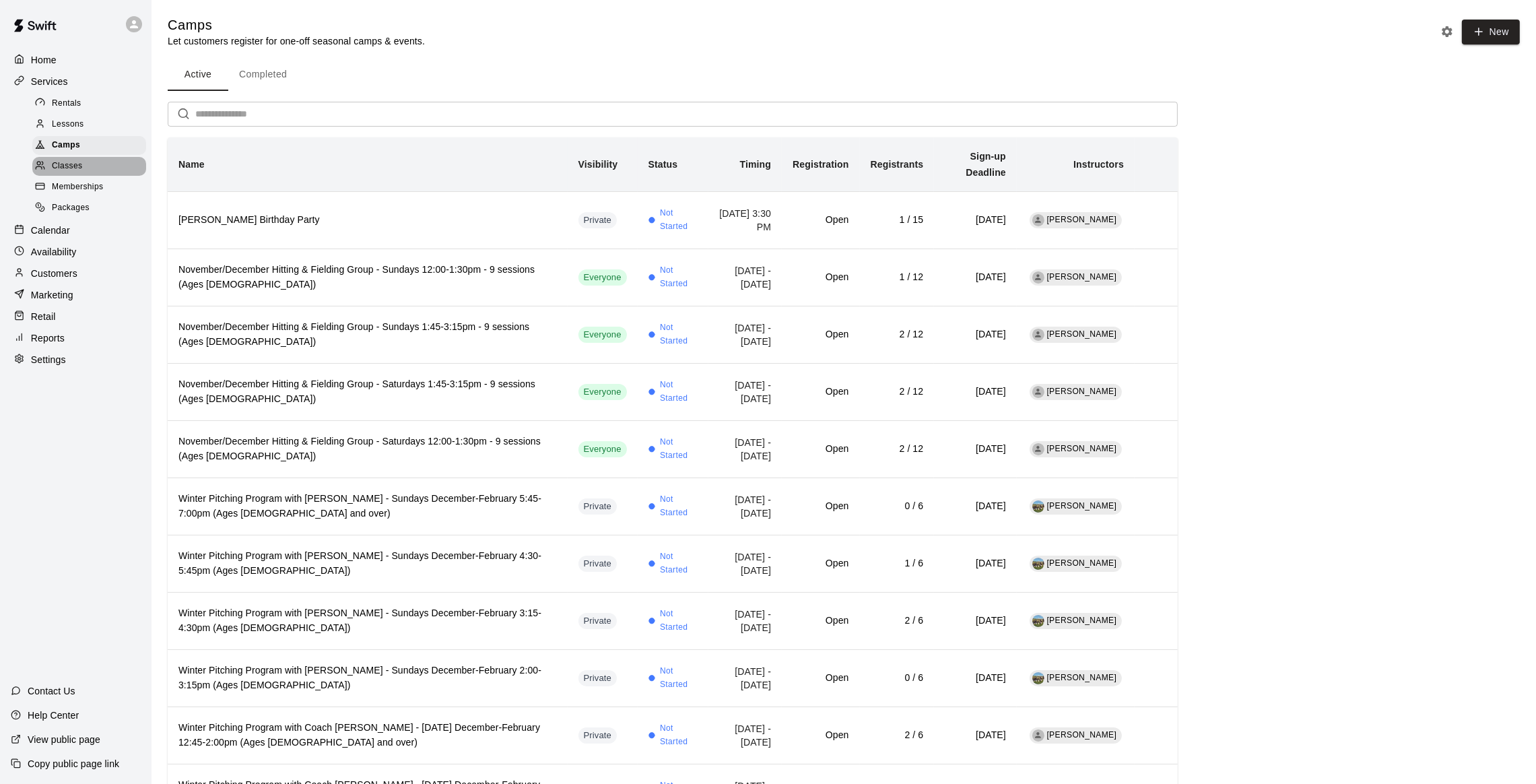
click at [66, 163] on span "Classes" at bounding box center [67, 166] width 30 height 14
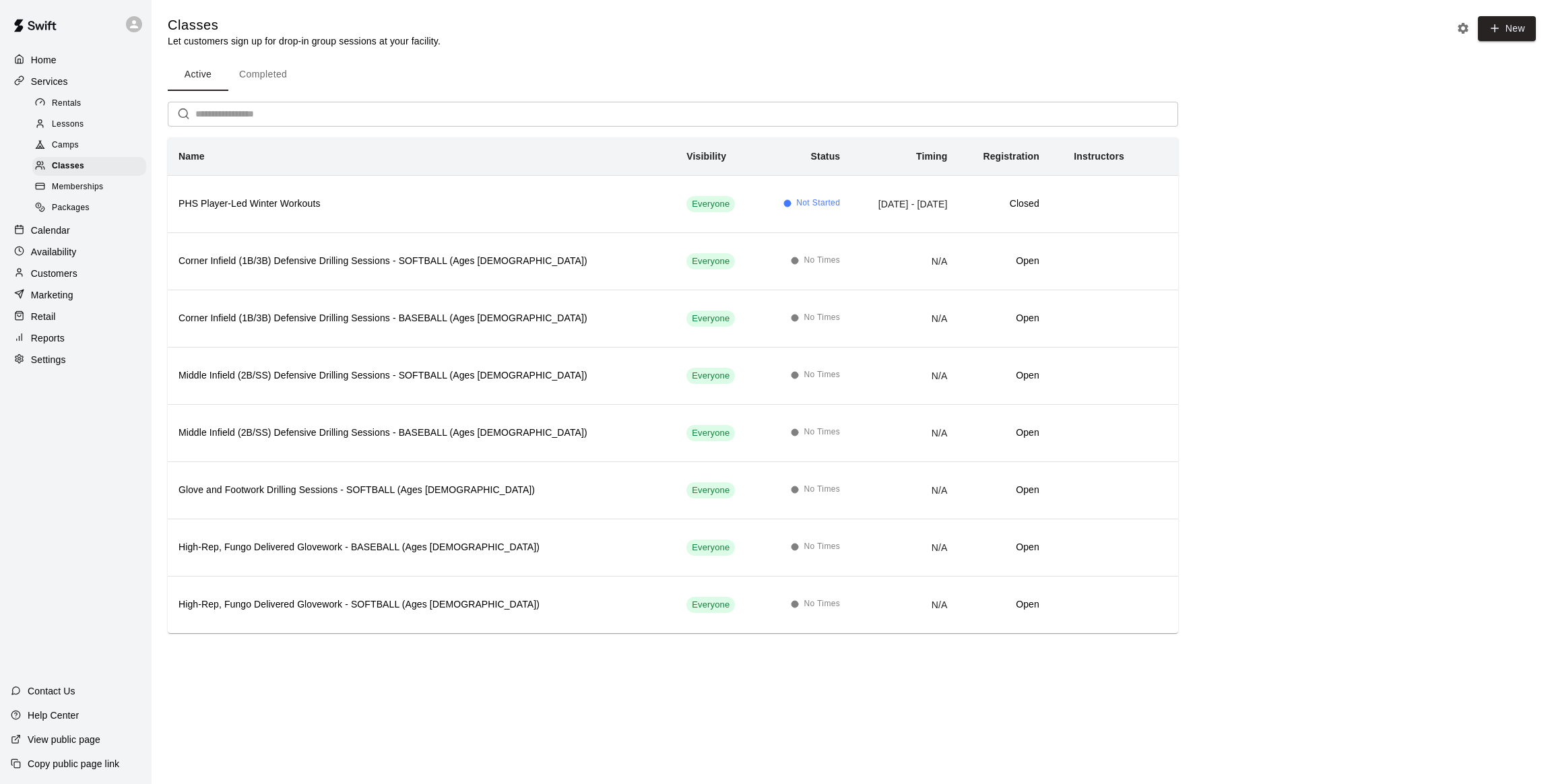
click at [62, 228] on p "Calendar" at bounding box center [51, 230] width 39 height 14
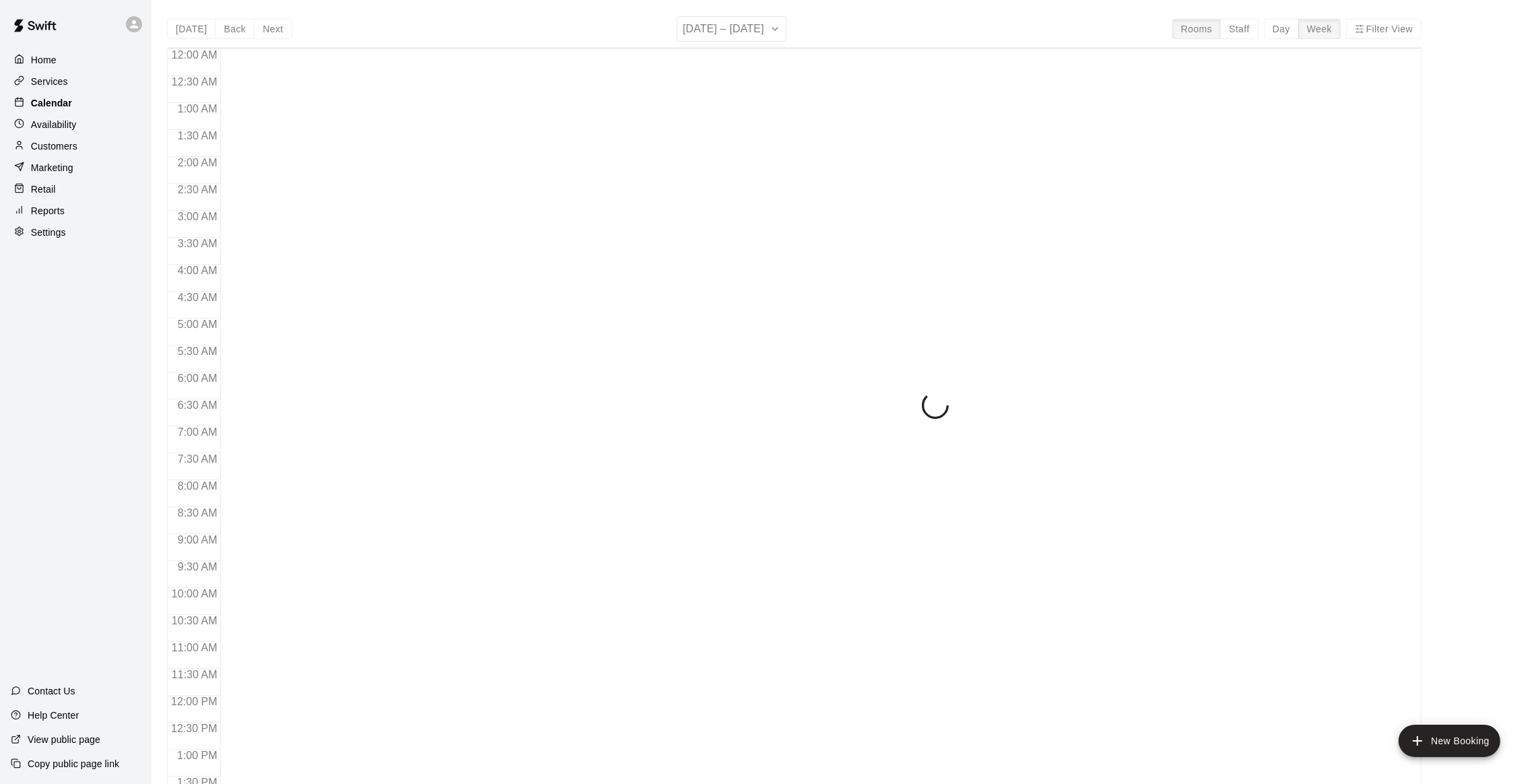
scroll to position [543, 0]
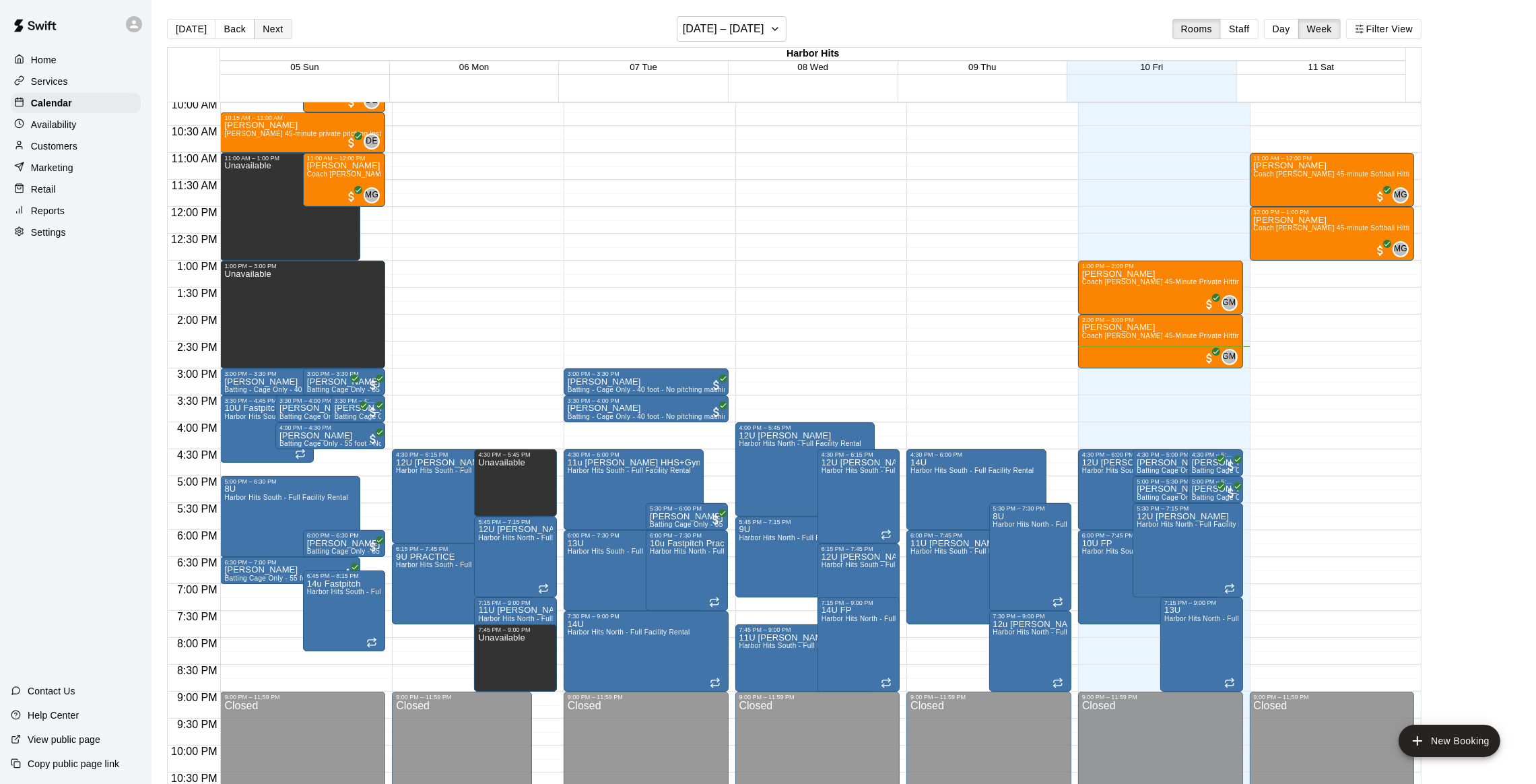
click at [267, 30] on button "Next" at bounding box center [273, 29] width 38 height 20
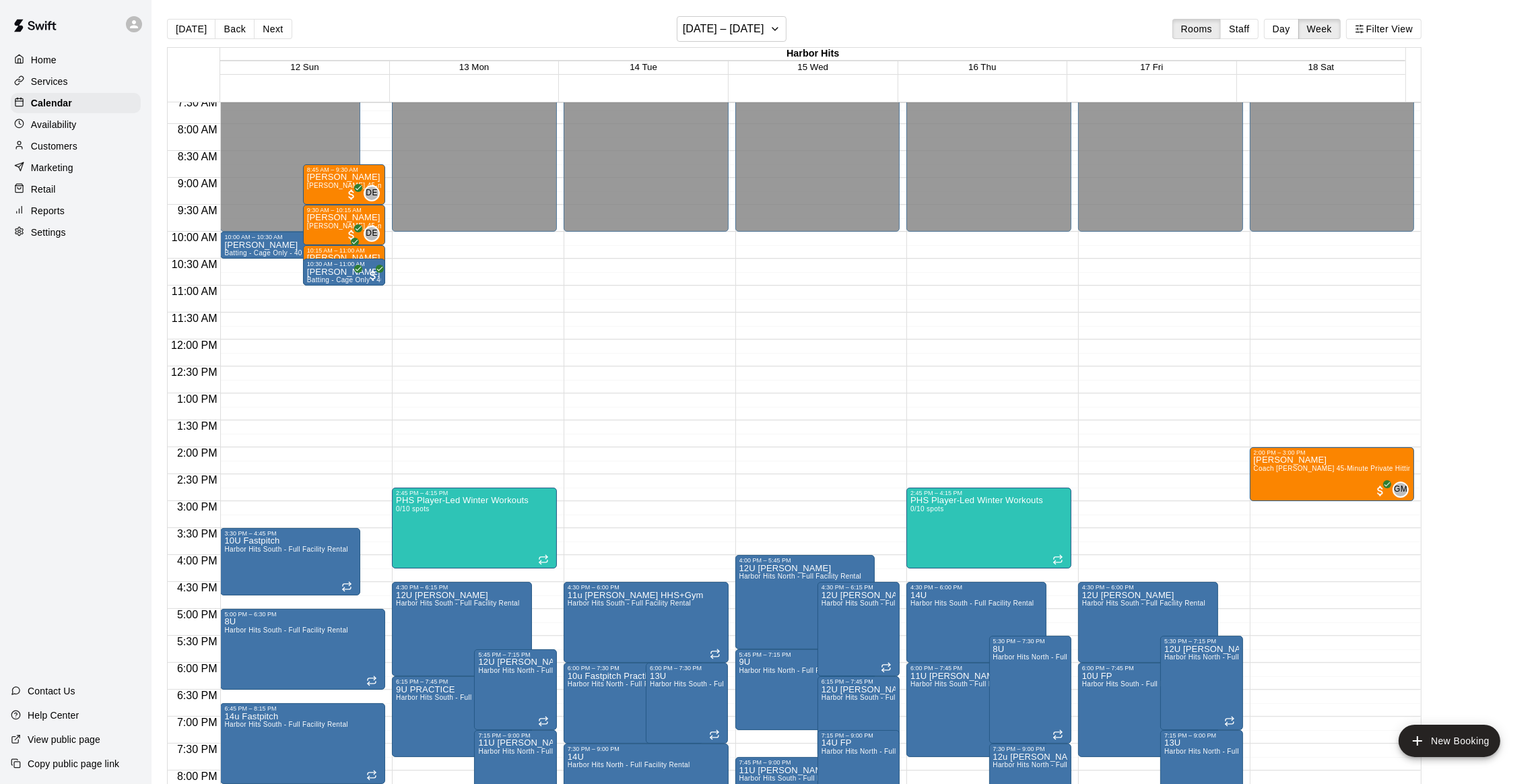
scroll to position [442, 0]
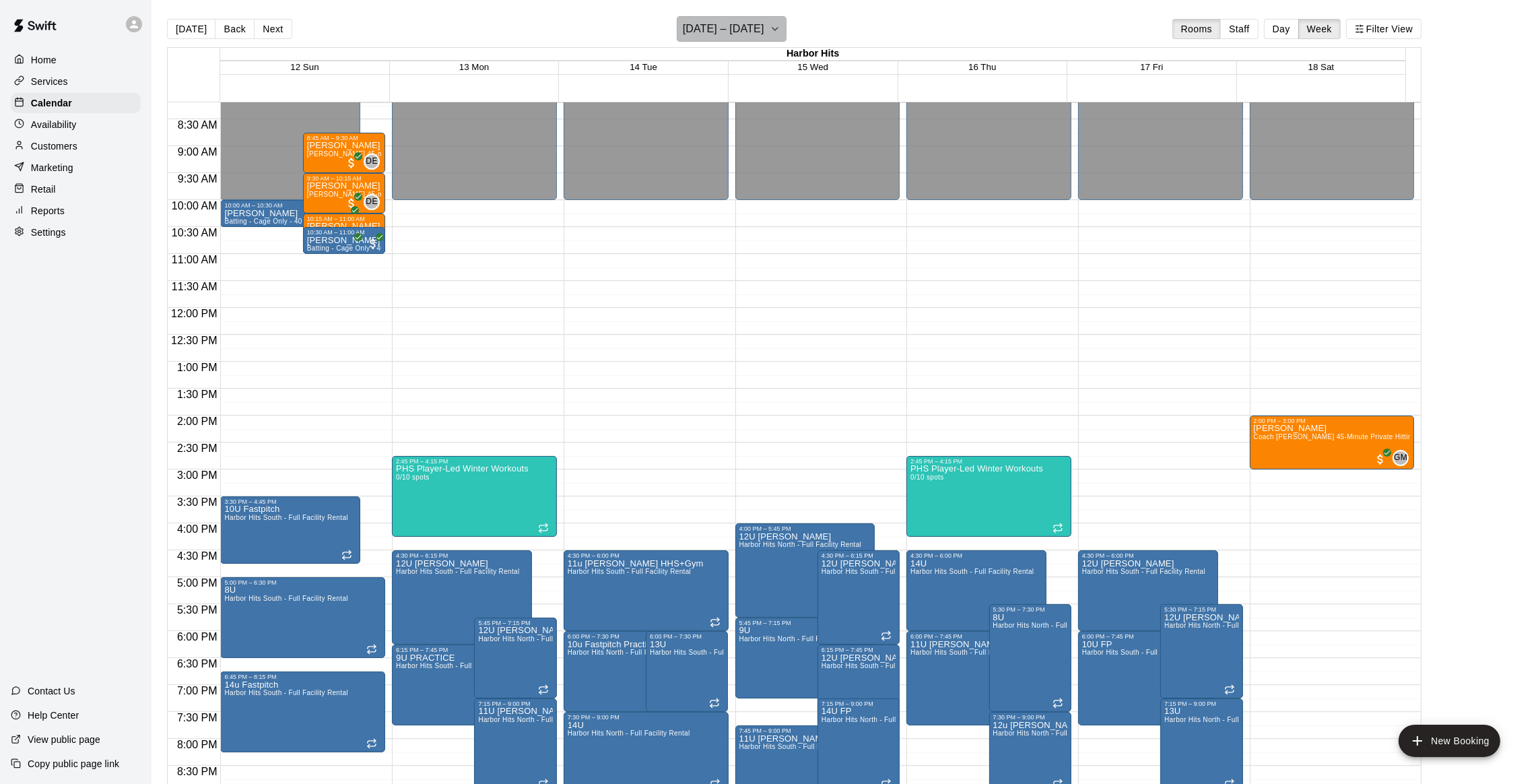
click at [777, 33] on icon "button" at bounding box center [775, 29] width 11 height 16
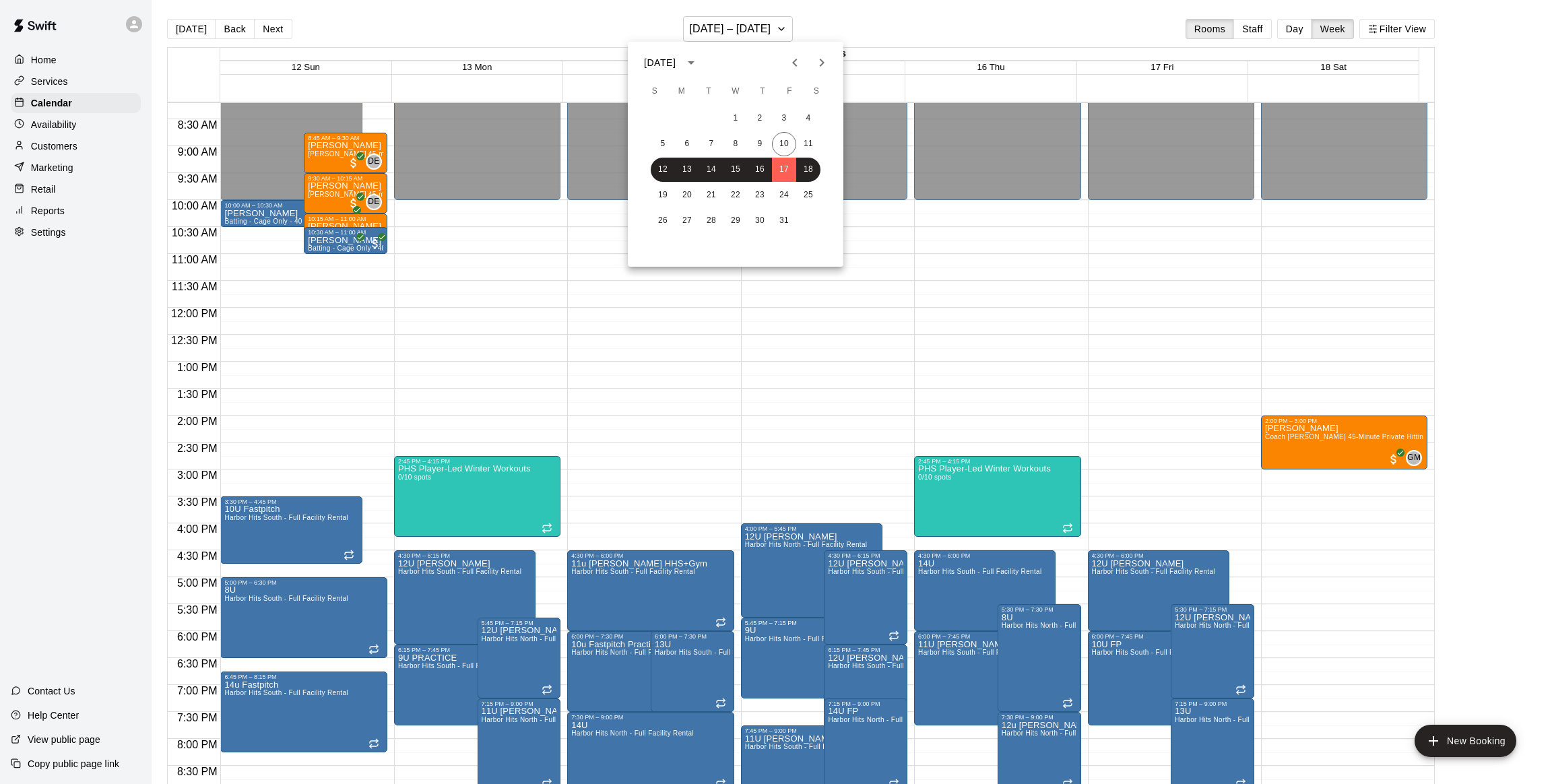
click at [818, 70] on icon "Next month" at bounding box center [822, 63] width 16 height 16
click at [661, 143] on button "2" at bounding box center [663, 144] width 24 height 24
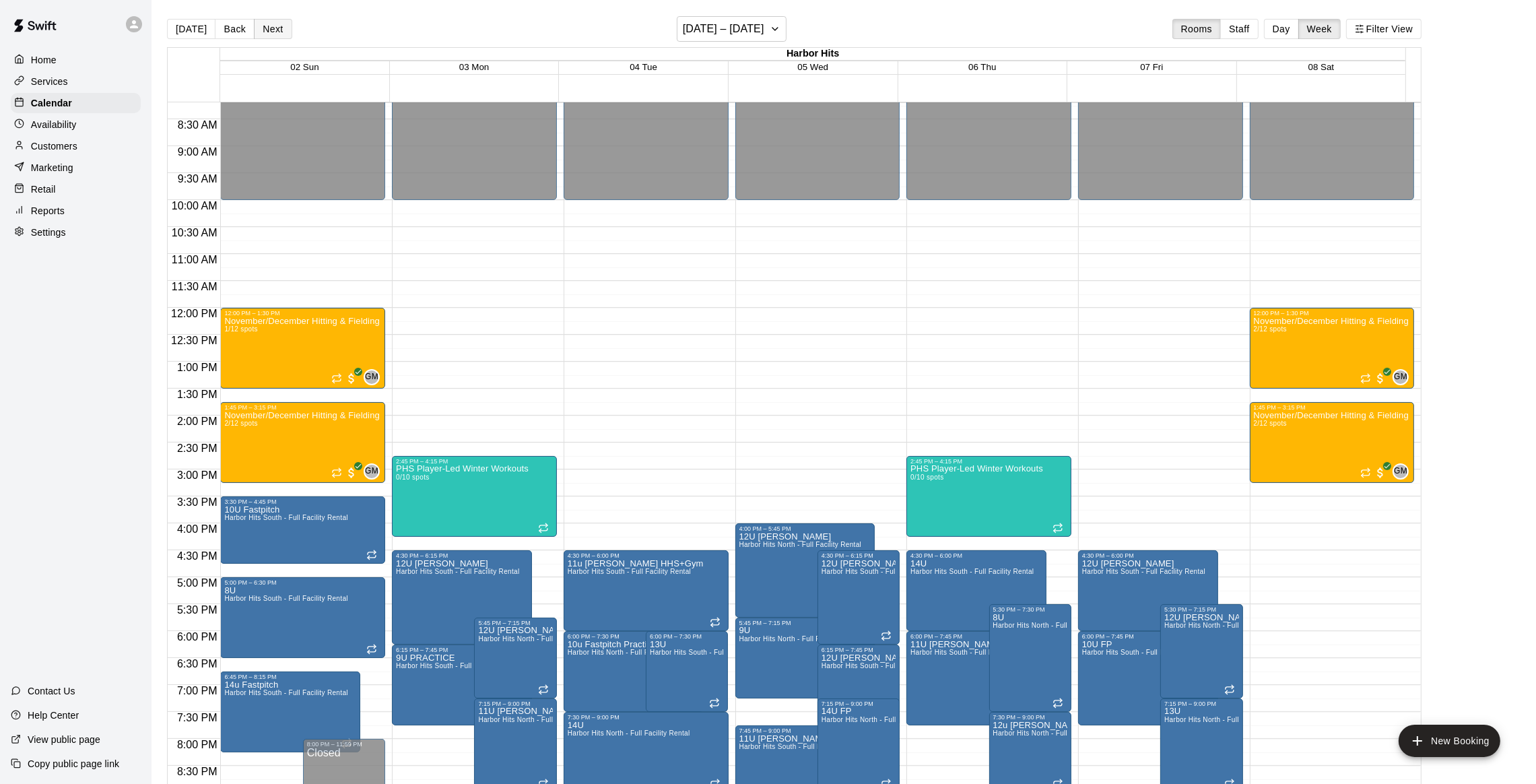
click at [262, 36] on button "Next" at bounding box center [273, 29] width 38 height 20
click at [240, 36] on button "Back" at bounding box center [234, 29] width 40 height 20
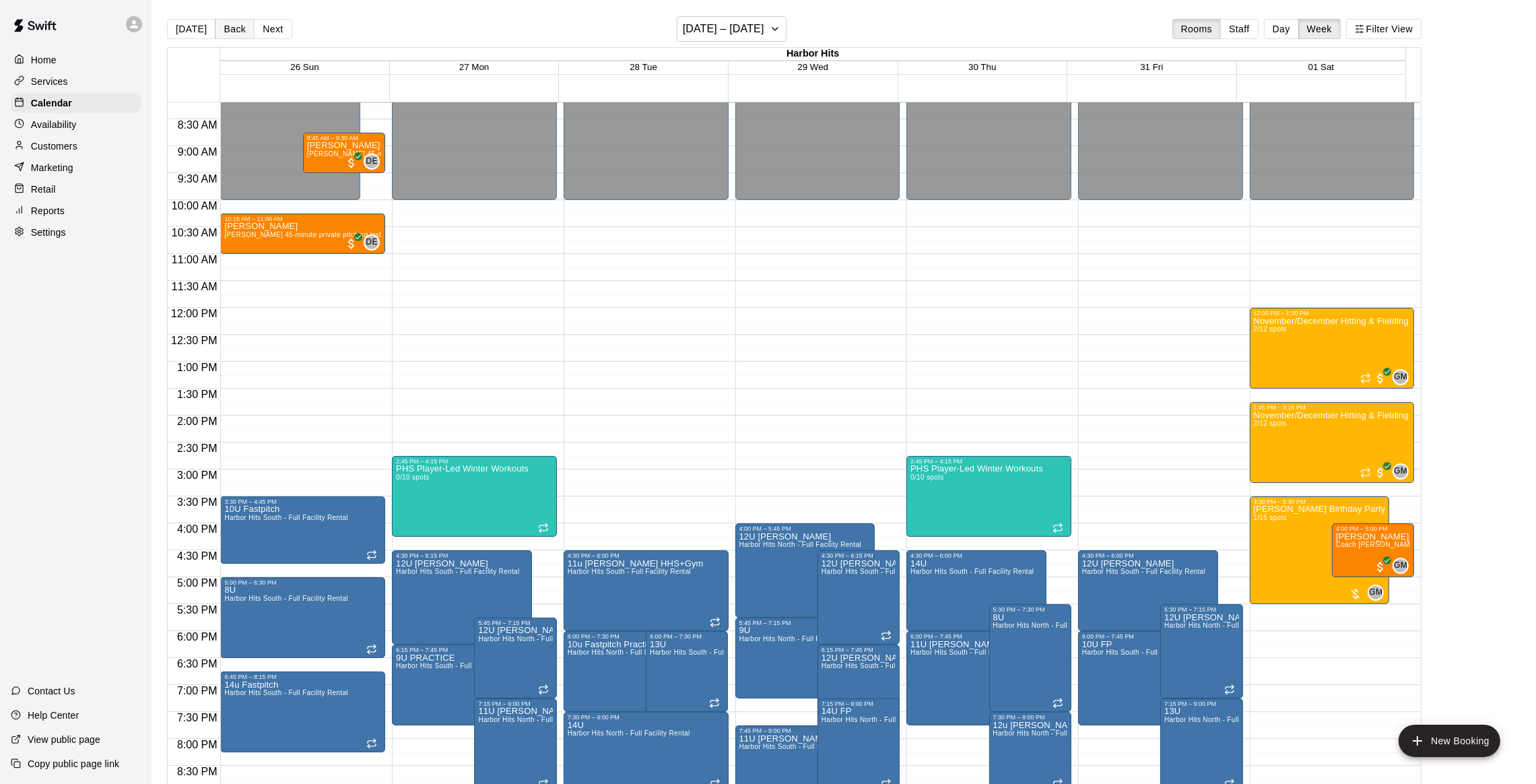
click at [224, 26] on button "Back" at bounding box center [234, 29] width 40 height 20
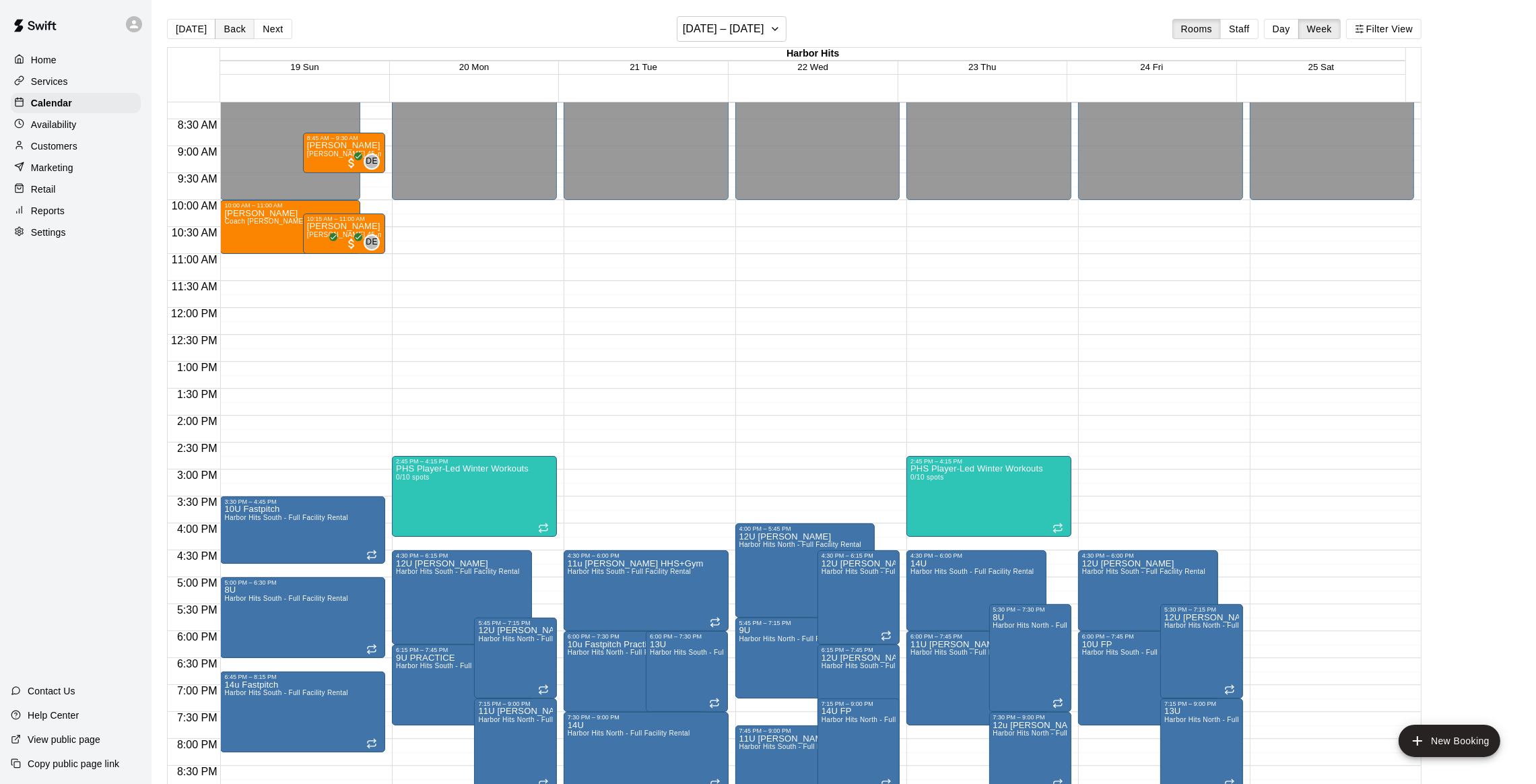
click at [224, 26] on button "Back" at bounding box center [234, 29] width 40 height 20
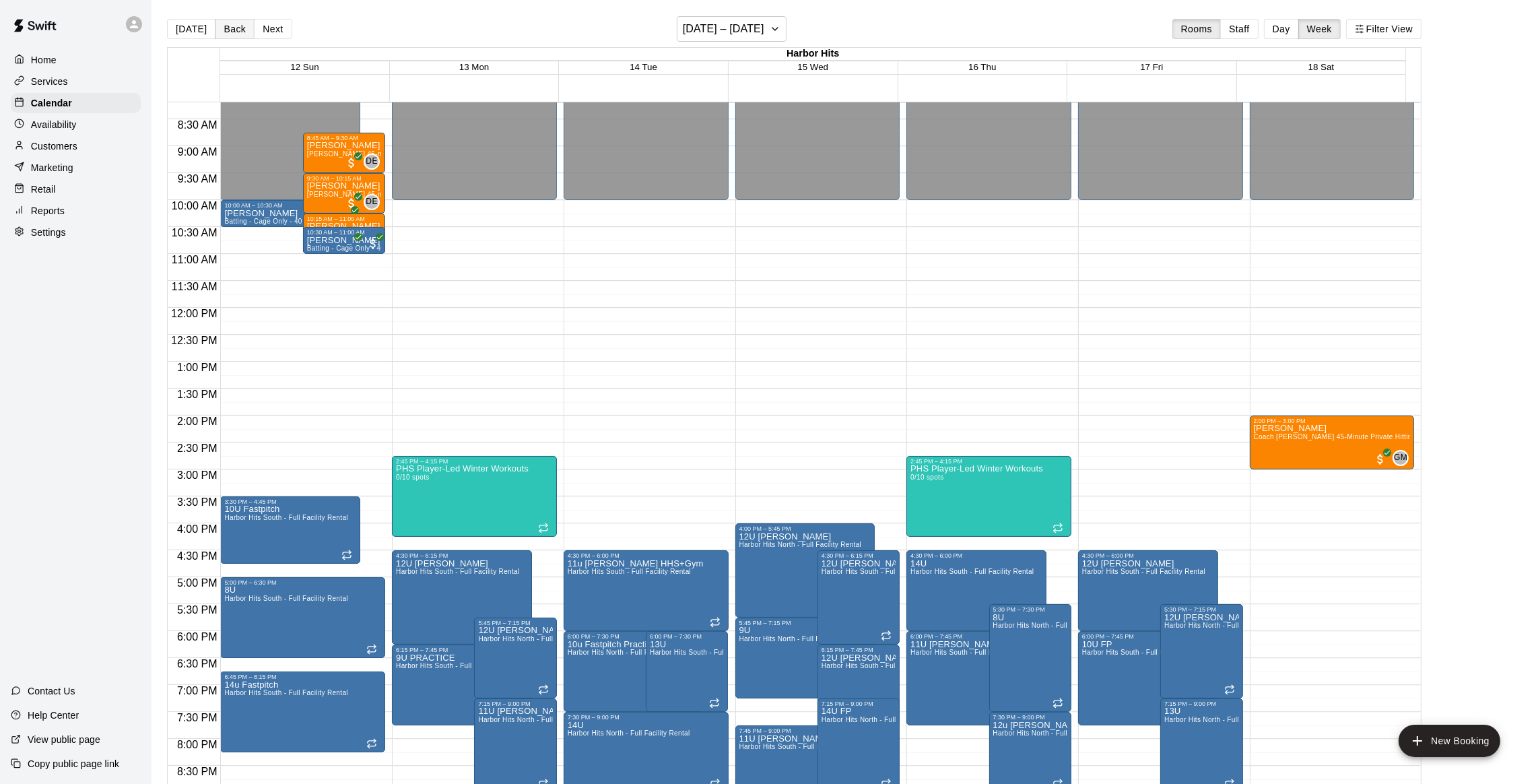
click at [224, 26] on button "Back" at bounding box center [234, 29] width 40 height 20
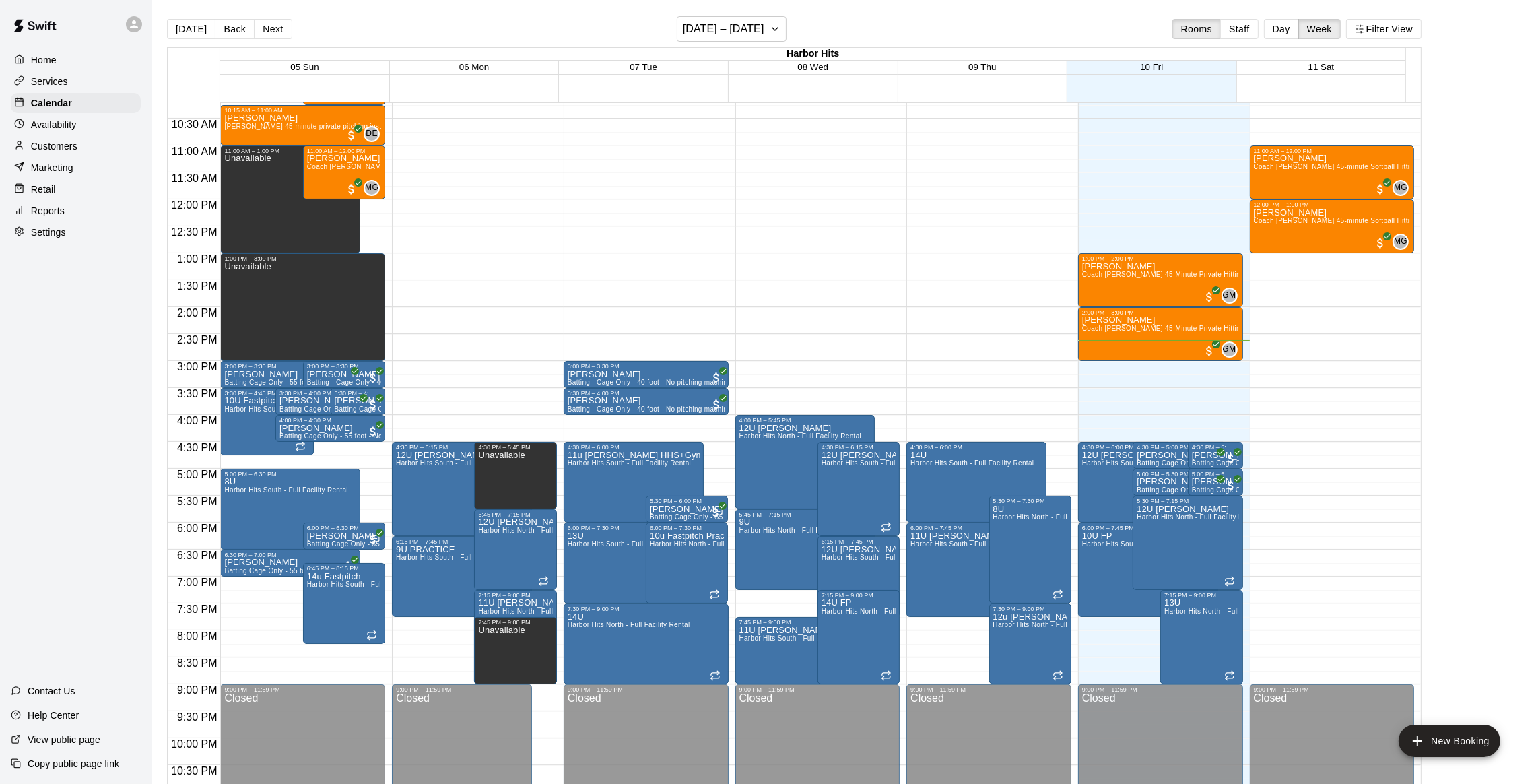
scroll to position [597, 0]
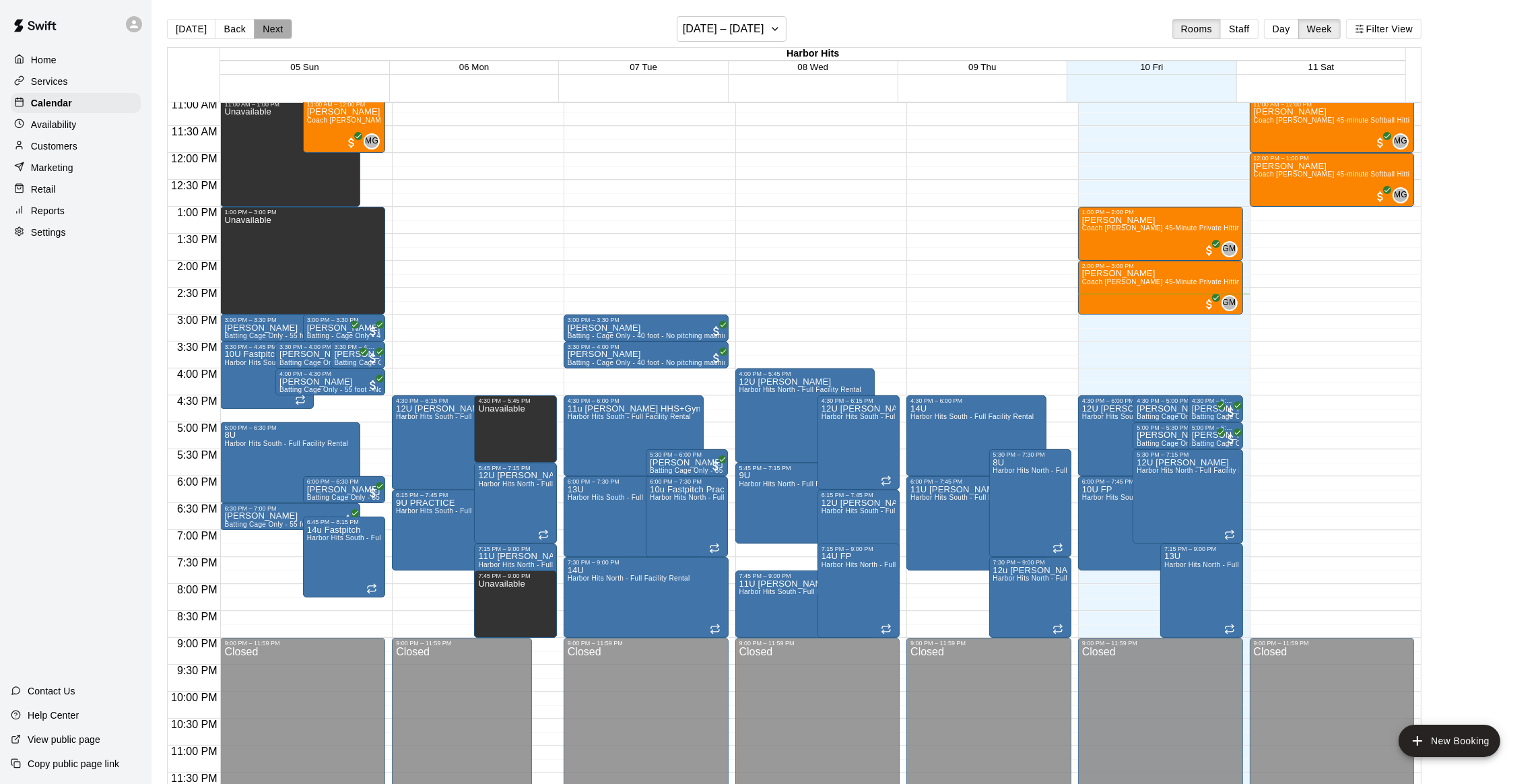
click at [280, 33] on button "Next" at bounding box center [273, 29] width 38 height 20
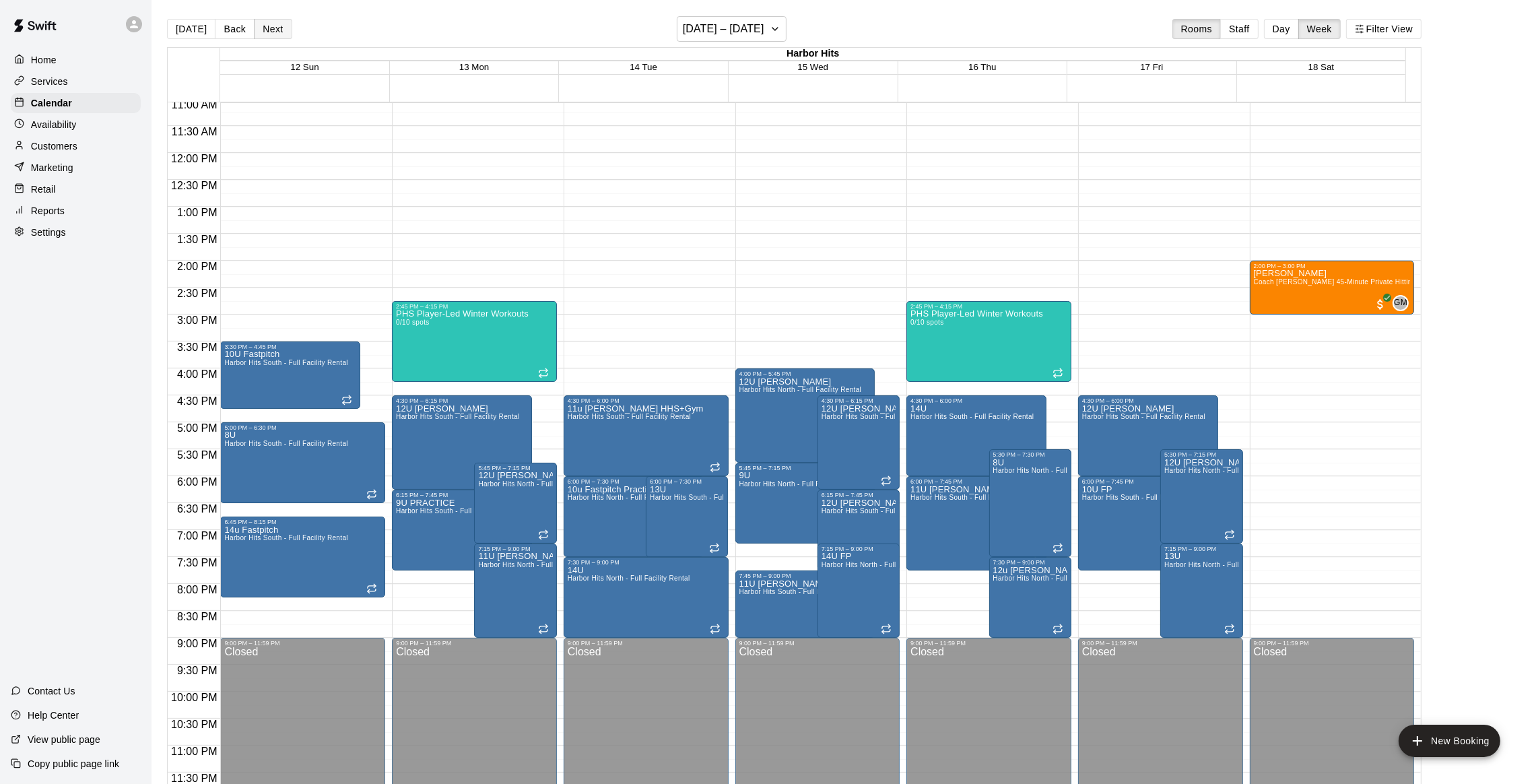
click at [280, 33] on button "Next" at bounding box center [273, 29] width 38 height 20
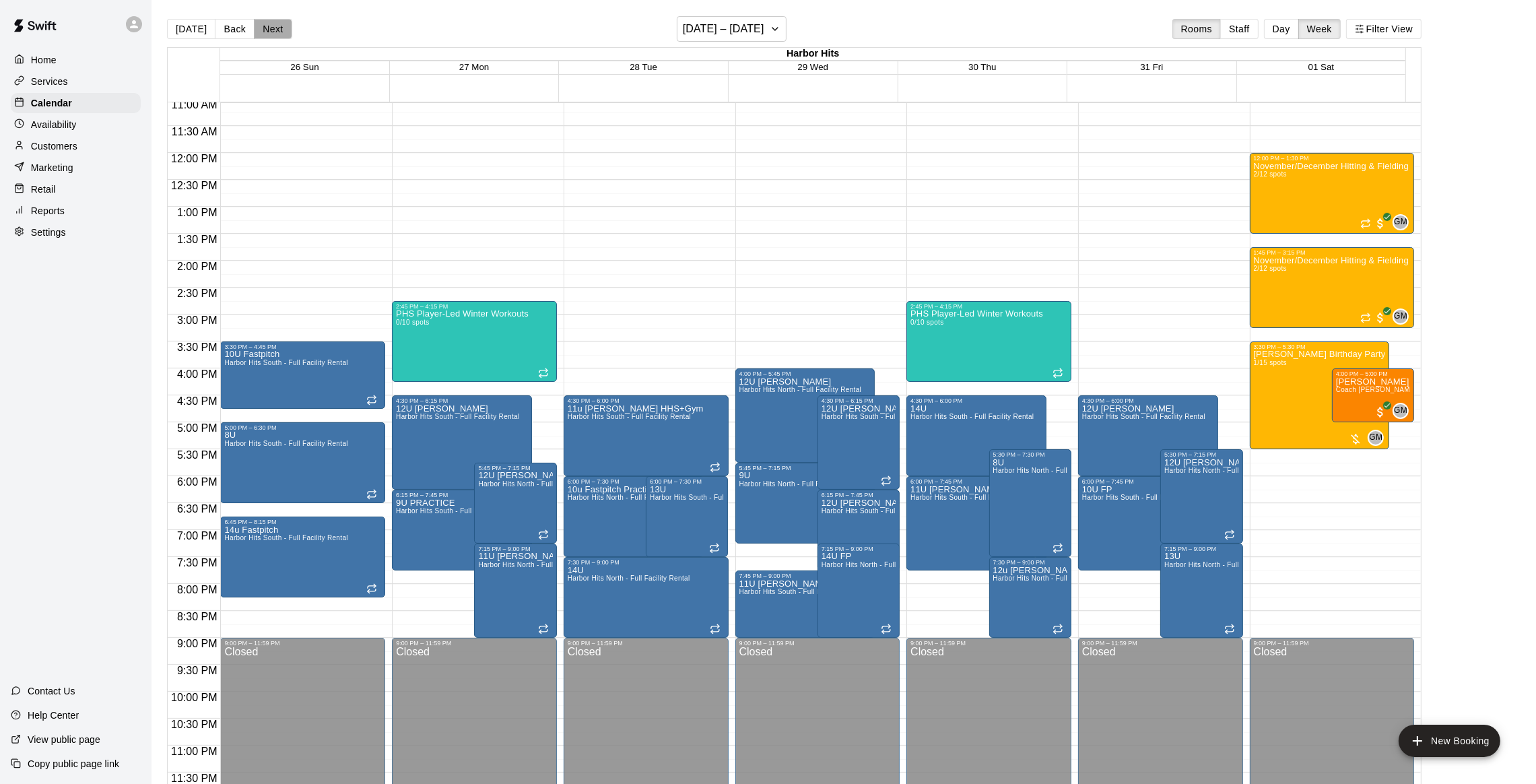
click at [278, 25] on button "Next" at bounding box center [273, 29] width 38 height 20
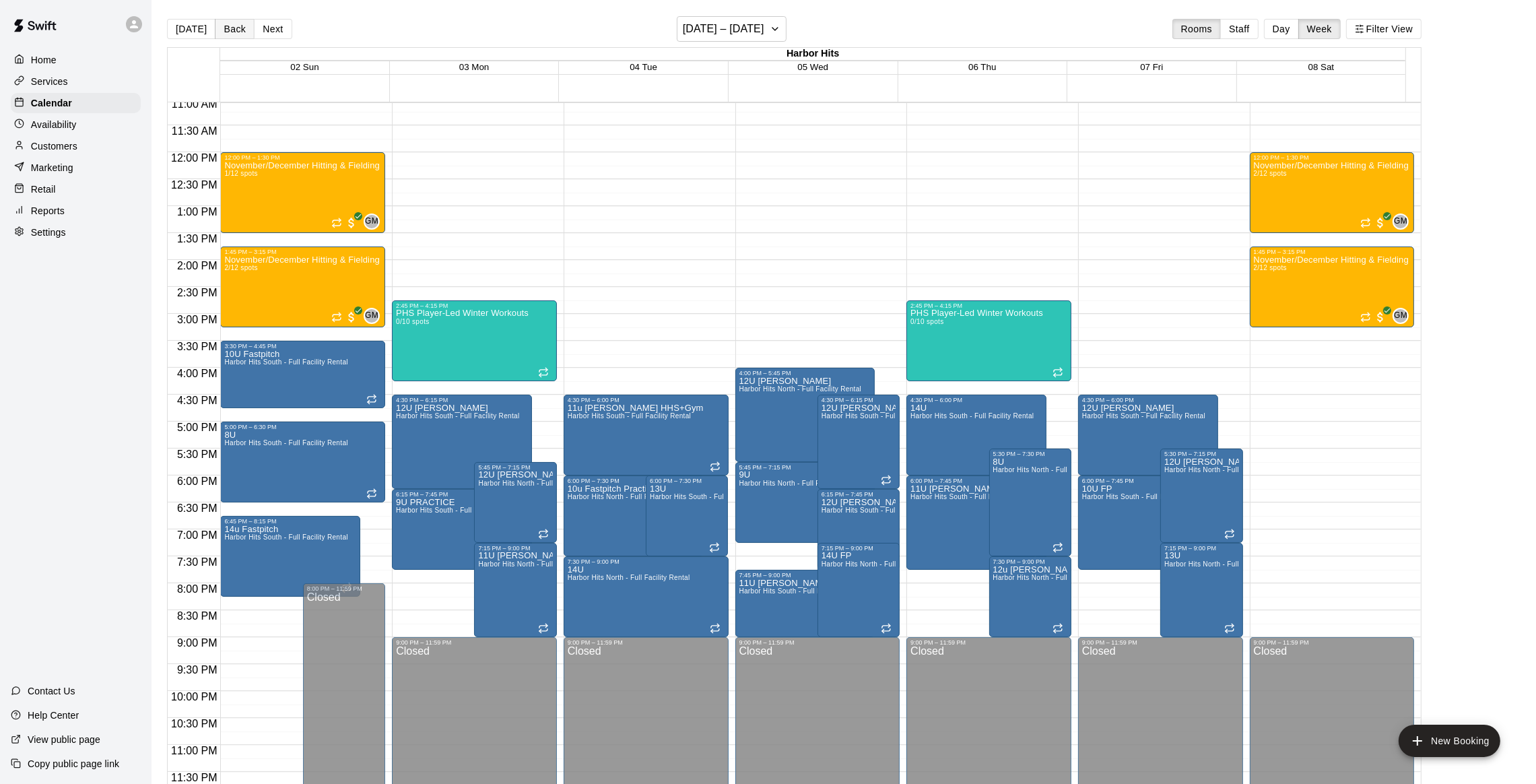
click at [230, 32] on button "Back" at bounding box center [234, 29] width 40 height 20
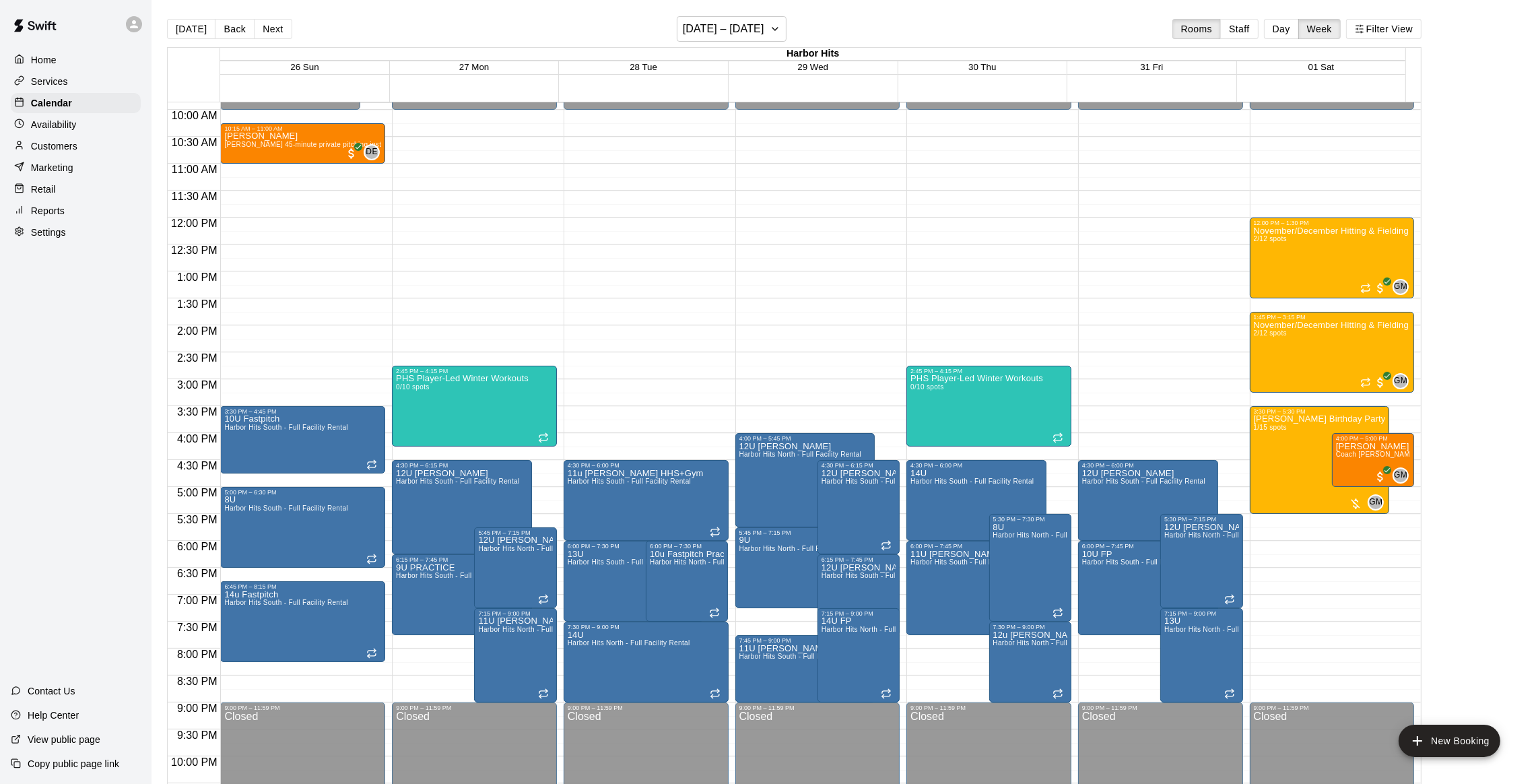
scroll to position [496, 0]
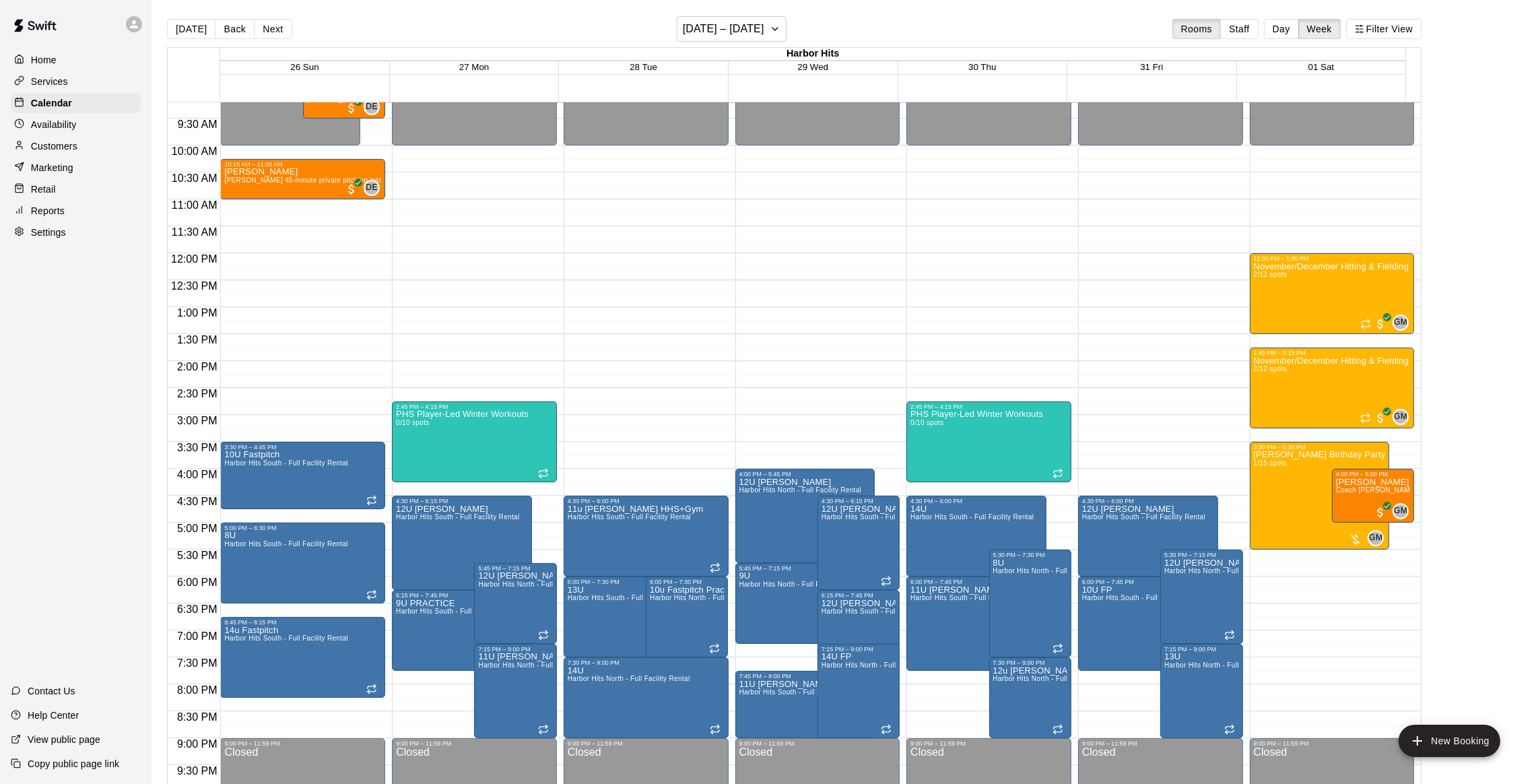
click at [45, 84] on p "Services" at bounding box center [49, 82] width 37 height 14
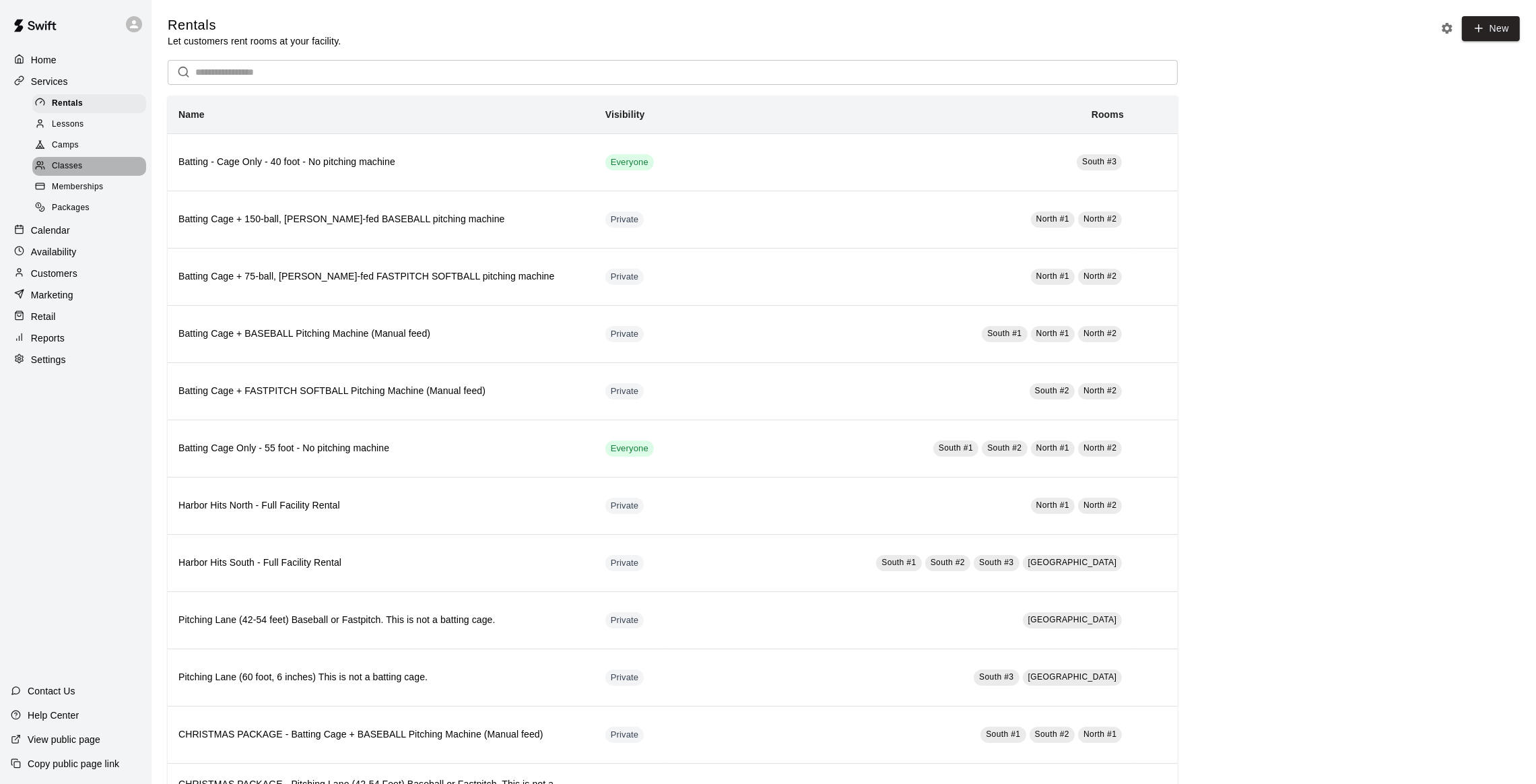
click at [66, 170] on span "Classes" at bounding box center [67, 166] width 30 height 14
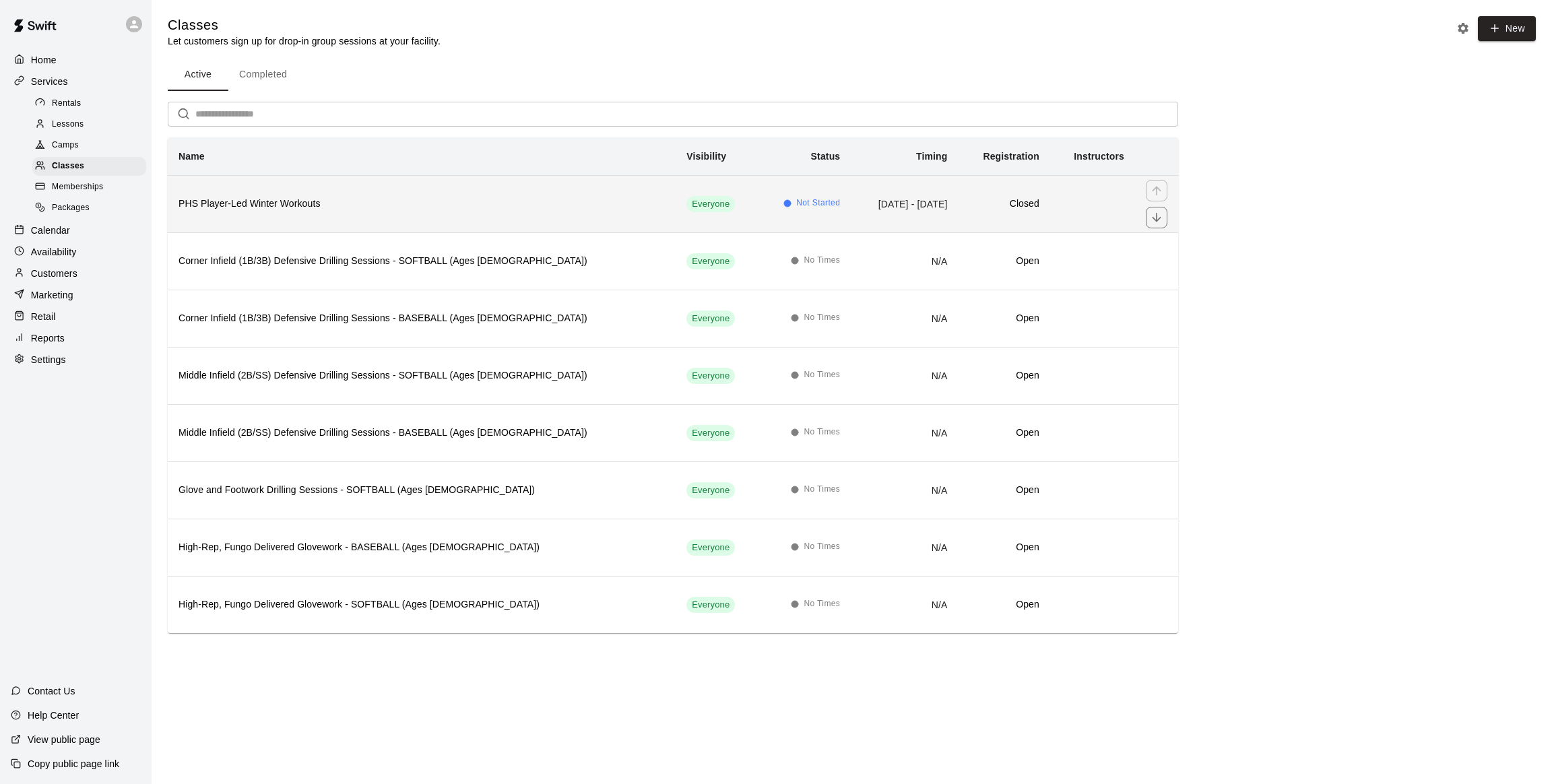
click at [294, 199] on h6 "PHS Player-Led Winter Workouts" at bounding box center [422, 204] width 486 height 15
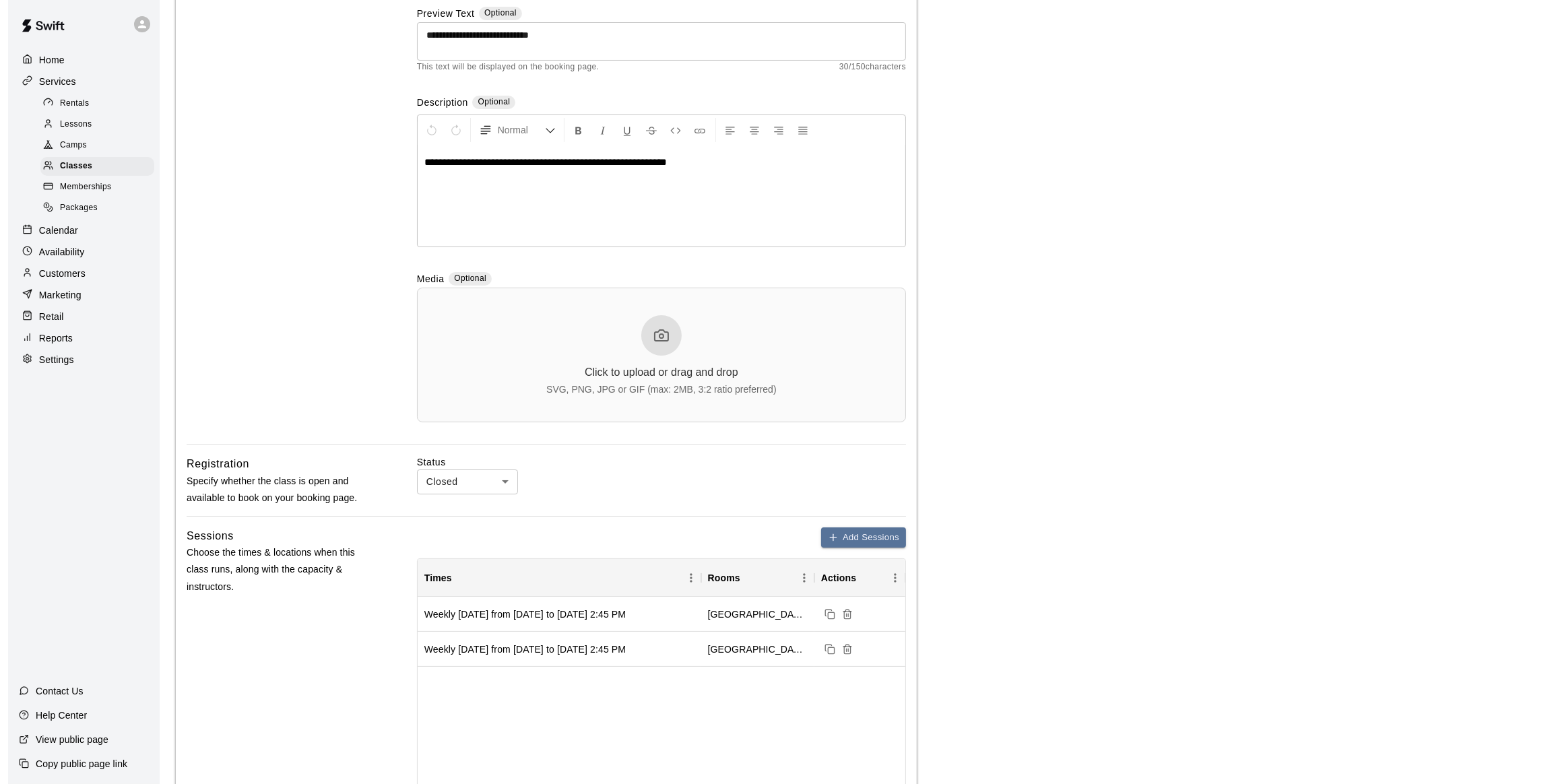
scroll to position [303, 0]
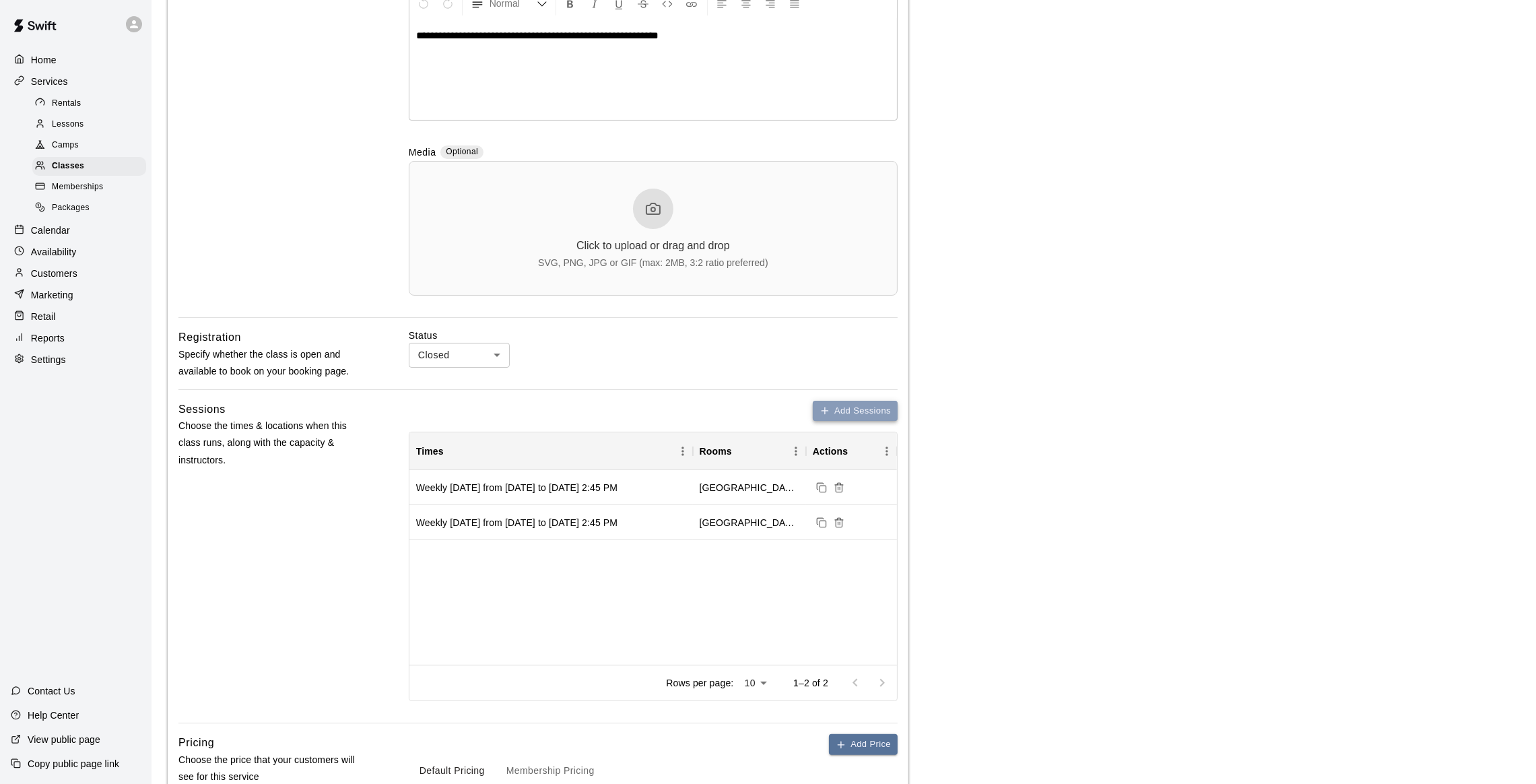
click at [851, 408] on button "Add Sessions" at bounding box center [855, 411] width 85 height 21
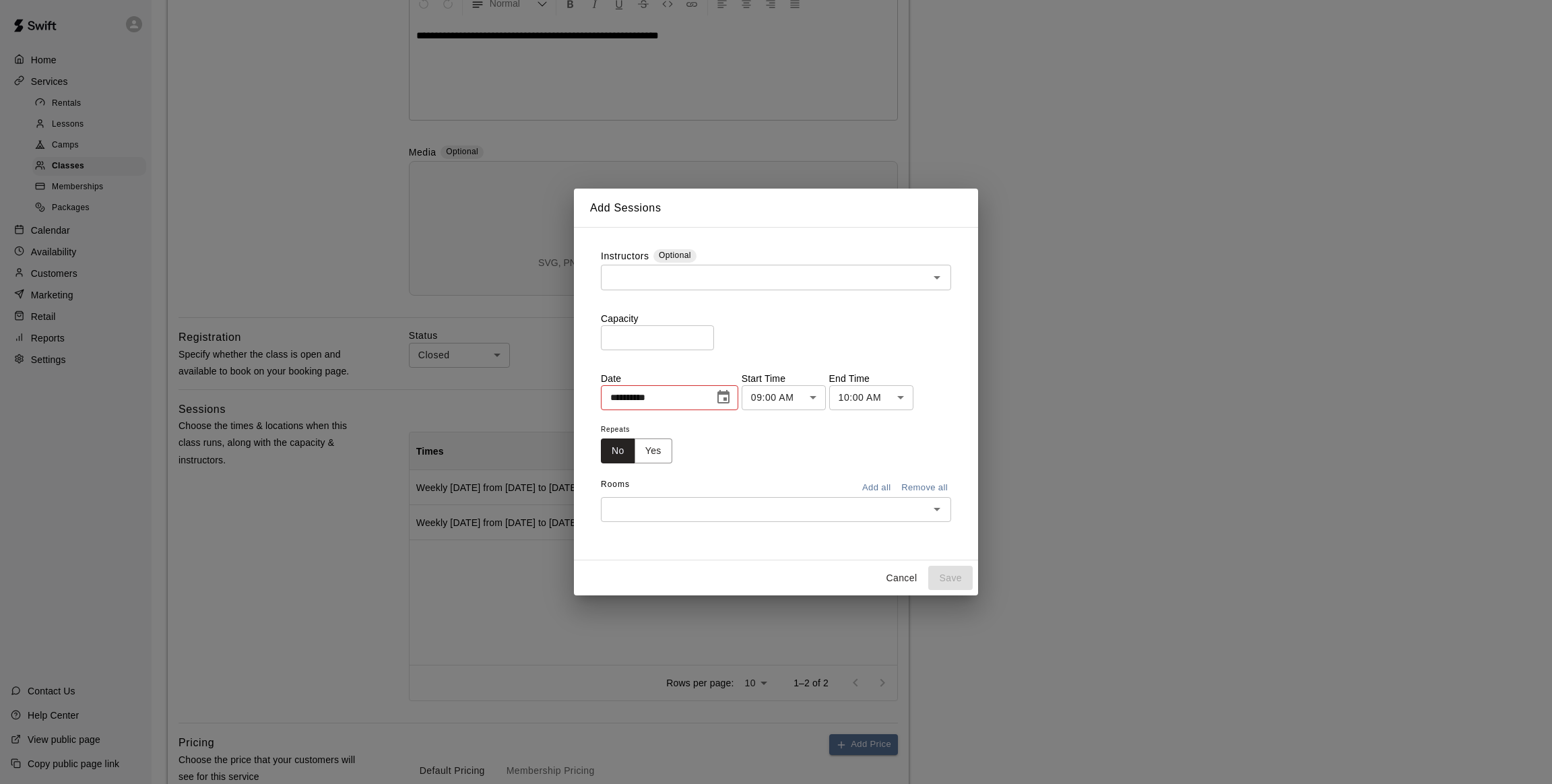
drag, startPoint x: 661, startPoint y: 341, endPoint x: 609, endPoint y: 338, distance: 52.1
click at [609, 338] on input "*" at bounding box center [657, 338] width 114 height 25
type input "**"
click at [737, 387] on button "Choose date, selected date is Oct 9, 2025" at bounding box center [724, 397] width 27 height 27
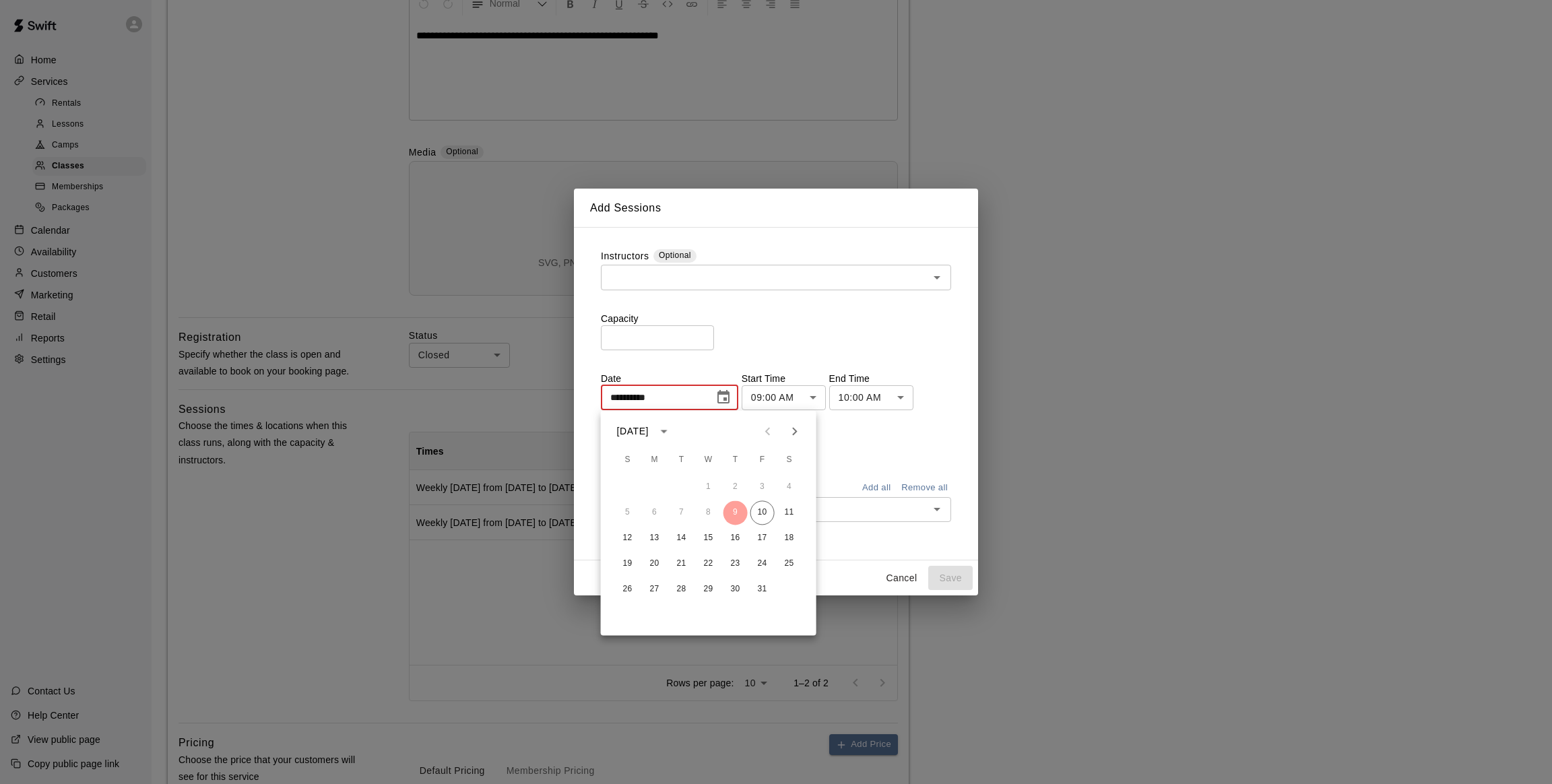
click at [795, 430] on icon "Next month" at bounding box center [795, 431] width 16 height 16
click at [767, 434] on icon "Previous month" at bounding box center [768, 431] width 16 height 16
click at [709, 540] on button "15" at bounding box center [709, 538] width 24 height 24
type input "**********"
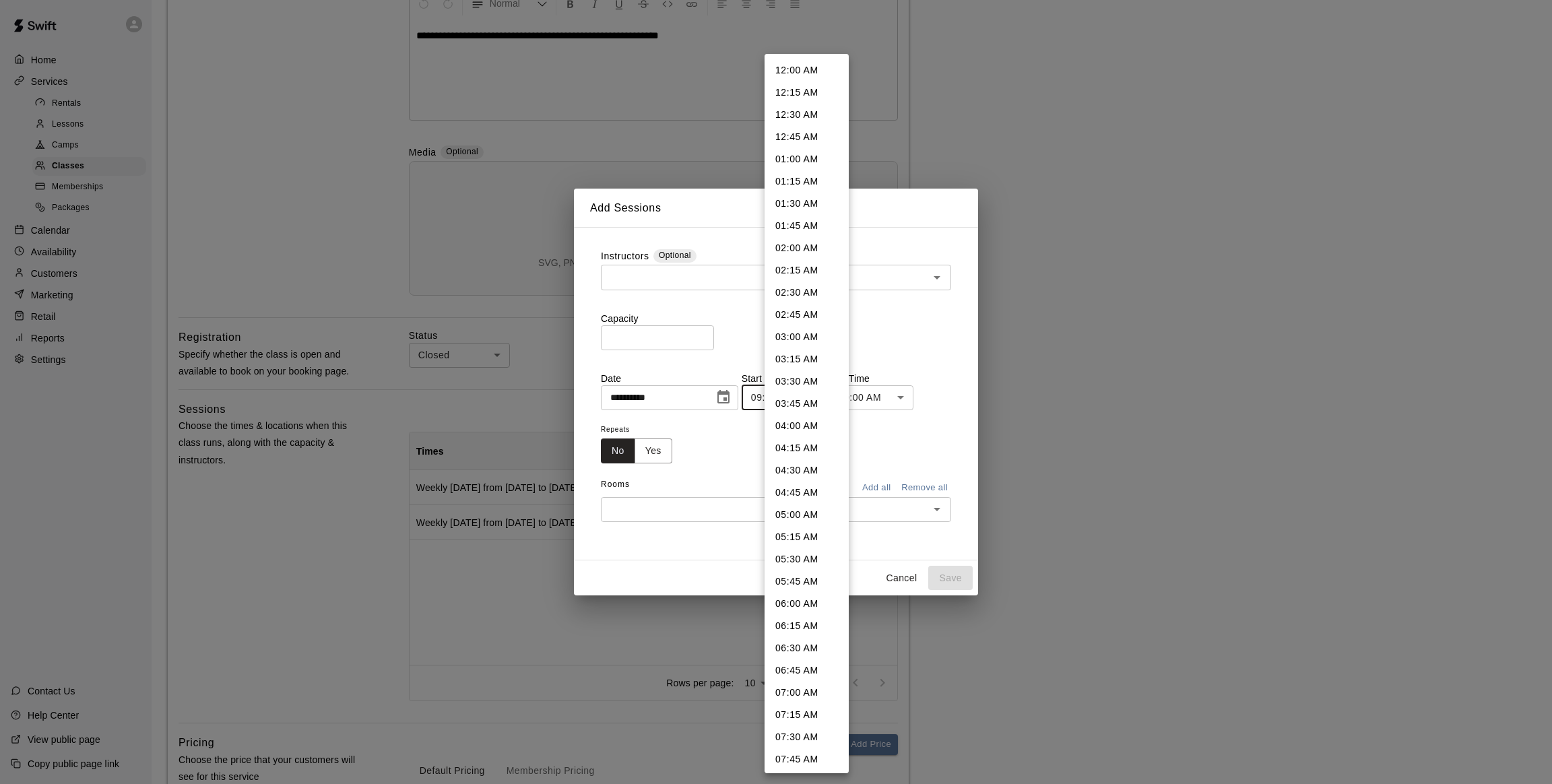
click at [790, 401] on body "**********" at bounding box center [776, 484] width 1552 height 1574
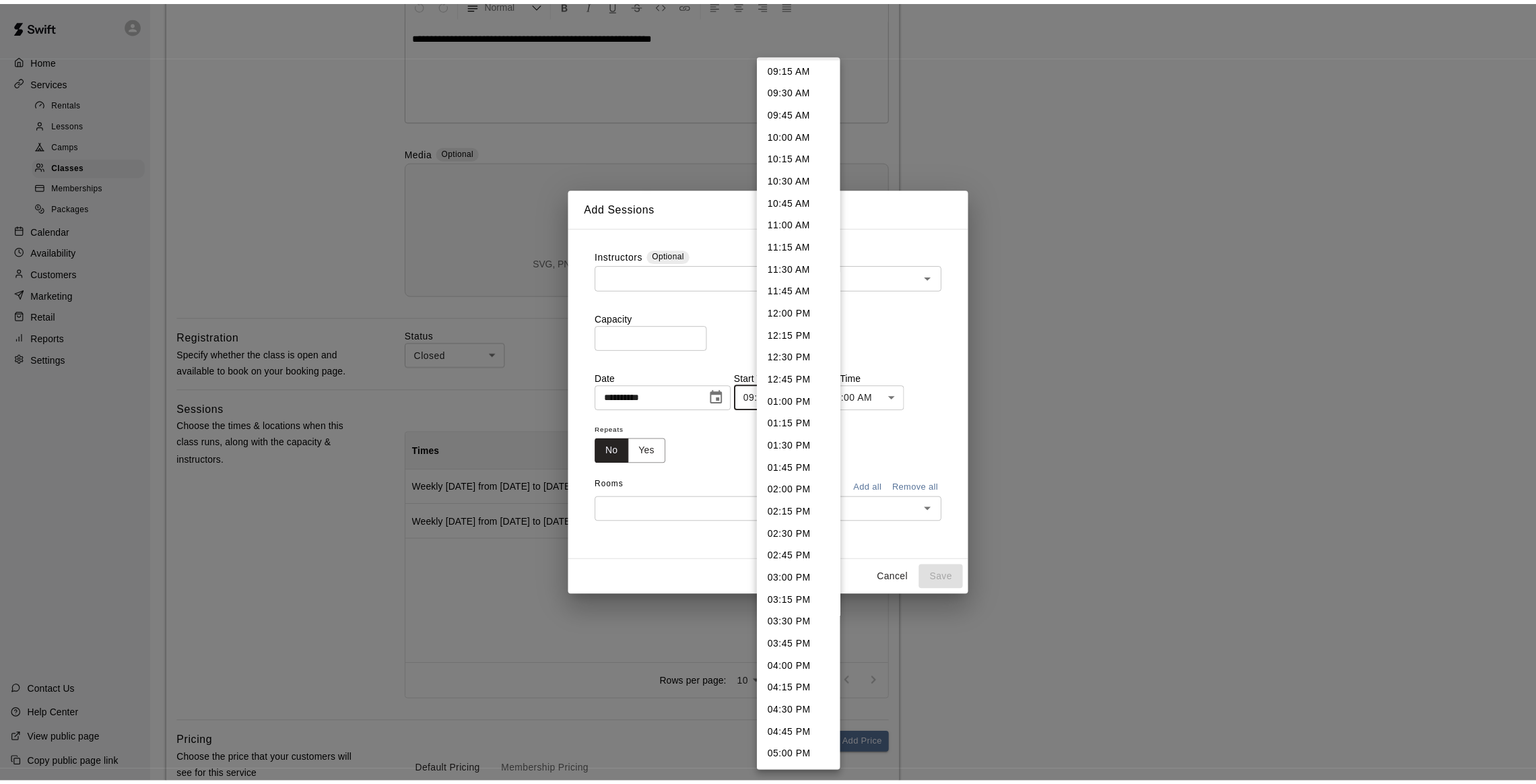
scroll to position [860, 0]
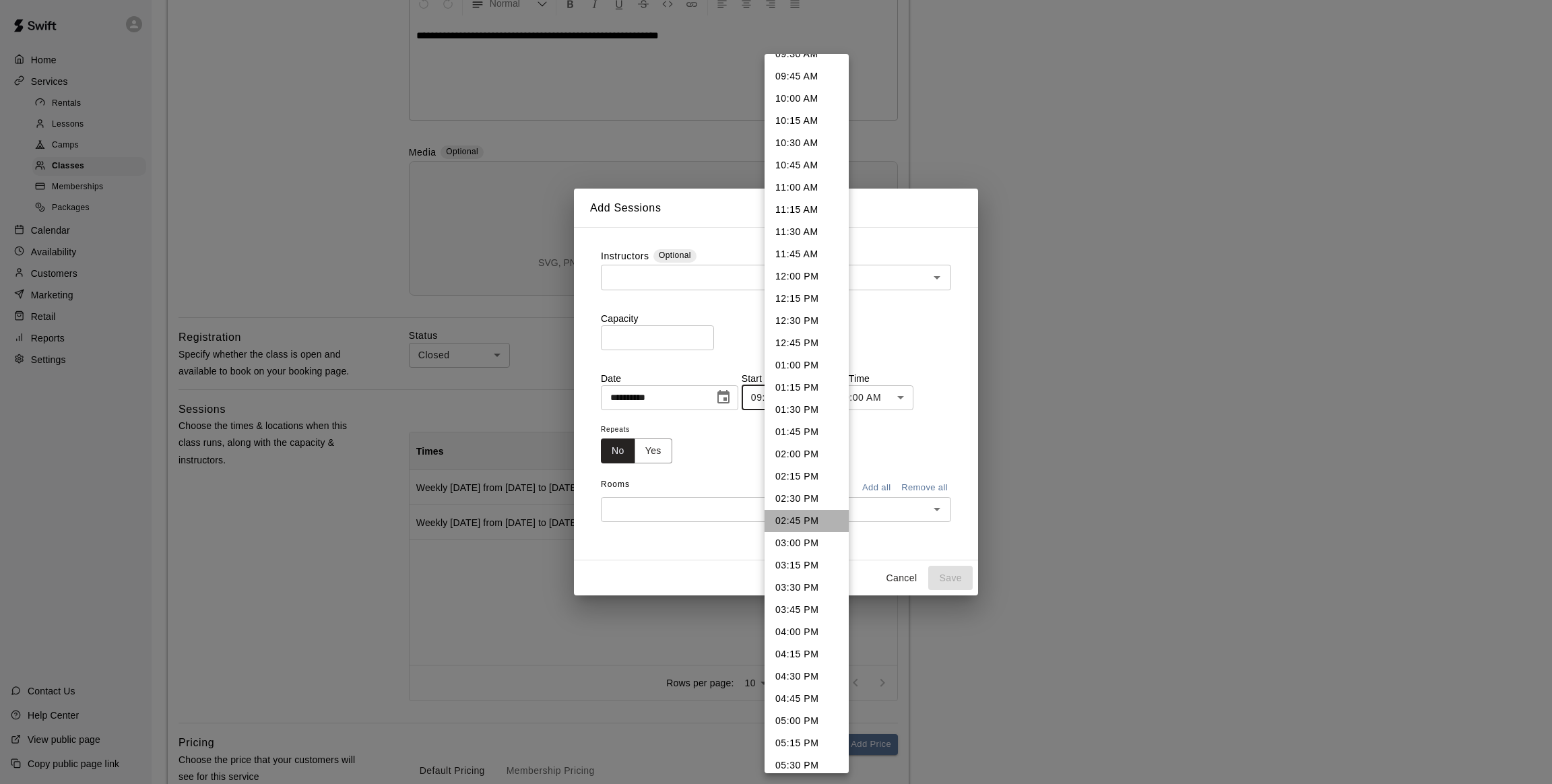
click at [807, 515] on li "02:45 PM" at bounding box center [807, 521] width 84 height 22
type input "********"
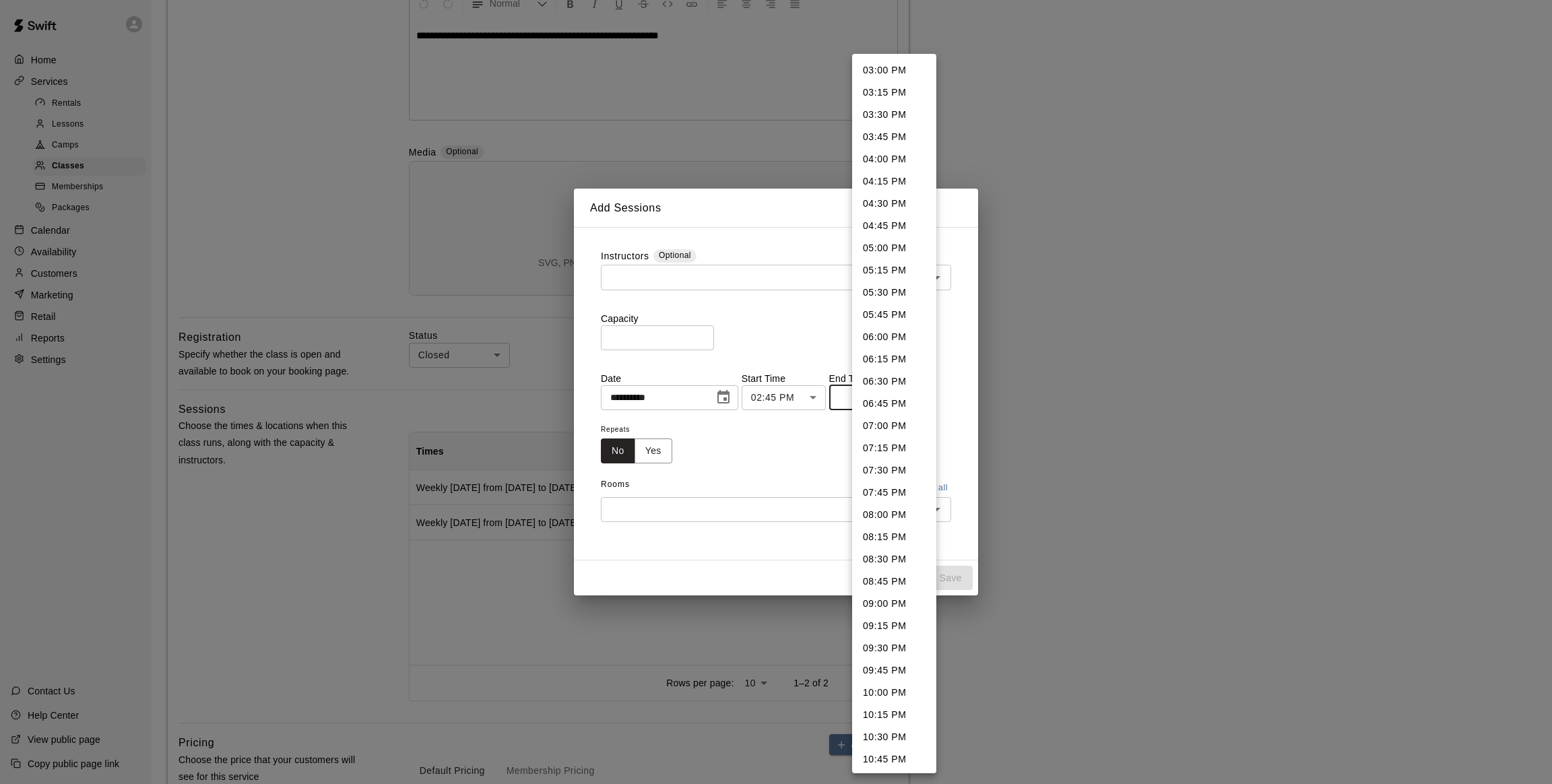
click at [870, 404] on body "**********" at bounding box center [776, 484] width 1552 height 1574
click at [882, 157] on li "04:00 PM" at bounding box center [894, 159] width 84 height 22
type input "********"
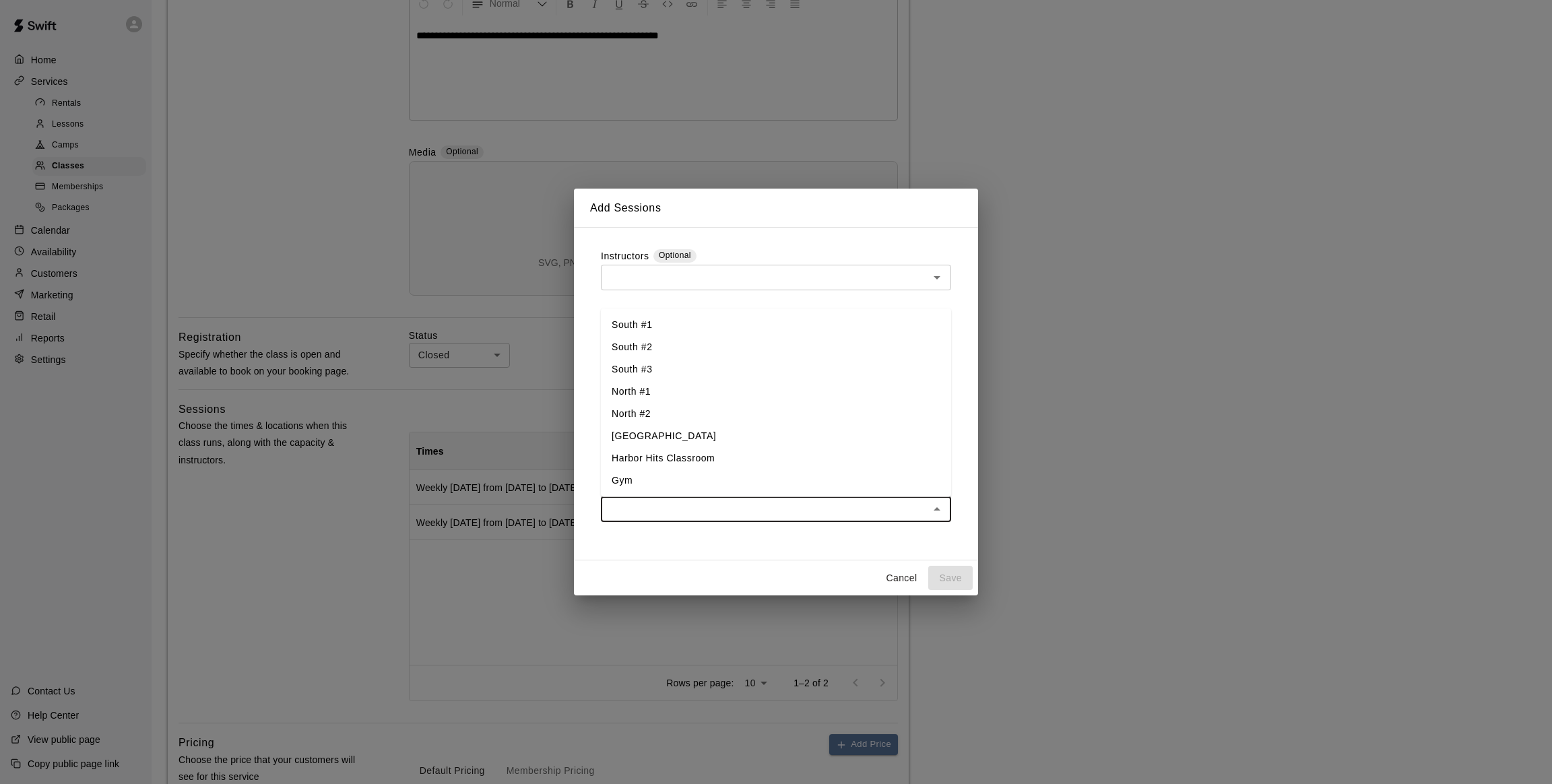
click at [813, 509] on input "text" at bounding box center [765, 509] width 320 height 17
click at [665, 392] on li "North #1" at bounding box center [776, 391] width 350 height 22
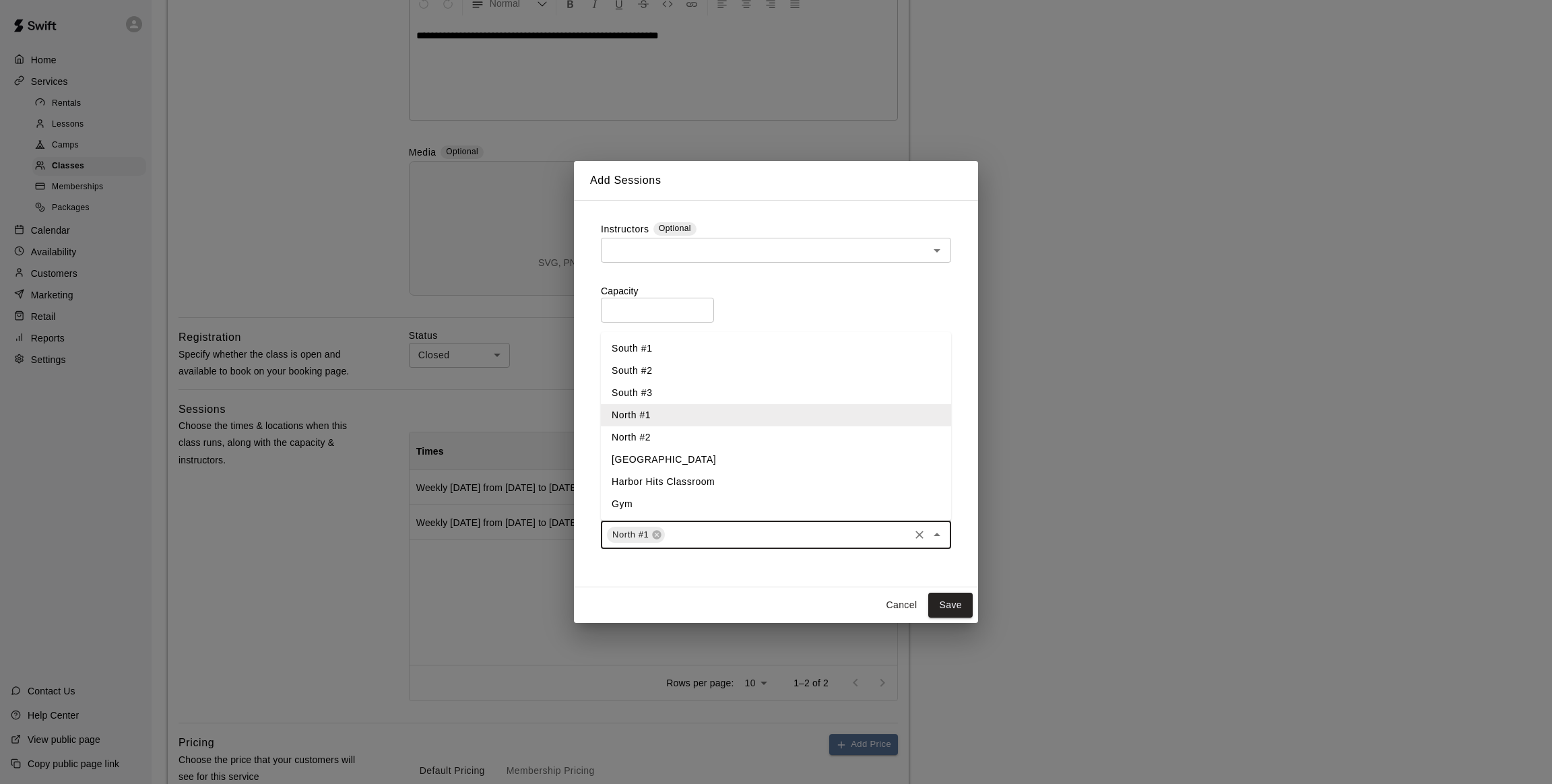
click at [672, 438] on li "North #2" at bounding box center [776, 437] width 350 height 22
click at [670, 511] on li "Gym" at bounding box center [776, 504] width 350 height 22
click at [945, 606] on button "Save" at bounding box center [951, 604] width 45 height 25
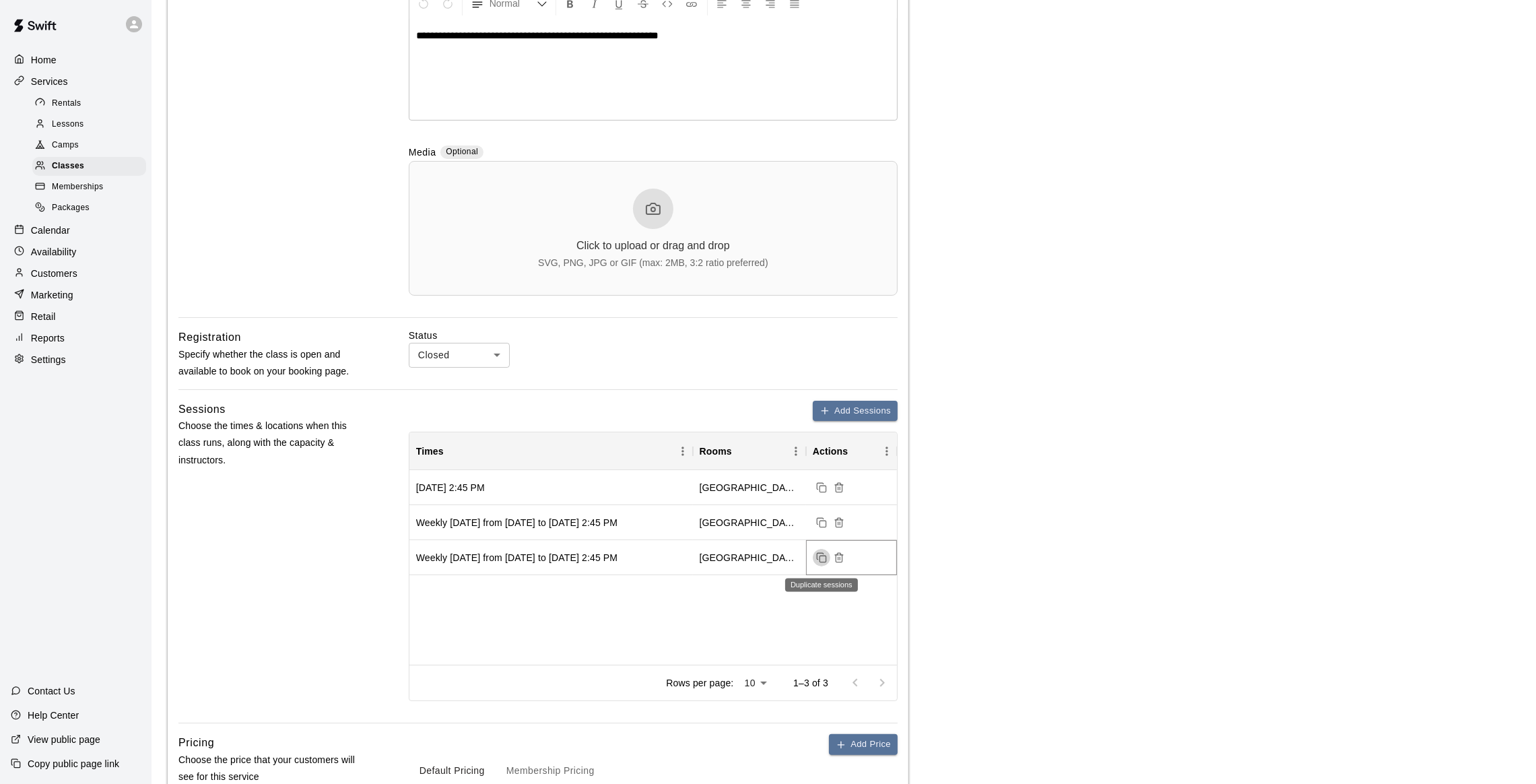
click at [821, 559] on icon "Duplicate sessions" at bounding box center [821, 558] width 11 height 11
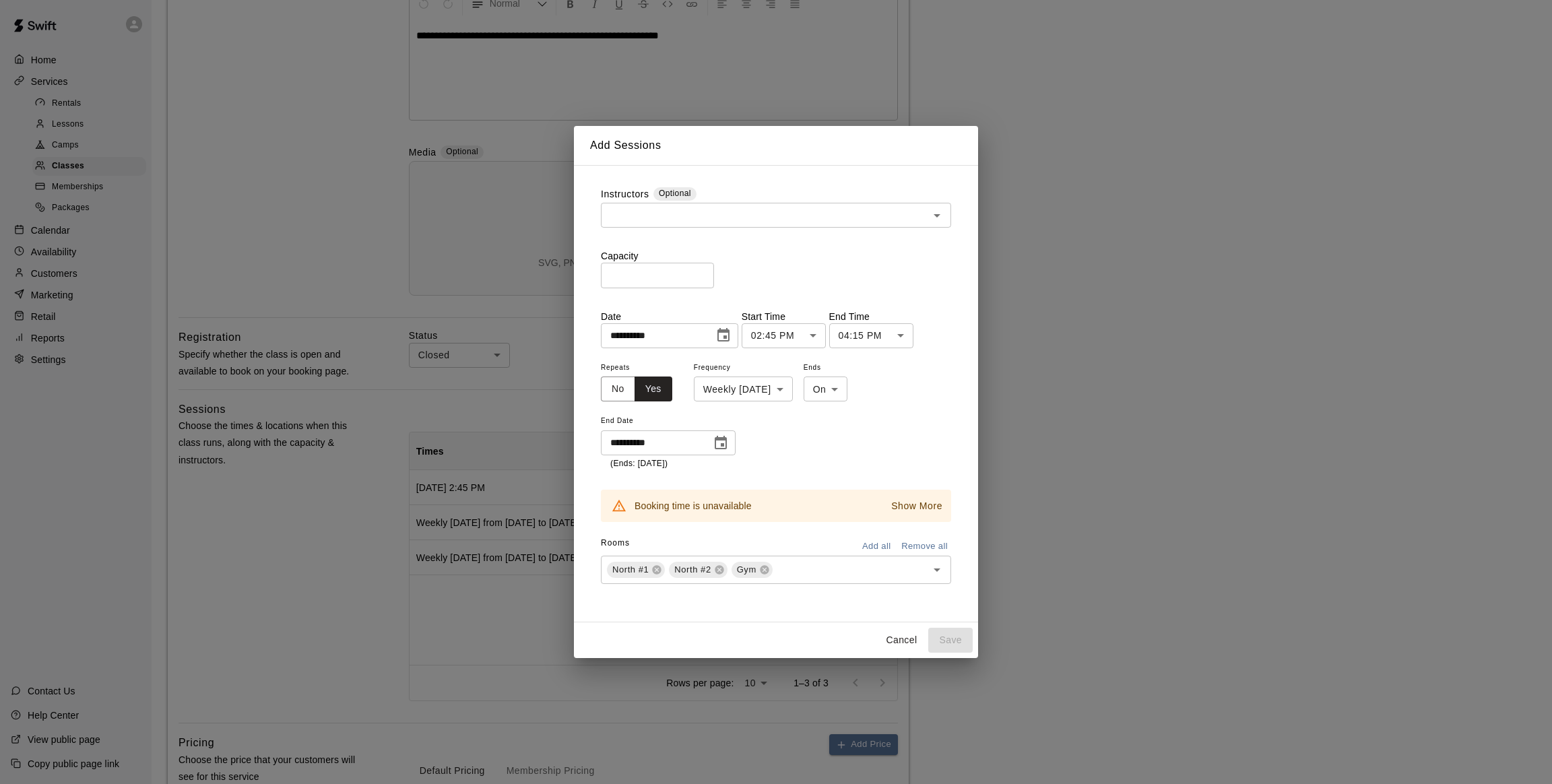
click at [903, 639] on button "Cancel" at bounding box center [901, 639] width 43 height 25
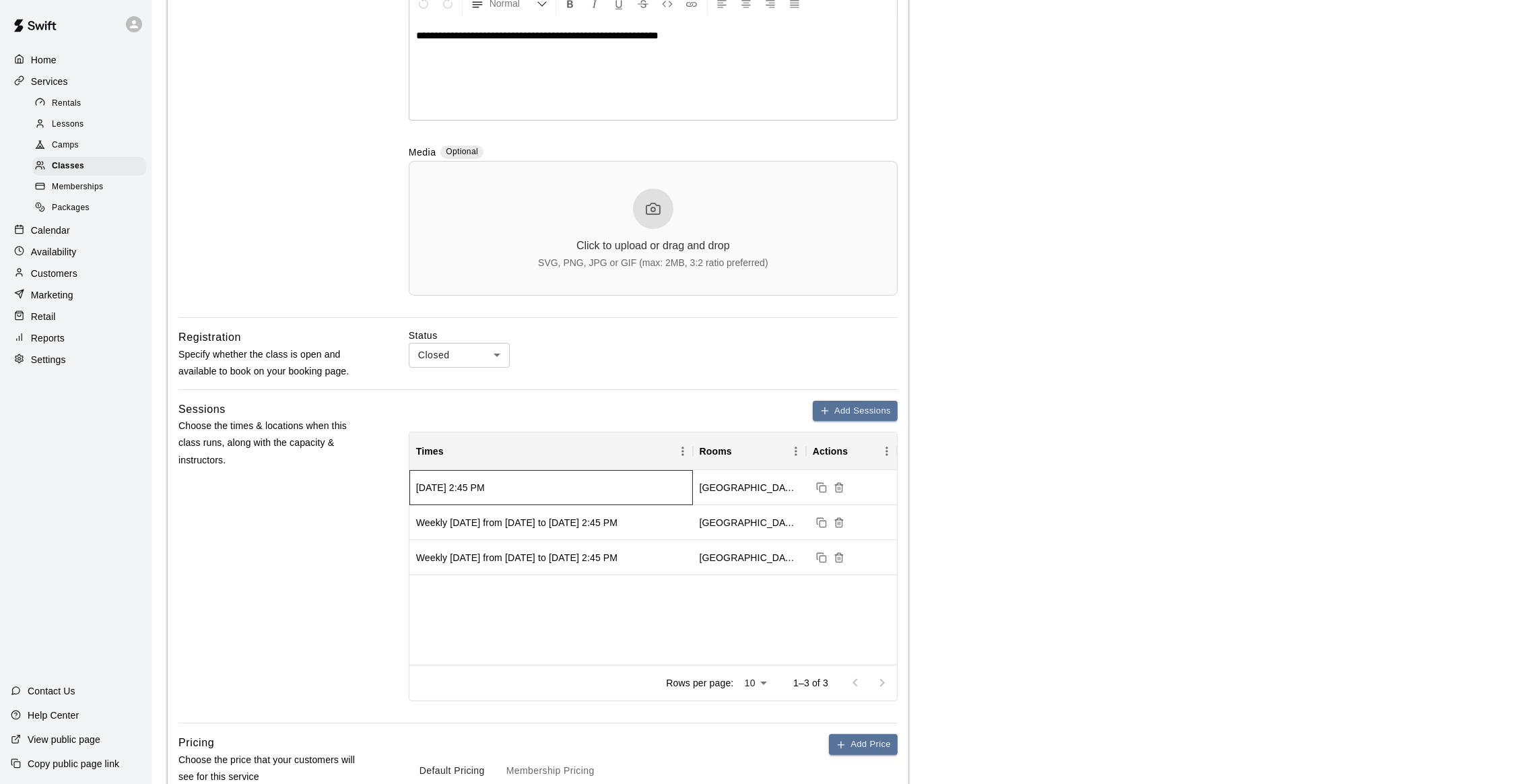
click at [599, 495] on div "[DATE] 2:45 PM" at bounding box center [551, 488] width 284 height 35
click at [821, 492] on icon "Duplicate sessions" at bounding box center [821, 488] width 11 height 11
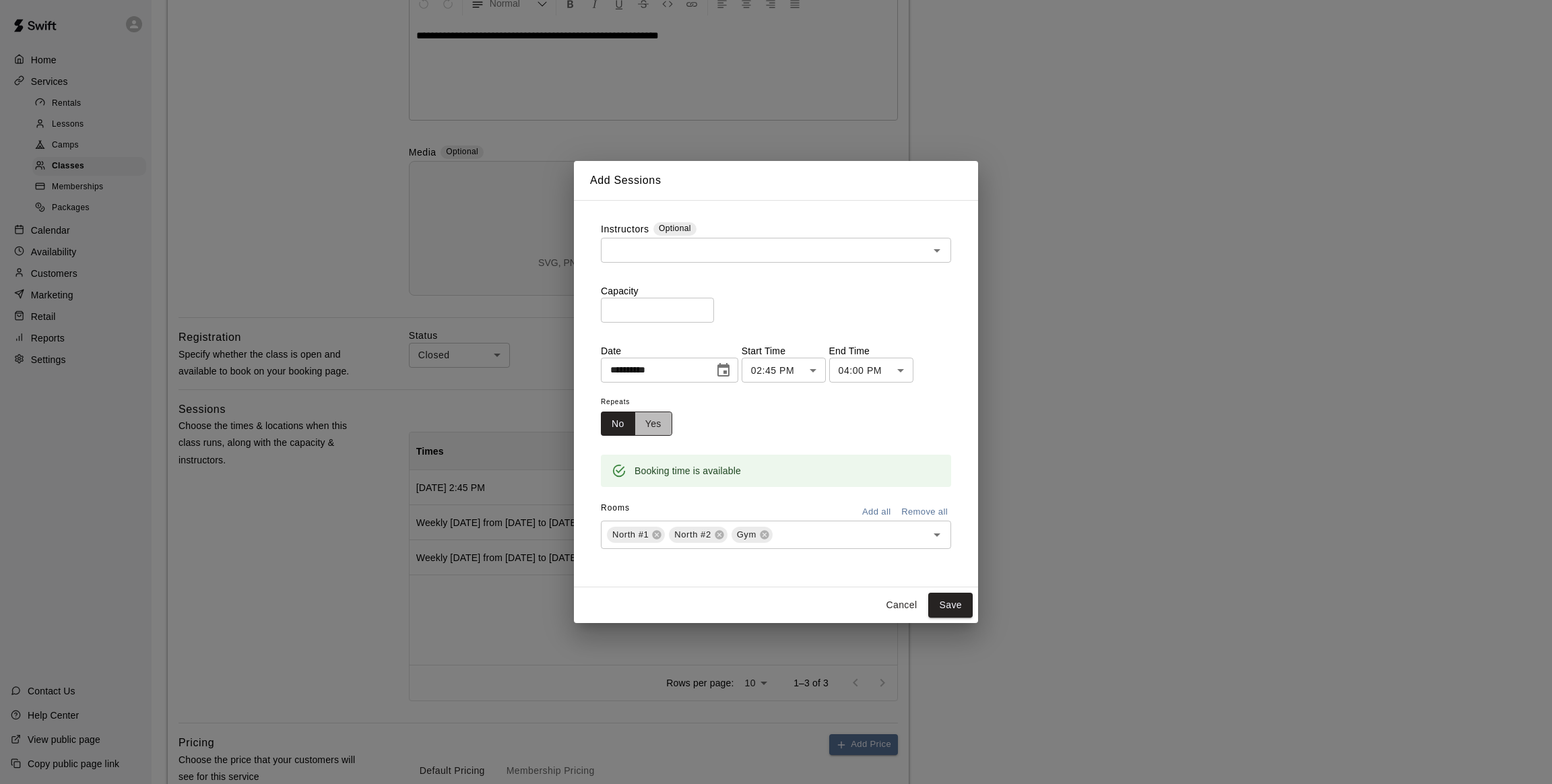
click at [650, 423] on button "Yes" at bounding box center [653, 423] width 38 height 25
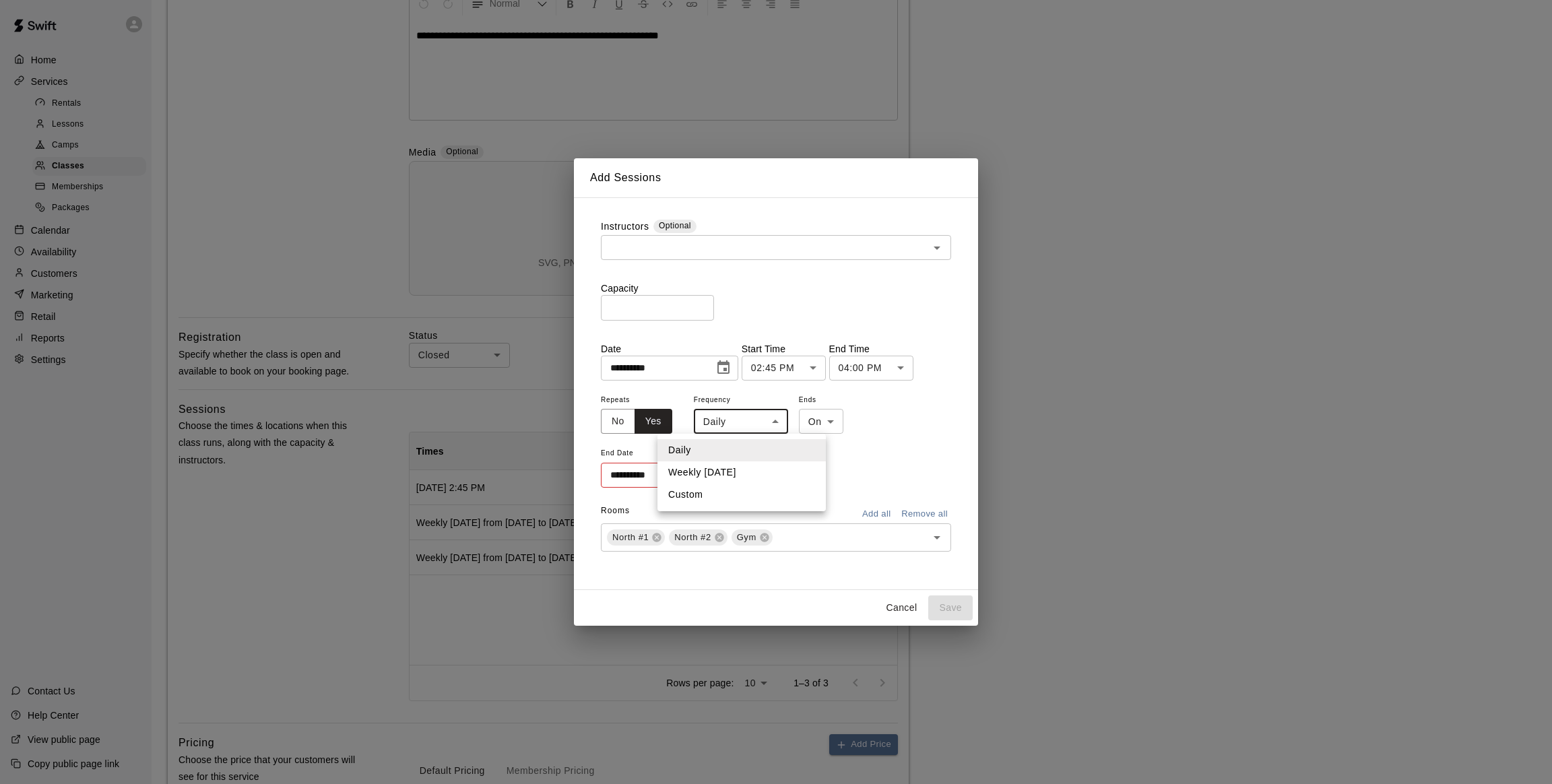
click at [734, 427] on body "**********" at bounding box center [776, 484] width 1552 height 1574
click at [729, 473] on li "Weekly [DATE]" at bounding box center [741, 472] width 168 height 22
type input "******"
click at [729, 473] on button "Choose date" at bounding box center [721, 475] width 27 height 27
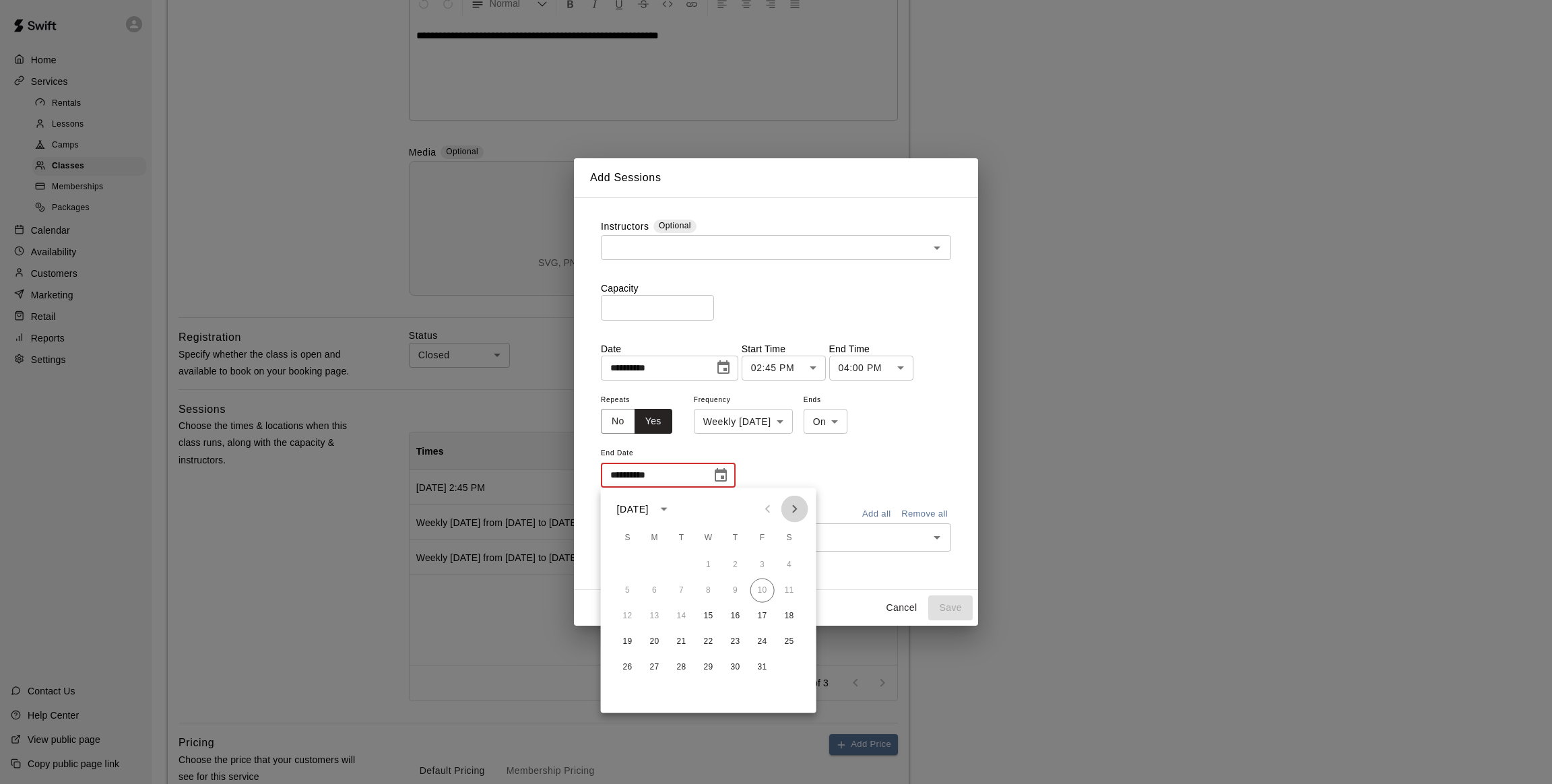
click at [795, 510] on icon "Next month" at bounding box center [795, 509] width 5 height 8
click at [711, 587] on button "7" at bounding box center [709, 590] width 24 height 24
type input "**********"
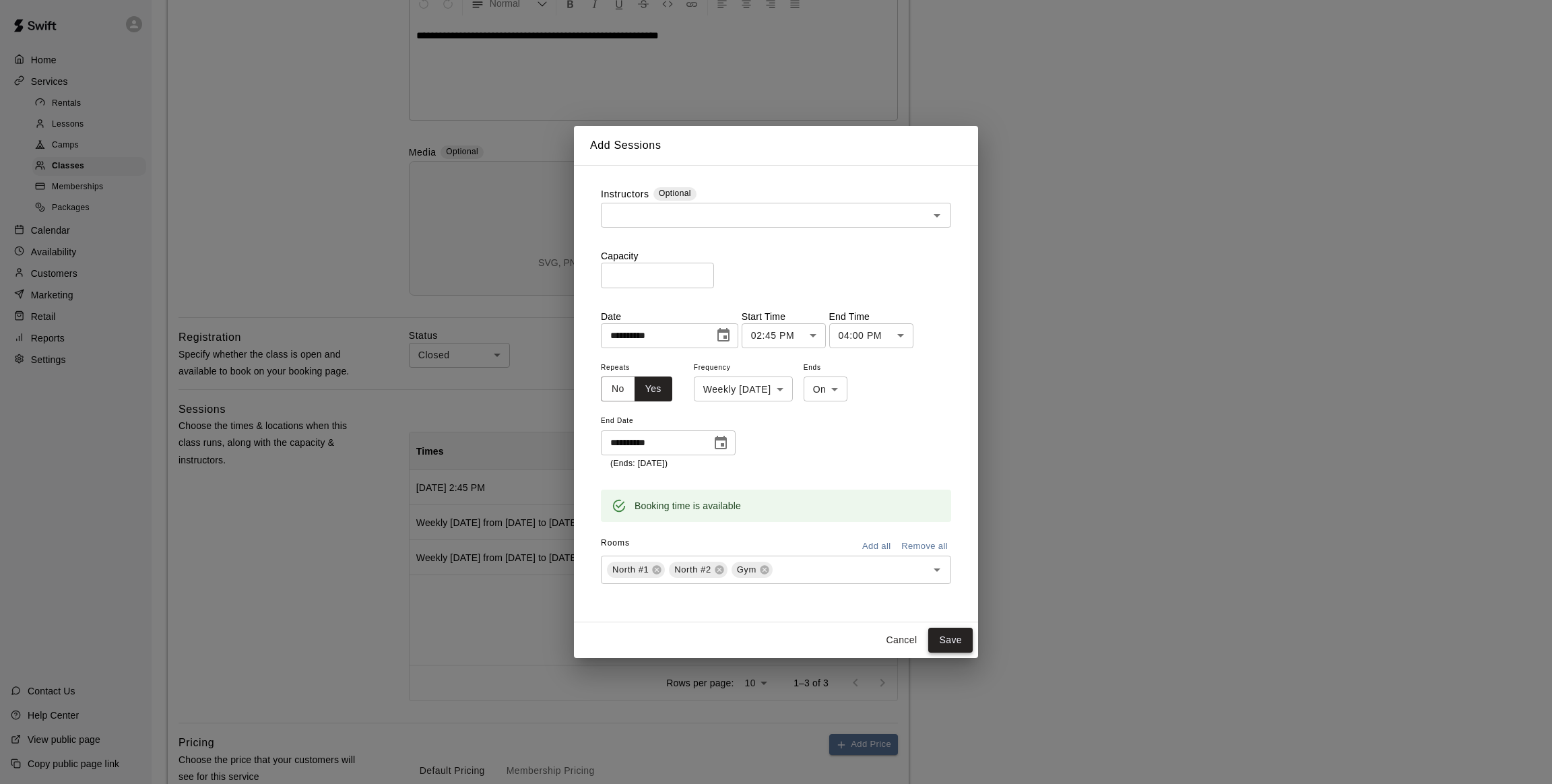
click at [941, 640] on button "Save" at bounding box center [951, 639] width 45 height 25
click at [948, 635] on button "Save" at bounding box center [951, 639] width 45 height 25
click at [903, 639] on button "Cancel" at bounding box center [901, 639] width 43 height 25
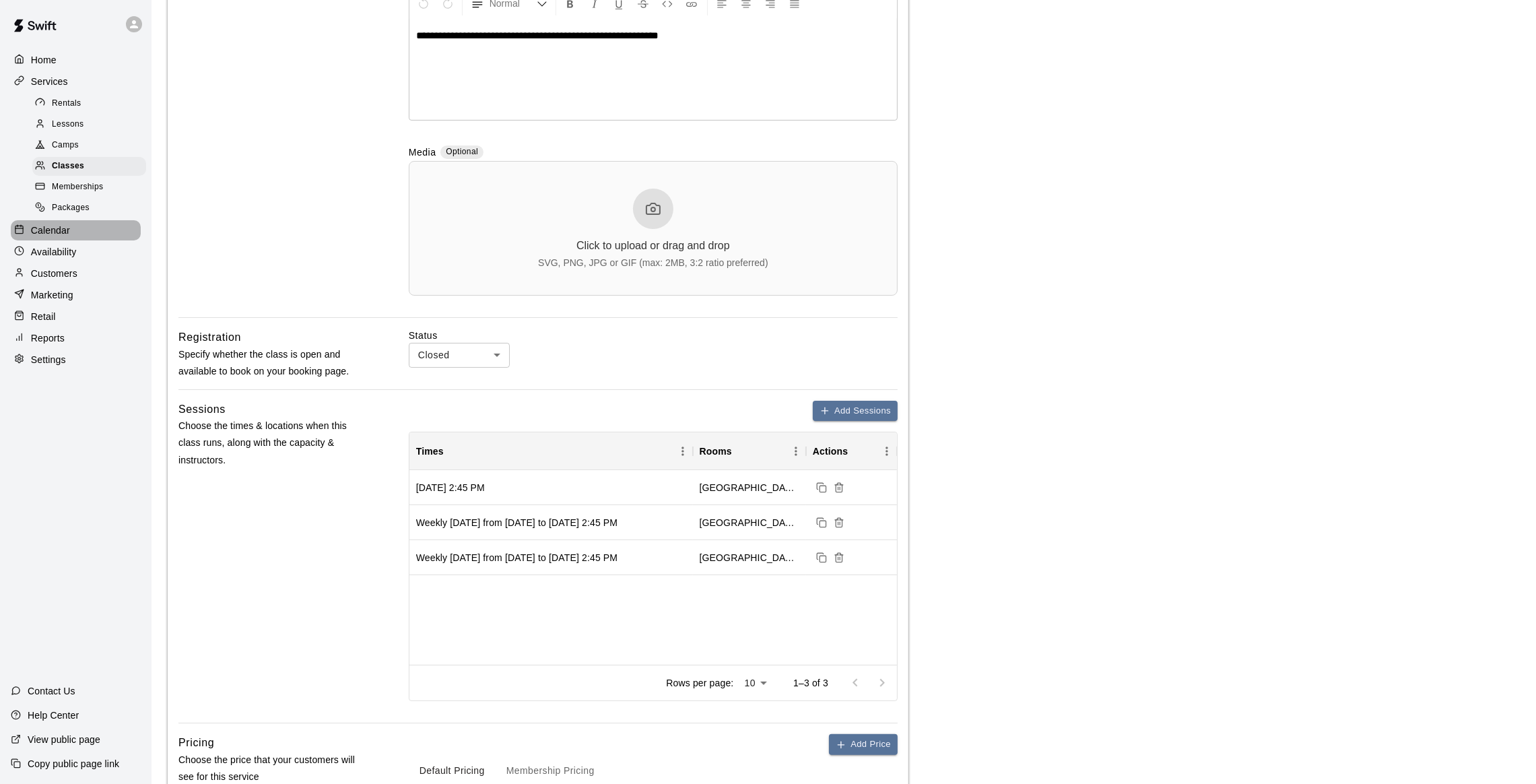
click at [67, 224] on div "Calendar" at bounding box center [76, 230] width 130 height 20
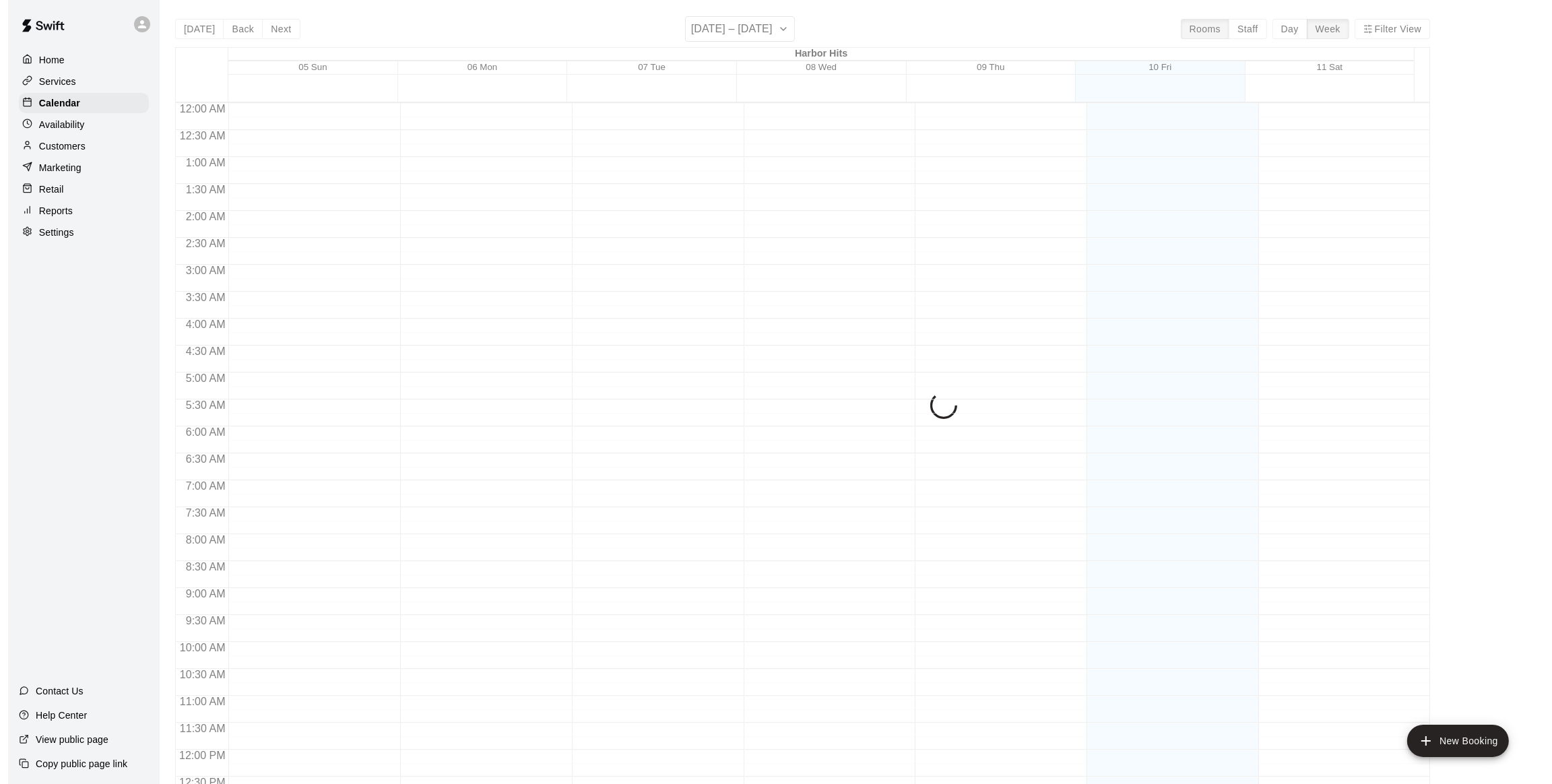
scroll to position [543, 0]
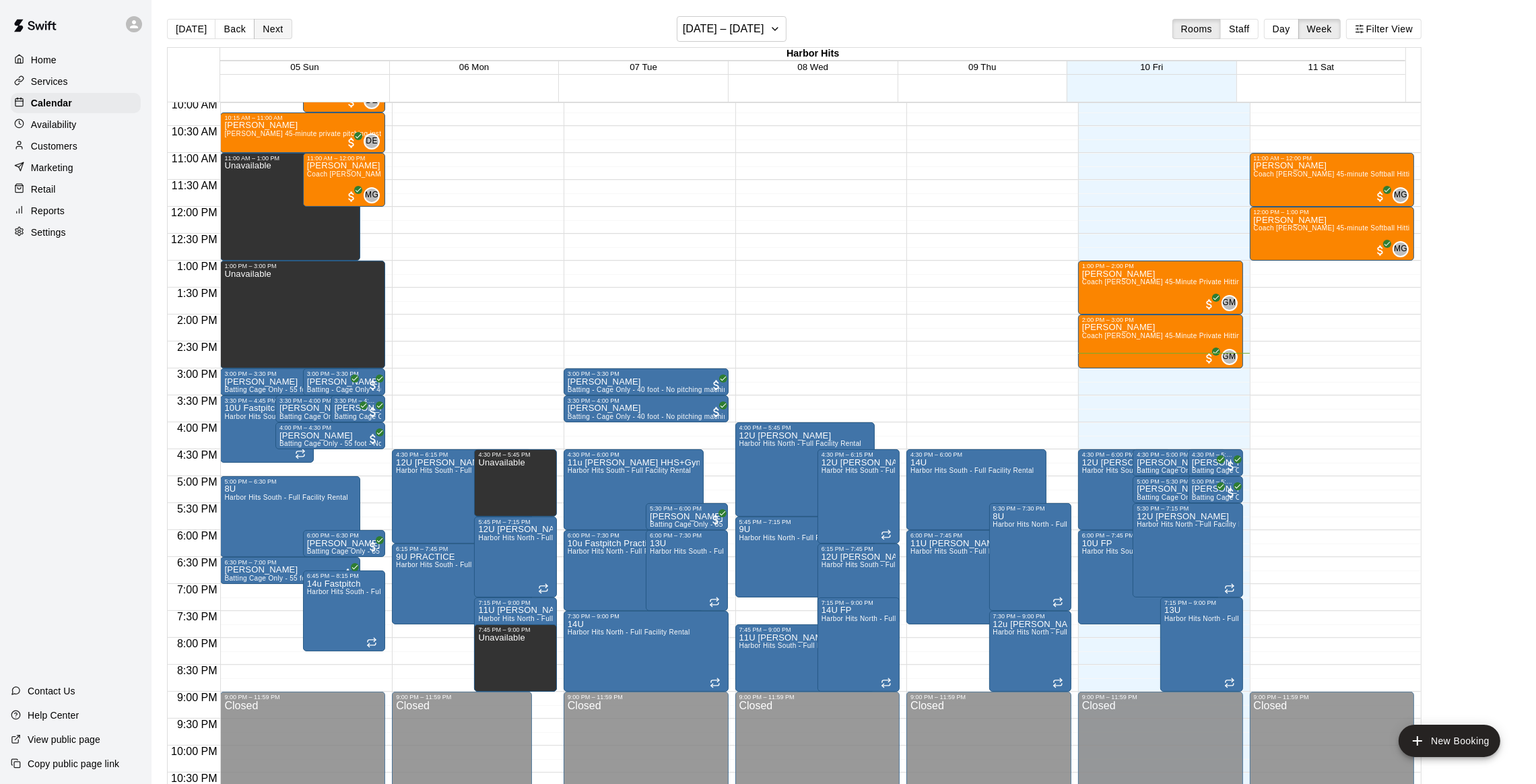
drag, startPoint x: 285, startPoint y: 38, endPoint x: 278, endPoint y: 34, distance: 8.1
click at [278, 34] on div "[DATE] Back Next [DATE] – [DATE] Rooms Staff Day Week Filter View" at bounding box center [794, 32] width 1255 height 31
click at [278, 34] on button "Next" at bounding box center [273, 29] width 38 height 20
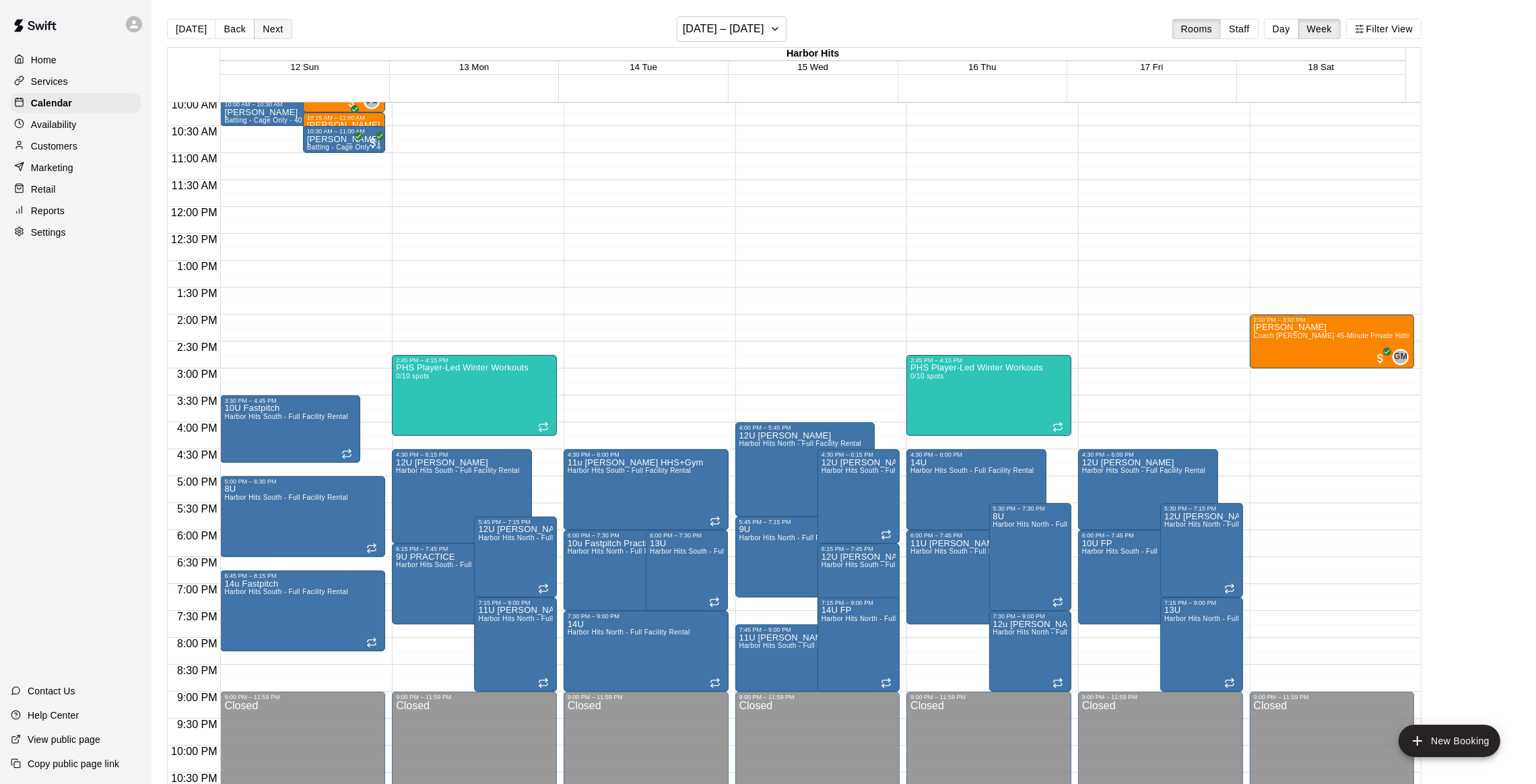
click at [278, 26] on button "Next" at bounding box center [273, 29] width 38 height 20
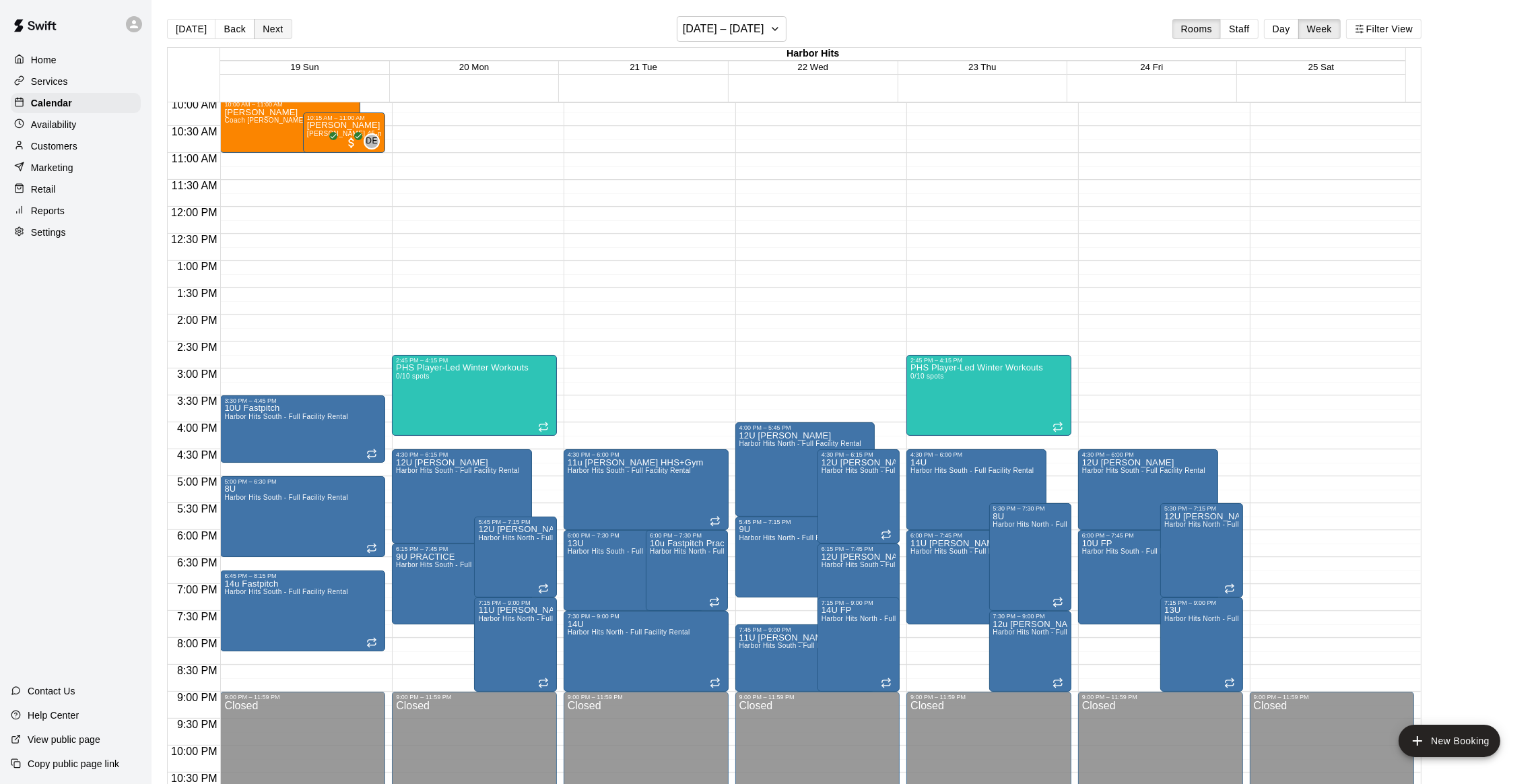
click at [278, 26] on button "Next" at bounding box center [273, 29] width 38 height 20
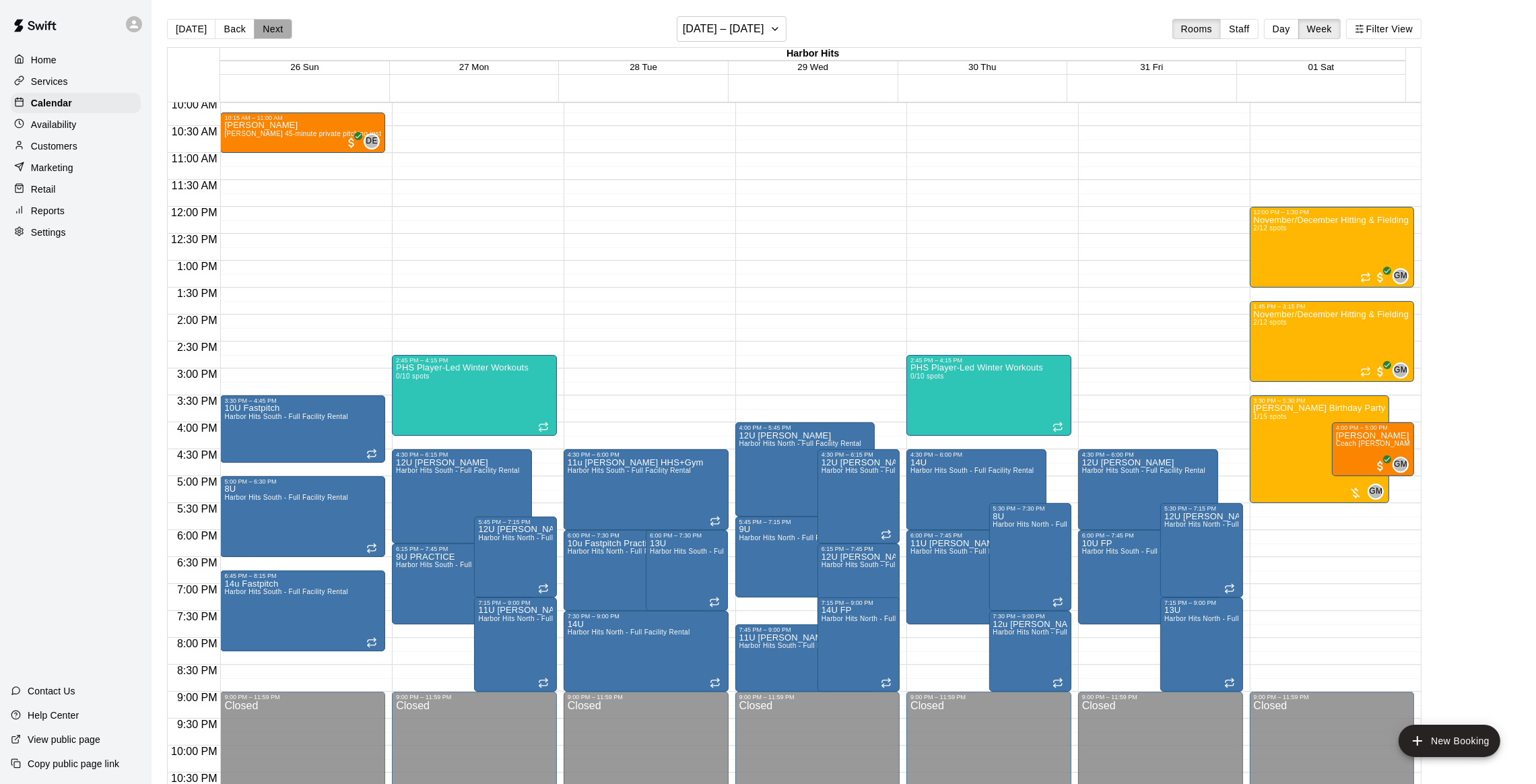
click at [278, 26] on button "Next" at bounding box center [273, 29] width 38 height 20
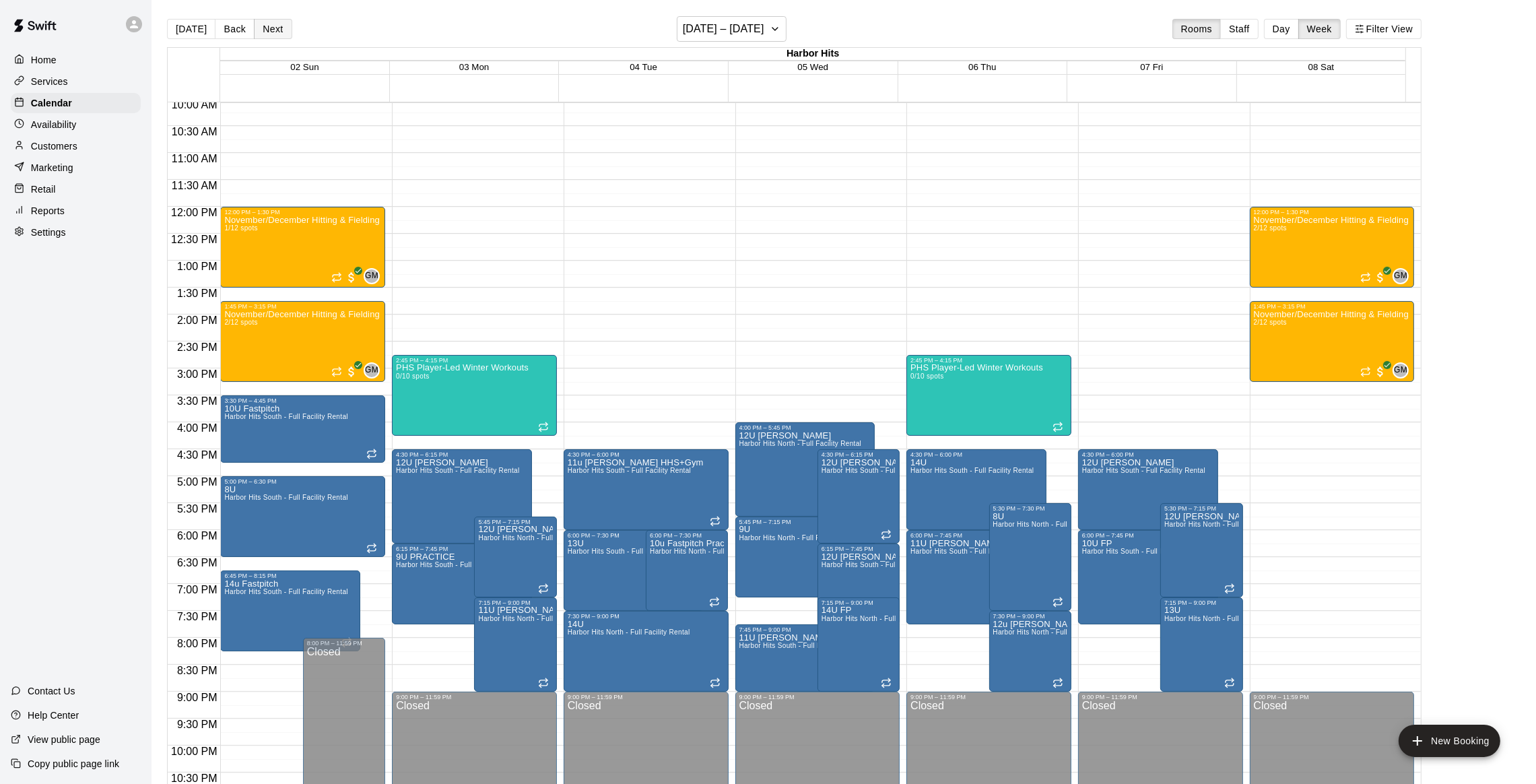
click at [278, 26] on button "Next" at bounding box center [273, 29] width 38 height 20
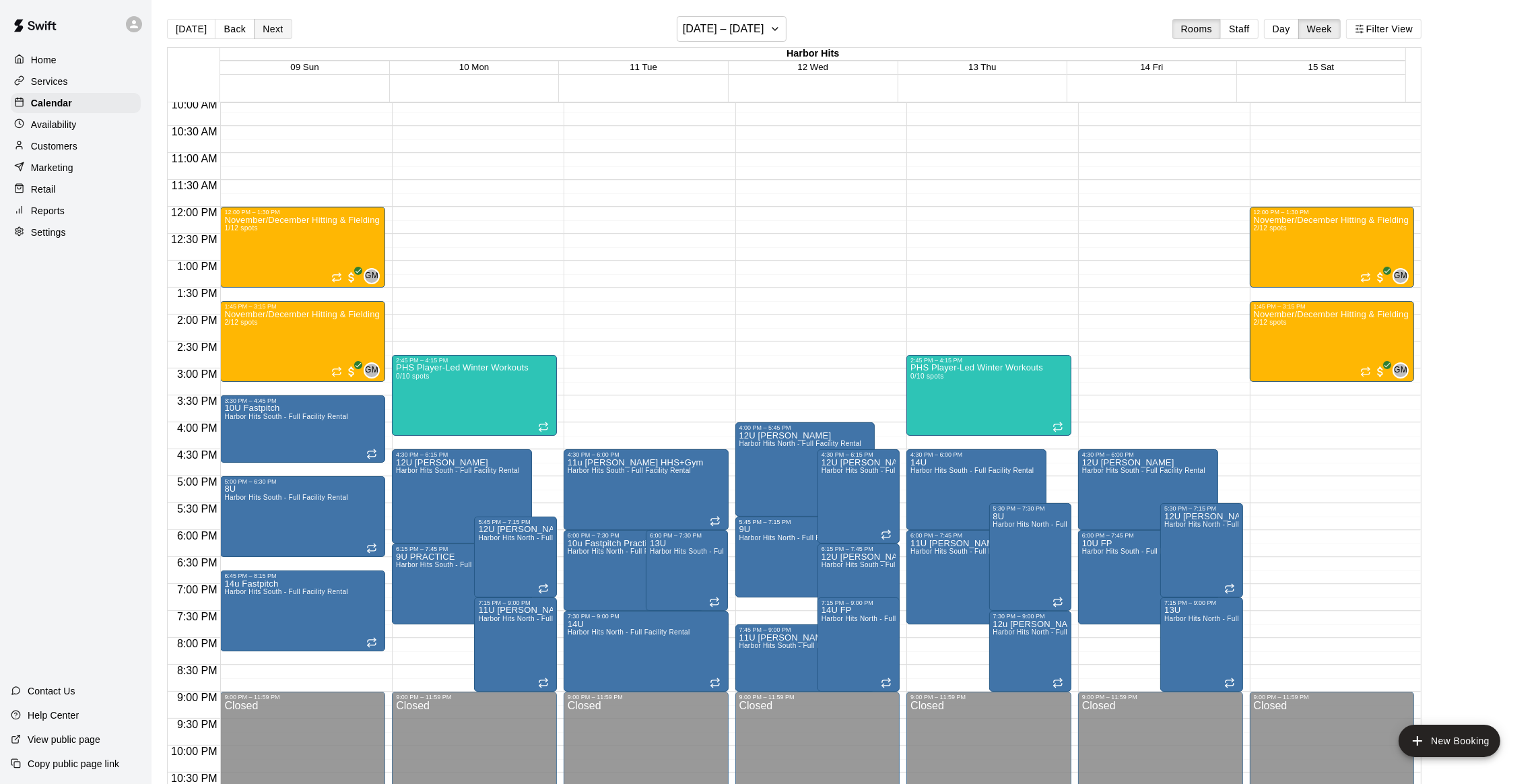
click at [278, 26] on button "Next" at bounding box center [273, 29] width 38 height 20
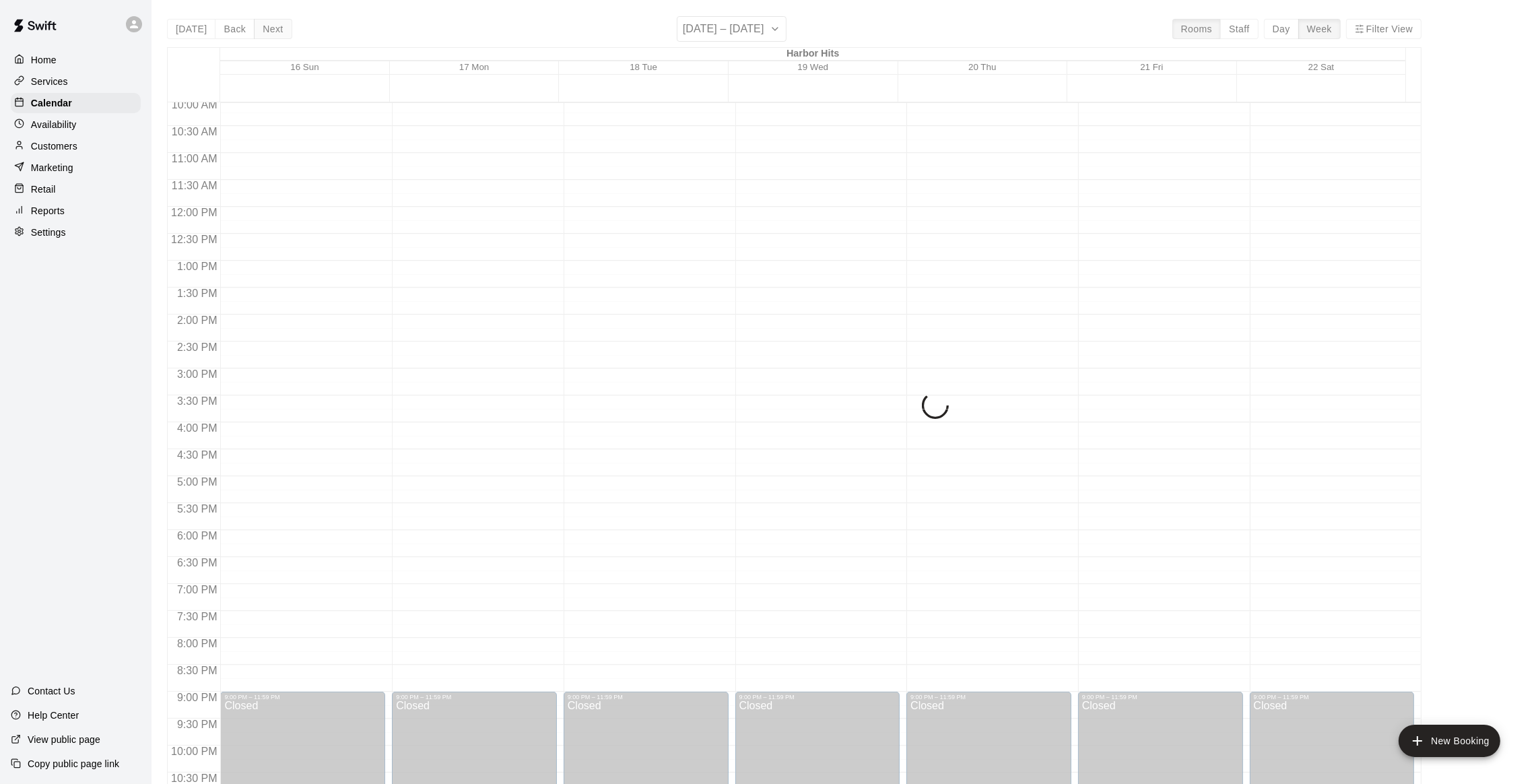
click at [278, 26] on button "Next" at bounding box center [273, 29] width 38 height 20
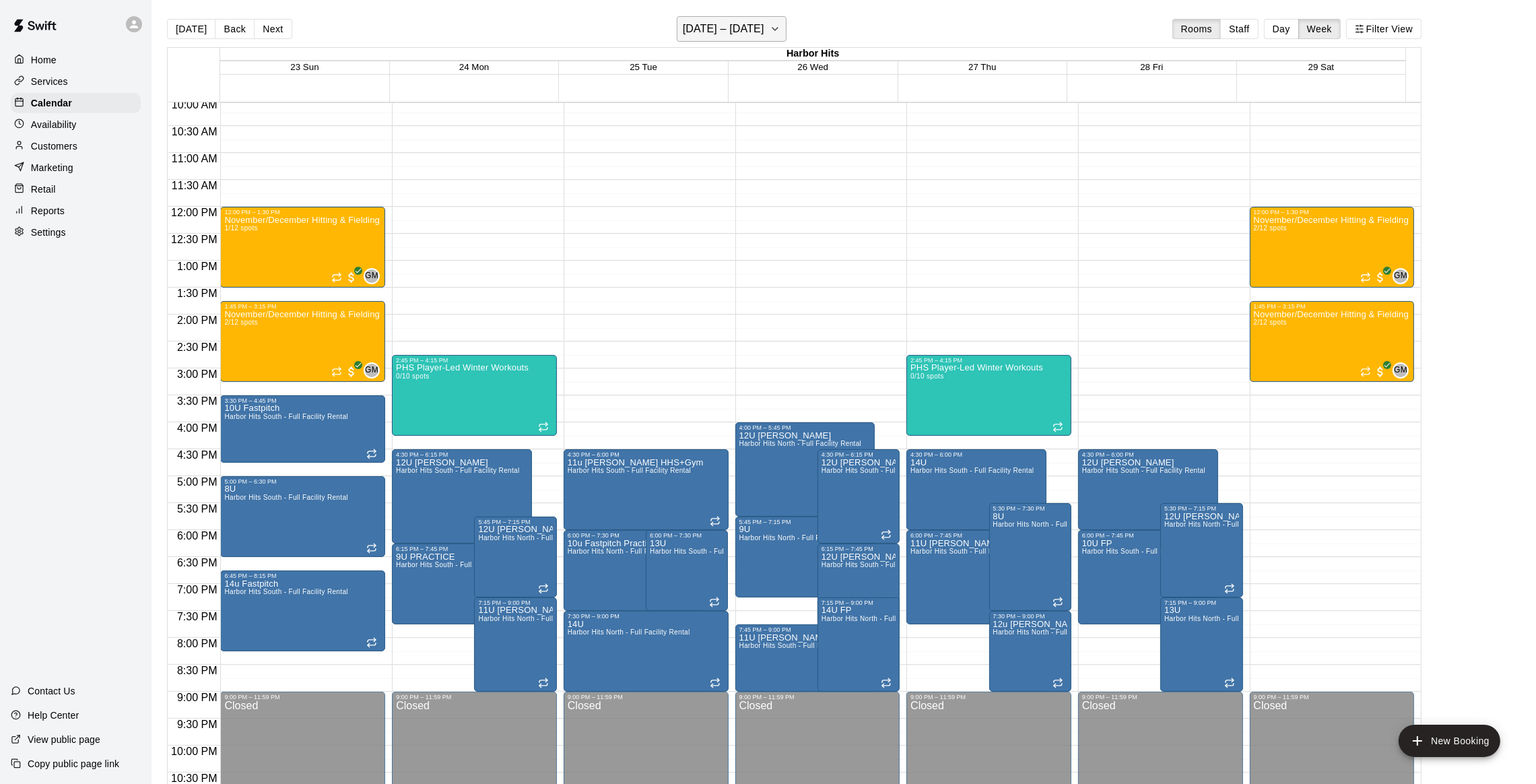
click at [781, 26] on icon "button" at bounding box center [775, 29] width 11 height 16
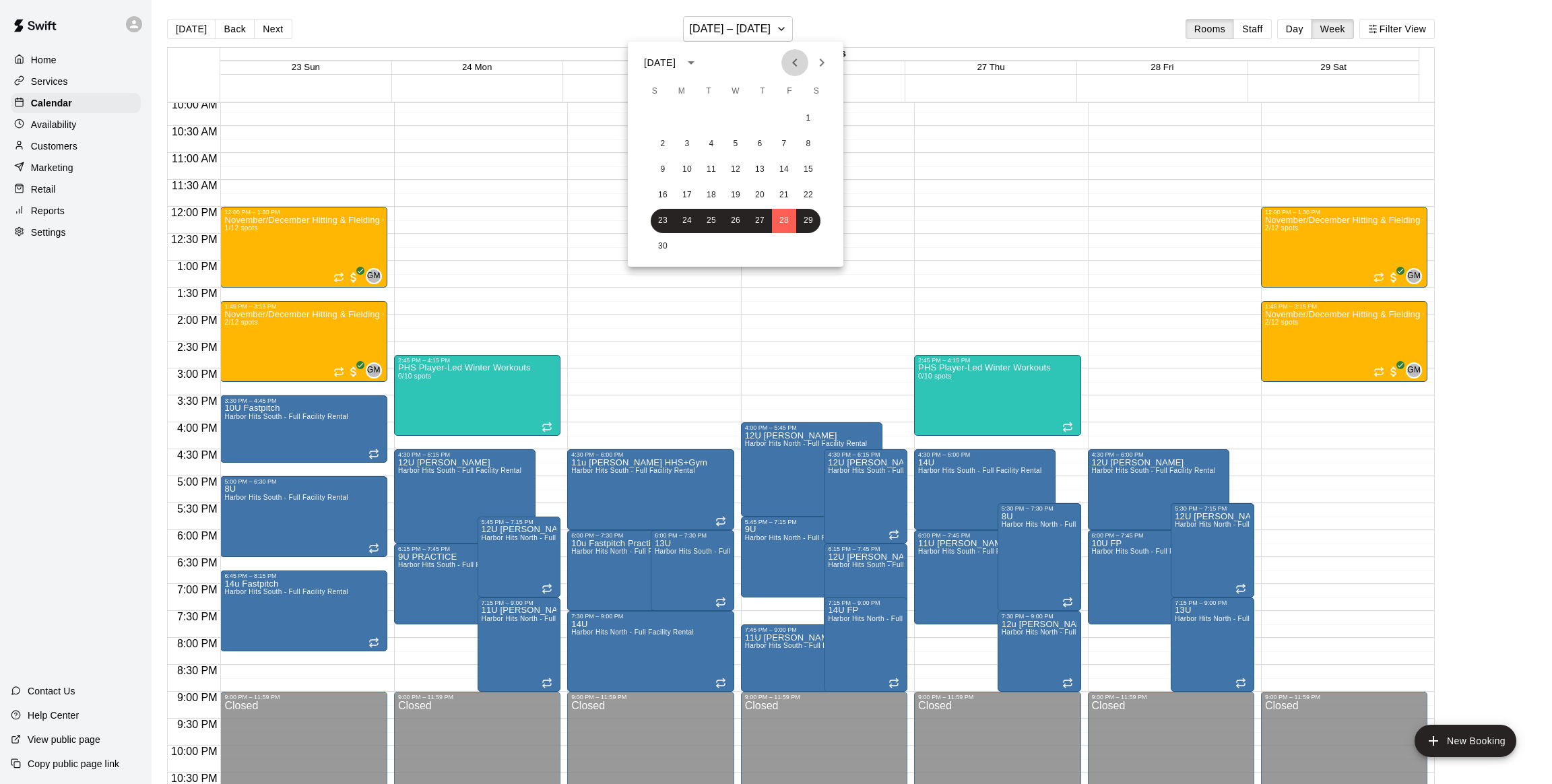
click at [798, 60] on icon "Previous month" at bounding box center [795, 63] width 16 height 16
click at [796, 60] on icon "Previous month" at bounding box center [795, 63] width 16 height 16
click at [820, 62] on icon "Next month" at bounding box center [822, 63] width 16 height 16
click at [732, 169] on button "15" at bounding box center [736, 169] width 24 height 24
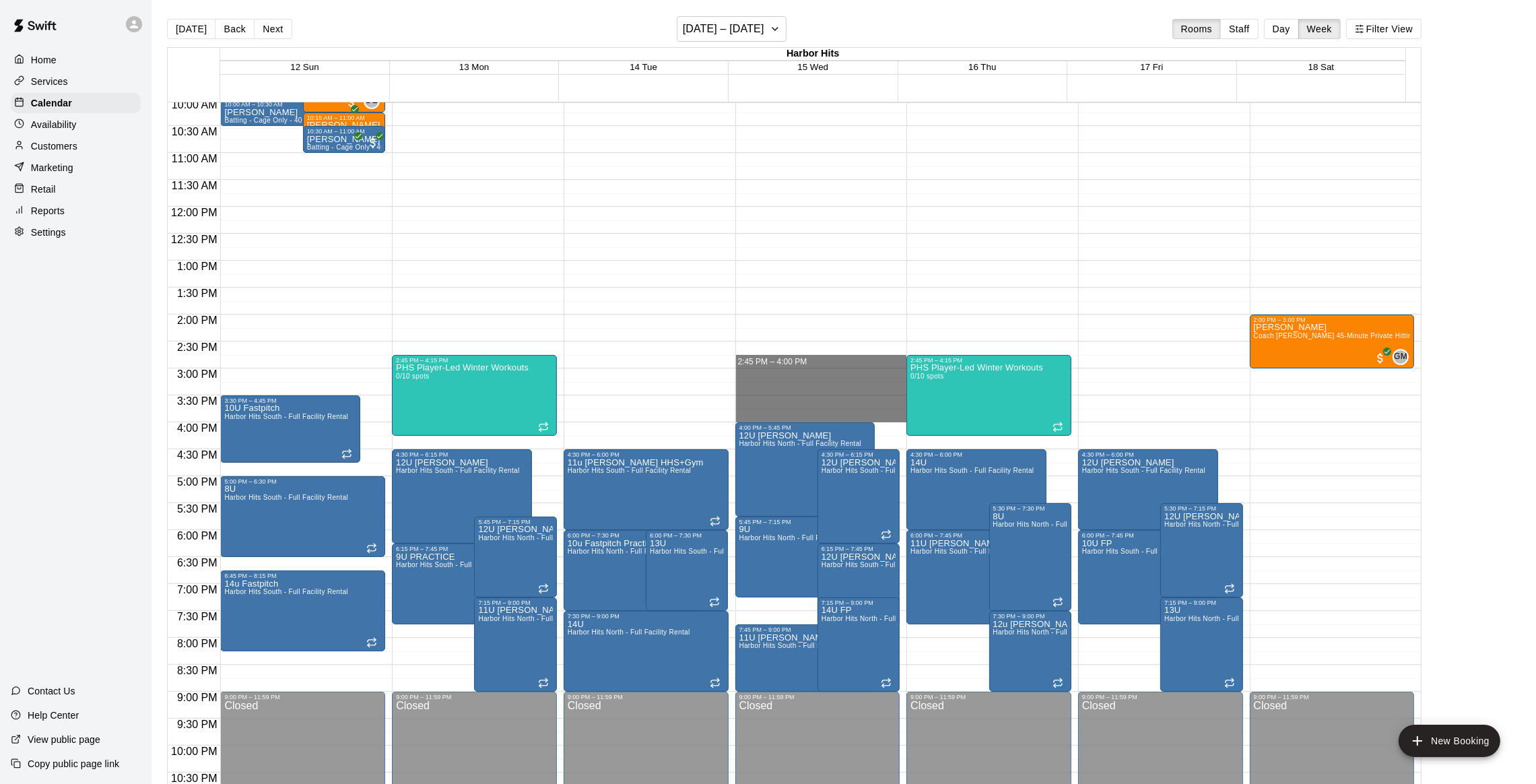
drag, startPoint x: 817, startPoint y: 360, endPoint x: 814, endPoint y: 414, distance: 54.1
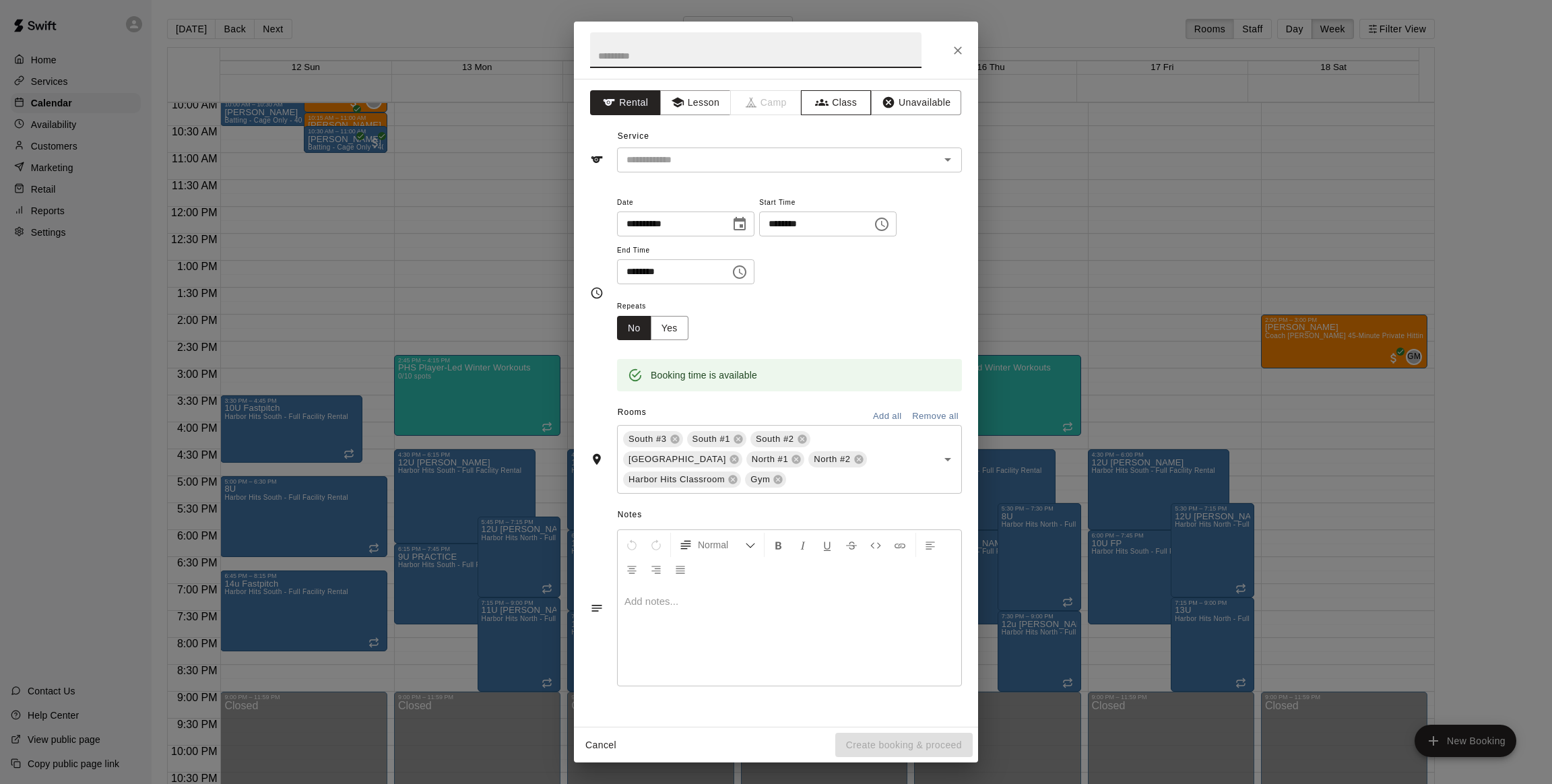
click at [827, 105] on icon "button" at bounding box center [822, 103] width 14 height 7
click at [765, 170] on div "​" at bounding box center [789, 159] width 345 height 25
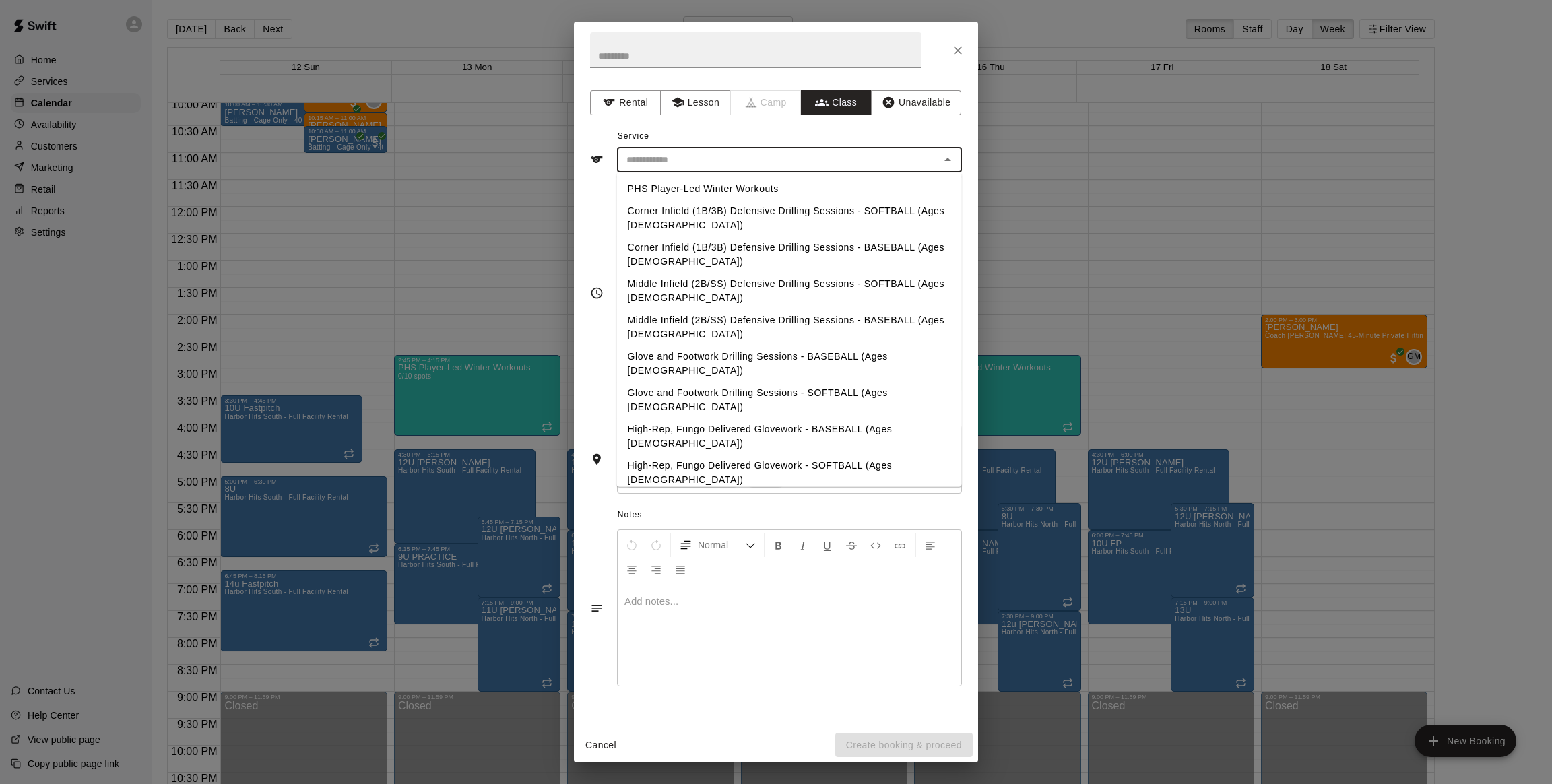
click at [714, 188] on li "PHS Player-Led Winter Workouts" at bounding box center [789, 188] width 345 height 22
type input "**********"
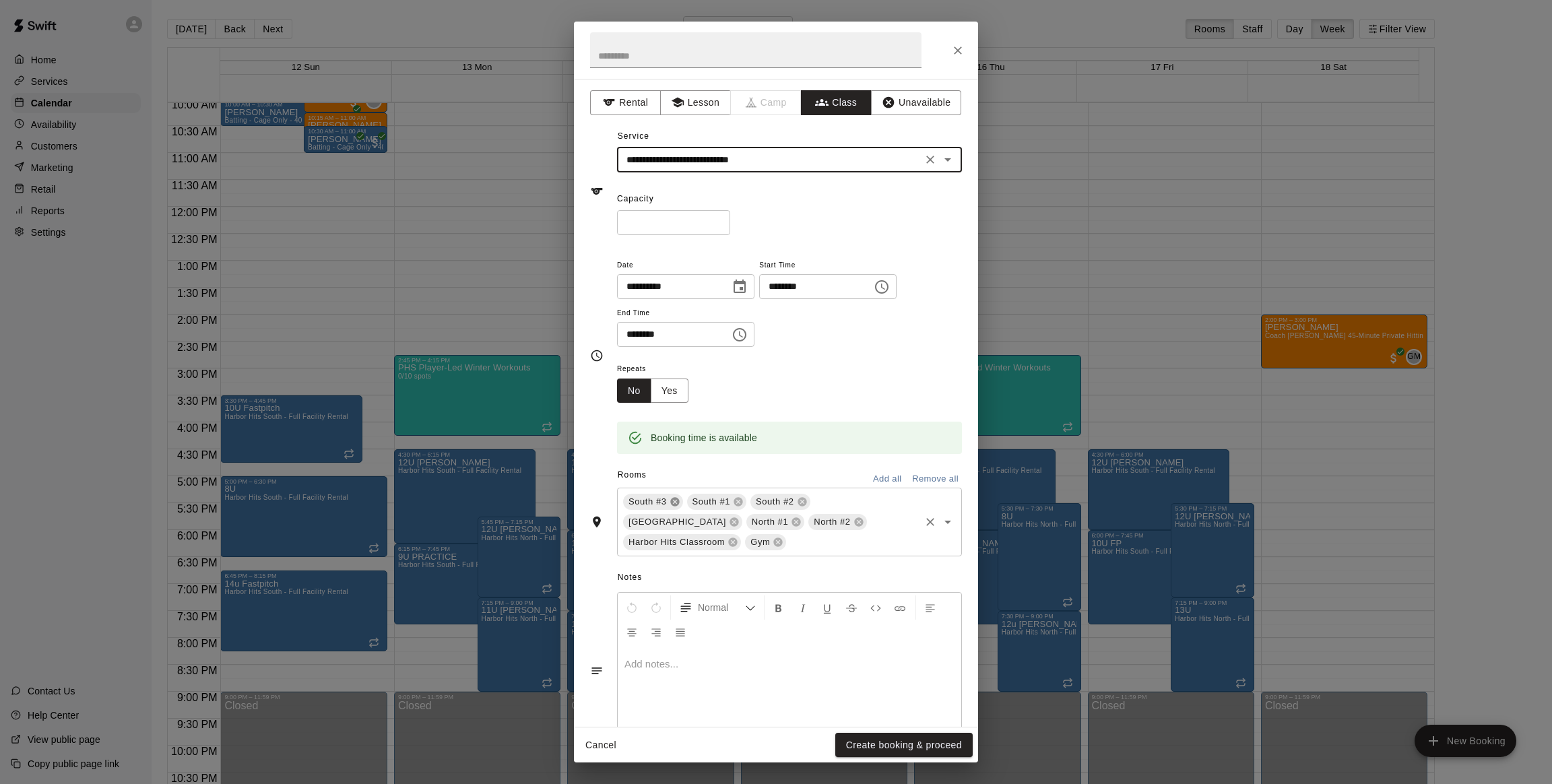
click at [673, 498] on icon at bounding box center [674, 502] width 9 height 9
click at [672, 499] on icon at bounding box center [674, 502] width 9 height 9
click at [730, 505] on icon at bounding box center [734, 502] width 9 height 9
click at [853, 504] on icon at bounding box center [857, 502] width 9 height 9
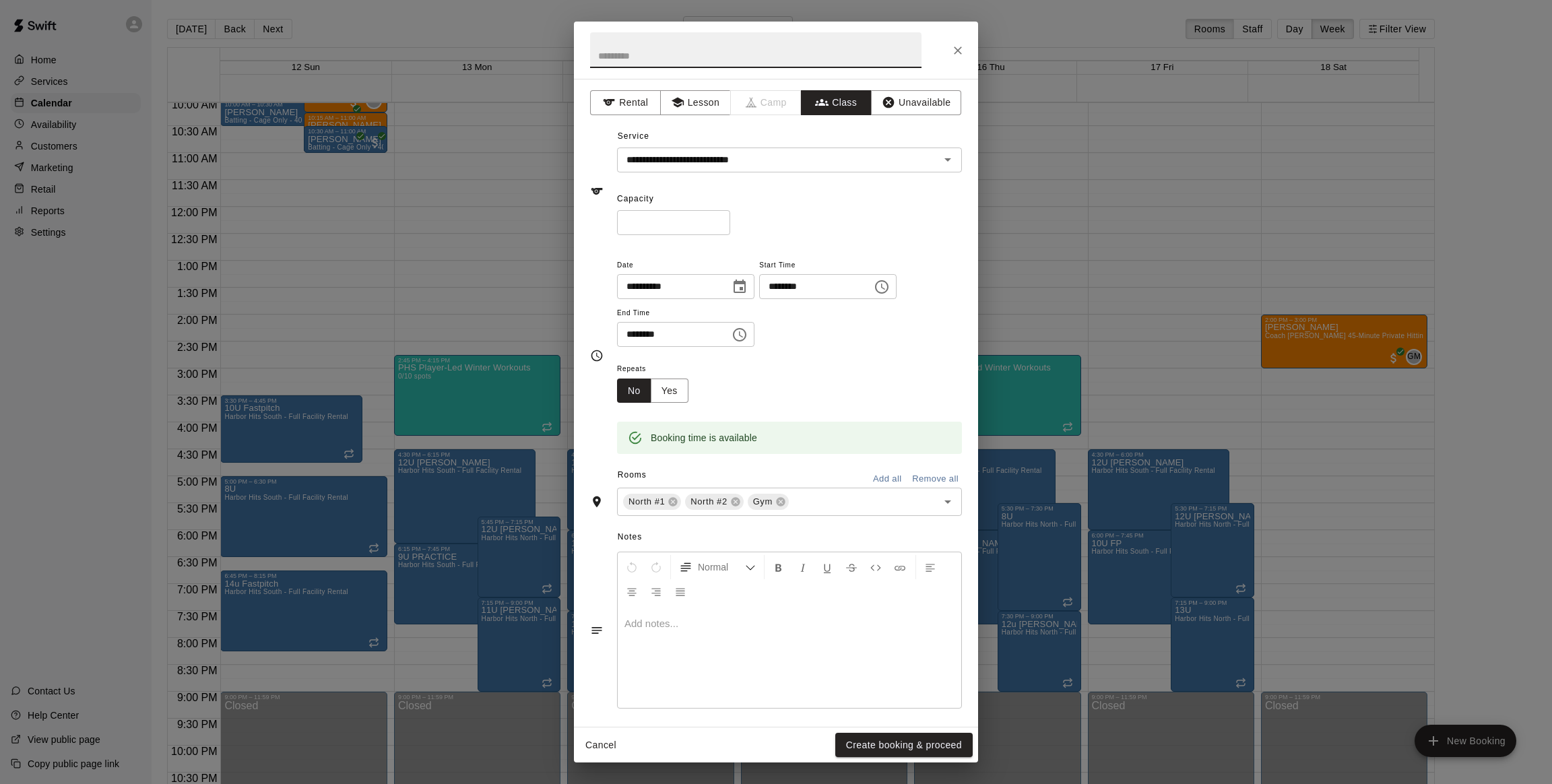
paste input "**********"
drag, startPoint x: 913, startPoint y: 48, endPoint x: 586, endPoint y: 70, distance: 327.7
click at [586, 70] on h2 "**********" at bounding box center [756, 50] width 364 height 57
type input "**********"
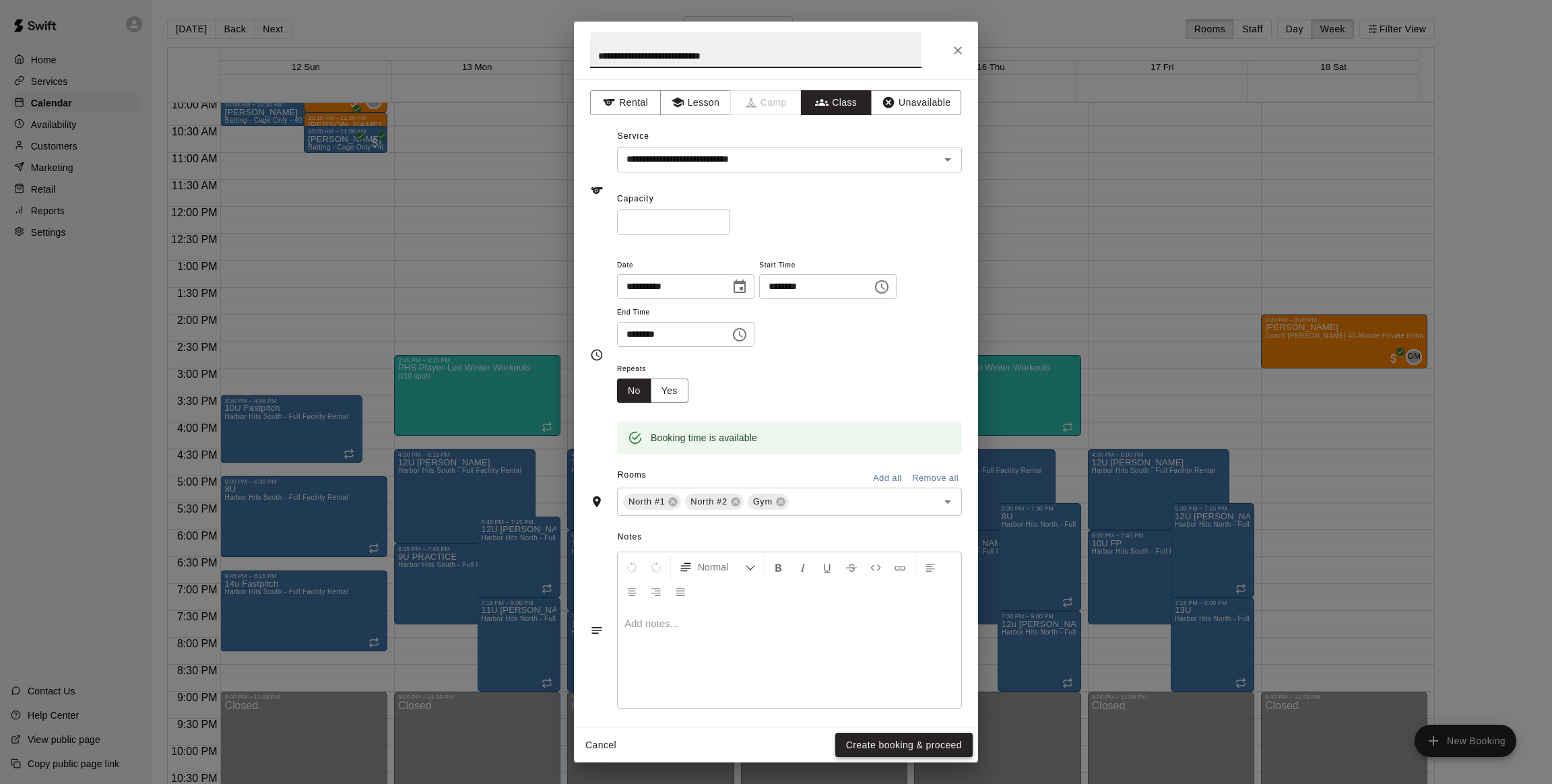
click at [872, 748] on button "Create booking & proceed" at bounding box center [903, 745] width 137 height 25
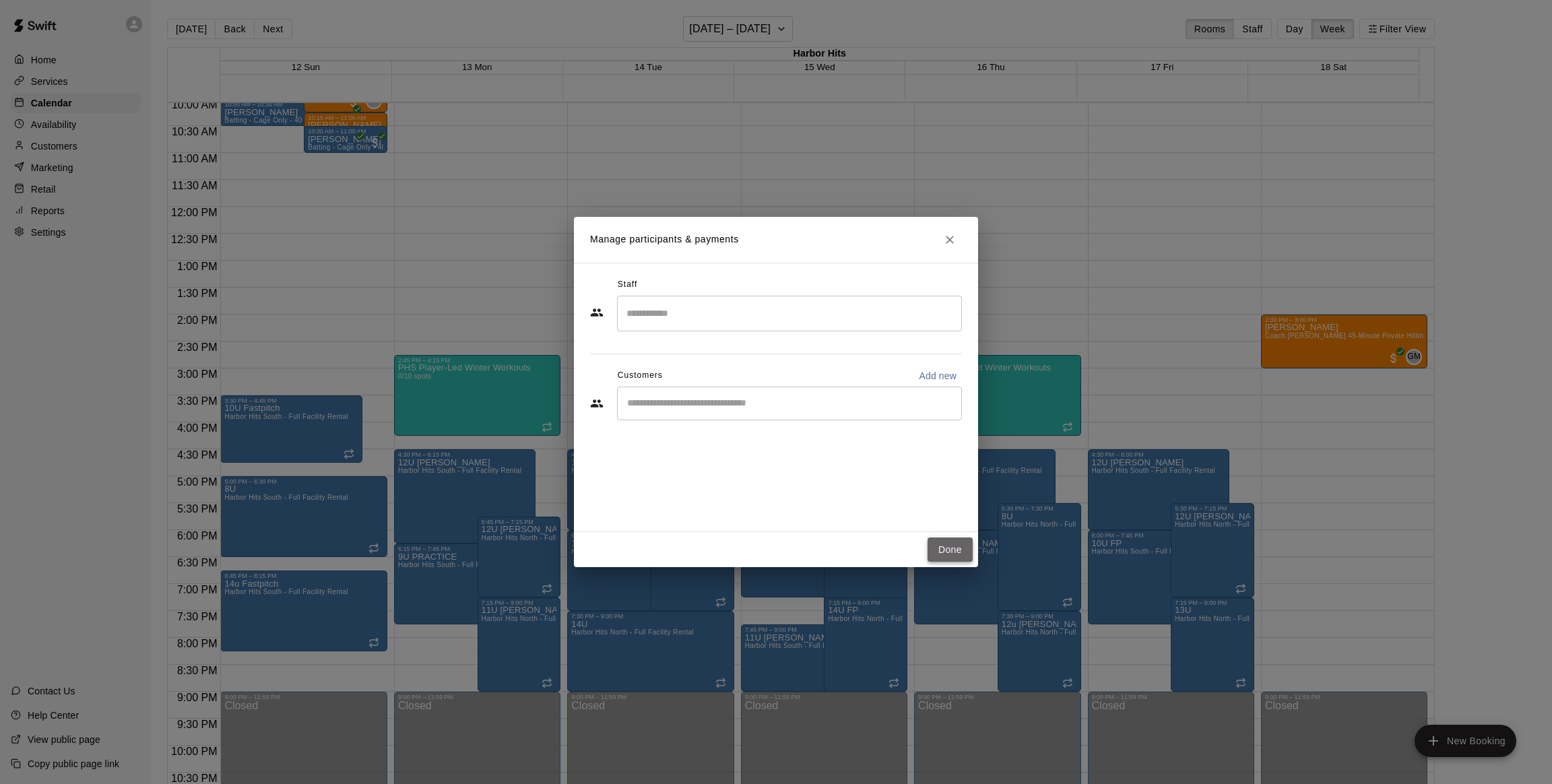
click at [960, 550] on button "Done" at bounding box center [950, 550] width 45 height 25
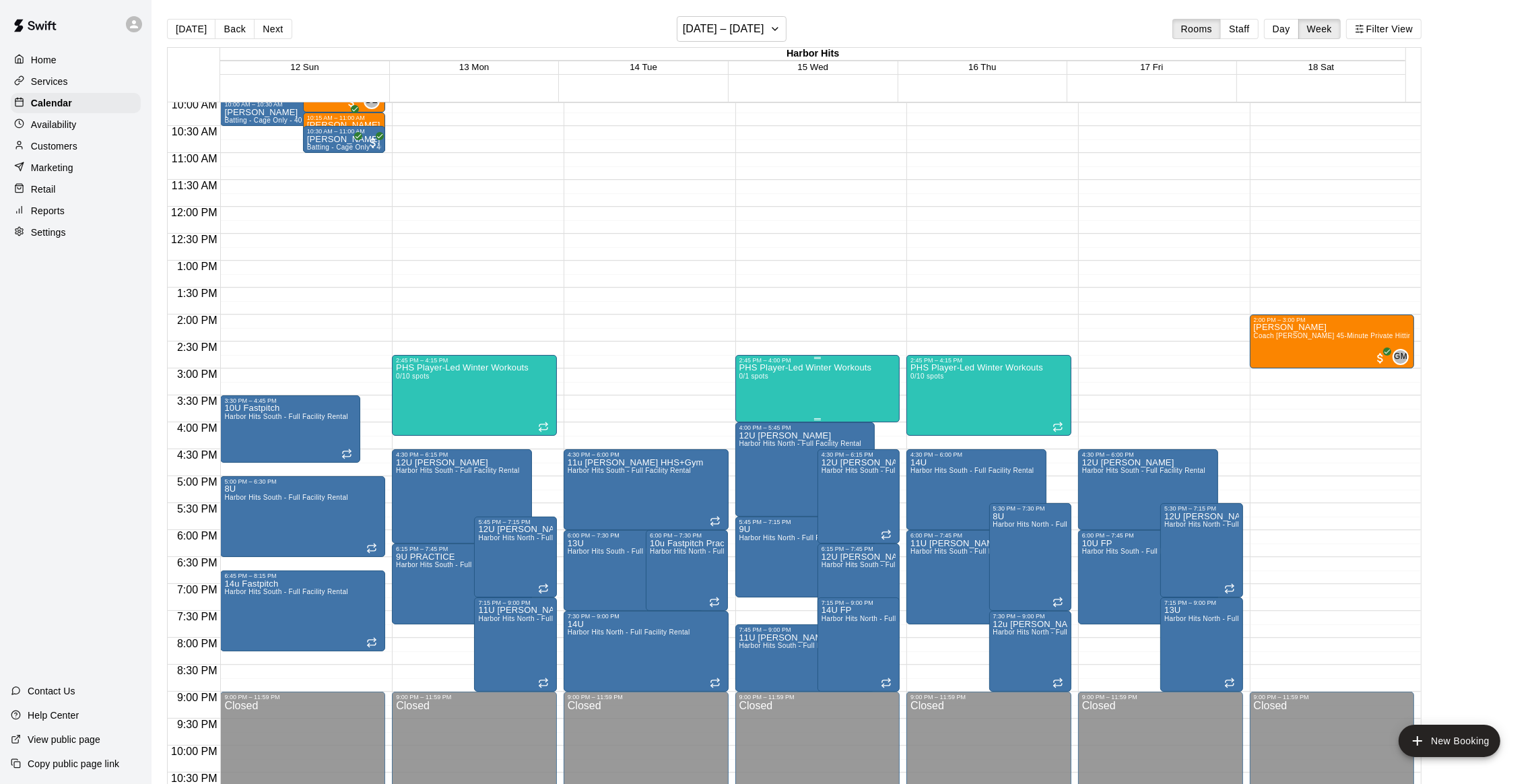
click at [815, 390] on div "PHS Player-Led Winter Workouts 0/1 spots" at bounding box center [806, 755] width 132 height 784
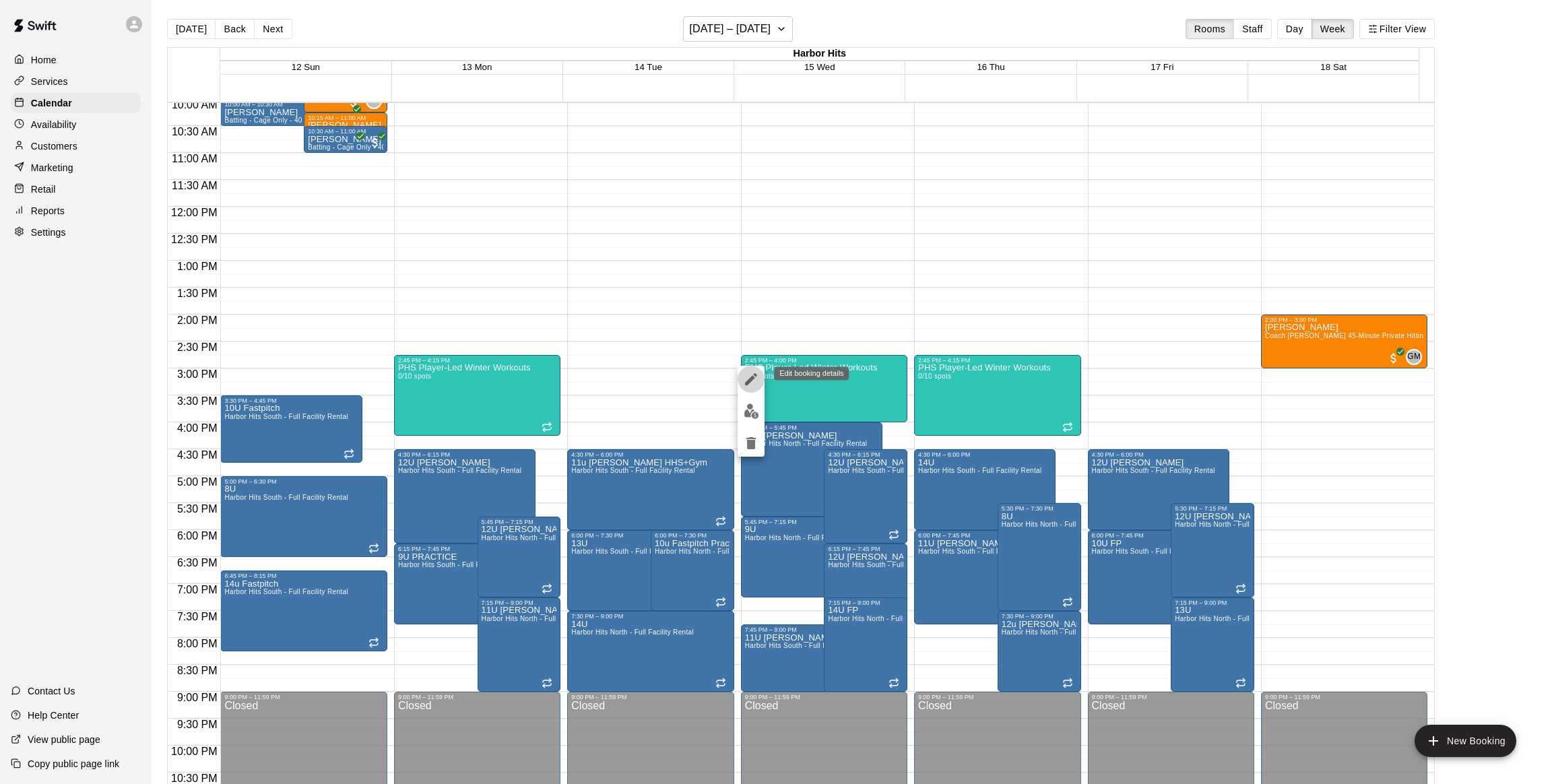
click at [758, 377] on icon "edit" at bounding box center [751, 379] width 16 height 16
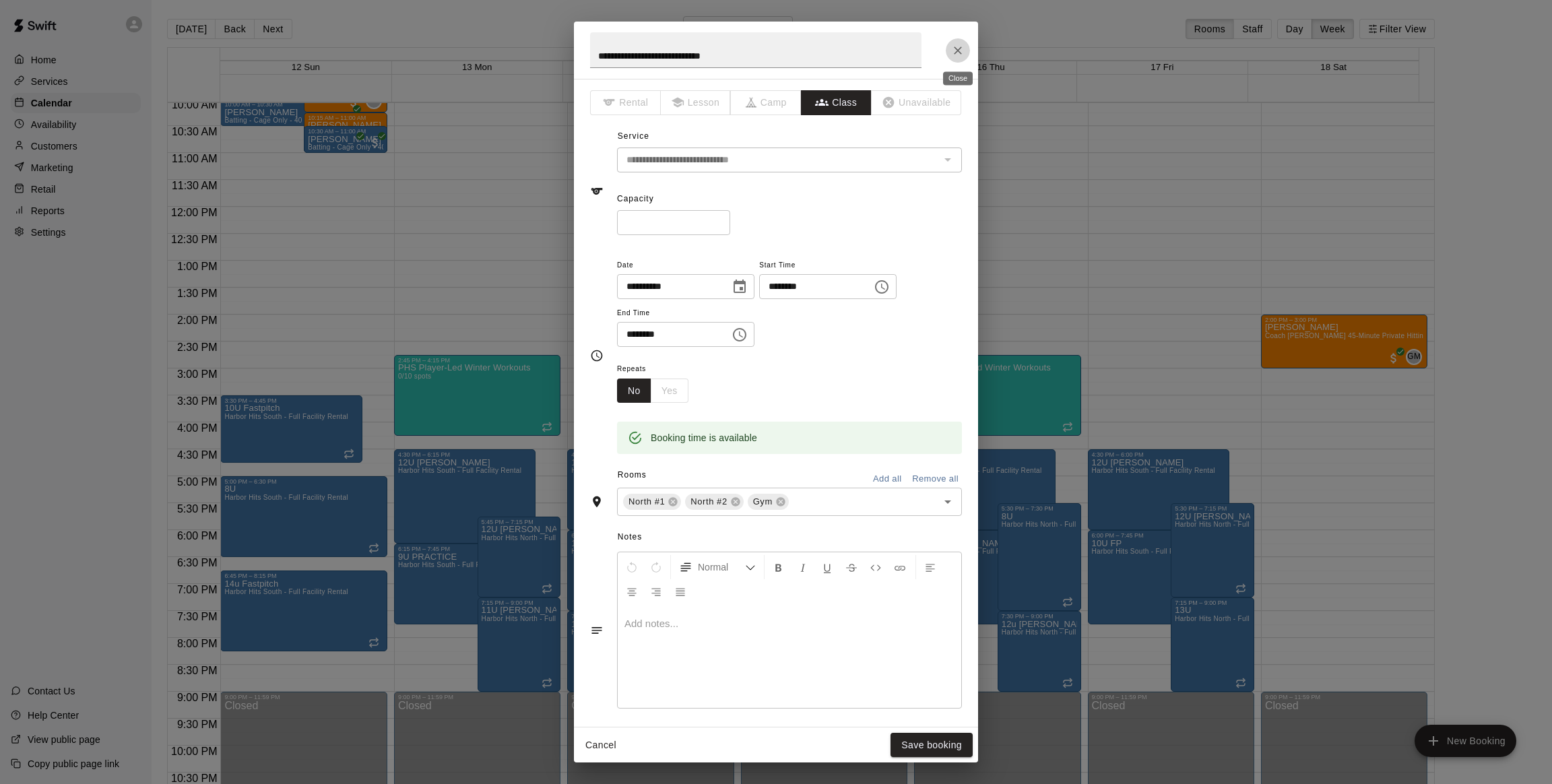
click at [959, 49] on icon "Close" at bounding box center [958, 51] width 8 height 8
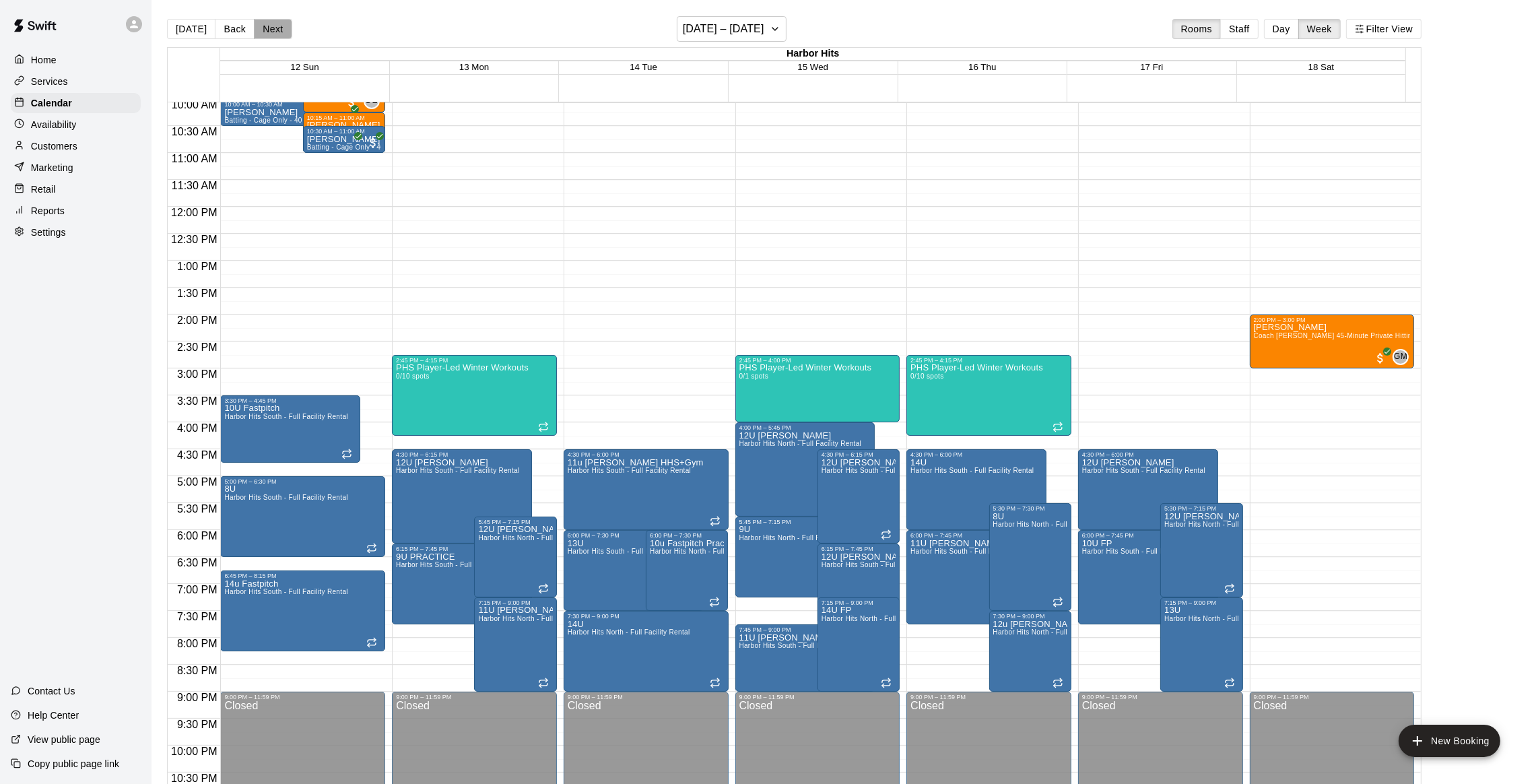
click at [265, 22] on button "Next" at bounding box center [273, 29] width 38 height 20
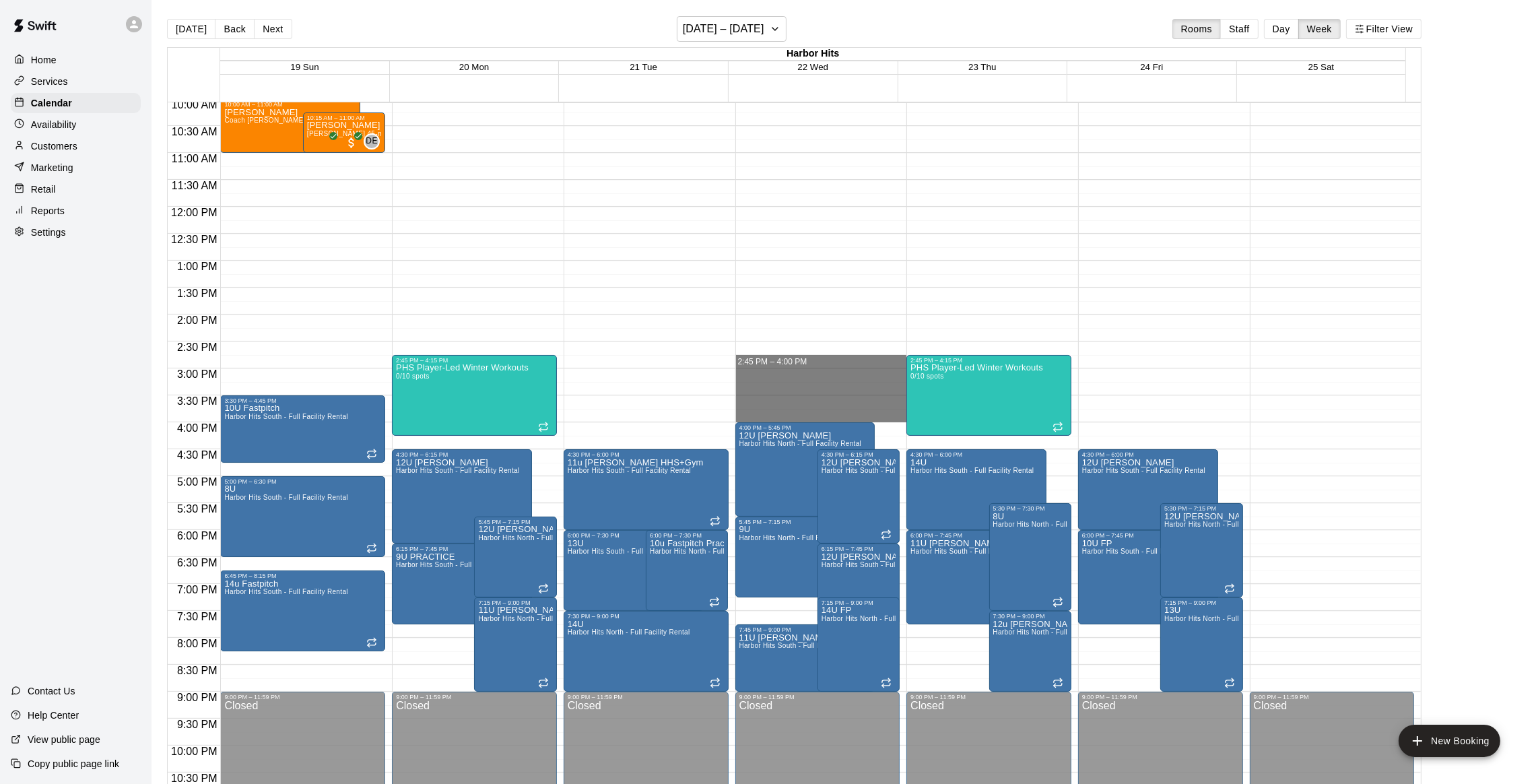
drag, startPoint x: 797, startPoint y: 359, endPoint x: 799, endPoint y: 418, distance: 59.0
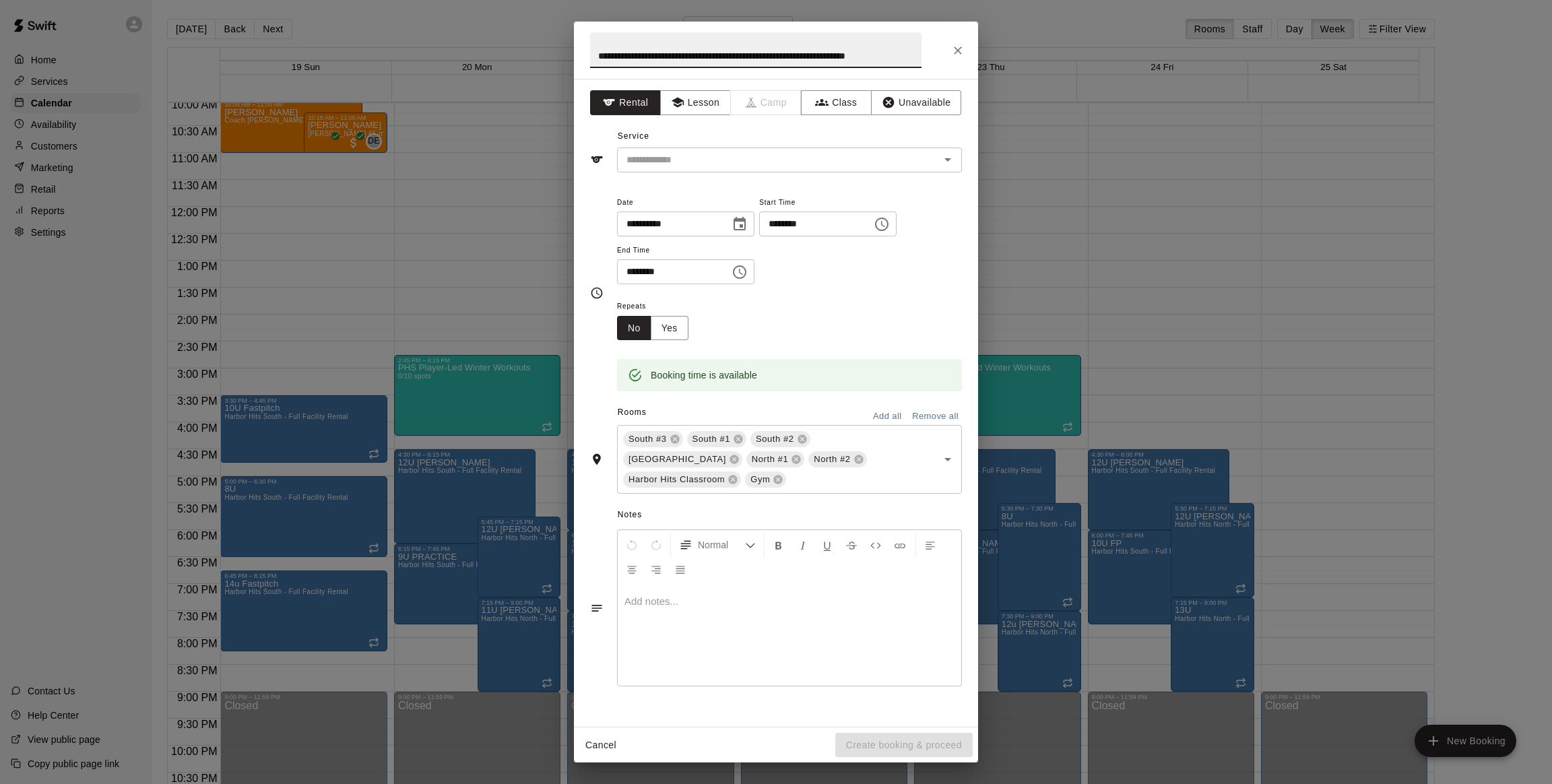
scroll to position [0, 16]
type input "**********"
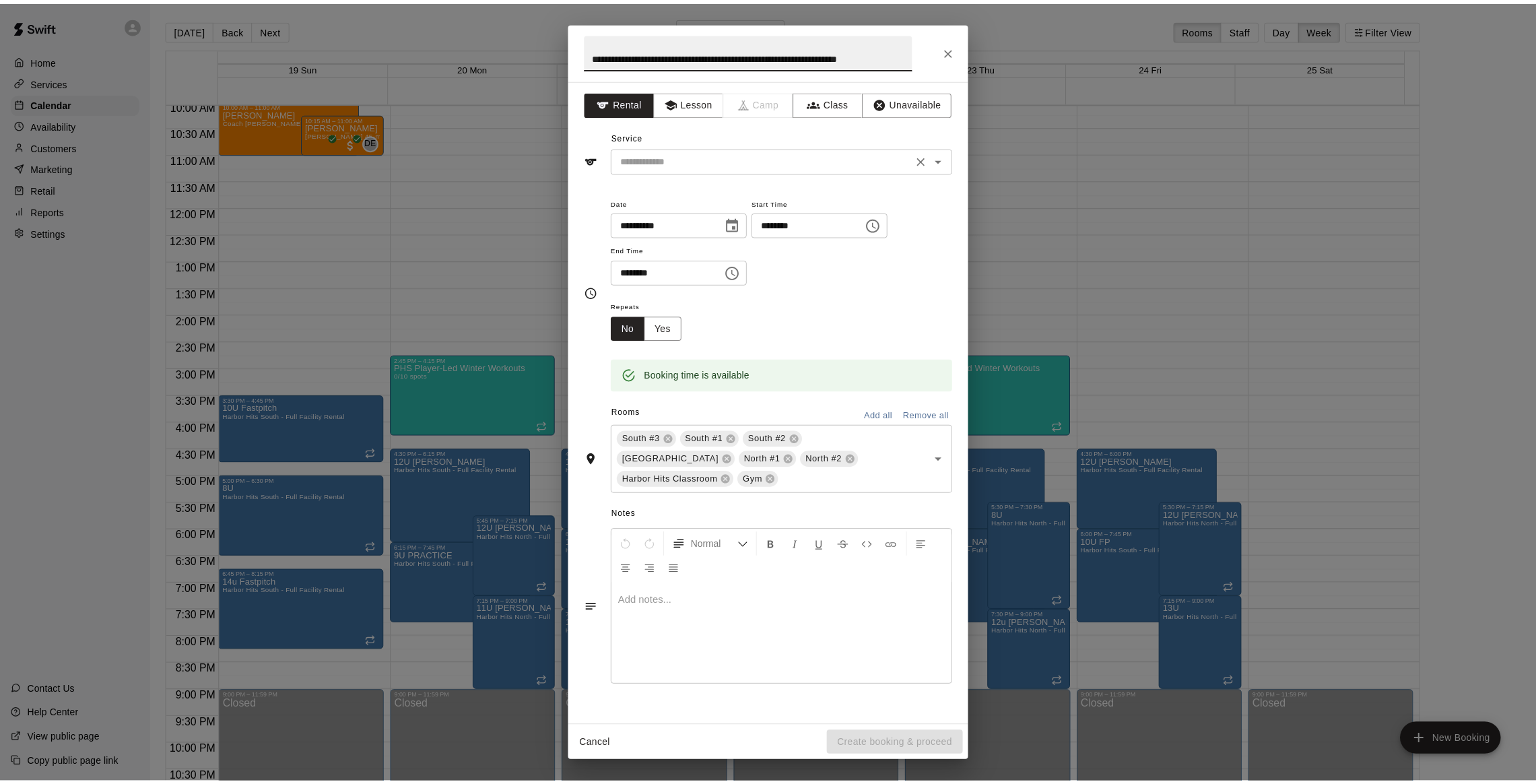
scroll to position [0, 0]
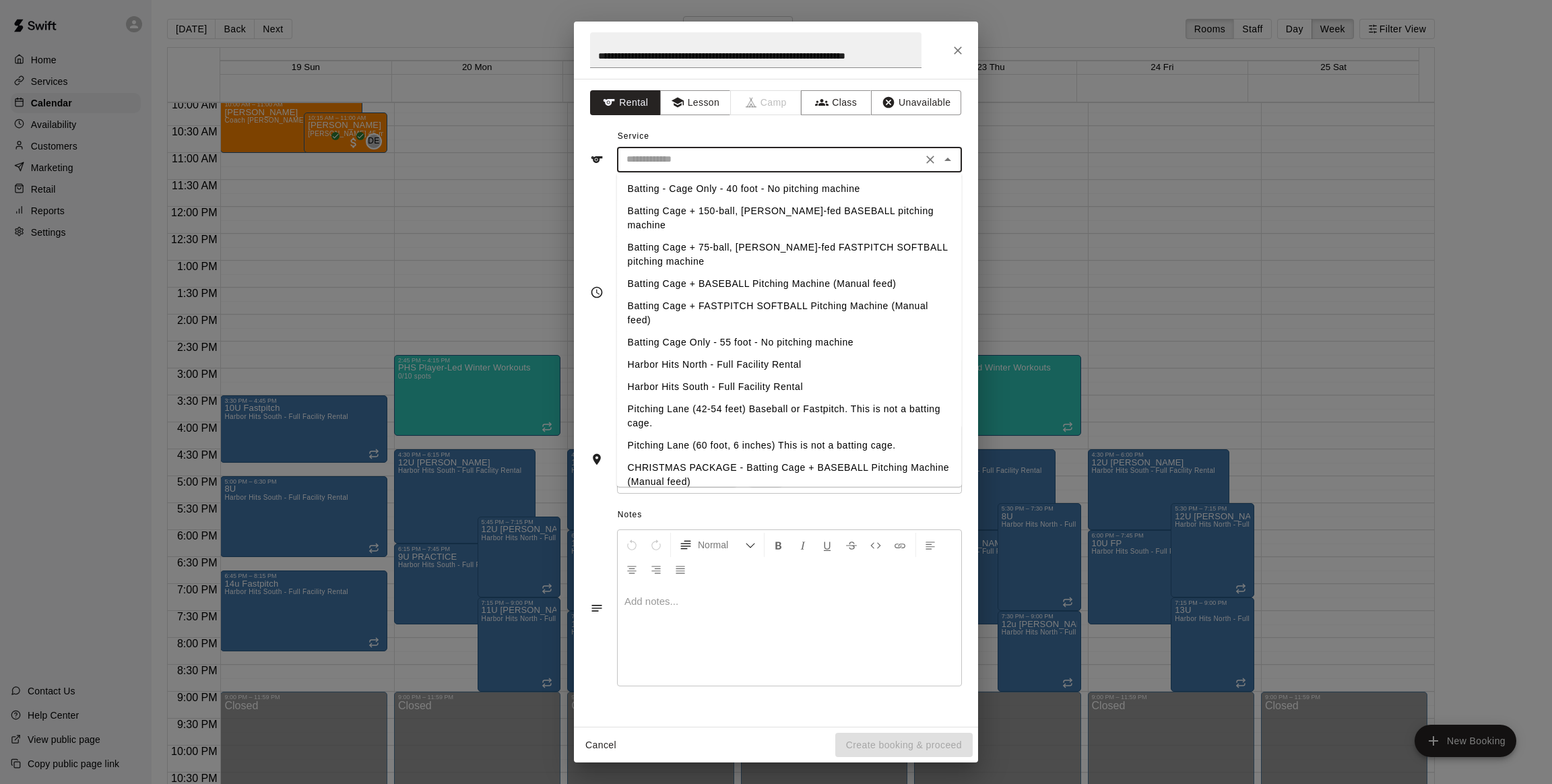
click at [661, 161] on input "text" at bounding box center [770, 159] width 297 height 17
click at [816, 103] on icon "button" at bounding box center [822, 103] width 14 height 7
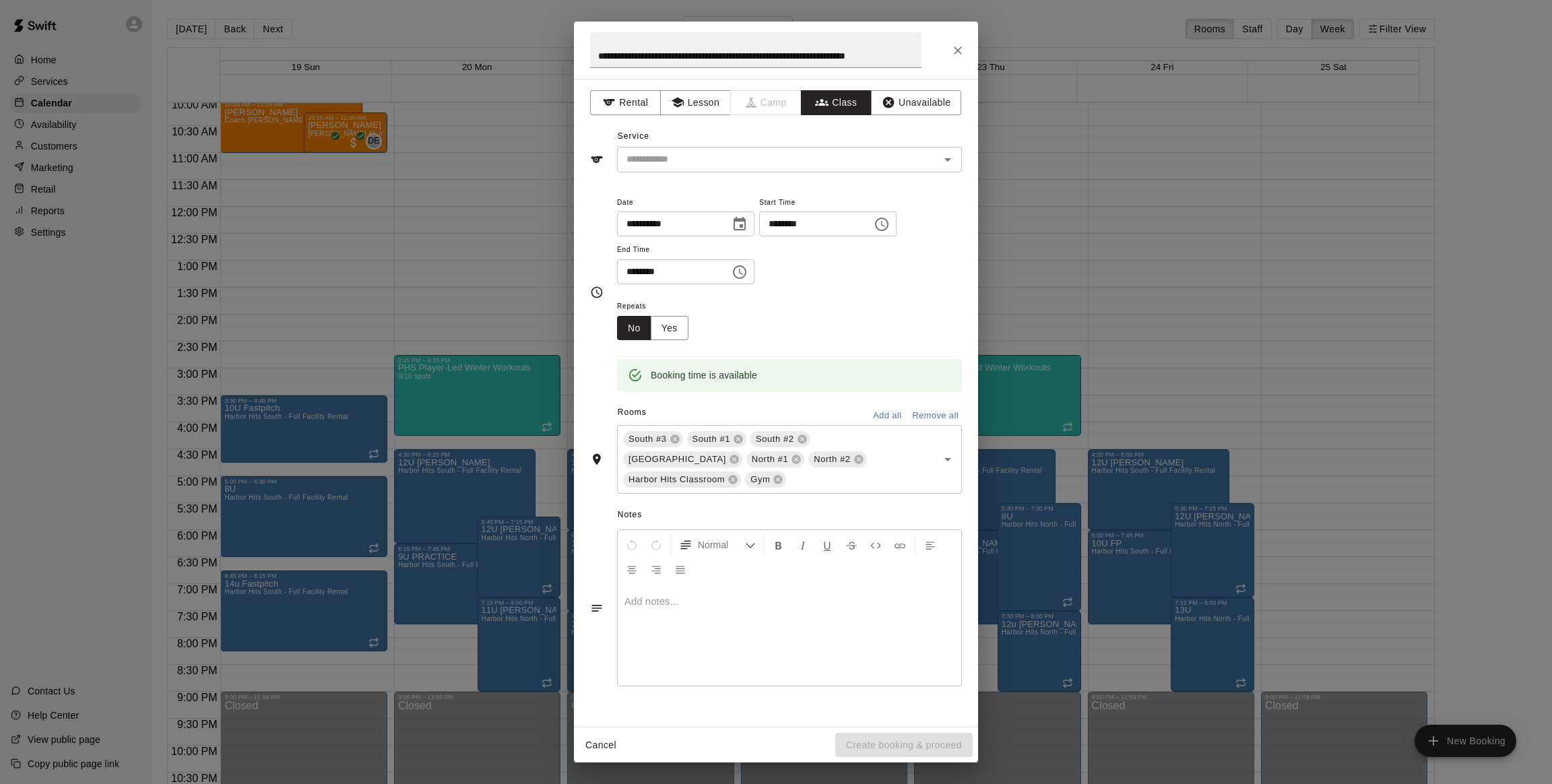
click at [771, 166] on input "text" at bounding box center [778, 159] width 315 height 17
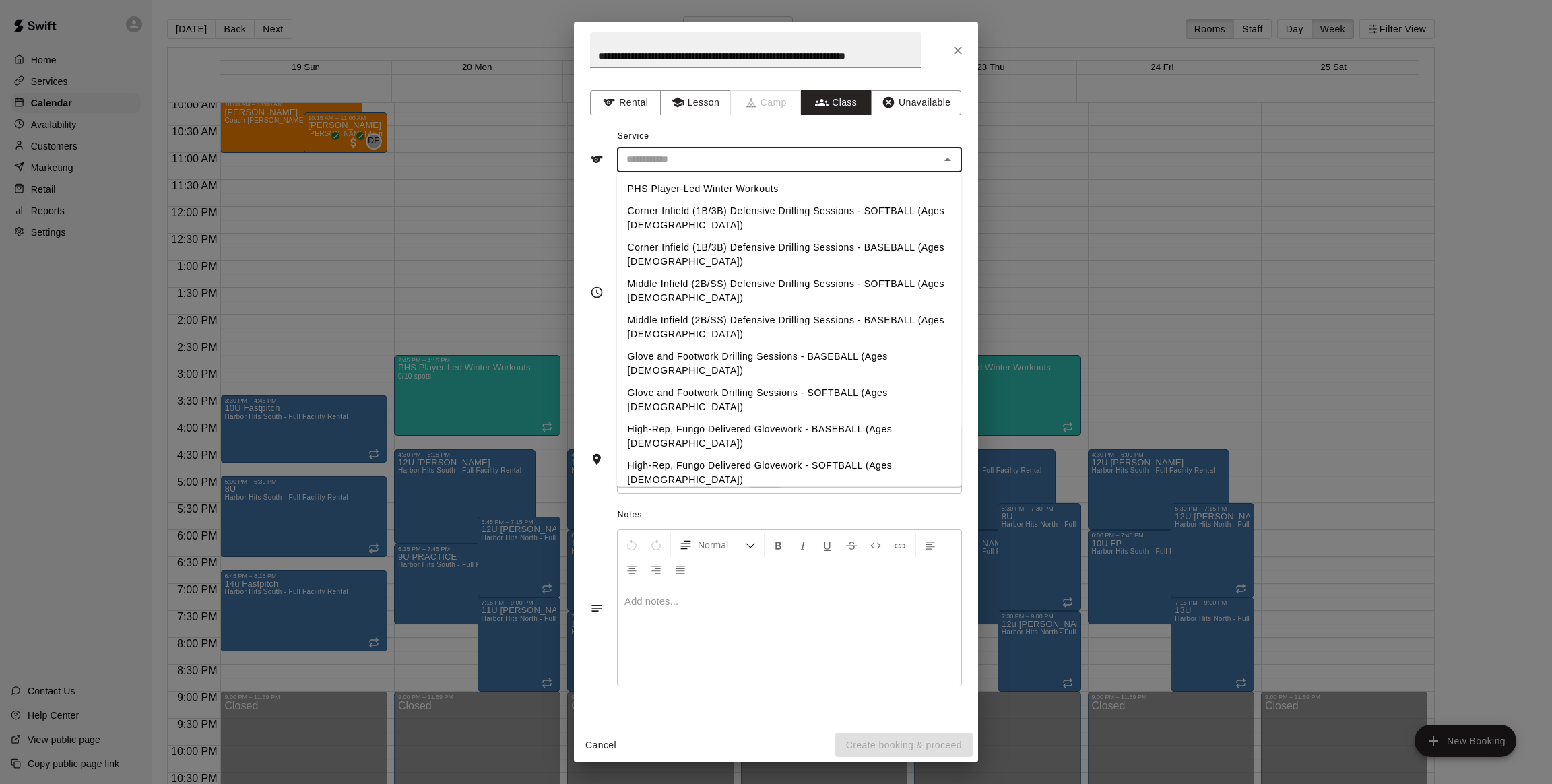
click at [757, 186] on li "PHS Player-Led Winter Workouts" at bounding box center [789, 188] width 345 height 22
type input "**********"
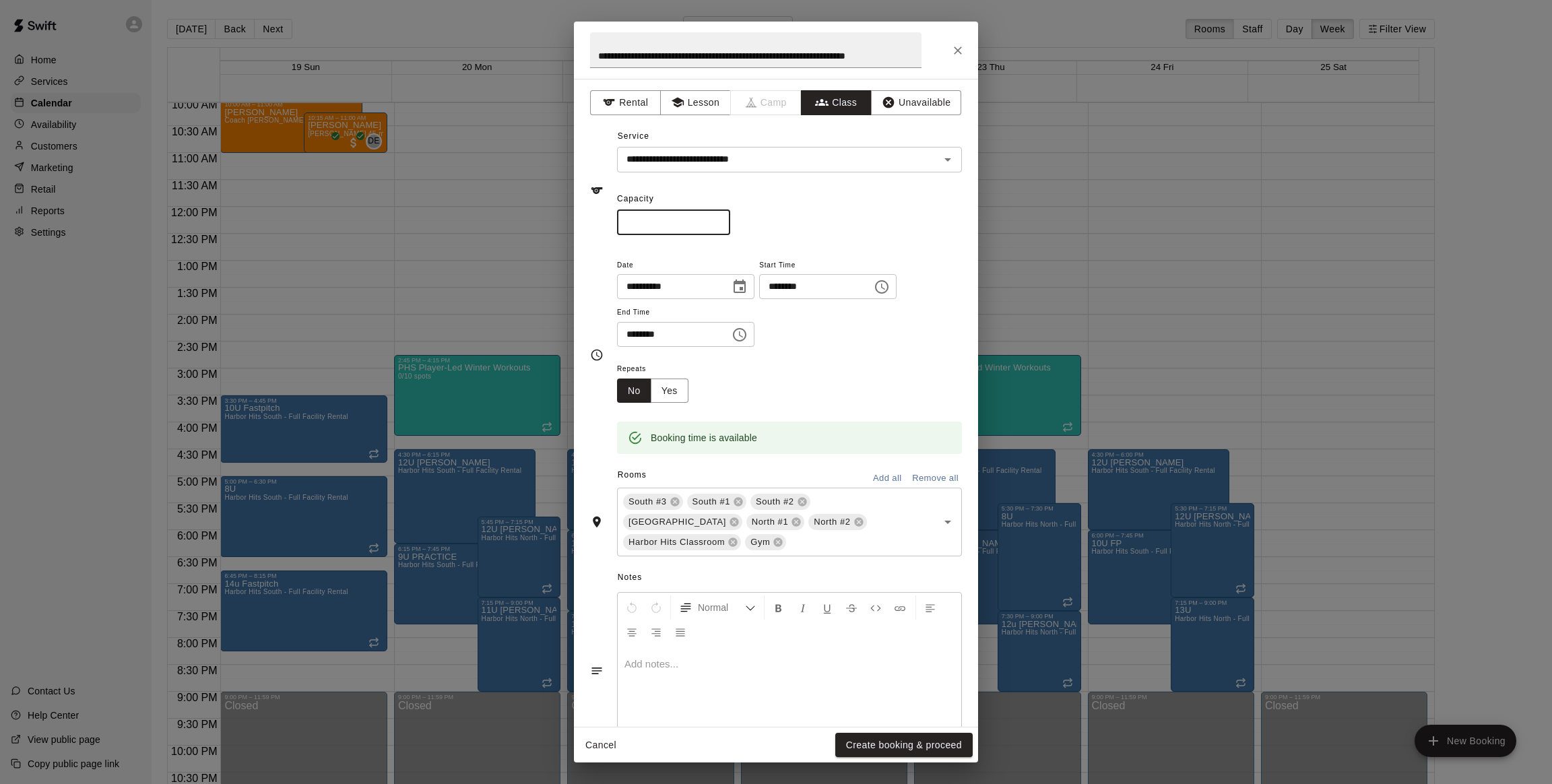
drag, startPoint x: 653, startPoint y: 226, endPoint x: 585, endPoint y: 228, distance: 68.0
click at [585, 228] on div "**********" at bounding box center [776, 403] width 404 height 648
type input "**"
click at [670, 390] on button "Yes" at bounding box center [670, 390] width 38 height 25
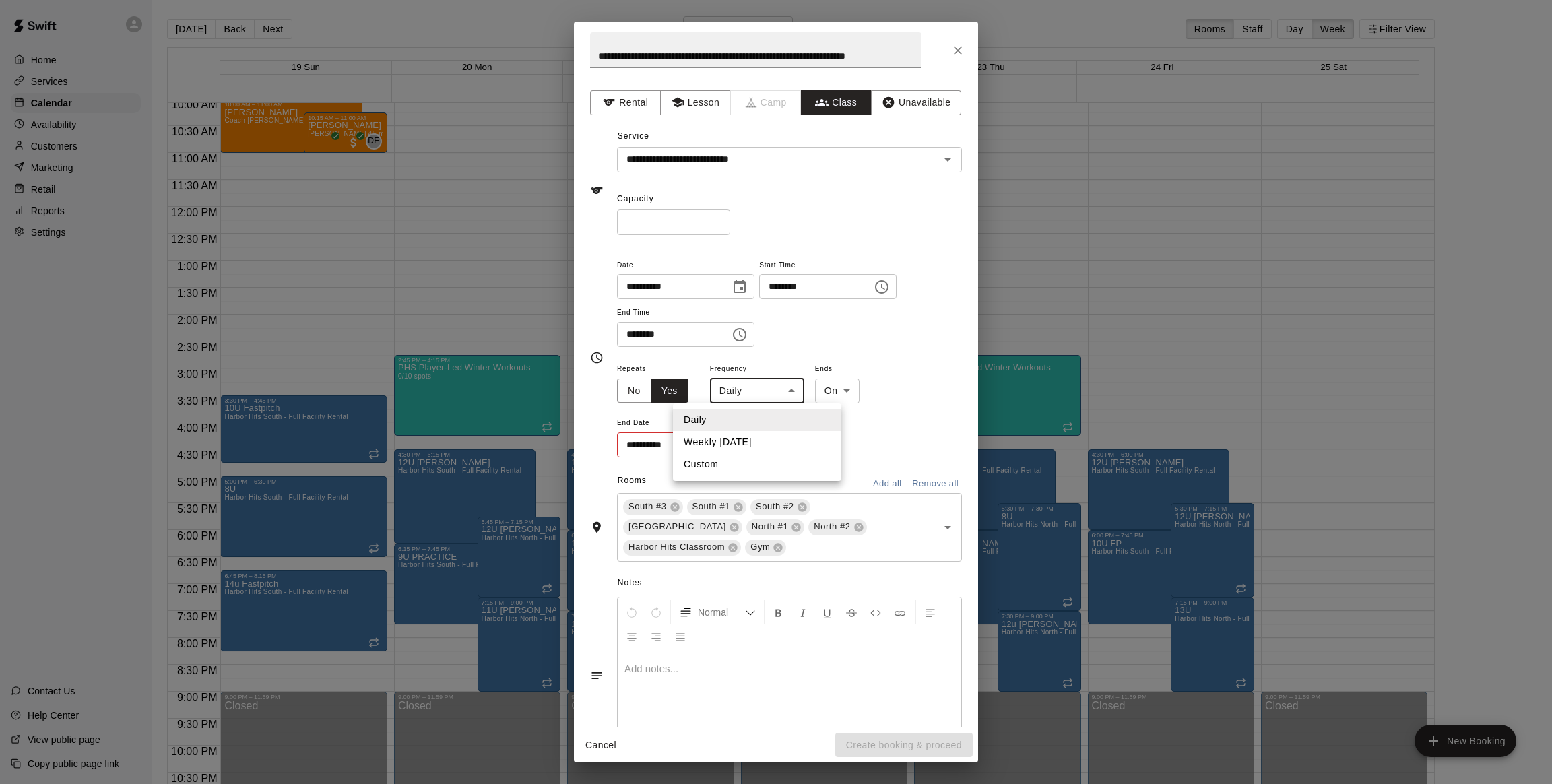
click at [746, 396] on body "Home Services Calendar Availability Customers Marketing Retail Reports Settings…" at bounding box center [776, 402] width 1552 height 806
click at [739, 436] on li "Weekly [DATE]" at bounding box center [757, 442] width 168 height 22
type input "******"
click at [730, 446] on icon "Choose date" at bounding box center [737, 444] width 16 height 16
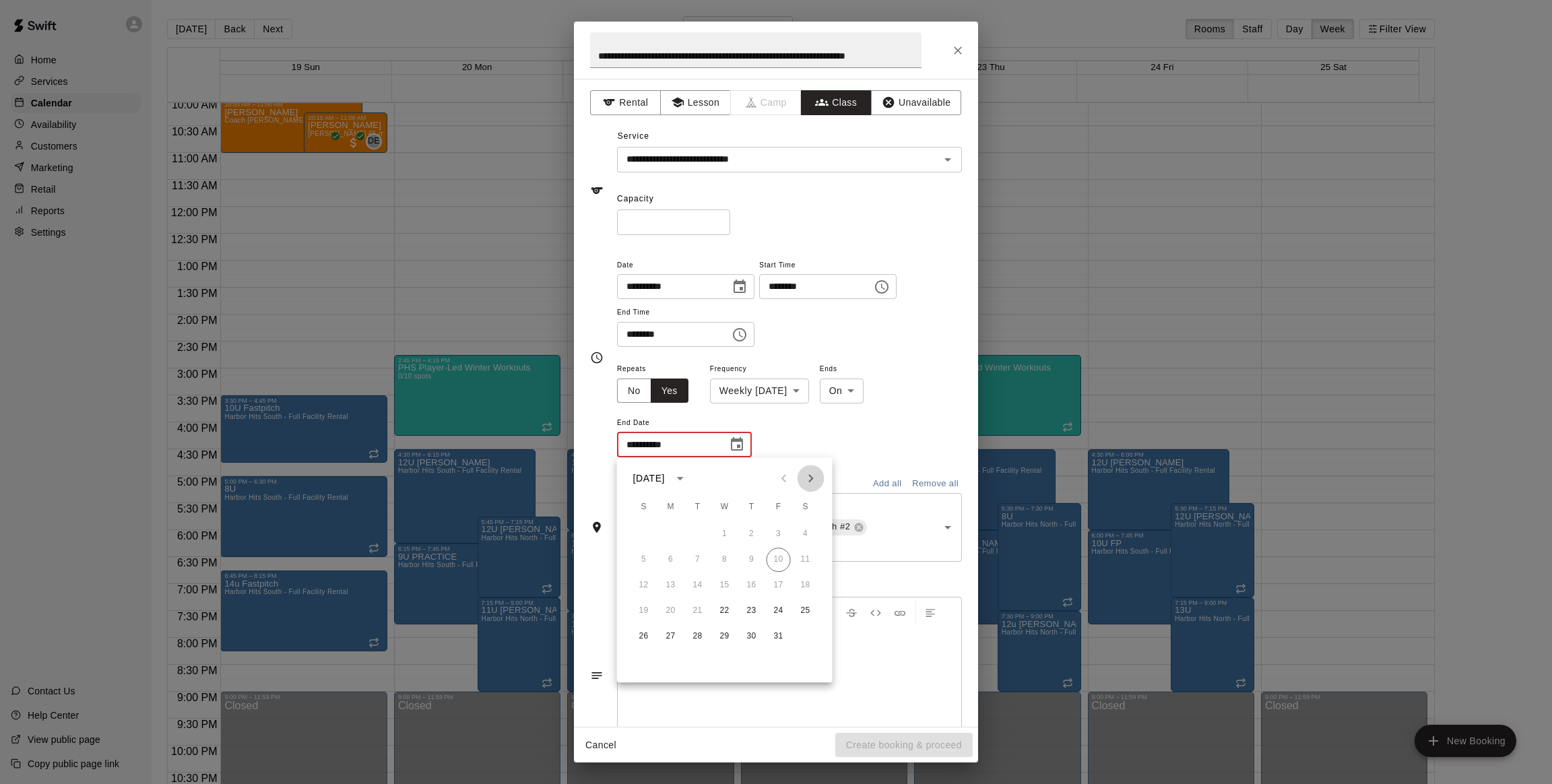
click at [809, 479] on icon "Next month" at bounding box center [811, 478] width 16 height 16
click at [724, 561] on button "7" at bounding box center [725, 560] width 24 height 24
type input "**********"
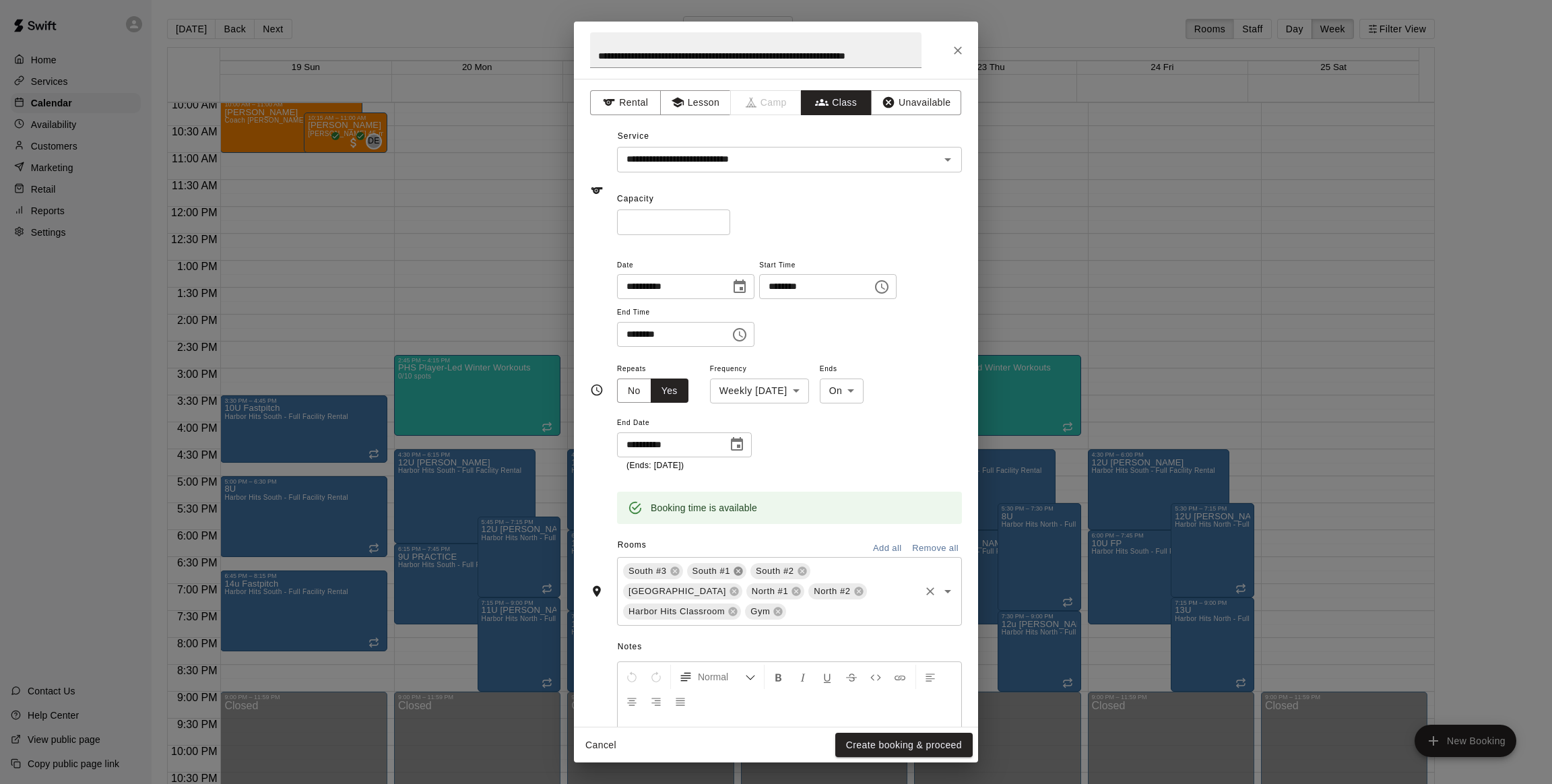
click at [739, 571] on icon at bounding box center [739, 571] width 11 height 11
click at [674, 571] on icon at bounding box center [675, 571] width 11 height 11
click at [674, 569] on icon at bounding box center [674, 571] width 9 height 9
click at [730, 571] on icon at bounding box center [734, 571] width 9 height 9
click at [854, 571] on icon at bounding box center [857, 571] width 9 height 9
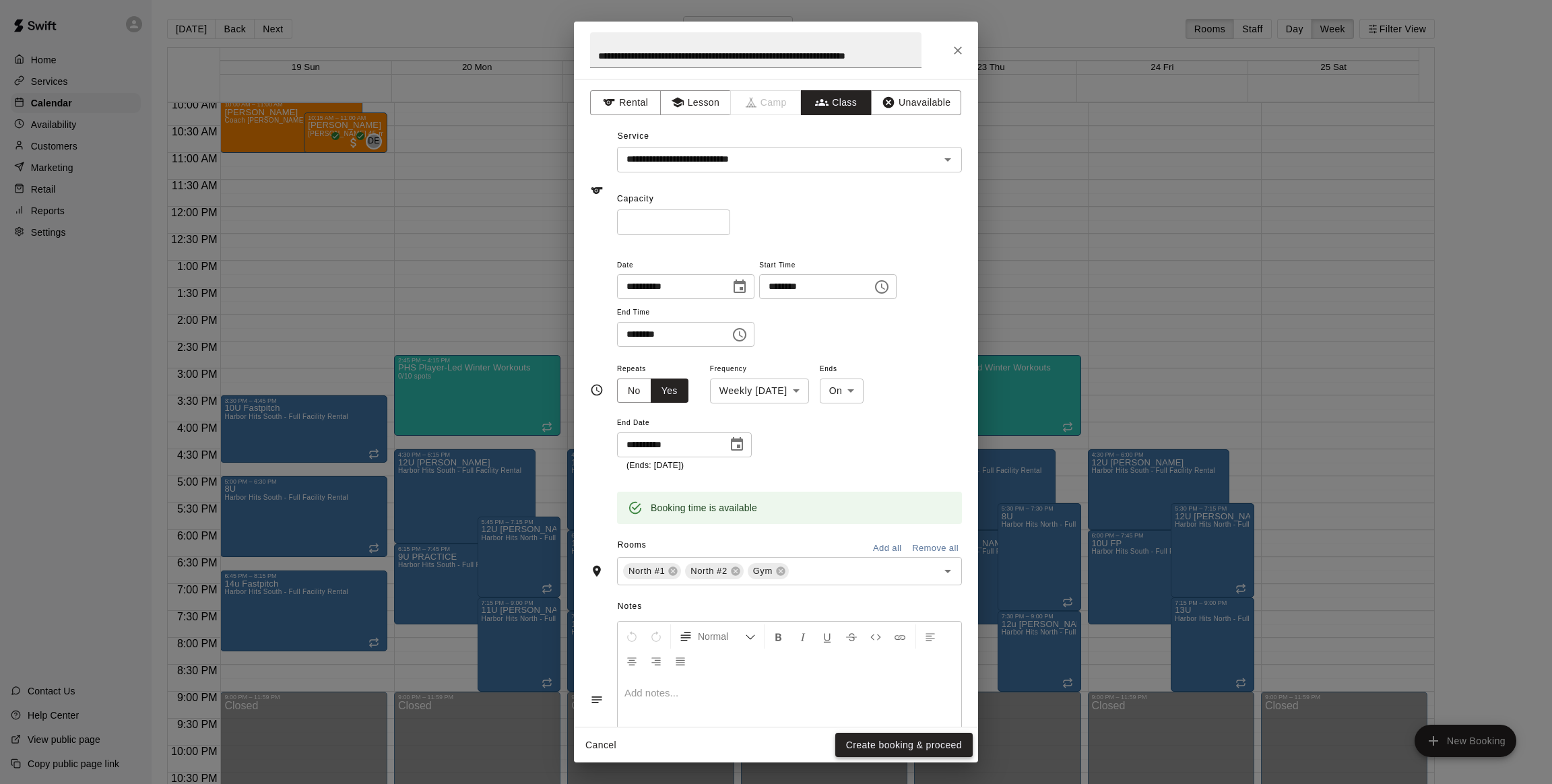
click at [891, 733] on button "Create booking & proceed" at bounding box center [903, 745] width 137 height 25
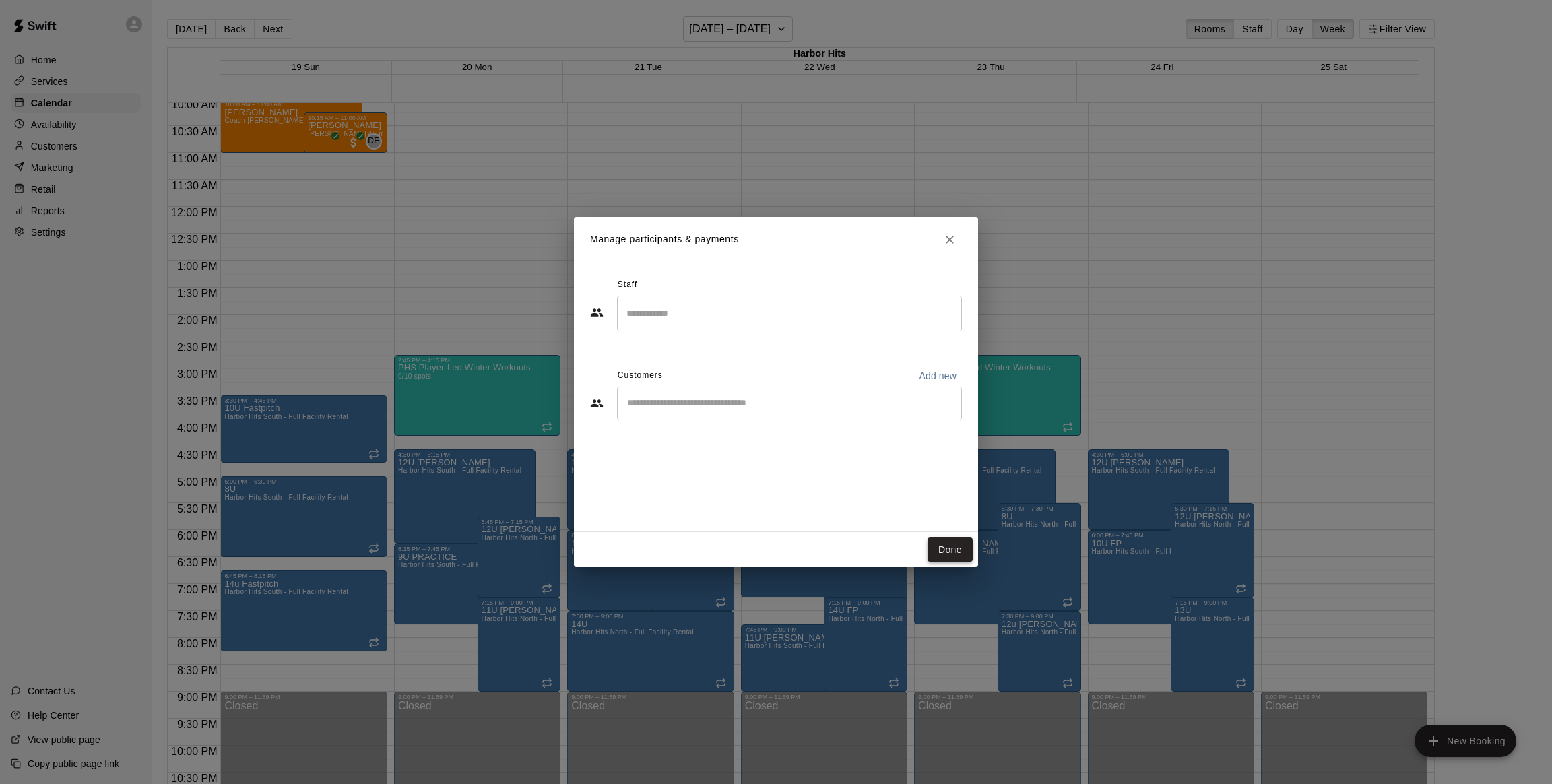
click at [956, 552] on button "Done" at bounding box center [950, 550] width 45 height 25
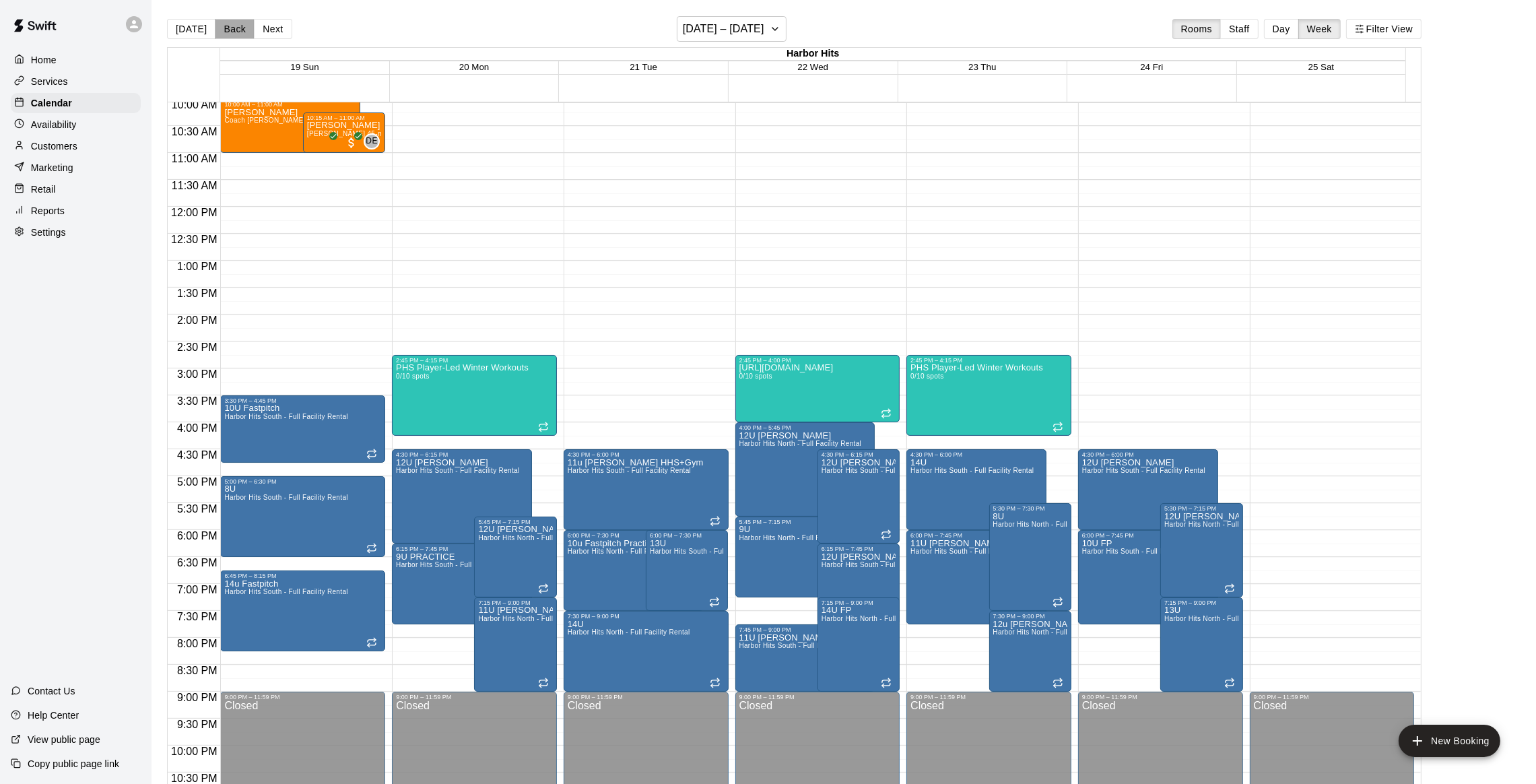
click at [225, 33] on button "Back" at bounding box center [234, 29] width 40 height 20
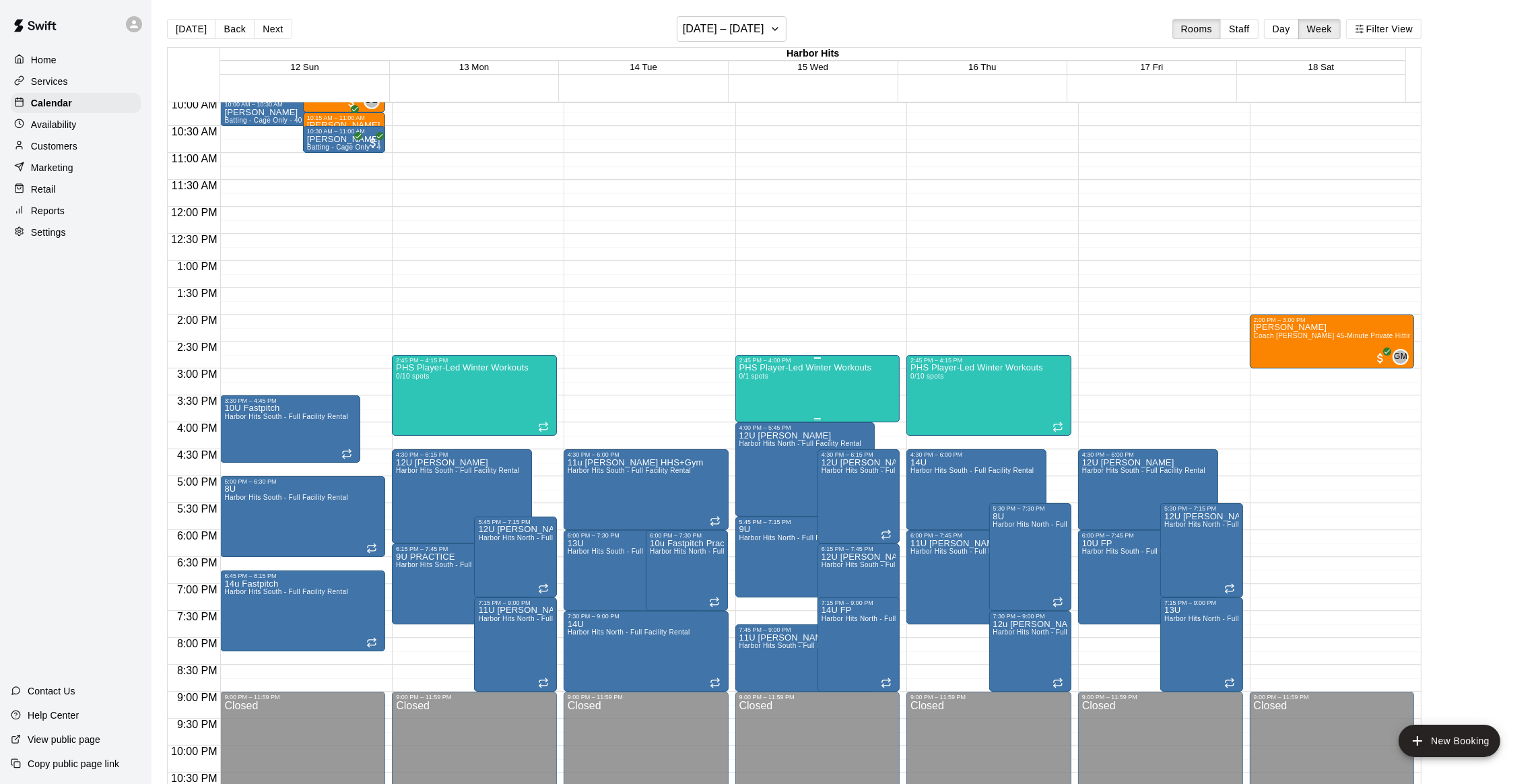
click at [747, 377] on span "0/1 spots" at bounding box center [754, 375] width 30 height 7
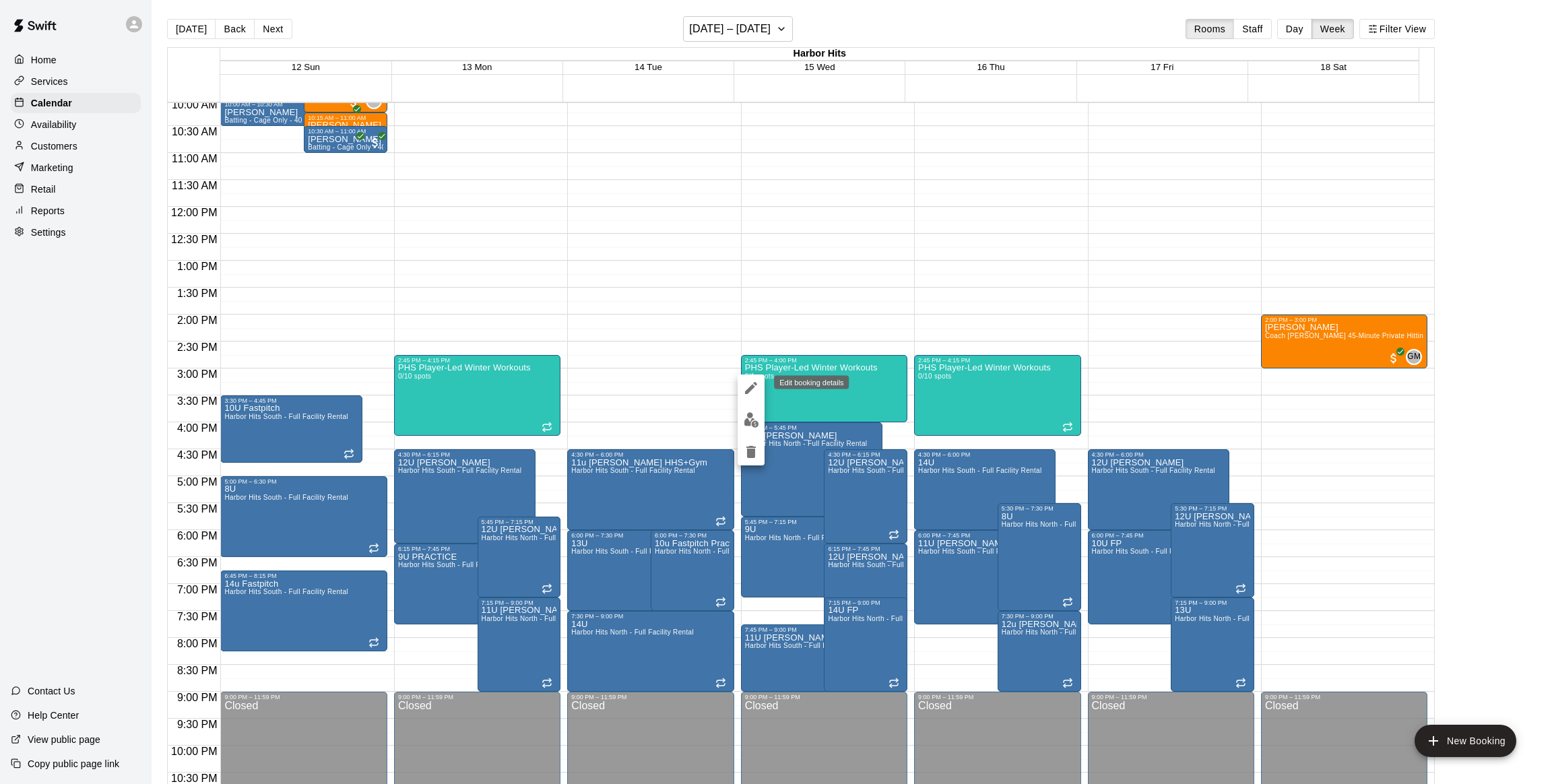
click at [750, 383] on icon "edit" at bounding box center [751, 388] width 16 height 16
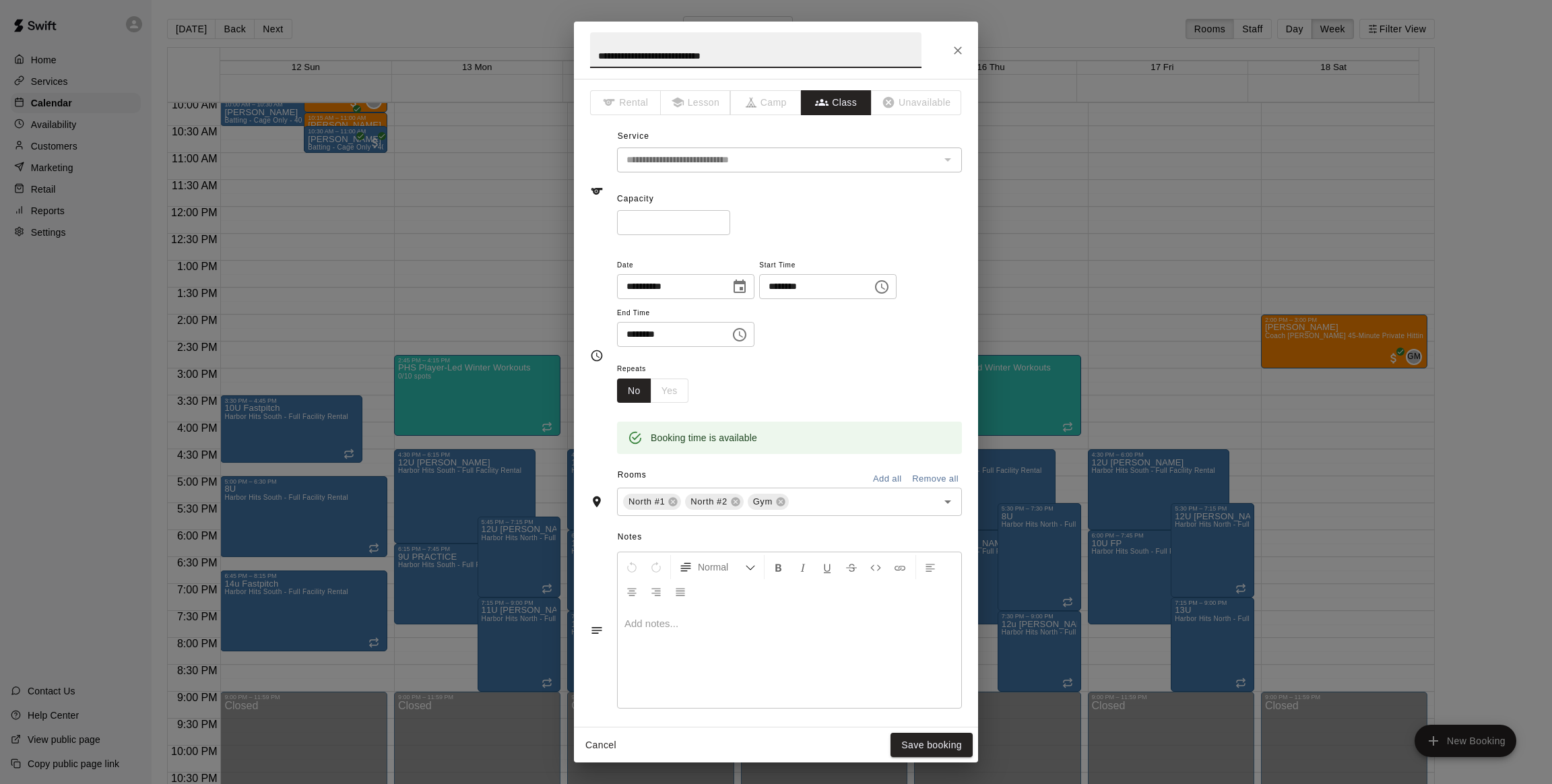
drag, startPoint x: 578, startPoint y: 223, endPoint x: 561, endPoint y: 222, distance: 17.0
click at [564, 223] on div "**********" at bounding box center [776, 392] width 1552 height 784
type input "**"
click at [915, 739] on button "Save booking" at bounding box center [932, 745] width 82 height 25
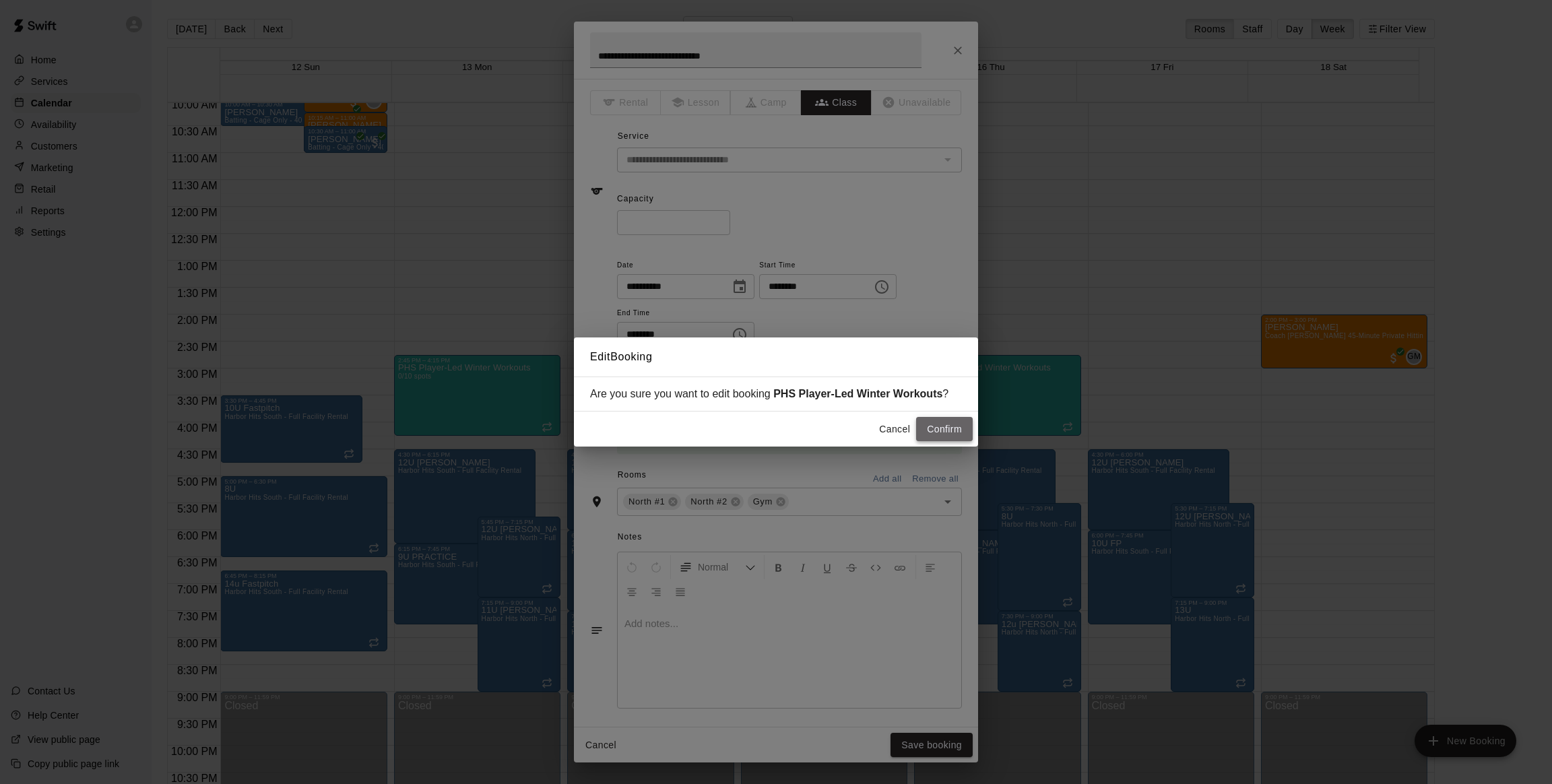
click at [932, 426] on button "Confirm" at bounding box center [945, 429] width 57 height 25
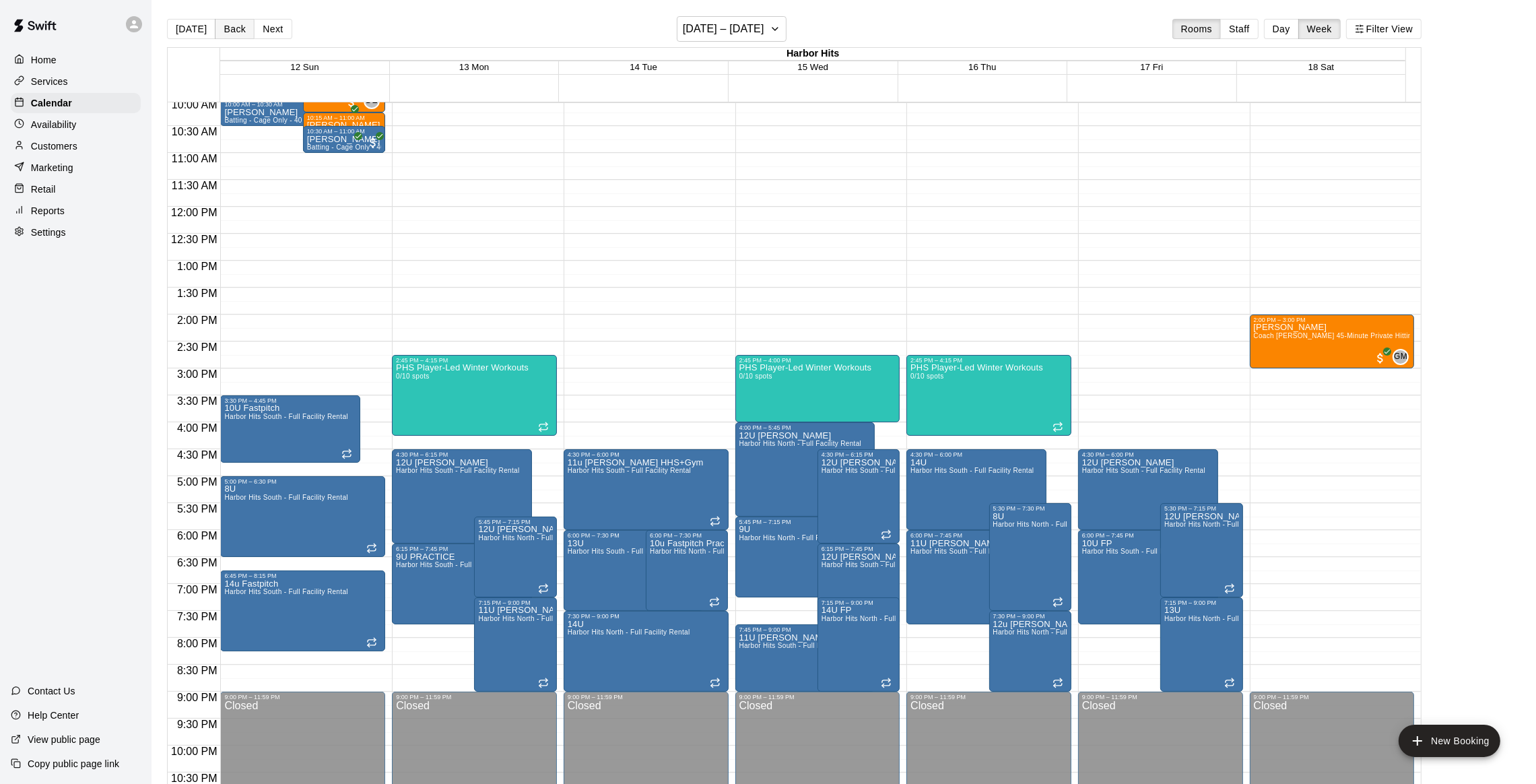
click at [240, 25] on button "Back" at bounding box center [234, 29] width 40 height 20
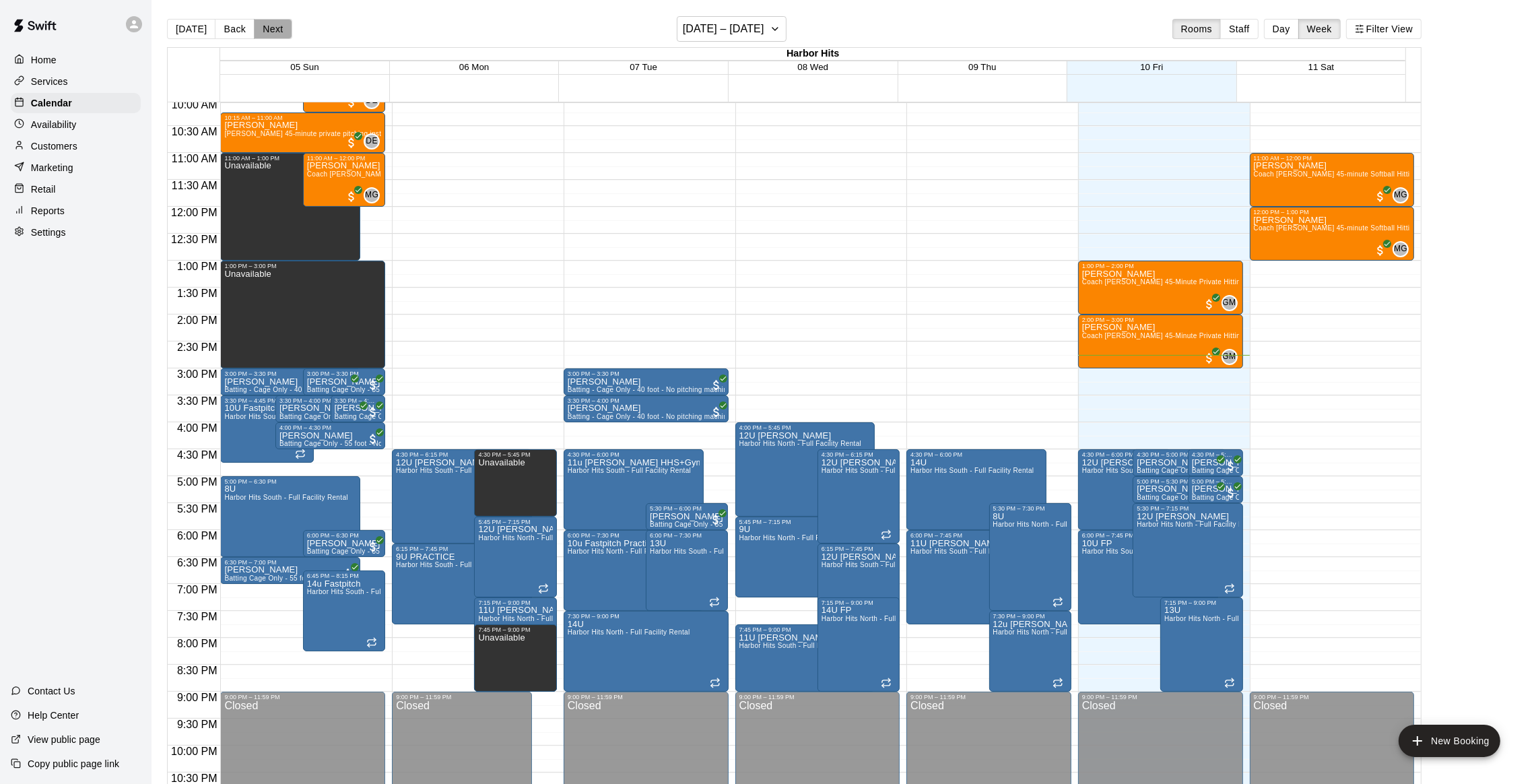
click at [274, 34] on button "Next" at bounding box center [273, 29] width 38 height 20
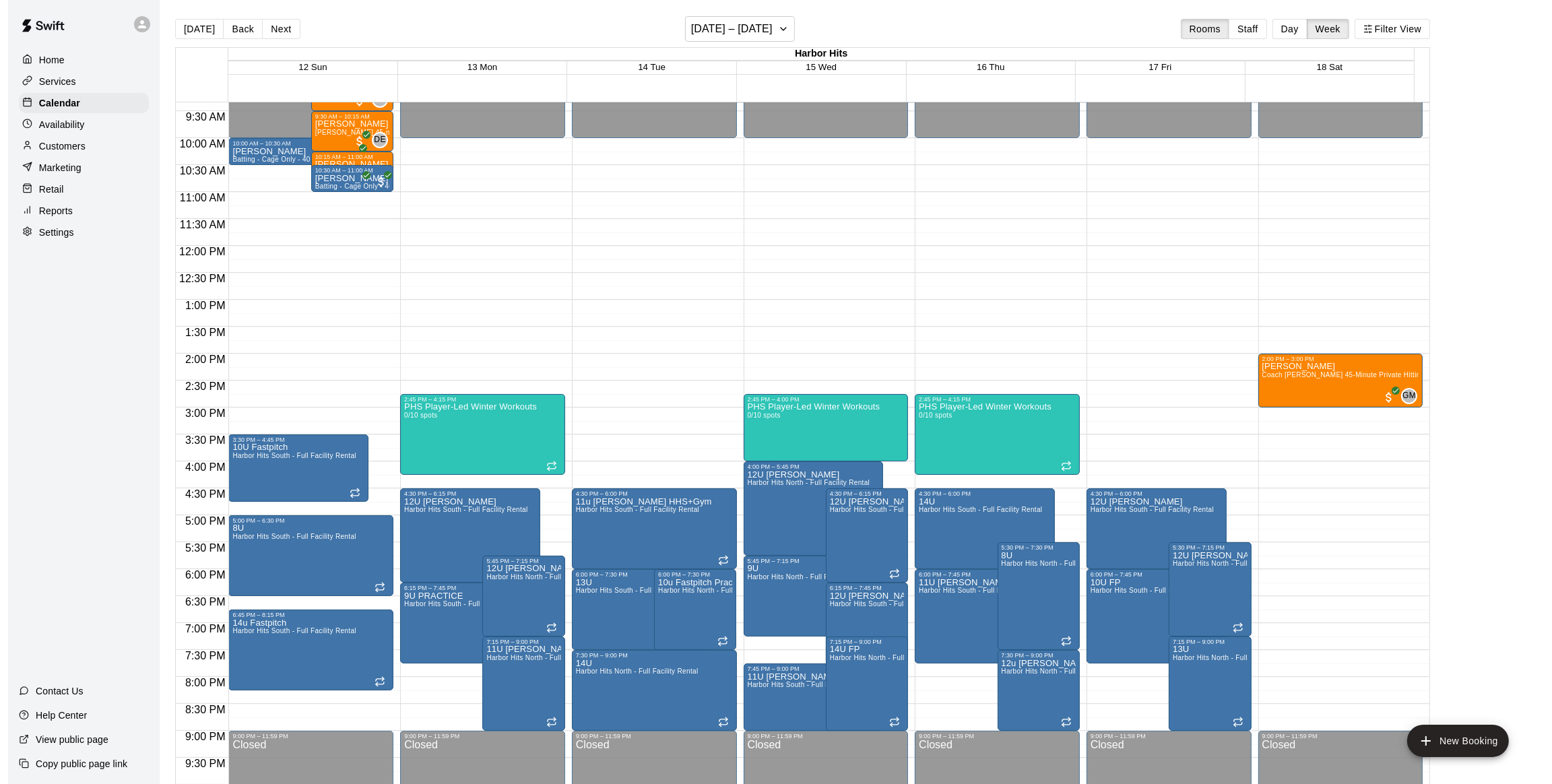
scroll to position [442, 0]
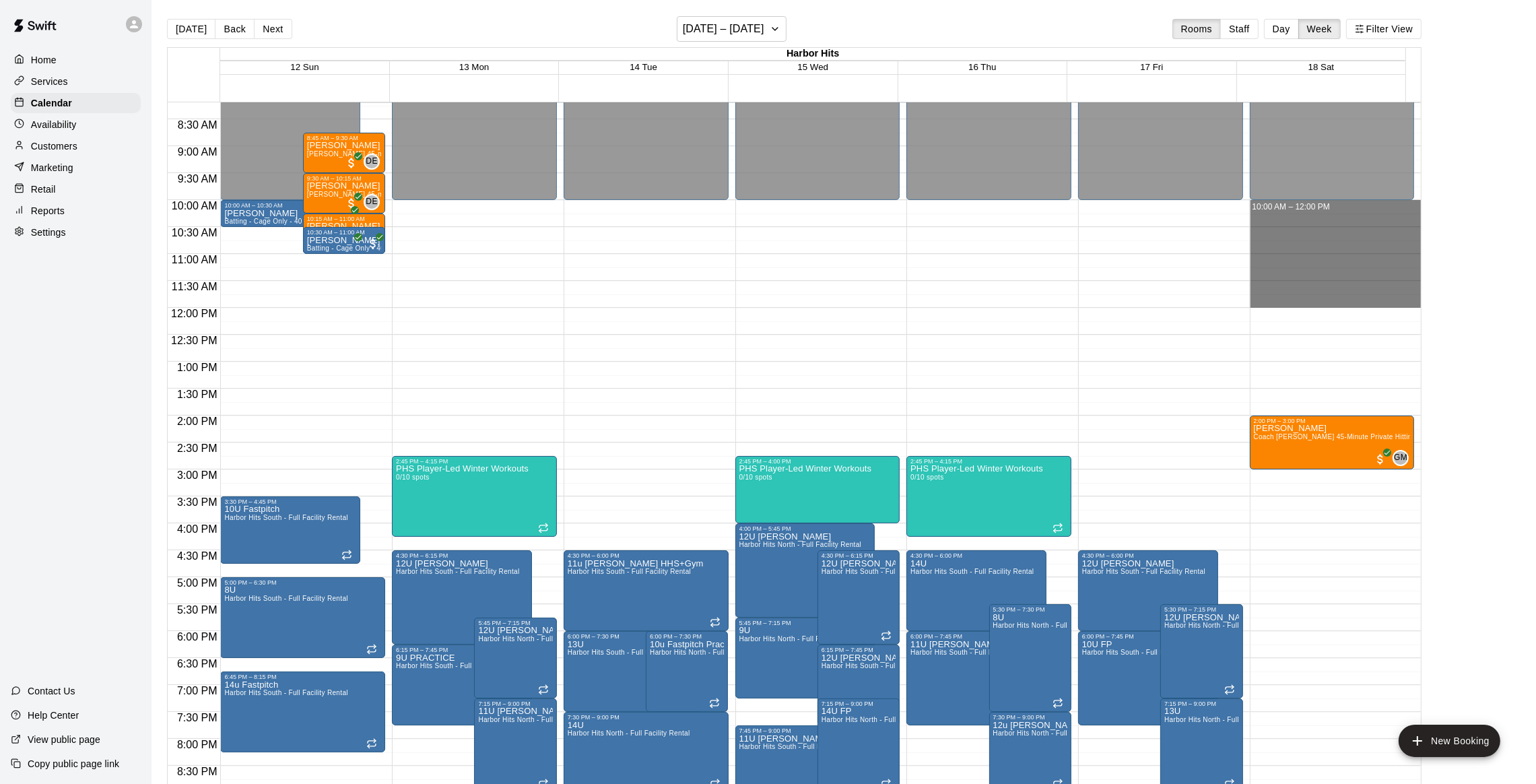
drag, startPoint x: 1327, startPoint y: 204, endPoint x: 1327, endPoint y: 301, distance: 97.0
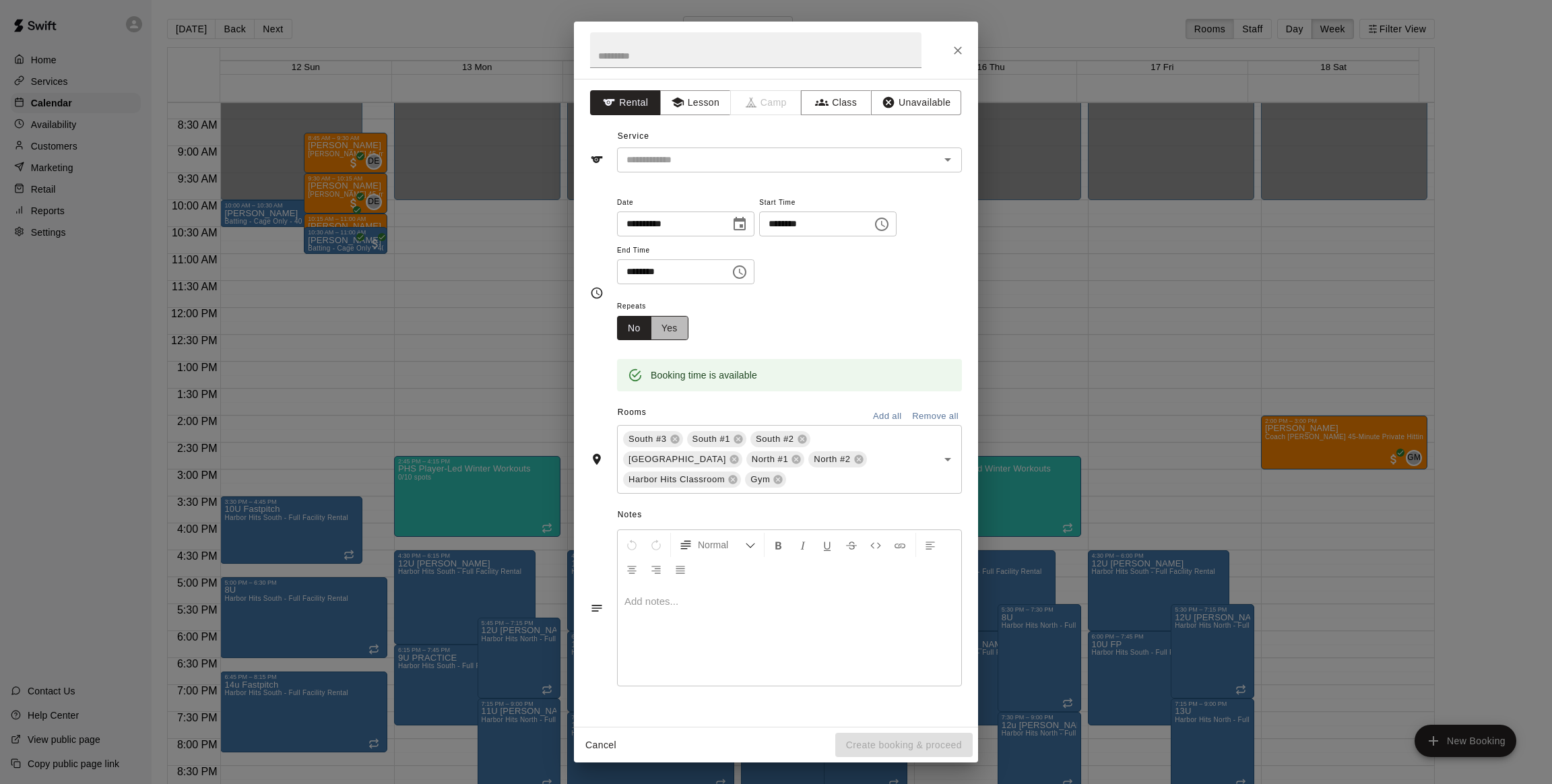
click at [668, 332] on button "Yes" at bounding box center [670, 328] width 38 height 25
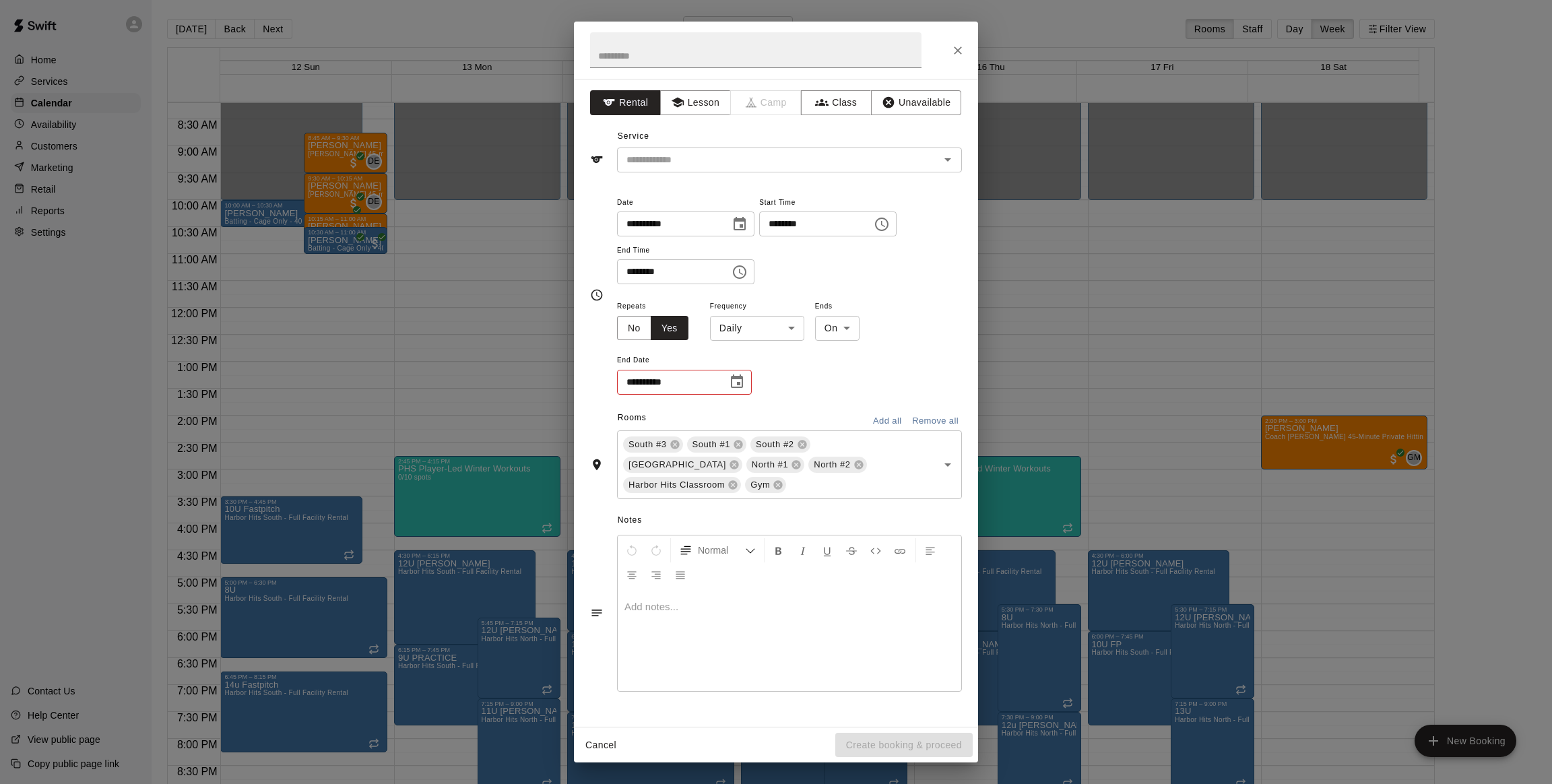
click at [731, 325] on body "Home Services Calendar Availability Customers Marketing Retail Reports Settings…" at bounding box center [776, 402] width 1552 height 806
click at [722, 375] on li "Weekly [DATE]" at bounding box center [757, 379] width 168 height 22
type input "******"
click at [735, 381] on icon "Choose date" at bounding box center [737, 382] width 16 height 16
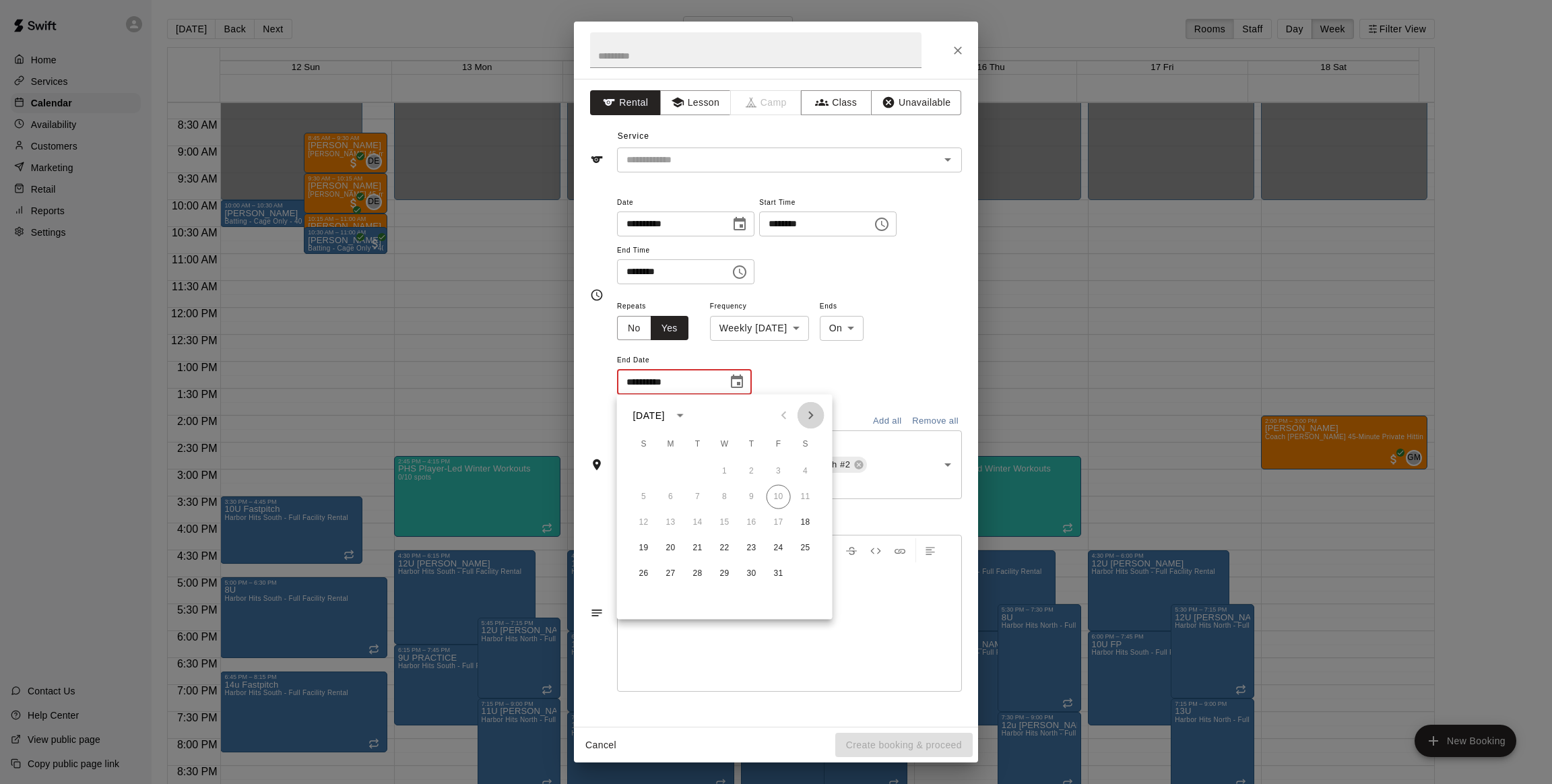
click at [811, 417] on icon "Next month" at bounding box center [811, 415] width 16 height 16
click at [802, 470] on button "3" at bounding box center [806, 471] width 24 height 24
type input "**********"
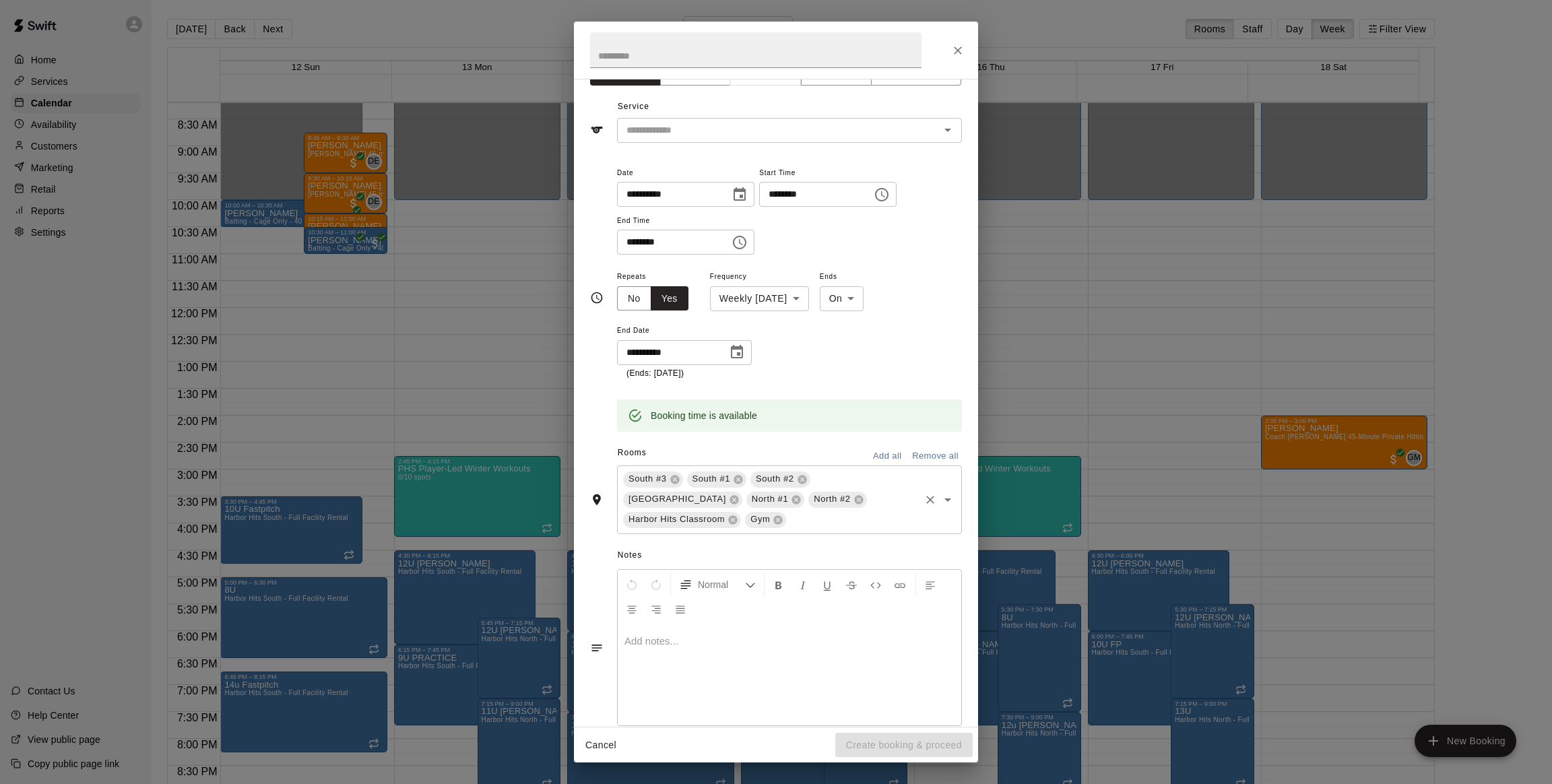
scroll to position [55, 0]
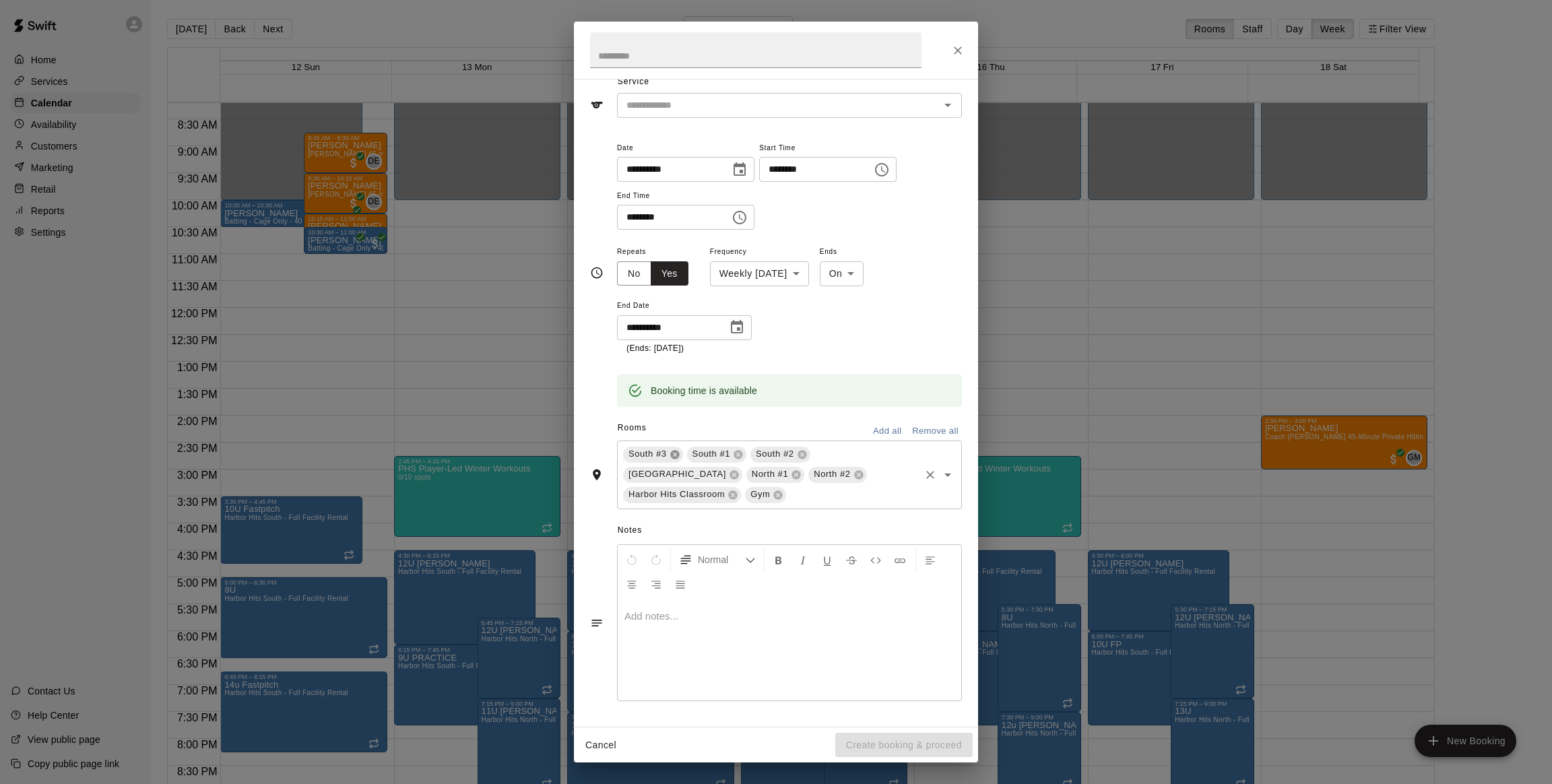
click at [670, 456] on icon at bounding box center [675, 454] width 11 height 11
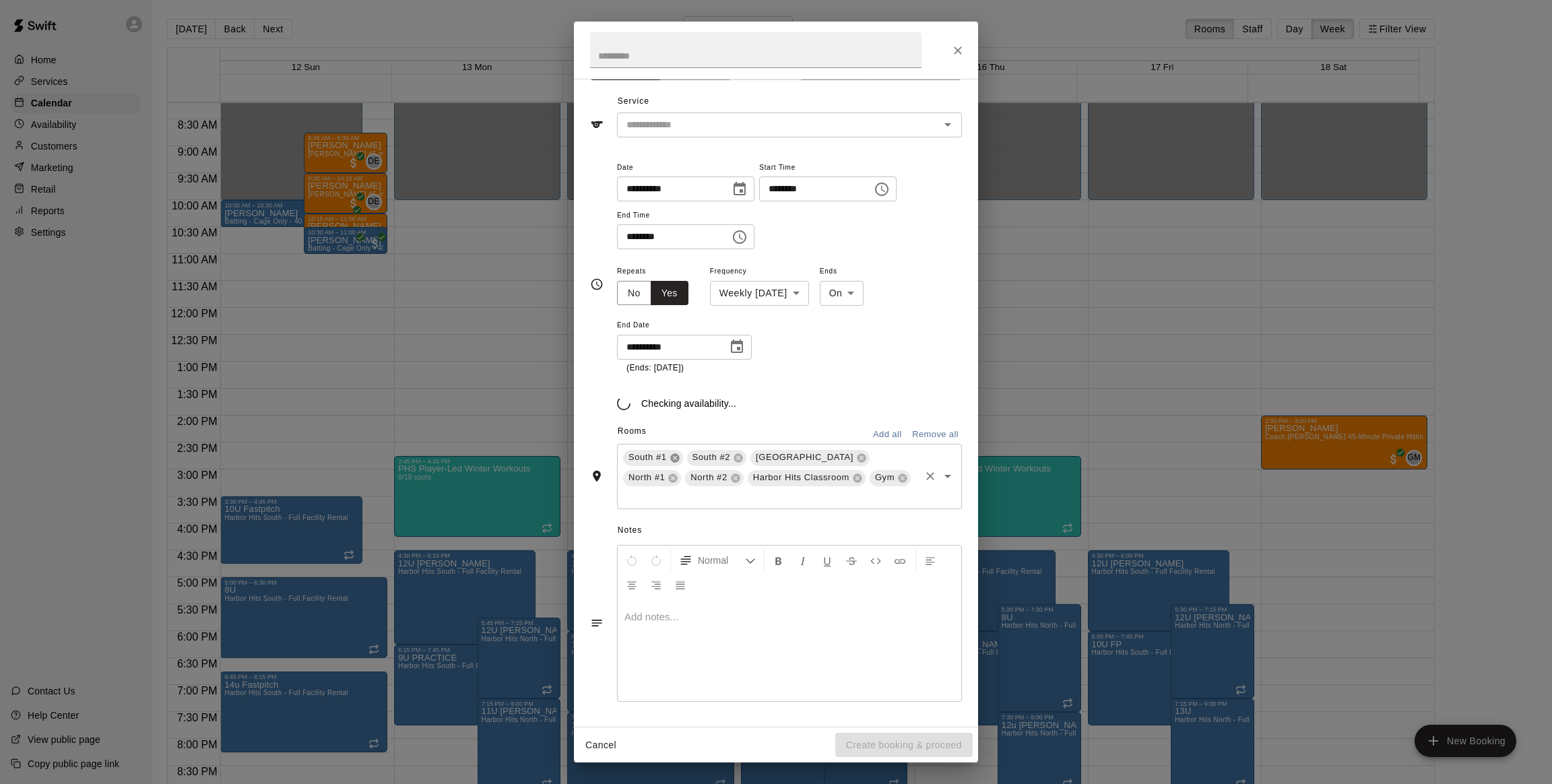
click at [670, 457] on icon at bounding box center [675, 458] width 11 height 11
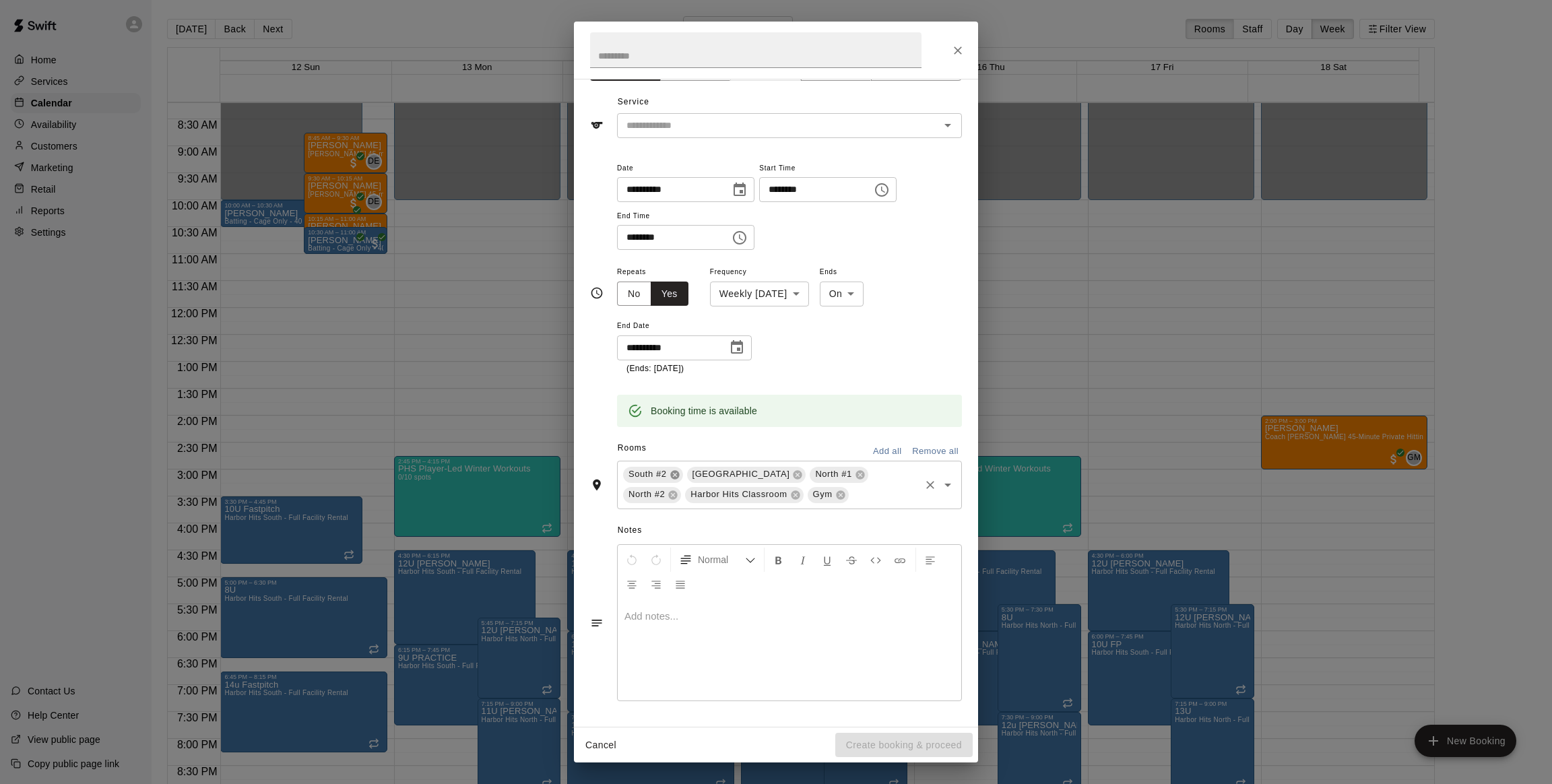
click at [672, 469] on icon at bounding box center [675, 475] width 11 height 11
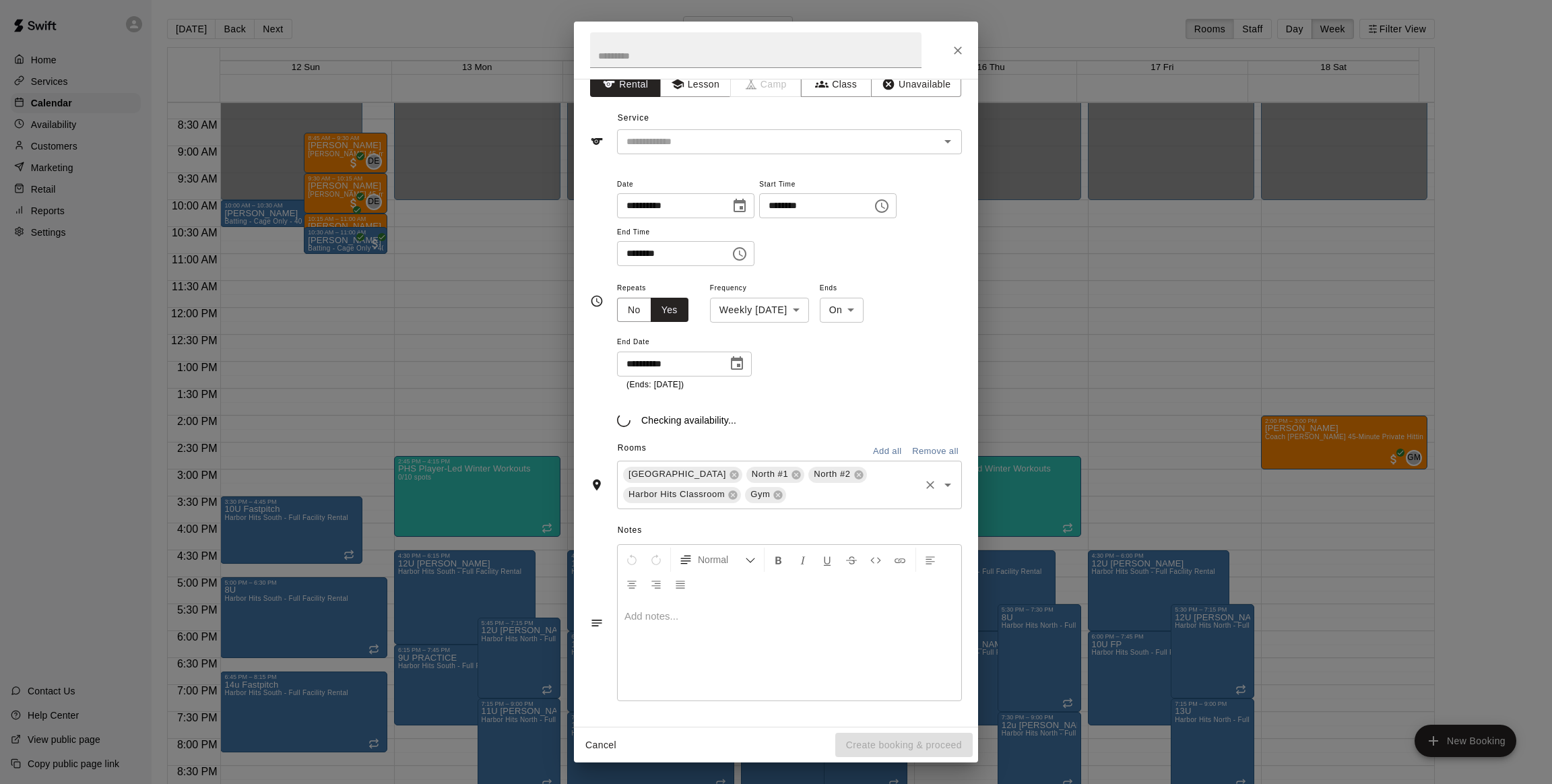
scroll to position [34, 0]
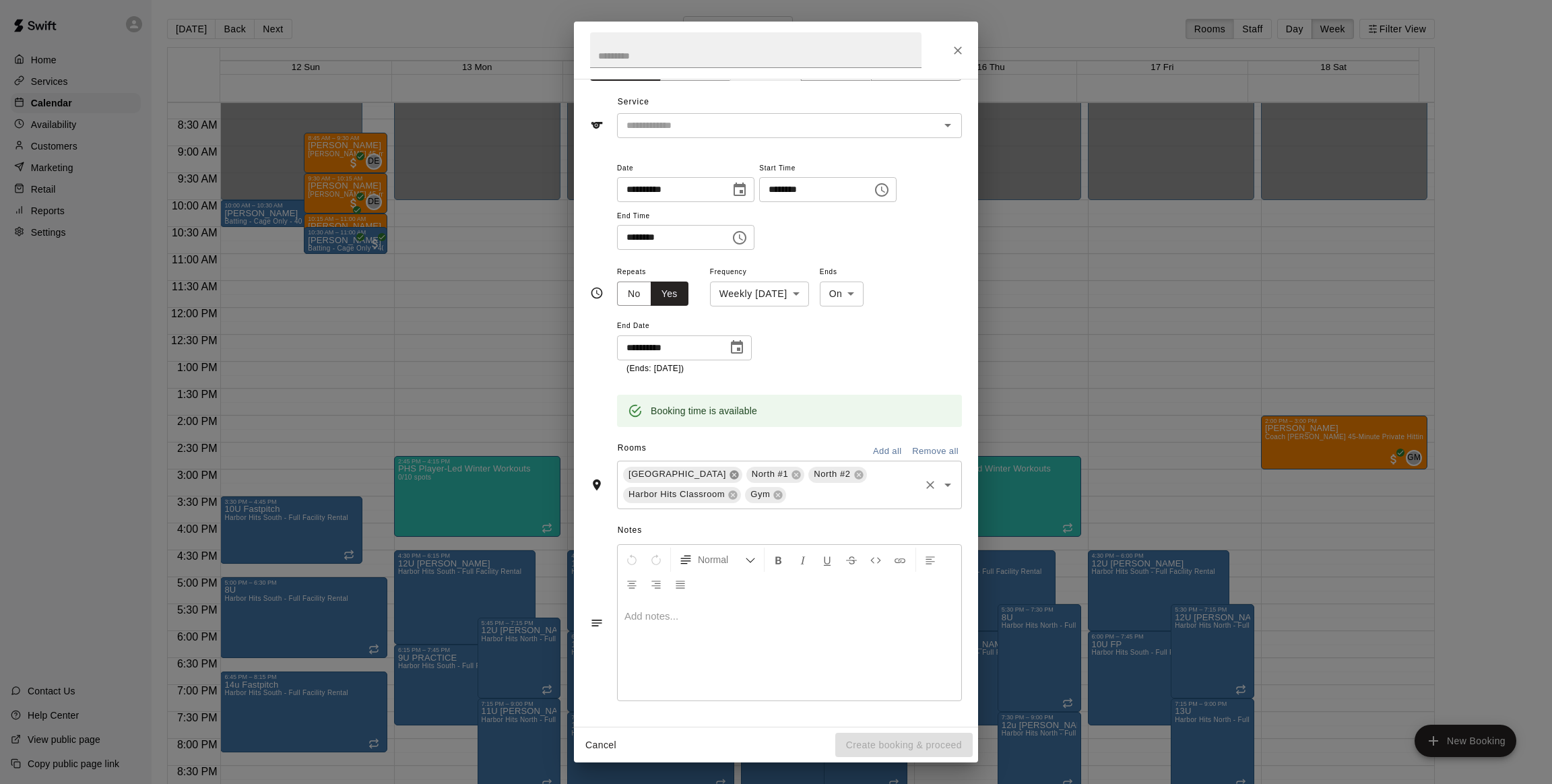
click at [729, 470] on icon at bounding box center [734, 475] width 11 height 11
click at [858, 473] on icon at bounding box center [857, 478] width 11 height 11
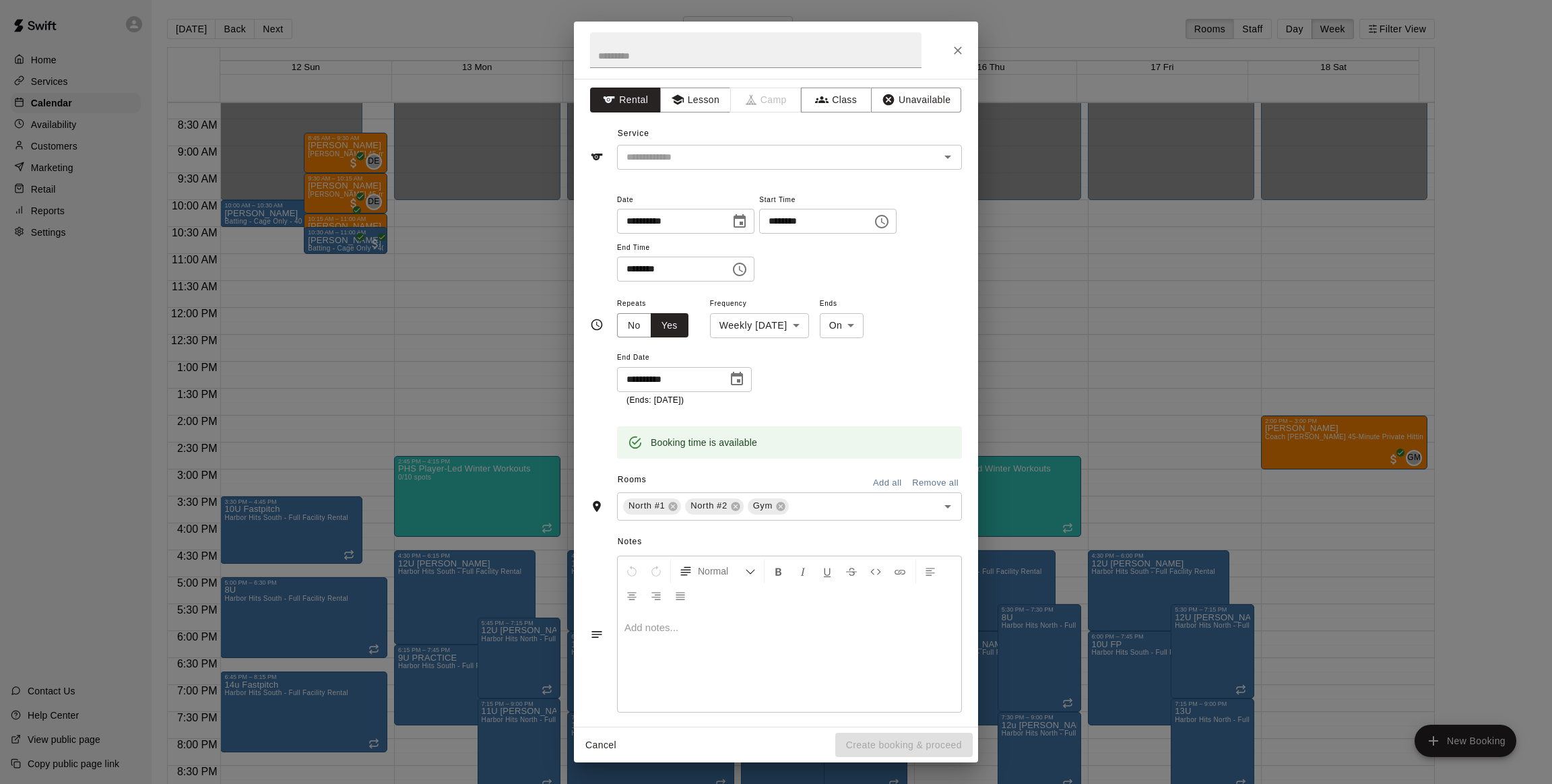
scroll to position [0, 0]
click at [735, 155] on input "text" at bounding box center [770, 159] width 297 height 17
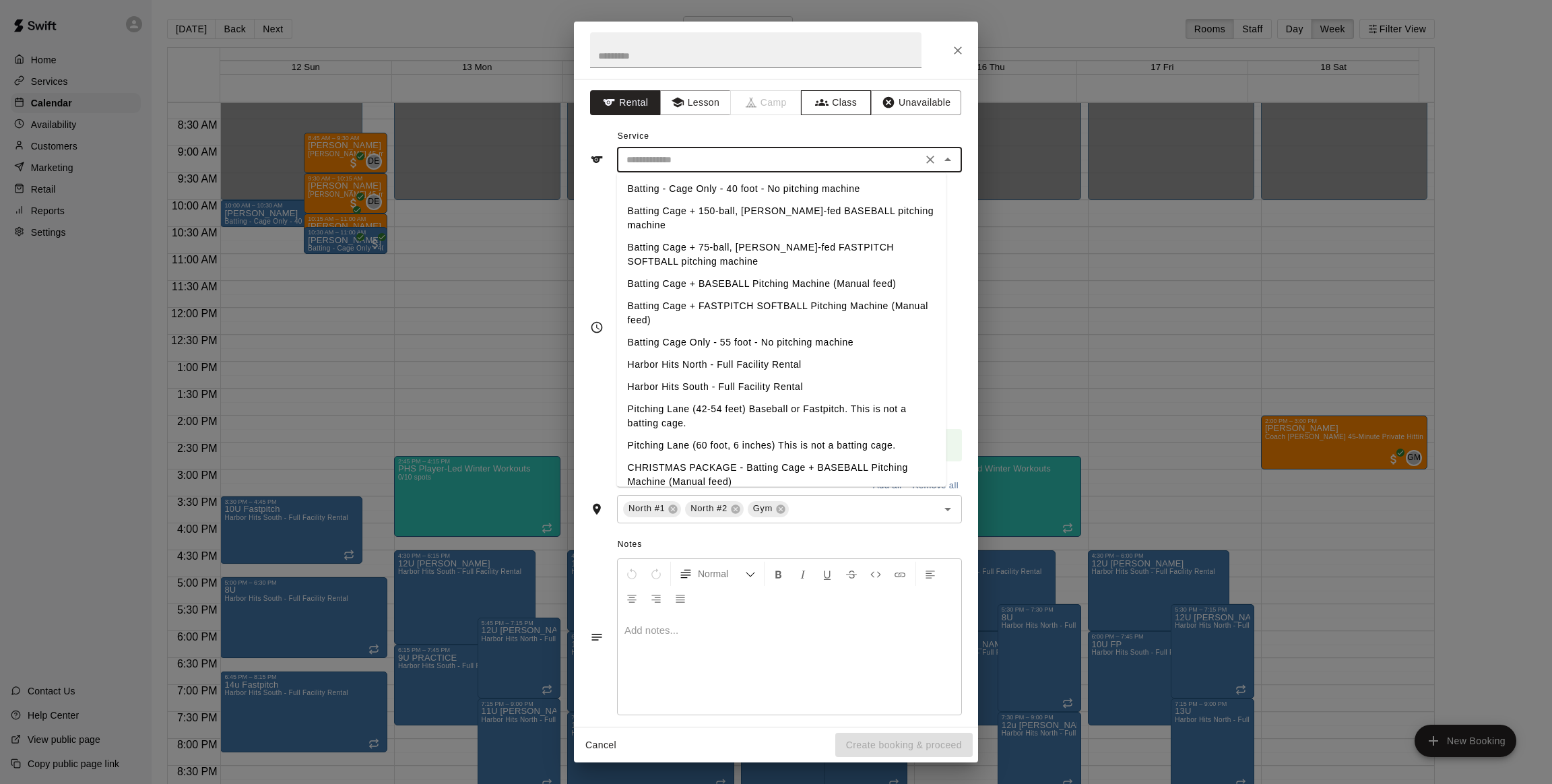
click at [816, 99] on button "Class" at bounding box center [836, 103] width 71 height 25
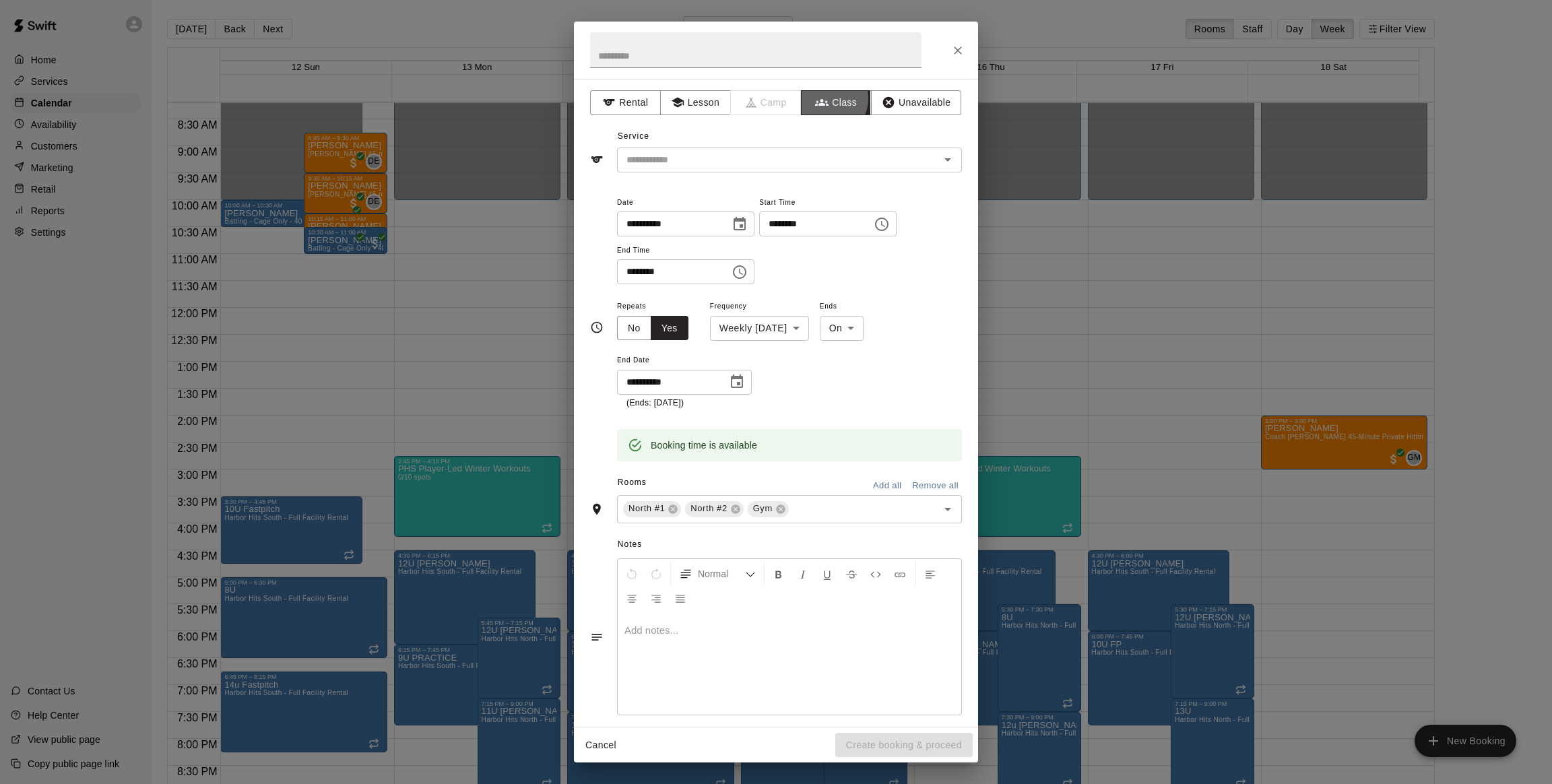
click at [816, 99] on button "Class" at bounding box center [836, 103] width 71 height 25
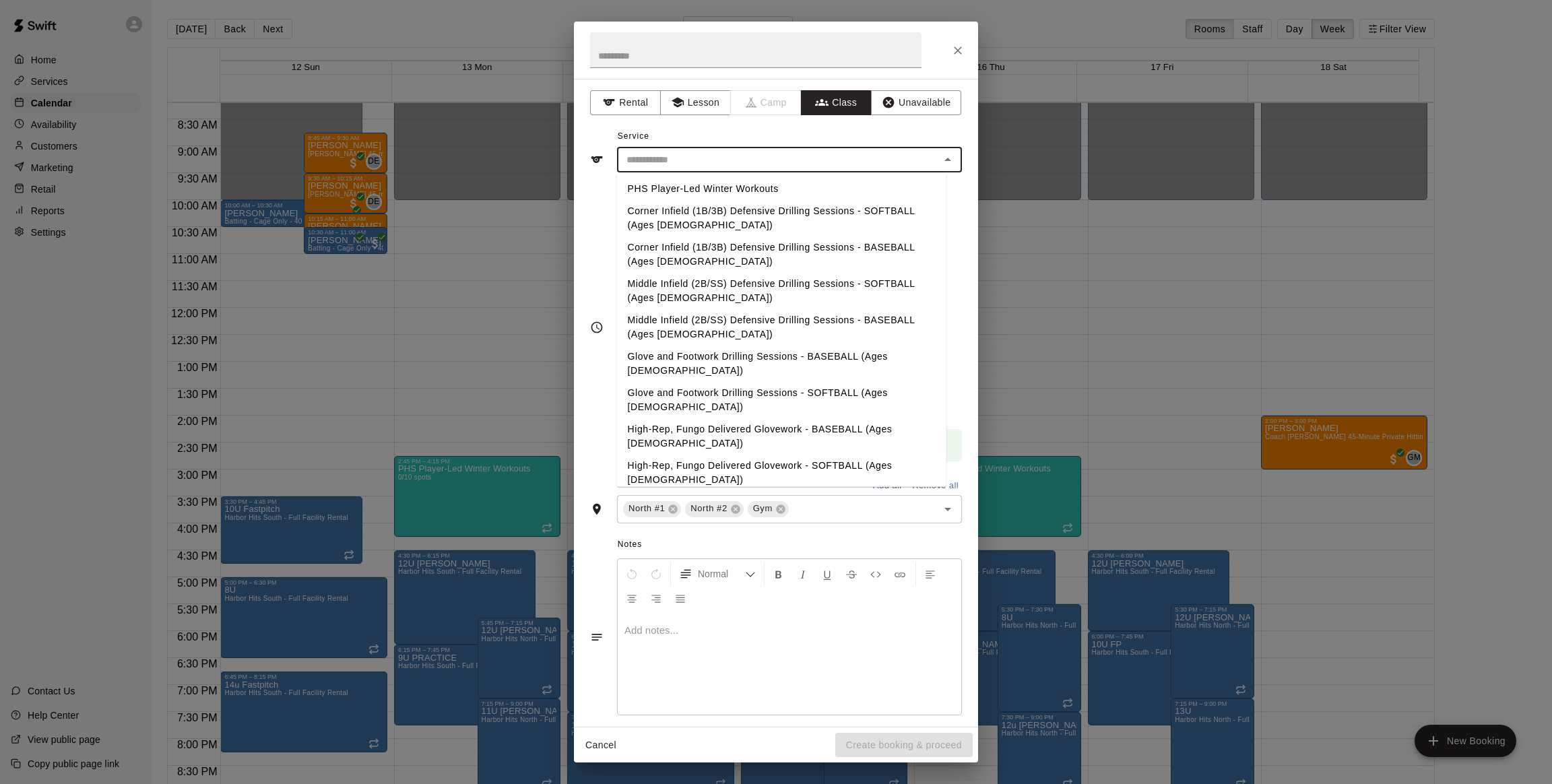
click at [745, 153] on input "text" at bounding box center [778, 159] width 315 height 17
click at [722, 188] on li "PHS Player-Led Winter Workouts" at bounding box center [782, 188] width 330 height 22
type input "**********"
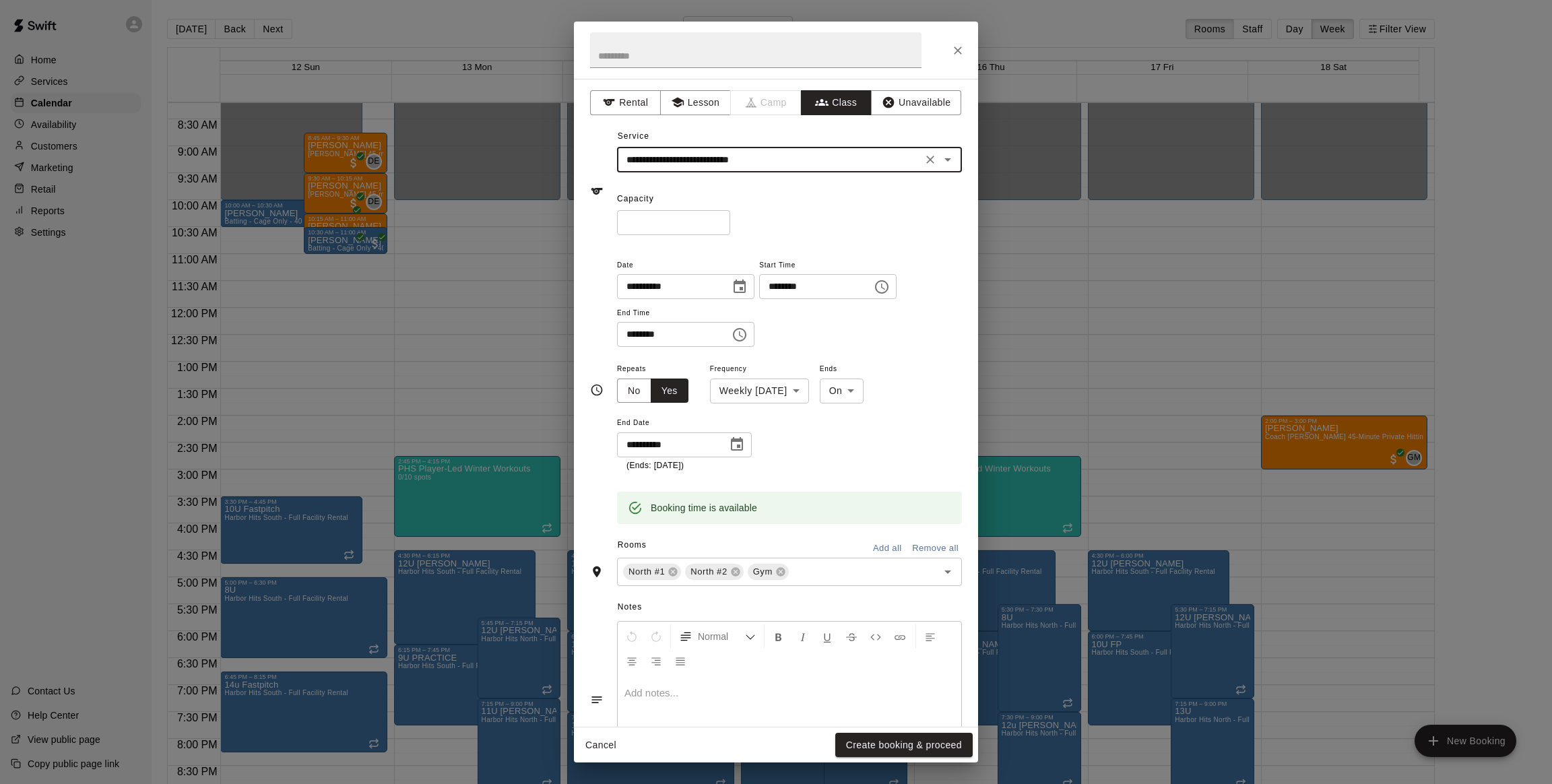
click at [705, 224] on input "*" at bounding box center [674, 222] width 114 height 25
type input "**"
click at [834, 257] on span "Start Time" at bounding box center [828, 265] width 137 height 18
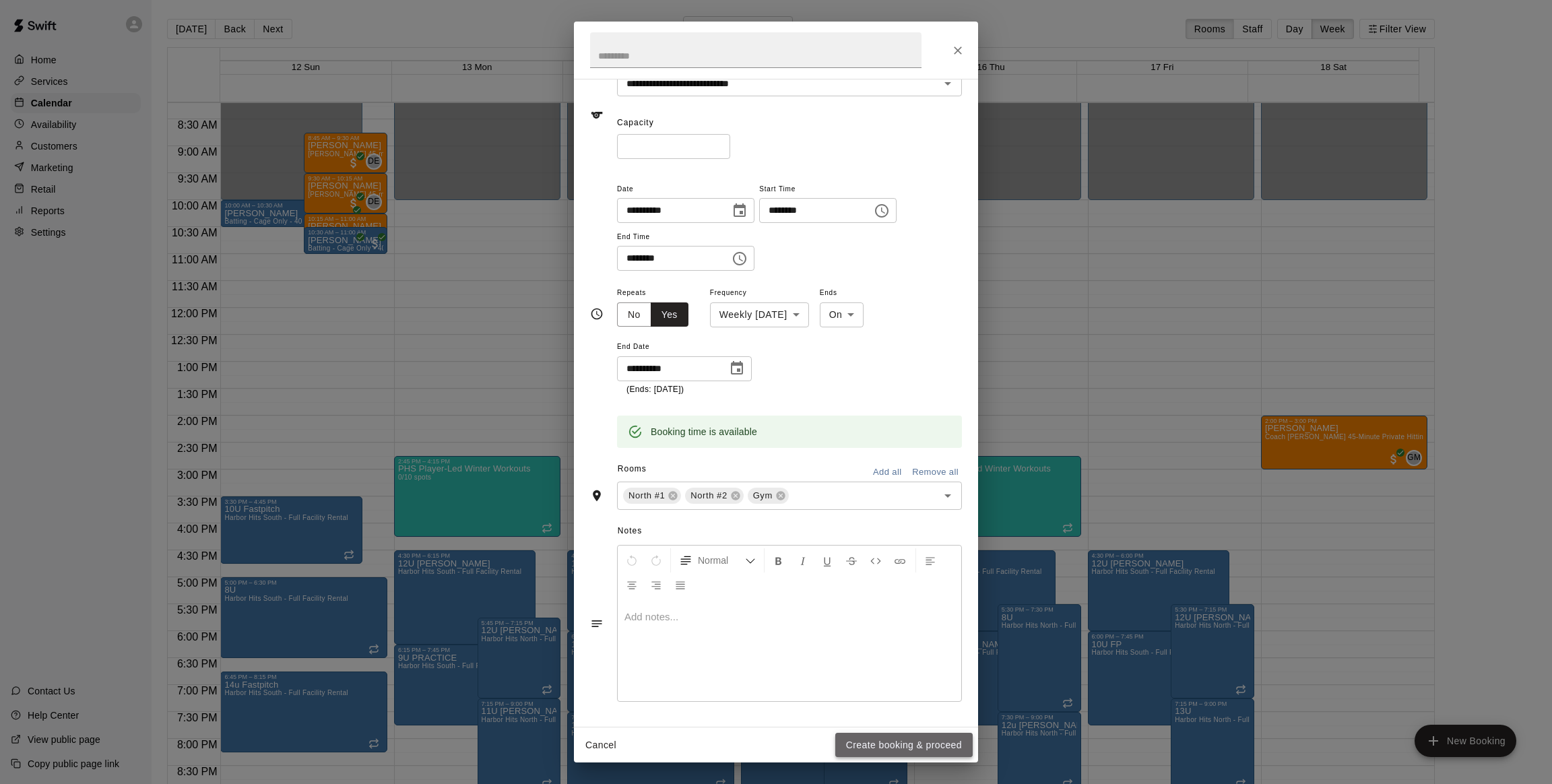
click at [886, 741] on button "Create booking & proceed" at bounding box center [903, 745] width 137 height 25
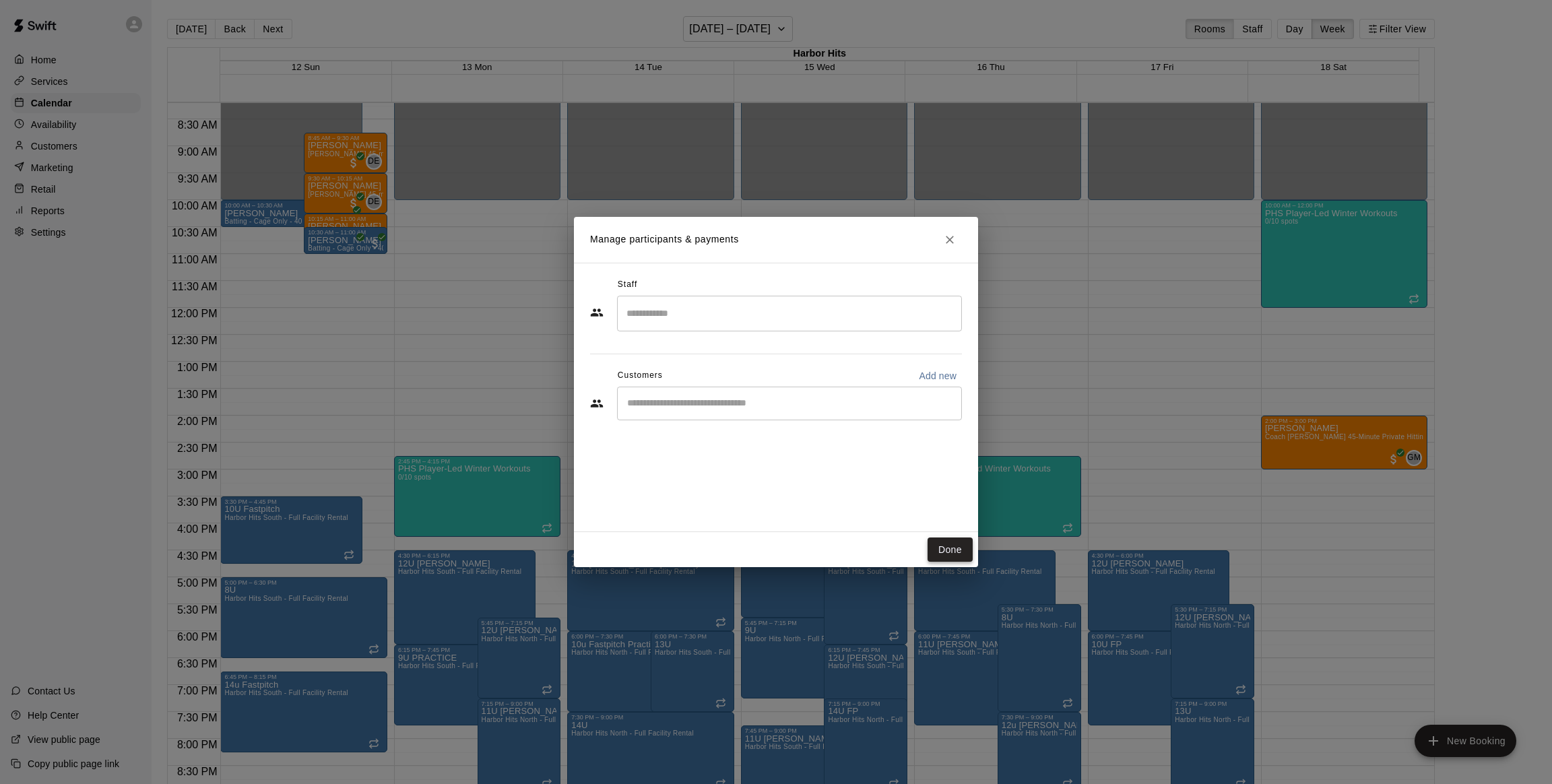
click at [945, 555] on button "Done" at bounding box center [950, 550] width 45 height 25
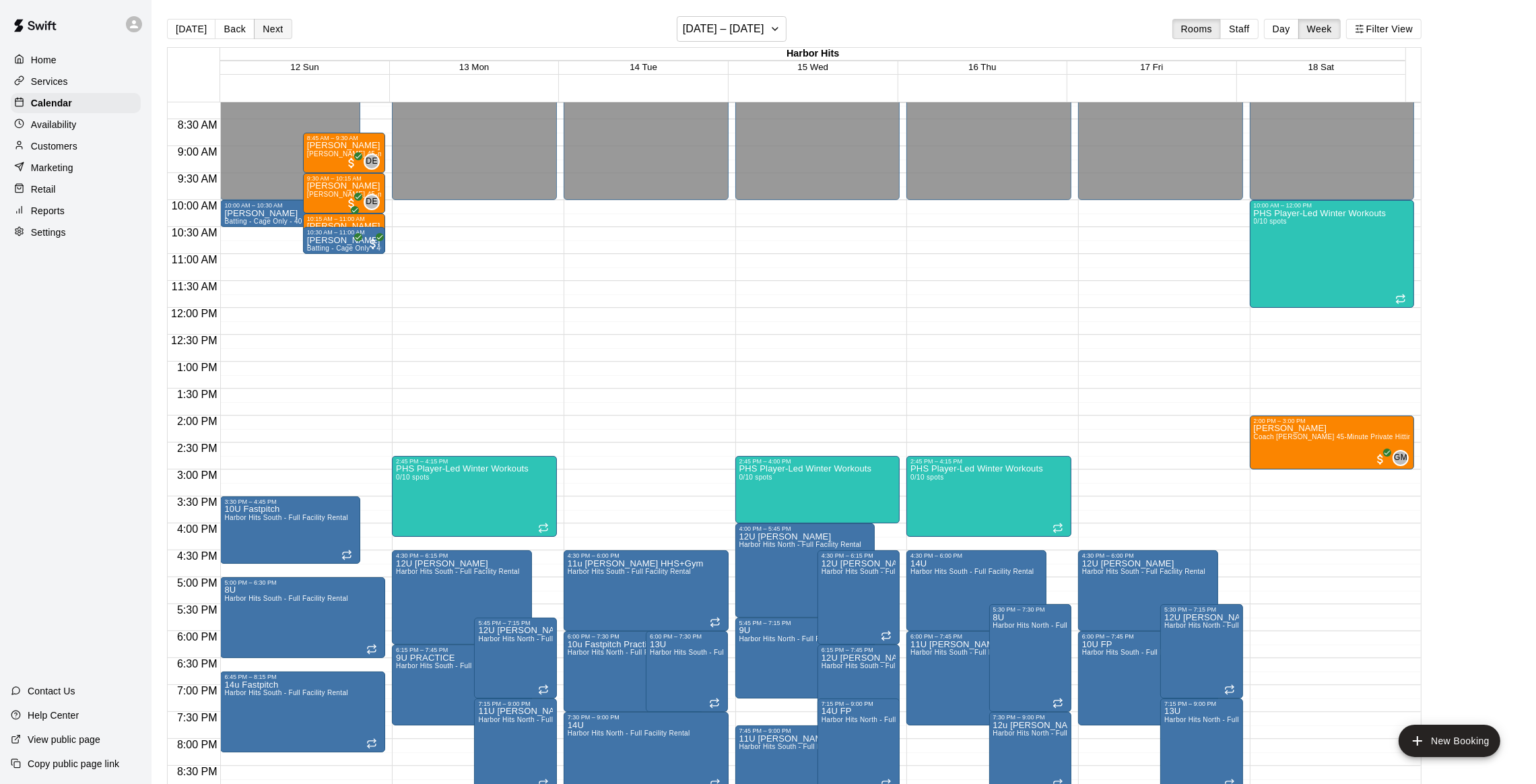
click at [272, 22] on button "Next" at bounding box center [273, 29] width 38 height 20
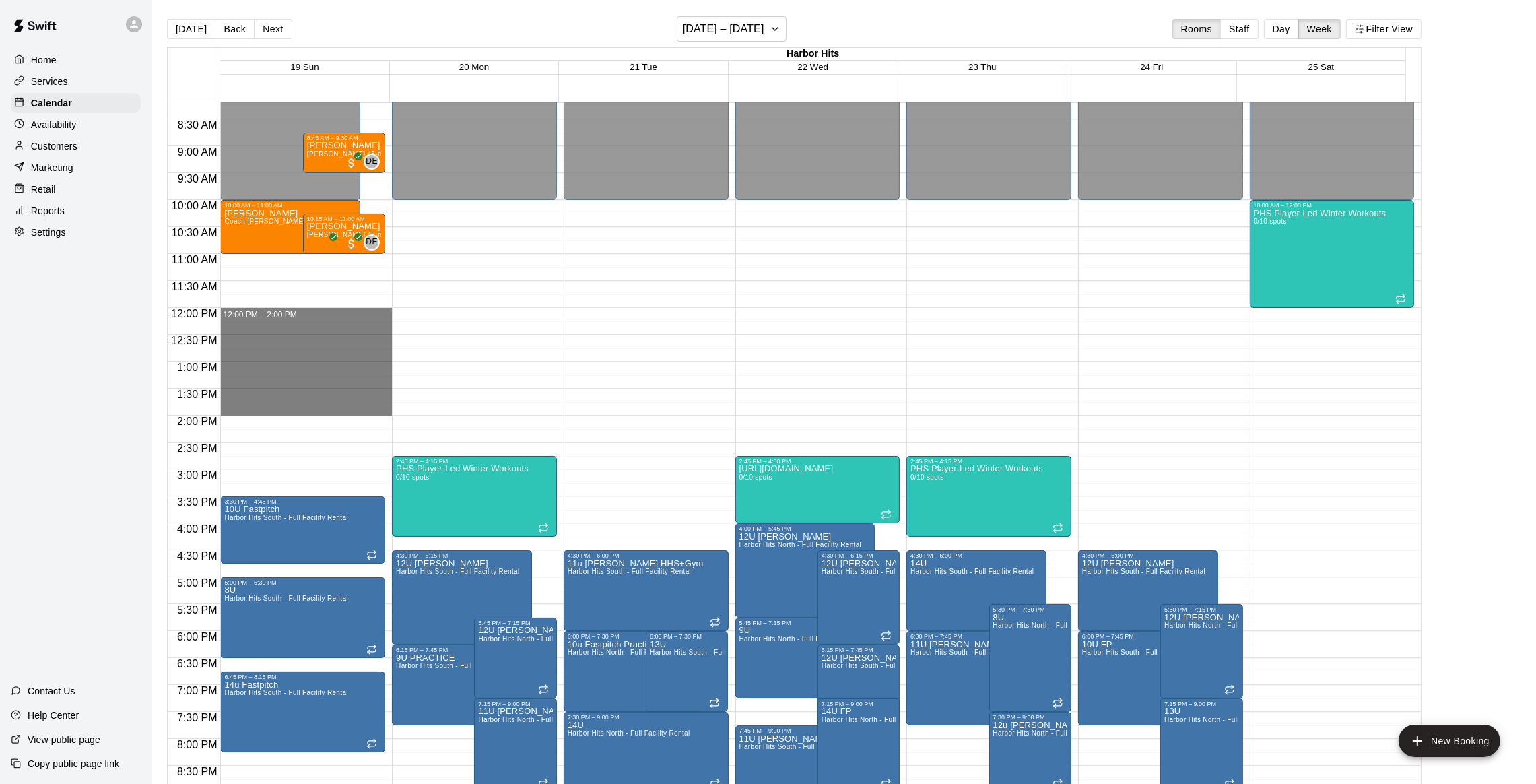
drag, startPoint x: 249, startPoint y: 313, endPoint x: 250, endPoint y: 404, distance: 91.0
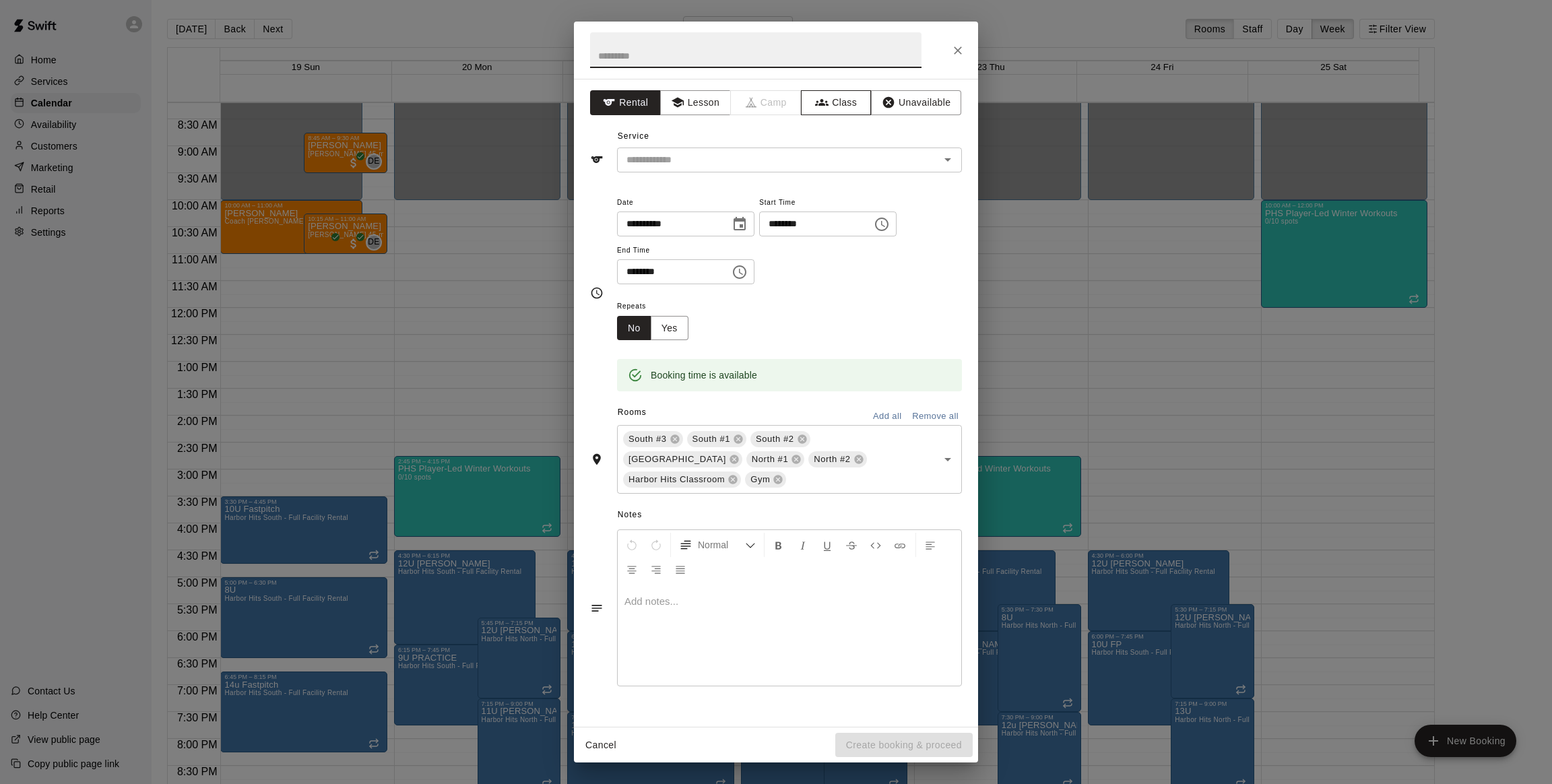
click at [845, 105] on button "Class" at bounding box center [836, 103] width 71 height 25
drag, startPoint x: 666, startPoint y: 64, endPoint x: 620, endPoint y: 57, distance: 46.5
click at [620, 57] on input "text" at bounding box center [755, 50] width 332 height 36
type input "***"
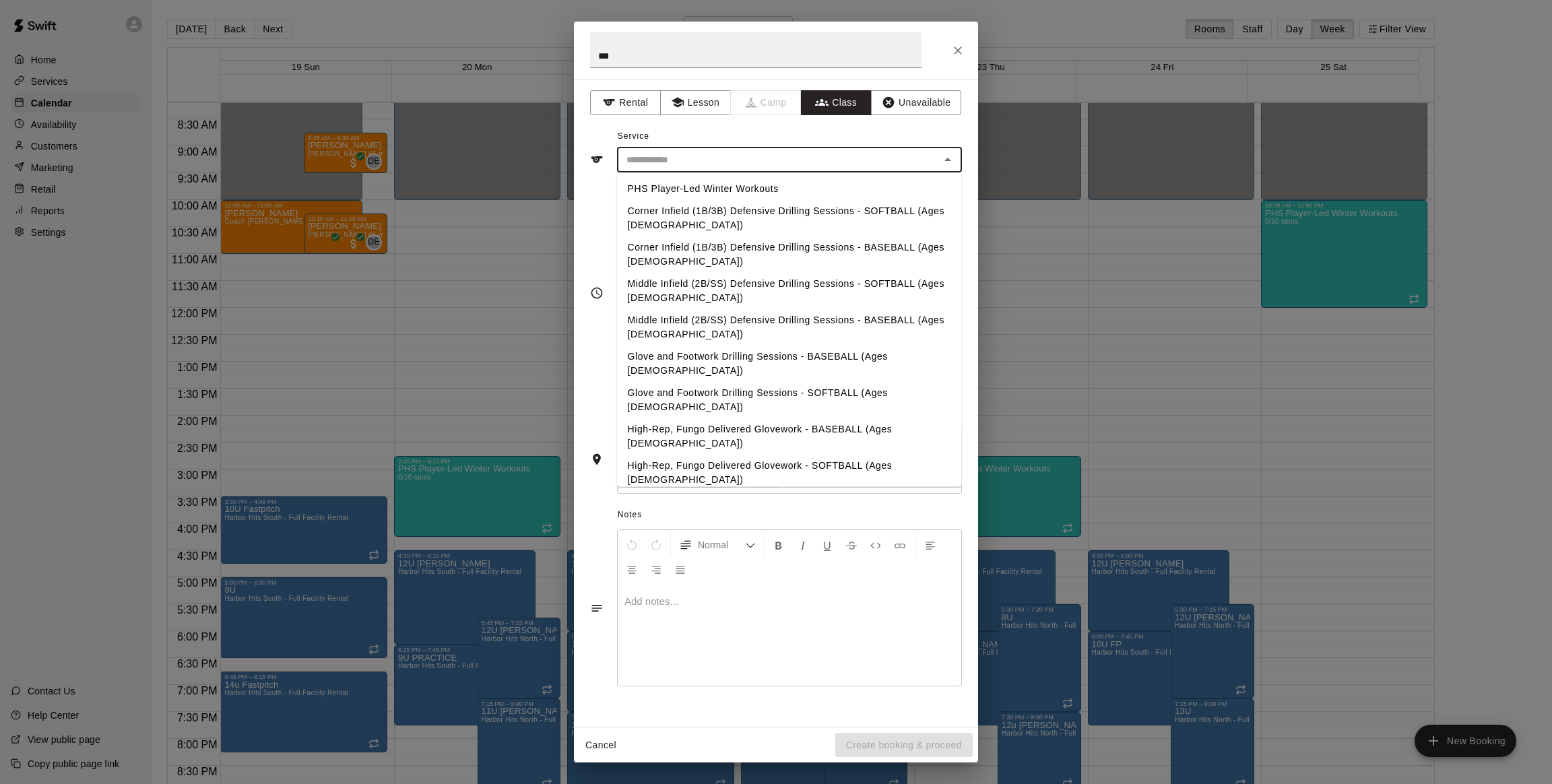
click at [670, 159] on input "text" at bounding box center [778, 159] width 315 height 17
click at [657, 190] on li "PHS Player-Led Winter Workouts" at bounding box center [789, 188] width 345 height 22
type input "**********"
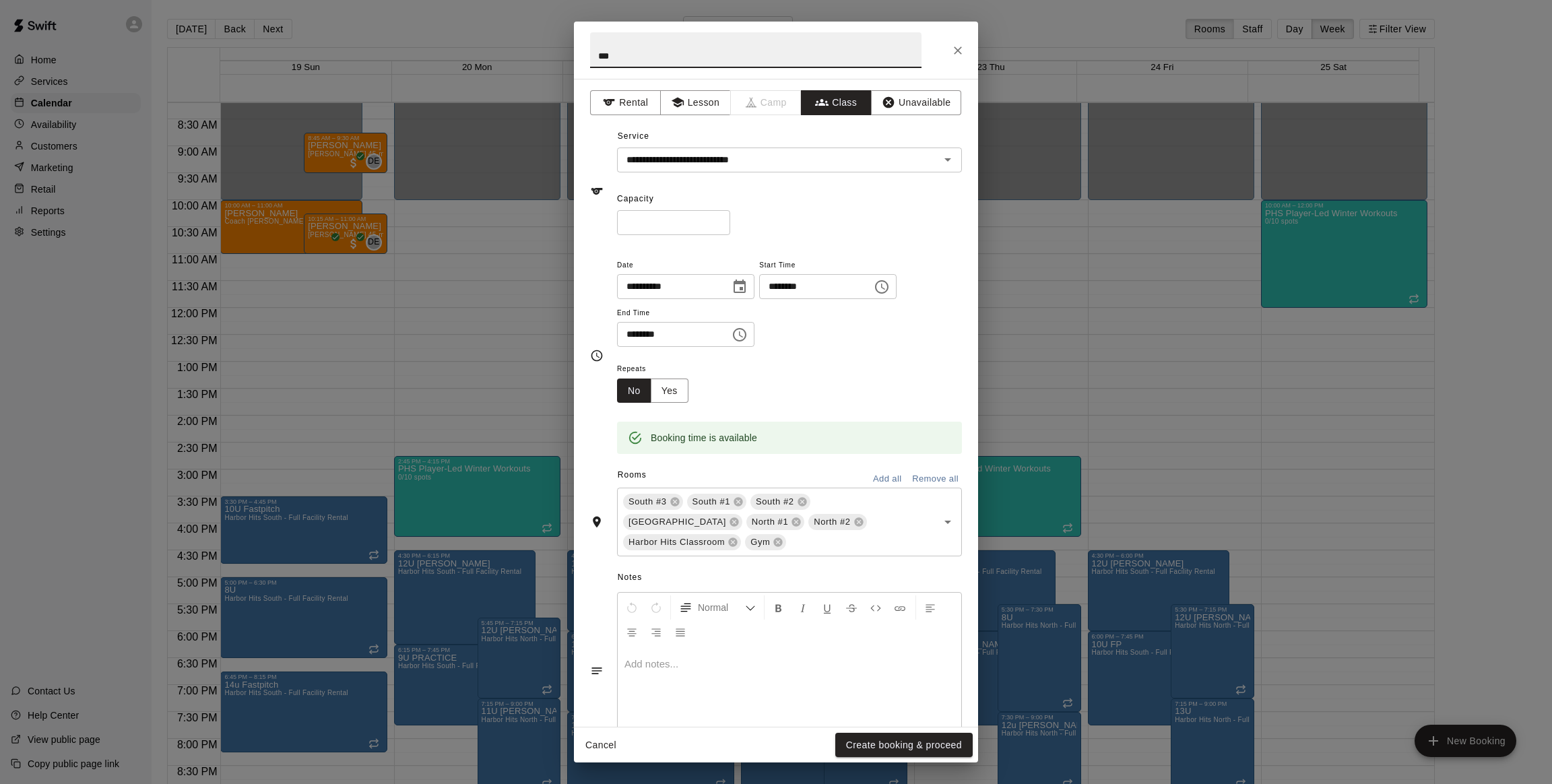
click at [624, 57] on input "***" at bounding box center [755, 50] width 332 height 36
click at [676, 503] on icon at bounding box center [675, 502] width 11 height 11
click at [676, 500] on icon at bounding box center [674, 502] width 9 height 9
click at [730, 502] on icon at bounding box center [734, 502] width 9 height 9
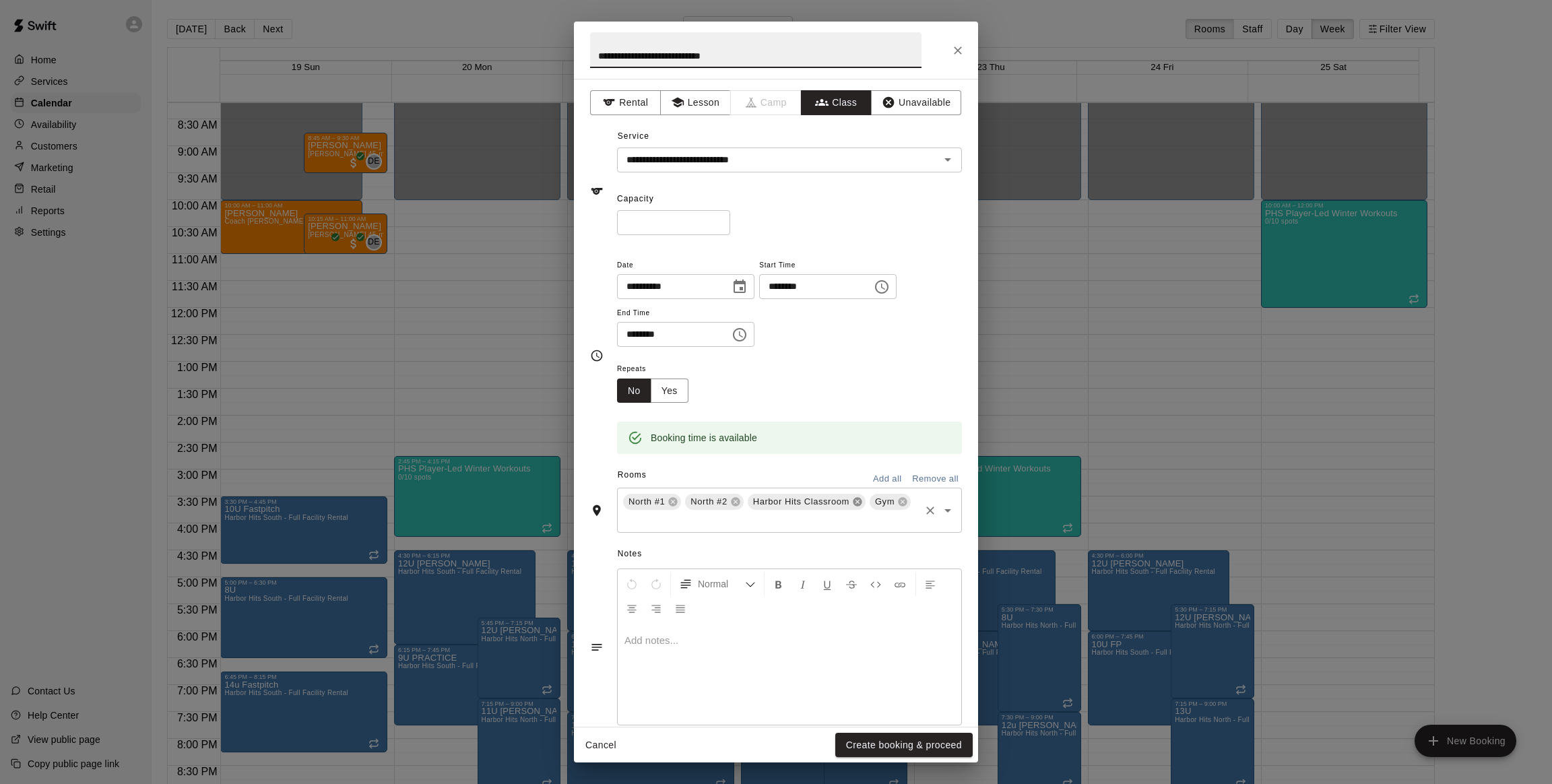
click at [857, 505] on icon at bounding box center [857, 502] width 9 height 9
type input "**********"
click at [674, 222] on input "*" at bounding box center [674, 222] width 114 height 25
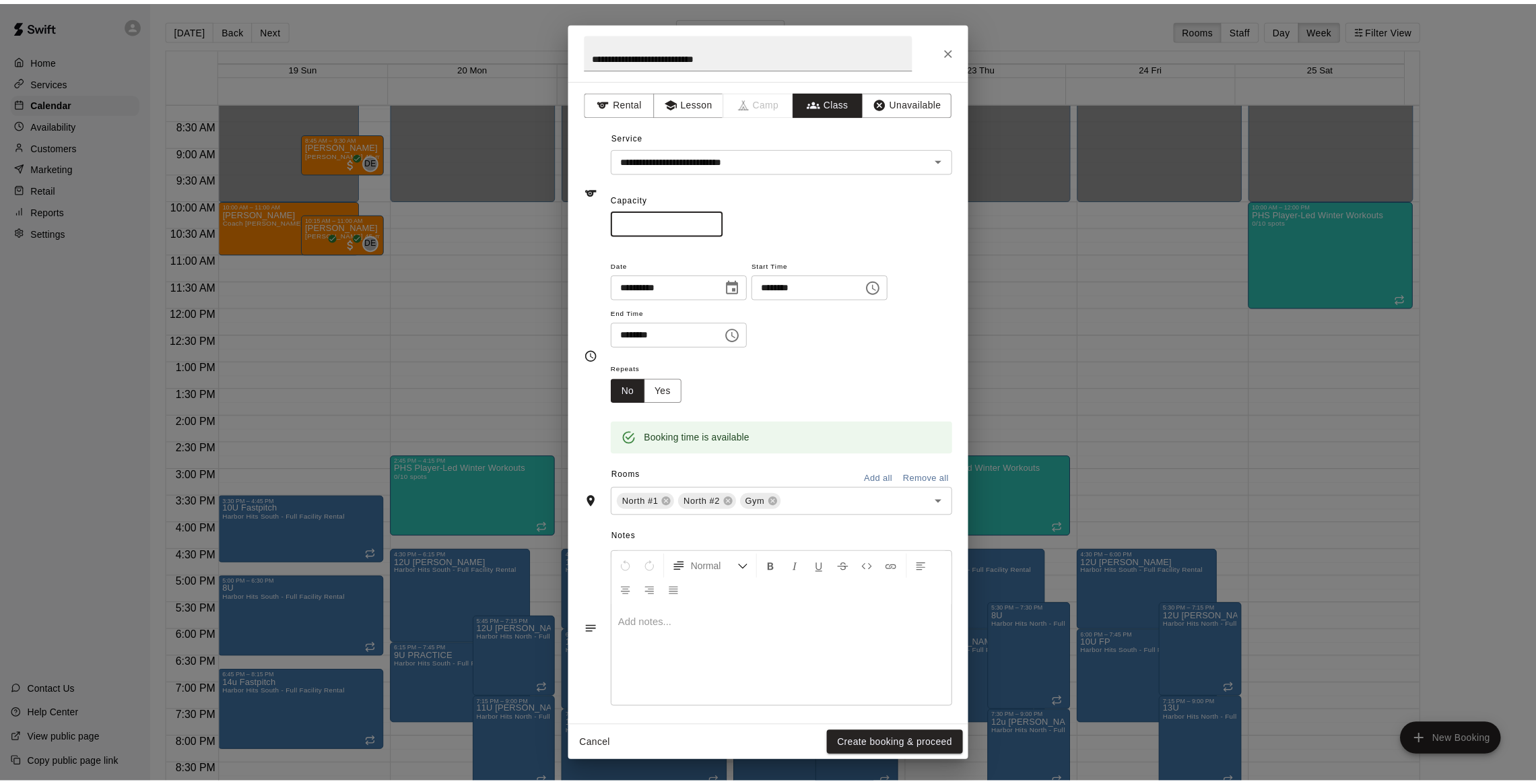
scroll to position [7, 0]
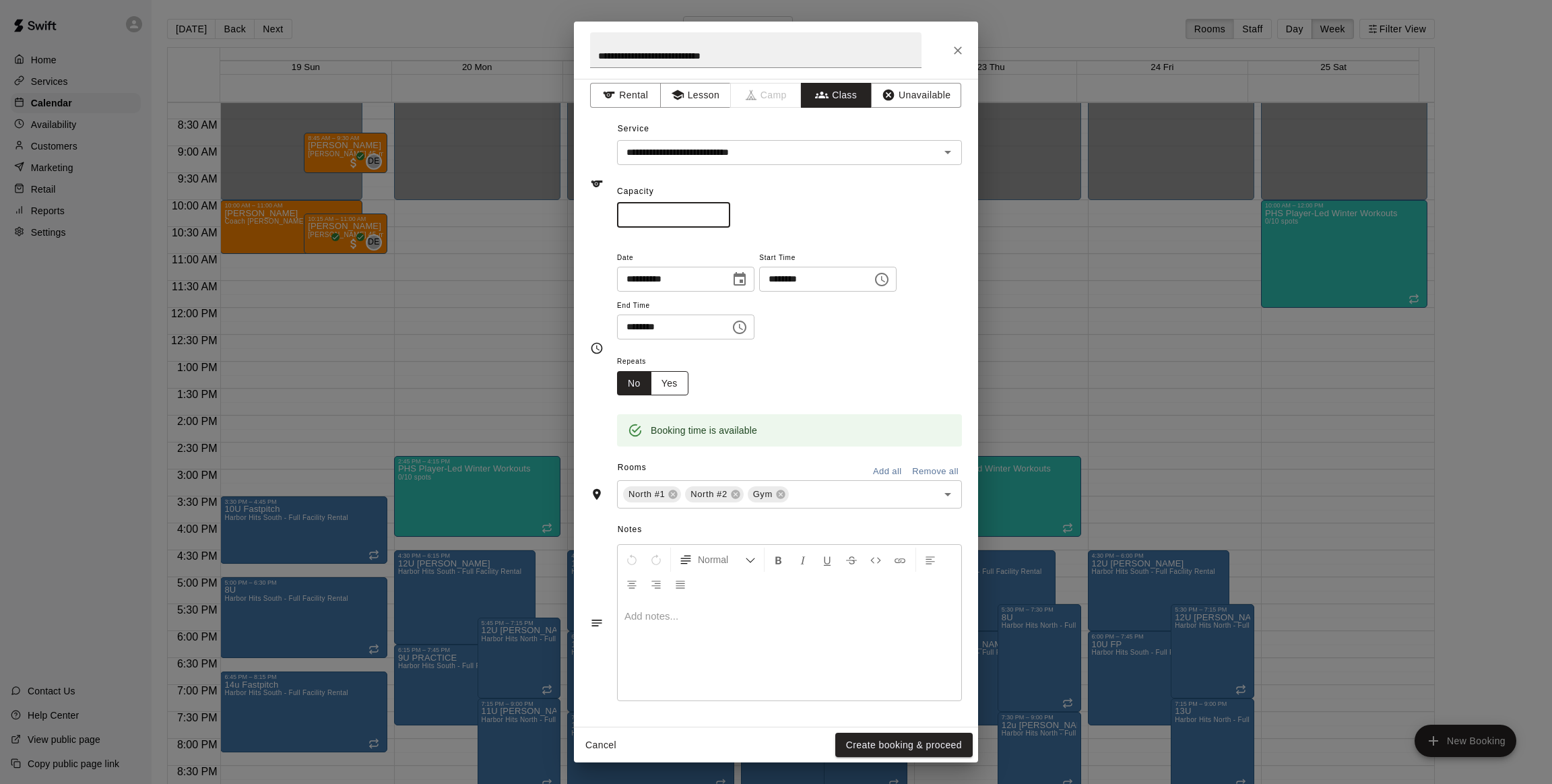
type input "**"
click at [677, 386] on button "Yes" at bounding box center [670, 383] width 38 height 25
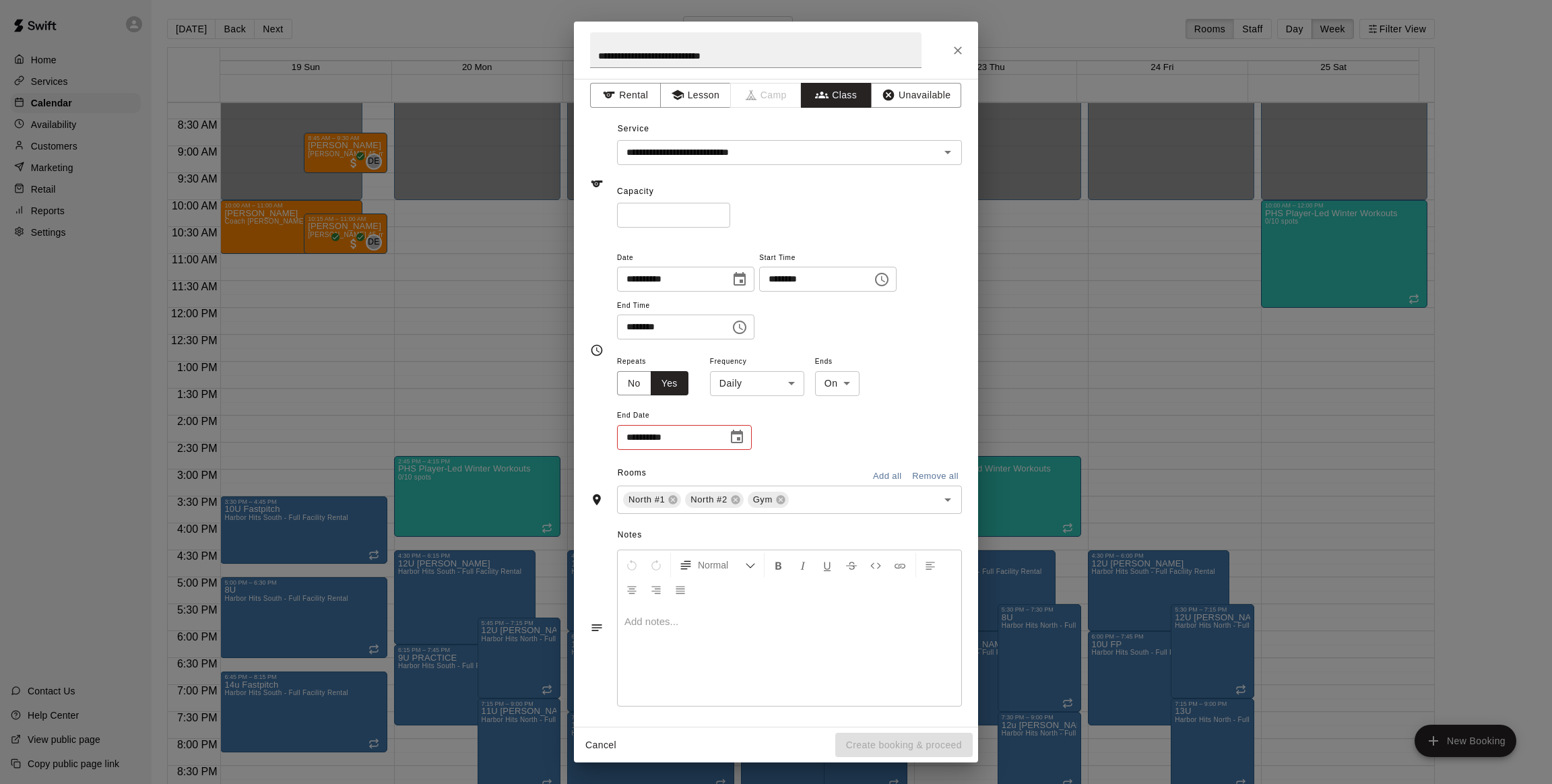
click at [775, 390] on body "Home Services Calendar Availability Customers Marketing Retail Reports Settings…" at bounding box center [776, 402] width 1552 height 806
click at [769, 434] on li "Weekly [DATE]" at bounding box center [757, 434] width 168 height 22
type input "******"
click at [738, 438] on icon "Choose date" at bounding box center [737, 436] width 12 height 14
click at [809, 468] on icon "Next month" at bounding box center [810, 470] width 5 height 8
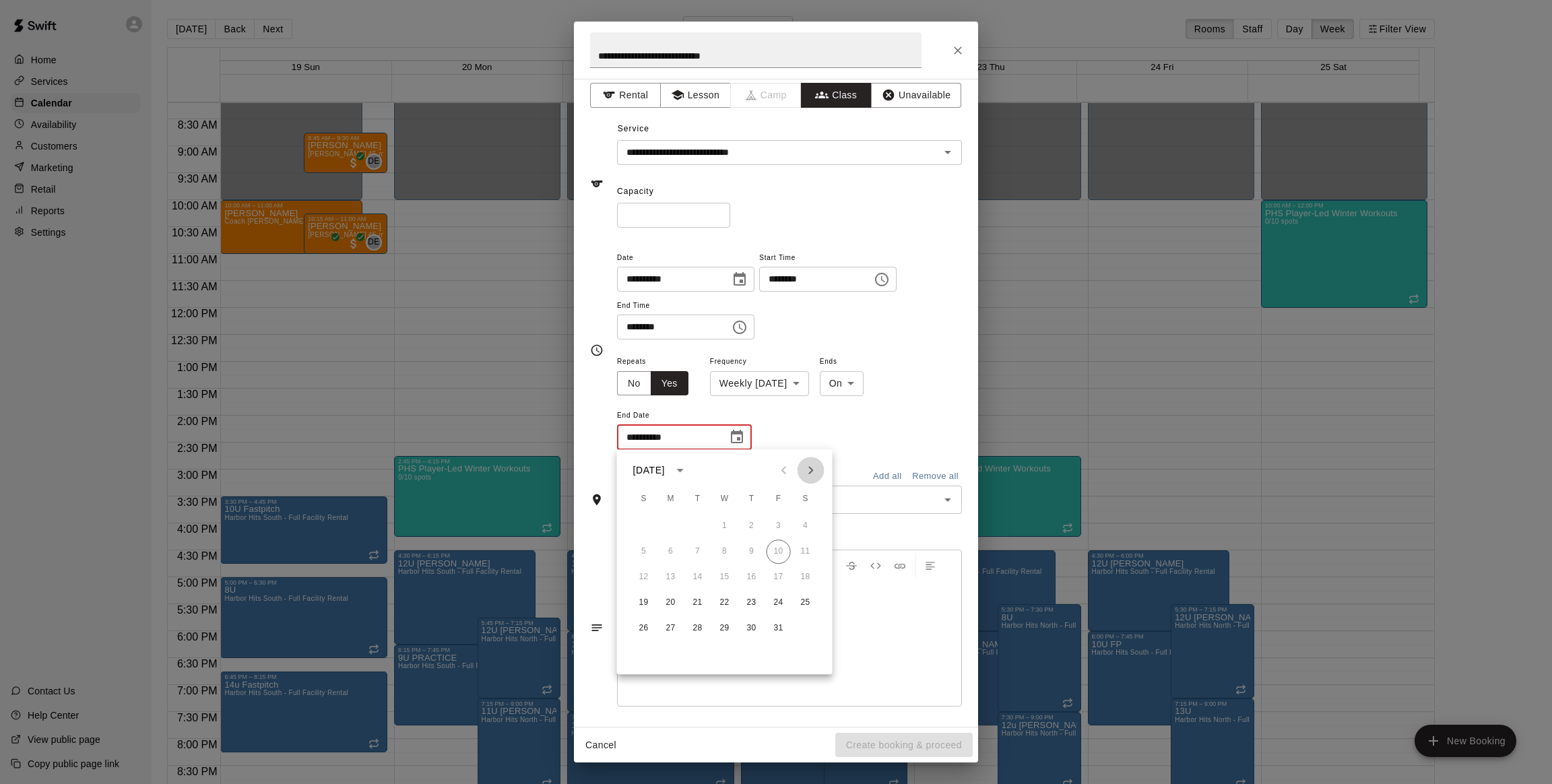
click at [809, 468] on icon "Next month" at bounding box center [810, 470] width 5 height 8
click at [642, 550] on button "4" at bounding box center [644, 552] width 24 height 24
type input "**********"
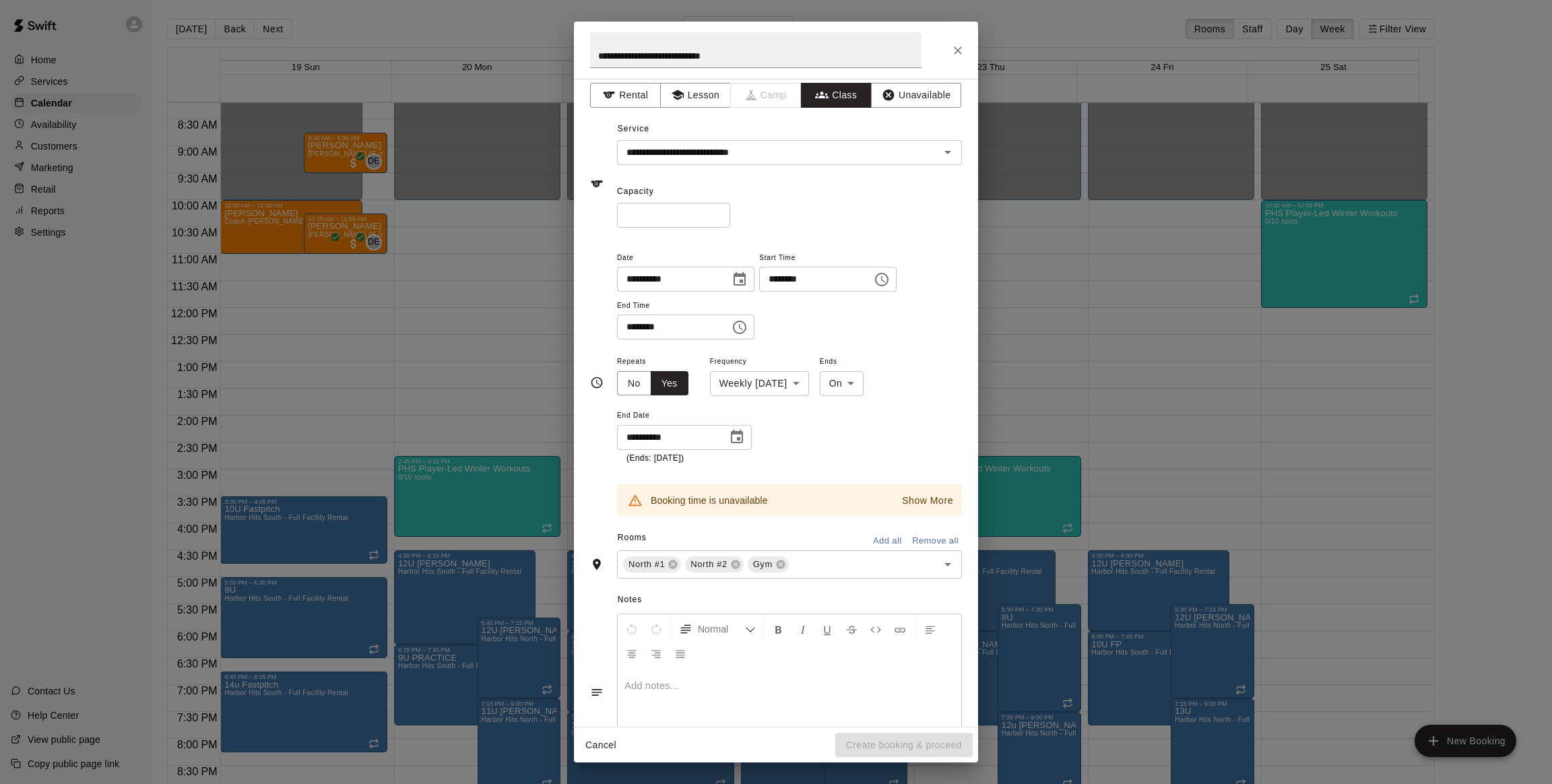
click at [902, 501] on p "Show More" at bounding box center [928, 500] width 51 height 14
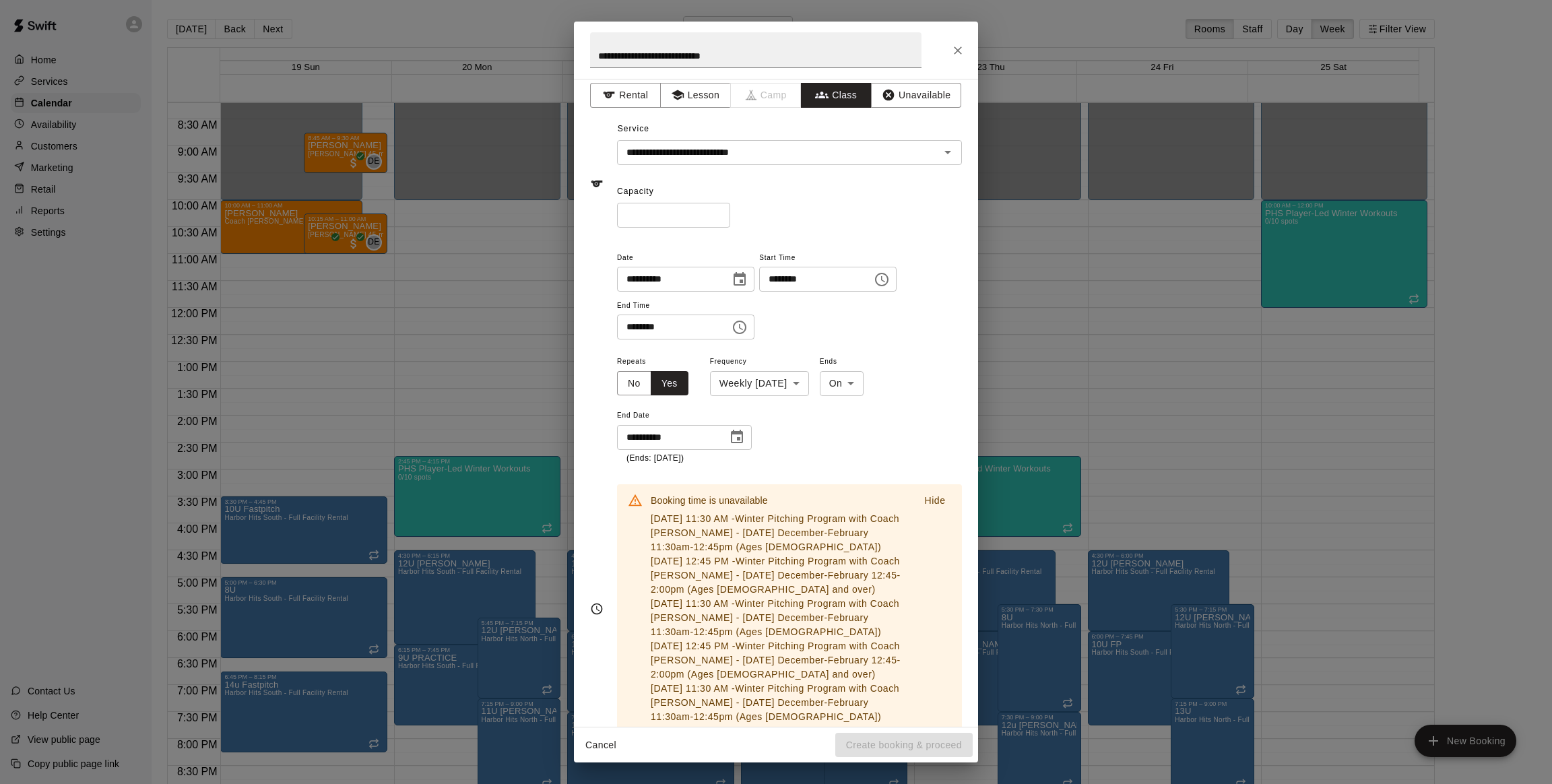
click at [907, 465] on div "Booking time is unavailable [DATE] 11:30 AM - Winter Pitching Program with Coac…" at bounding box center [789, 717] width 345 height 504
click at [924, 494] on p "Hide" at bounding box center [934, 500] width 21 height 14
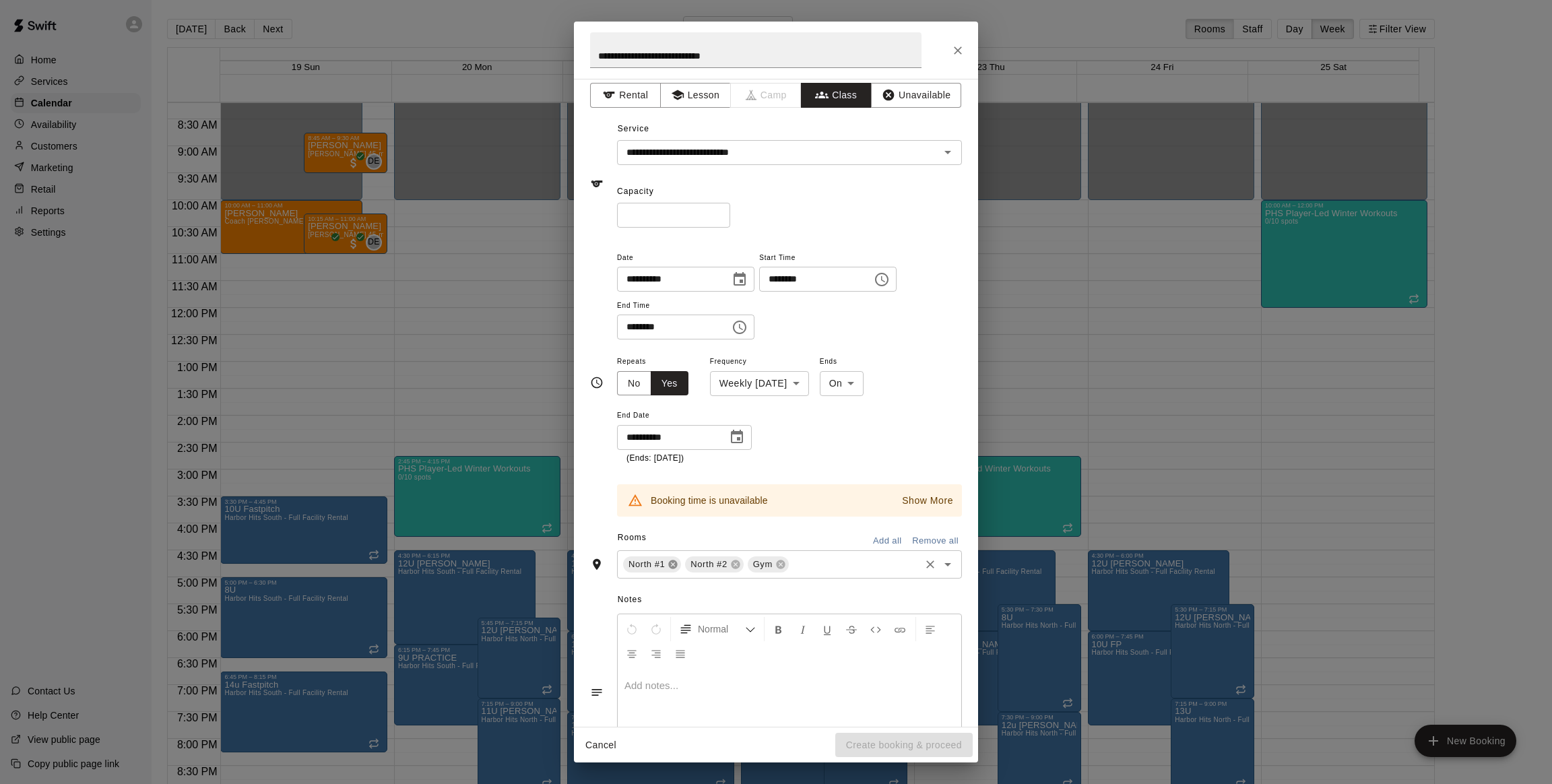
click at [673, 565] on icon at bounding box center [673, 564] width 9 height 9
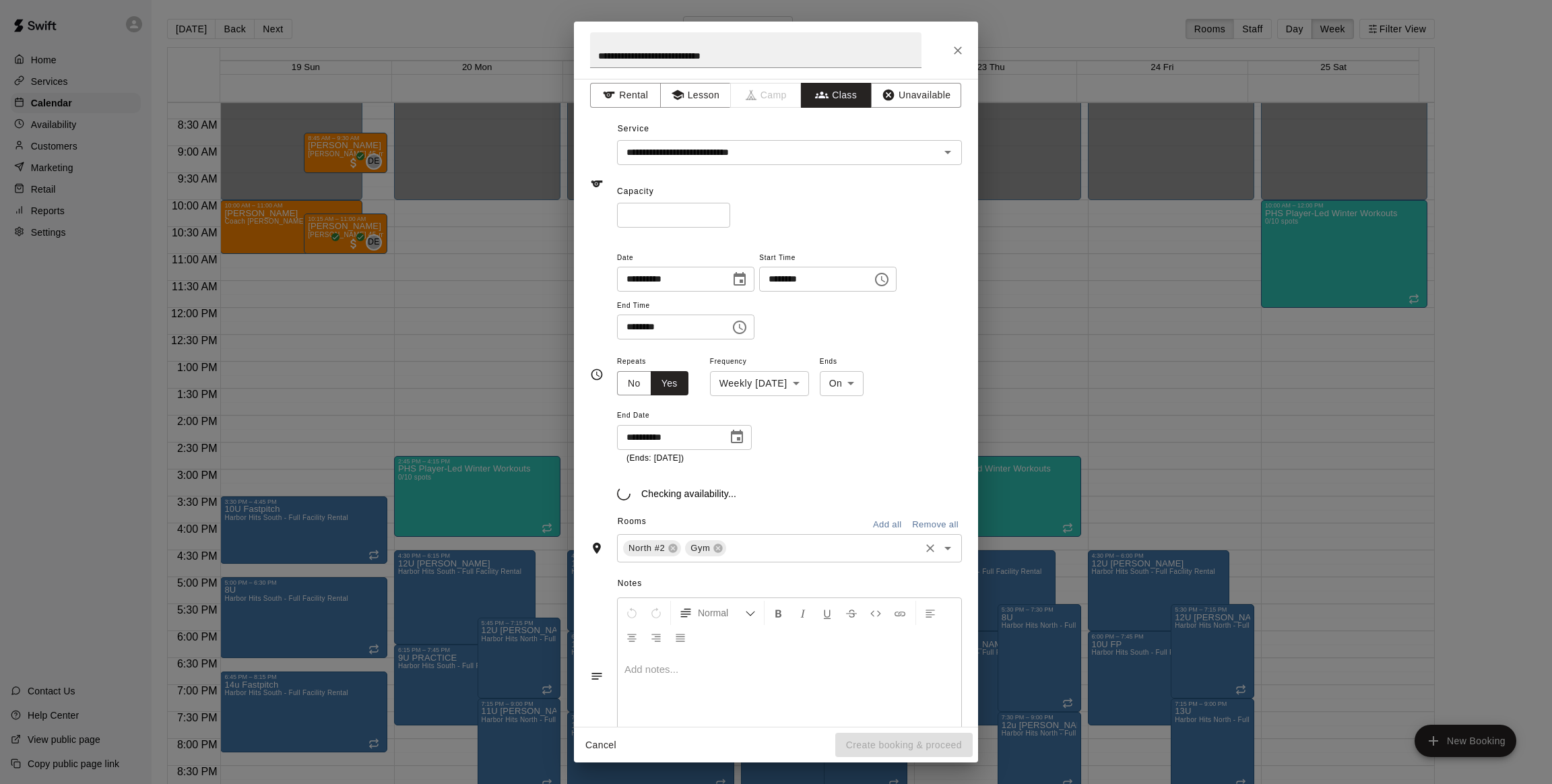
click at [673, 556] on div "North #2 Gym ​" at bounding box center [789, 548] width 345 height 28
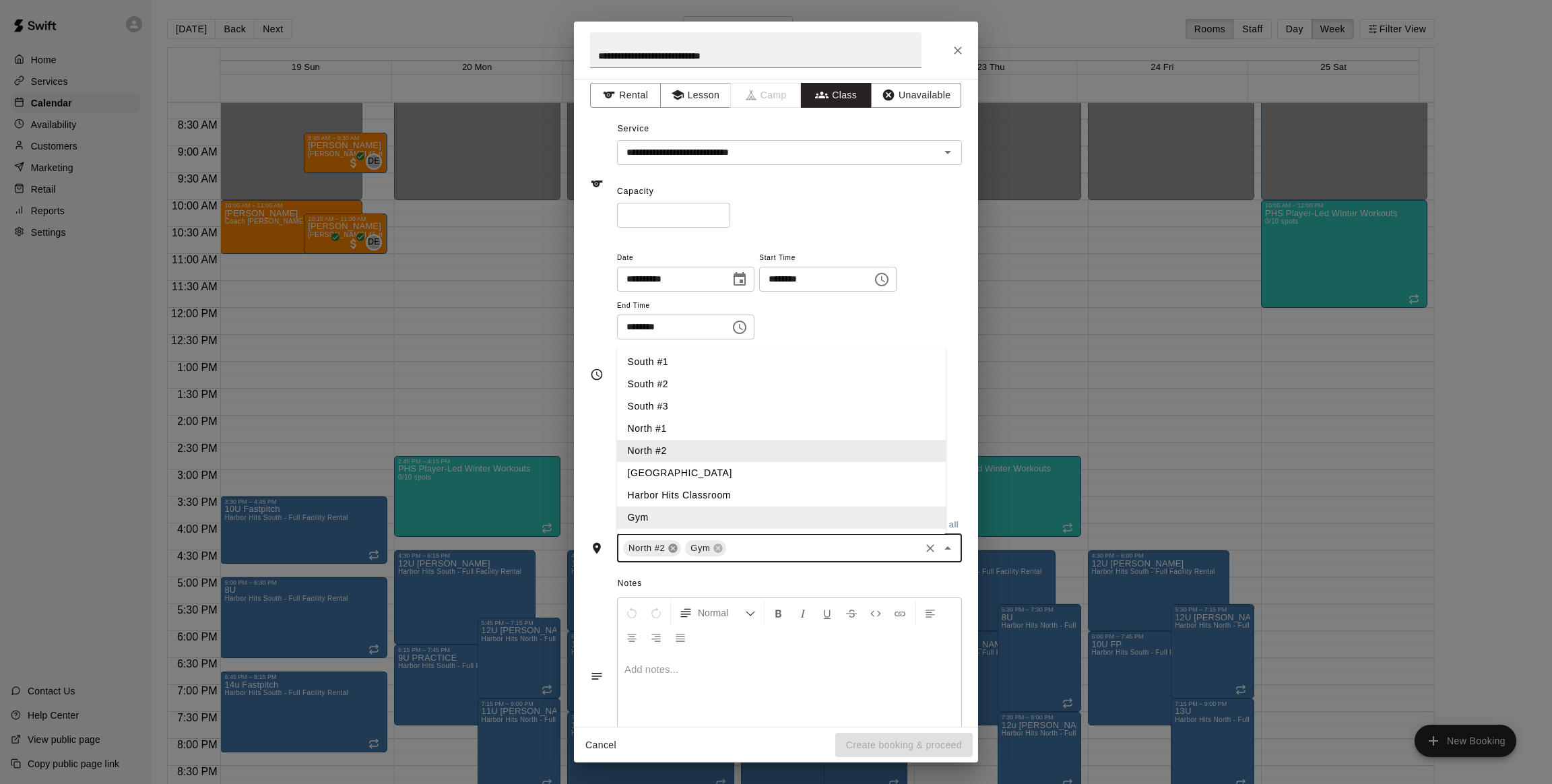
click at [673, 549] on icon at bounding box center [673, 548] width 9 height 9
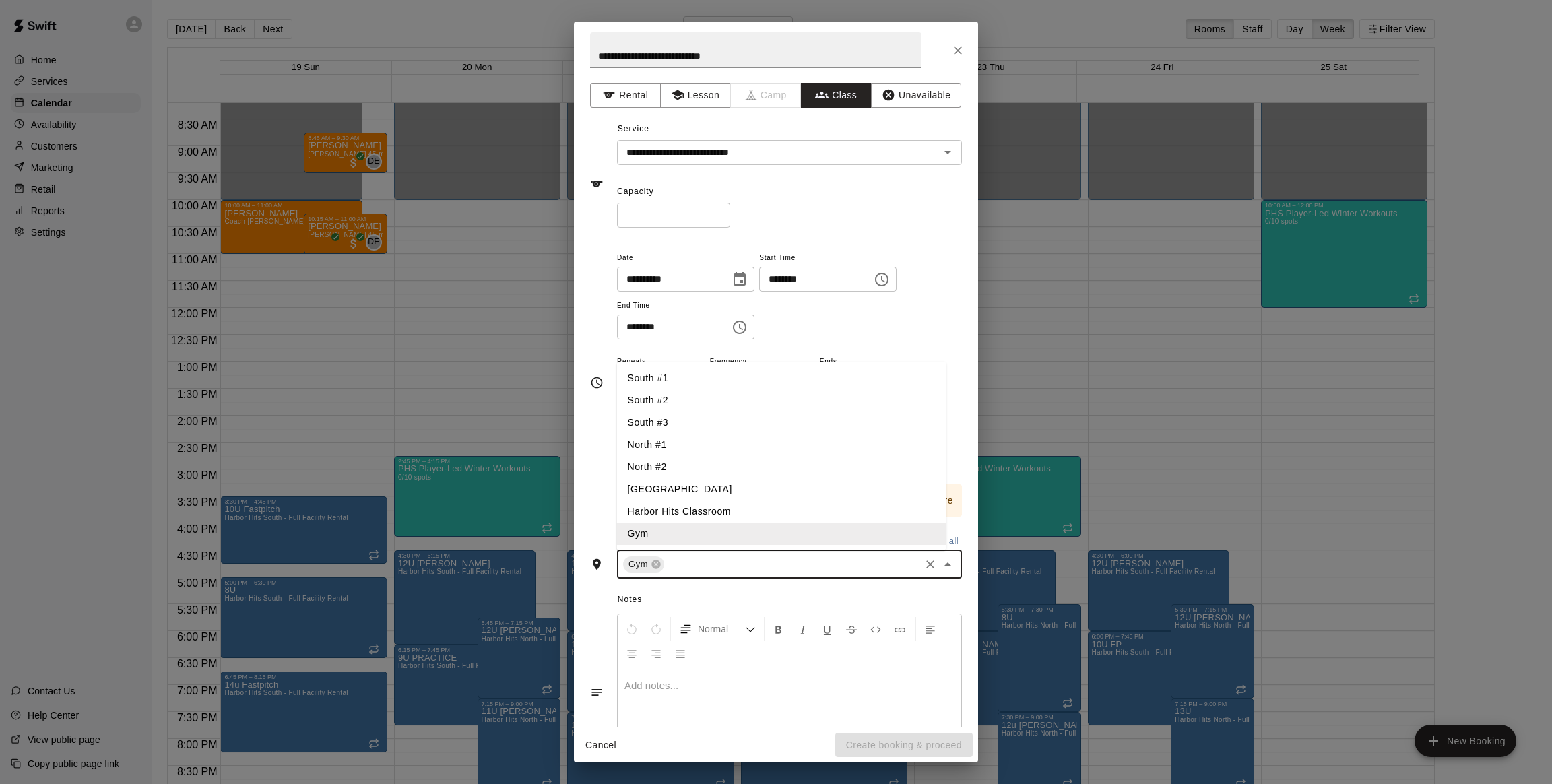
click at [668, 376] on li "South #1" at bounding box center [782, 377] width 330 height 22
click at [668, 393] on li "South #2" at bounding box center [782, 400] width 330 height 22
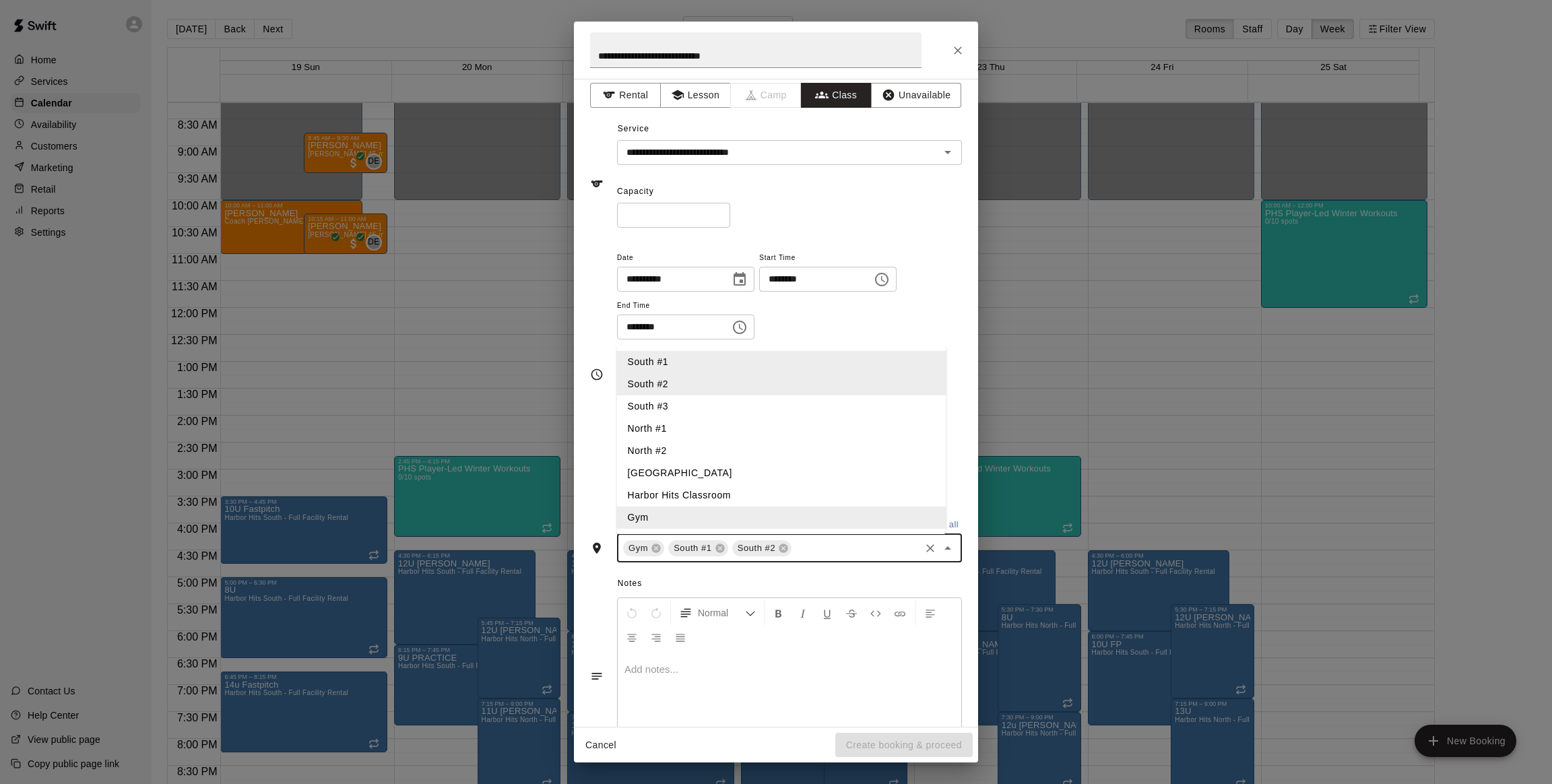
click at [668, 410] on li "South #3" at bounding box center [782, 406] width 330 height 22
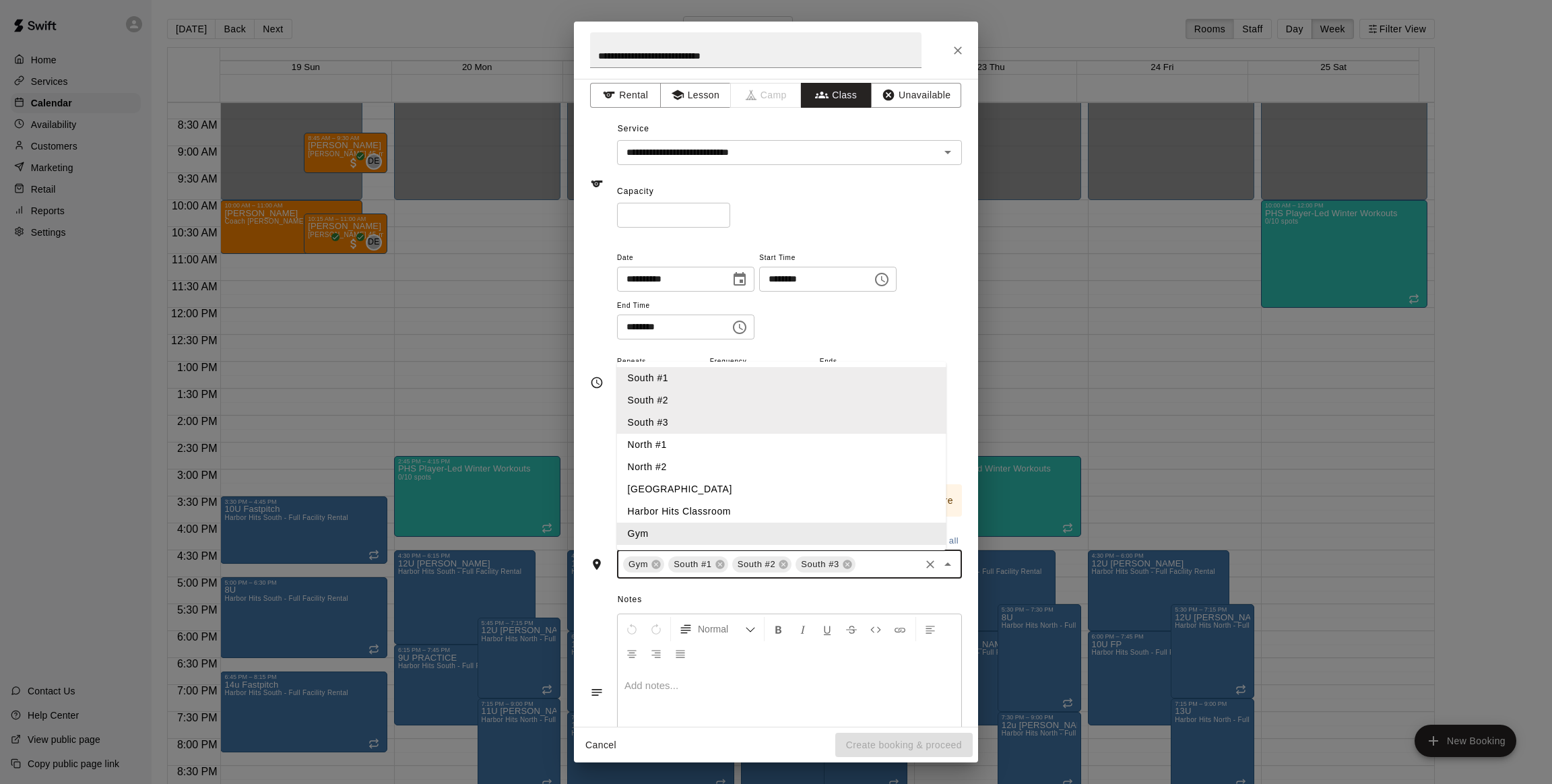
click at [593, 500] on div "**********" at bounding box center [776, 383] width 372 height 267
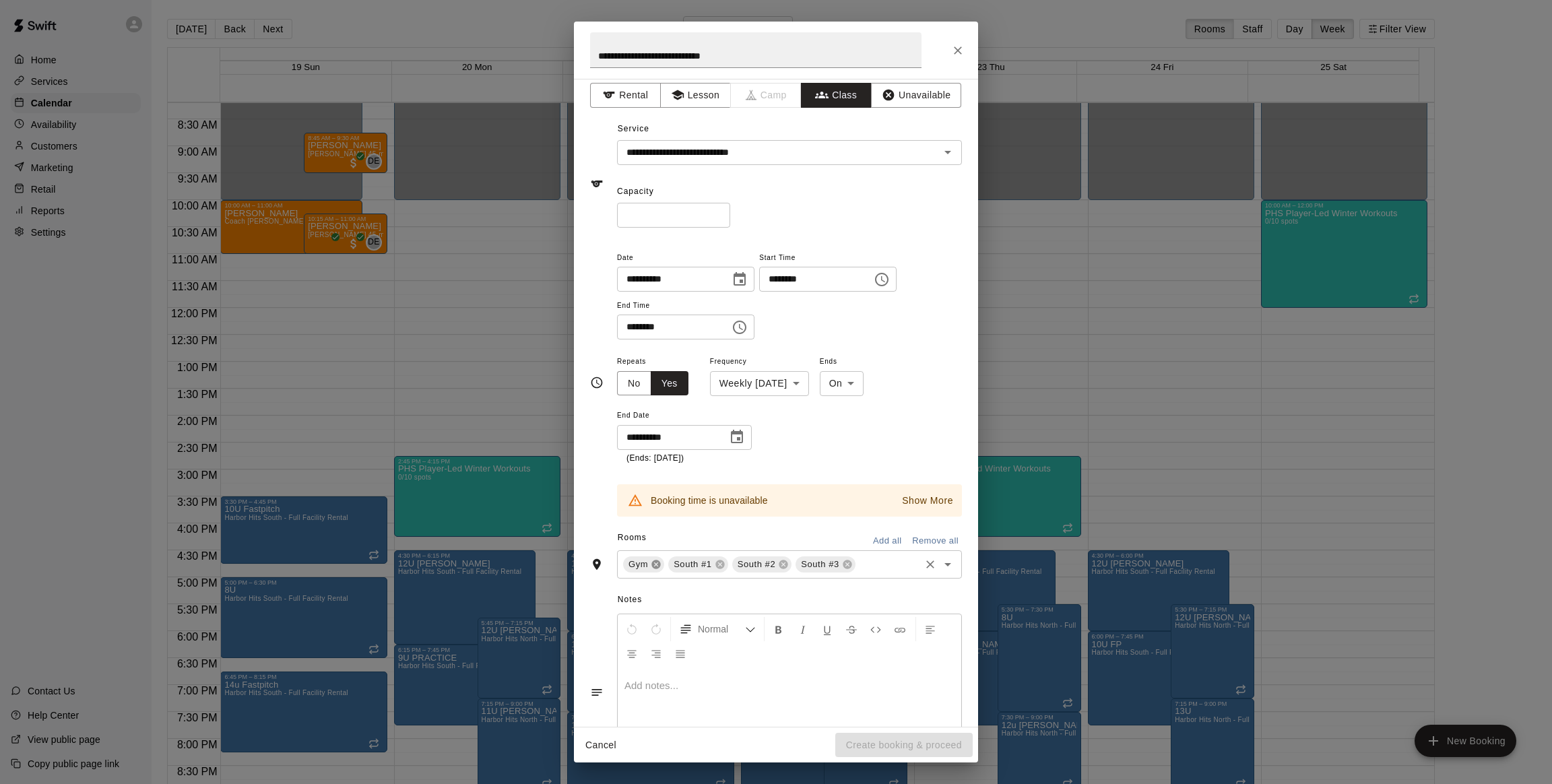
click at [654, 564] on icon at bounding box center [655, 564] width 9 height 9
click at [927, 501] on p "Show More" at bounding box center [928, 500] width 51 height 14
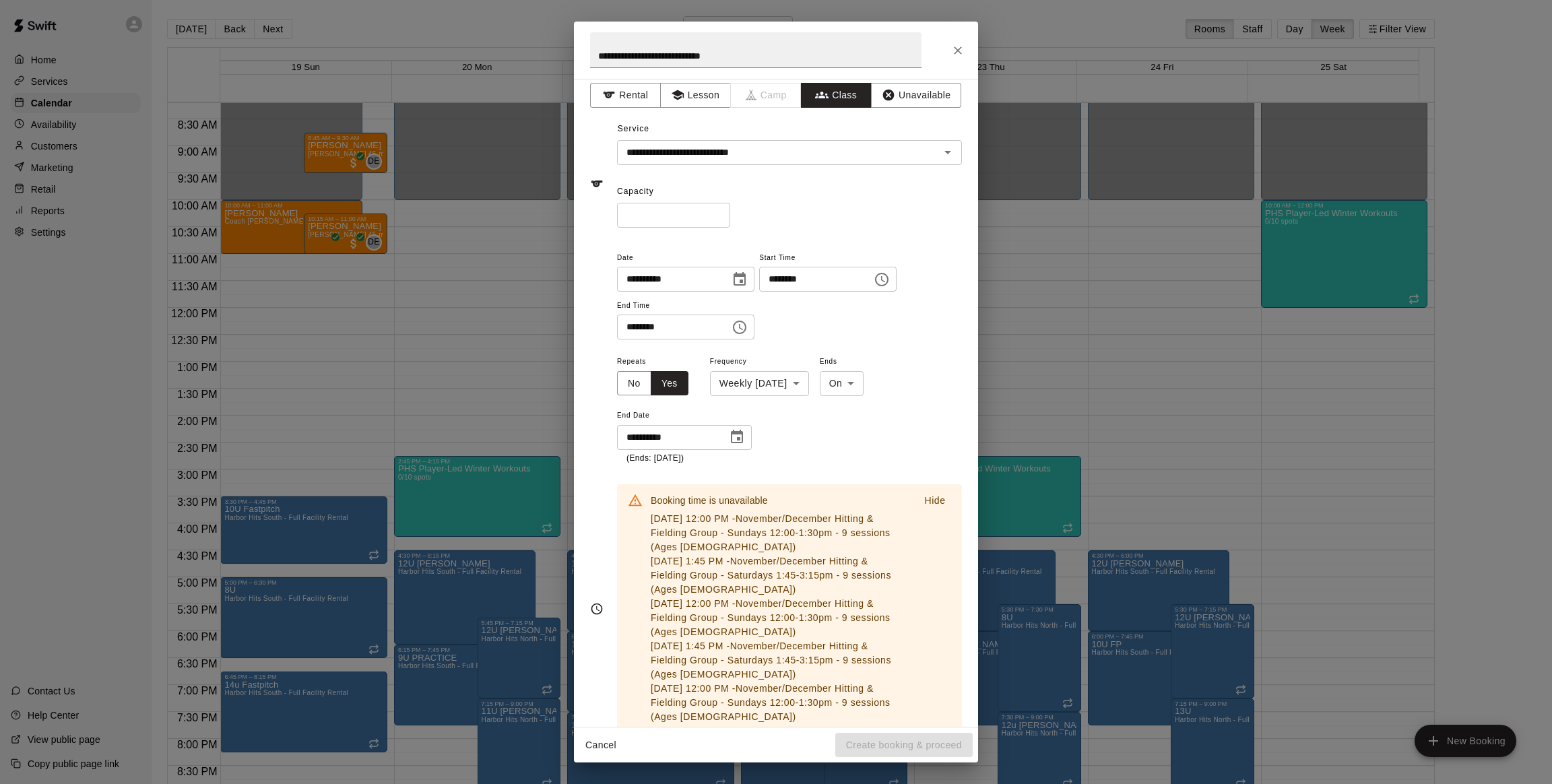
click at [590, 459] on div "**********" at bounding box center [776, 609] width 372 height 720
click at [955, 57] on icon "Close" at bounding box center [958, 51] width 14 height 14
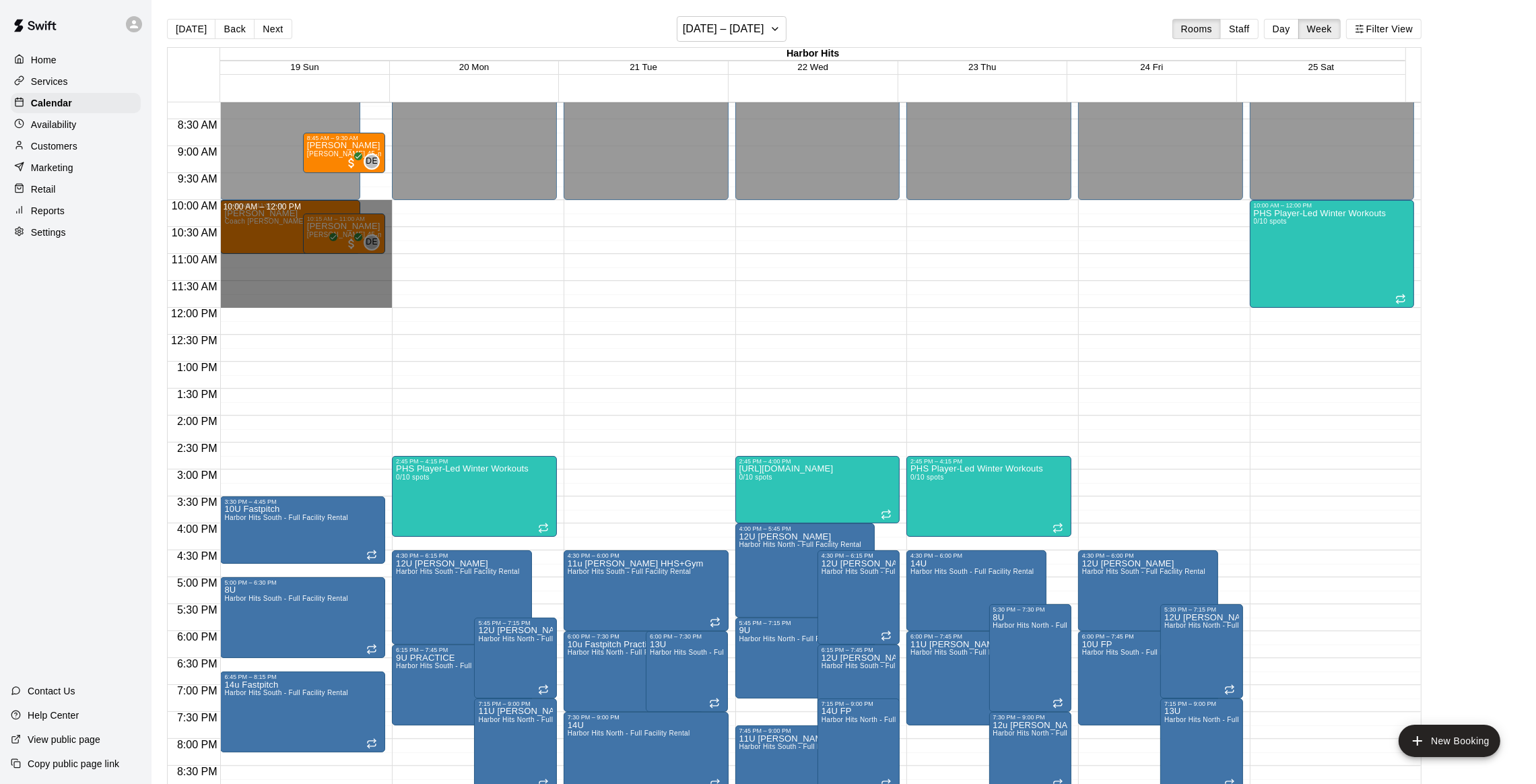
drag, startPoint x: 383, startPoint y: 205, endPoint x: 374, endPoint y: 303, distance: 98.4
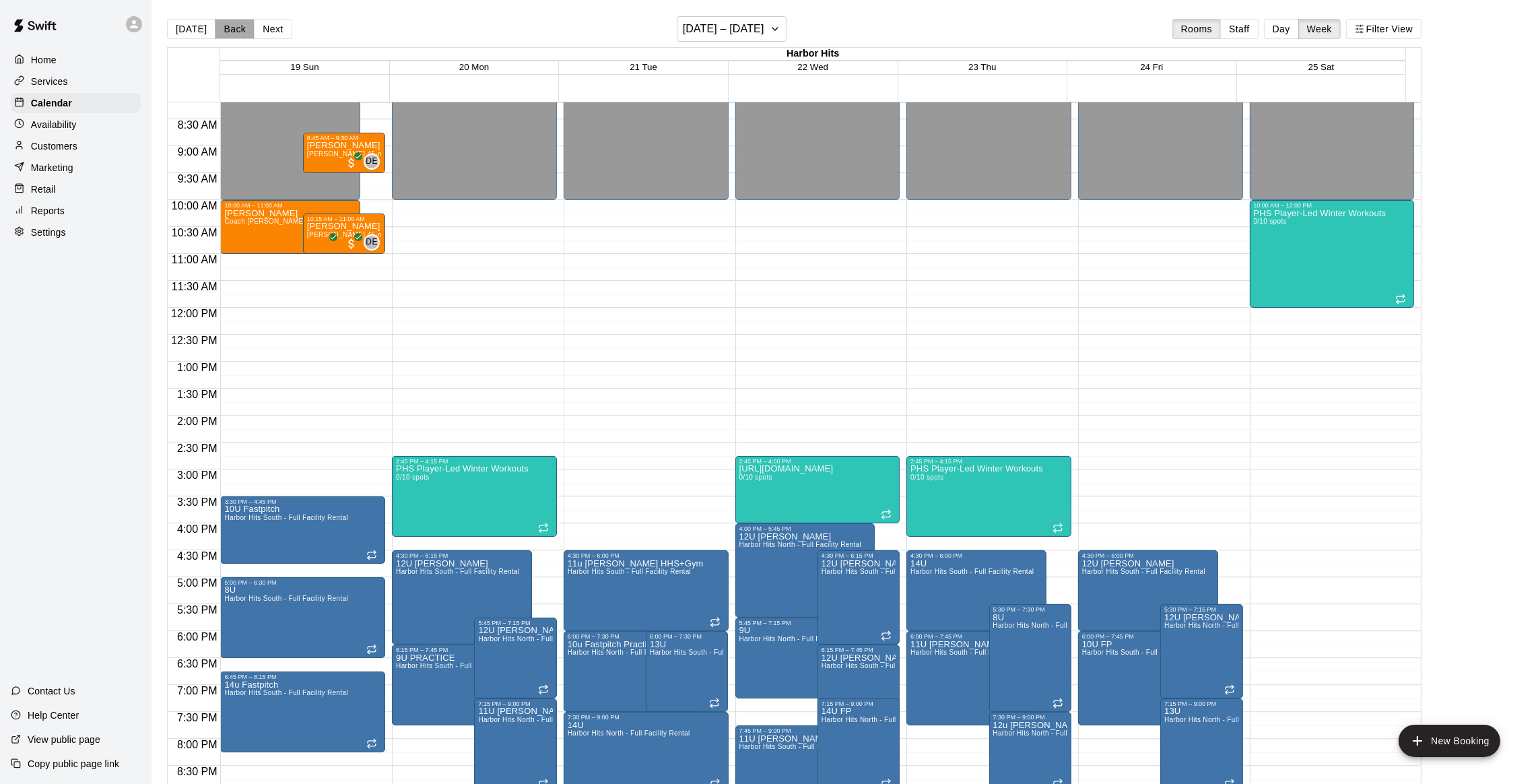
click at [232, 21] on button "Back" at bounding box center [234, 29] width 40 height 20
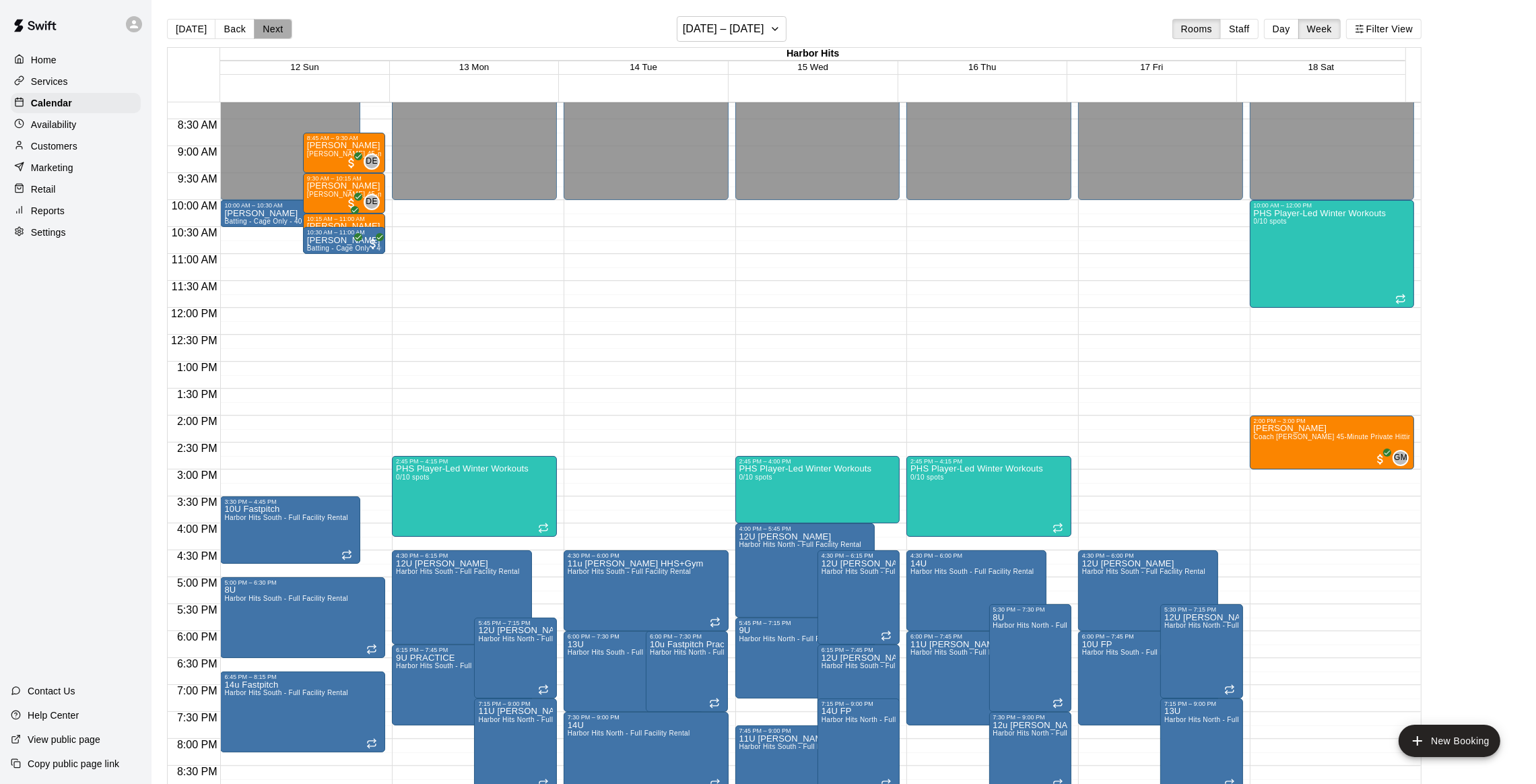
click at [265, 32] on button "Next" at bounding box center [273, 29] width 38 height 20
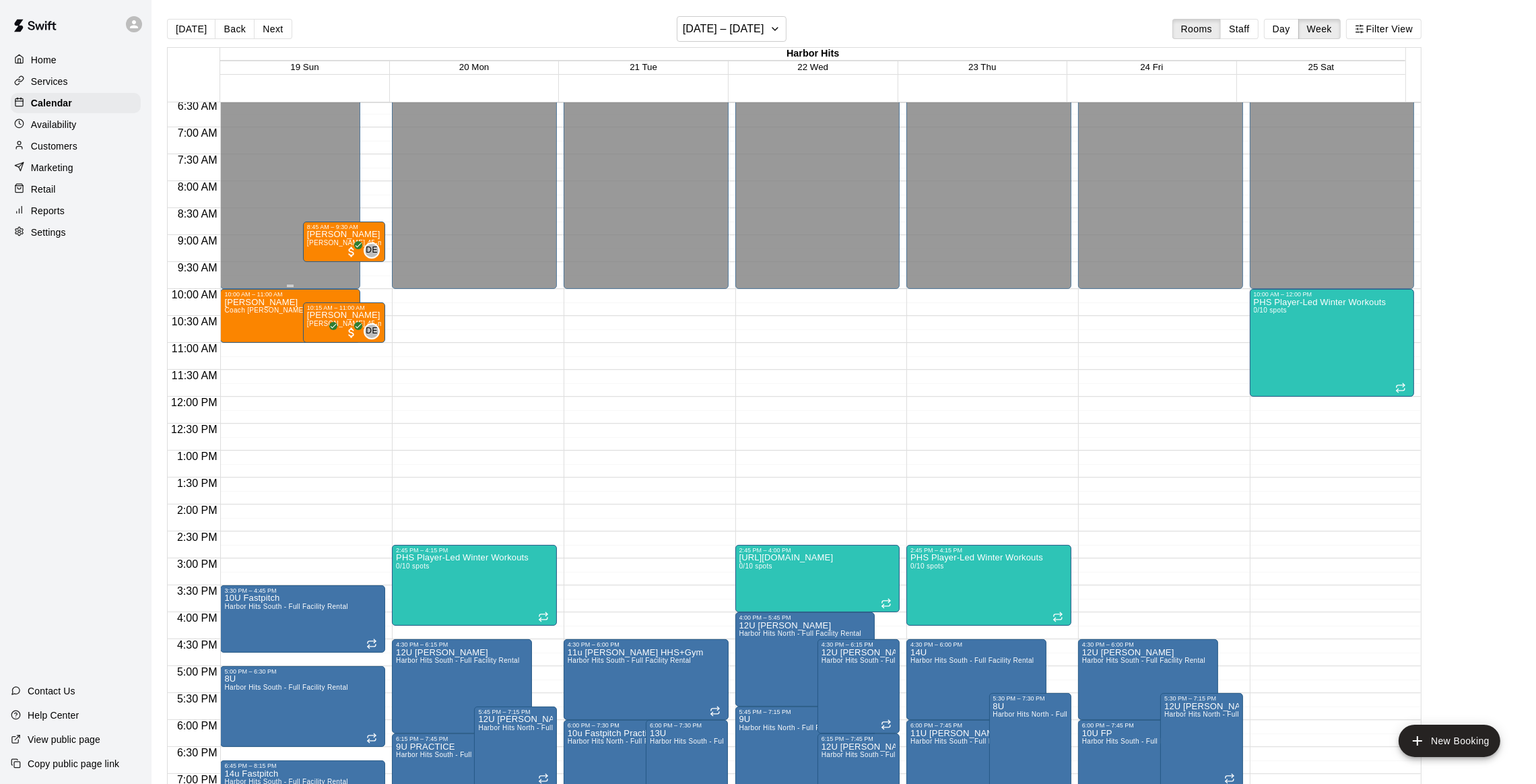
scroll to position [341, 0]
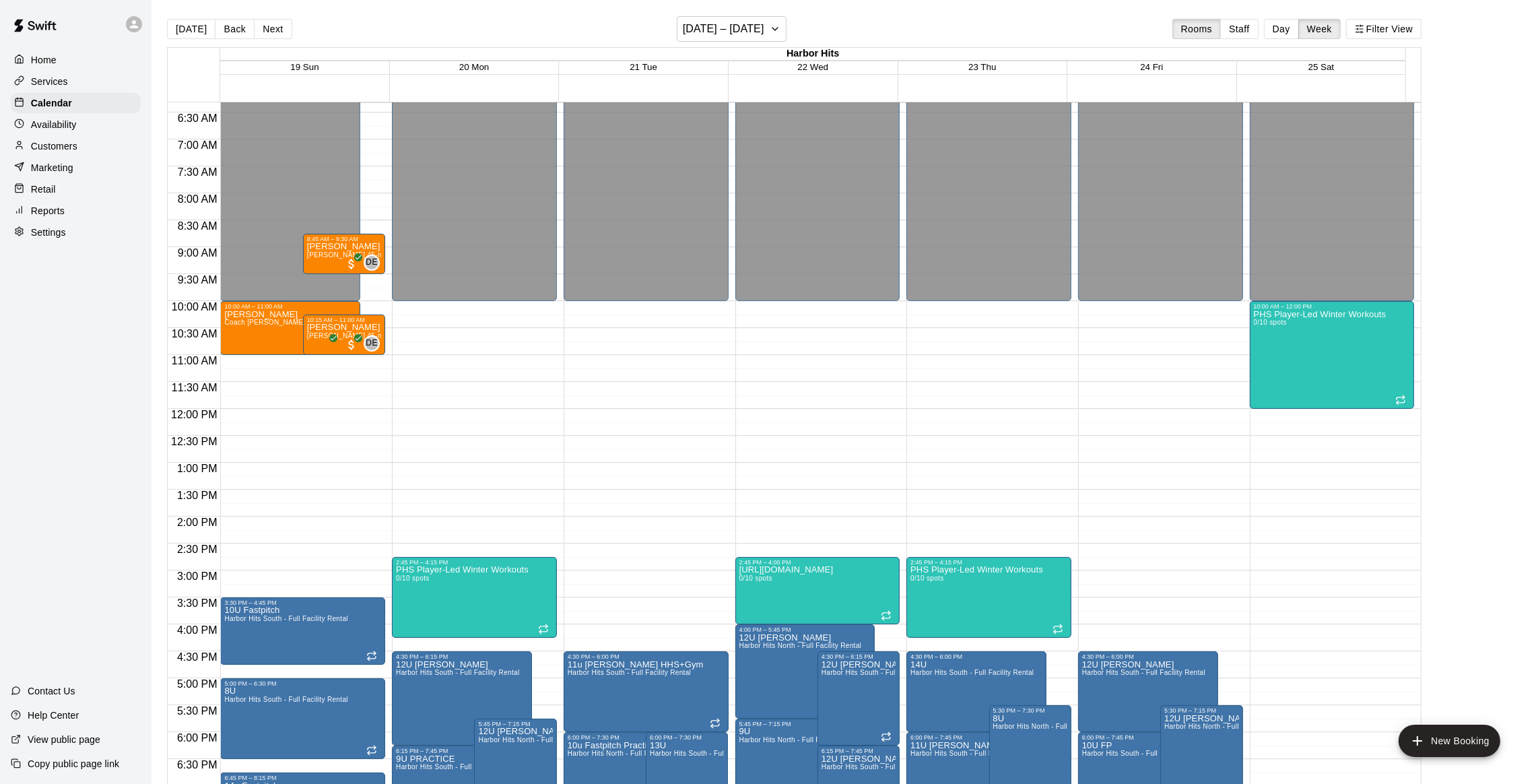
click at [308, 69] on span "19 Sun" at bounding box center [305, 67] width 28 height 10
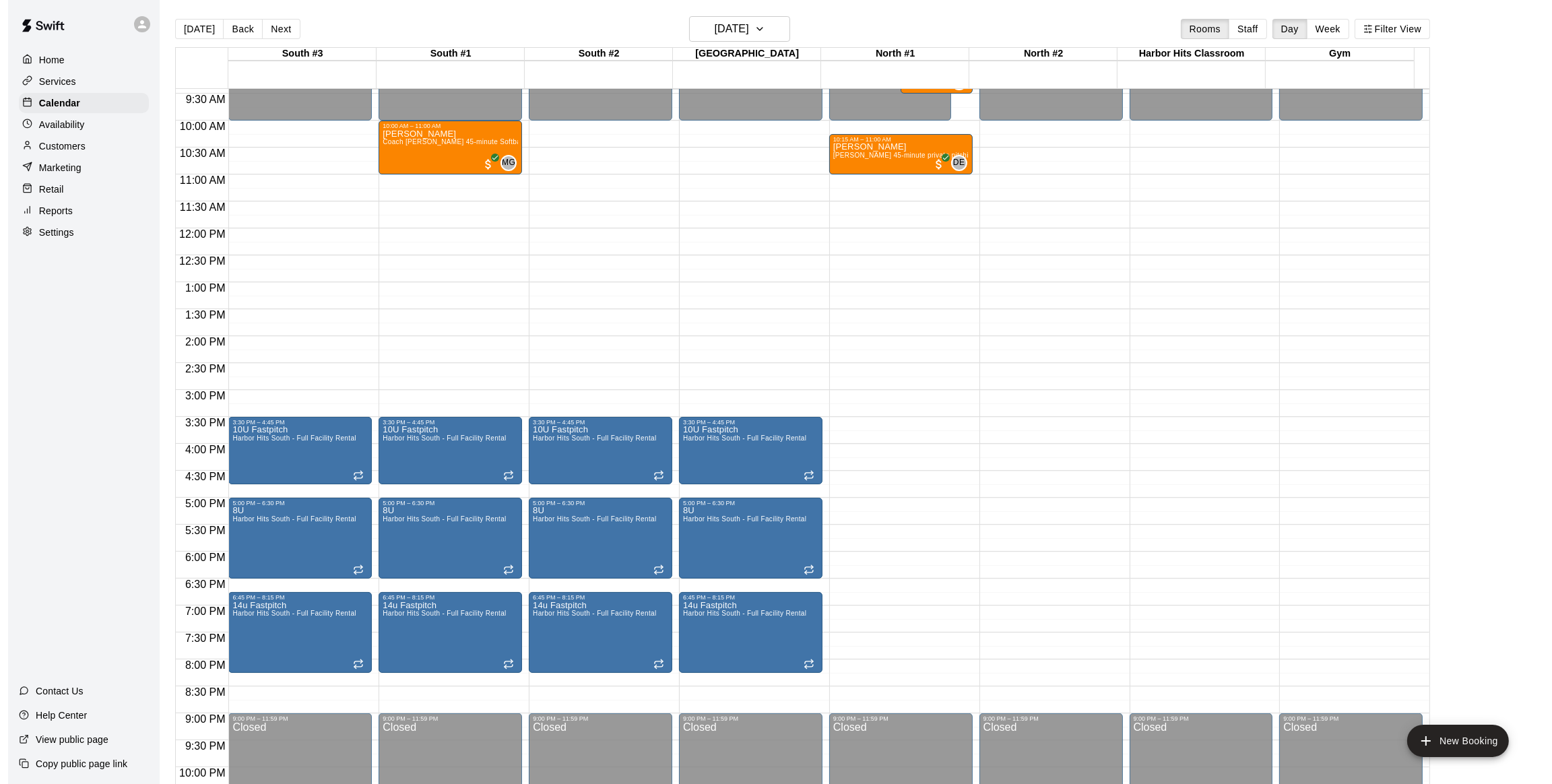
scroll to position [281, 0]
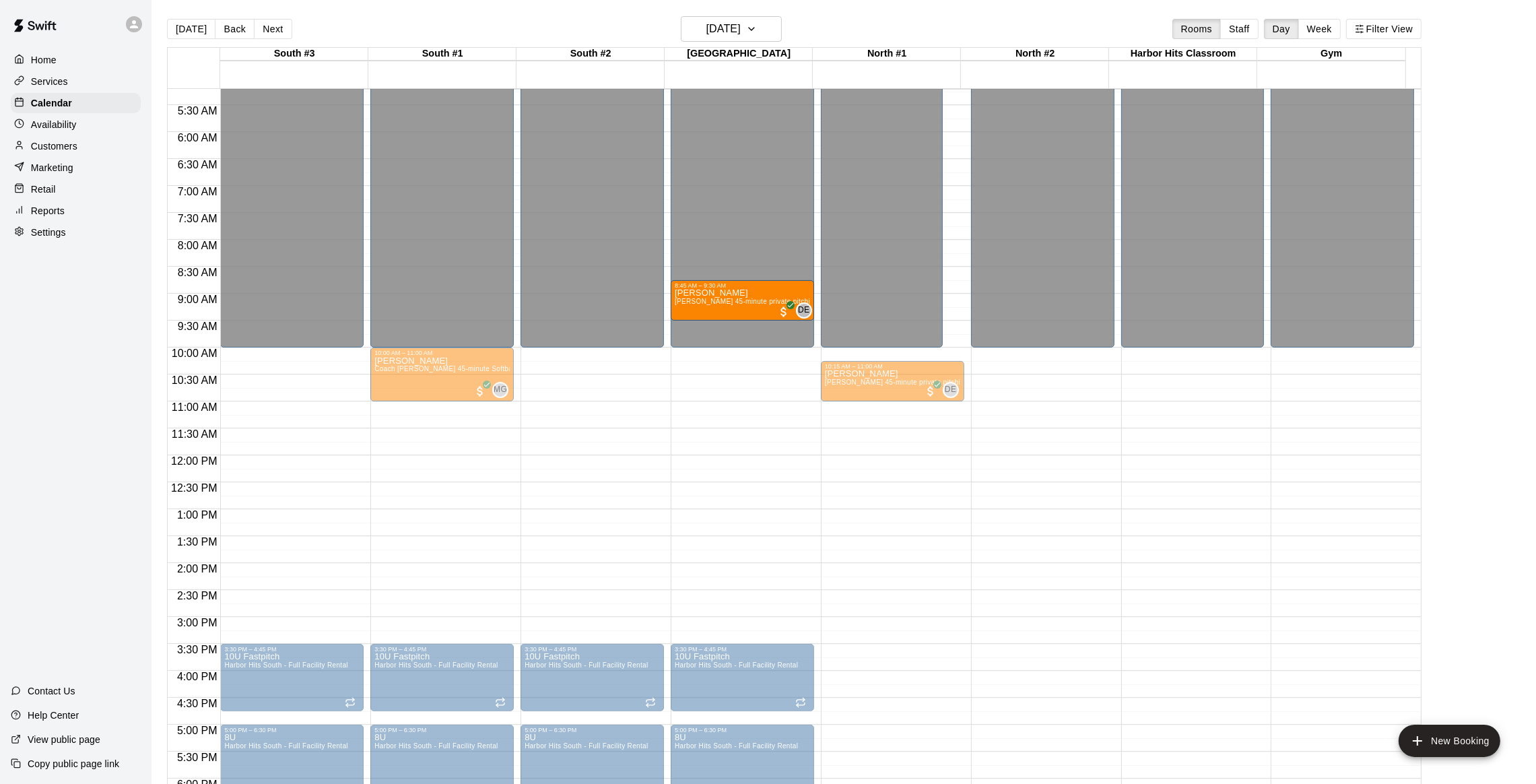
drag, startPoint x: 904, startPoint y: 292, endPoint x: 775, endPoint y: 298, distance: 129.1
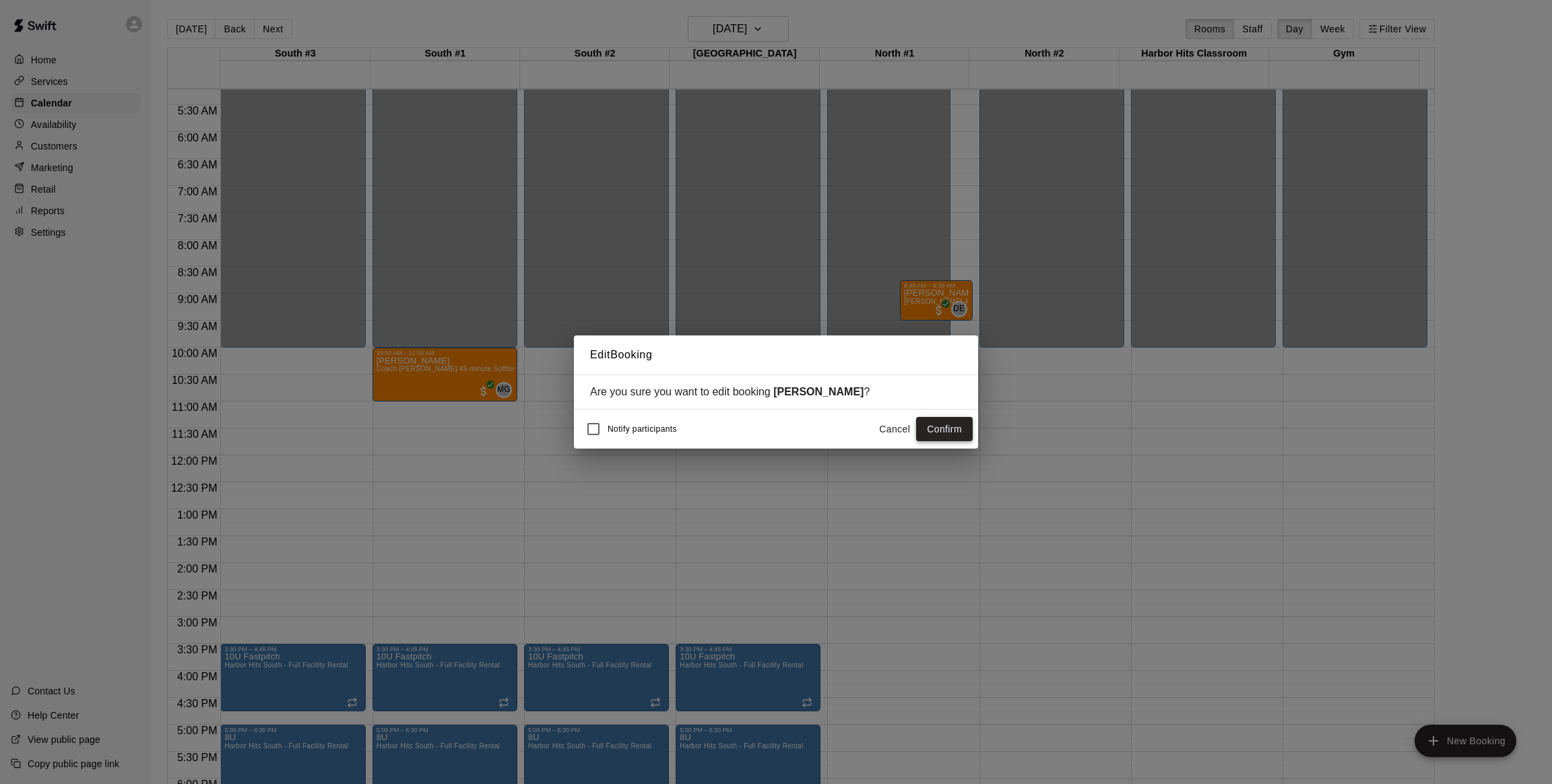
click at [931, 424] on button "Confirm" at bounding box center [945, 429] width 57 height 25
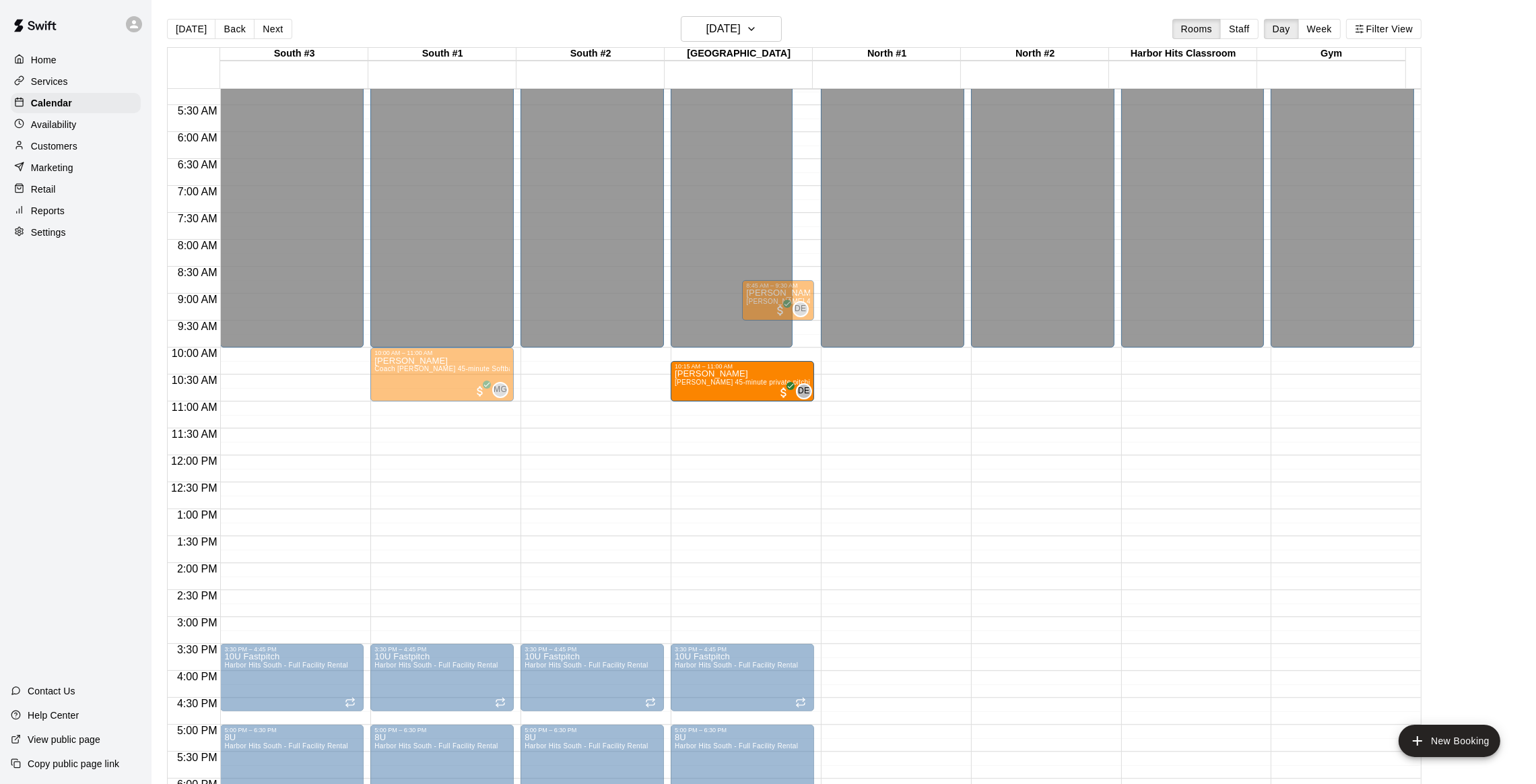
drag, startPoint x: 870, startPoint y: 383, endPoint x: 757, endPoint y: 392, distance: 113.4
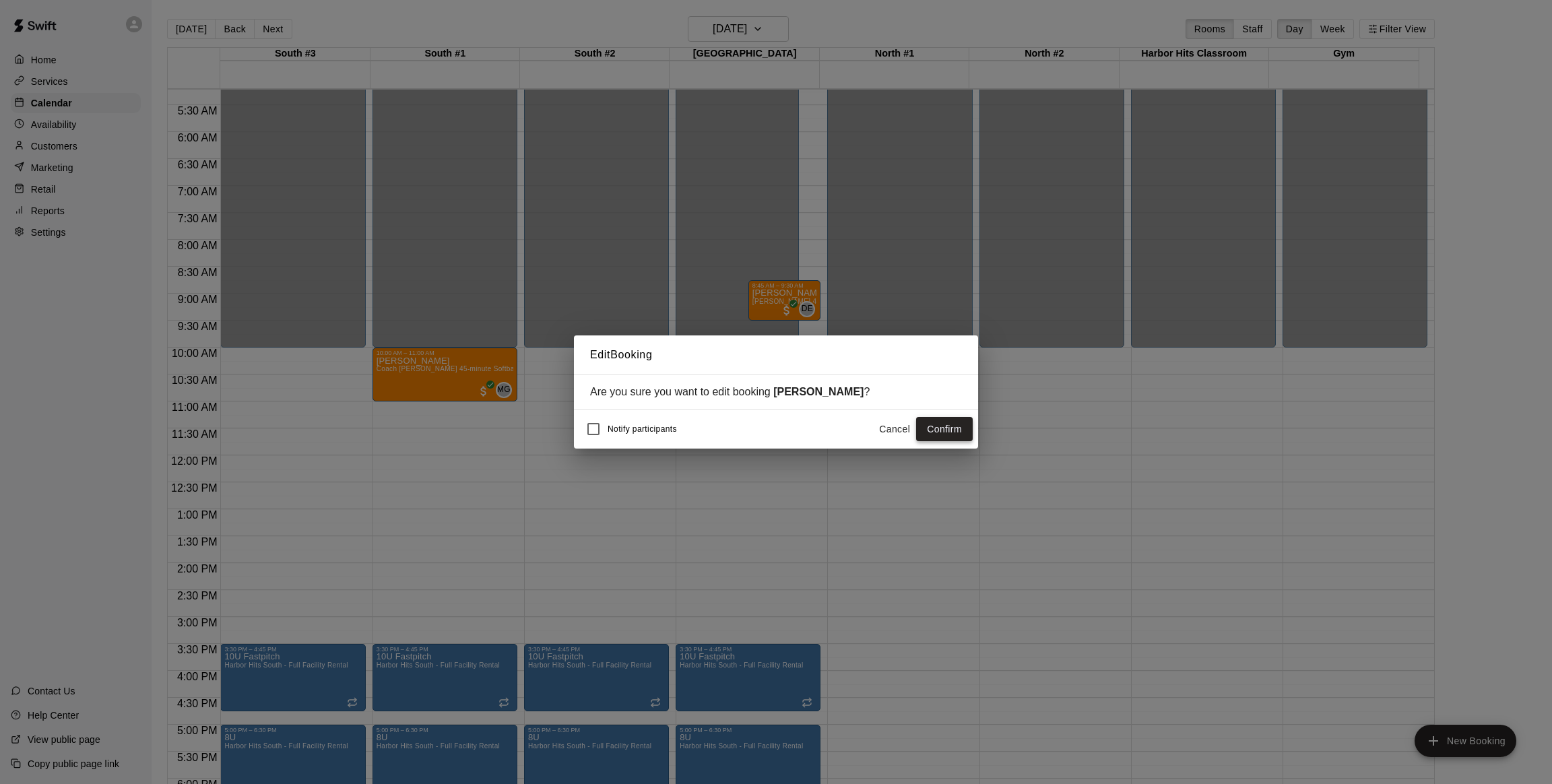
click at [939, 422] on button "Confirm" at bounding box center [945, 429] width 57 height 25
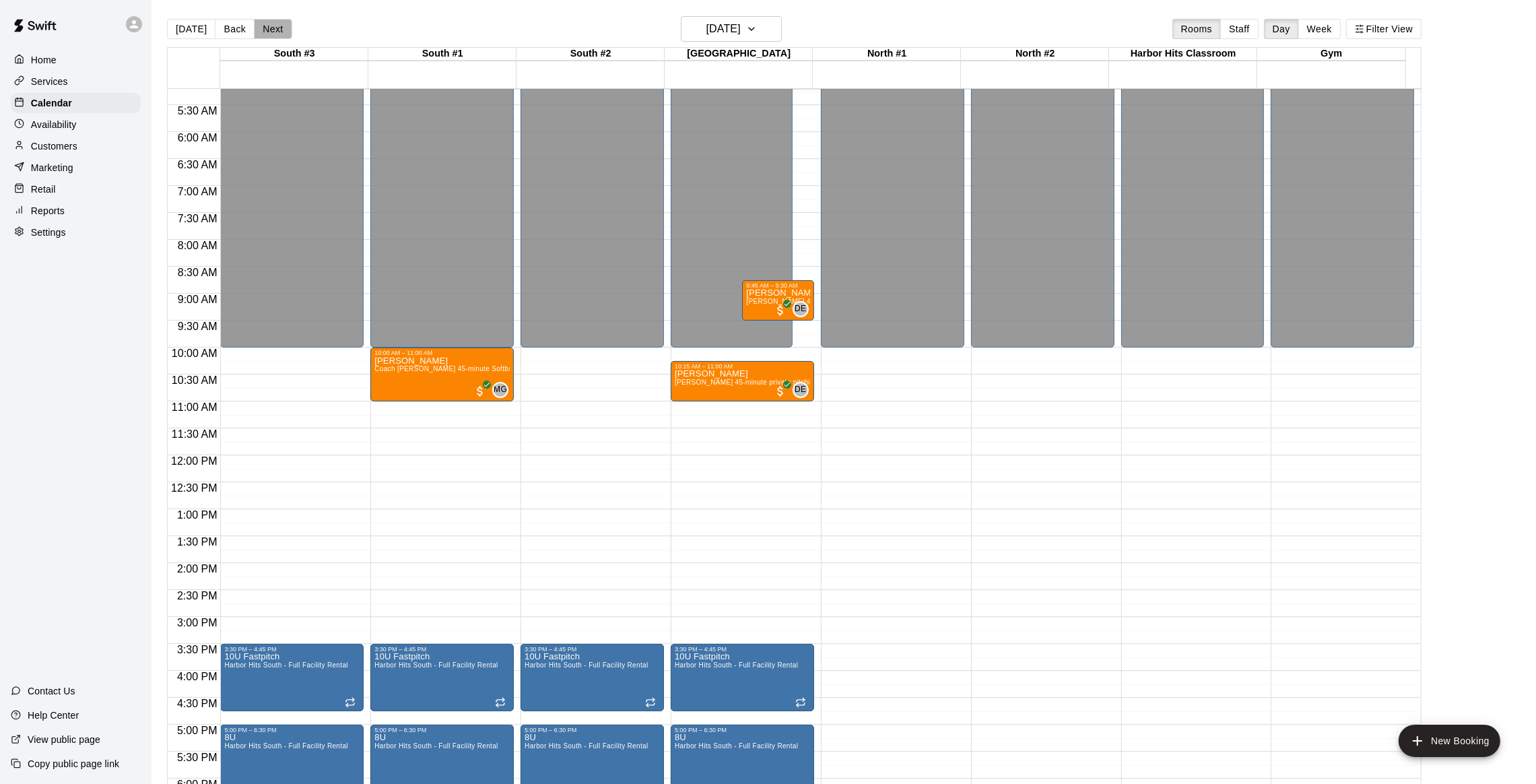
click at [284, 26] on button "Next" at bounding box center [273, 29] width 38 height 20
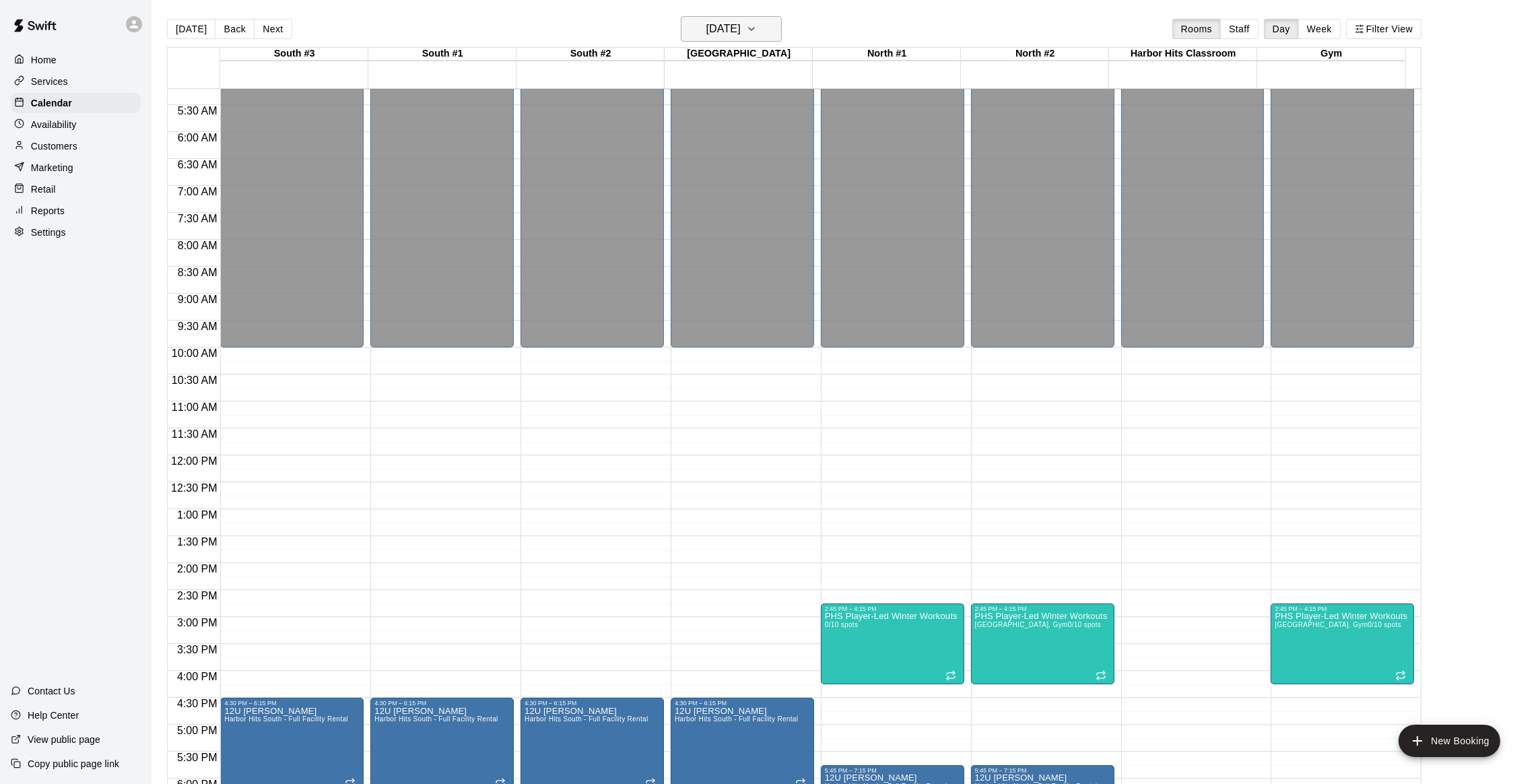
click at [757, 26] on icon "button" at bounding box center [752, 29] width 11 height 16
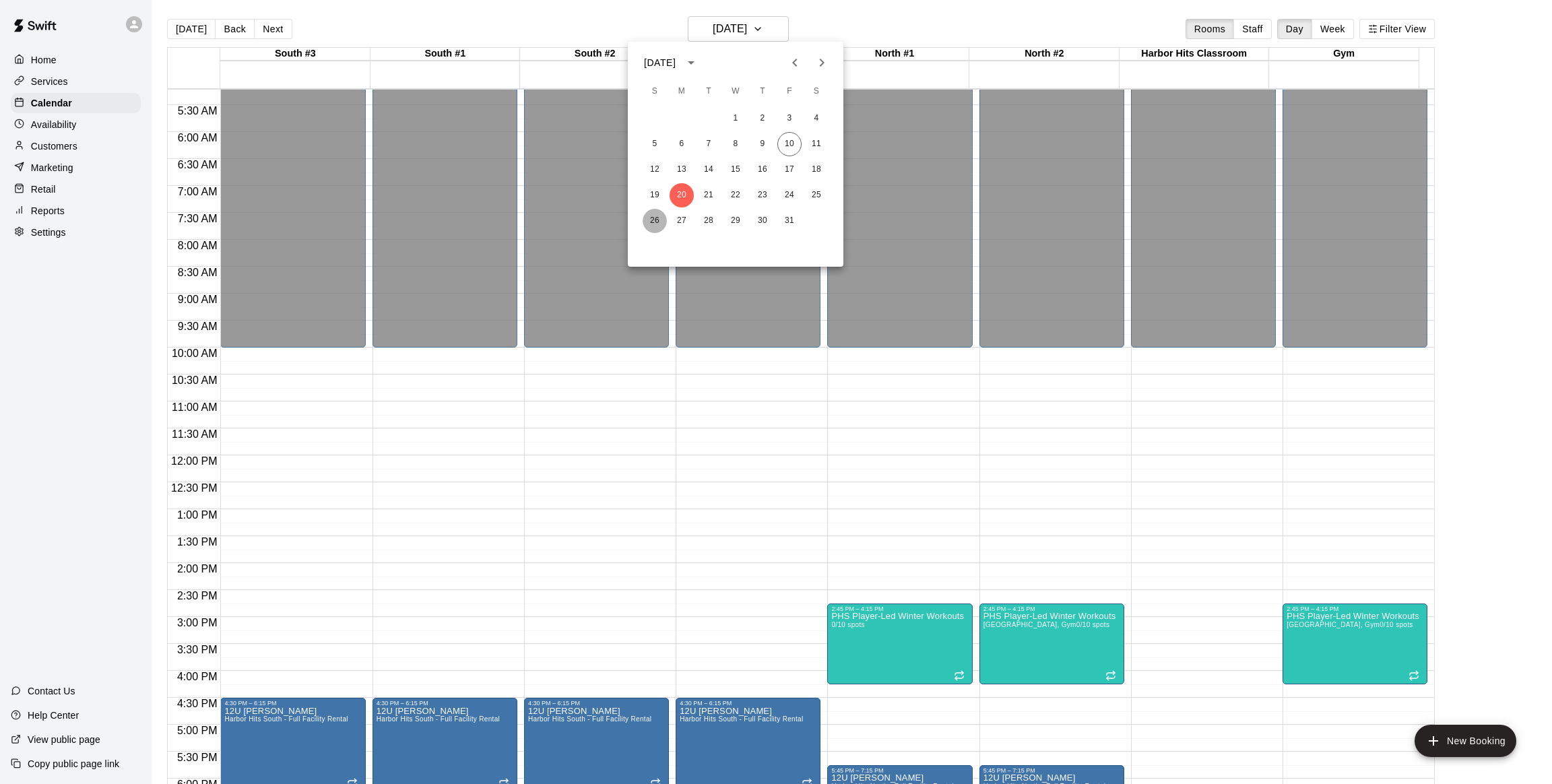
click at [652, 217] on button "26" at bounding box center [655, 221] width 24 height 24
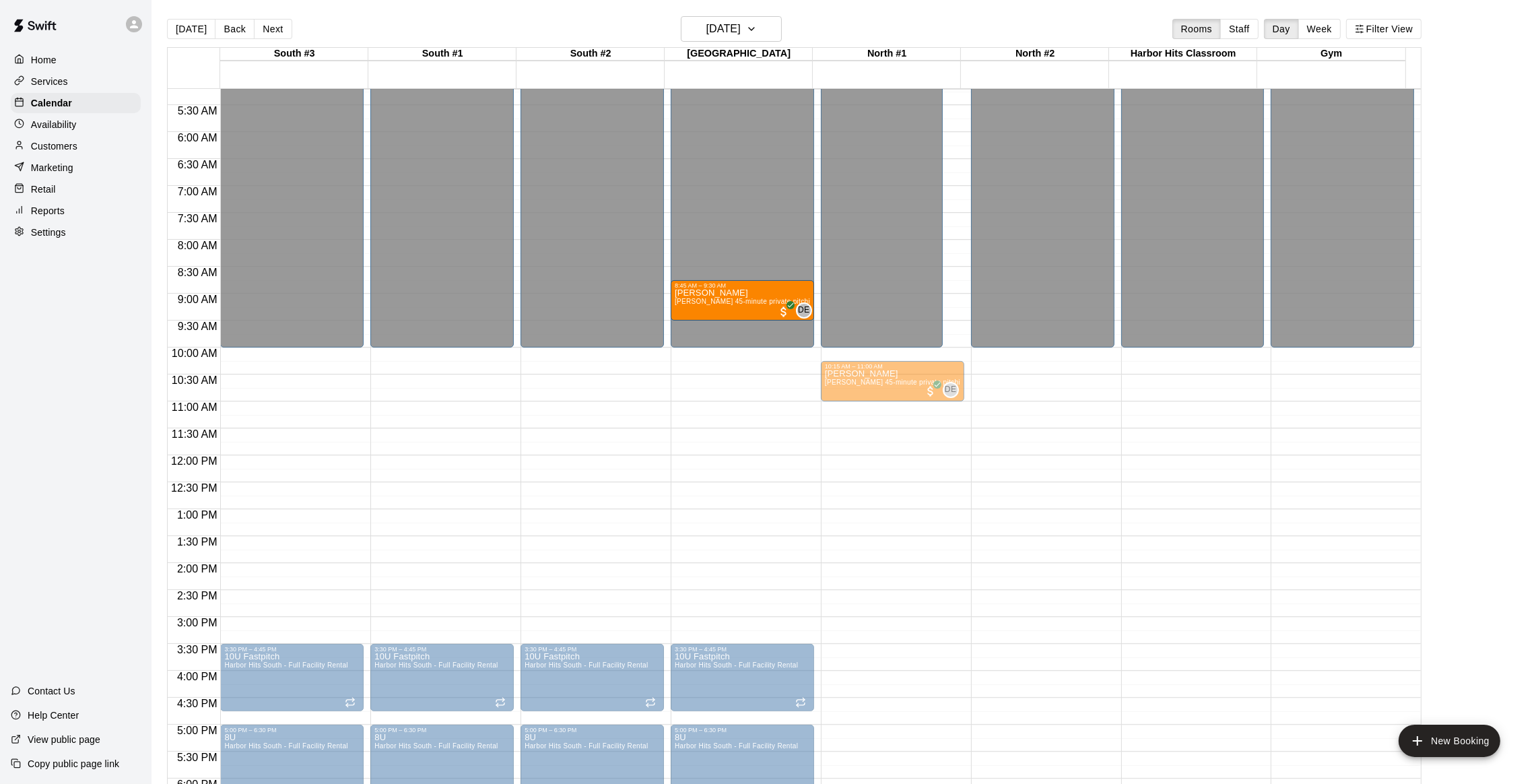
drag, startPoint x: 921, startPoint y: 289, endPoint x: 786, endPoint y: 293, distance: 135.1
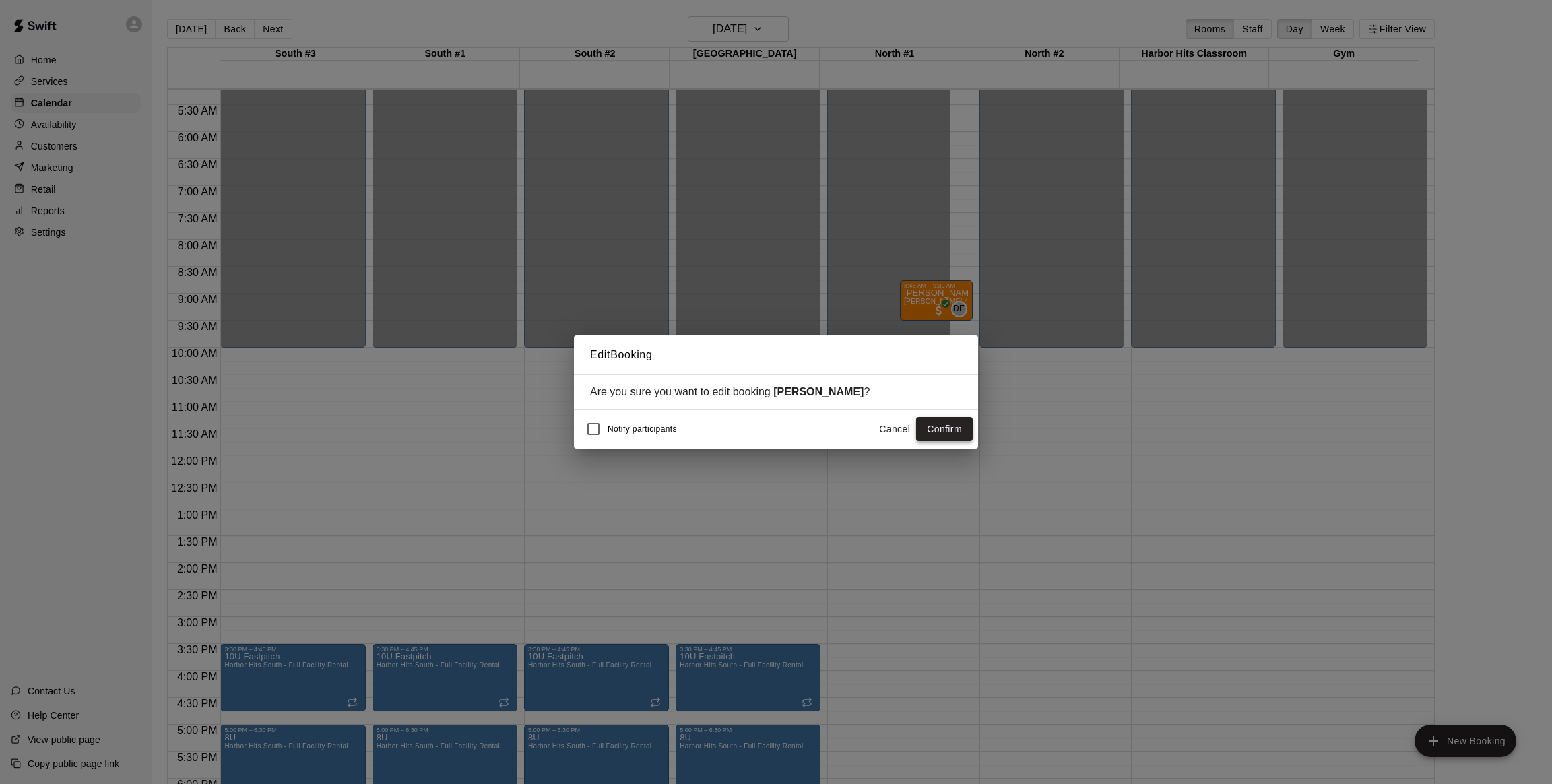
click at [928, 434] on button "Confirm" at bounding box center [945, 429] width 57 height 25
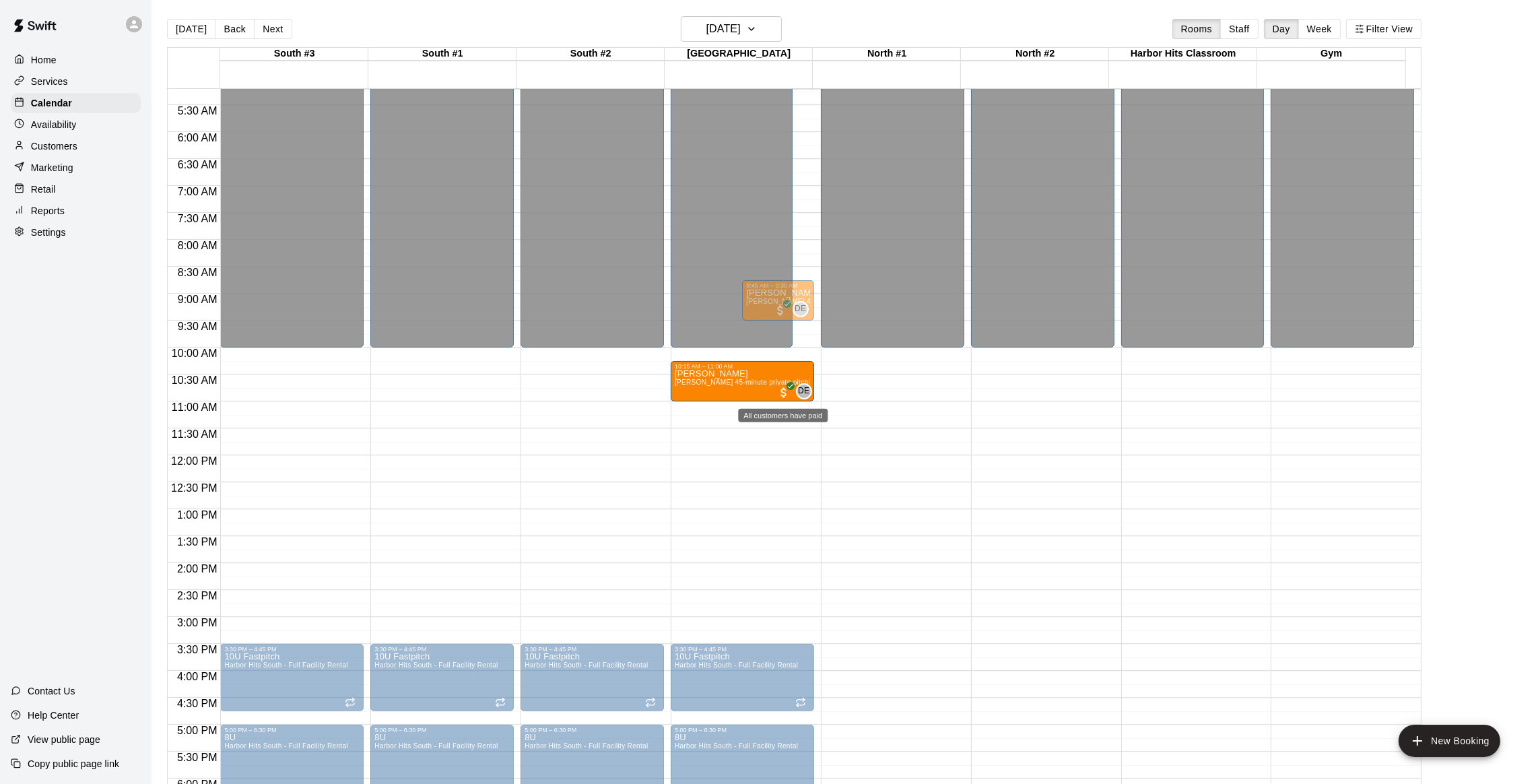
drag, startPoint x: 898, startPoint y: 375, endPoint x: 777, endPoint y: 385, distance: 121.4
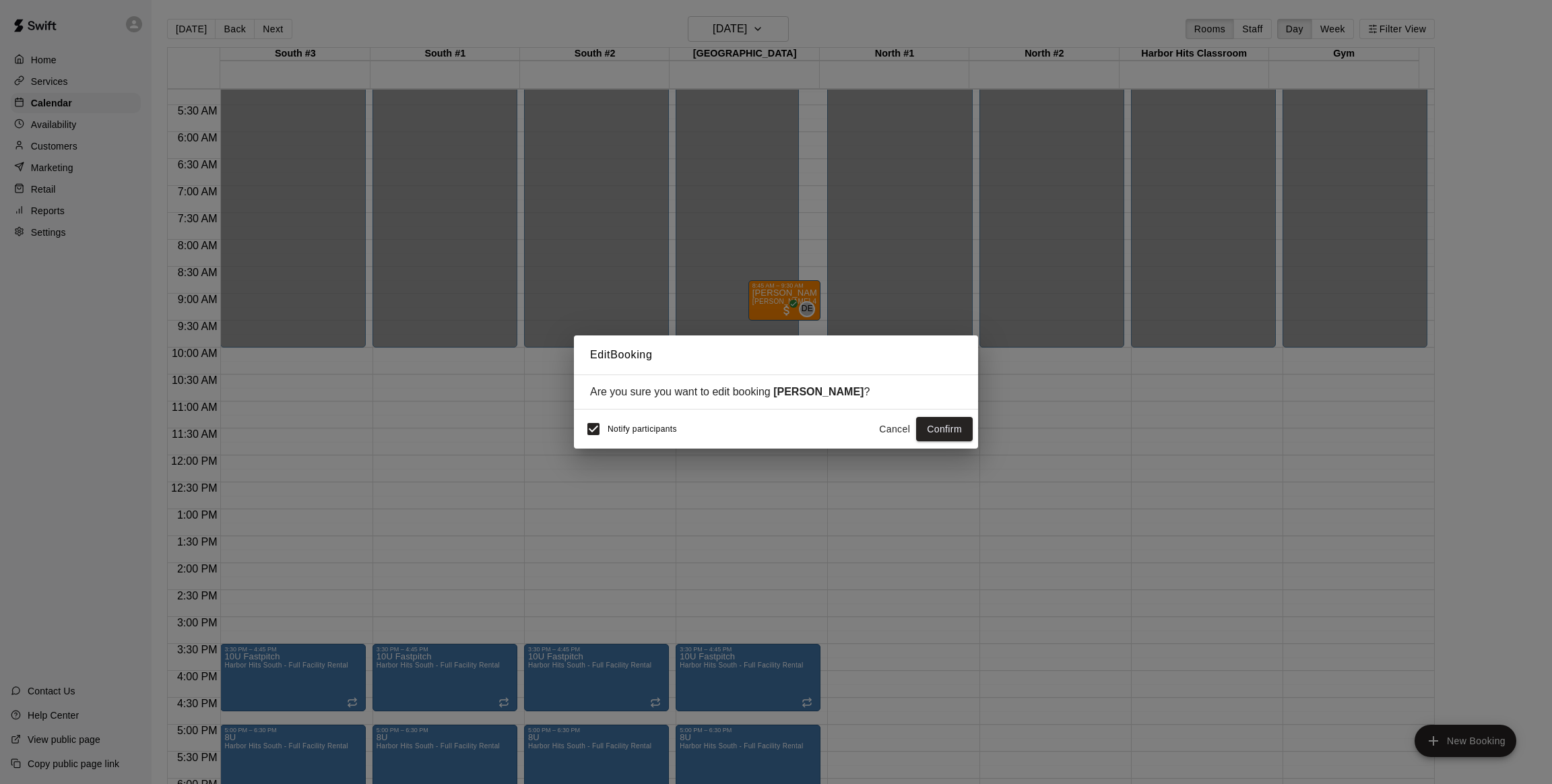
click at [611, 430] on span "Notify participants" at bounding box center [642, 429] width 70 height 9
click at [935, 425] on button "Confirm" at bounding box center [945, 429] width 57 height 25
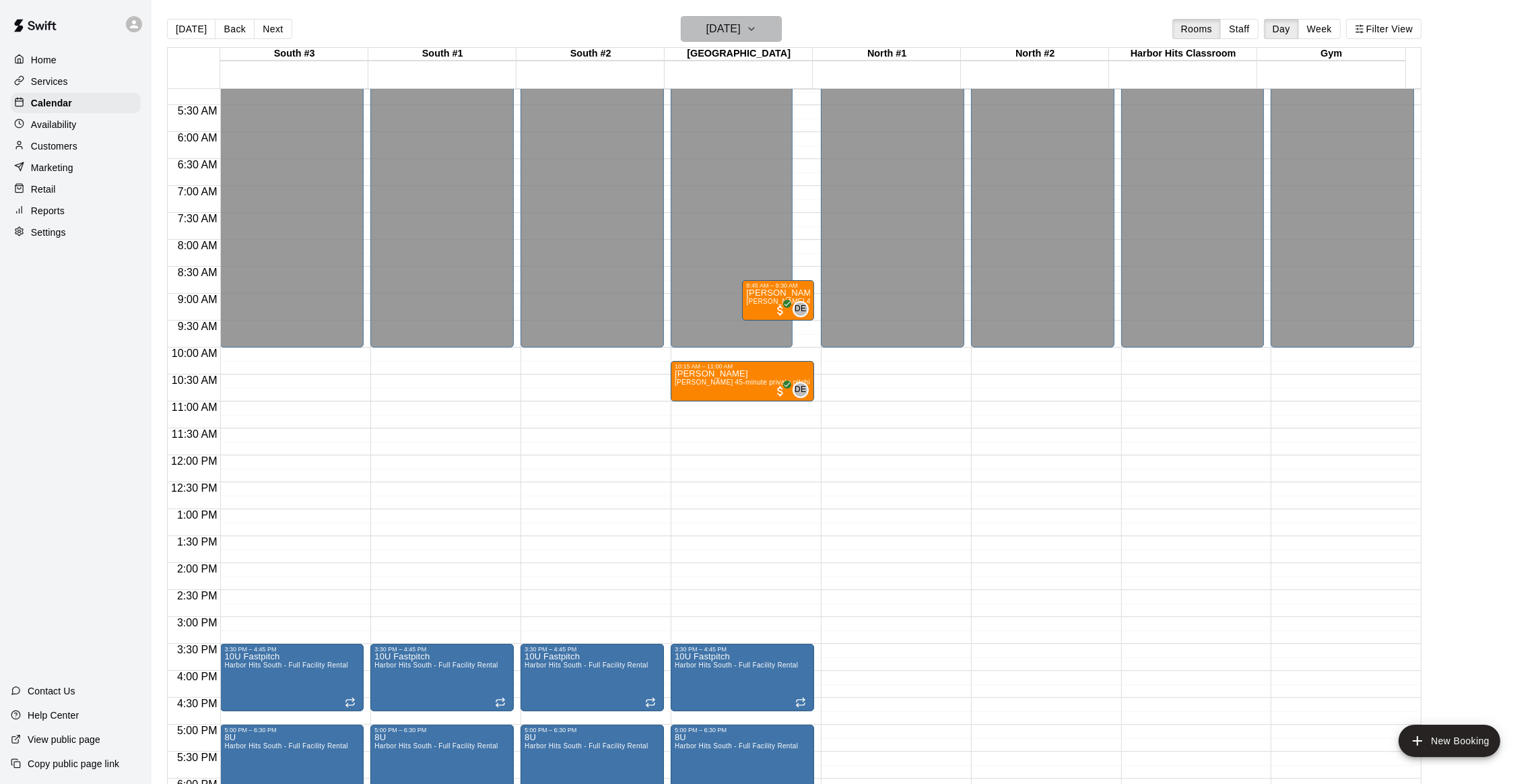
click at [707, 34] on h6 "[DATE]" at bounding box center [723, 29] width 34 height 19
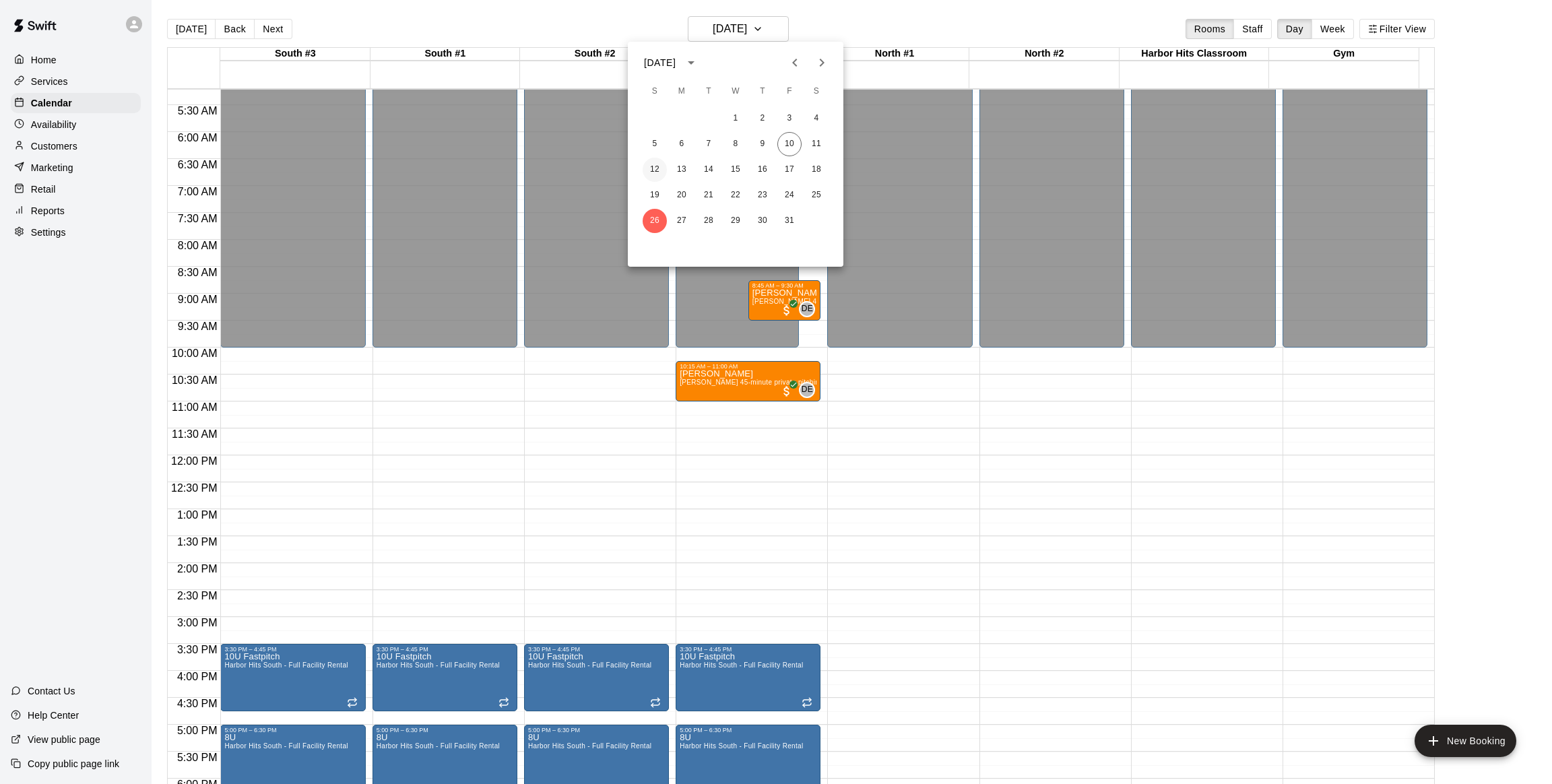
click at [654, 166] on button "12" at bounding box center [655, 169] width 24 height 24
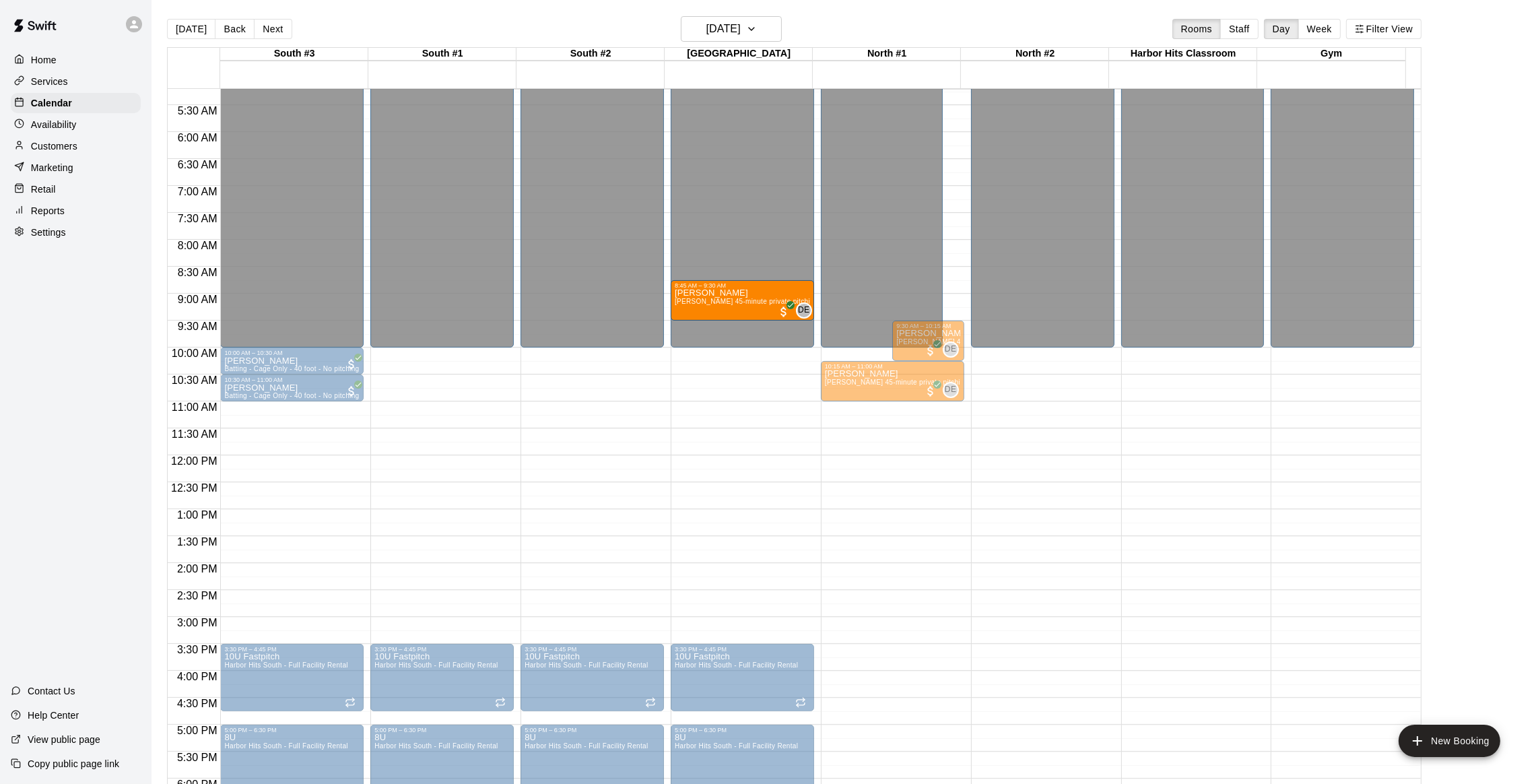
drag, startPoint x: 915, startPoint y: 295, endPoint x: 796, endPoint y: 297, distance: 119.0
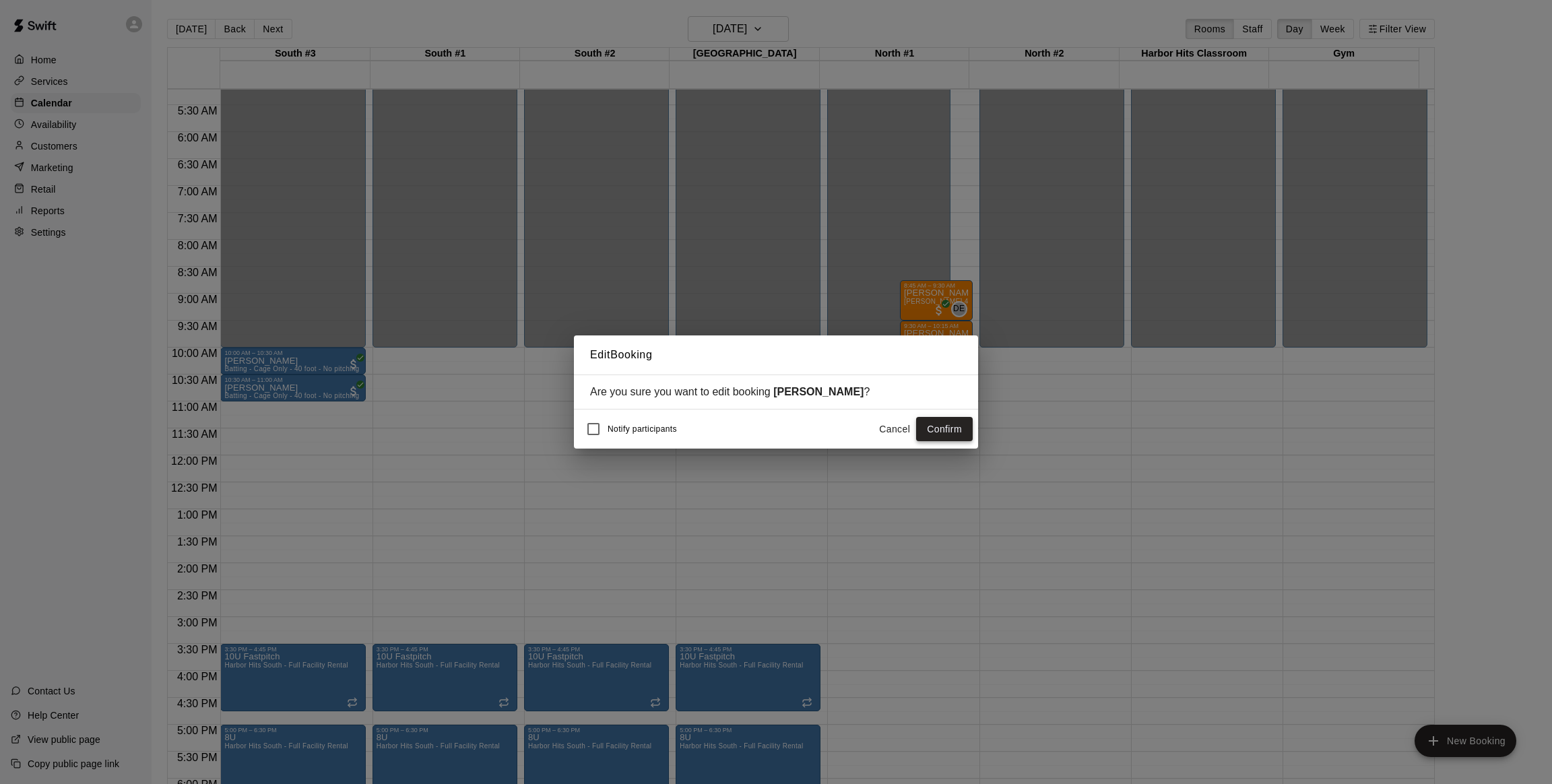
click at [939, 421] on button "Confirm" at bounding box center [945, 429] width 57 height 25
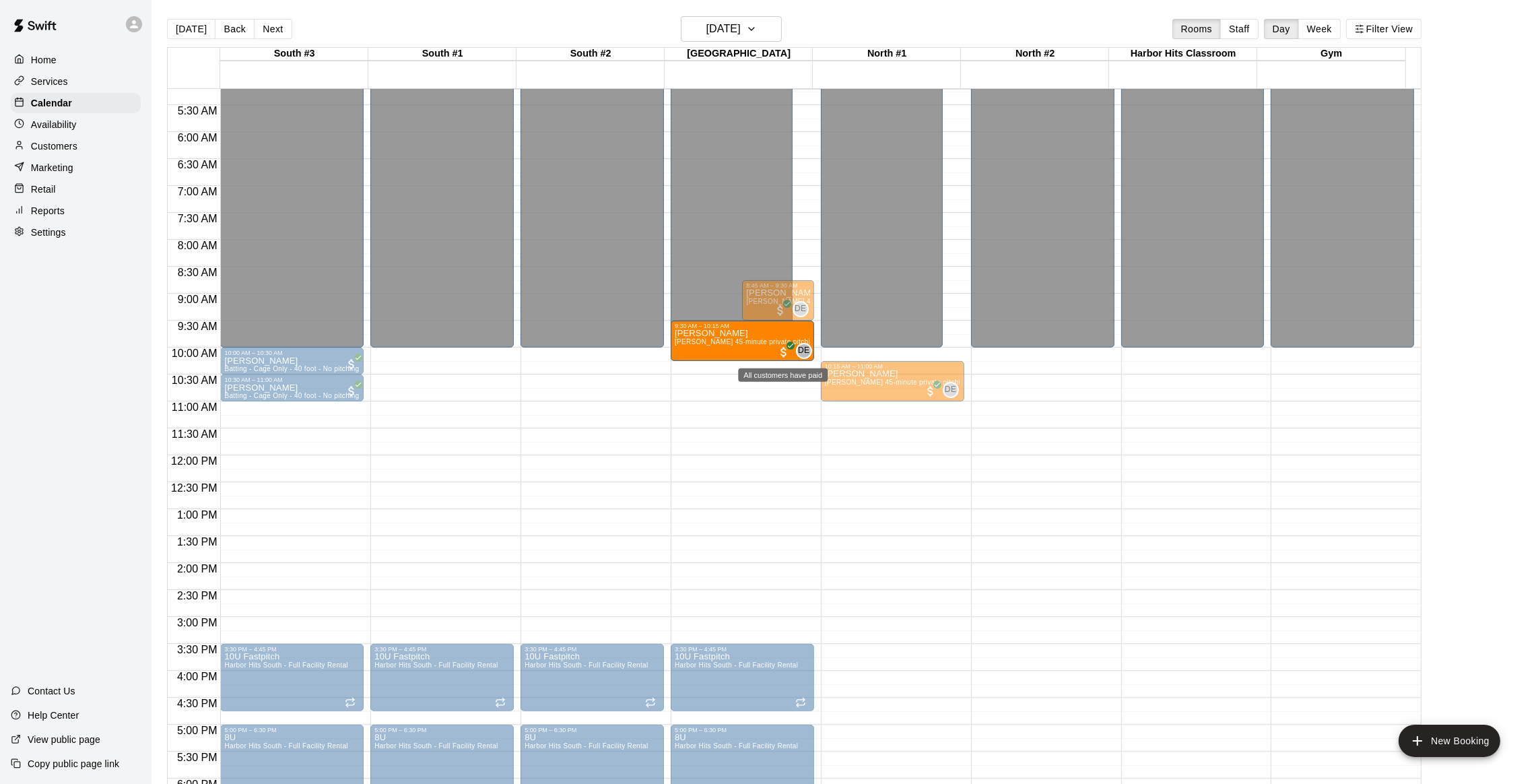
drag, startPoint x: 919, startPoint y: 343, endPoint x: 778, endPoint y: 351, distance: 141.2
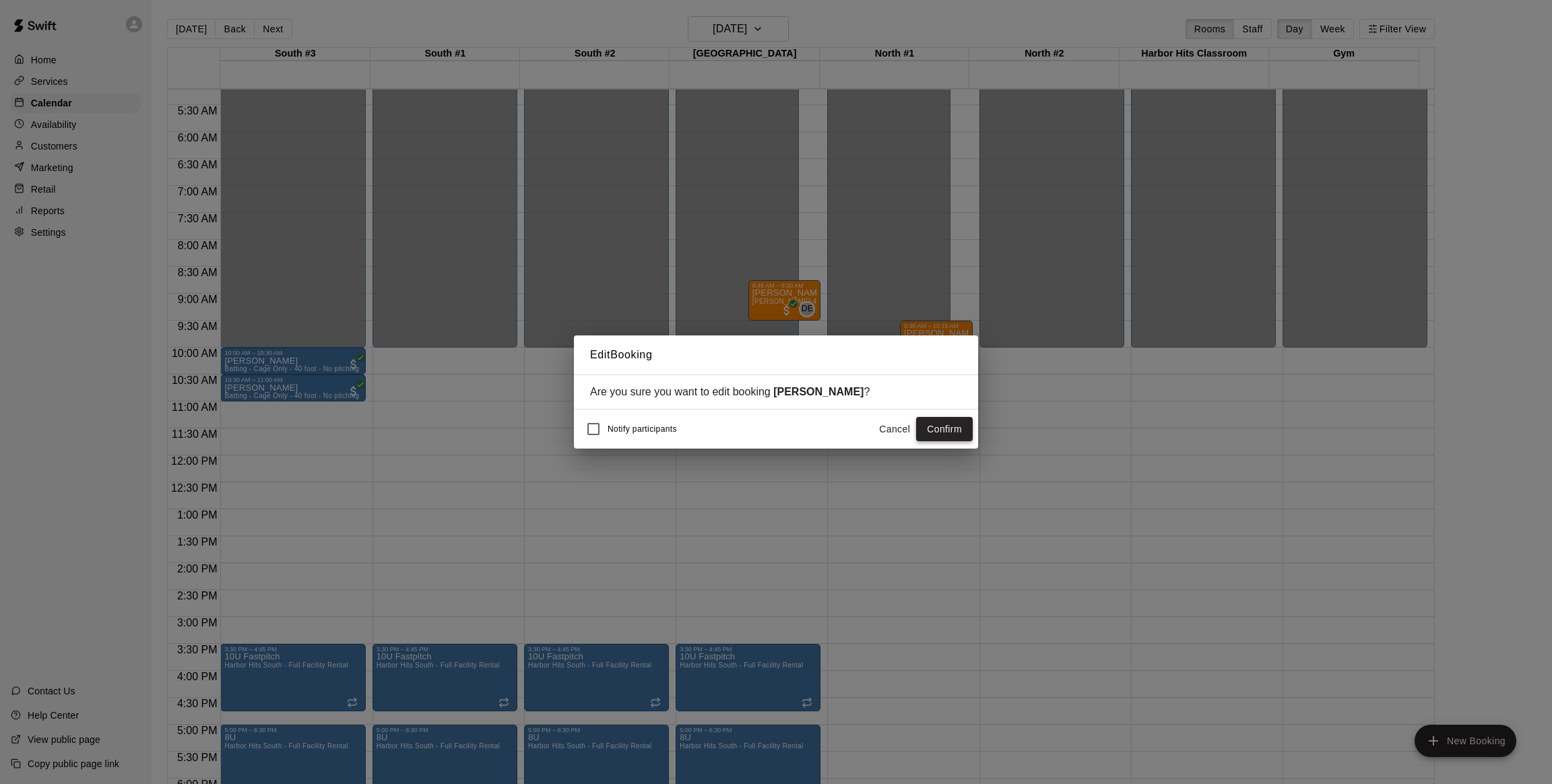
click at [932, 428] on button "Confirm" at bounding box center [945, 429] width 57 height 25
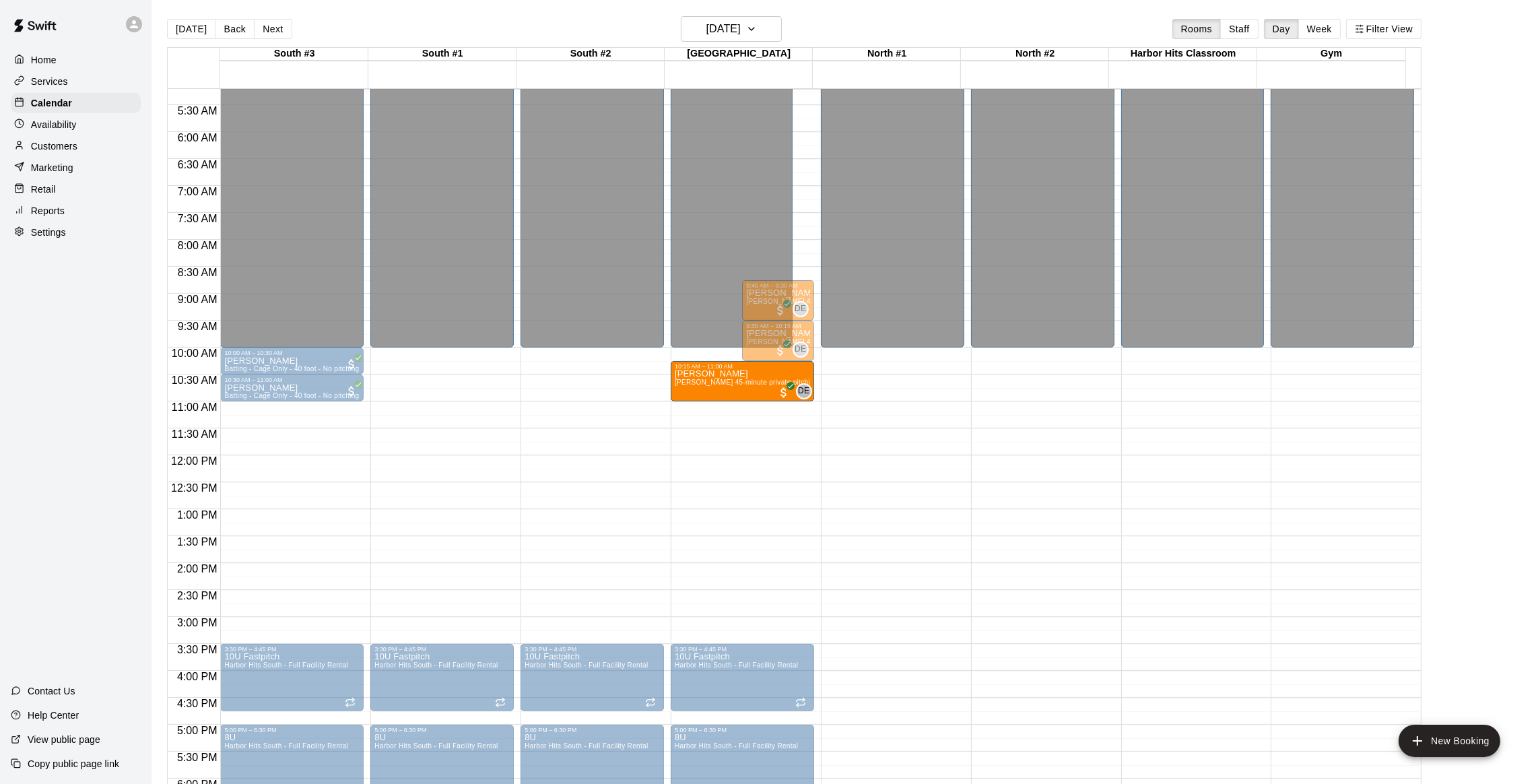
drag, startPoint x: 886, startPoint y: 380, endPoint x: 769, endPoint y: 390, distance: 117.4
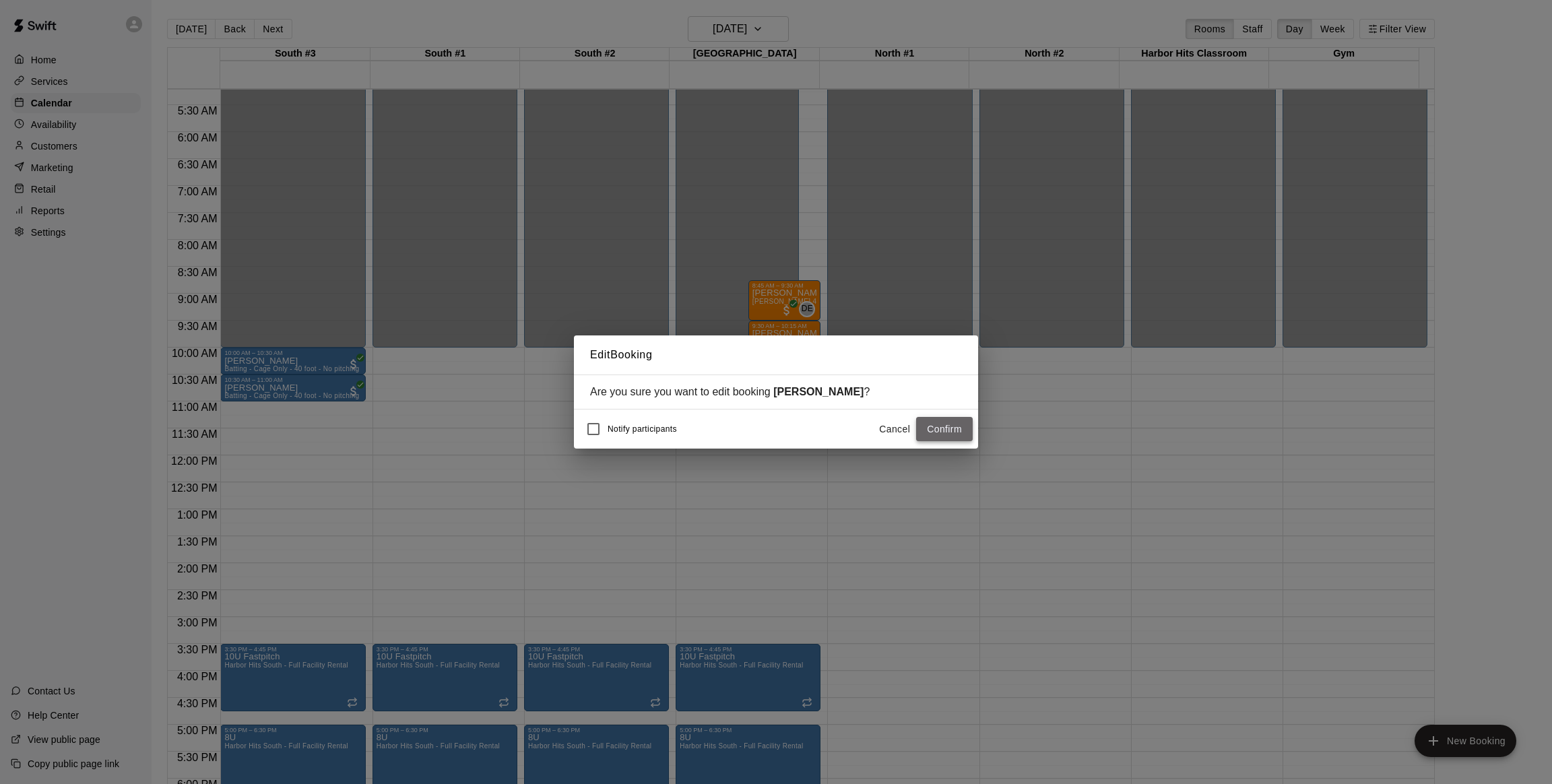
click at [936, 434] on button "Confirm" at bounding box center [945, 429] width 57 height 25
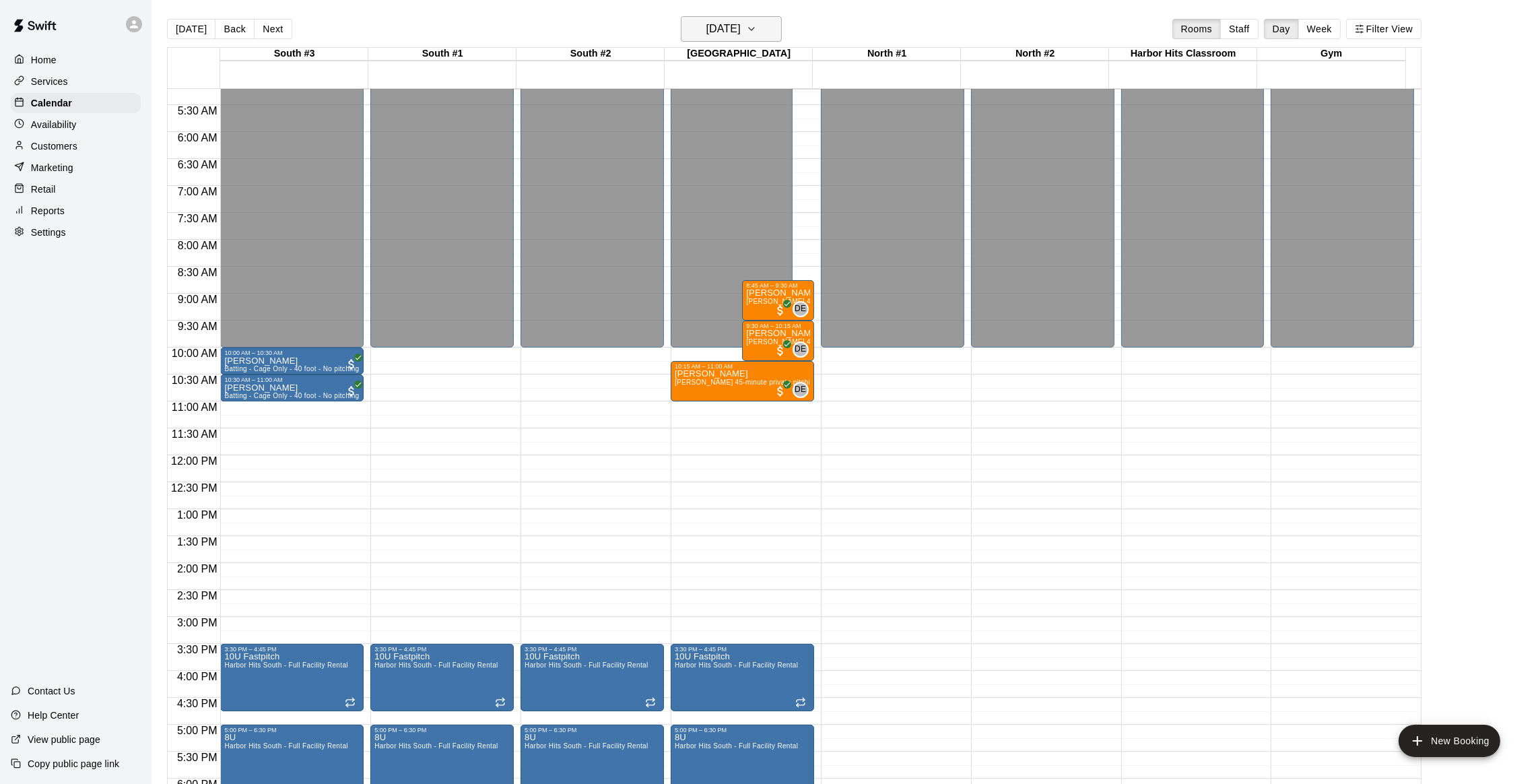
click at [757, 21] on icon "button" at bounding box center [752, 29] width 11 height 16
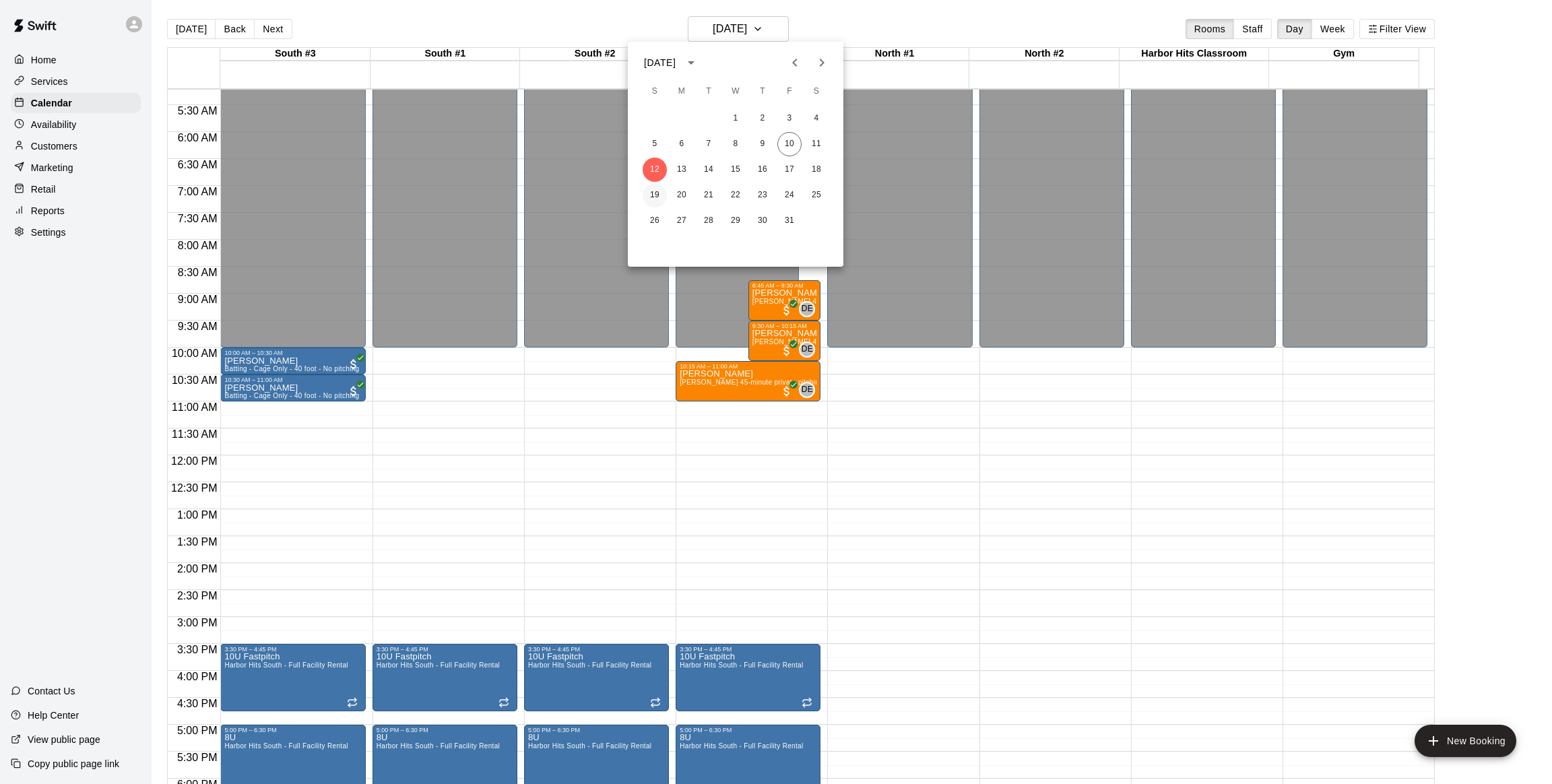
click at [655, 199] on button "19" at bounding box center [655, 195] width 24 height 24
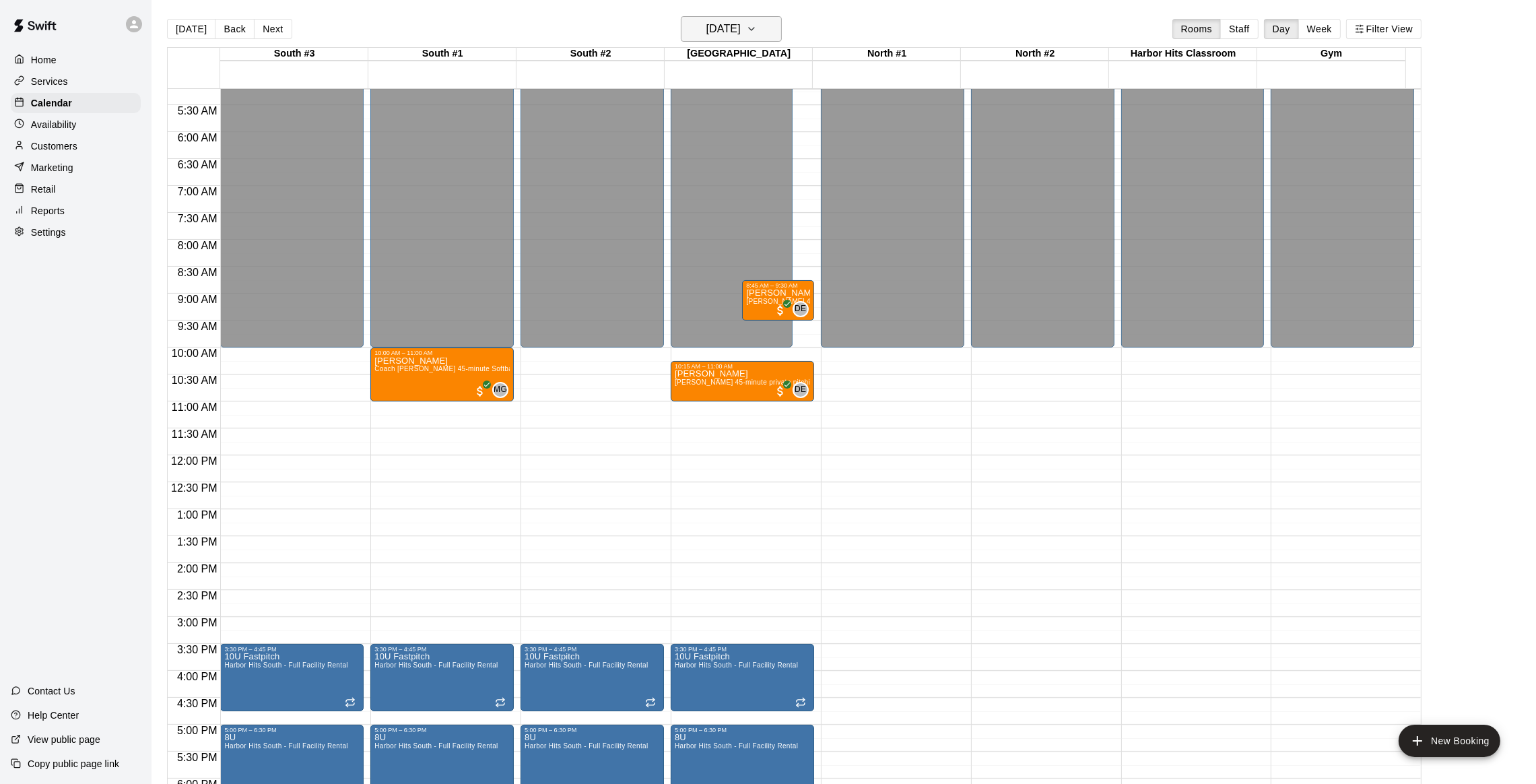
click at [763, 32] on button "[DATE]" at bounding box center [732, 29] width 101 height 26
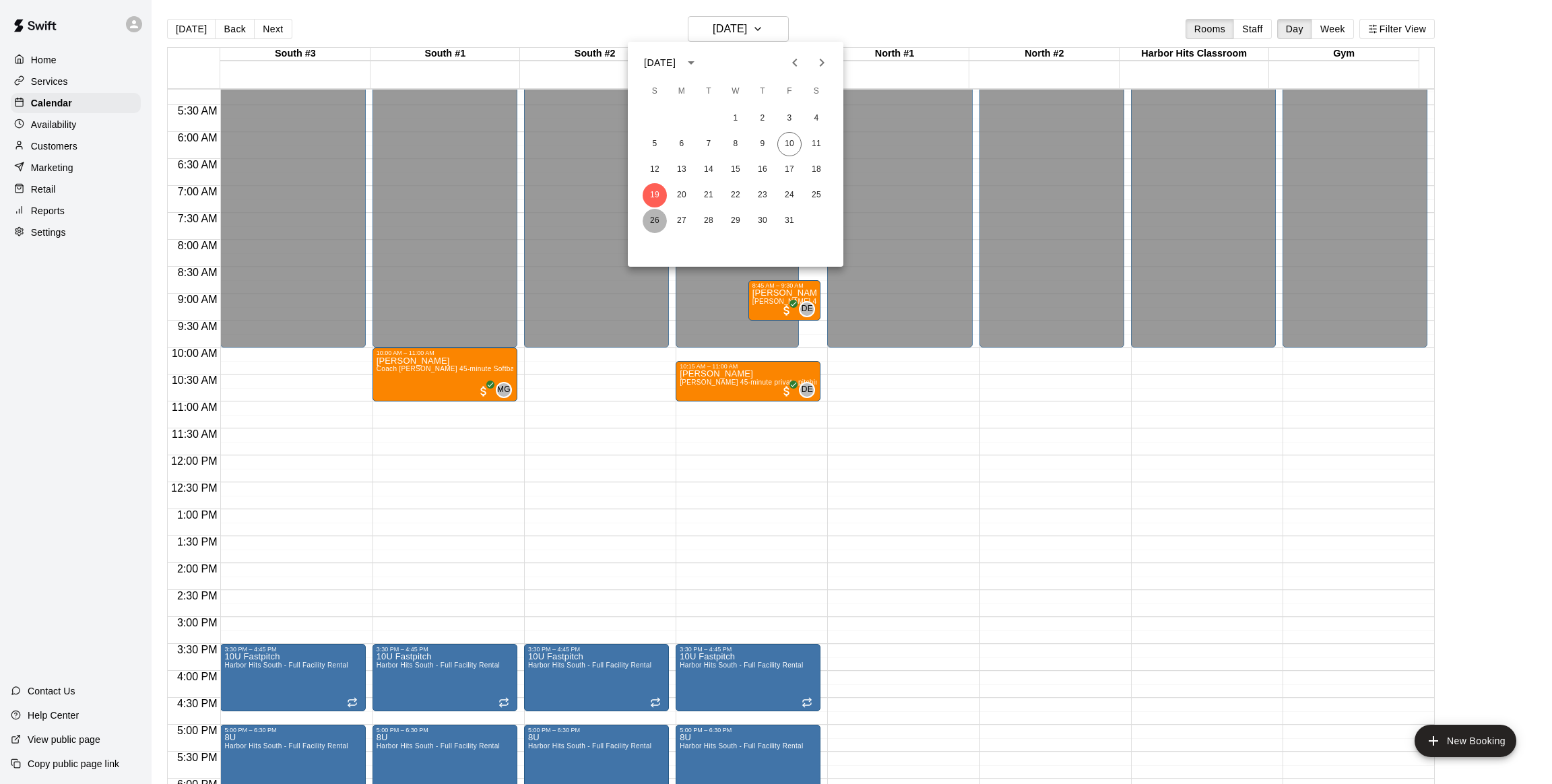
click at [654, 214] on button "26" at bounding box center [655, 221] width 24 height 24
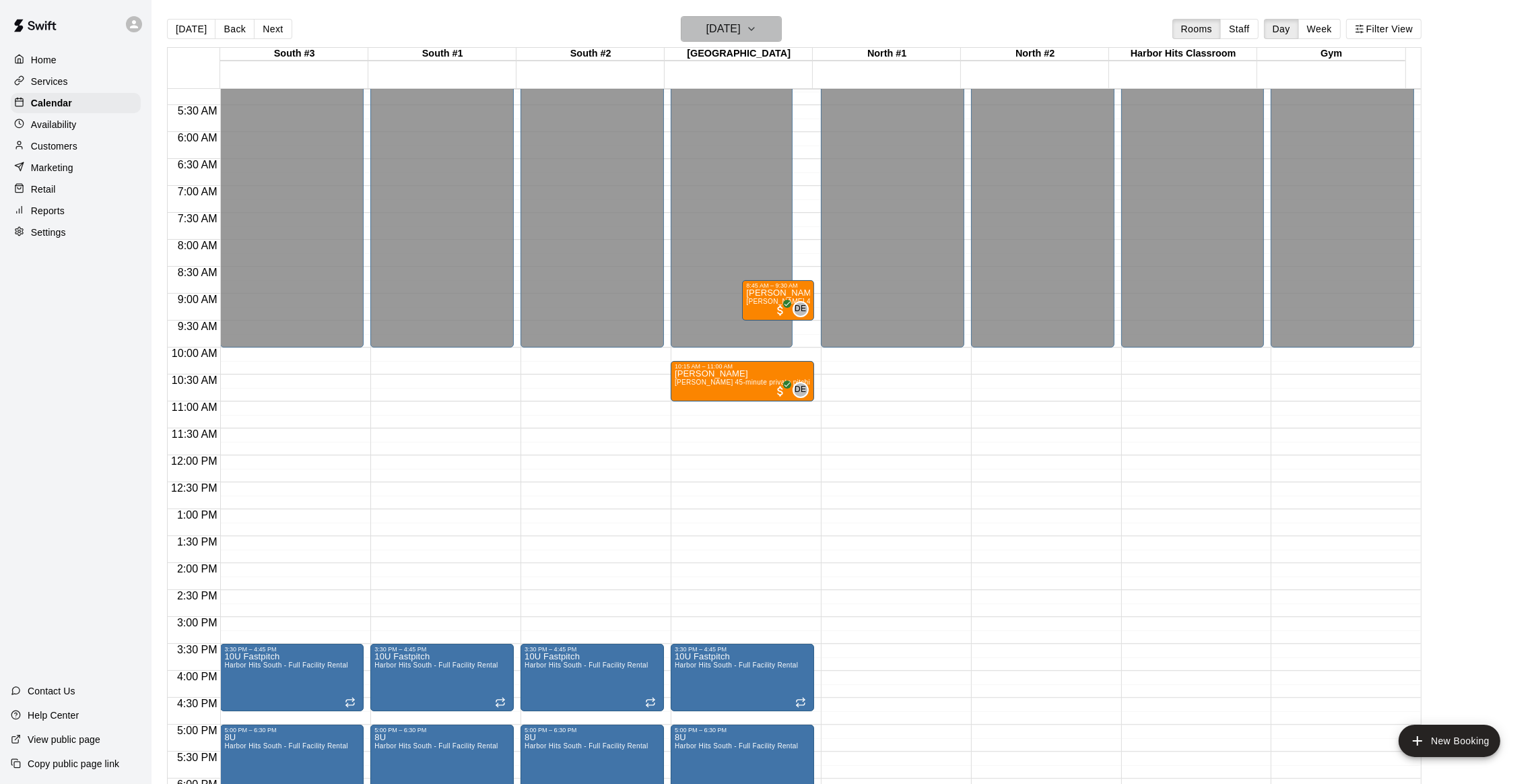
click at [741, 33] on h6 "[DATE]" at bounding box center [723, 29] width 34 height 19
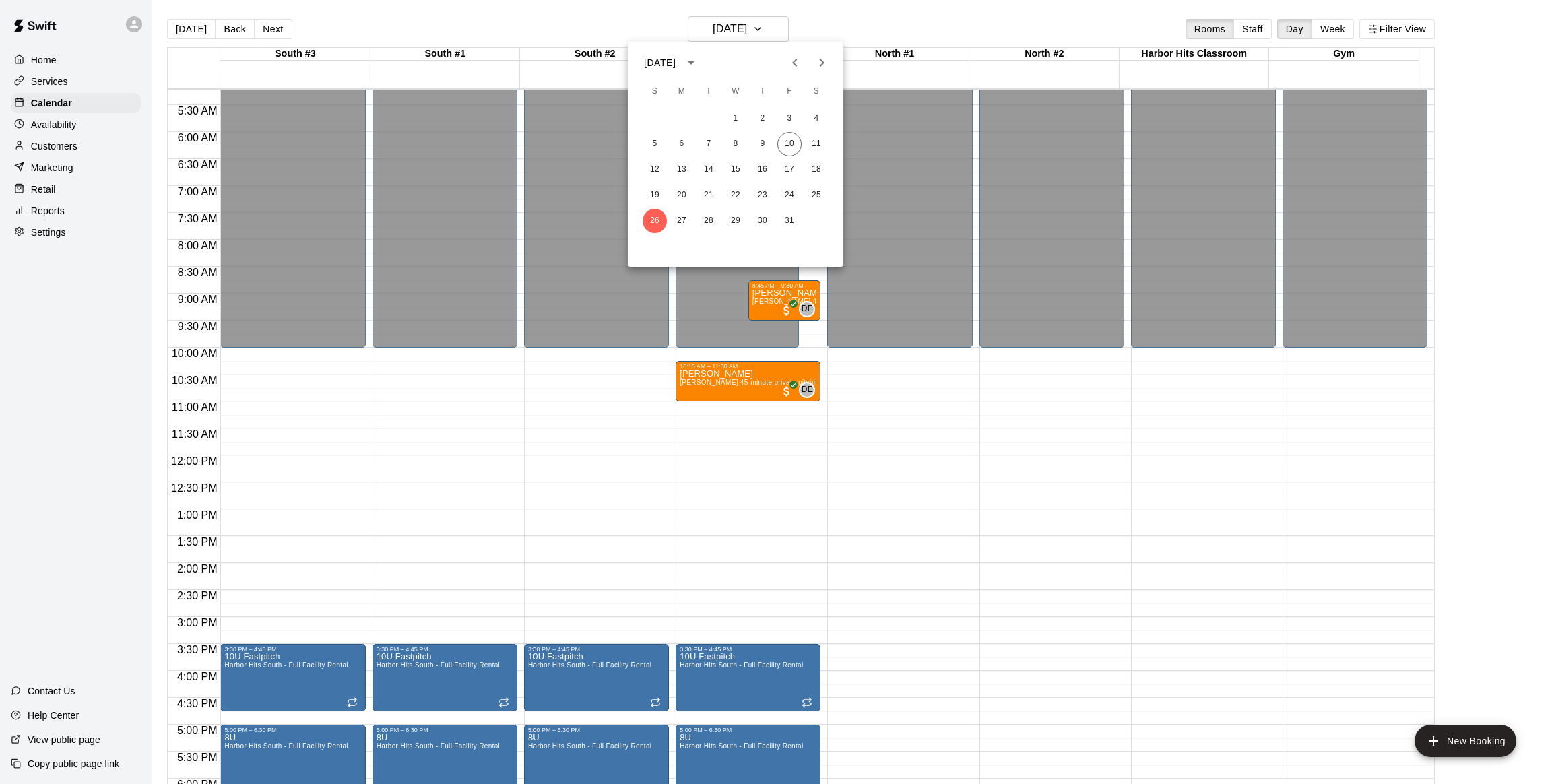
click at [820, 66] on icon "Next month" at bounding box center [822, 63] width 5 height 8
click at [657, 138] on button "2" at bounding box center [655, 144] width 24 height 24
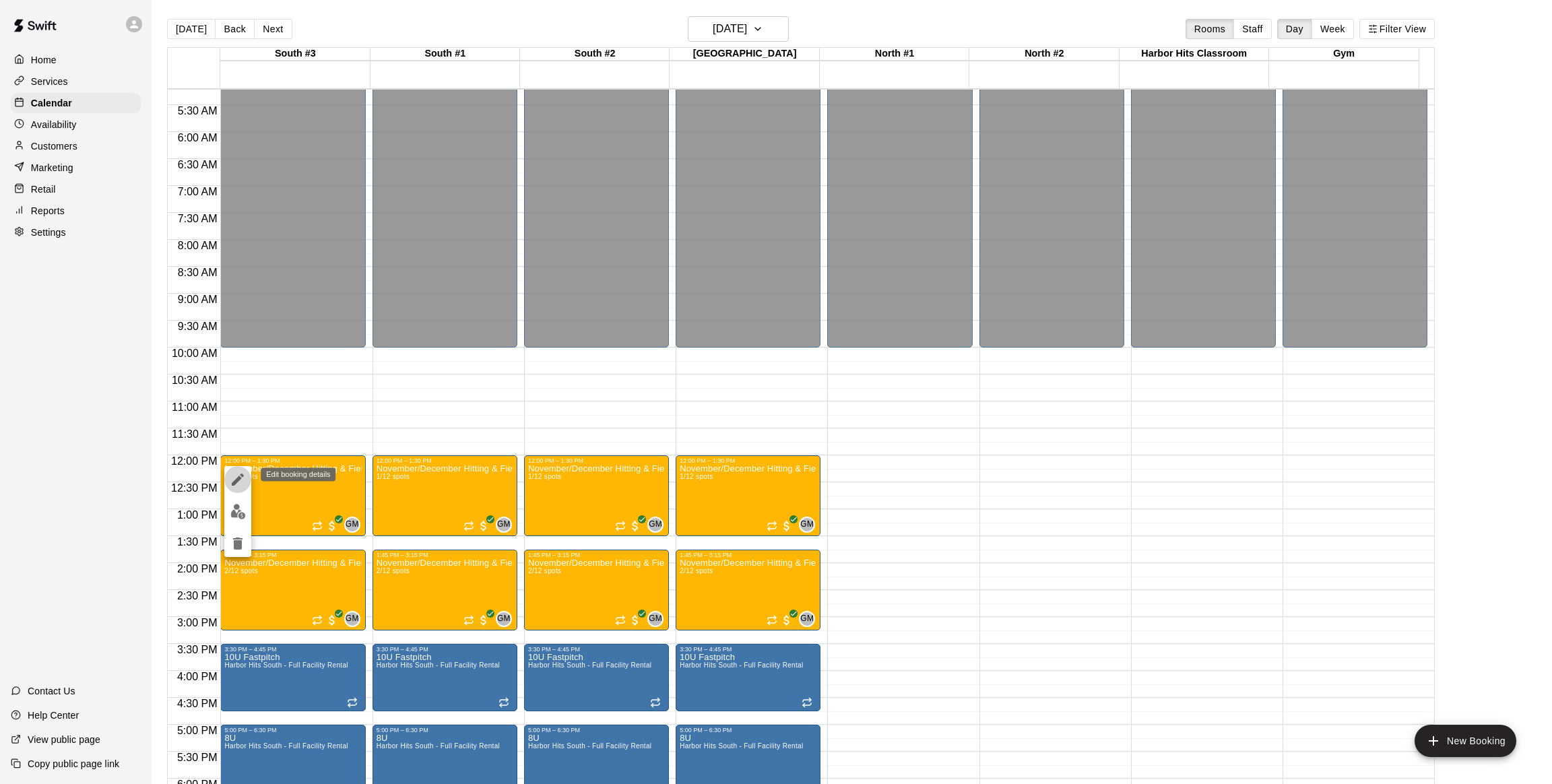
click at [233, 477] on icon "edit" at bounding box center [238, 479] width 16 height 16
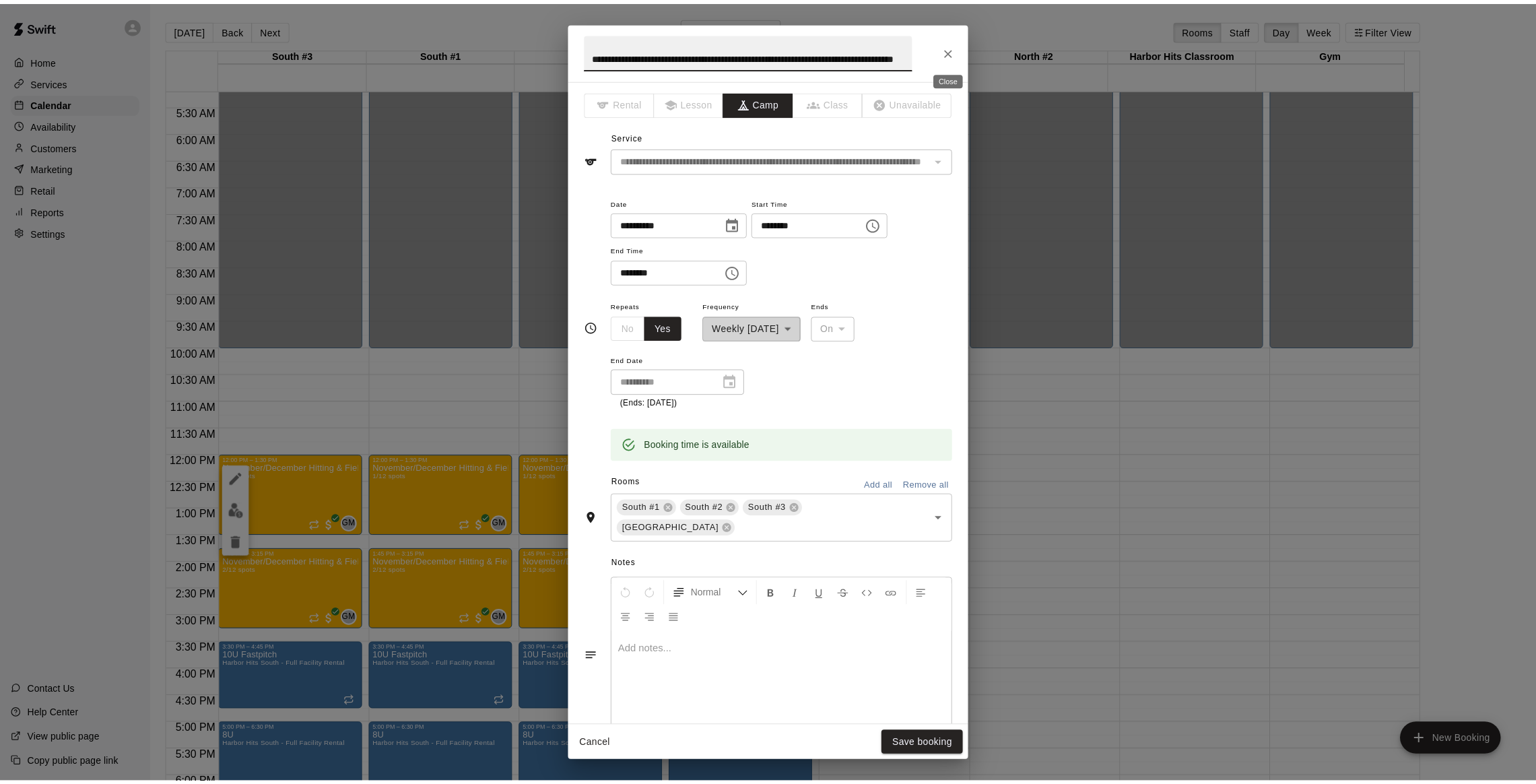
scroll to position [0, 0]
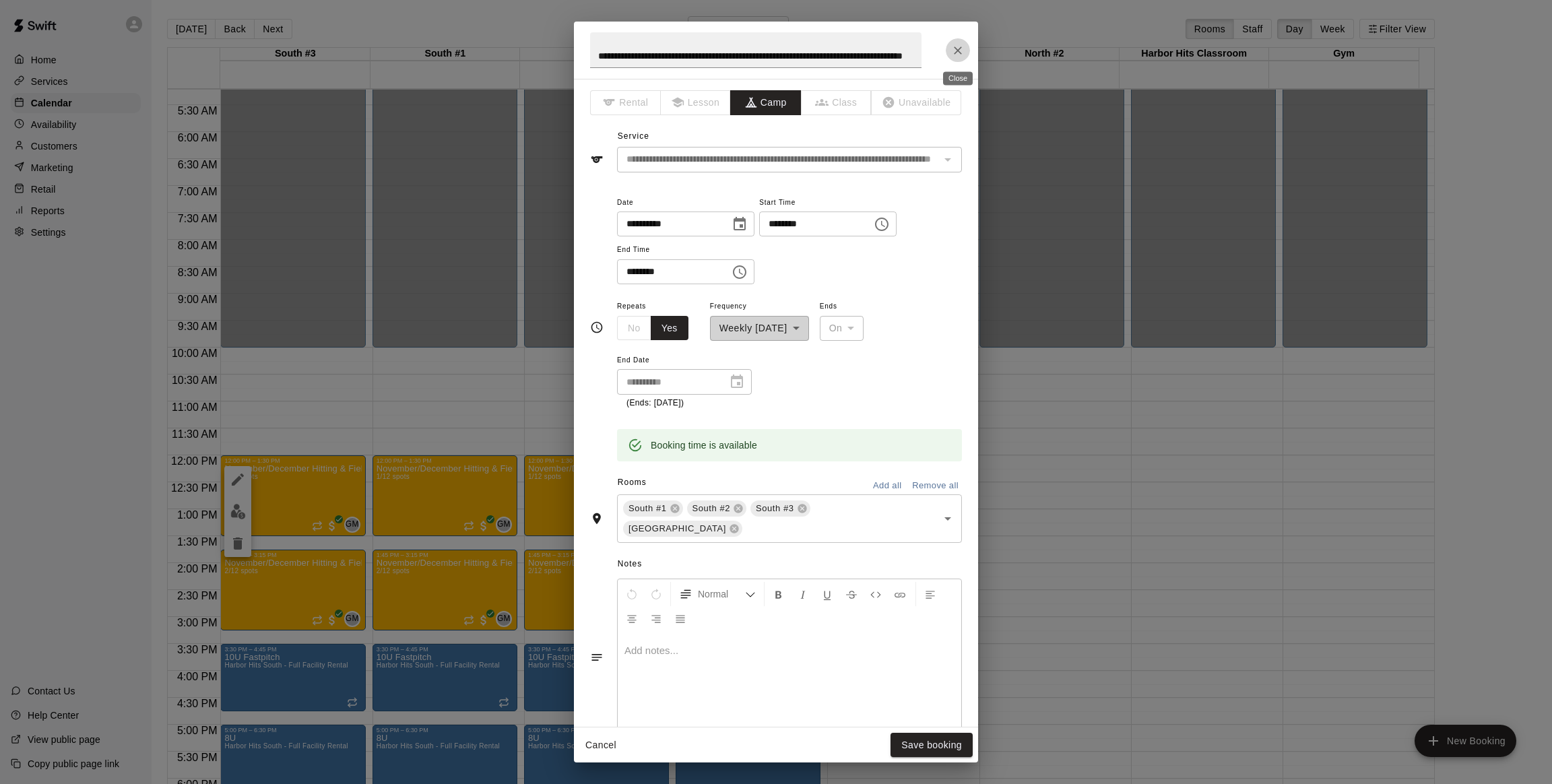
click at [956, 46] on icon "Close" at bounding box center [958, 51] width 14 height 14
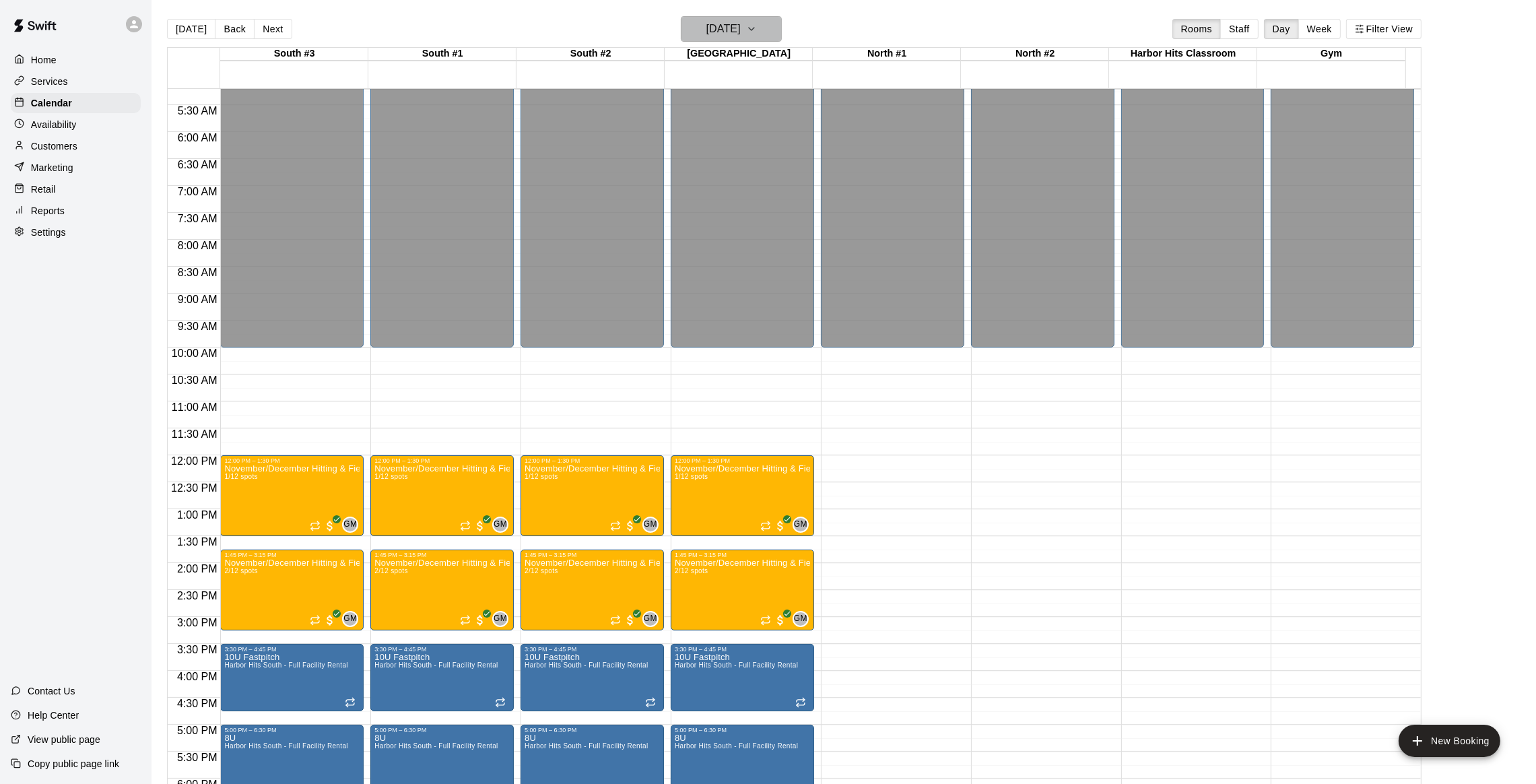
click at [757, 29] on icon "button" at bounding box center [752, 29] width 11 height 16
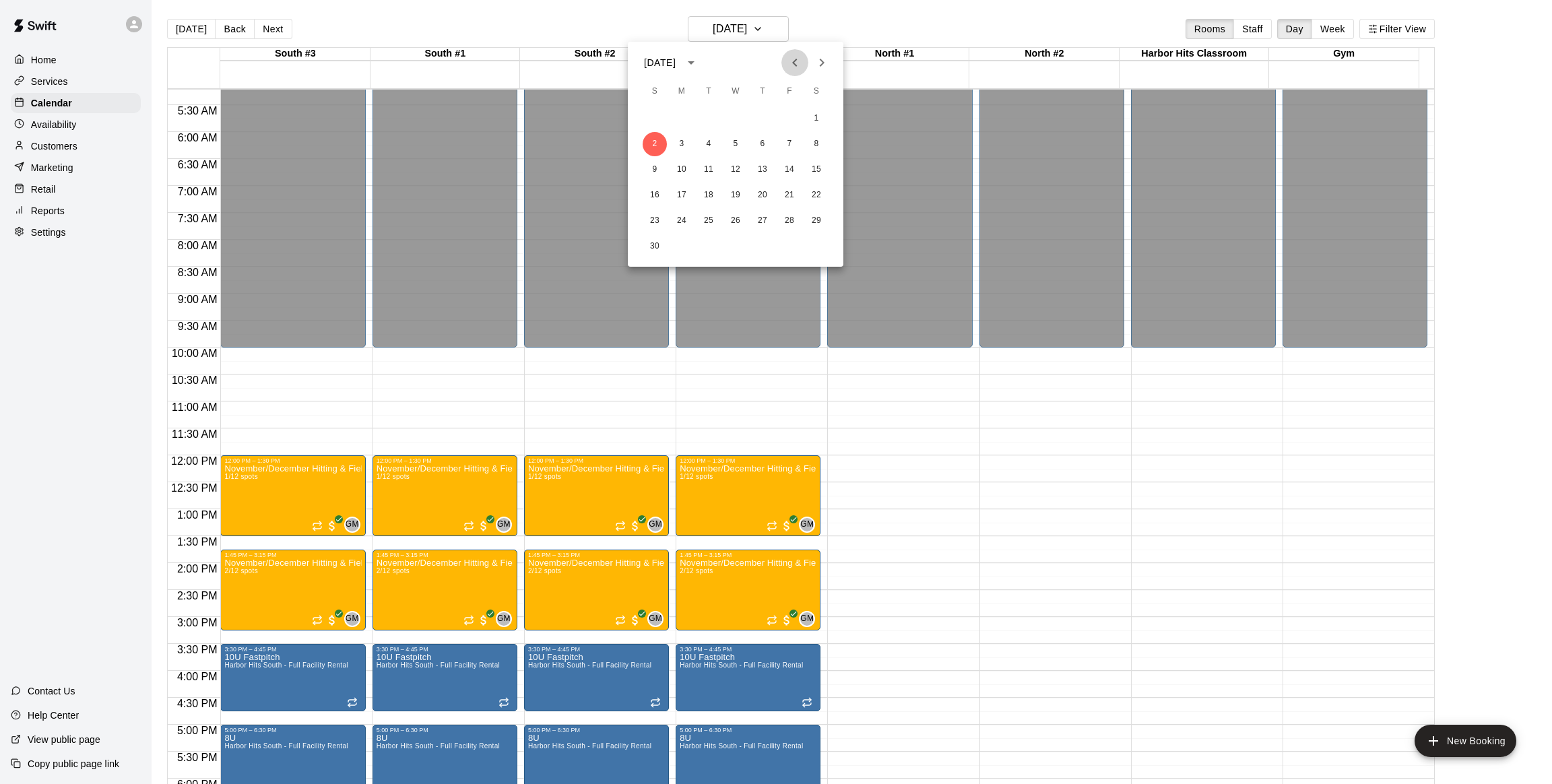
click at [792, 59] on icon "Previous month" at bounding box center [795, 63] width 16 height 16
click at [818, 65] on icon "Next month" at bounding box center [822, 63] width 16 height 16
click at [655, 141] on button "7" at bounding box center [655, 144] width 24 height 24
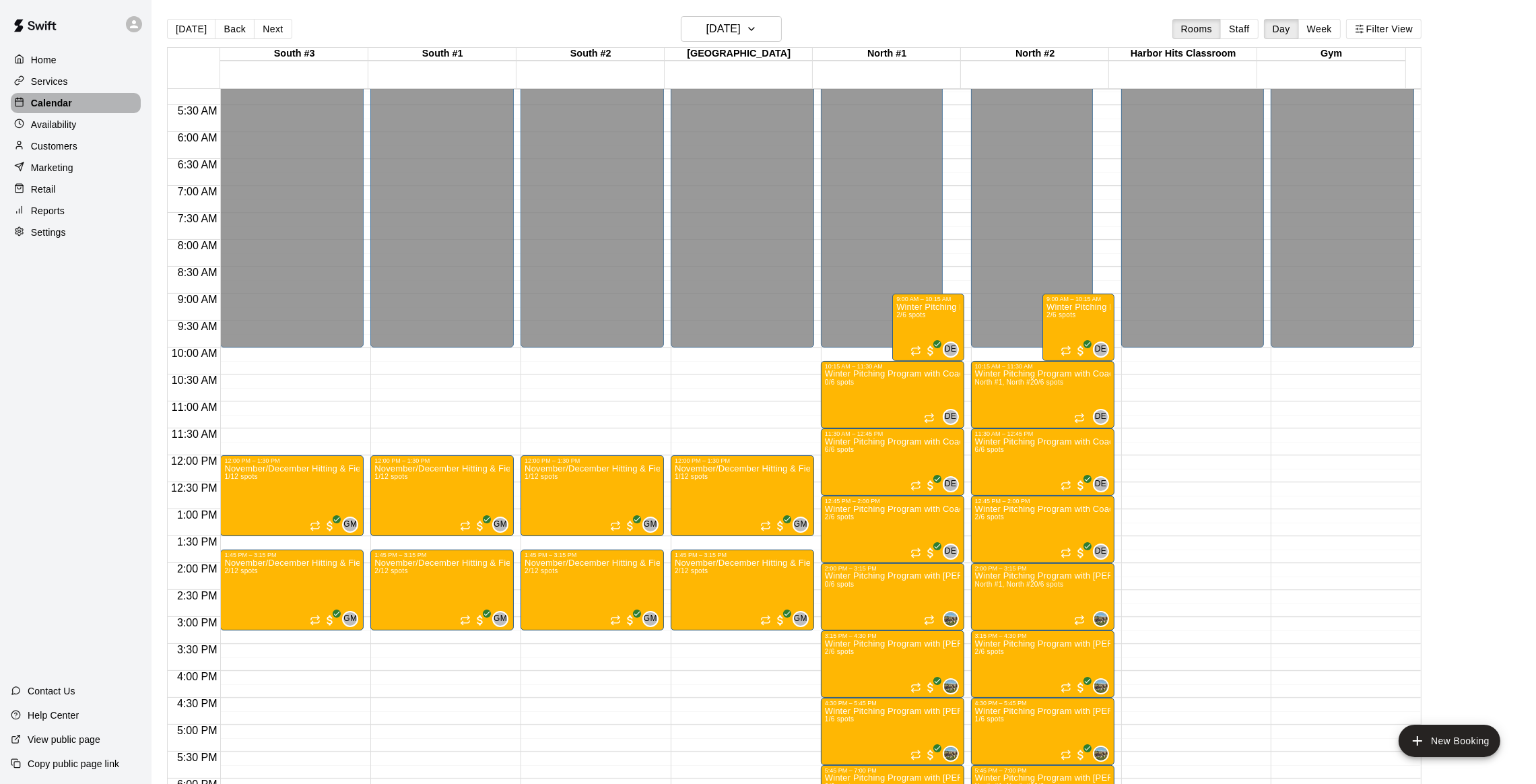
click at [56, 103] on p "Calendar" at bounding box center [51, 103] width 41 height 14
click at [1328, 30] on button "Week" at bounding box center [1319, 29] width 43 height 20
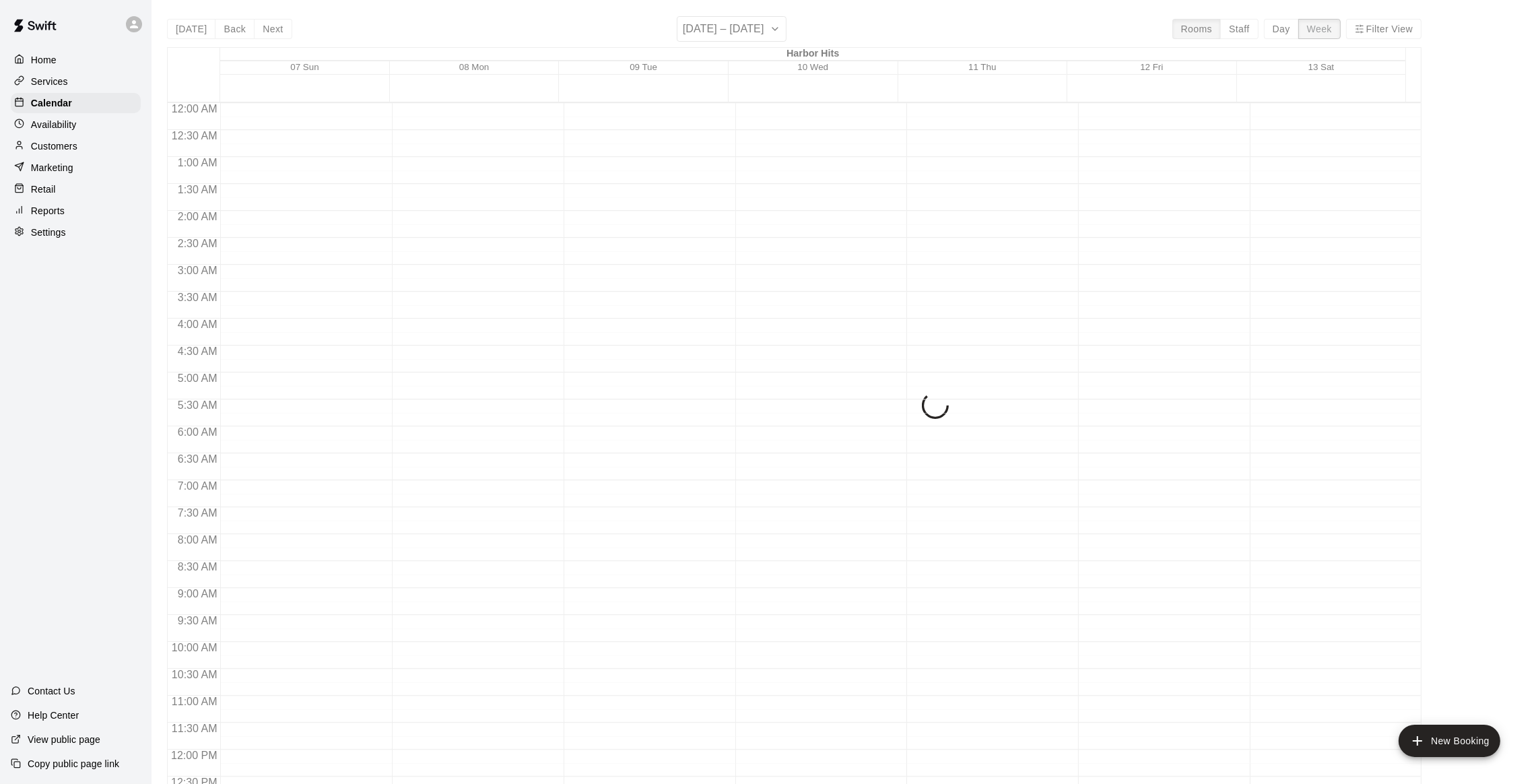
scroll to position [597, 0]
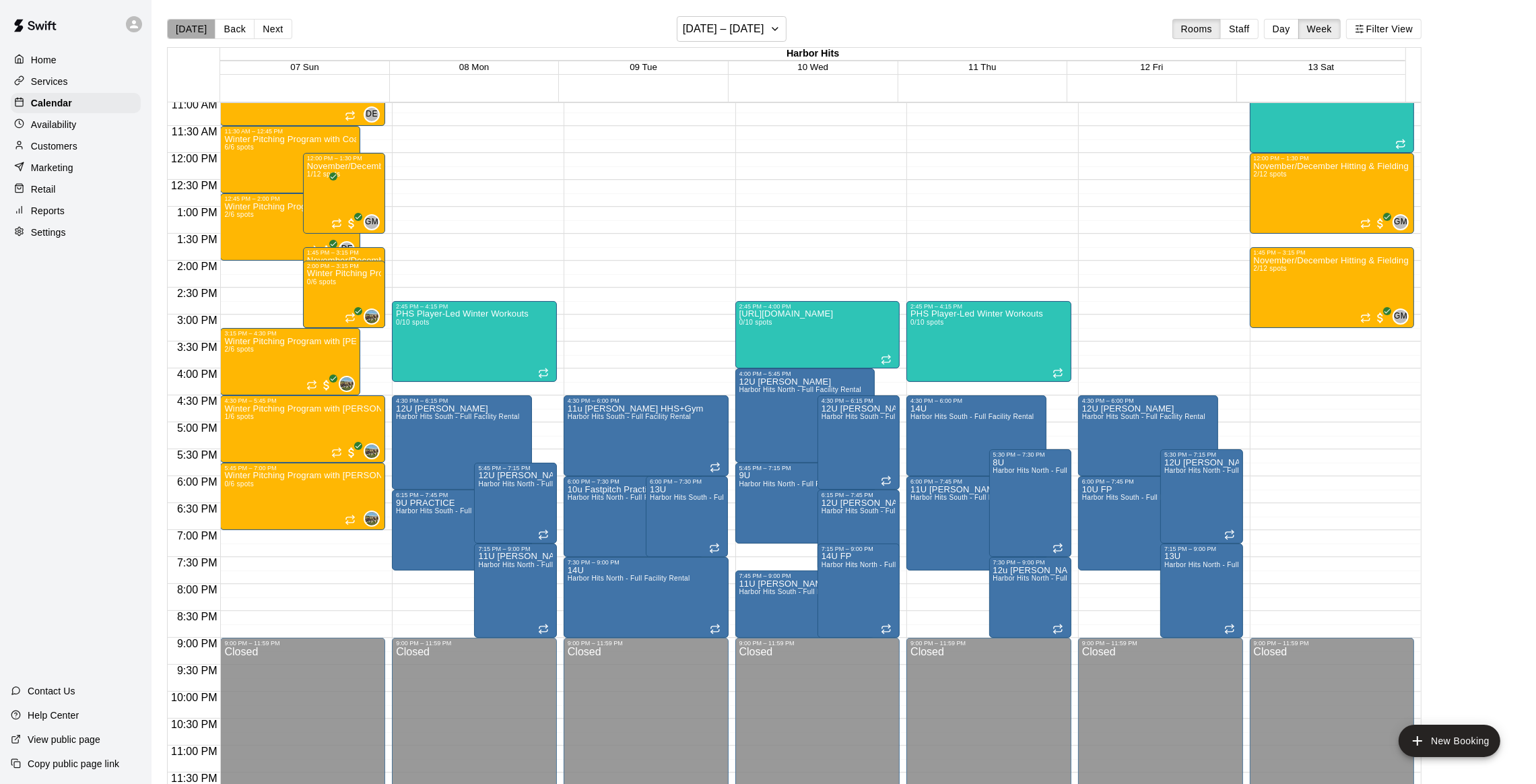
click at [201, 24] on button "[DATE]" at bounding box center [191, 29] width 49 height 20
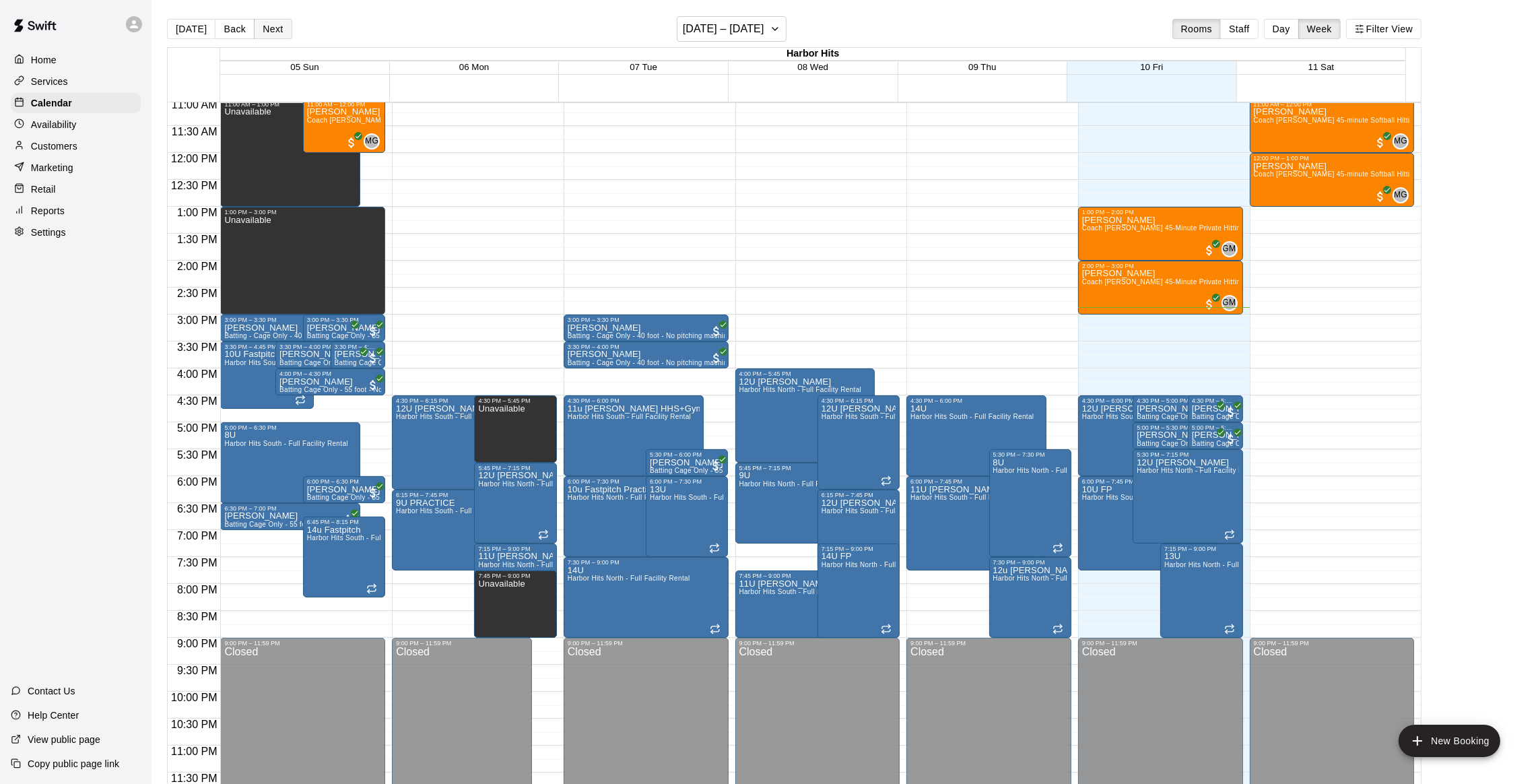
click at [272, 21] on button "Next" at bounding box center [273, 29] width 38 height 20
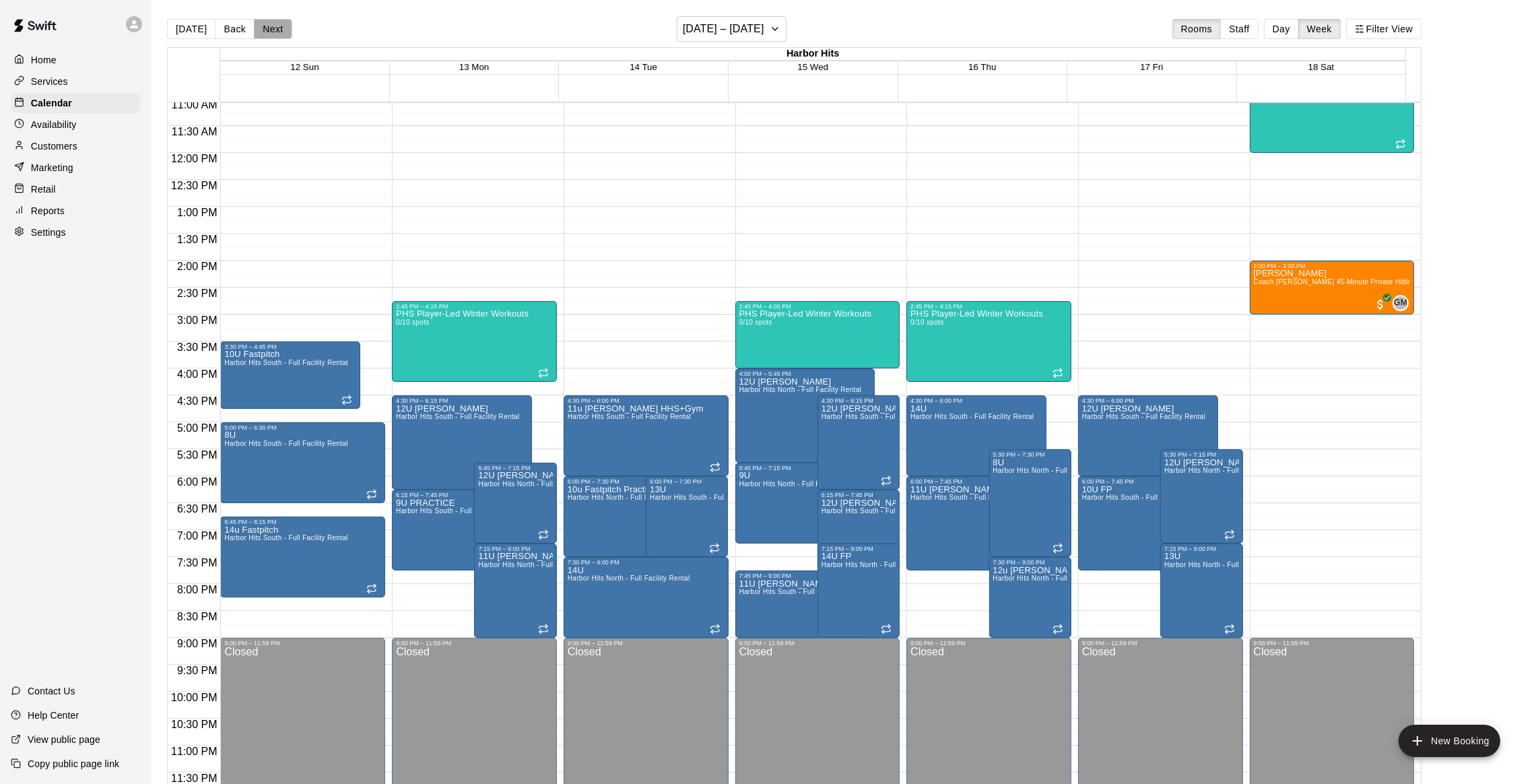
click at [270, 28] on button "Next" at bounding box center [273, 29] width 38 height 20
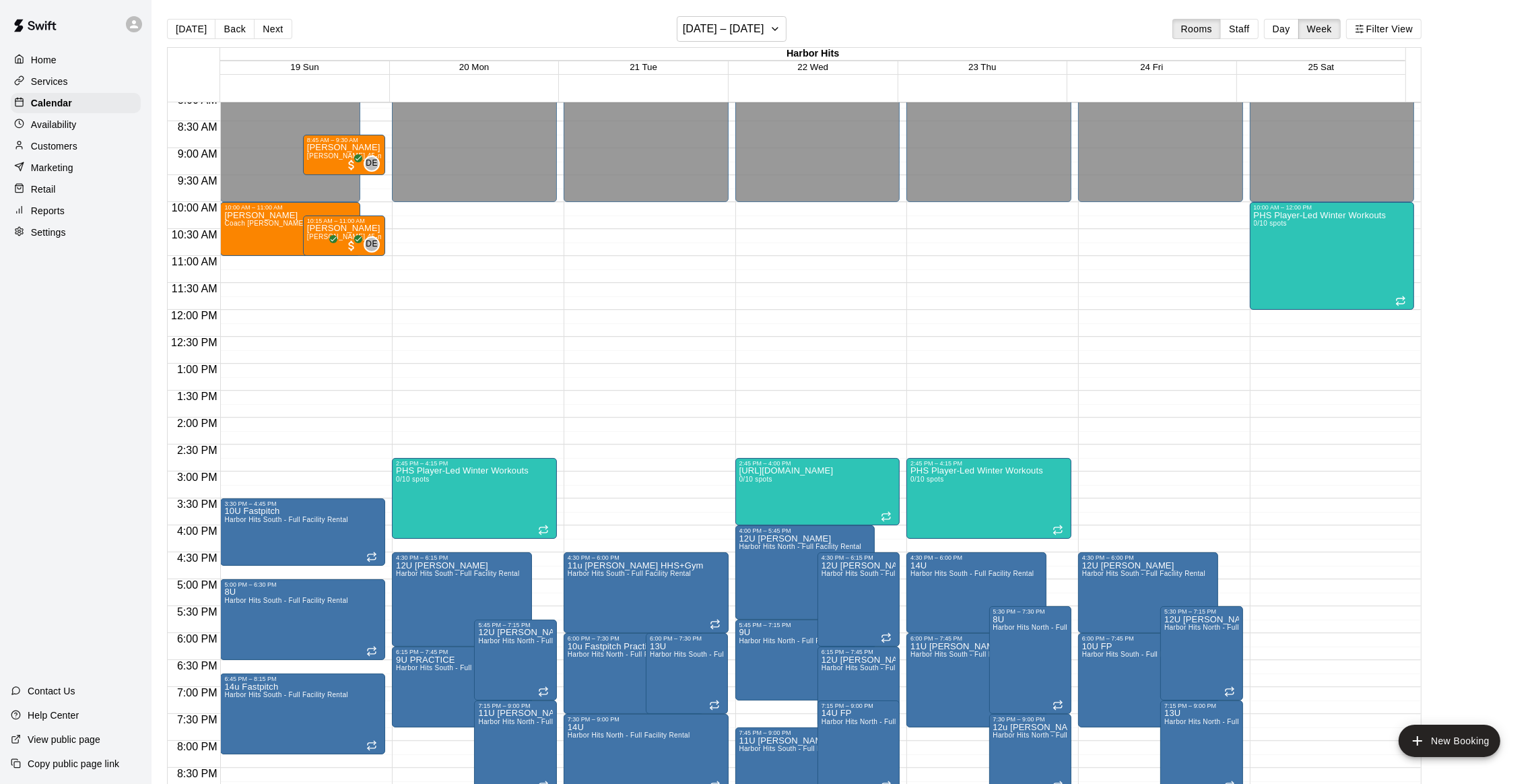
scroll to position [396, 0]
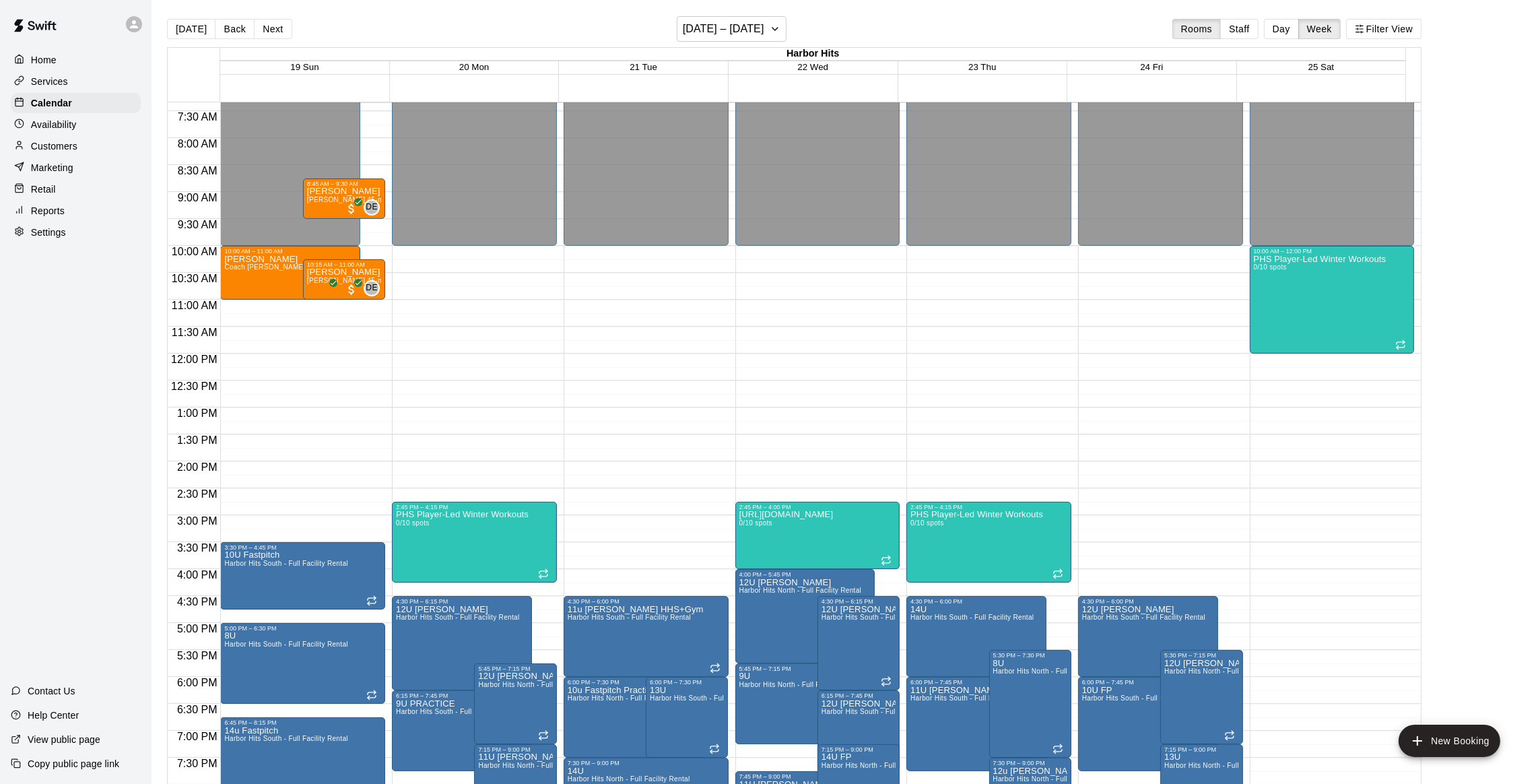
click at [312, 62] on div "19 Sun" at bounding box center [305, 68] width 169 height 14
click at [312, 65] on span "19 Sun" at bounding box center [305, 67] width 28 height 10
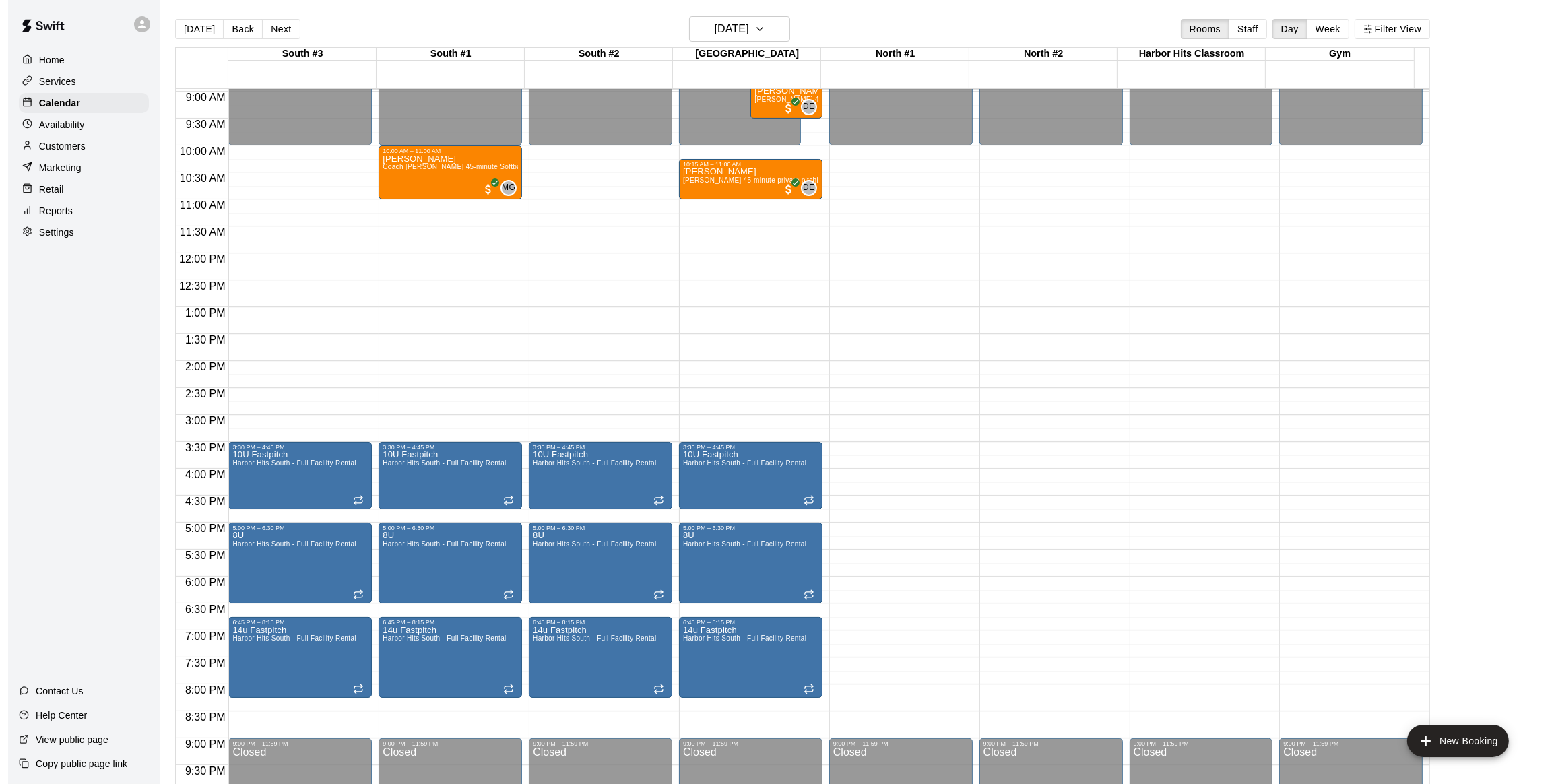
scroll to position [382, 0]
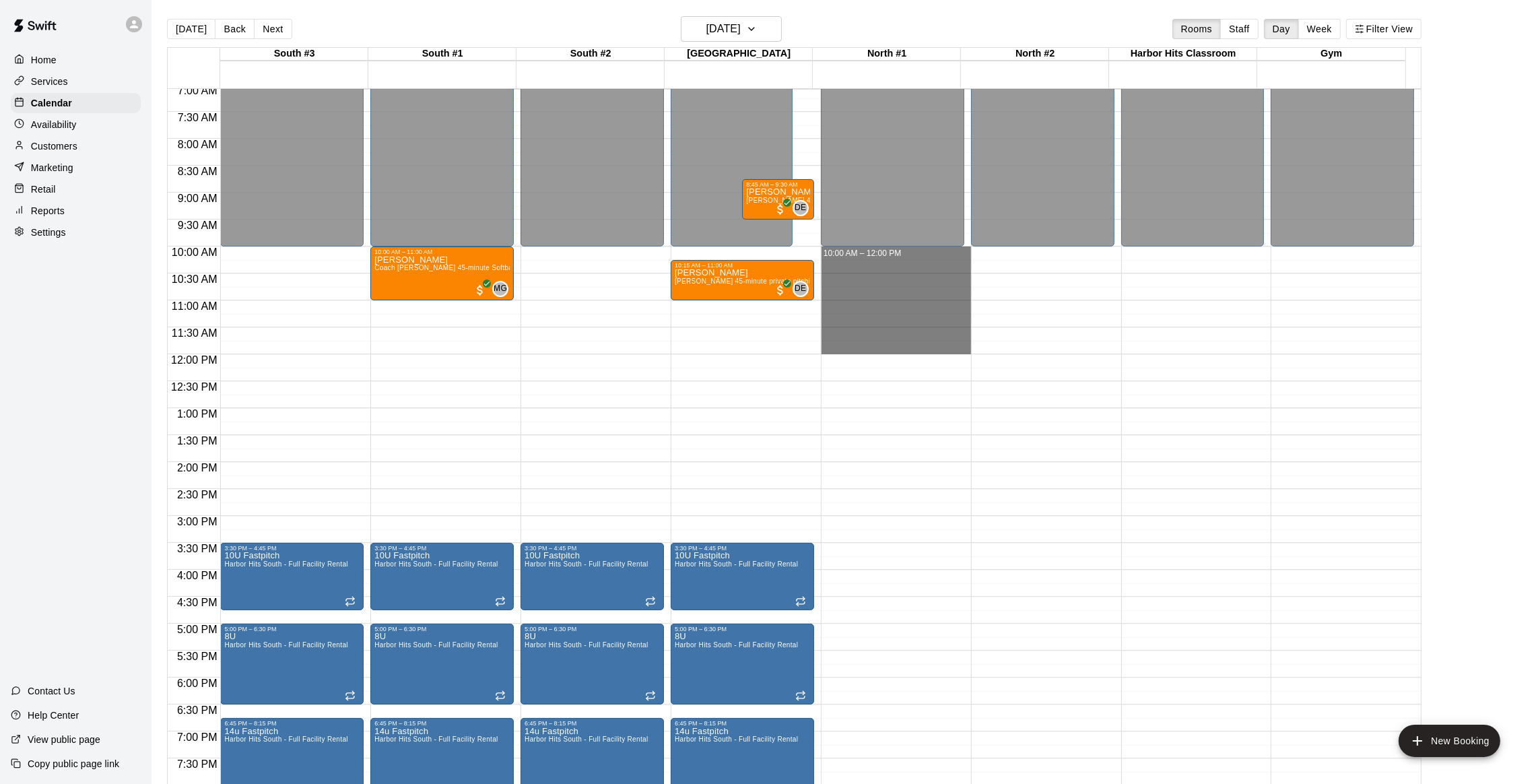
drag, startPoint x: 876, startPoint y: 251, endPoint x: 870, endPoint y: 351, distance: 100.2
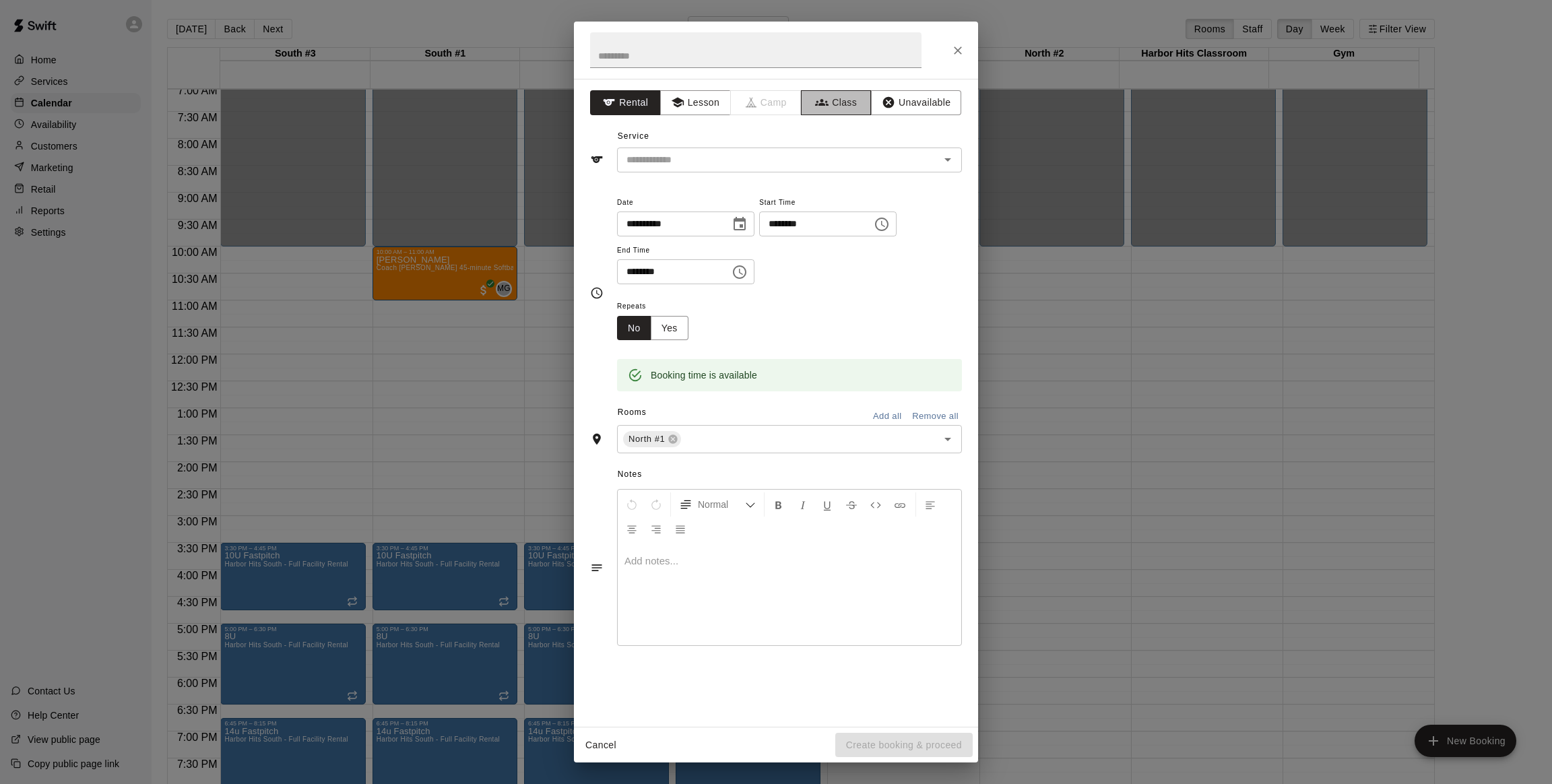
click at [838, 105] on button "Class" at bounding box center [836, 103] width 71 height 25
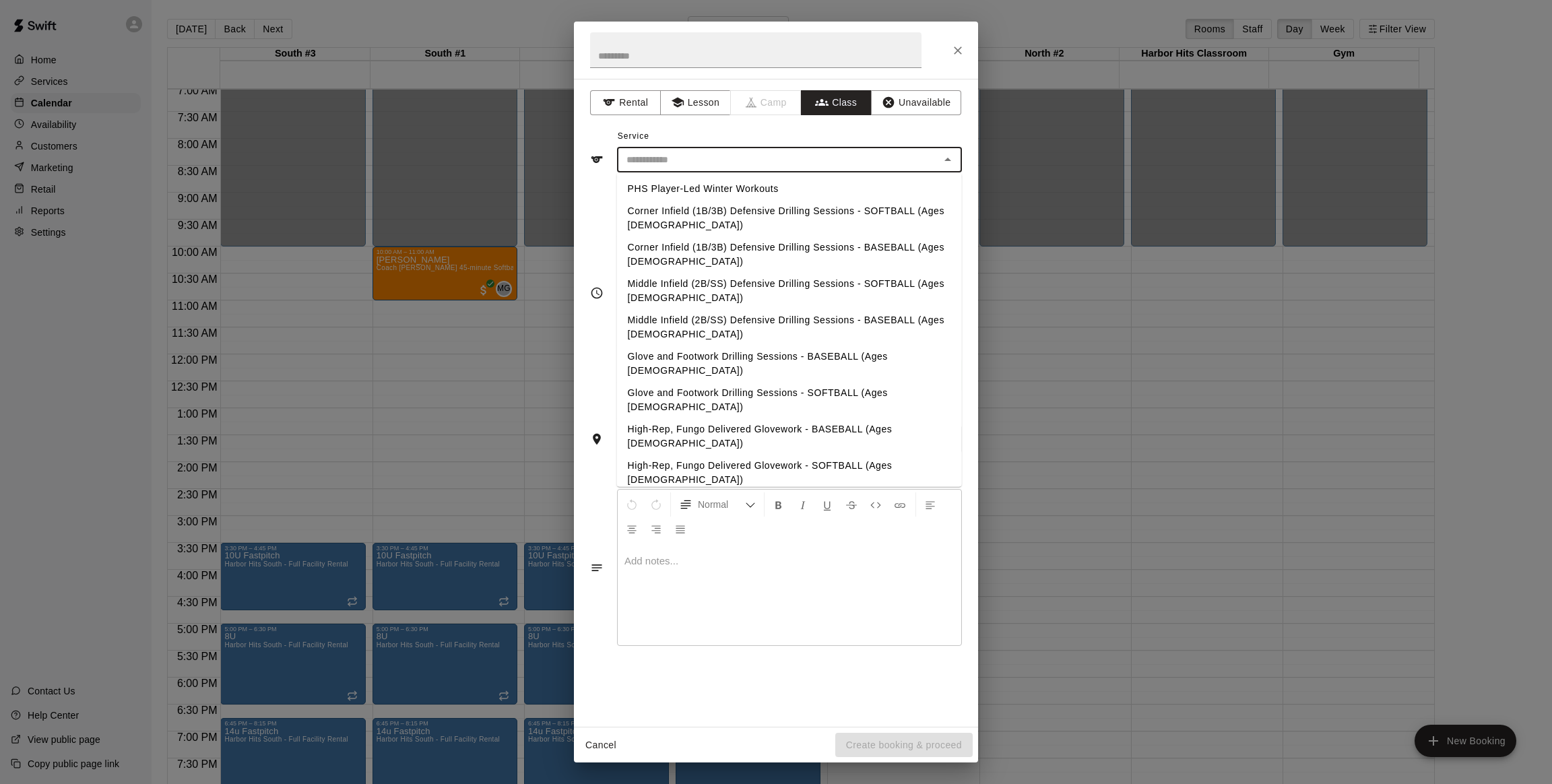
click at [733, 163] on input "text" at bounding box center [778, 159] width 315 height 17
click at [703, 182] on li "PHS Player-Led Winter Workouts" at bounding box center [789, 188] width 345 height 22
type input "**********"
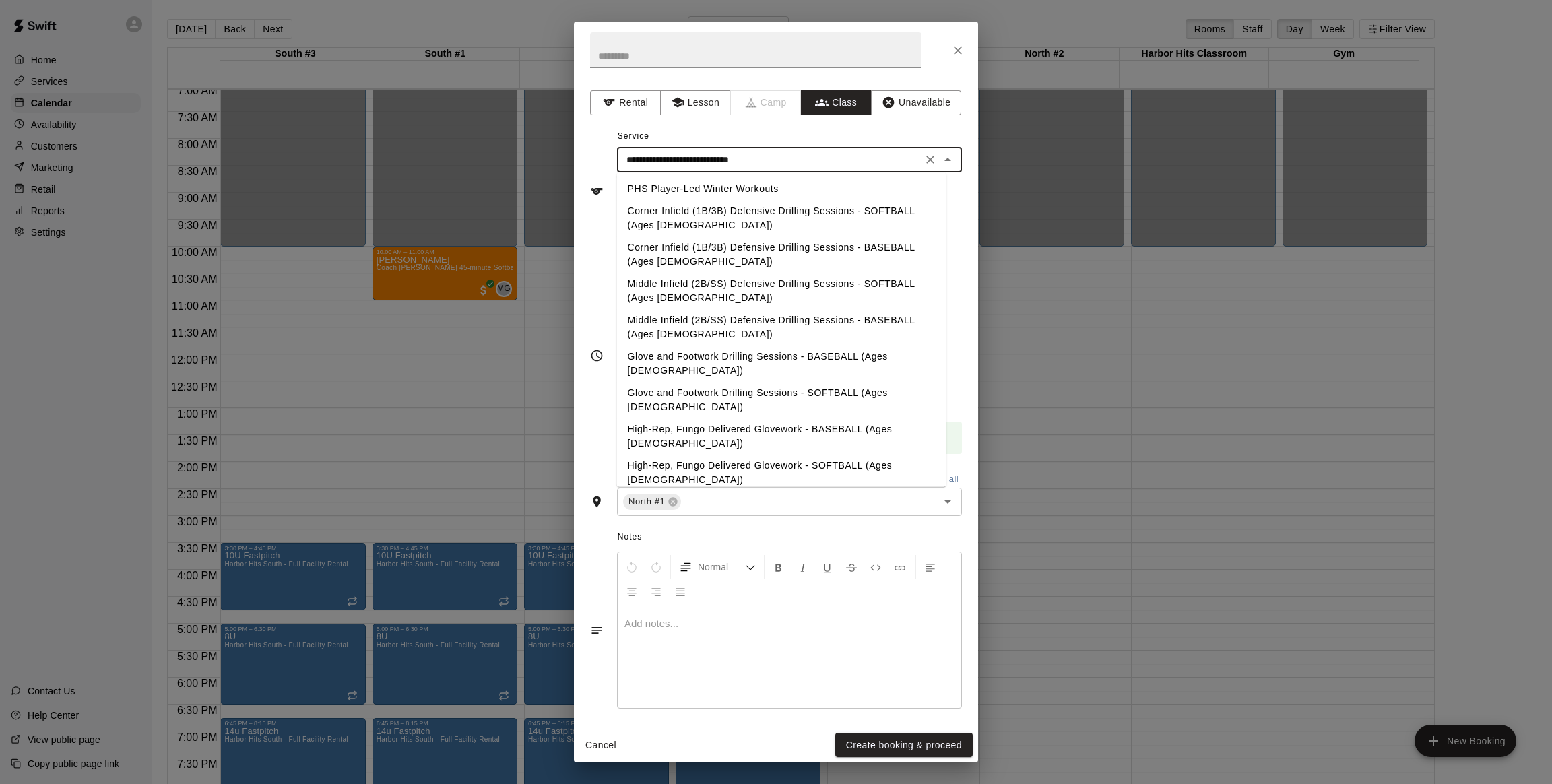
drag, startPoint x: 719, startPoint y: 161, endPoint x: 778, endPoint y: 158, distance: 59.1
click at [778, 158] on input "**********" at bounding box center [770, 159] width 297 height 17
drag, startPoint x: 778, startPoint y: 158, endPoint x: 632, endPoint y: 163, distance: 146.1
click at [632, 163] on input "**********" at bounding box center [770, 159] width 297 height 17
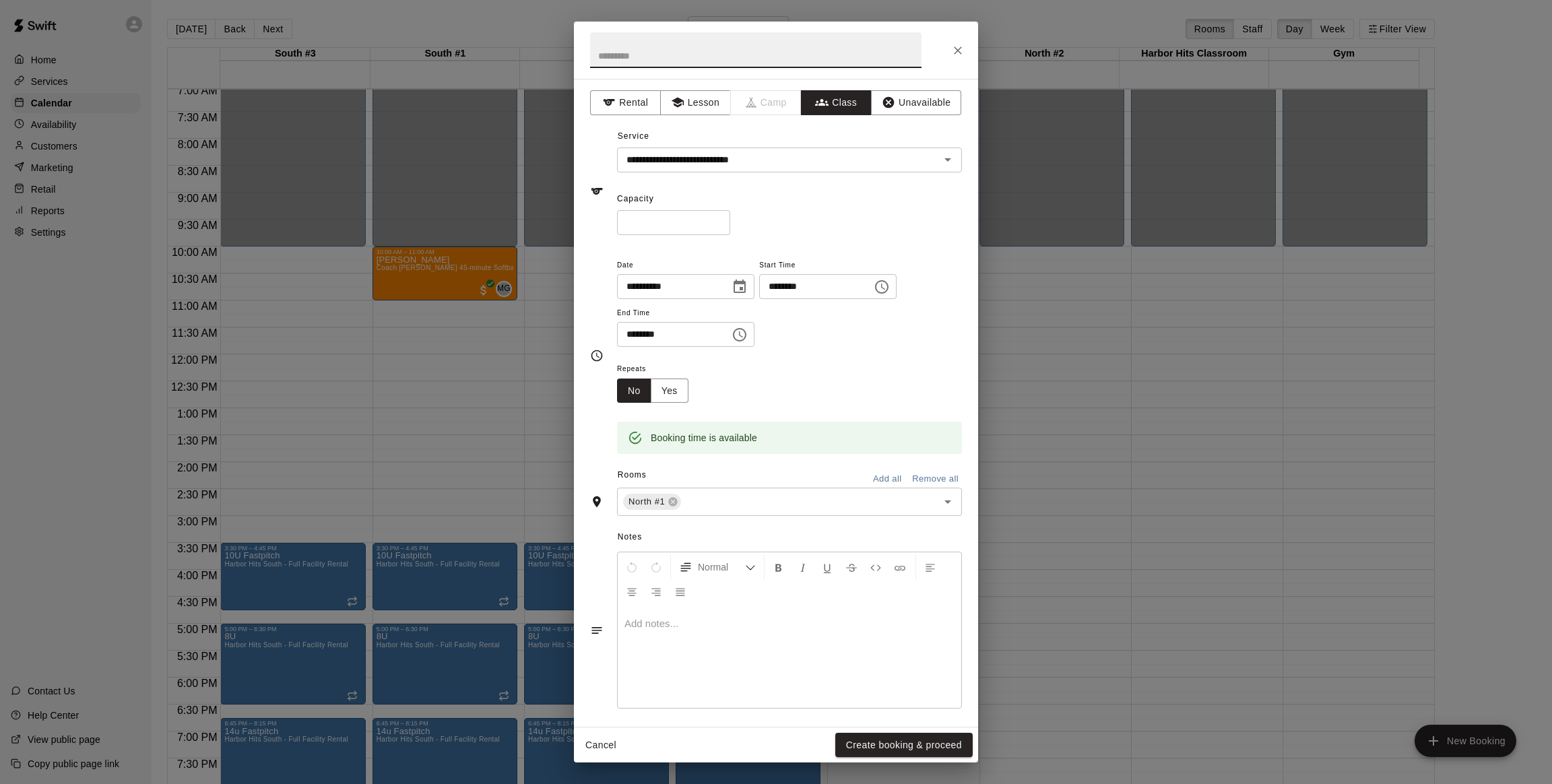
paste input "**********"
type input "**********"
click at [753, 231] on div "* ​" at bounding box center [789, 222] width 345 height 25
drag, startPoint x: 652, startPoint y: 226, endPoint x: 534, endPoint y: 236, distance: 118.4
click at [535, 236] on div "**********" at bounding box center [776, 392] width 1552 height 784
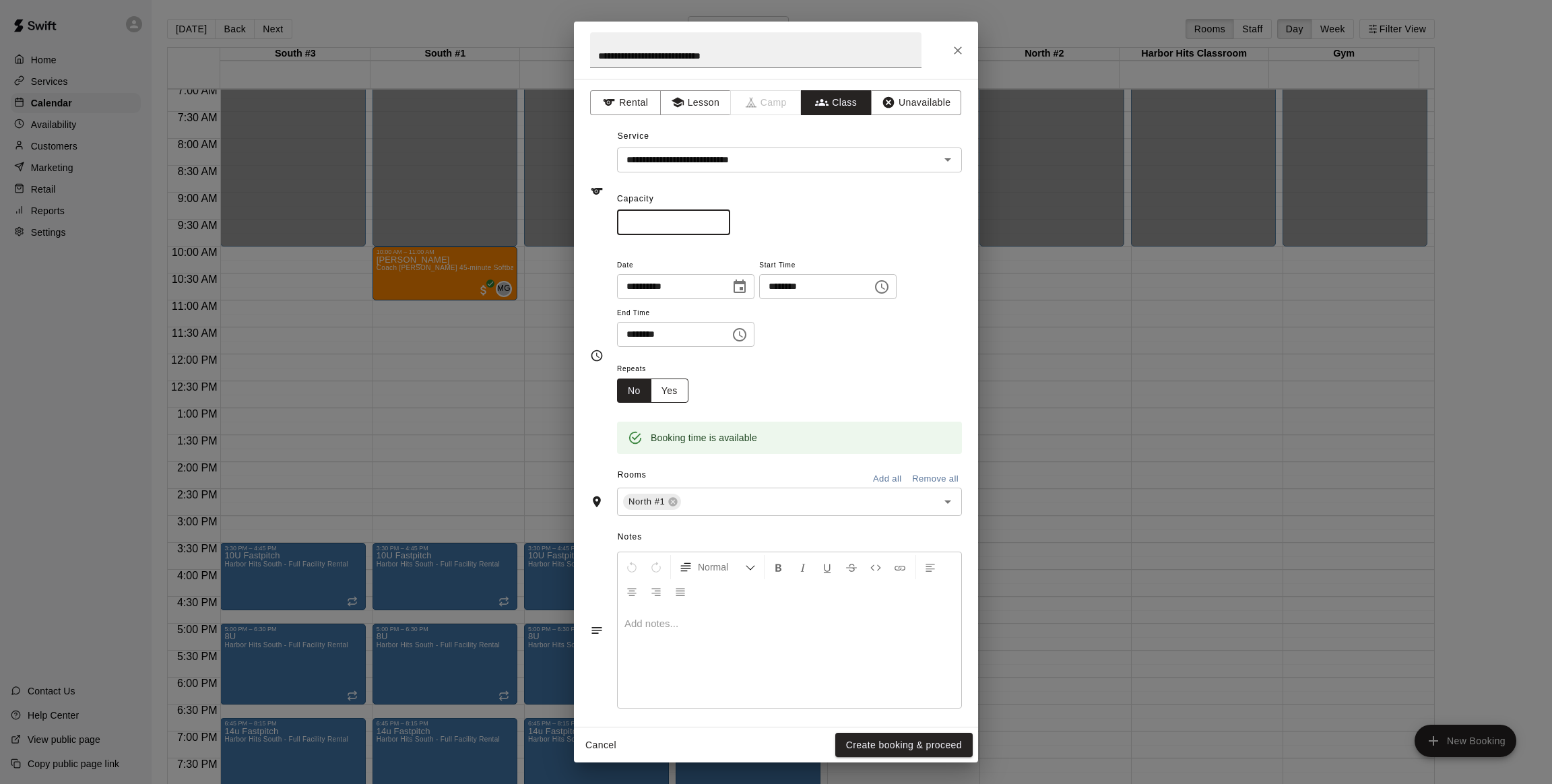
type input "**"
click at [661, 395] on button "Yes" at bounding box center [670, 390] width 38 height 25
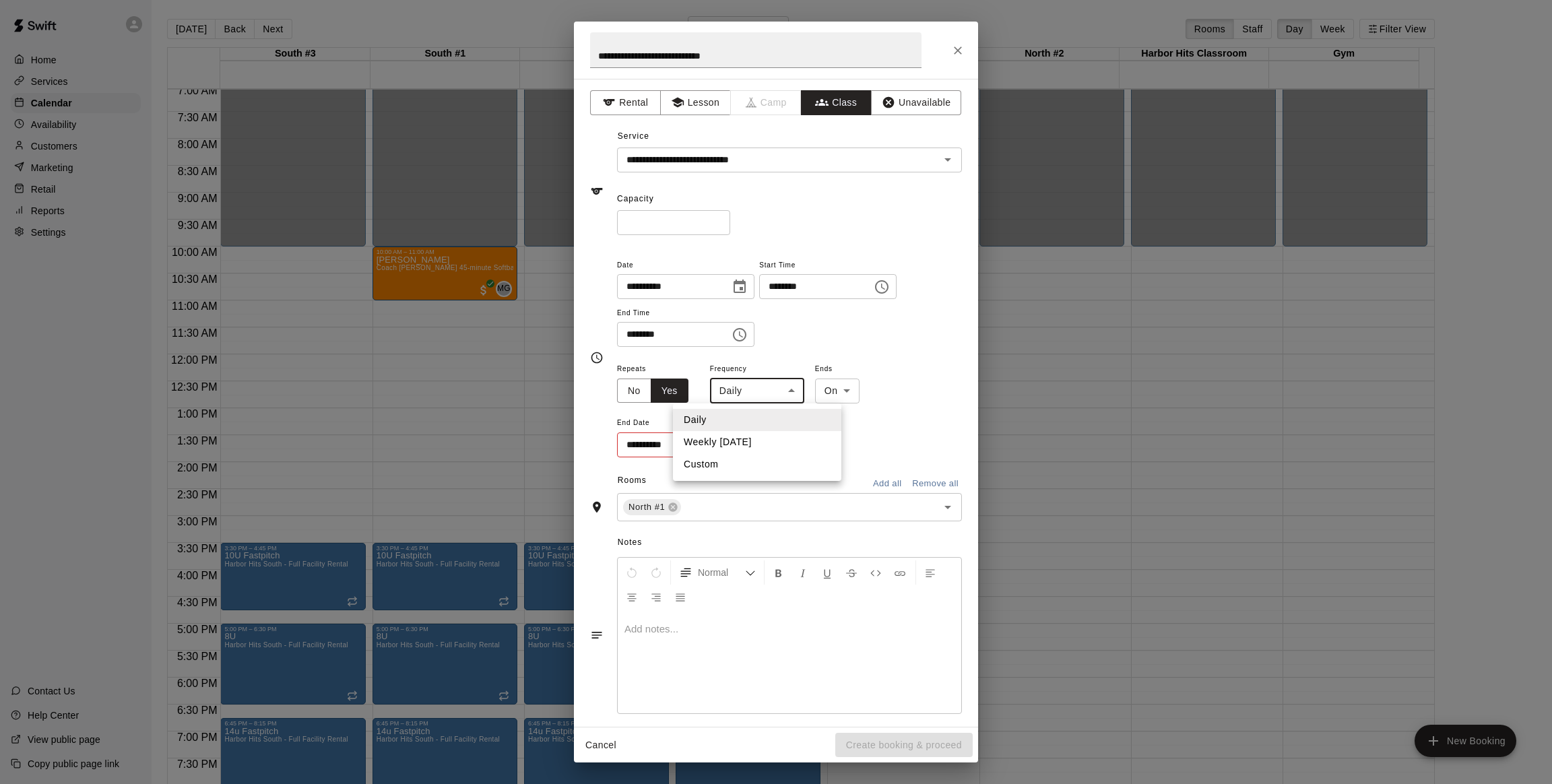
click at [734, 389] on body "Home Services Calendar Availability Customers Marketing Retail Reports Settings…" at bounding box center [776, 402] width 1552 height 806
click at [735, 438] on li "Weekly [DATE]" at bounding box center [757, 442] width 168 height 22
type input "******"
click at [730, 444] on icon "Choose date" at bounding box center [737, 444] width 16 height 16
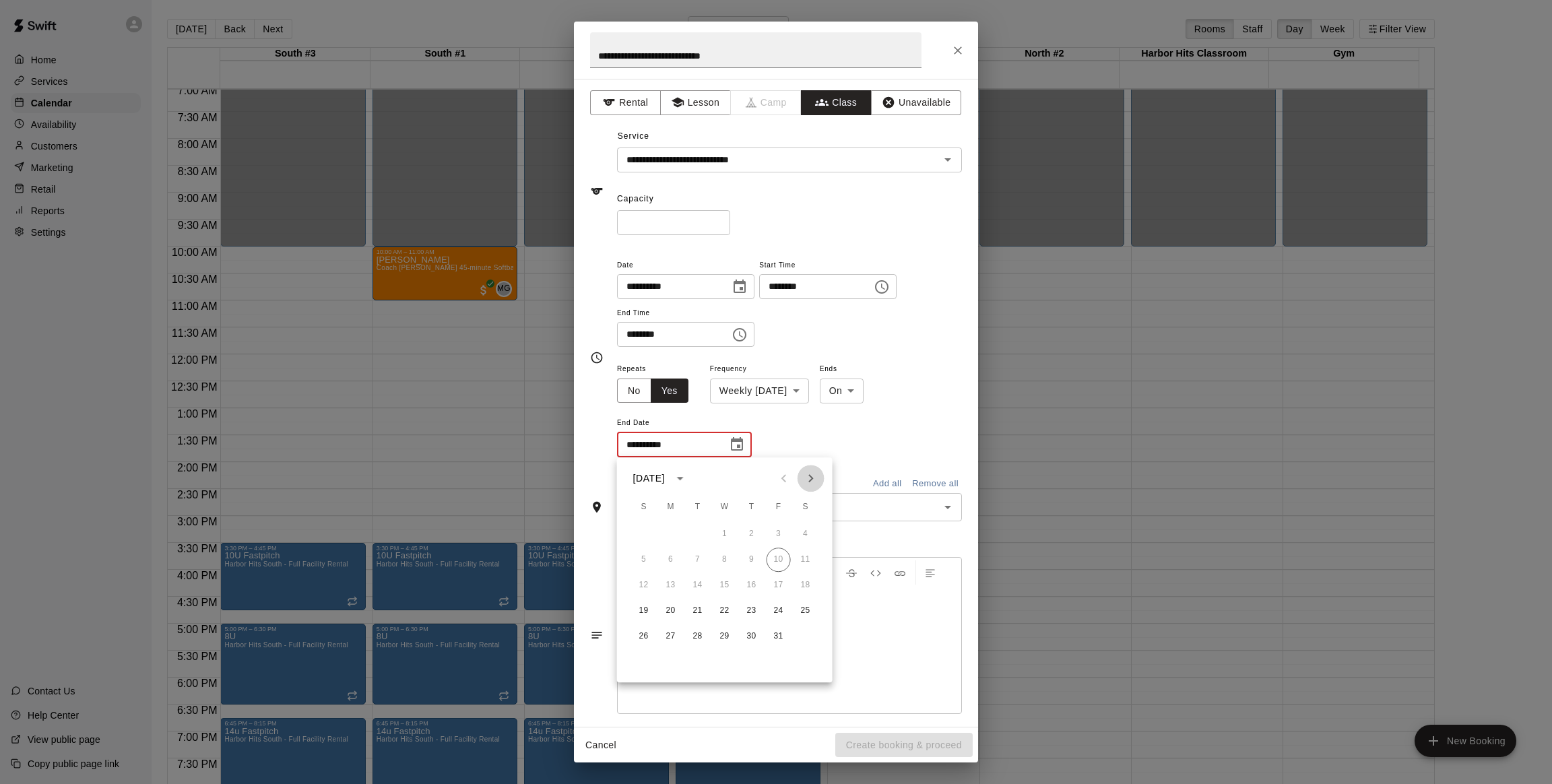
click at [807, 479] on icon "Next month" at bounding box center [811, 478] width 16 height 16
click at [784, 479] on icon "Previous month" at bounding box center [784, 478] width 16 height 16
click at [641, 664] on button "30" at bounding box center [644, 662] width 24 height 24
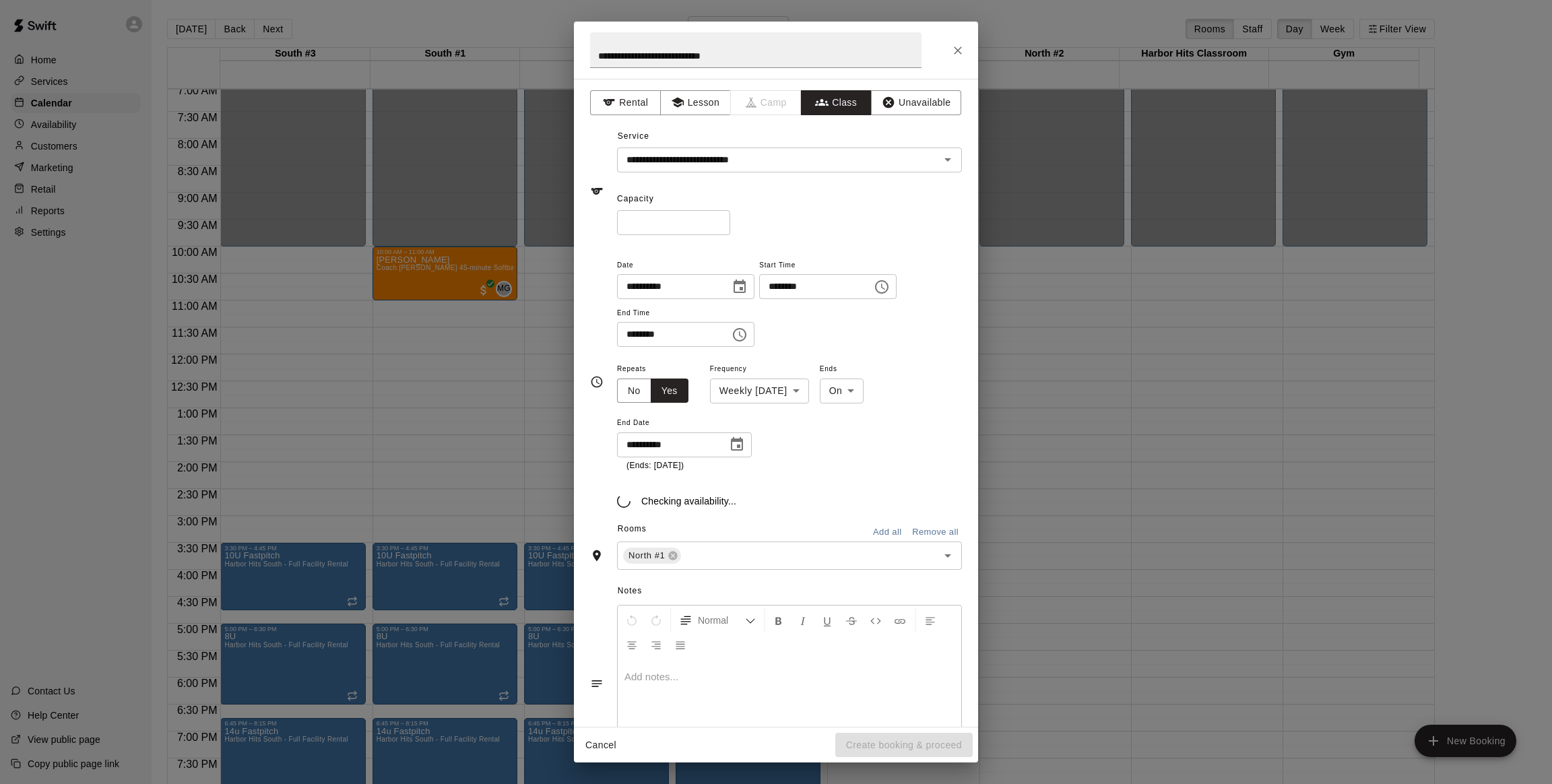
type input "**********"
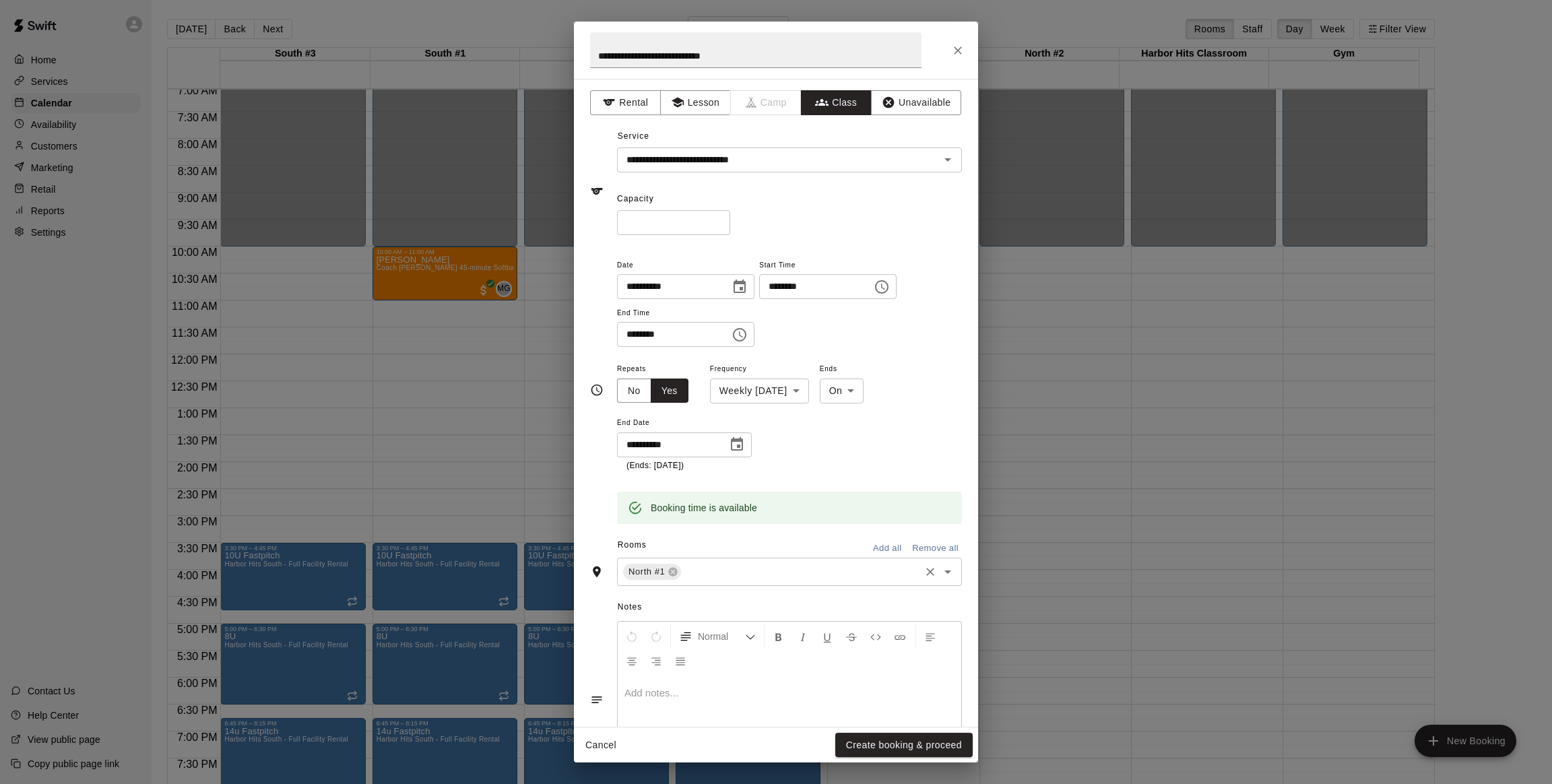
click at [834, 570] on input "text" at bounding box center [801, 571] width 235 height 17
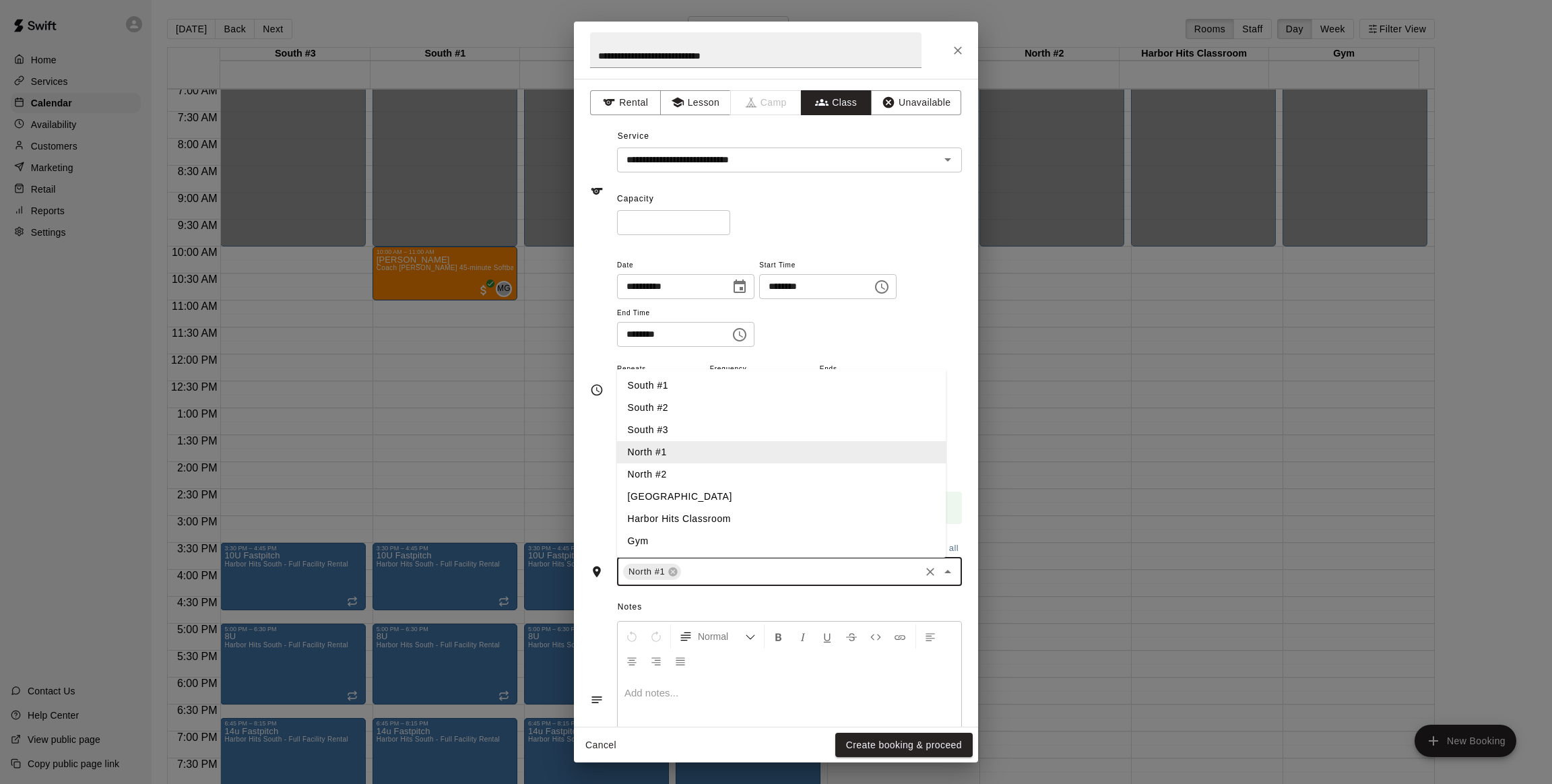
click at [658, 481] on li "North #2" at bounding box center [782, 474] width 330 height 22
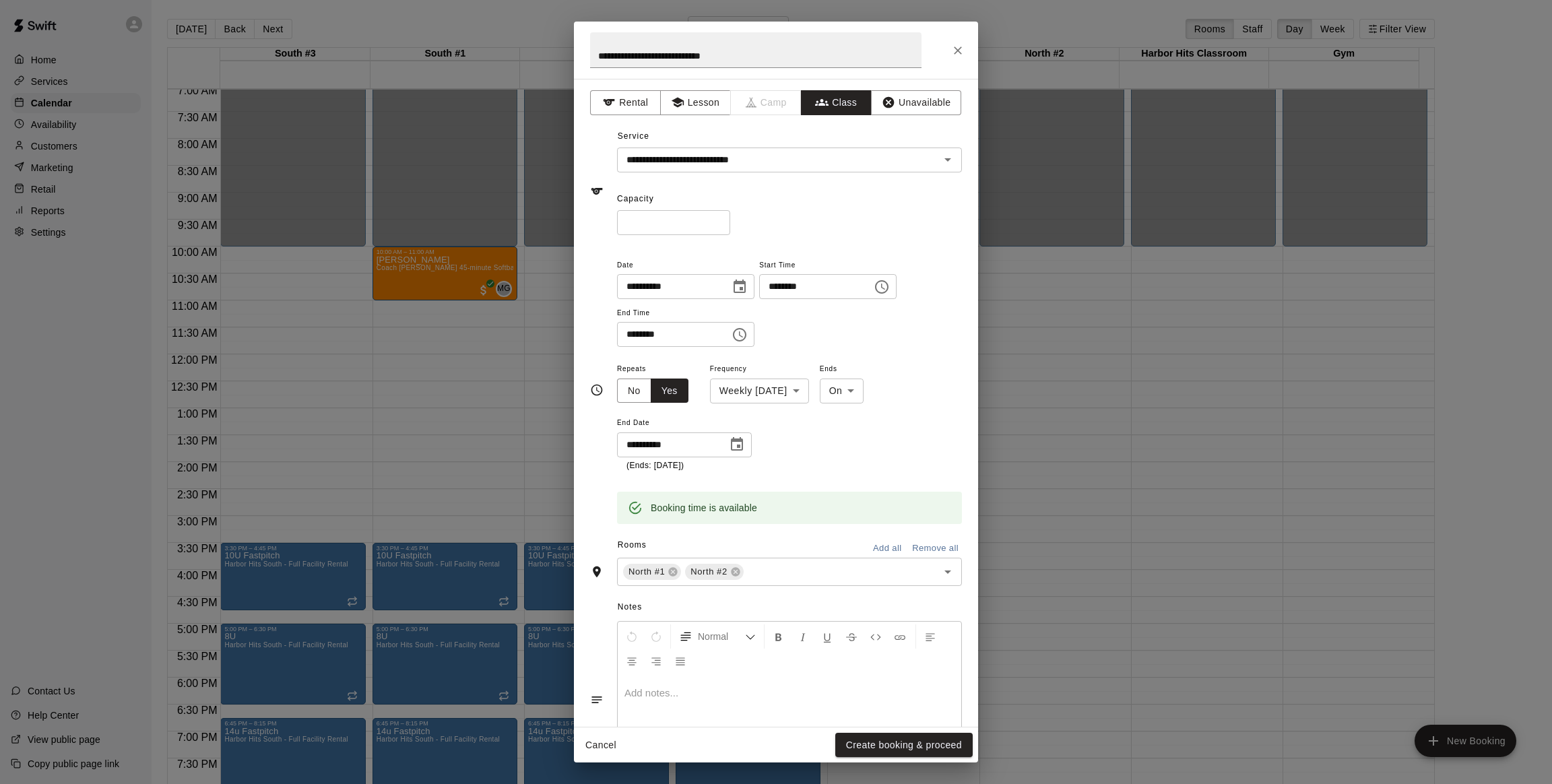
click at [605, 513] on div "**********" at bounding box center [776, 390] width 372 height 267
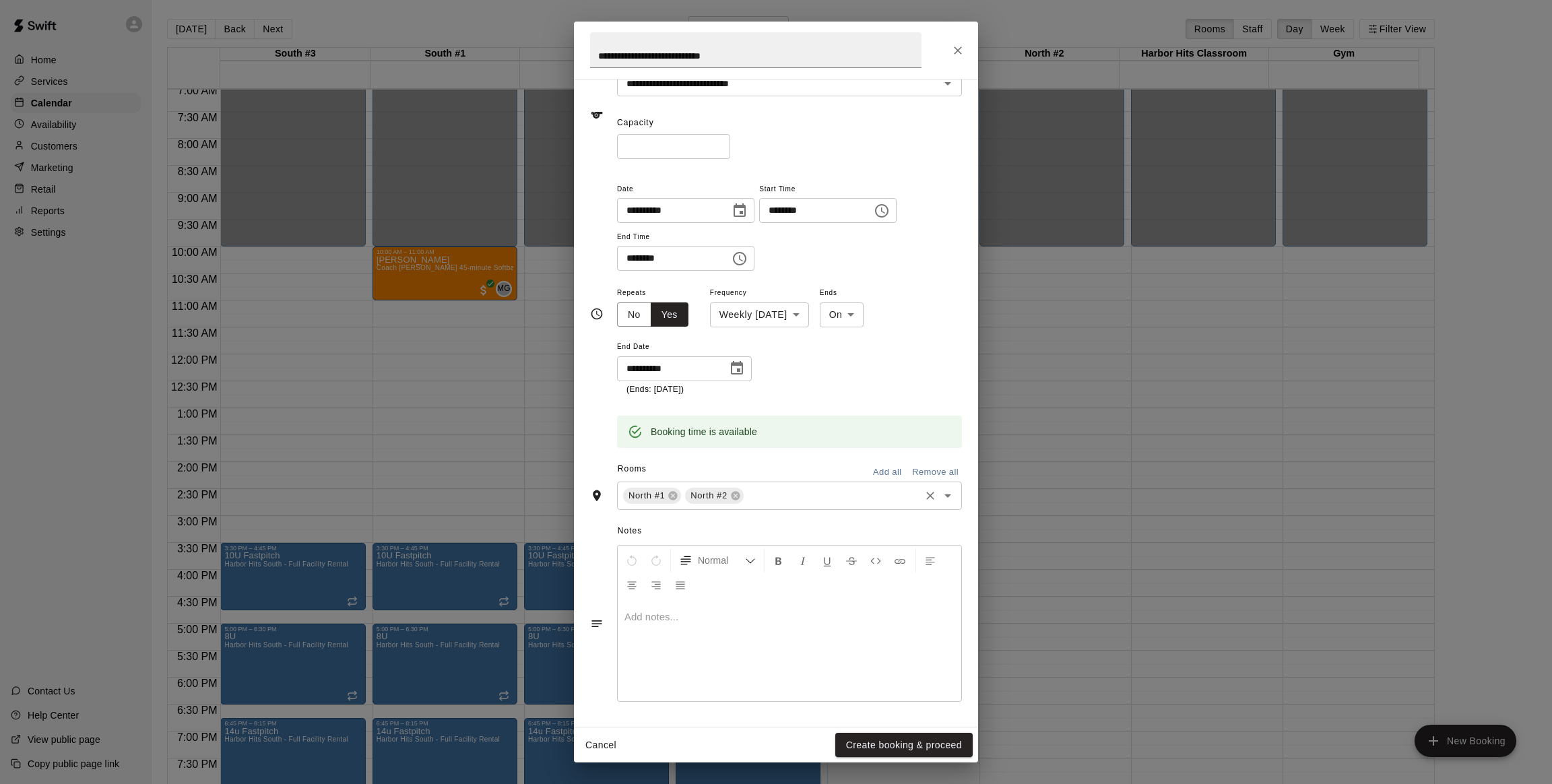
click at [849, 501] on input "text" at bounding box center [832, 495] width 172 height 17
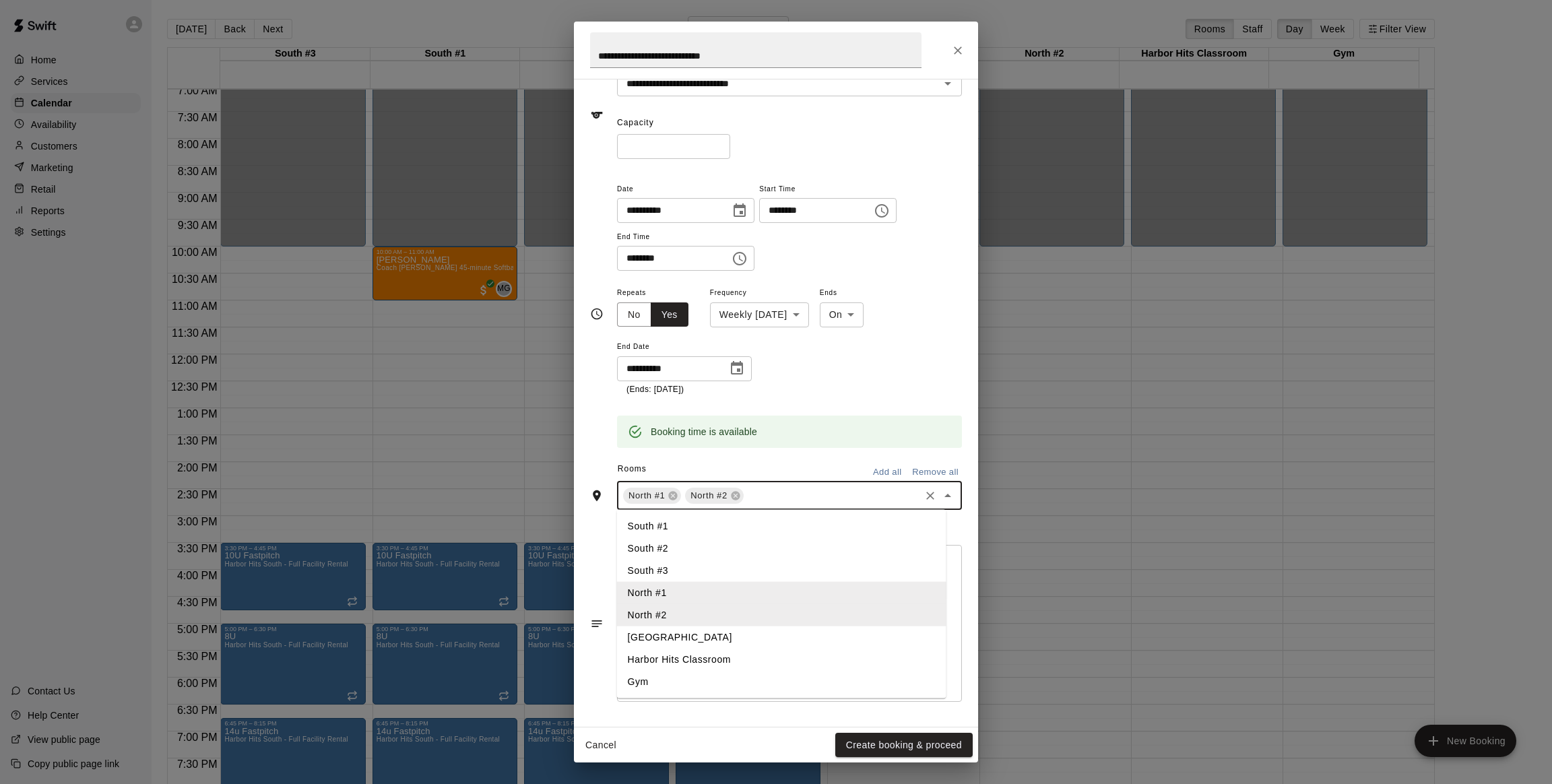
click at [647, 685] on li "Gym" at bounding box center [782, 681] width 330 height 22
click at [591, 456] on div "**********" at bounding box center [776, 314] width 372 height 289
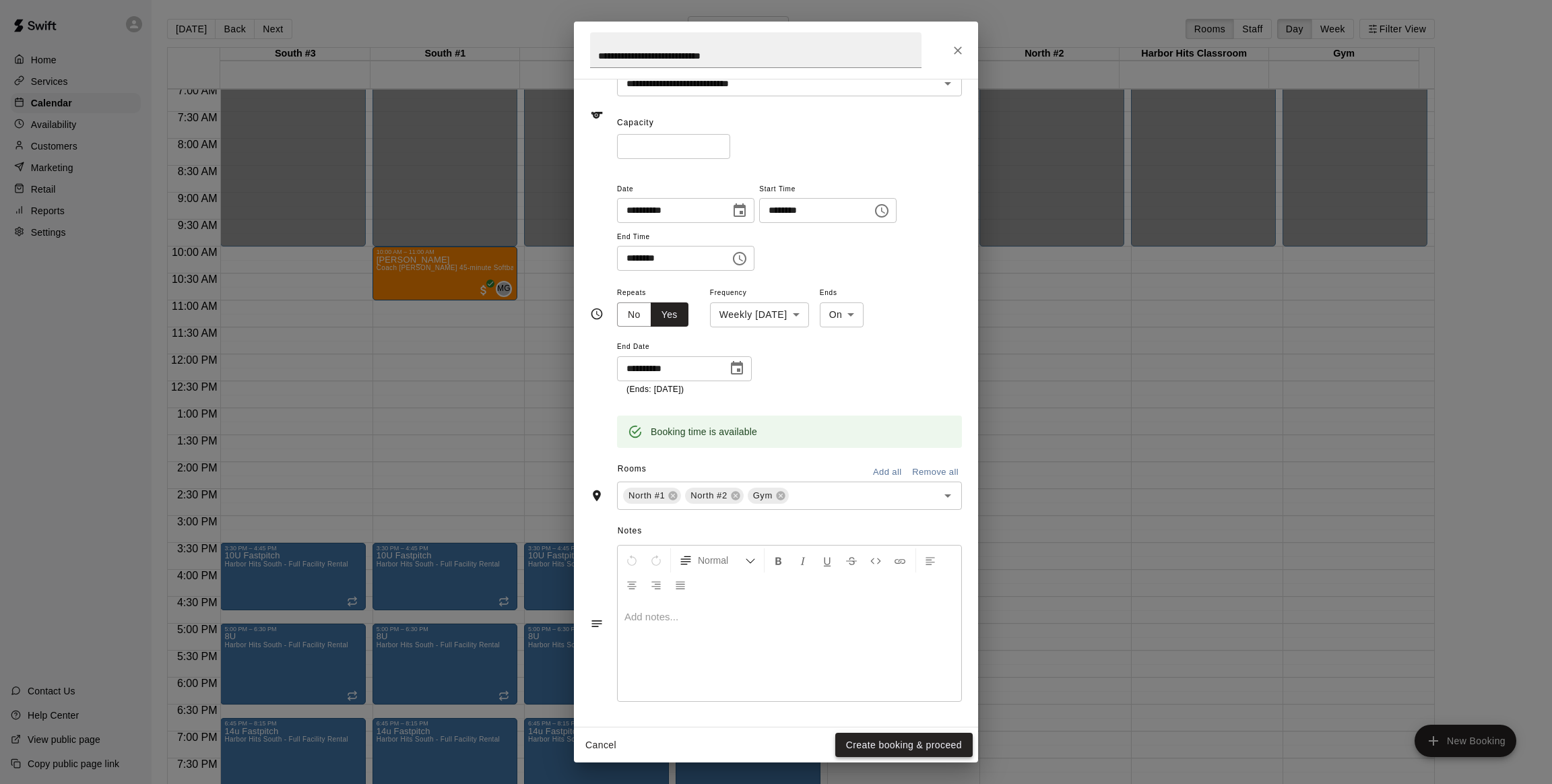
click at [876, 737] on button "Create booking & proceed" at bounding box center [903, 745] width 137 height 25
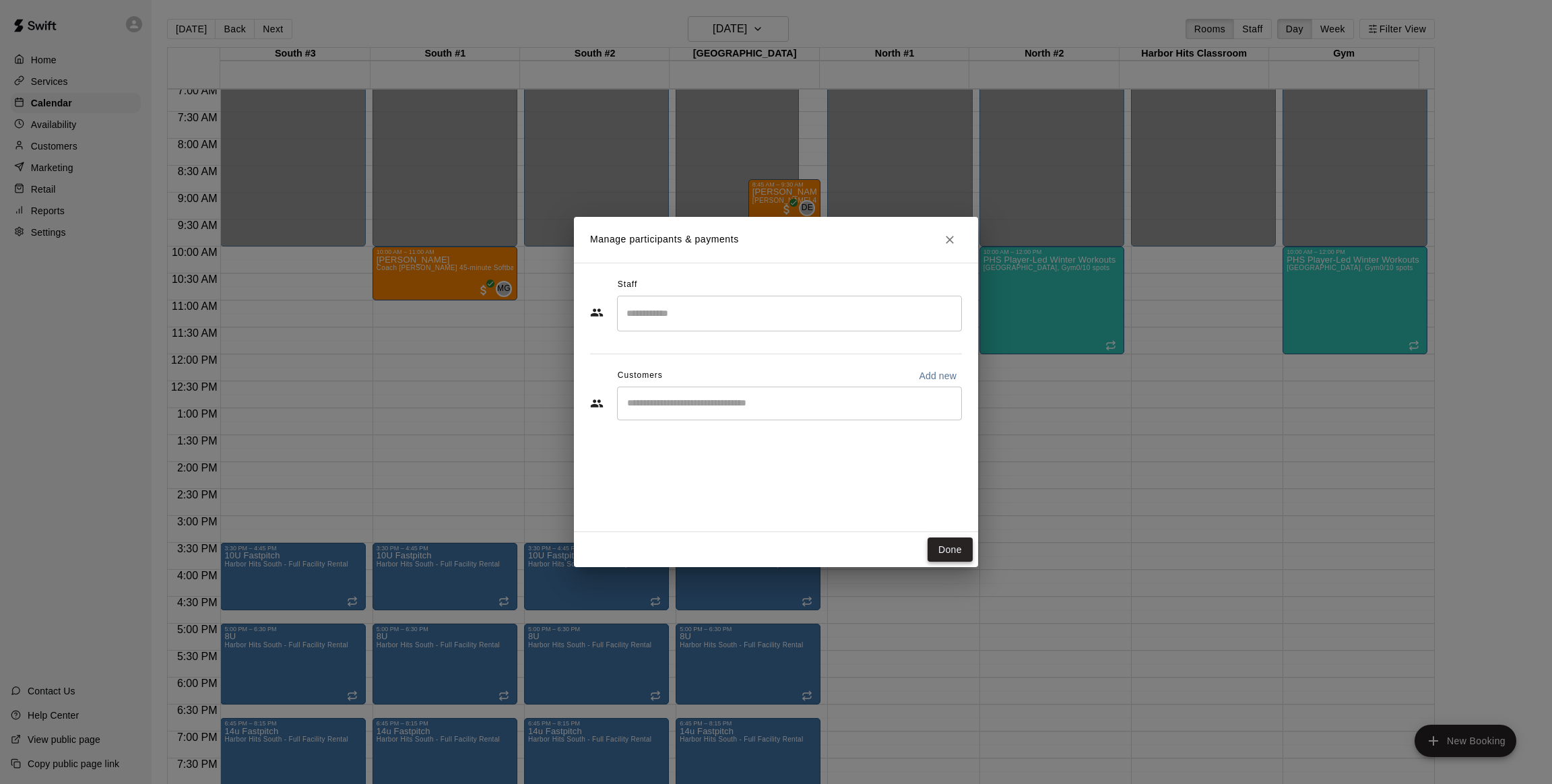
click at [948, 554] on button "Done" at bounding box center [950, 550] width 45 height 25
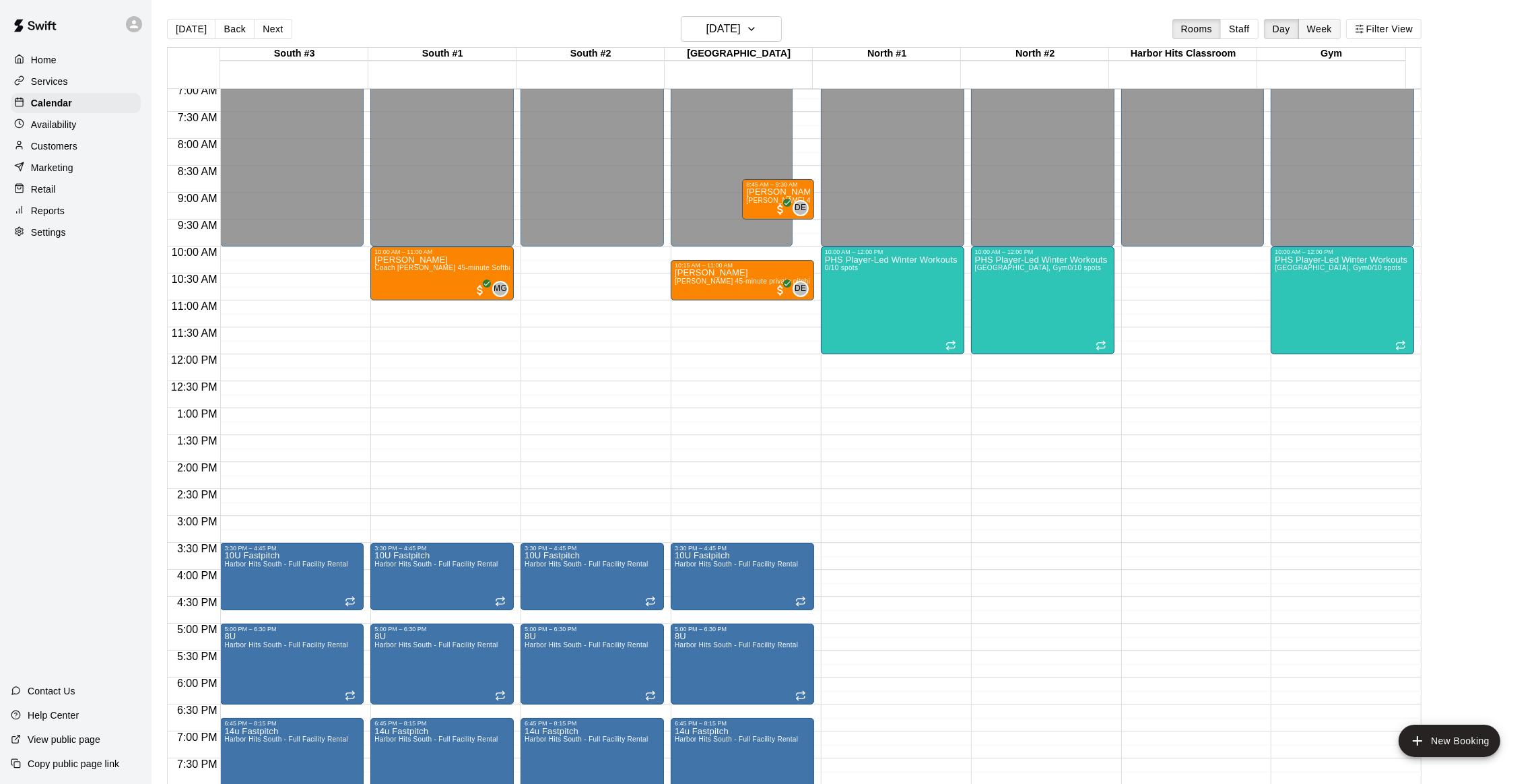
click at [1335, 36] on button "Week" at bounding box center [1319, 29] width 43 height 20
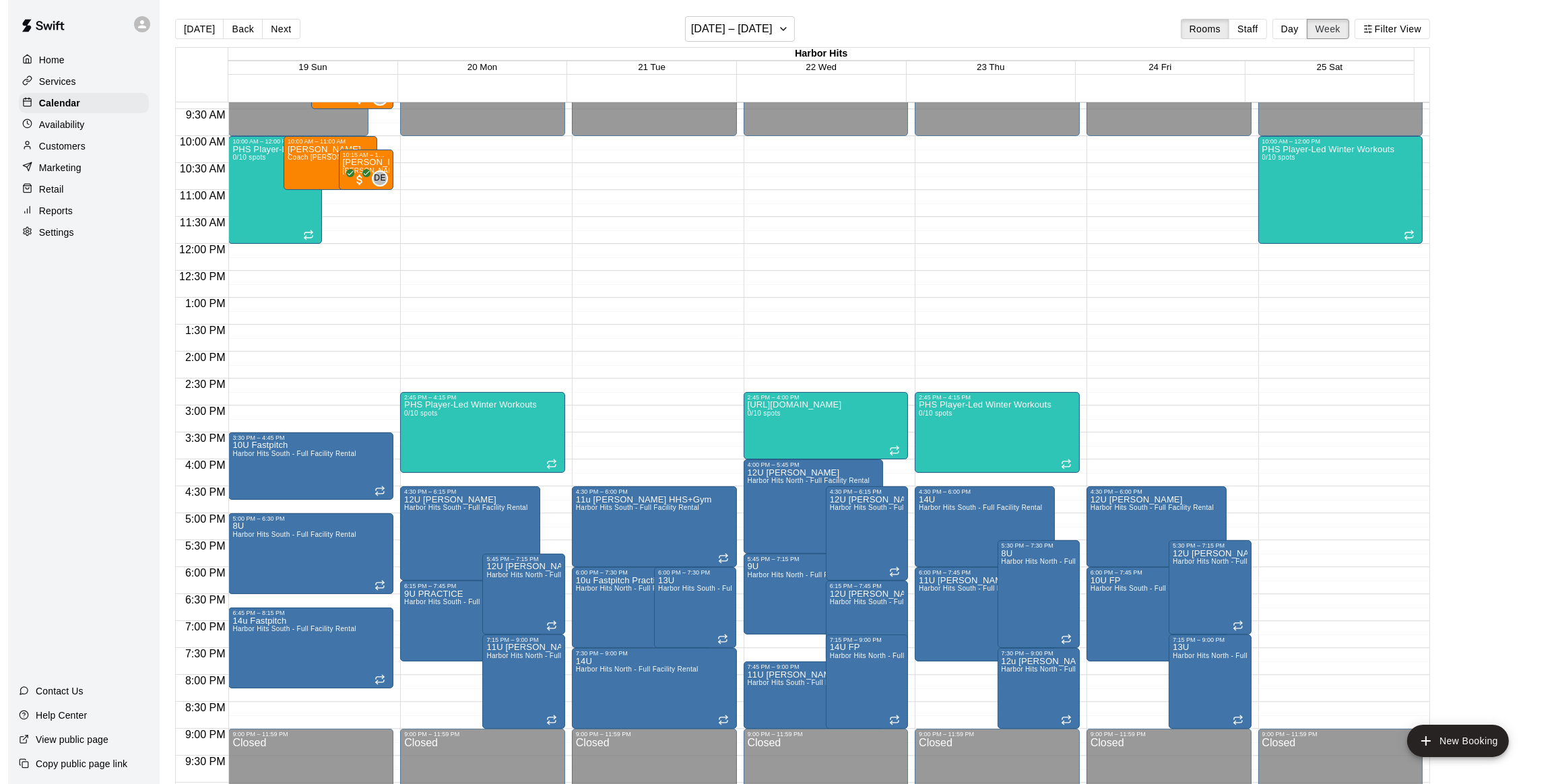
scroll to position [396, 0]
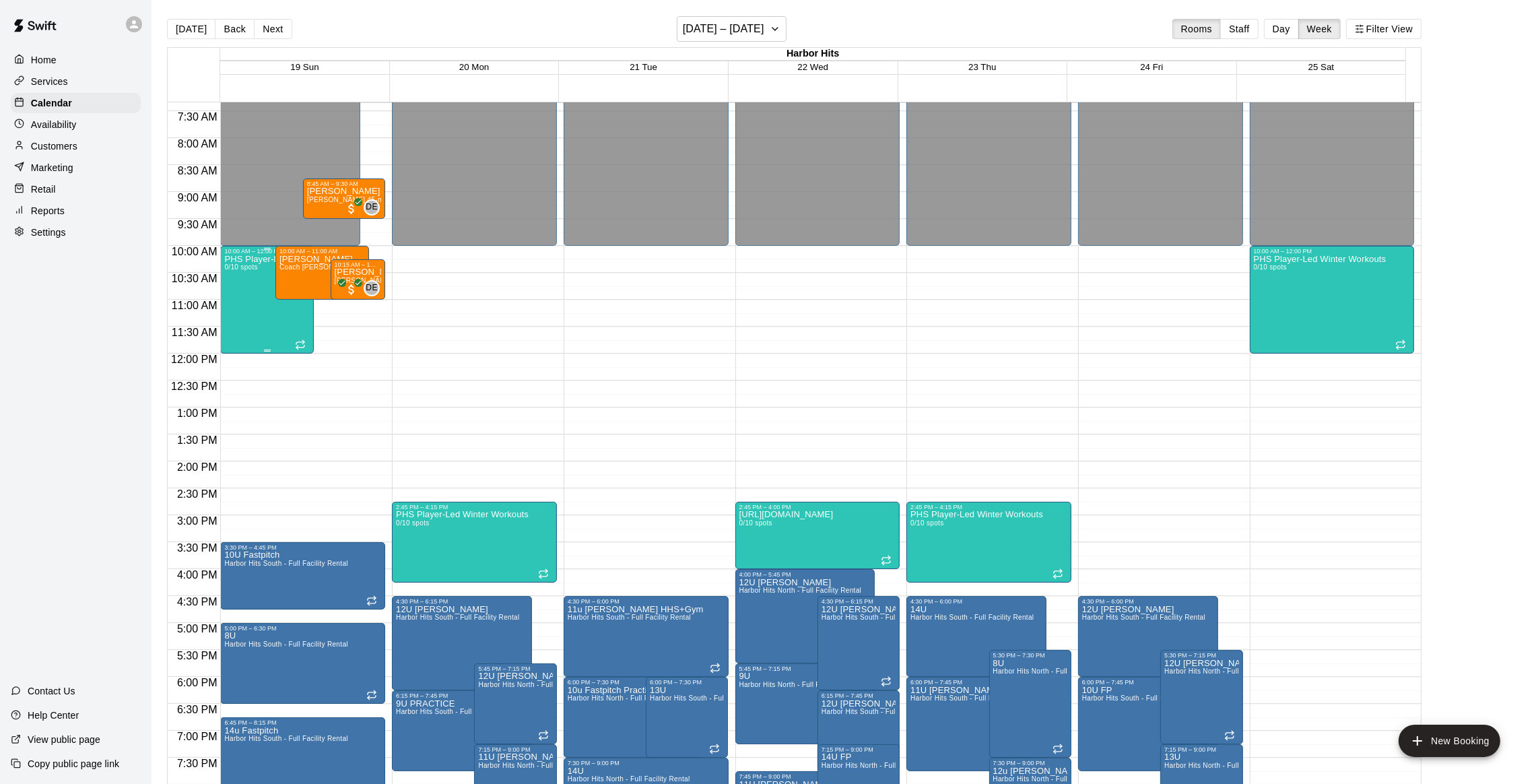
click at [233, 276] on div "PHS Player-Led Winter Workouts 0/10 spots" at bounding box center [267, 646] width 86 height 784
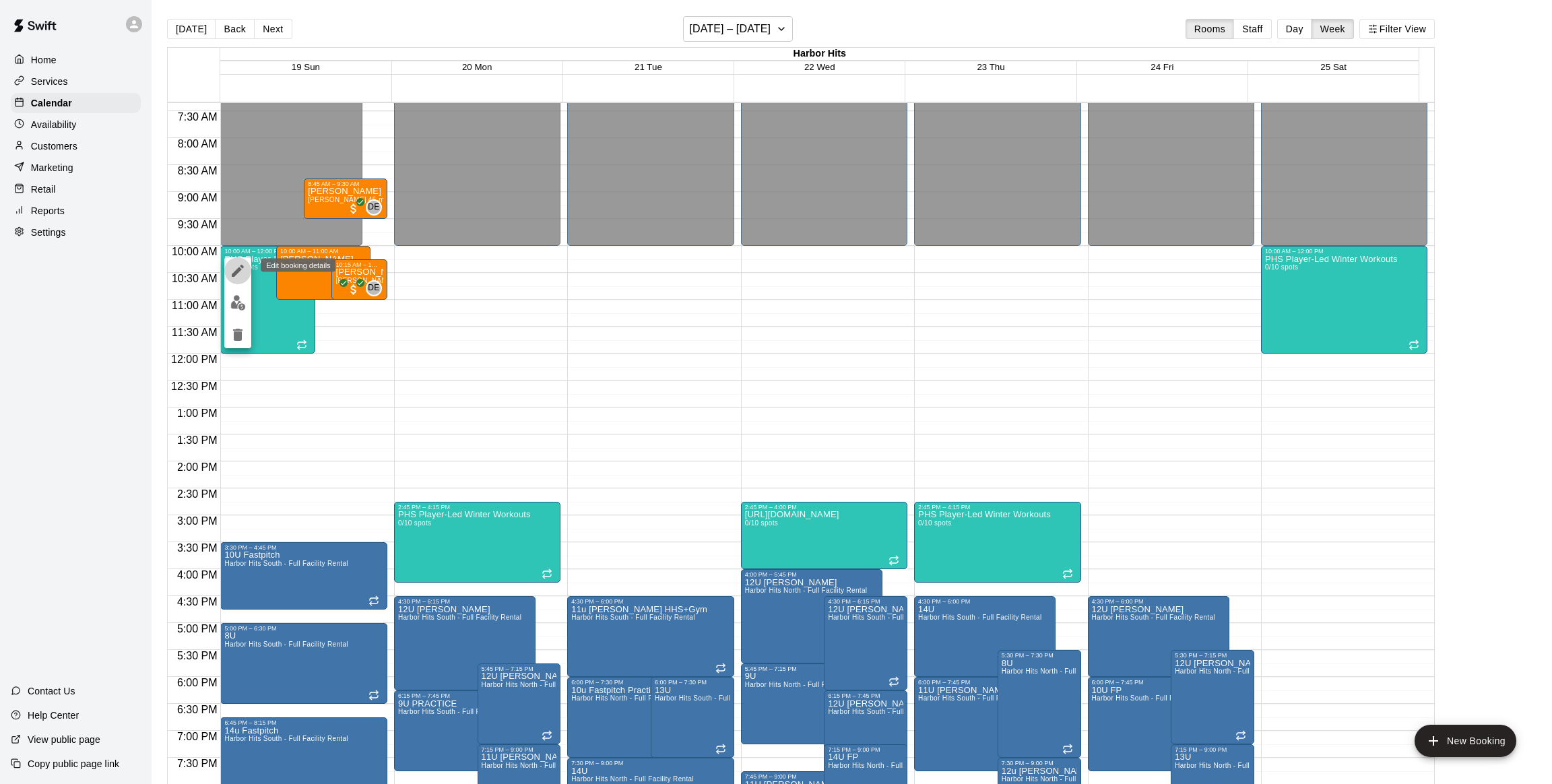
click at [237, 276] on icon "edit" at bounding box center [238, 271] width 16 height 16
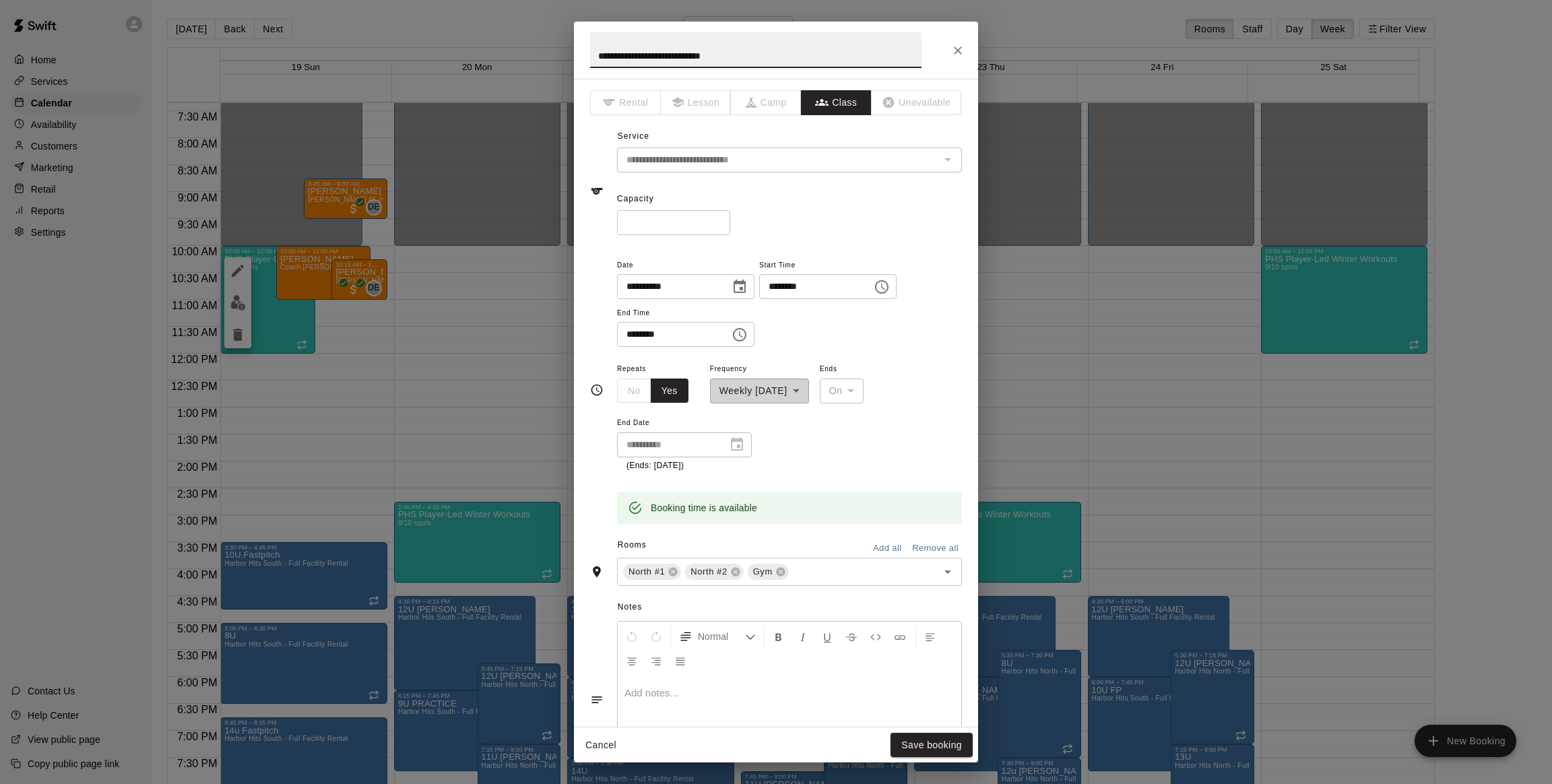
click at [622, 53] on input "**********" at bounding box center [755, 50] width 332 height 36
type input "**********"
click at [932, 746] on button "Save booking" at bounding box center [932, 745] width 82 height 25
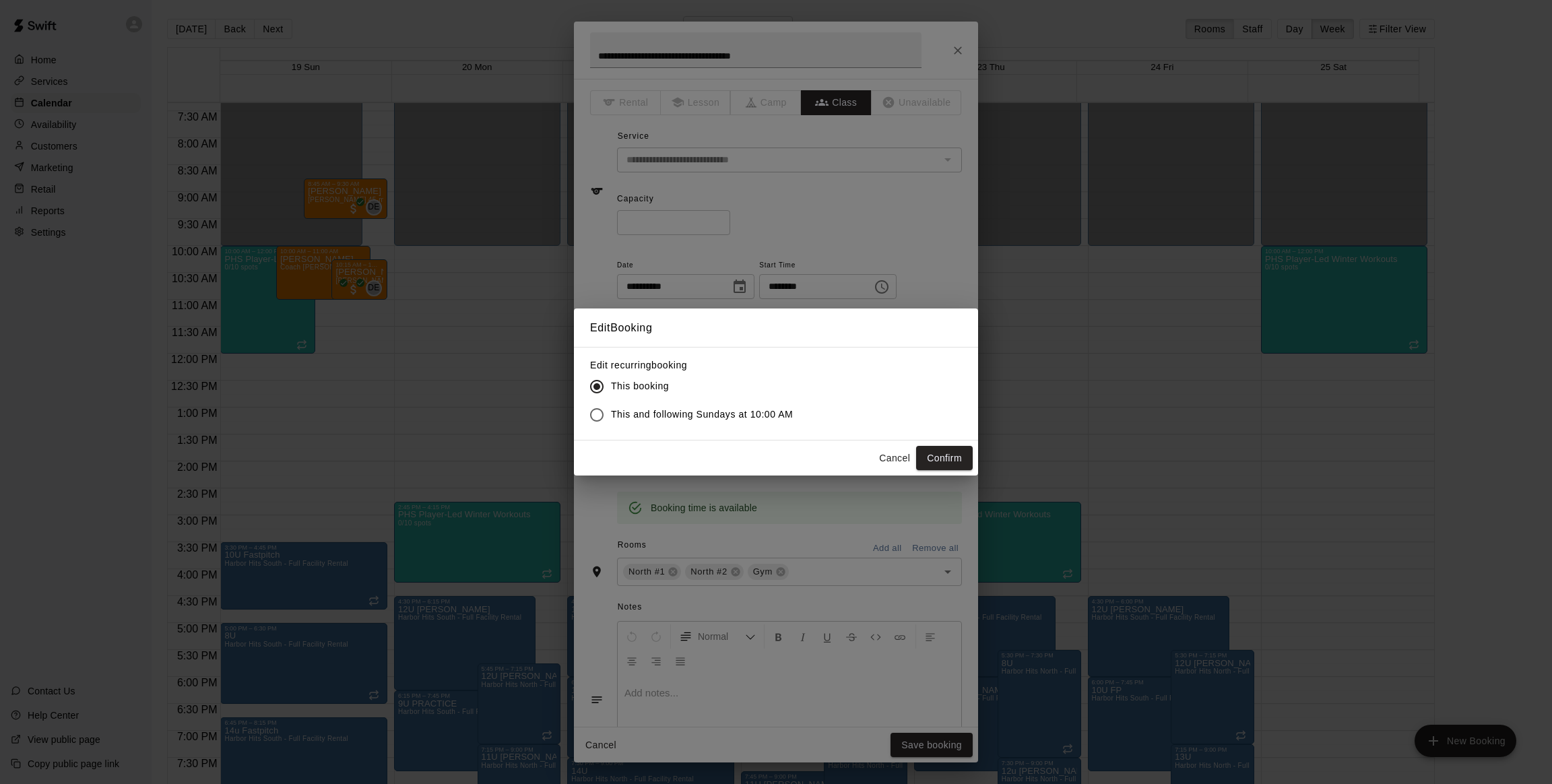
click at [723, 418] on span "This and following Sundays at 10:00 AM" at bounding box center [701, 414] width 182 height 14
click at [936, 456] on button "Confirm" at bounding box center [945, 458] width 57 height 25
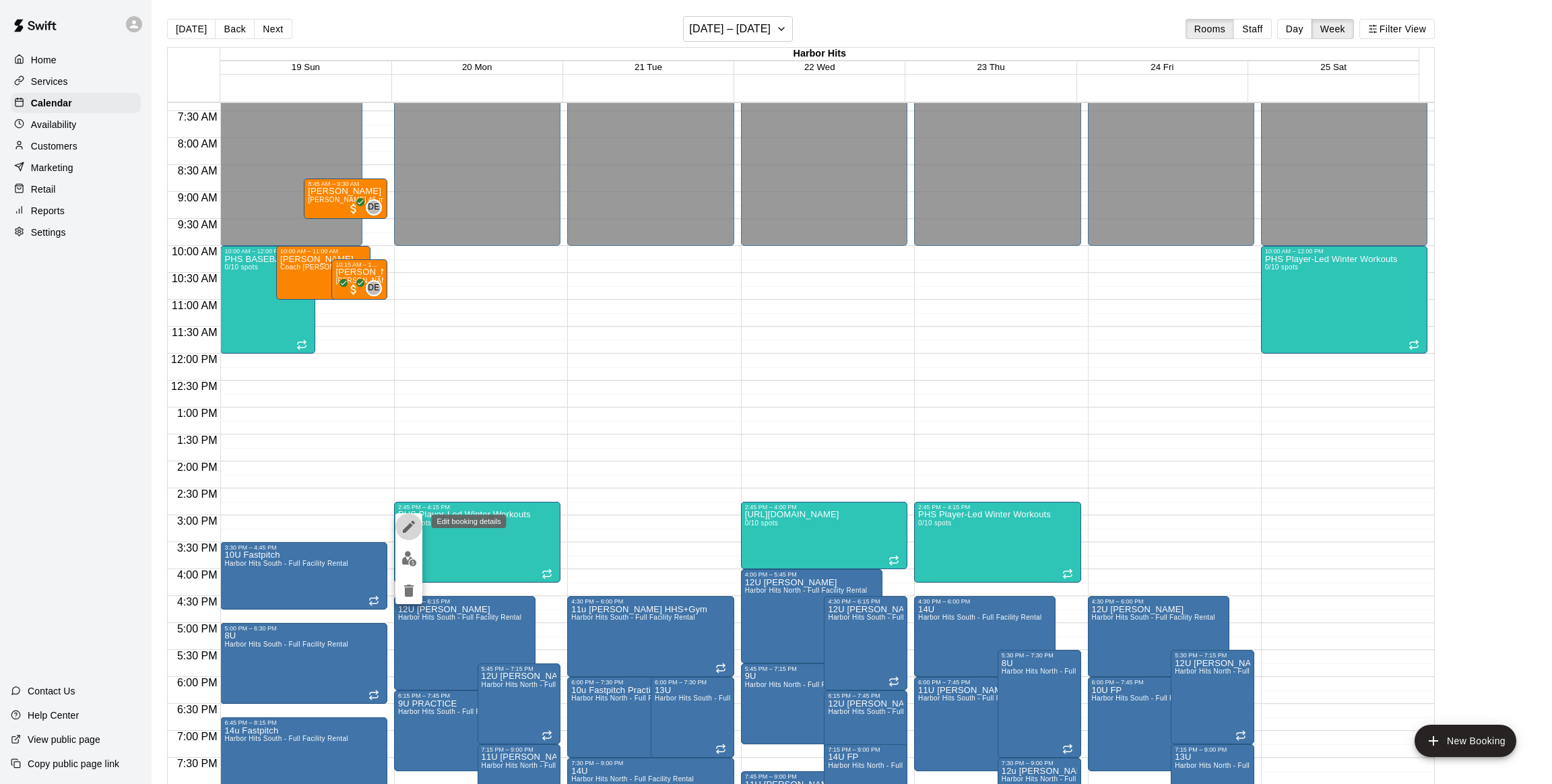
click at [414, 519] on icon "edit" at bounding box center [409, 527] width 16 height 16
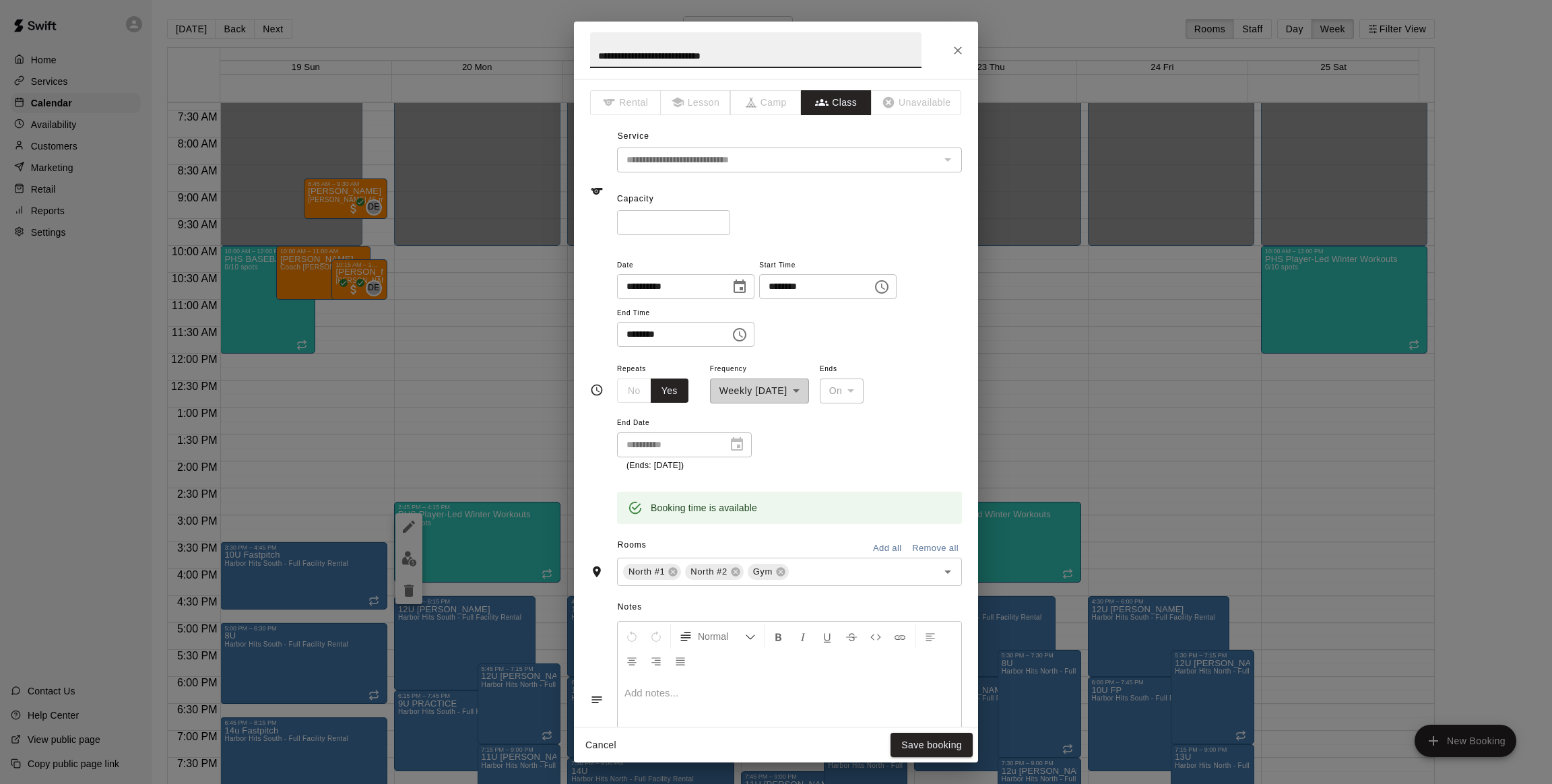
click at [647, 54] on input "**********" at bounding box center [755, 50] width 332 height 36
click at [622, 54] on input "**********" at bounding box center [755, 50] width 332 height 36
type input "**********"
click at [928, 749] on button "Save booking" at bounding box center [932, 745] width 82 height 25
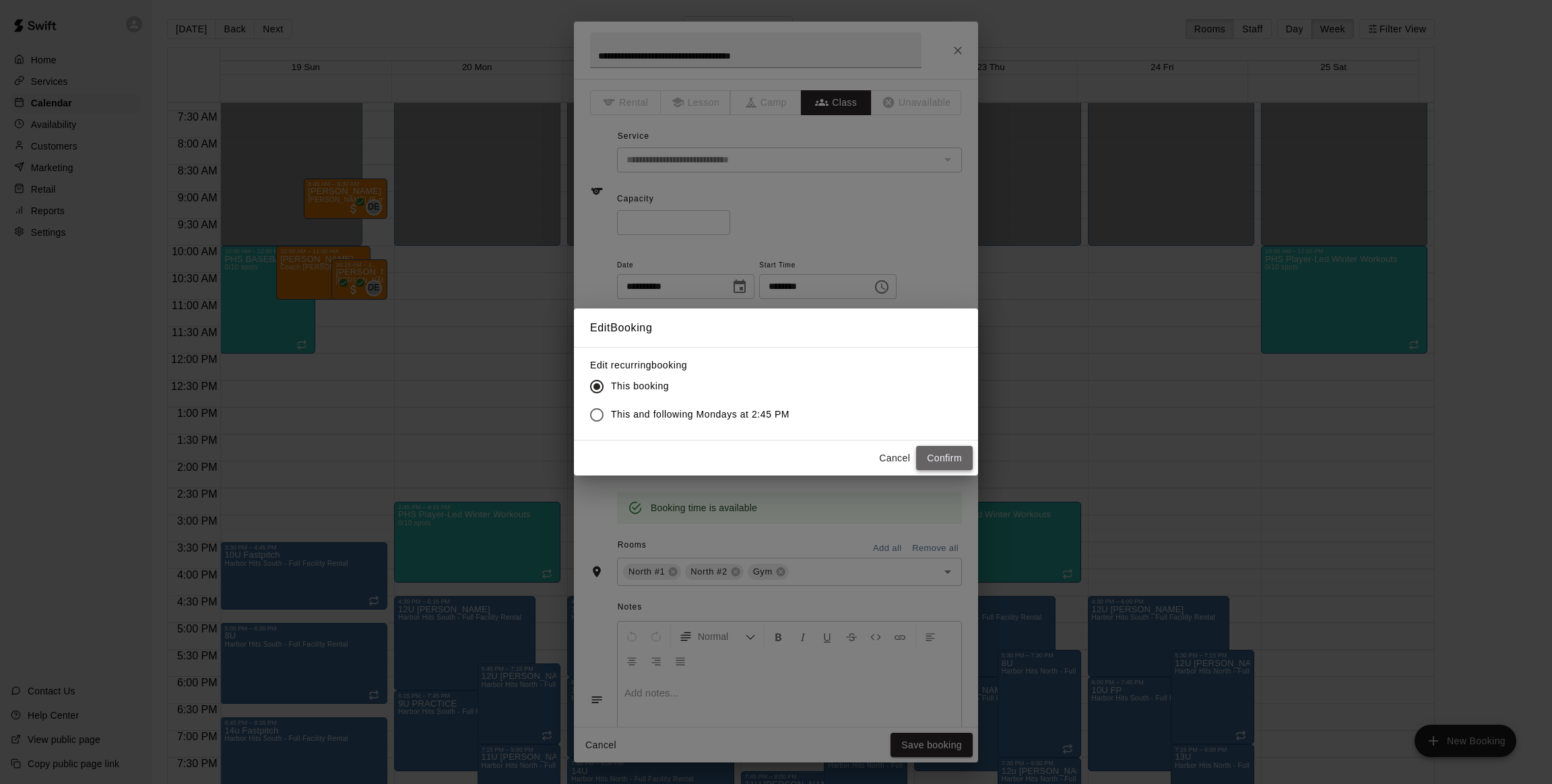
click at [936, 462] on button "Confirm" at bounding box center [945, 458] width 57 height 25
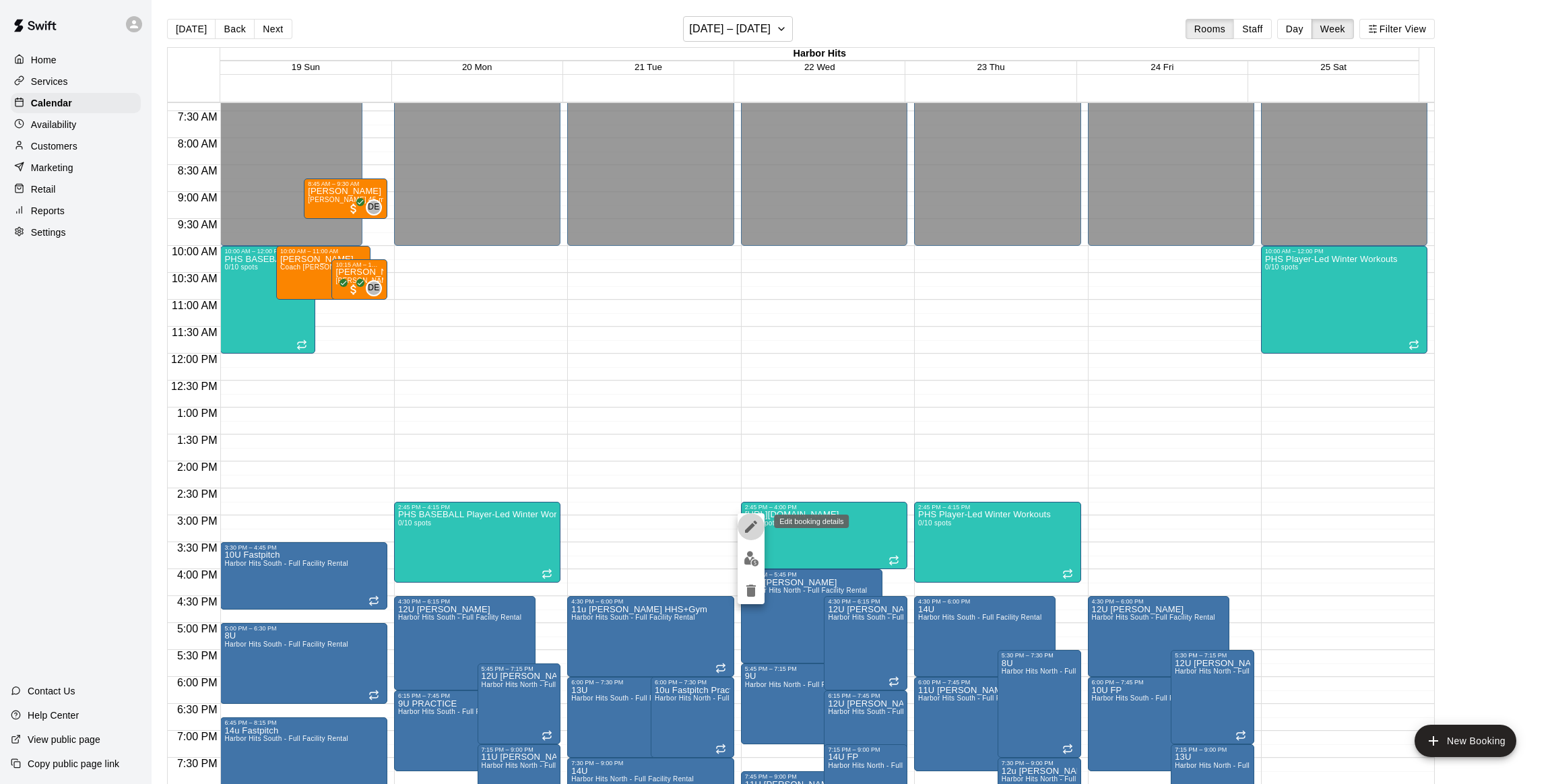
click at [753, 529] on icon "edit" at bounding box center [751, 527] width 16 height 16
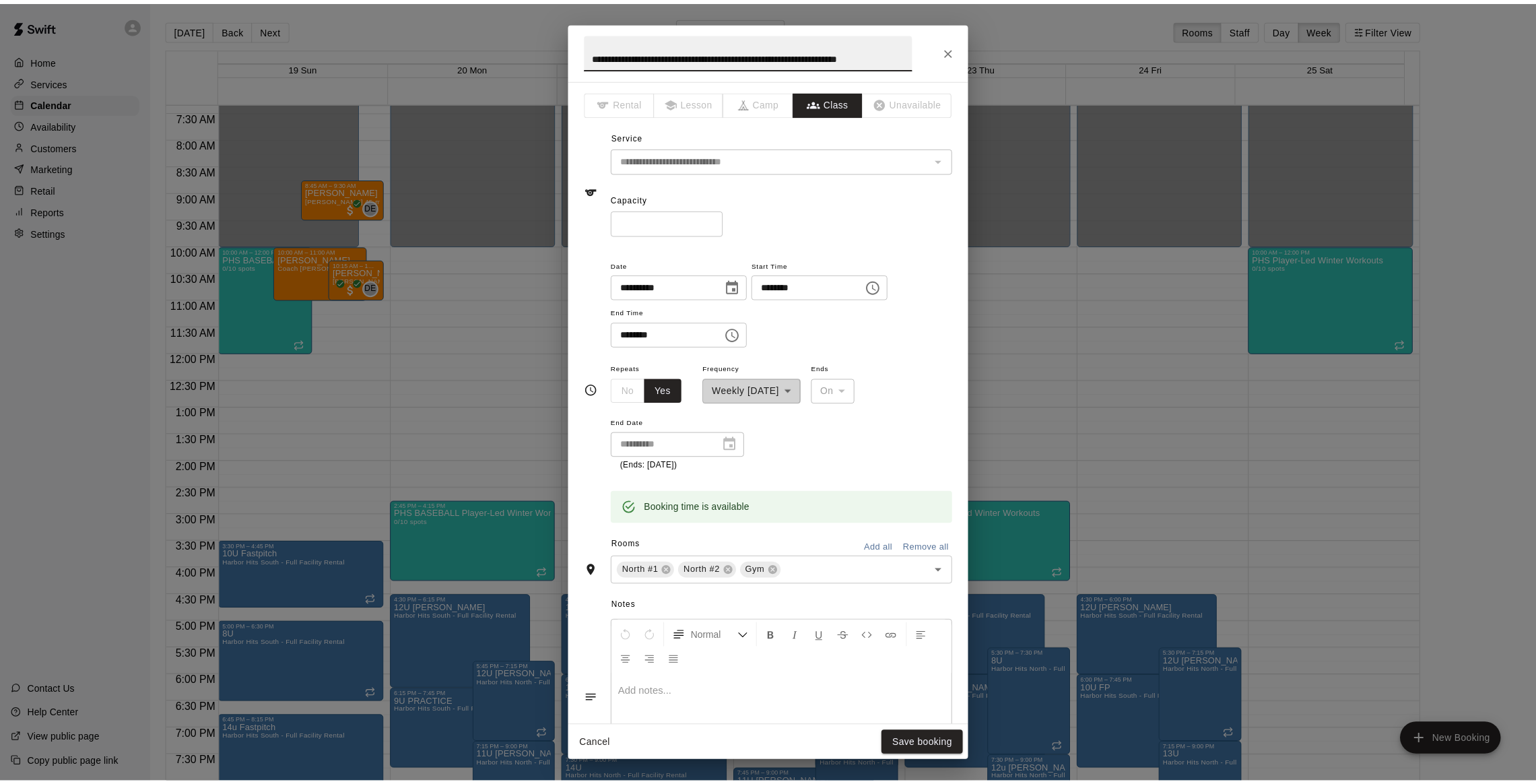
scroll to position [0, 0]
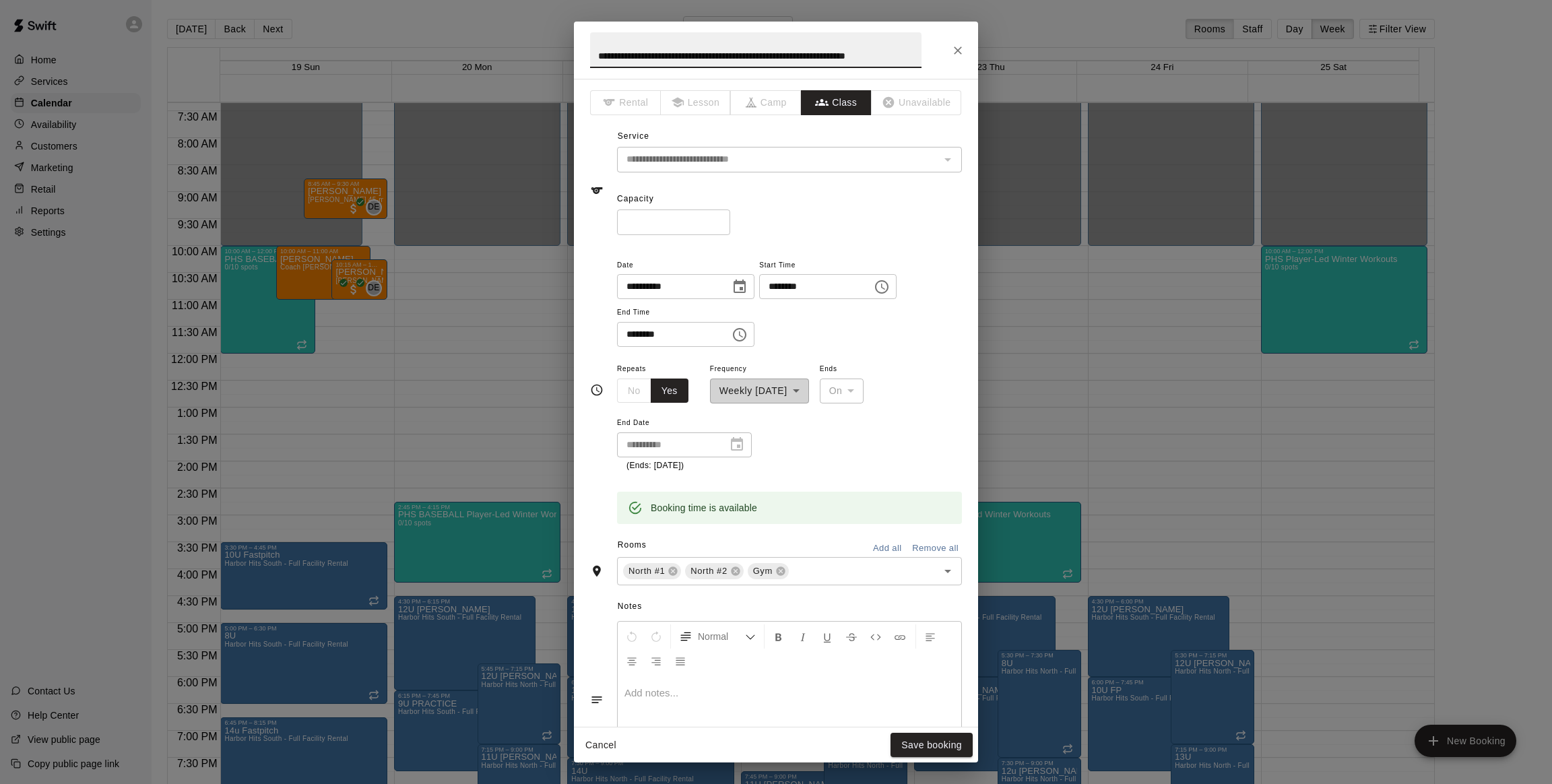
drag, startPoint x: 914, startPoint y: 57, endPoint x: 593, endPoint y: 53, distance: 321.0
click at [552, 65] on div "**********" at bounding box center [776, 392] width 1552 height 784
click at [616, 55] on input "**********" at bounding box center [755, 50] width 332 height 36
type input "**********"
click at [924, 737] on button "Save booking" at bounding box center [932, 745] width 82 height 25
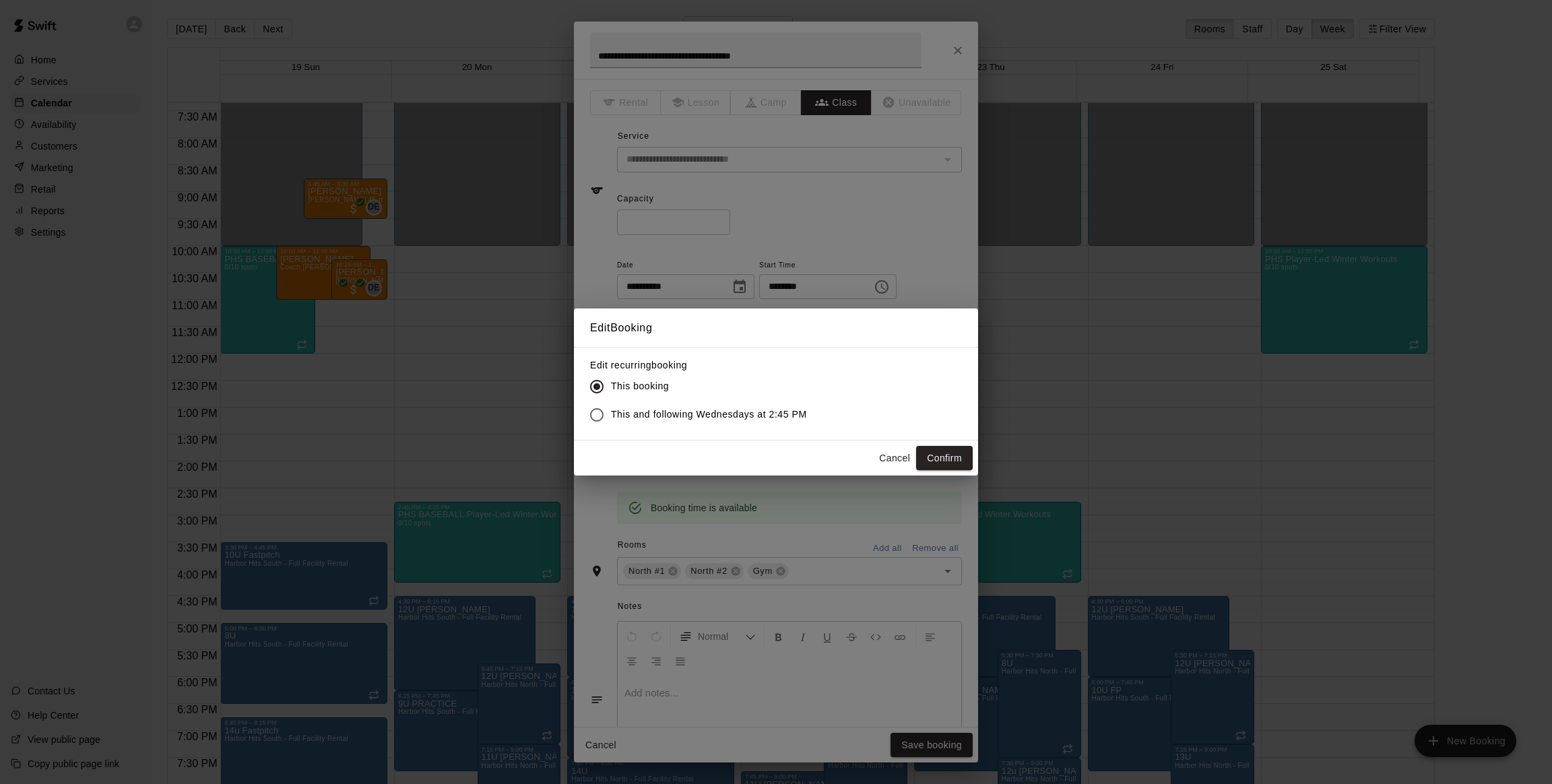
click at [794, 421] on label "This and following Wednesdays at 2:45 PM" at bounding box center [695, 415] width 224 height 28
click at [792, 411] on span "This and following Wednesdays at 2:45 PM" at bounding box center [709, 414] width 196 height 14
click at [953, 454] on button "Confirm" at bounding box center [945, 458] width 57 height 25
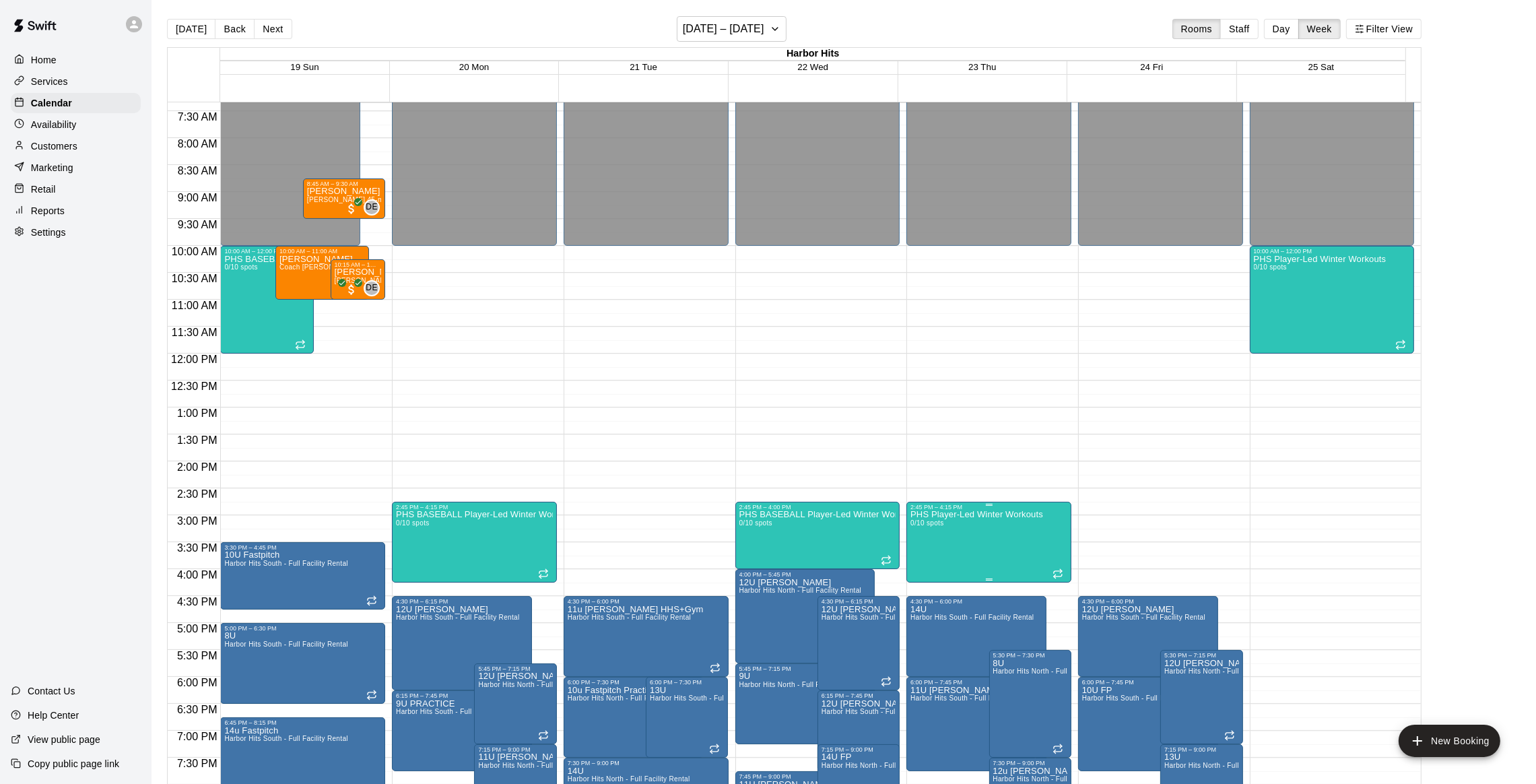
click at [943, 515] on p "PHS Player-Led Winter Workouts" at bounding box center [977, 515] width 132 height 0
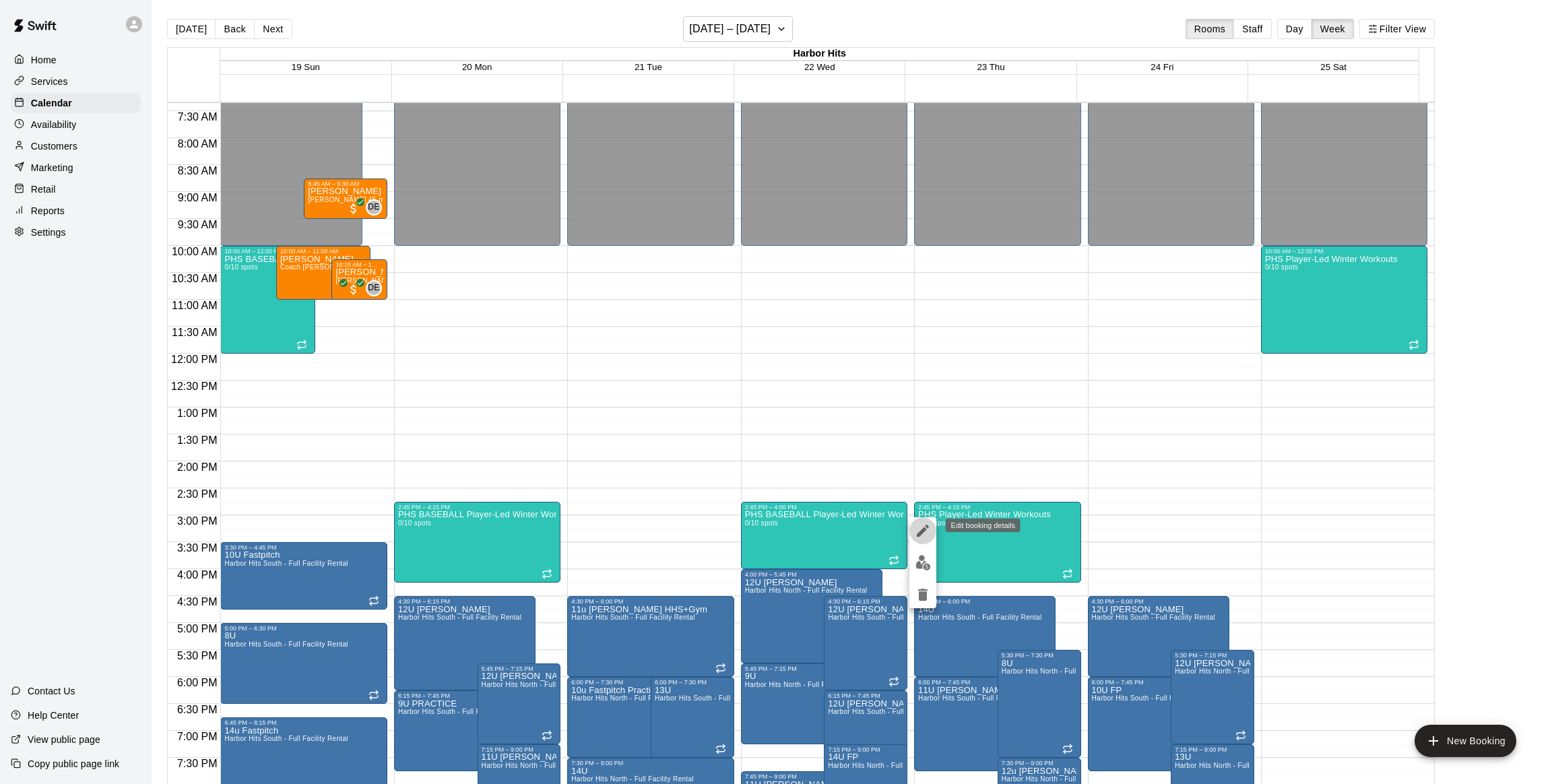
click at [916, 523] on icon "edit" at bounding box center [923, 531] width 16 height 16
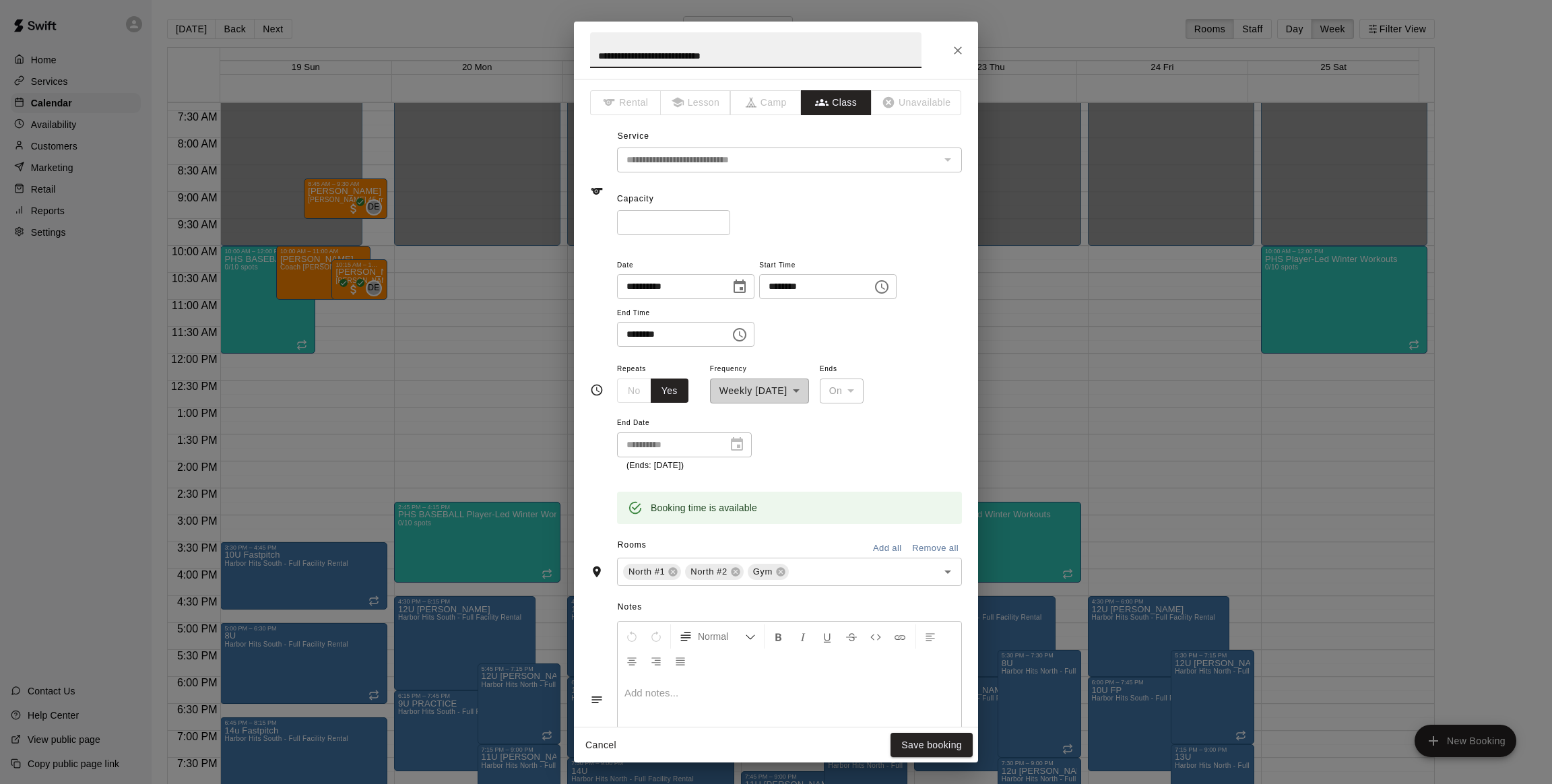
click at [624, 56] on input "**********" at bounding box center [755, 50] width 332 height 36
type input "**********"
click at [928, 739] on button "Save booking" at bounding box center [932, 745] width 82 height 25
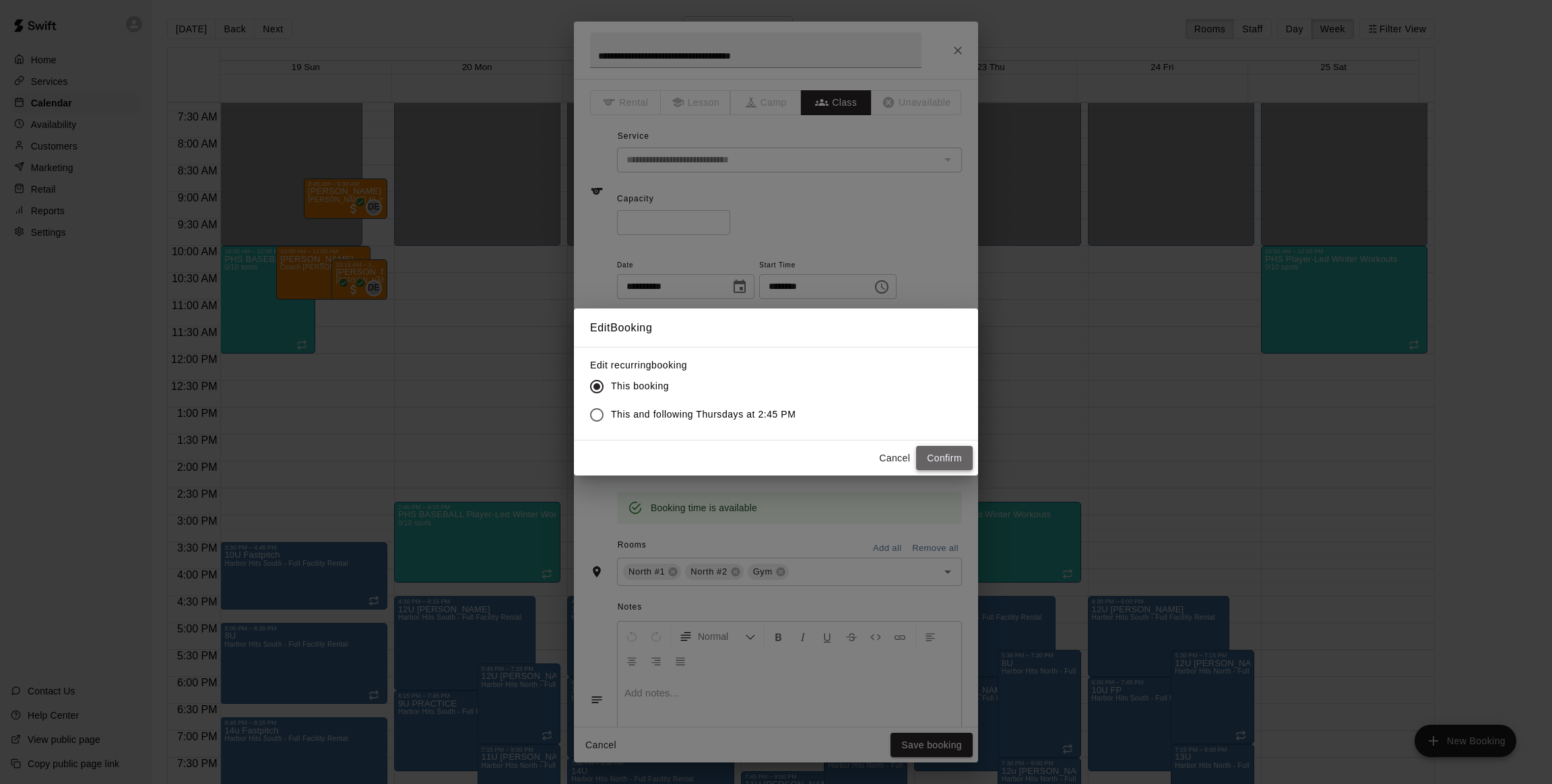
click at [943, 460] on button "Confirm" at bounding box center [945, 458] width 57 height 25
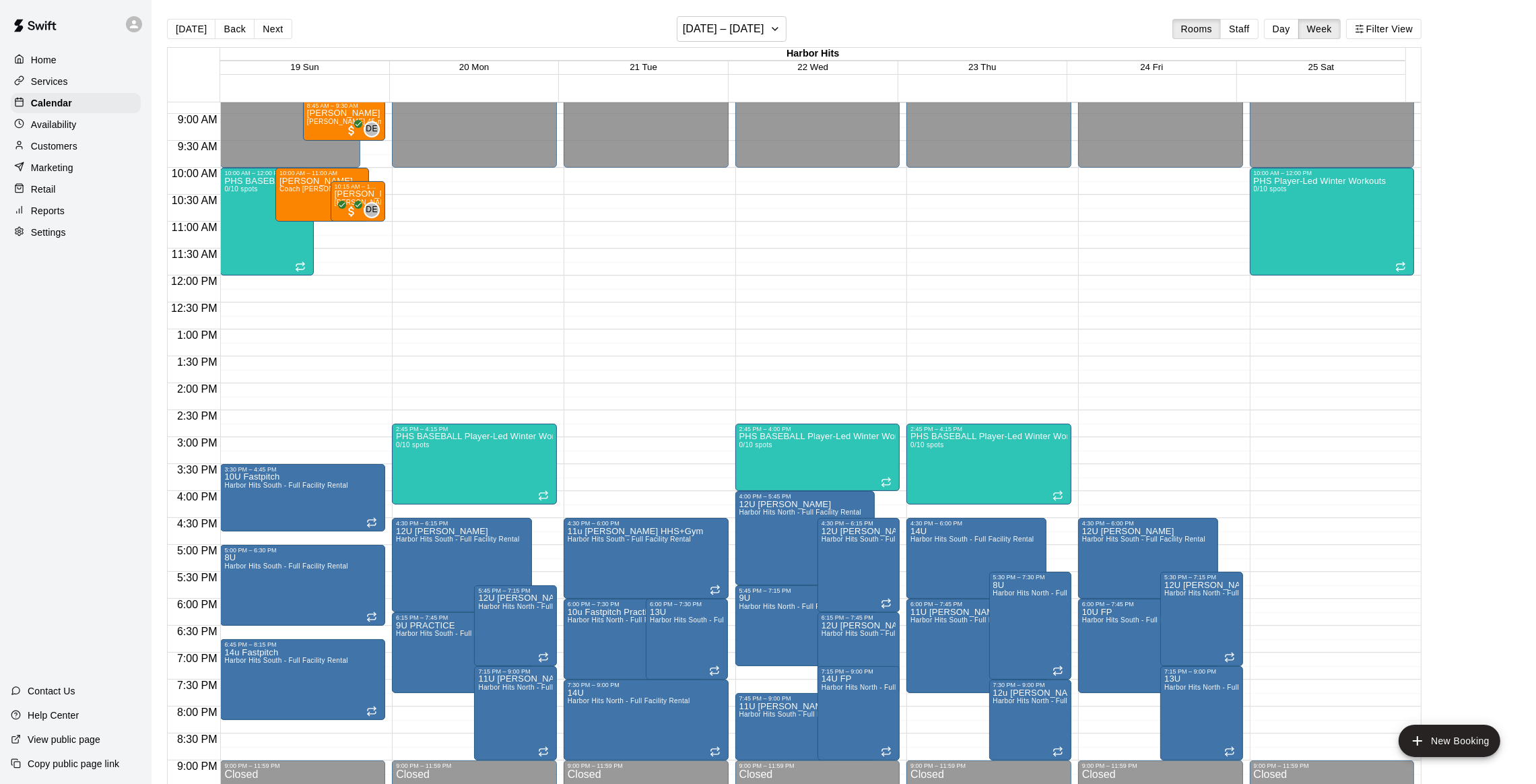
scroll to position [496, 0]
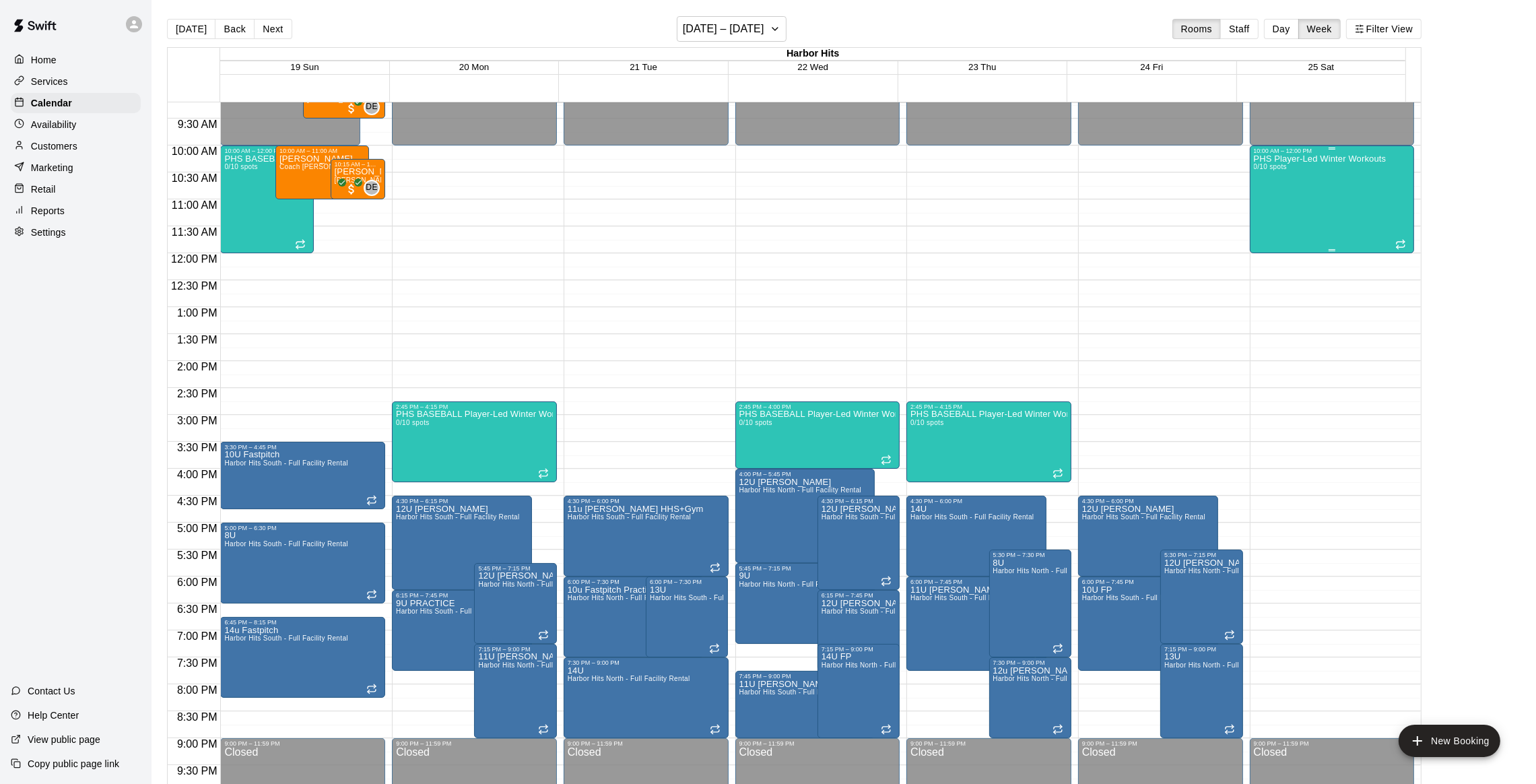
click at [1302, 172] on div "PHS Player-Led Winter Workouts 0/10 spots" at bounding box center [1321, 546] width 132 height 784
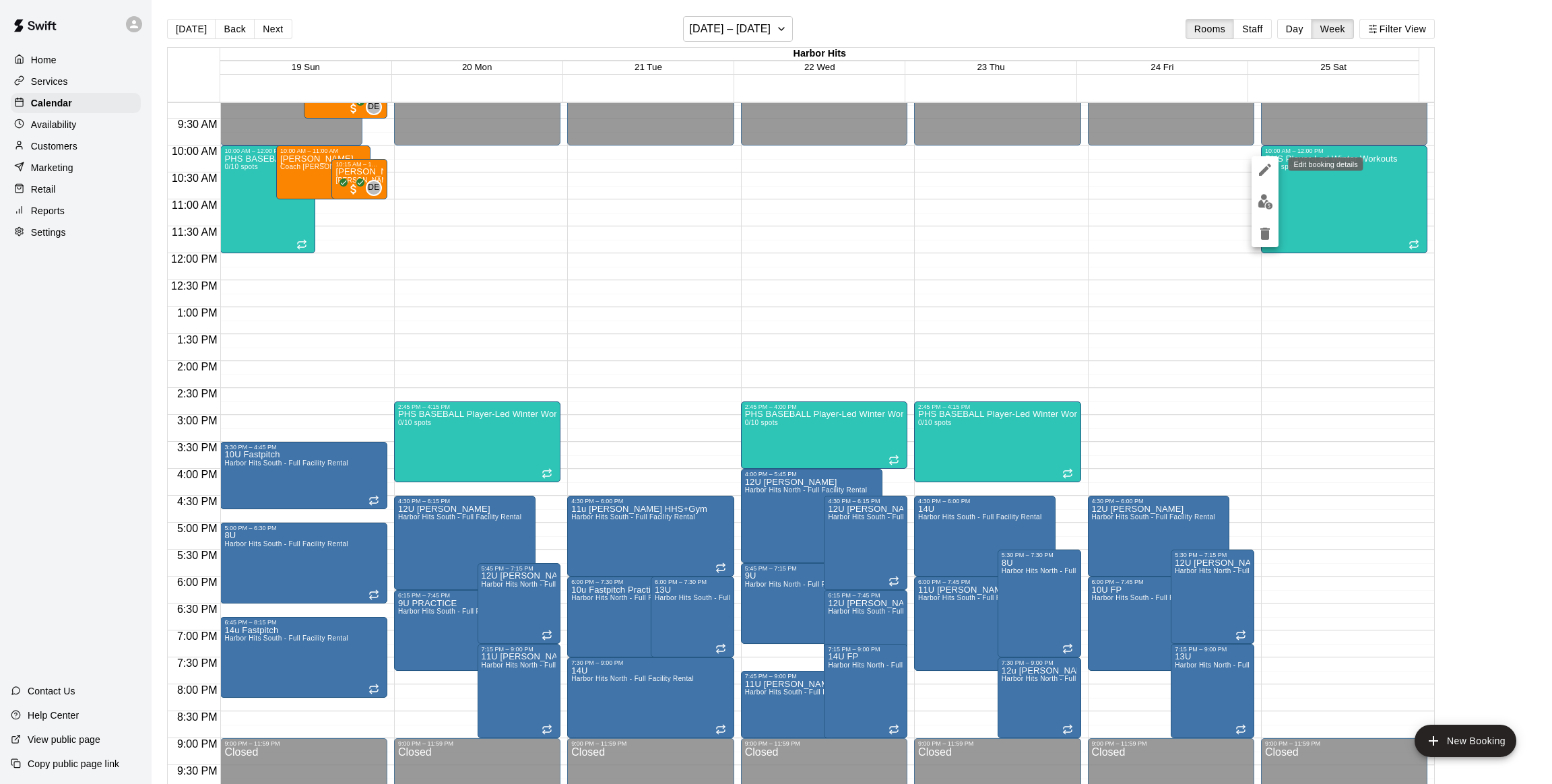
click at [1259, 177] on icon "edit" at bounding box center [1266, 169] width 16 height 16
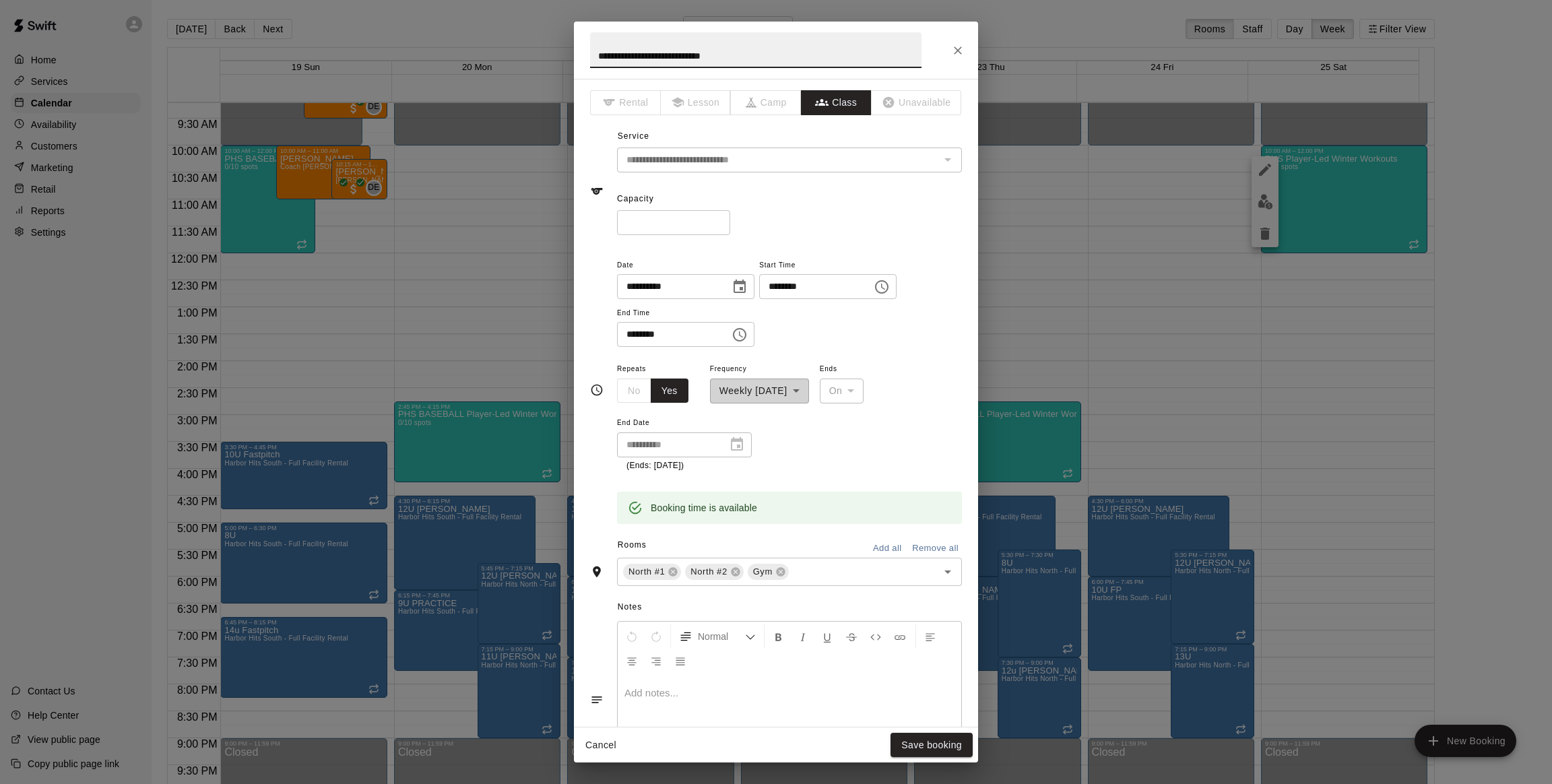
click at [621, 54] on input "**********" at bounding box center [755, 50] width 332 height 36
type input "**********"
click at [941, 739] on button "Save booking" at bounding box center [932, 745] width 82 height 25
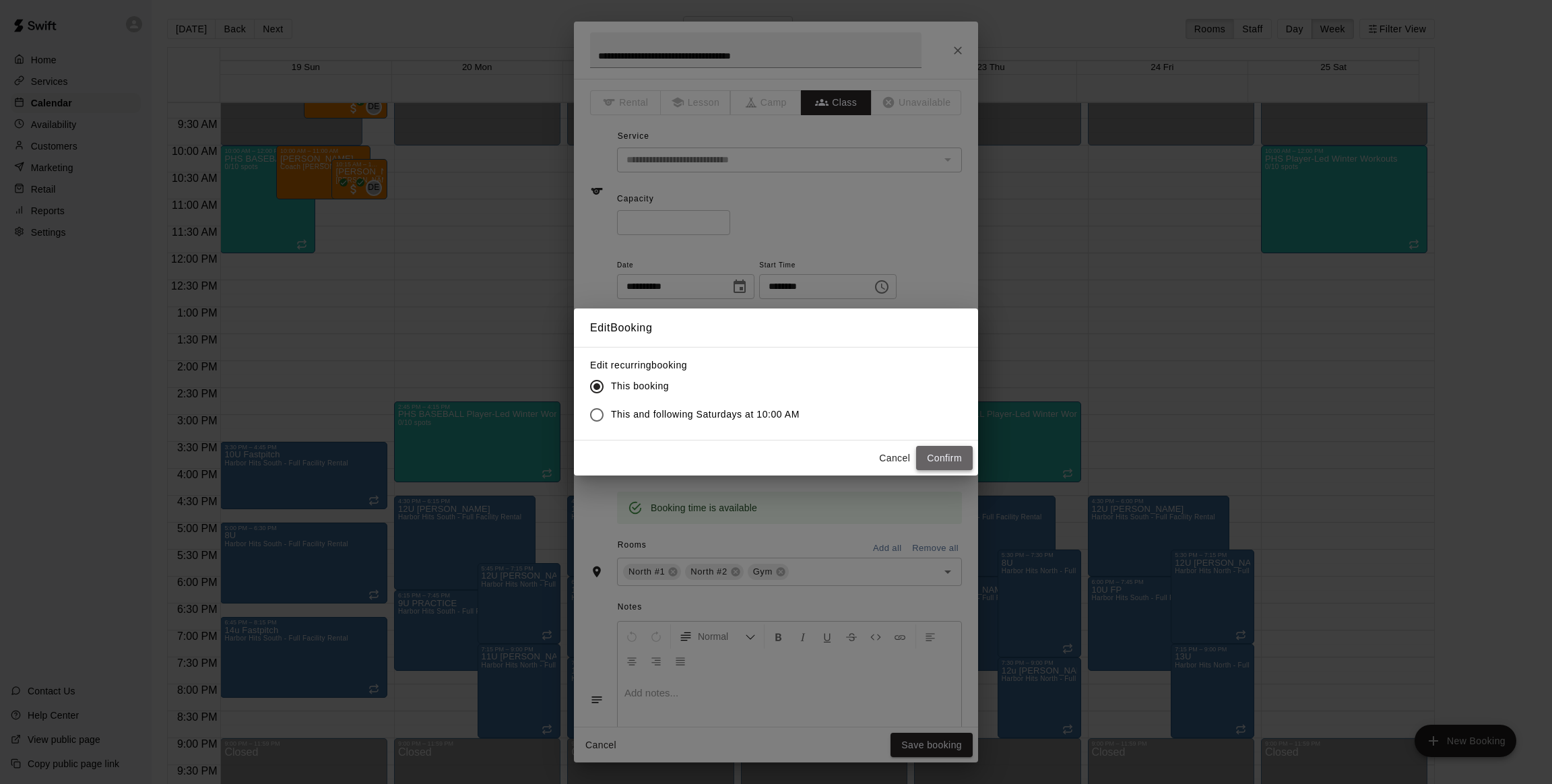
click at [935, 456] on button "Confirm" at bounding box center [945, 458] width 57 height 25
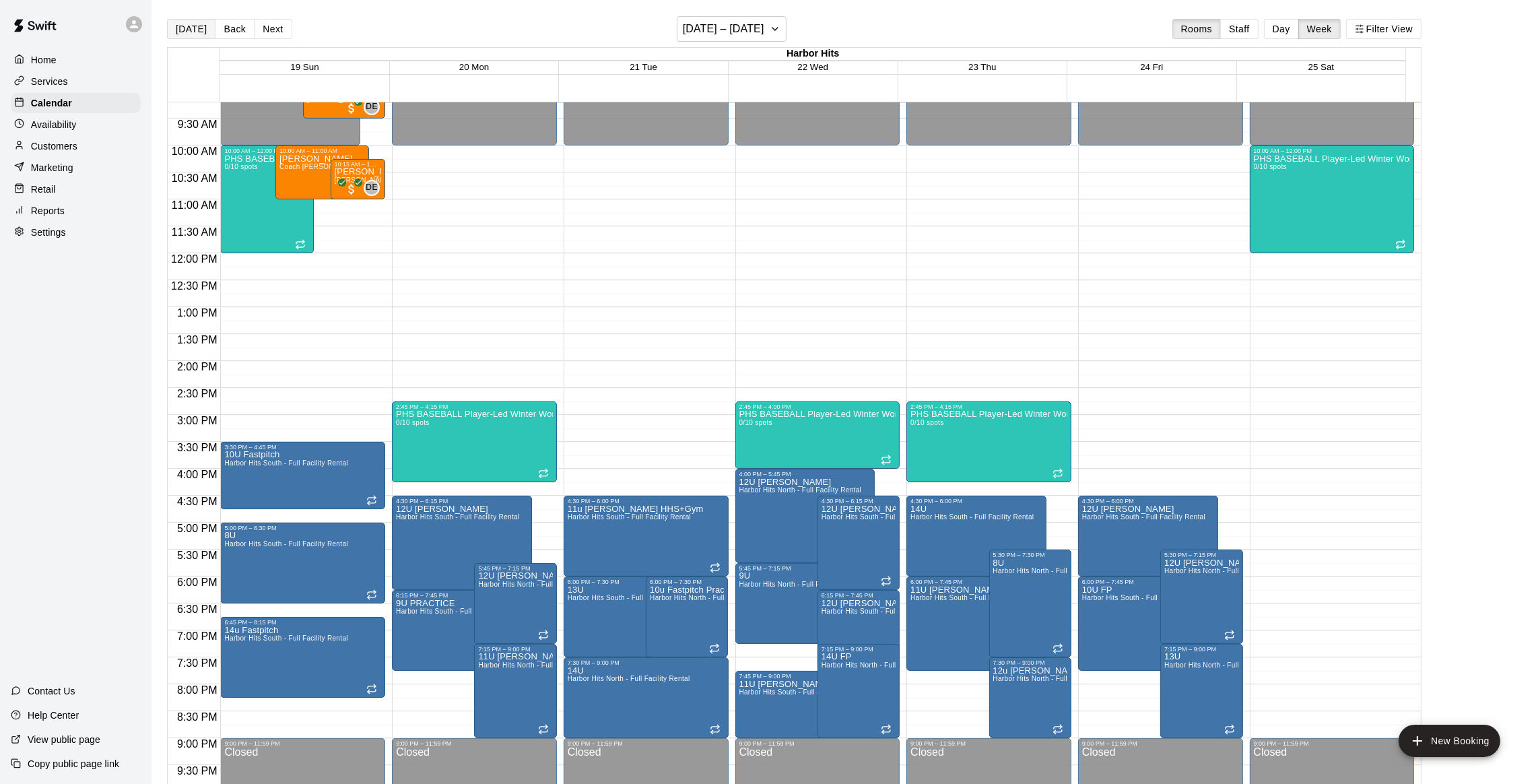
click at [185, 20] on button "[DATE]" at bounding box center [191, 29] width 49 height 20
